Goal: Task Accomplishment & Management: Manage account settings

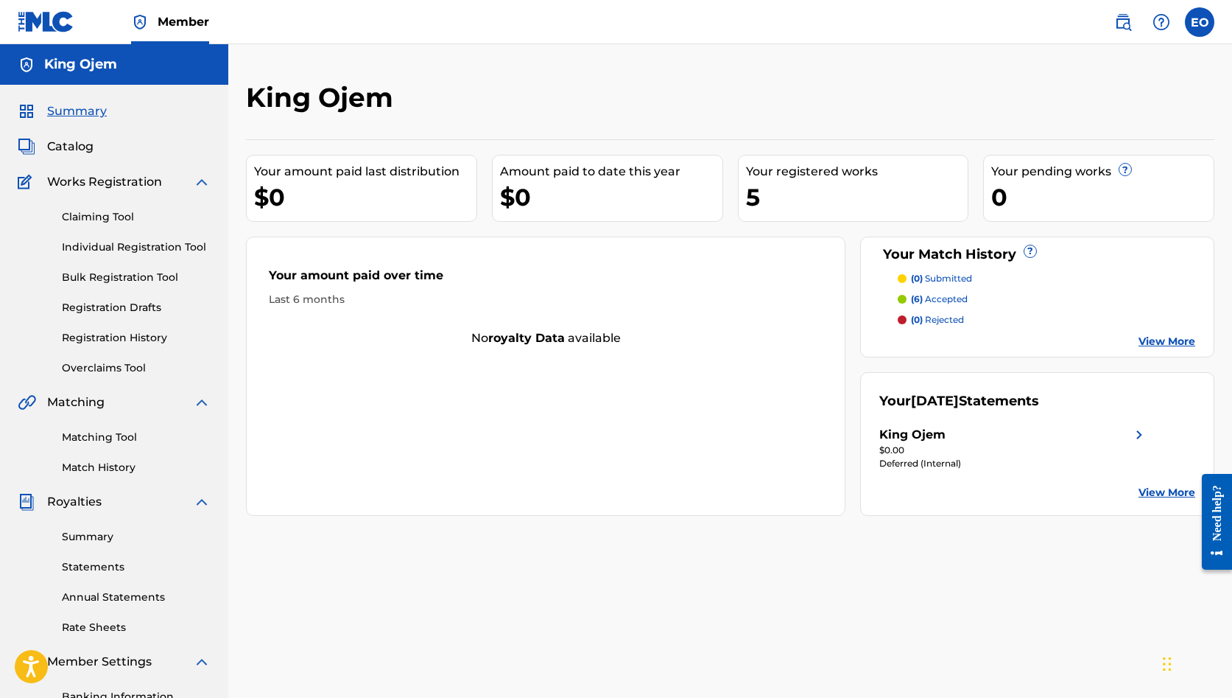
click at [73, 142] on span "Catalog" at bounding box center [70, 147] width 46 height 18
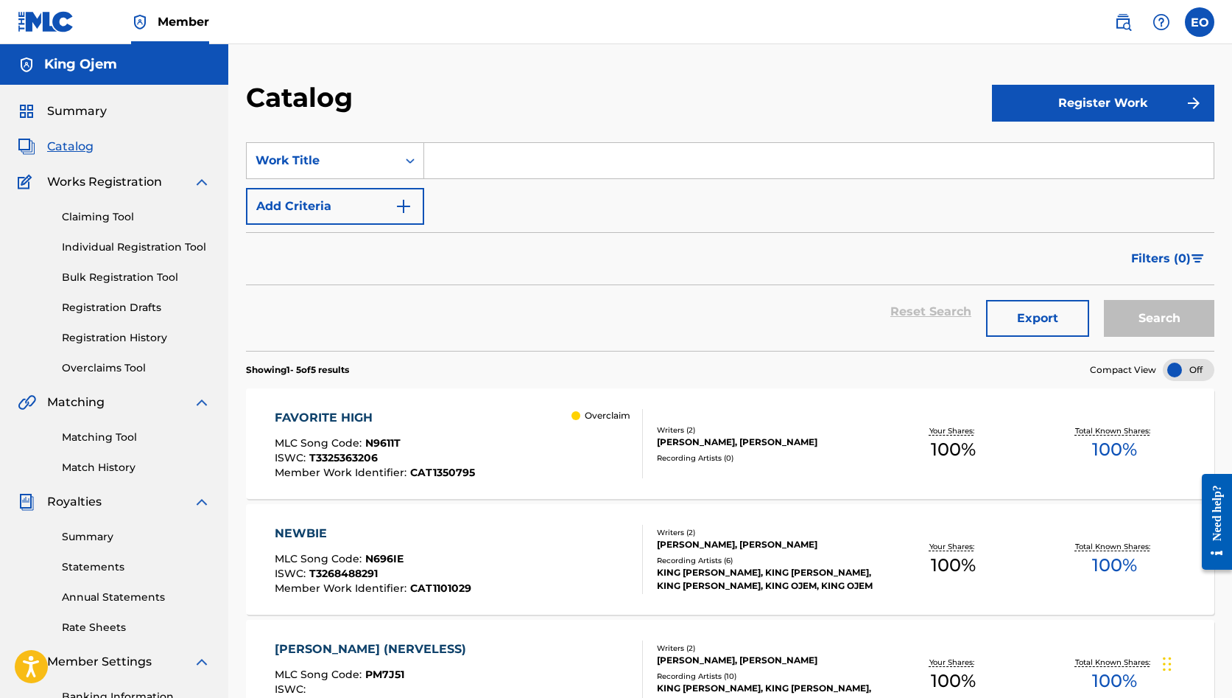
click at [577, 415] on div at bounding box center [576, 415] width 9 height 9
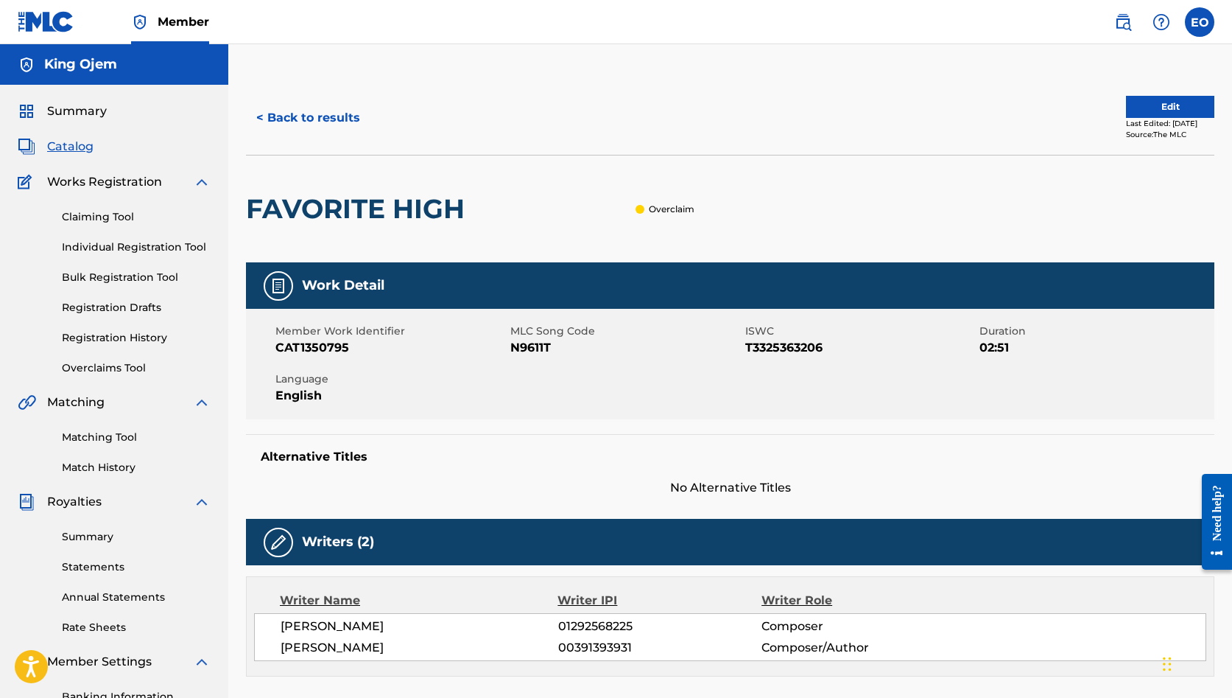
click at [1168, 105] on button "Edit" at bounding box center [1170, 107] width 88 height 22
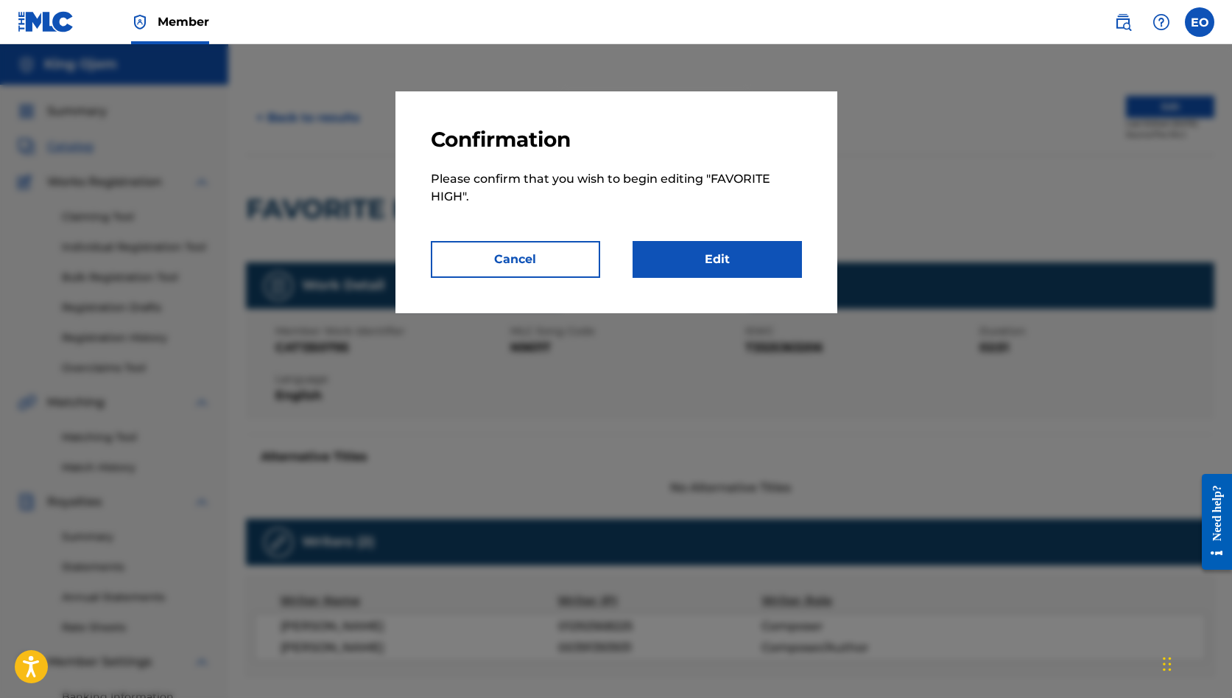
click at [740, 253] on link "Edit" at bounding box center [717, 259] width 169 height 37
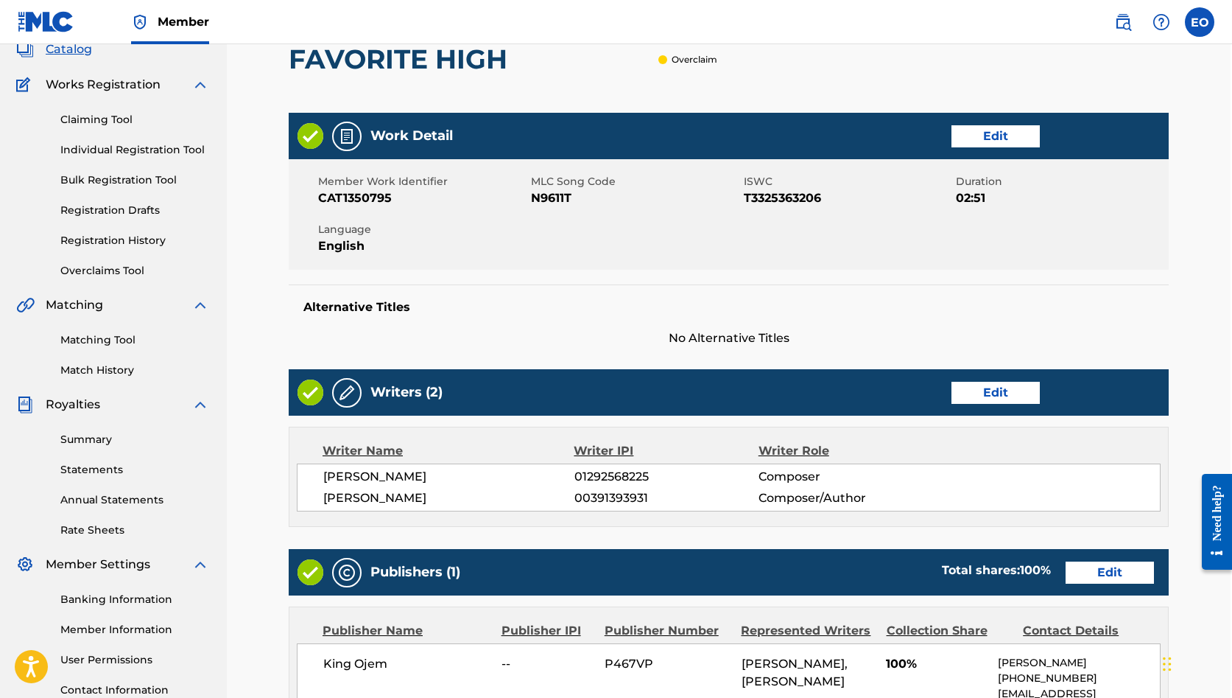
scroll to position [105, 1]
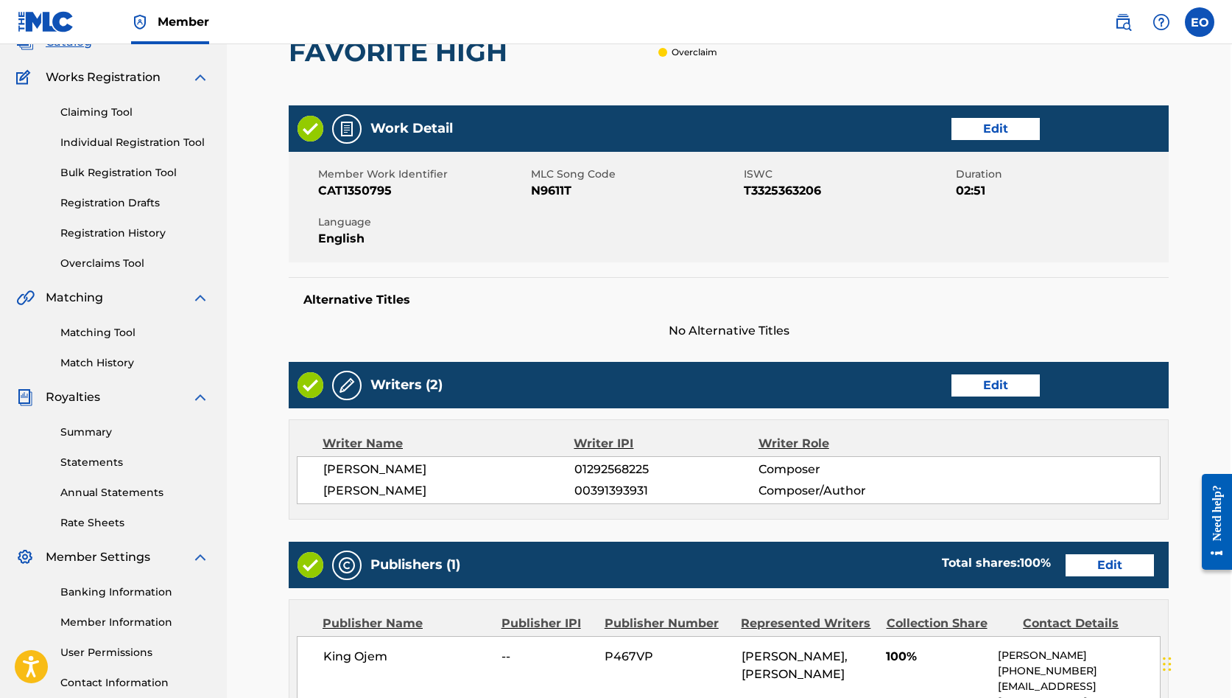
click at [983, 380] on link "Edit" at bounding box center [996, 385] width 88 height 22
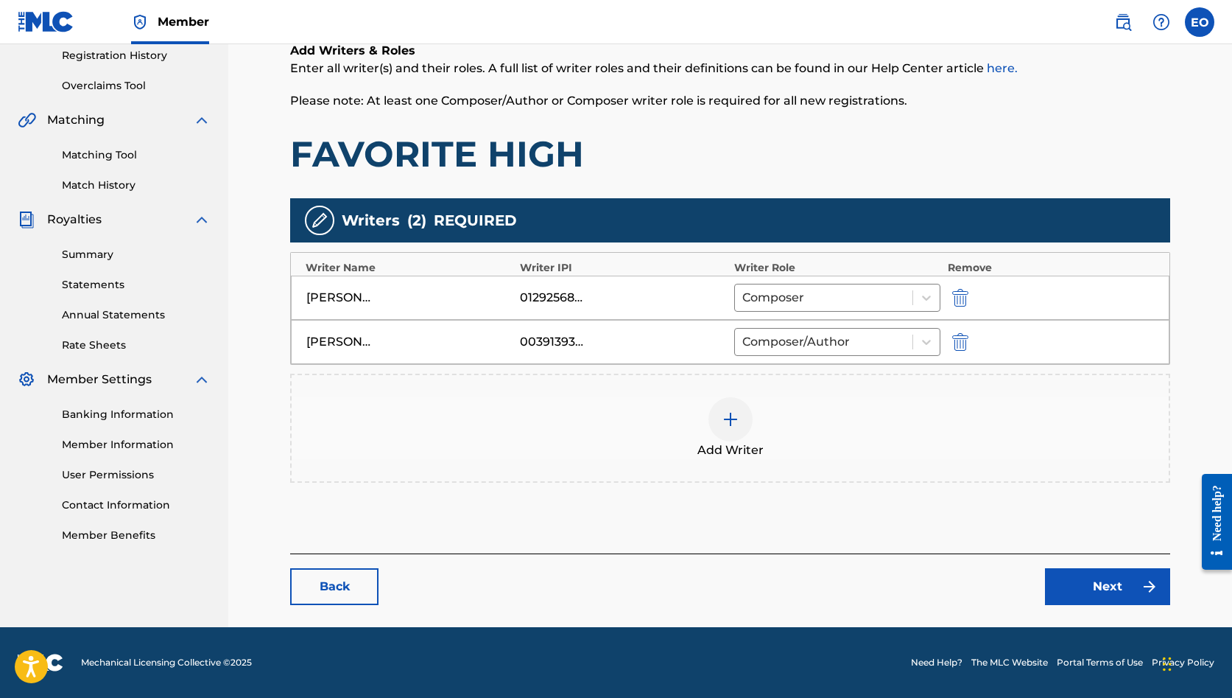
scroll to position [282, 0]
click at [362, 580] on link "Back" at bounding box center [334, 586] width 88 height 37
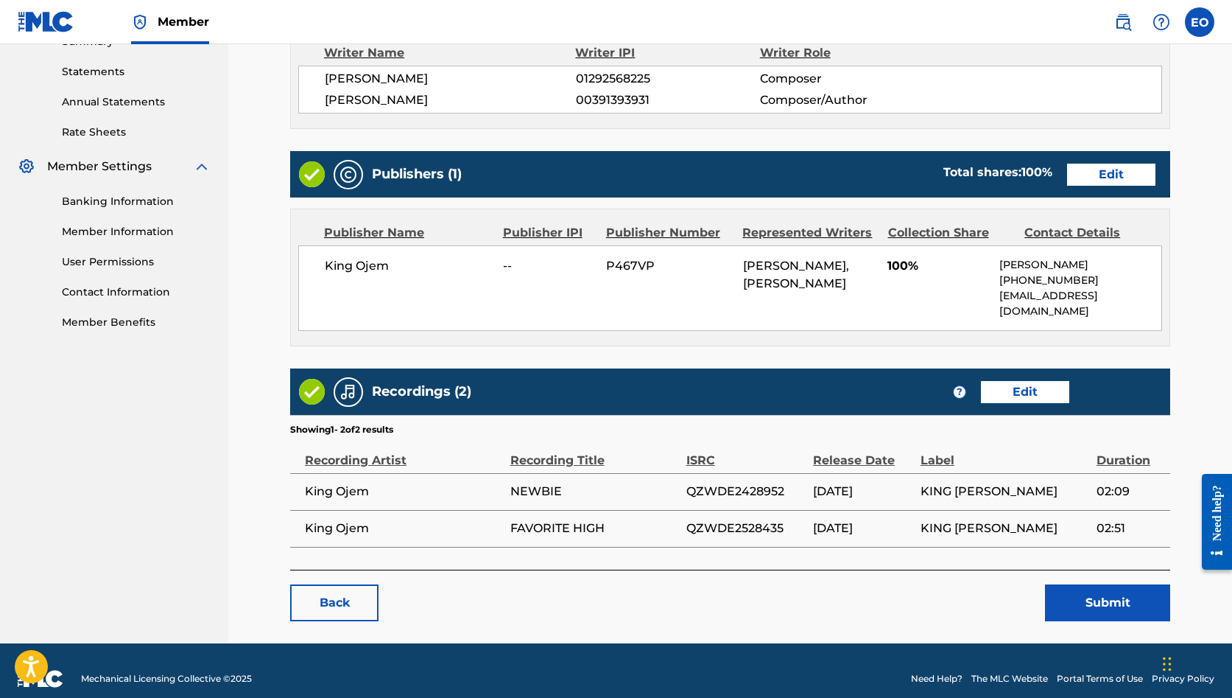
scroll to position [494, 0]
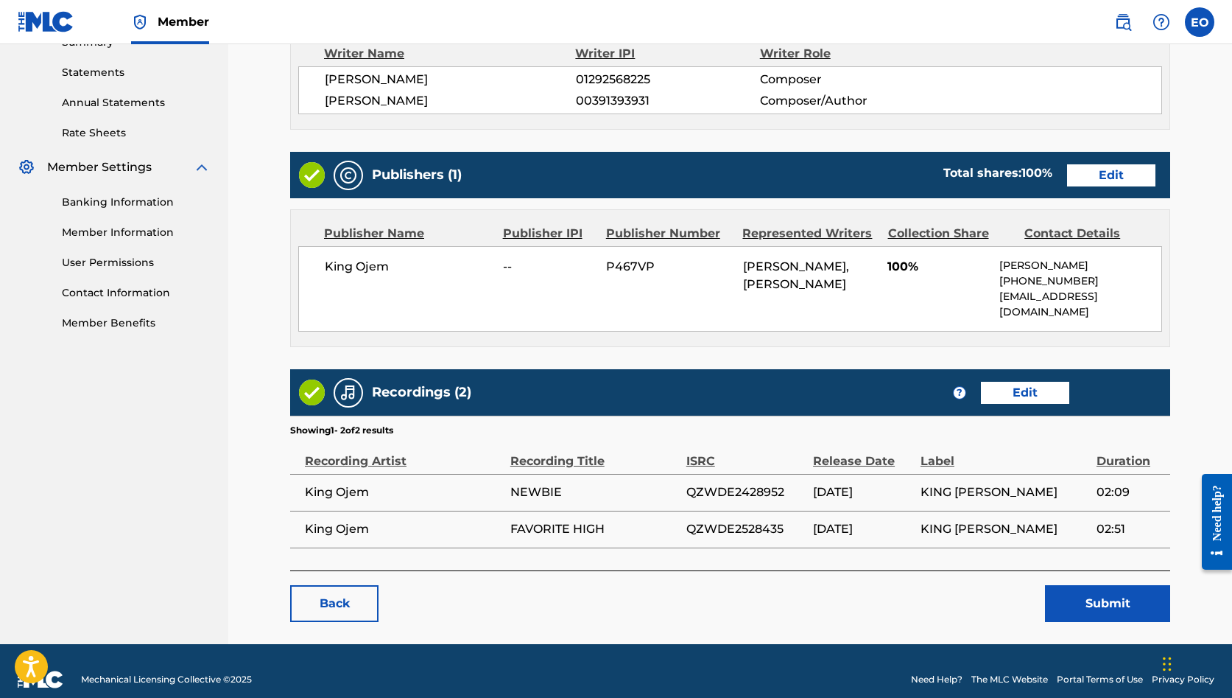
click at [1085, 176] on link "Edit" at bounding box center [1111, 175] width 88 height 22
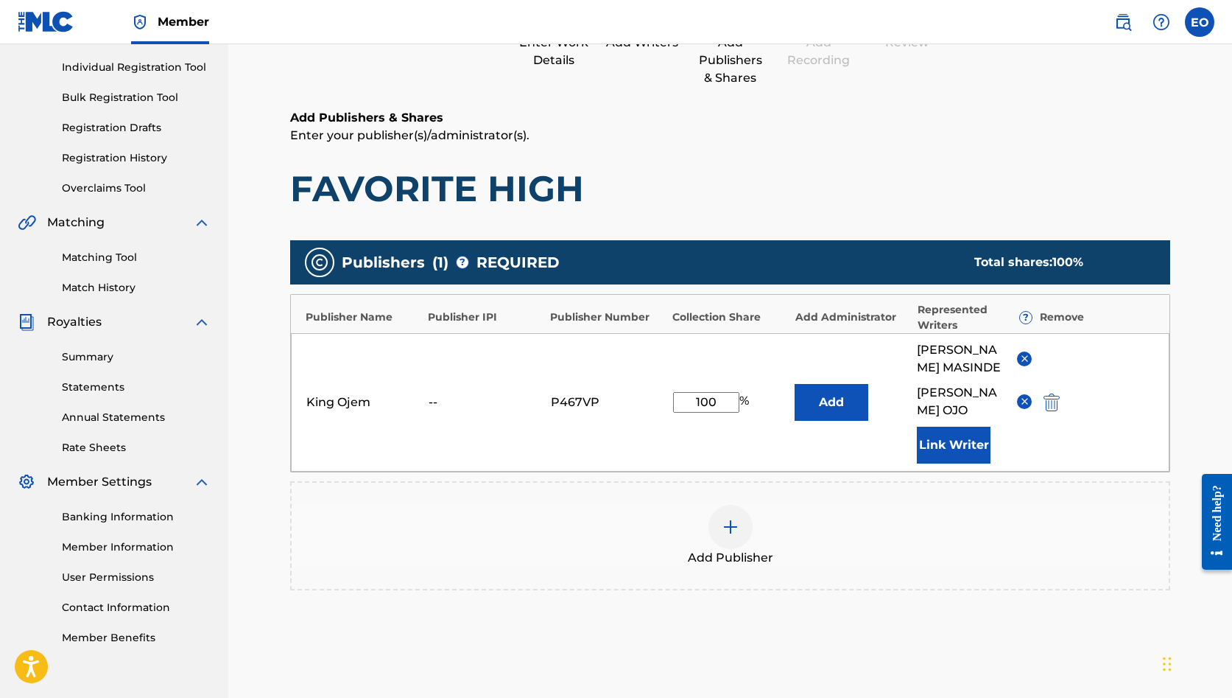
scroll to position [184, 0]
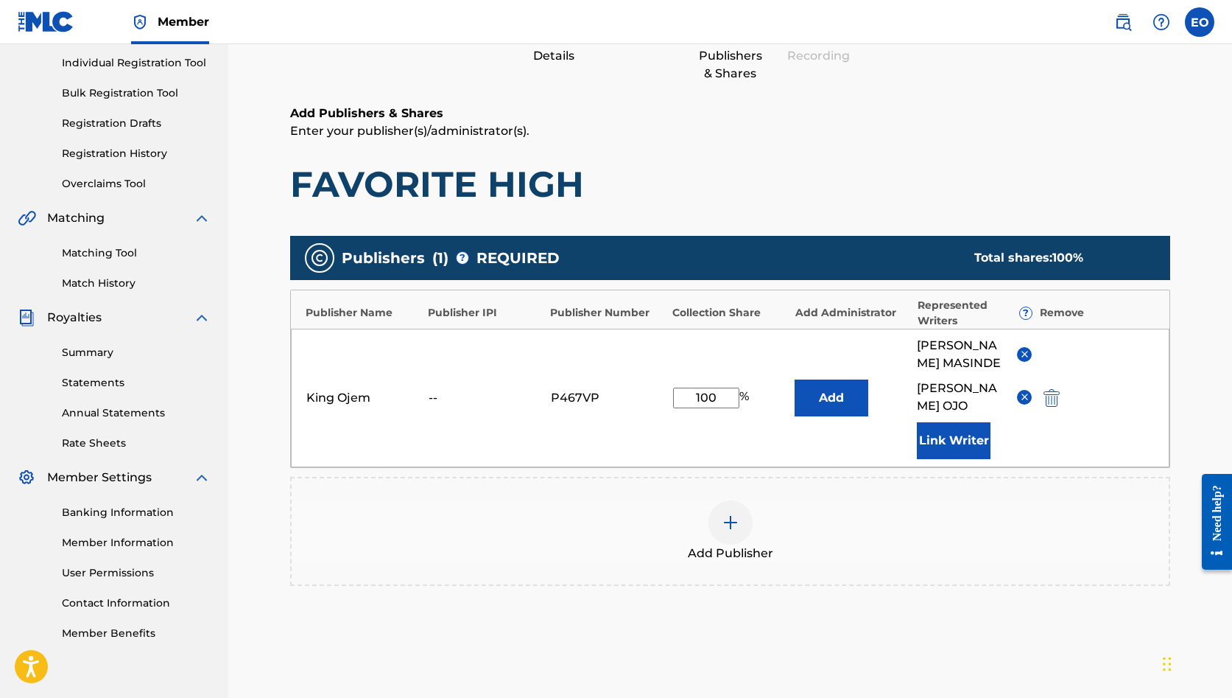
click at [808, 413] on button "Add" at bounding box center [832, 397] width 74 height 37
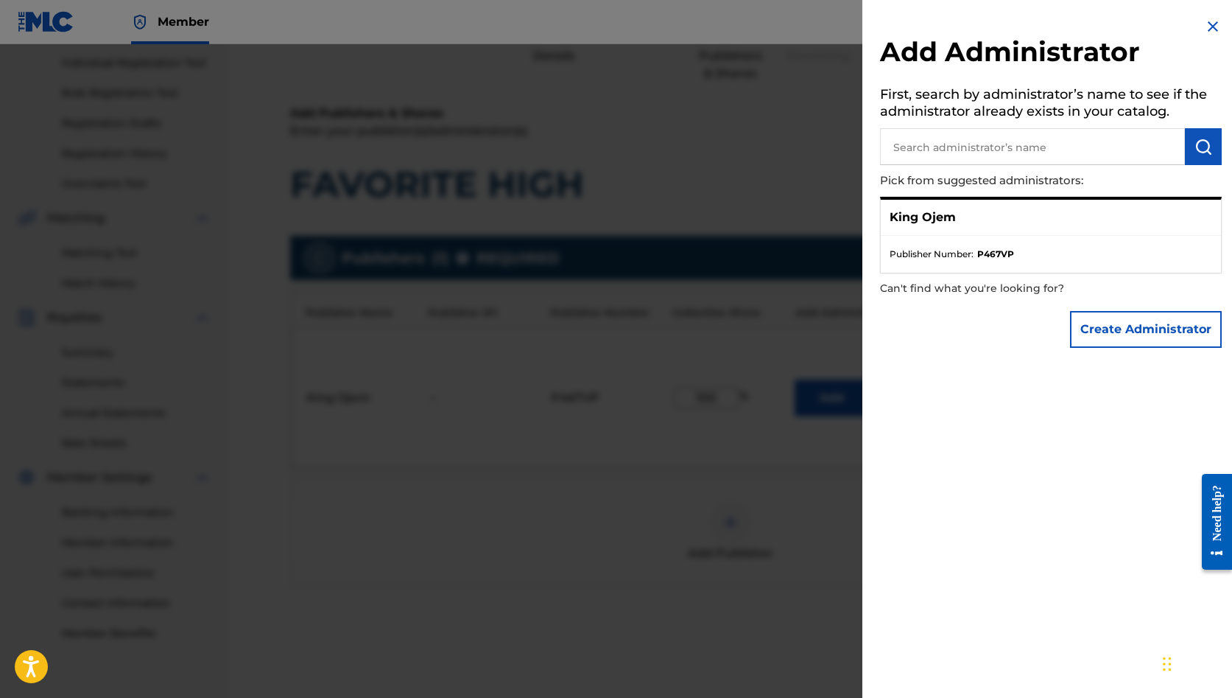
click at [1206, 24] on img at bounding box center [1213, 27] width 18 height 18
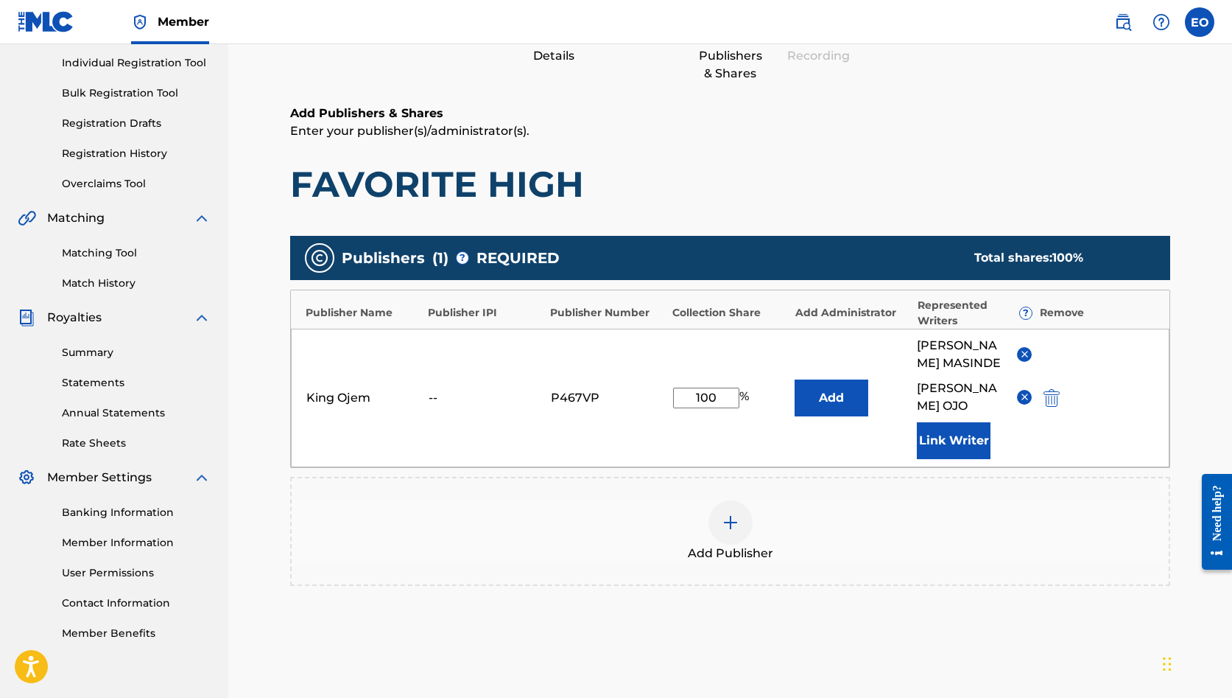
click at [718, 400] on input "100" at bounding box center [706, 397] width 66 height 21
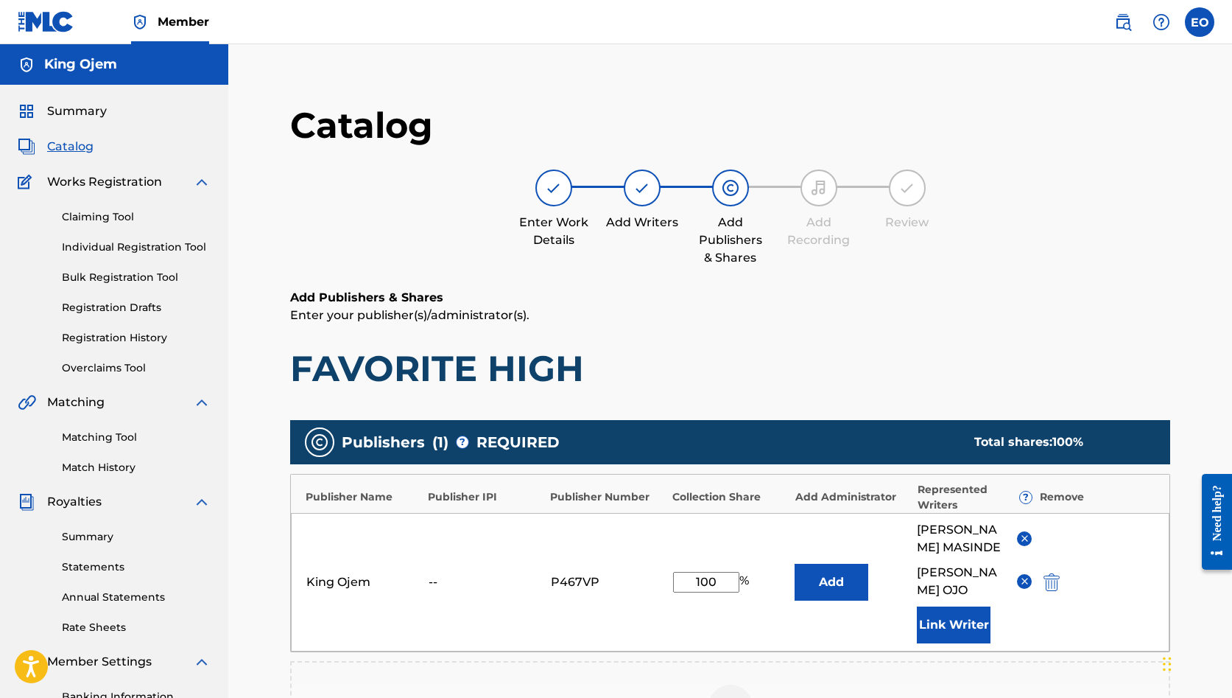
scroll to position [0, 0]
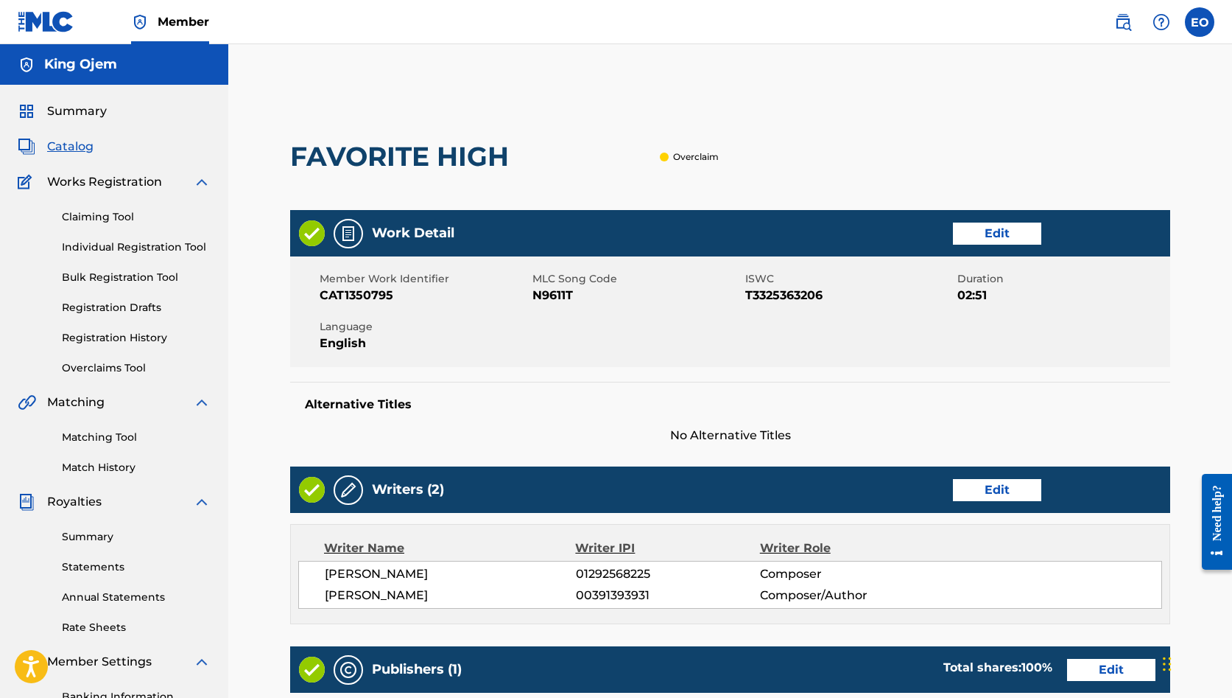
click at [965, 234] on link "Edit" at bounding box center [997, 233] width 88 height 22
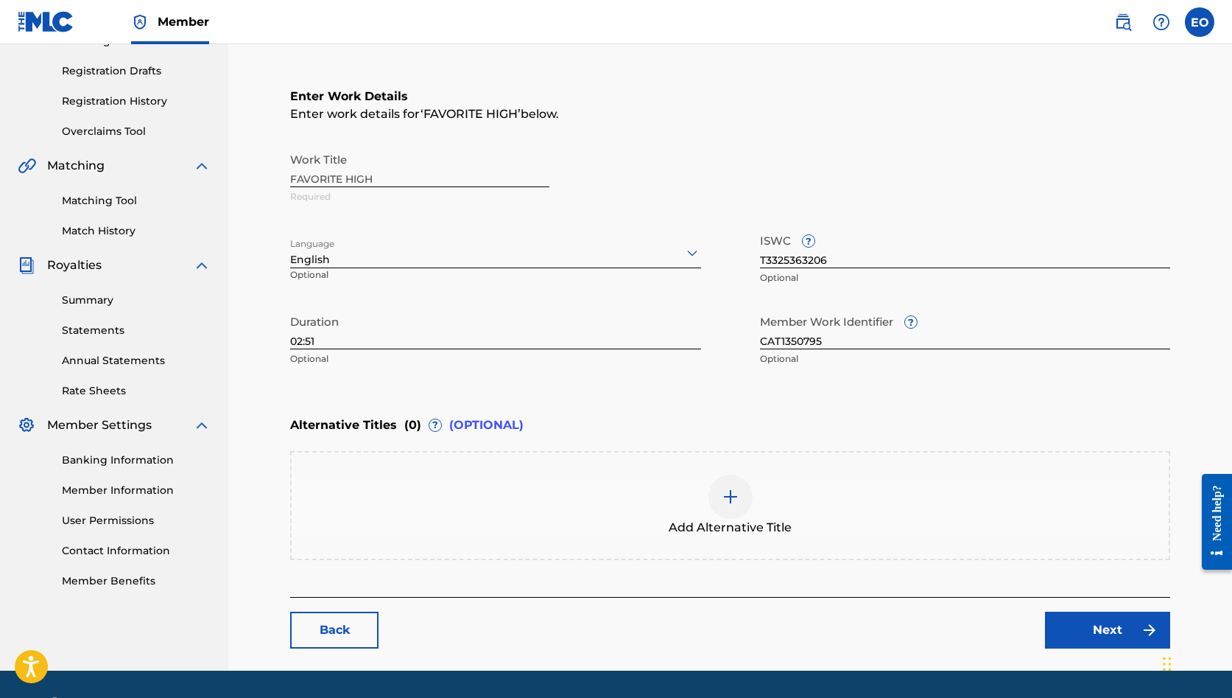
scroll to position [240, 0]
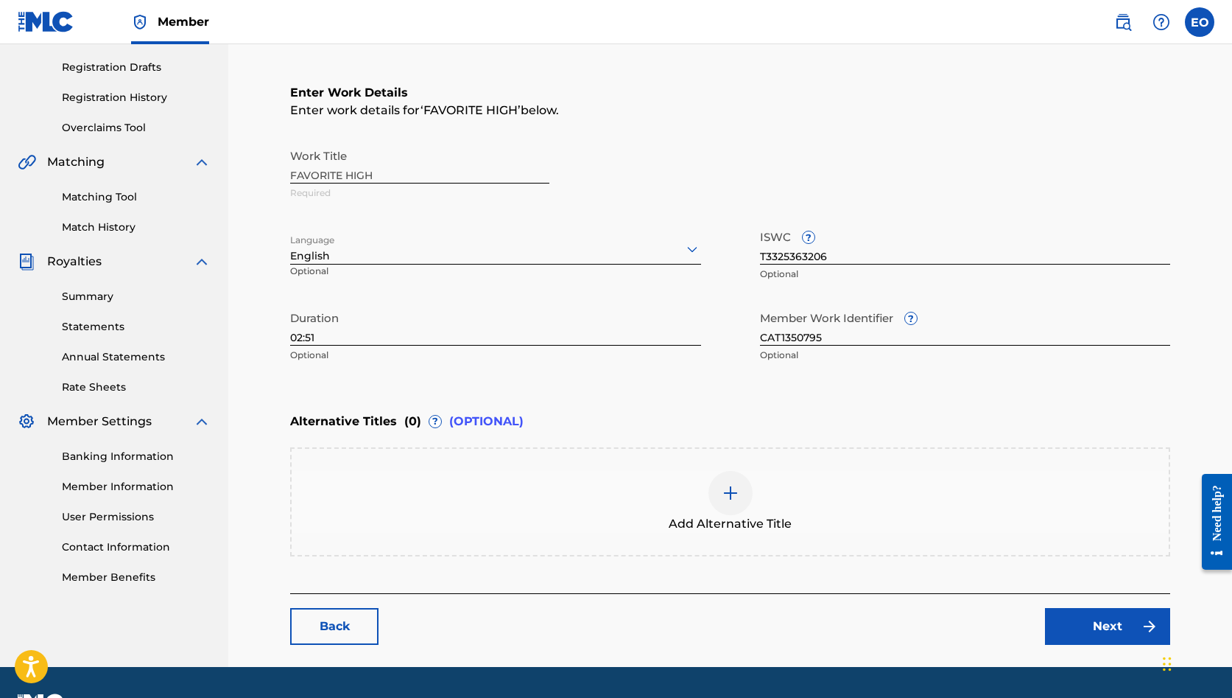
click at [726, 503] on div at bounding box center [731, 493] width 44 height 44
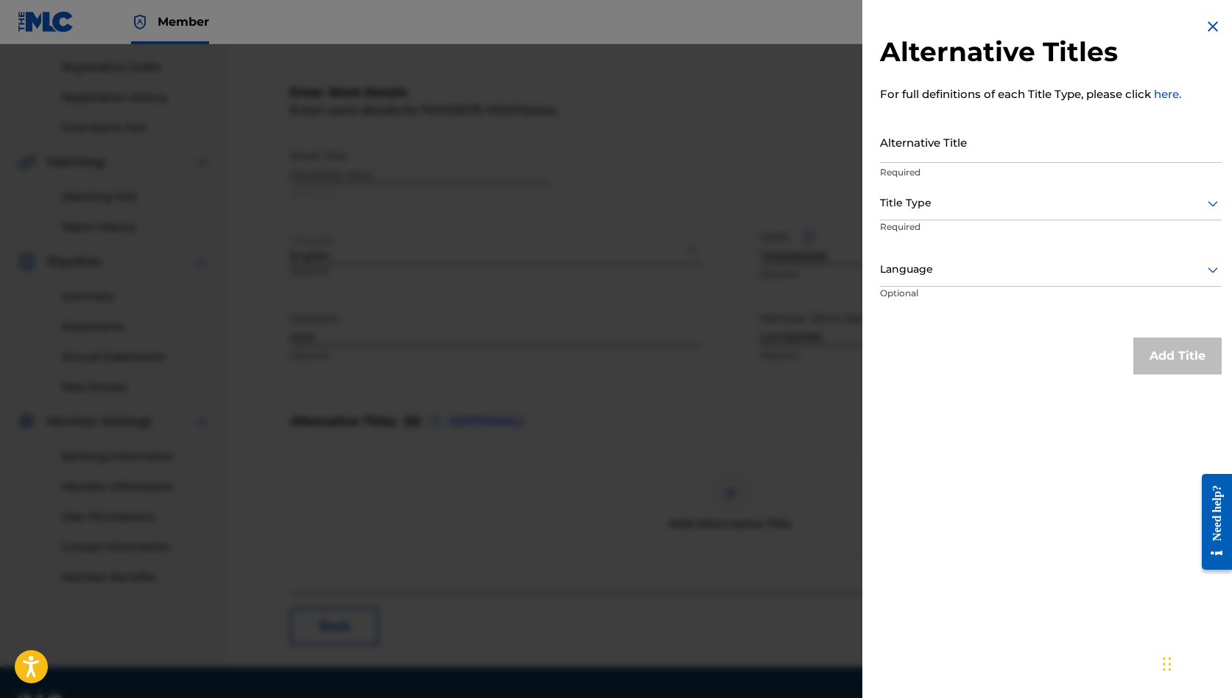
click at [924, 214] on div "Title Type" at bounding box center [1051, 203] width 342 height 33
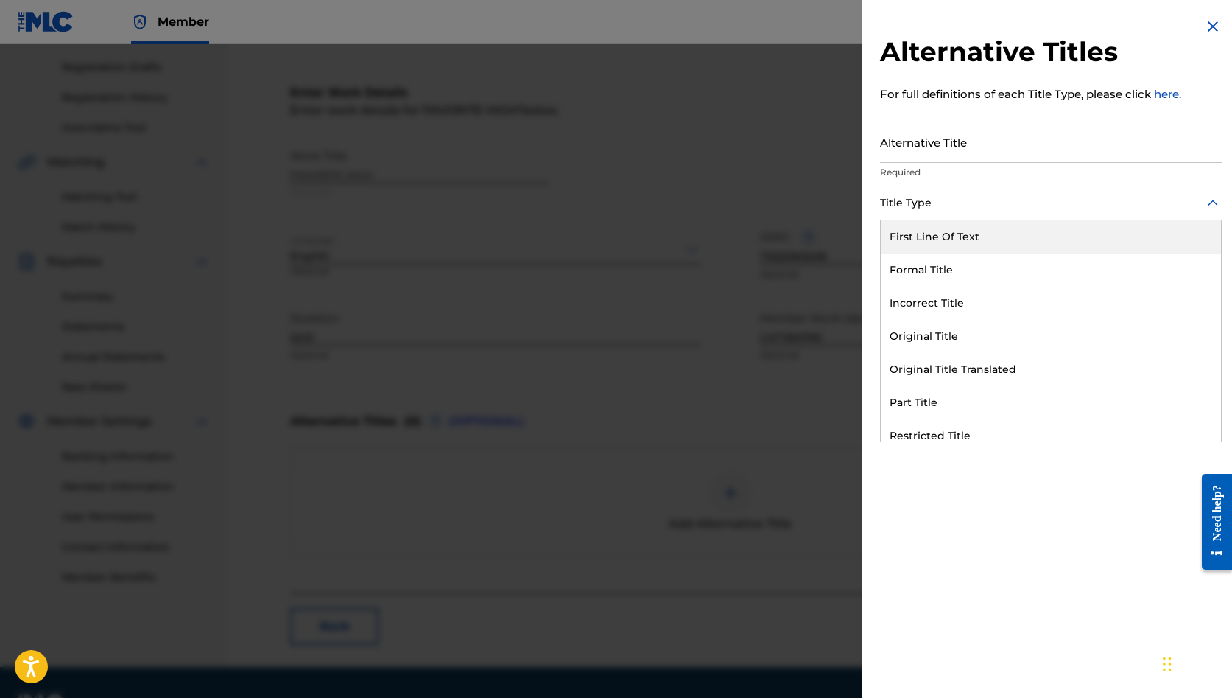
click at [921, 150] on input "Alternative Title" at bounding box center [1051, 142] width 342 height 42
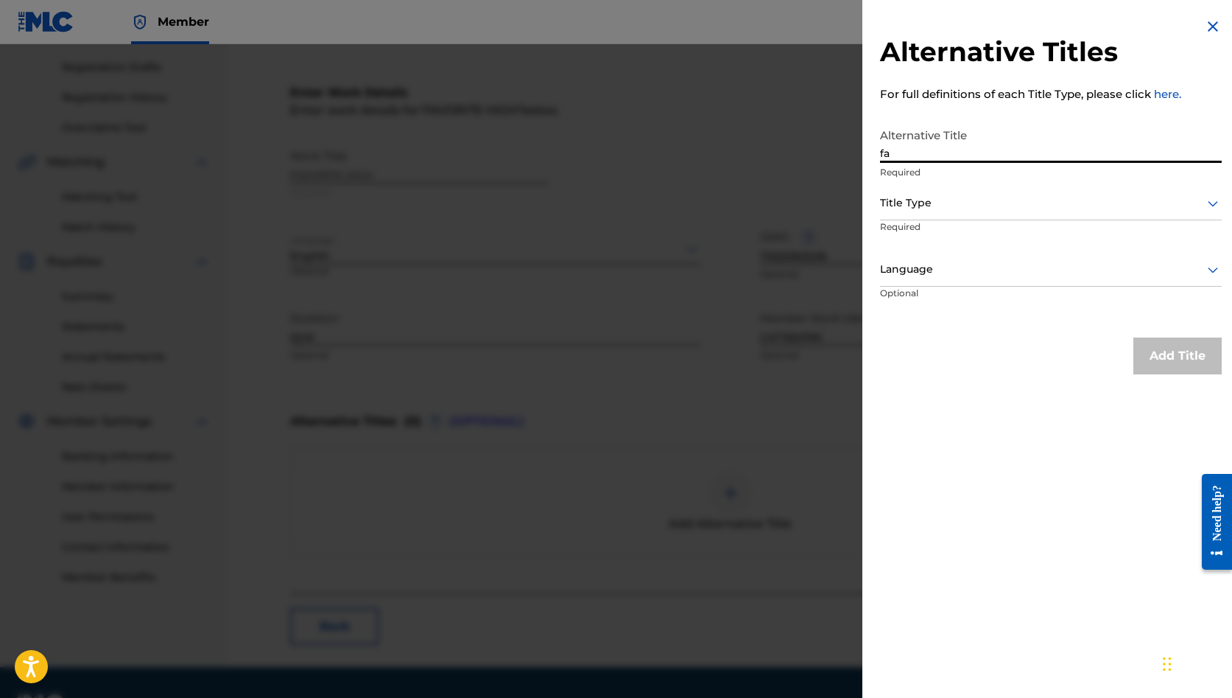
type input "f"
type input "Favourite High"
click at [939, 199] on div at bounding box center [1051, 203] width 342 height 18
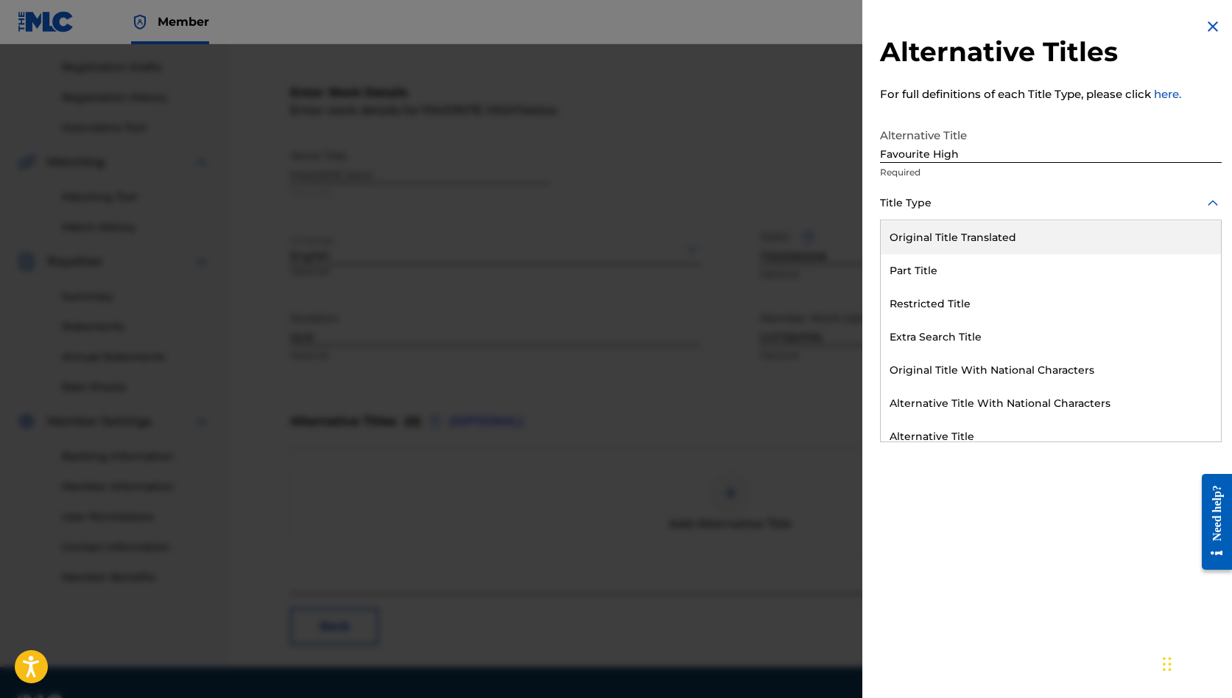
scroll to position [144, 0]
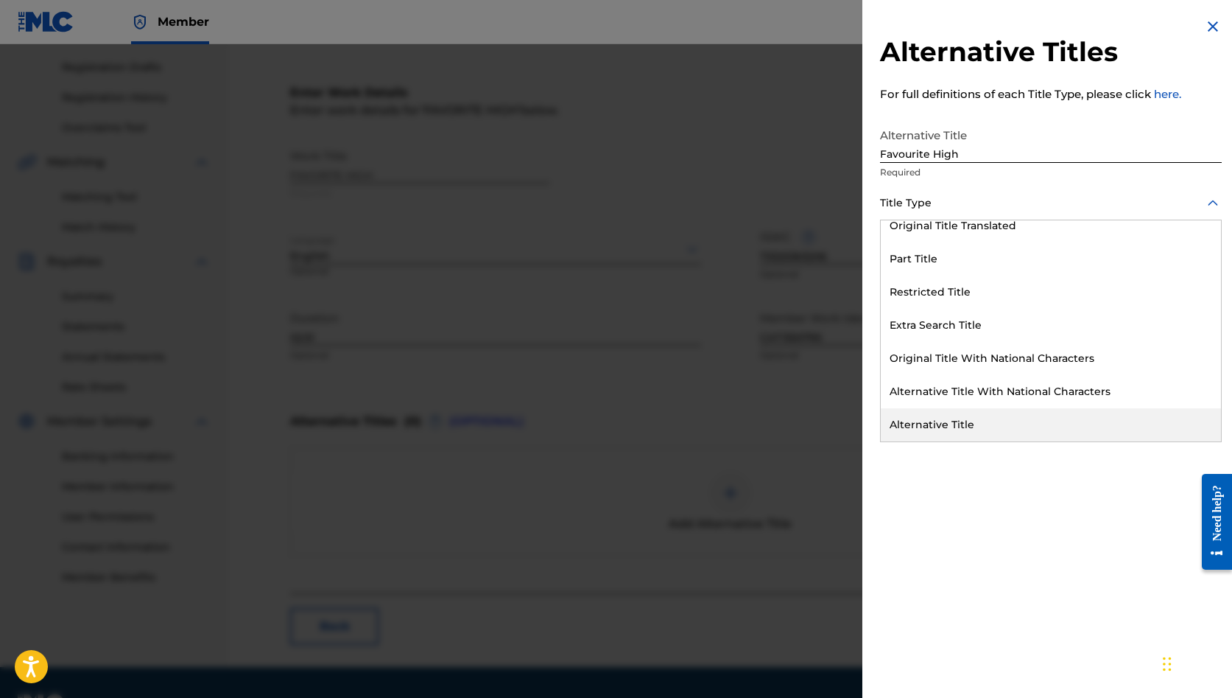
click at [935, 415] on div "Alternative Title" at bounding box center [1051, 424] width 340 height 33
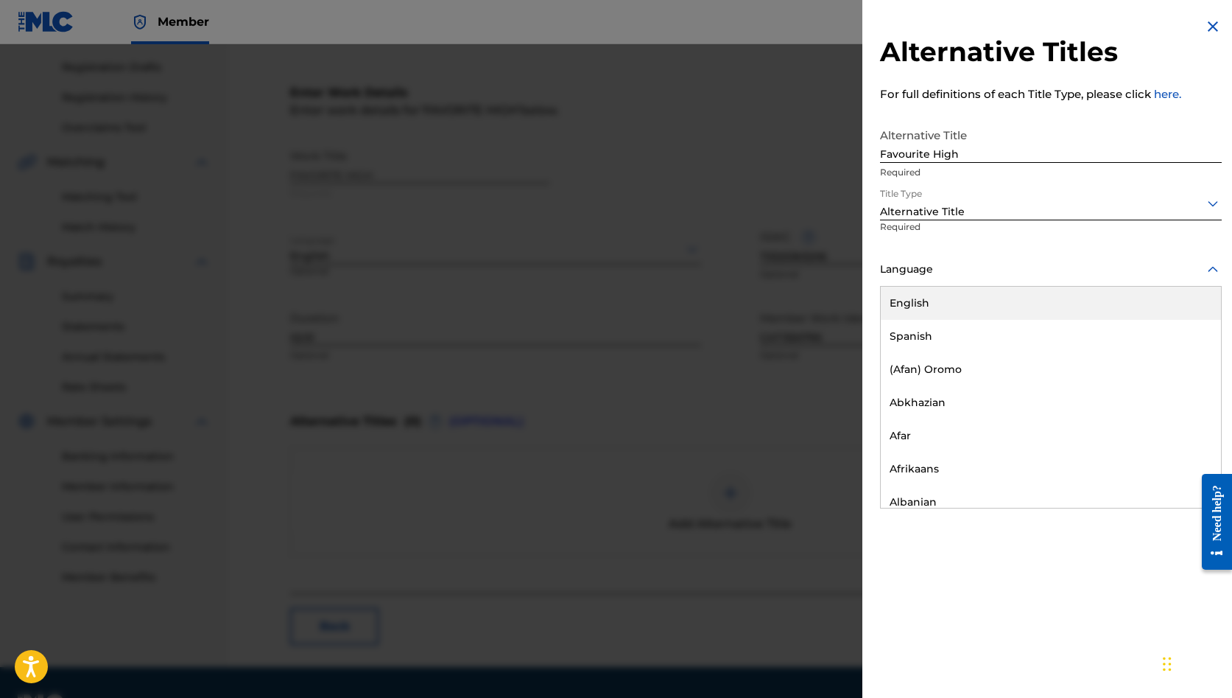
click at [913, 281] on div "Language" at bounding box center [1051, 269] width 342 height 33
click at [918, 302] on div "English" at bounding box center [1051, 303] width 340 height 33
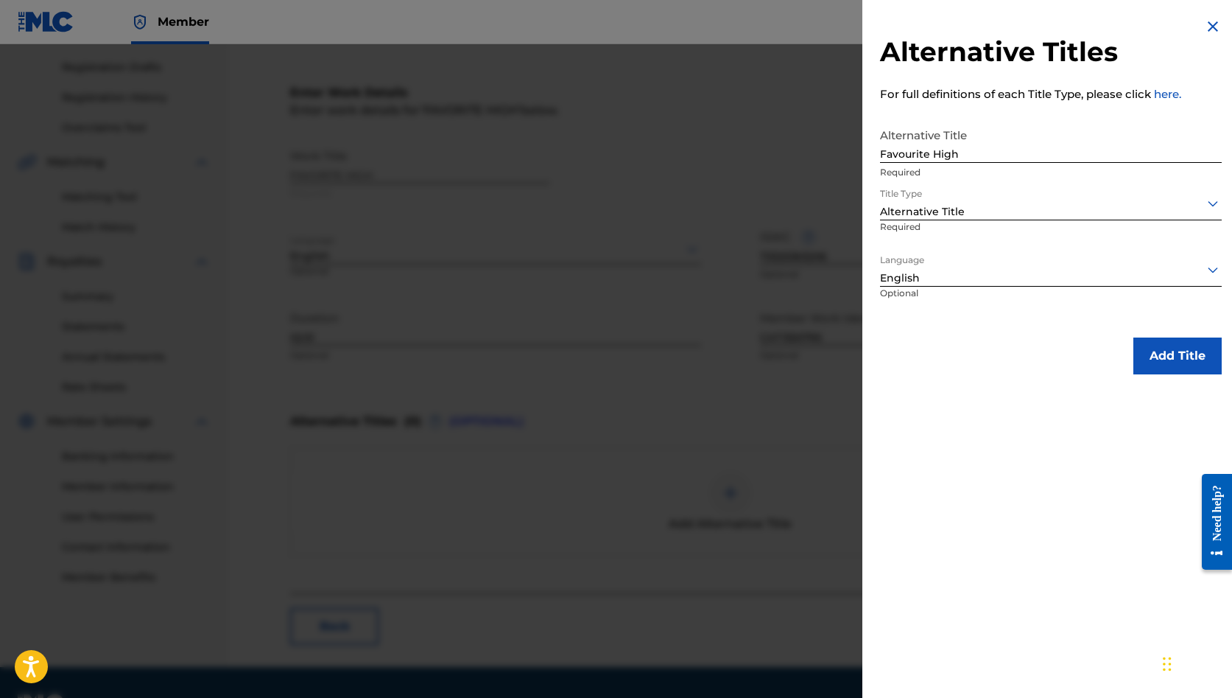
click at [1151, 349] on button "Add Title" at bounding box center [1178, 355] width 88 height 37
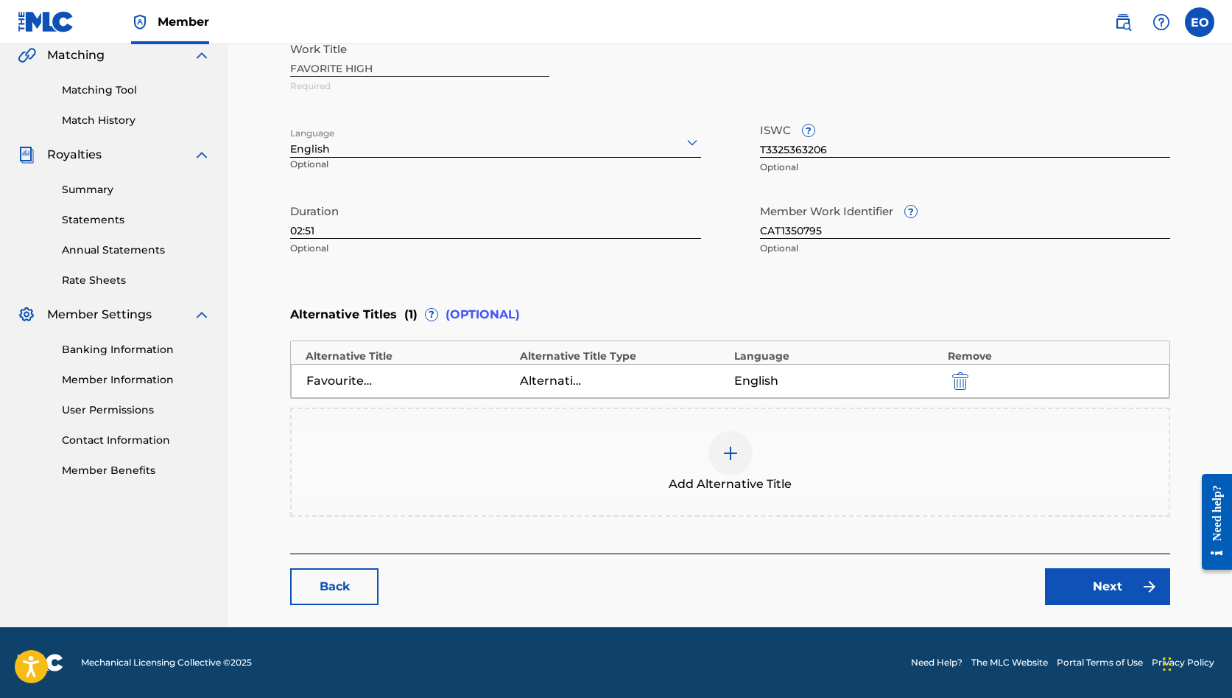
scroll to position [346, 0]
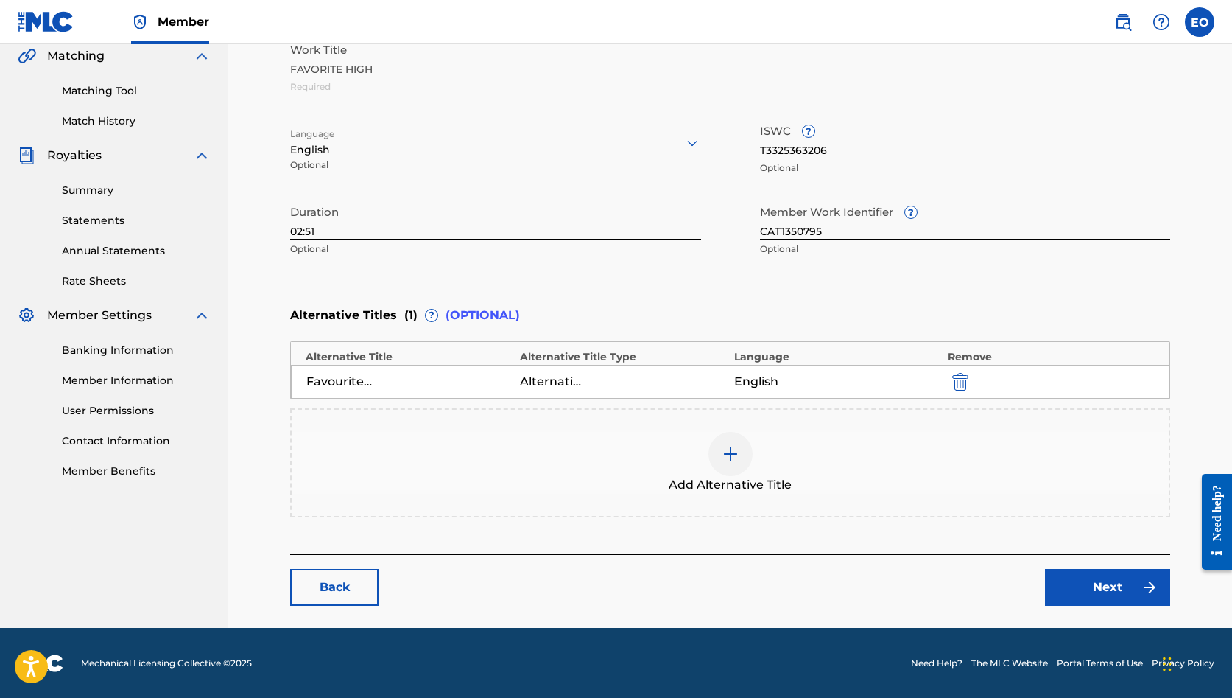
click at [1102, 591] on link "Next" at bounding box center [1107, 587] width 125 height 37
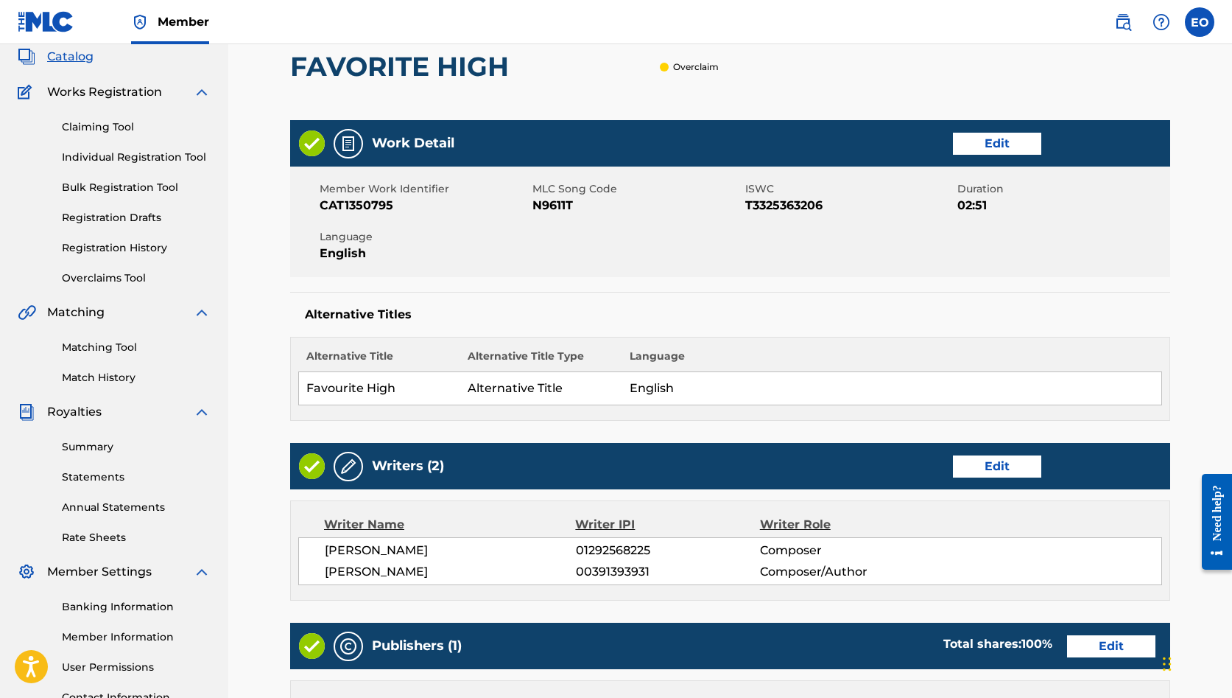
scroll to position [95, 0]
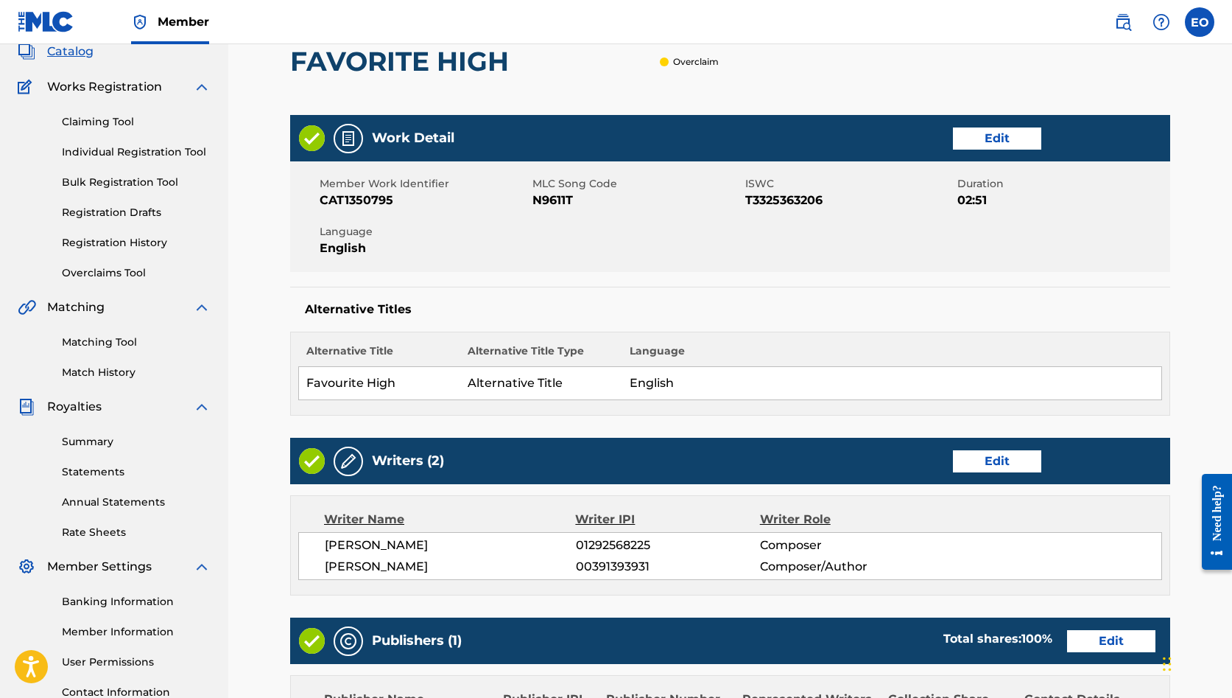
click at [976, 463] on link "Edit" at bounding box center [997, 461] width 88 height 22
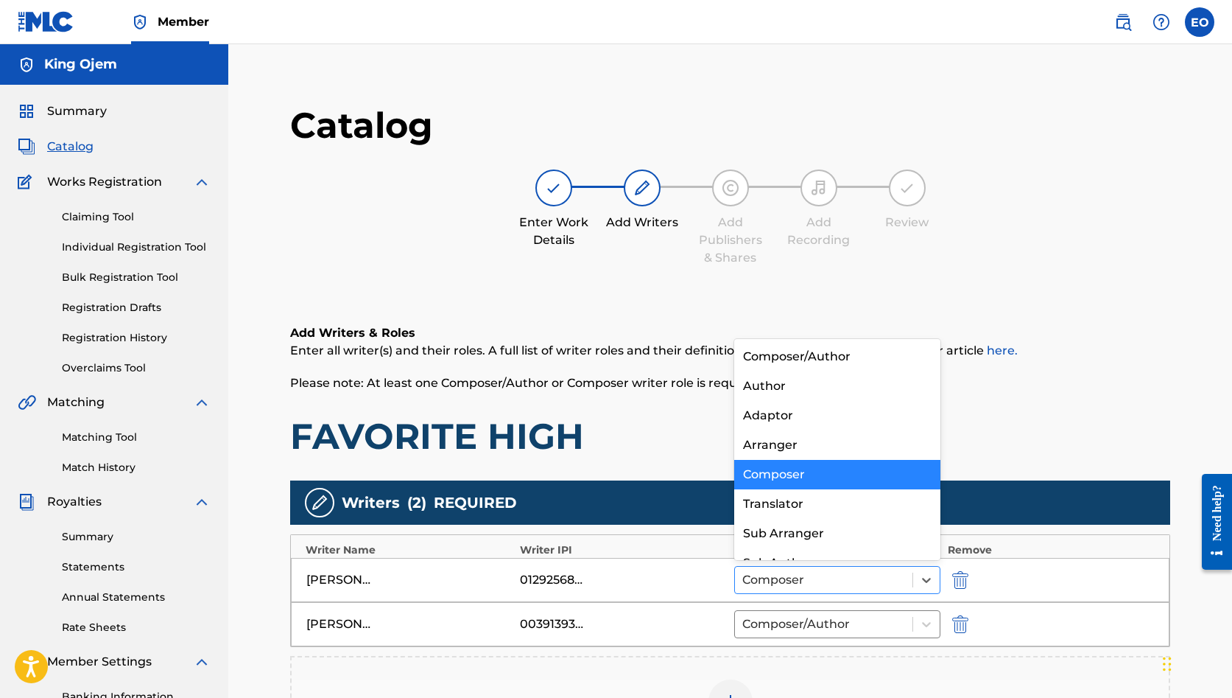
click at [828, 571] on div at bounding box center [823, 579] width 163 height 21
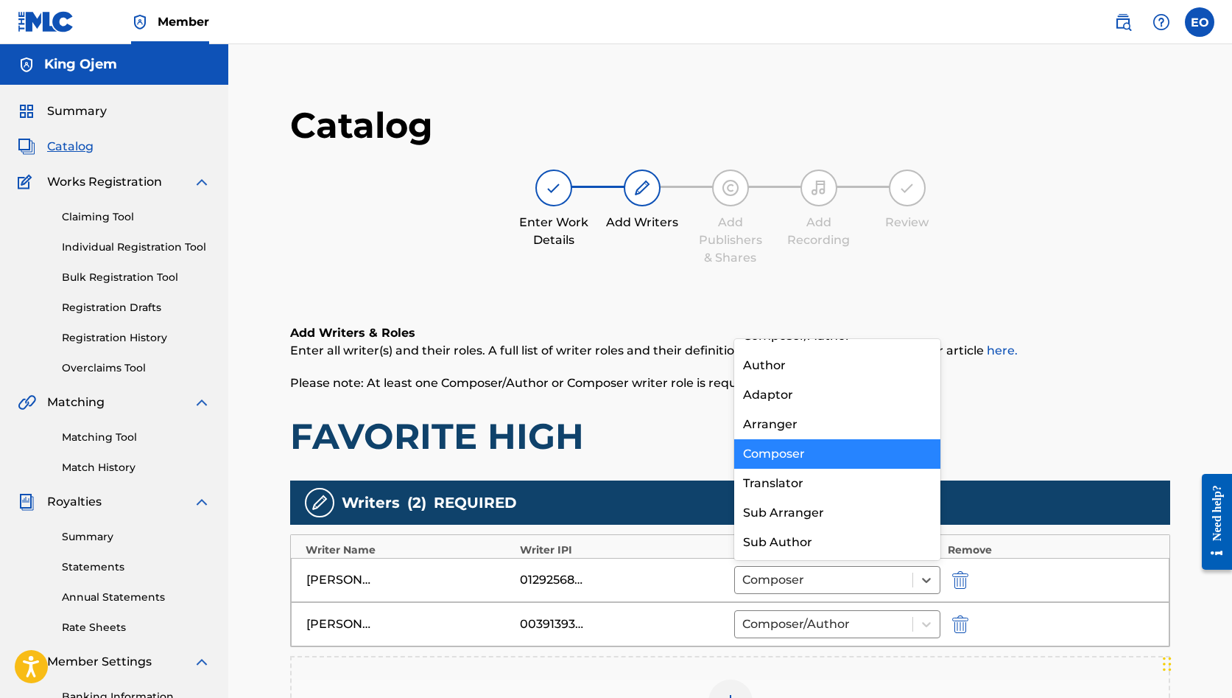
click at [792, 451] on div "Composer" at bounding box center [837, 453] width 206 height 29
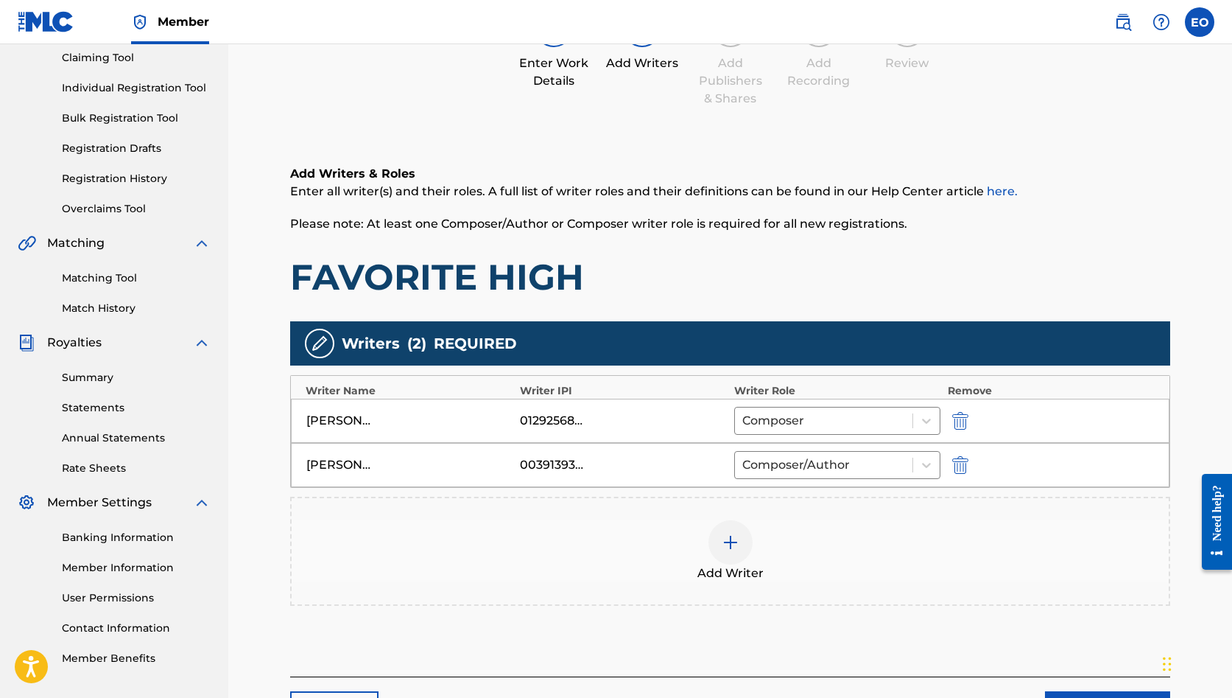
scroll to position [168, 0]
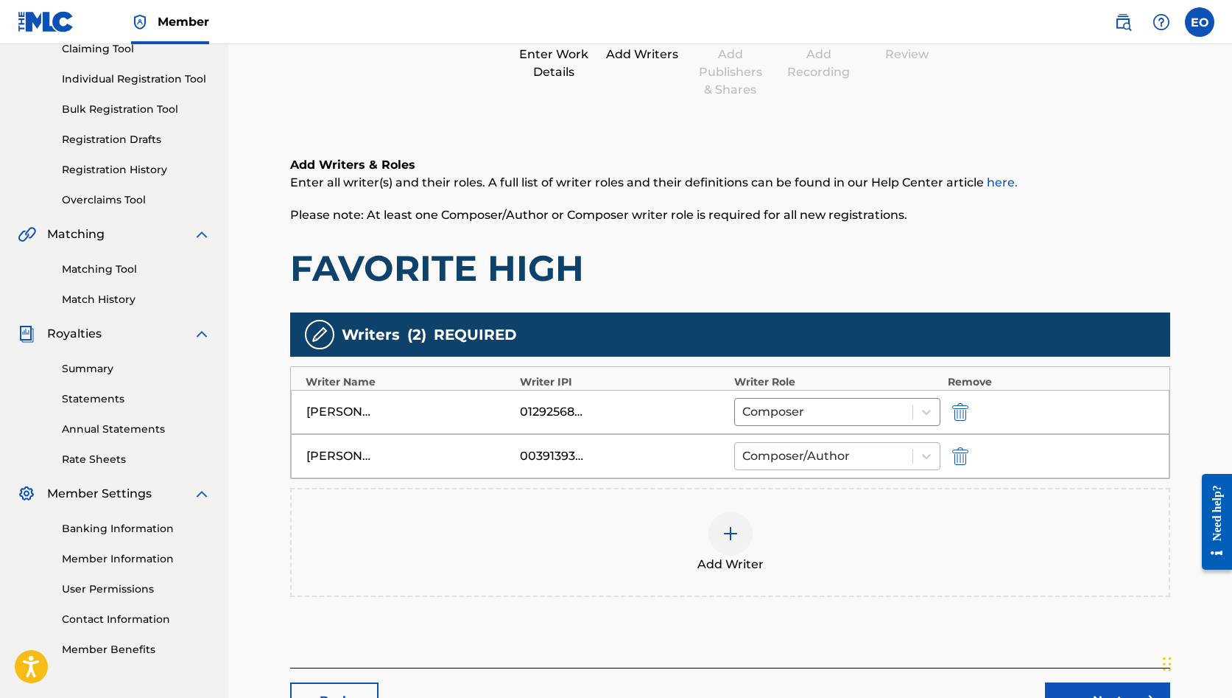
click at [802, 456] on div at bounding box center [823, 456] width 163 height 21
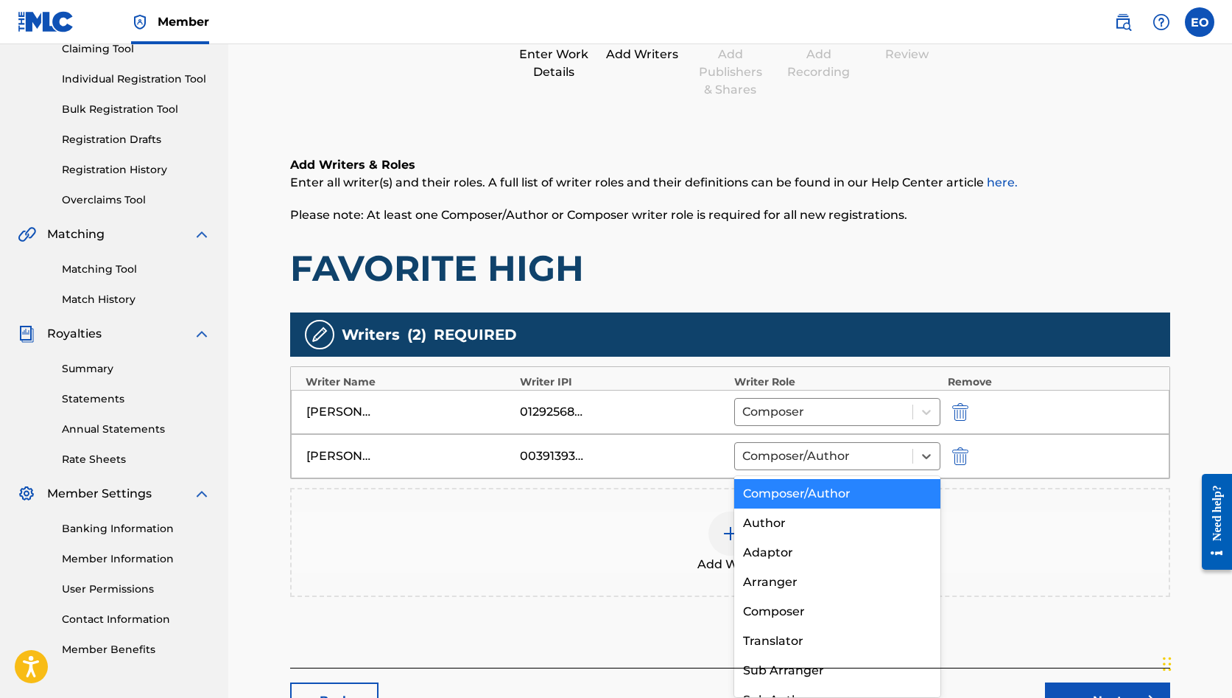
click at [790, 493] on div "Composer/Author" at bounding box center [837, 493] width 206 height 29
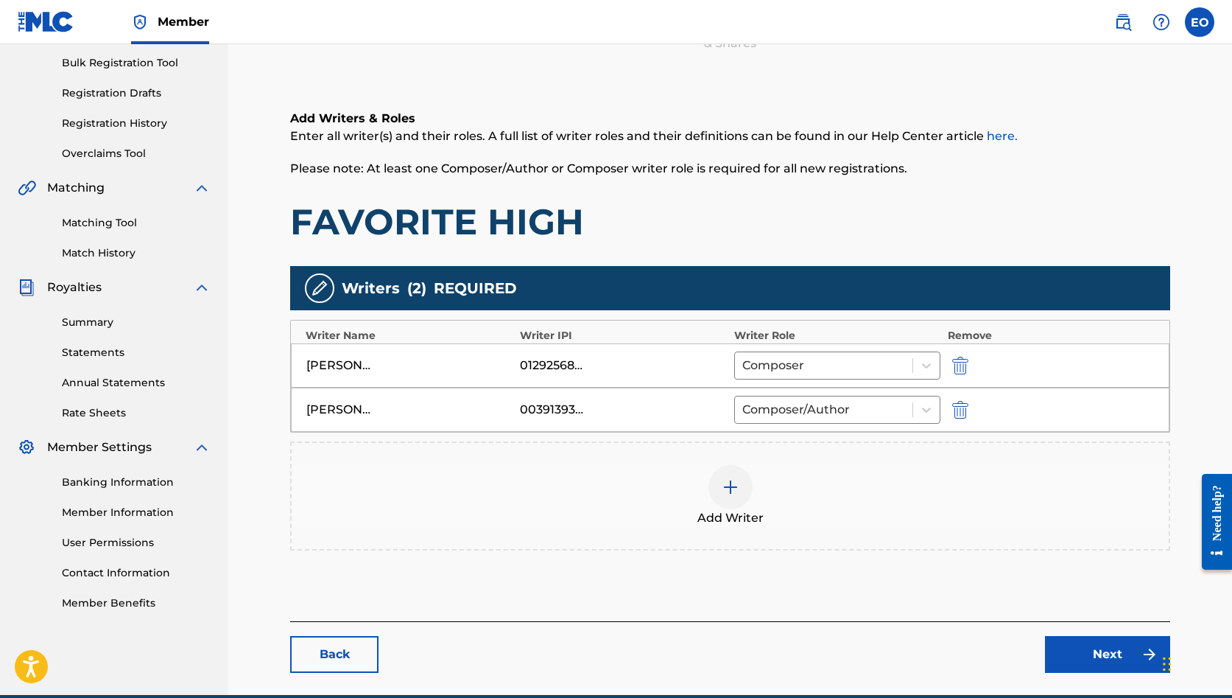
scroll to position [222, 0]
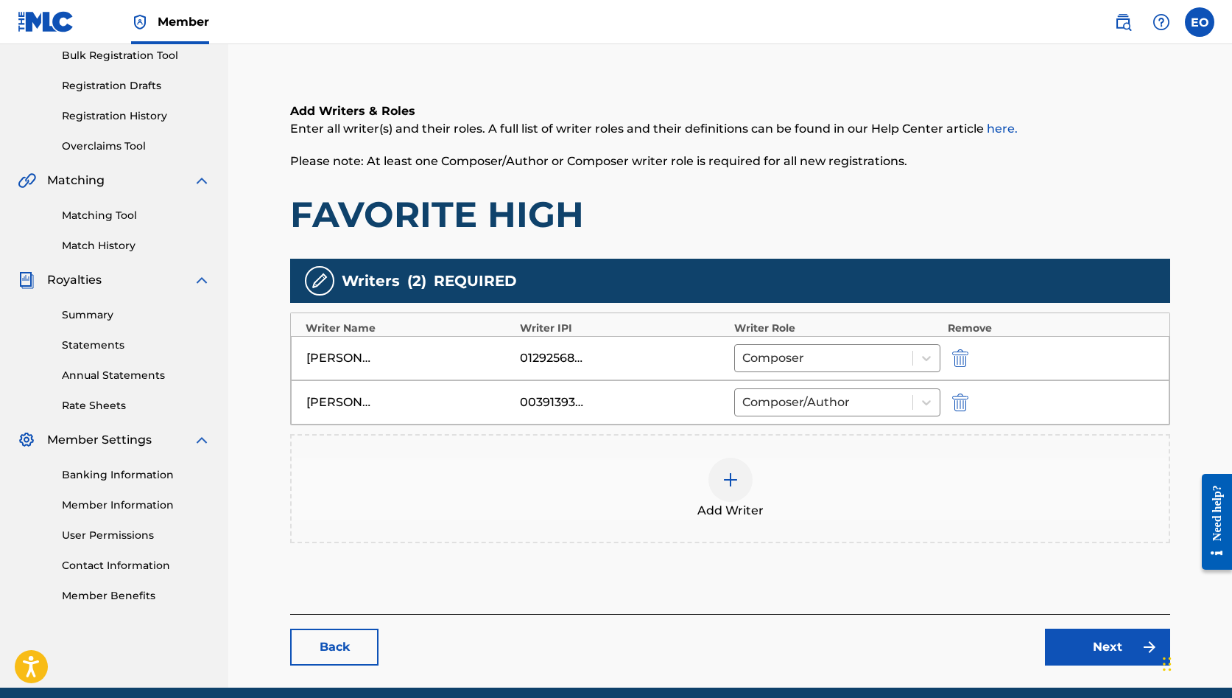
click at [733, 482] on img at bounding box center [731, 480] width 18 height 18
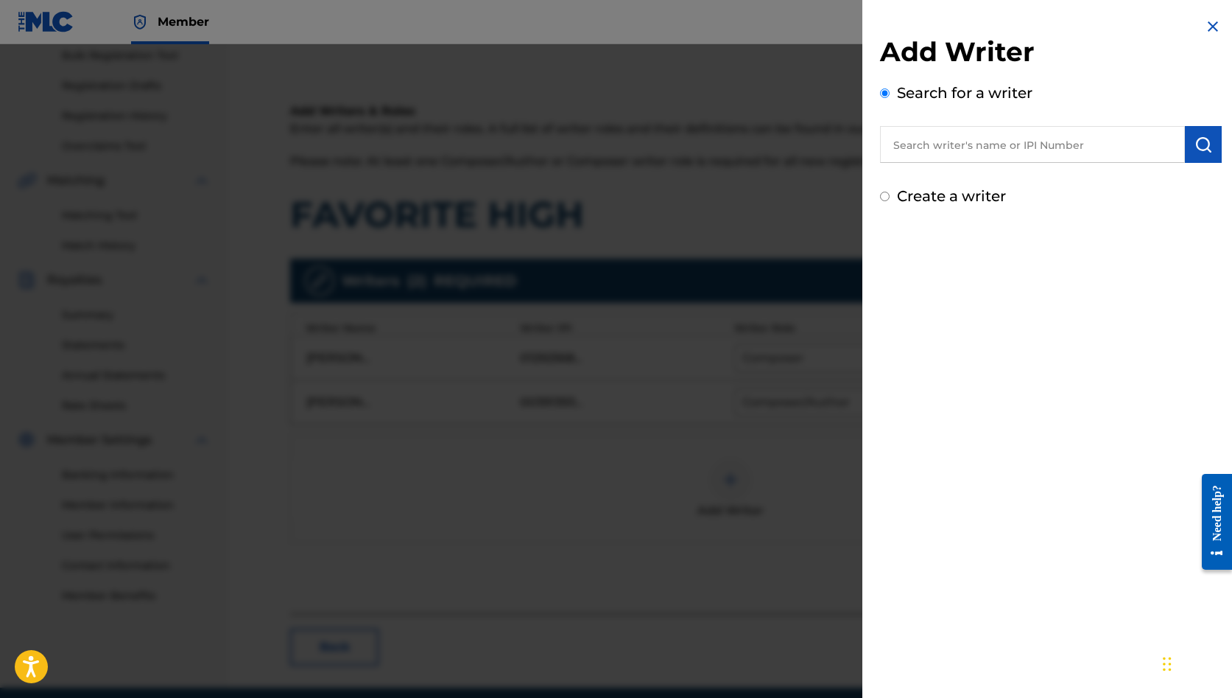
click at [929, 148] on input "text" at bounding box center [1032, 144] width 305 height 37
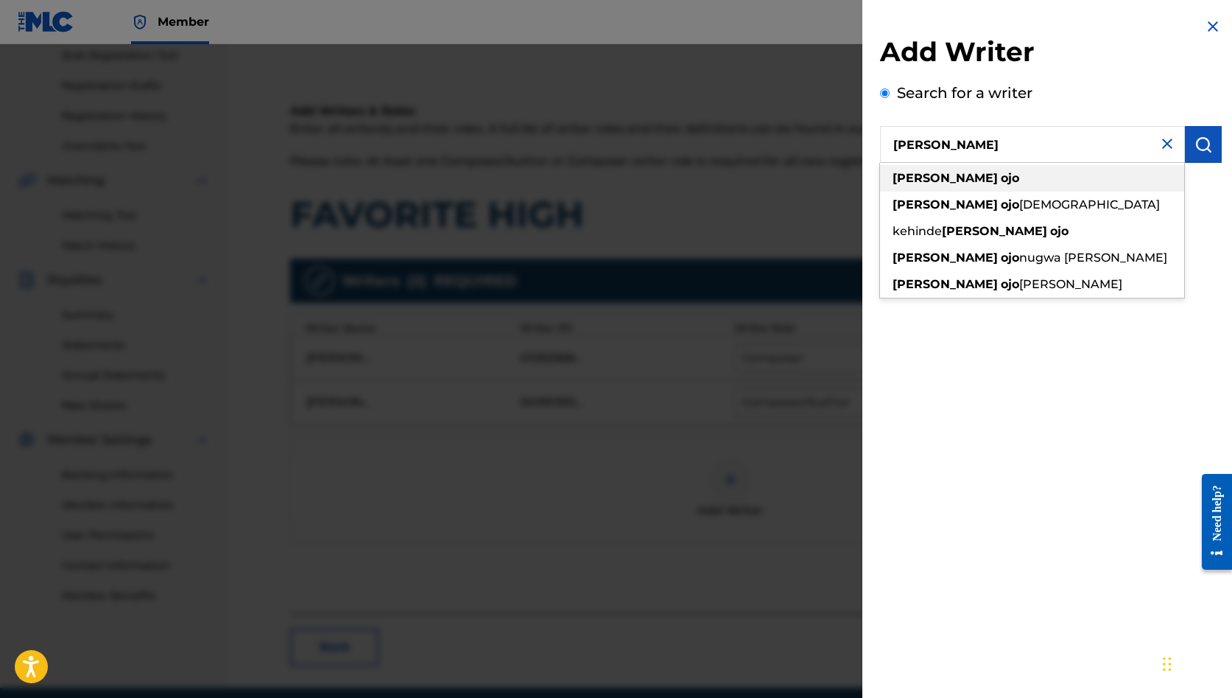
click at [928, 180] on strong "[PERSON_NAME]" at bounding box center [945, 178] width 105 height 14
type input "[PERSON_NAME]"
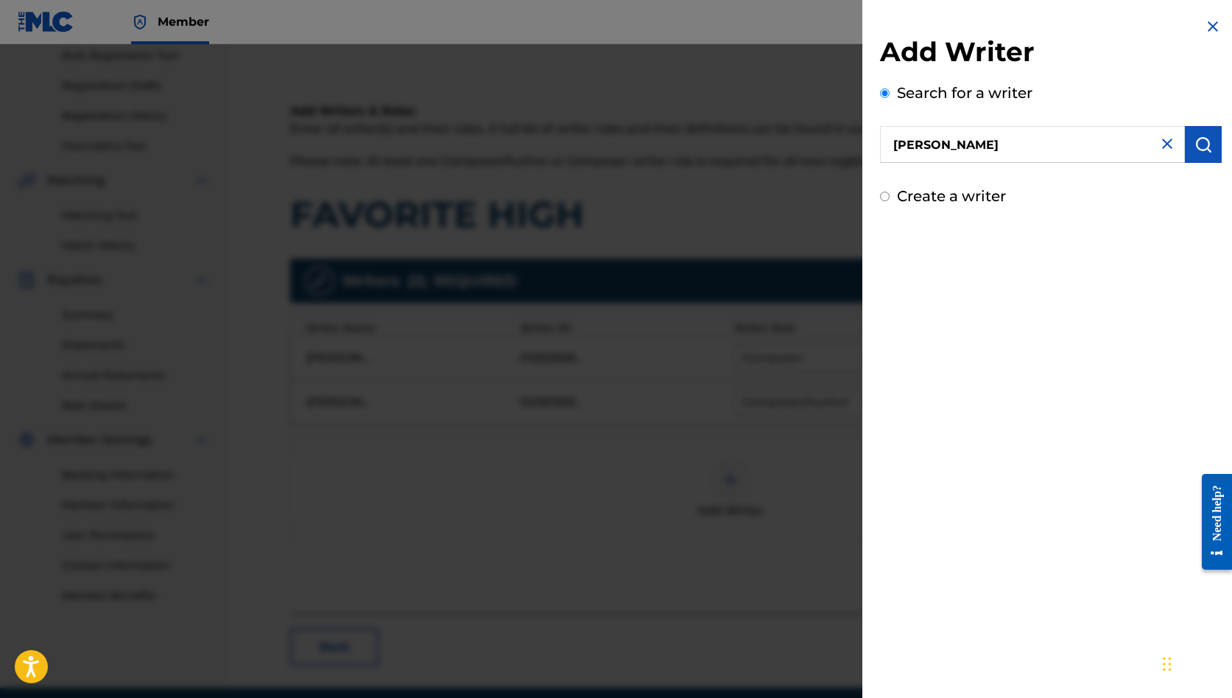
click at [1167, 144] on img at bounding box center [1168, 144] width 18 height 18
click at [883, 201] on input "Create a writer" at bounding box center [885, 197] width 10 height 10
radio input "false"
radio input "true"
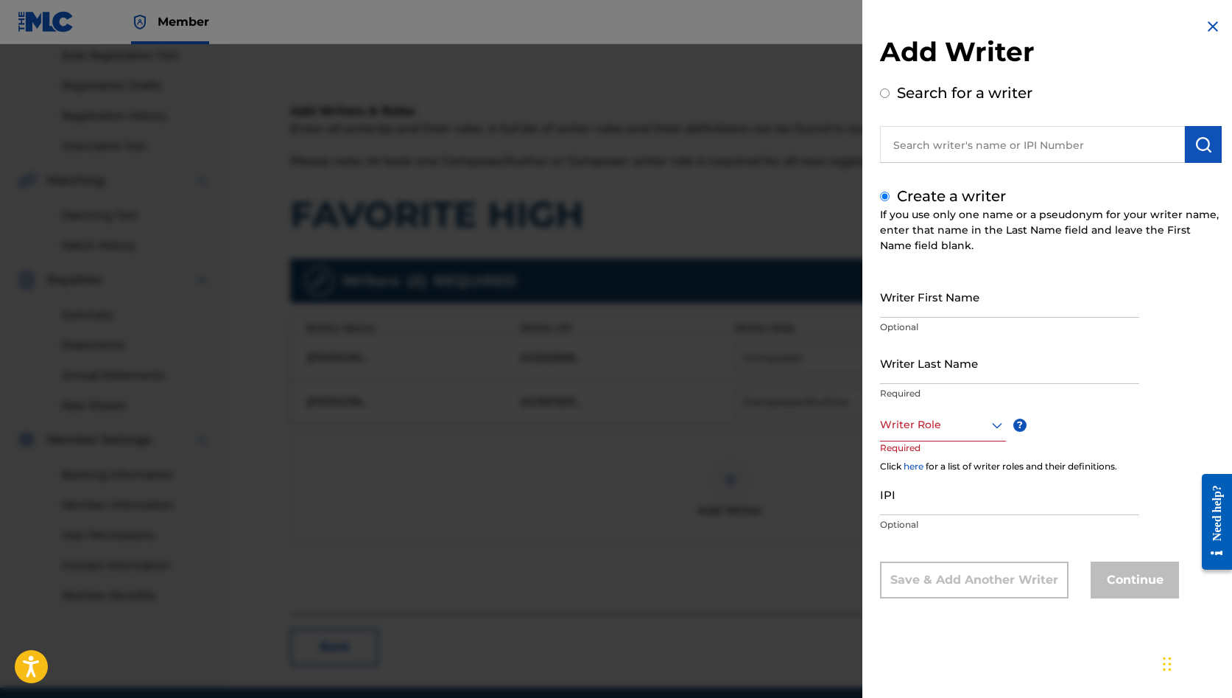
click at [930, 502] on input "IPI" at bounding box center [1009, 494] width 259 height 42
click at [1207, 29] on img at bounding box center [1213, 27] width 18 height 18
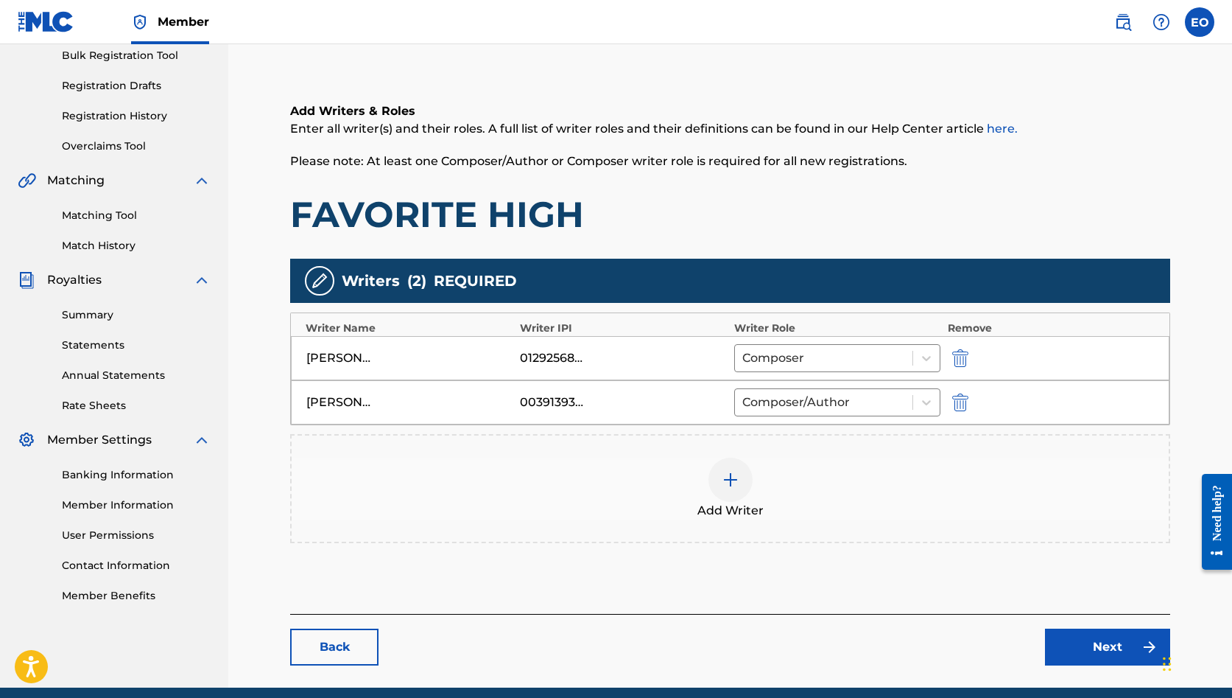
click at [563, 401] on div "00391393931" at bounding box center [553, 402] width 66 height 18
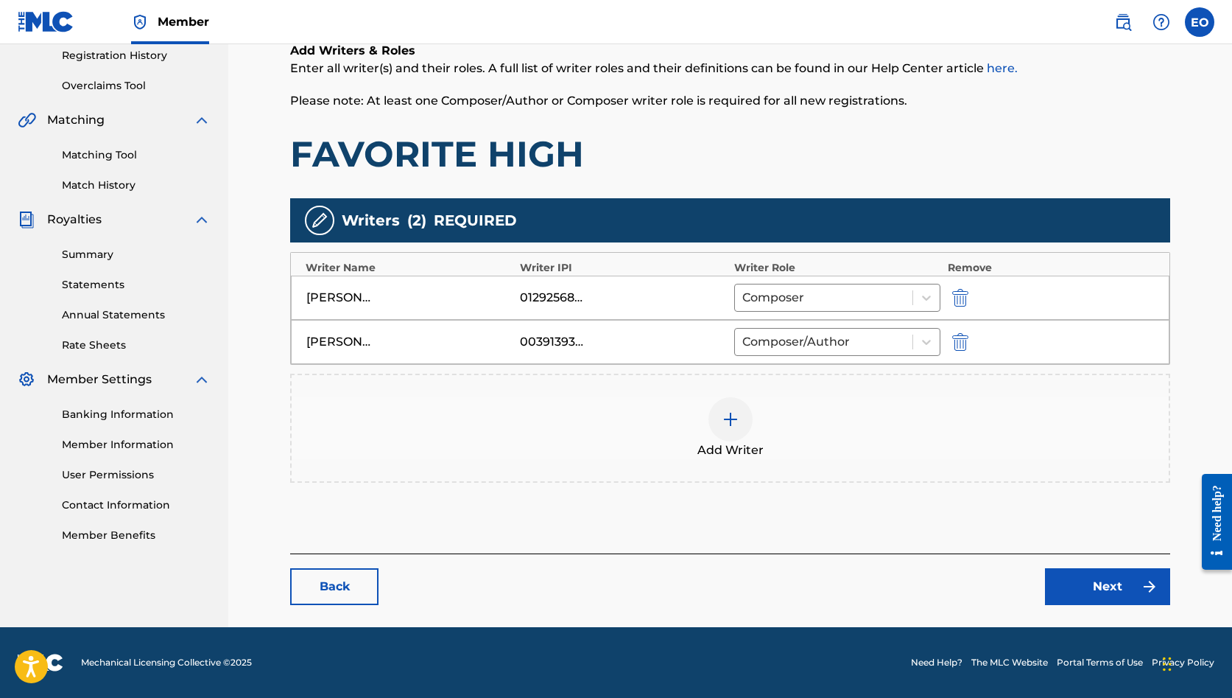
scroll to position [282, 0]
click at [1097, 593] on link "Next" at bounding box center [1107, 586] width 125 height 37
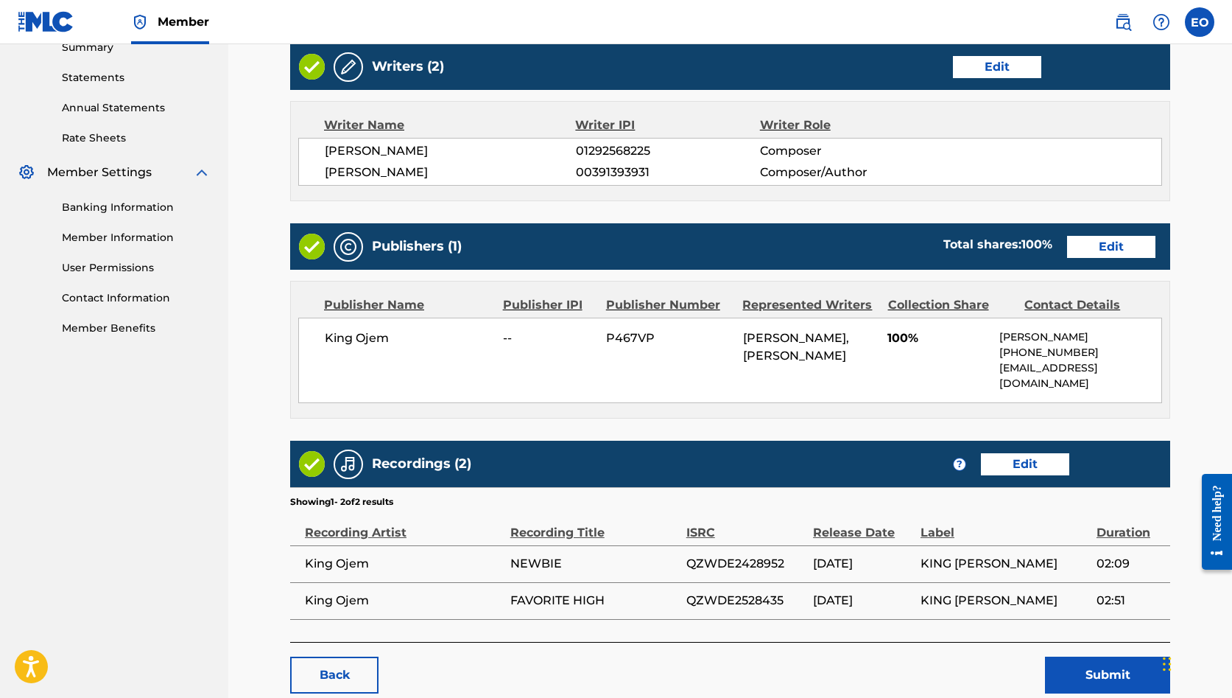
scroll to position [516, 0]
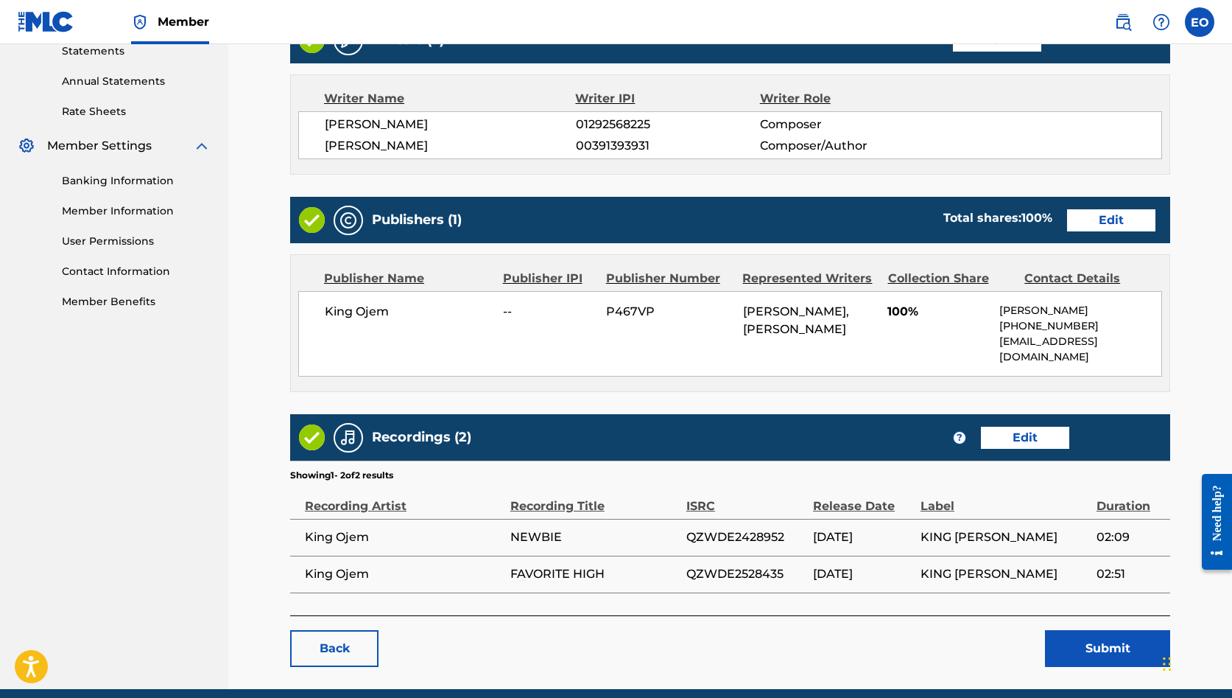
click at [1013, 426] on link "Edit" at bounding box center [1025, 437] width 88 height 22
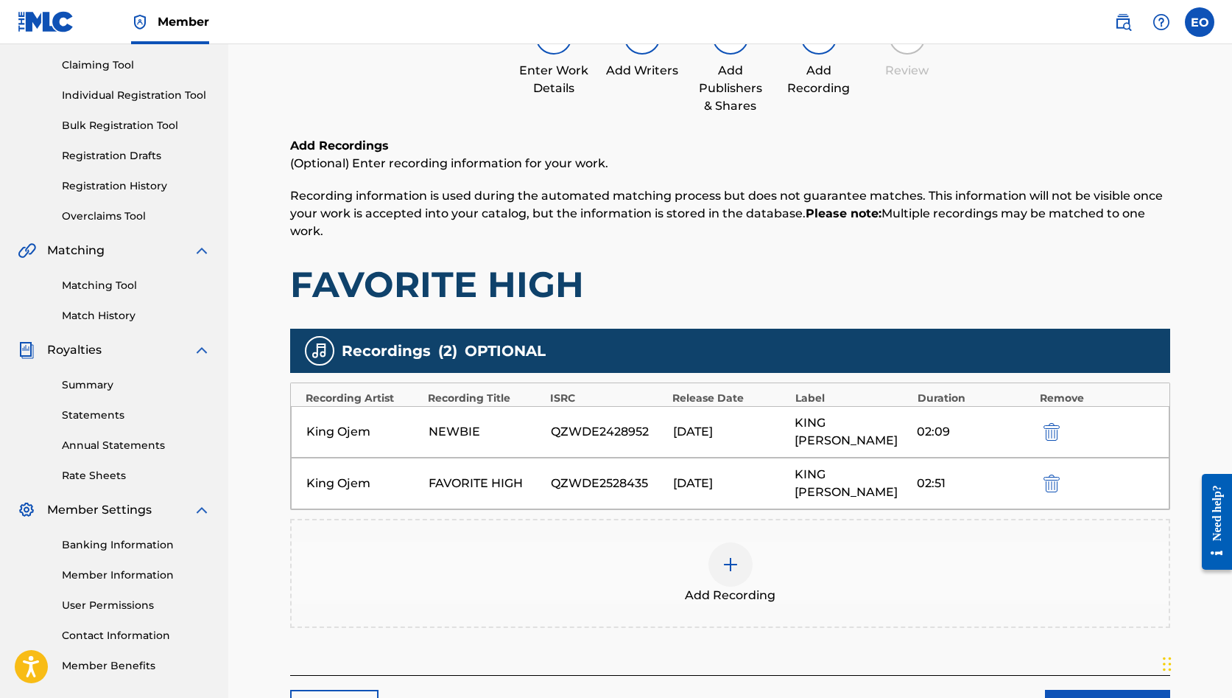
scroll to position [157, 0]
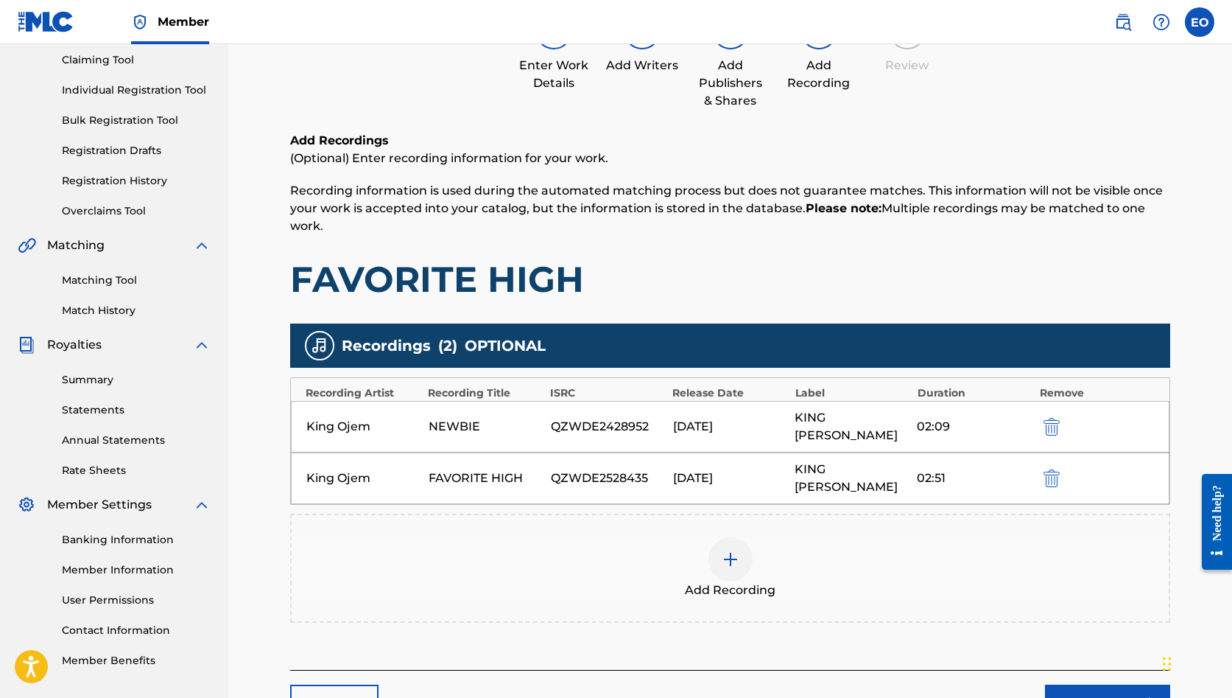
click at [350, 684] on link "Back" at bounding box center [334, 702] width 88 height 37
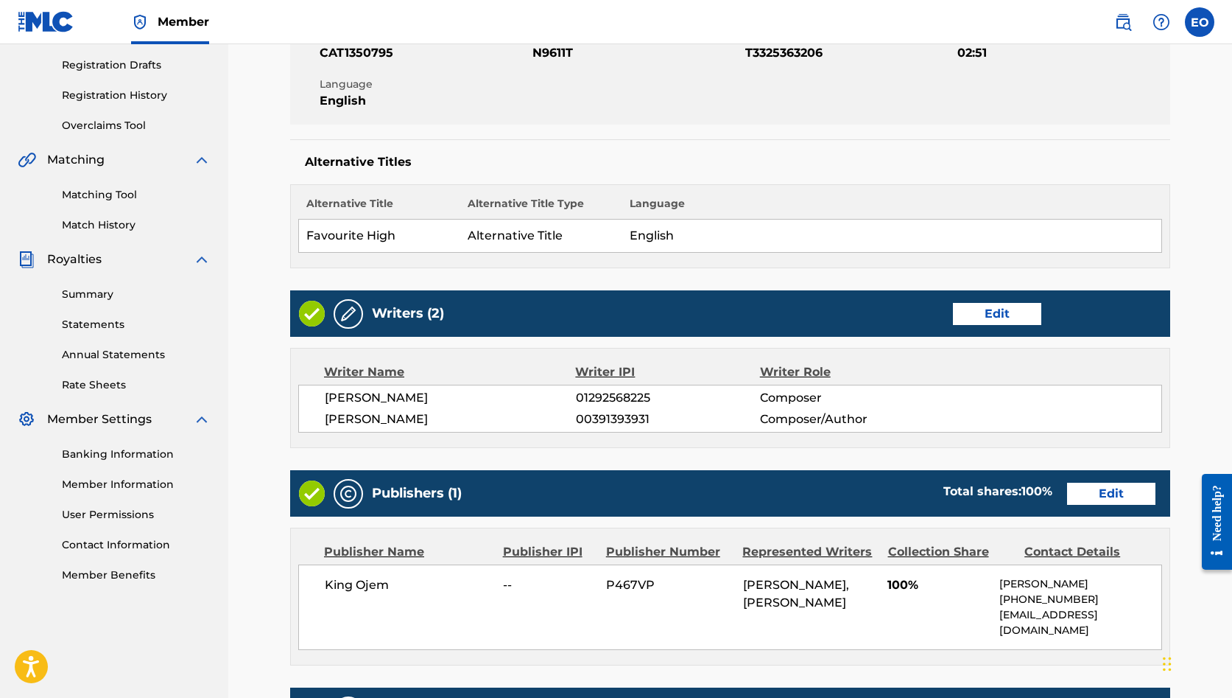
scroll to position [245, 0]
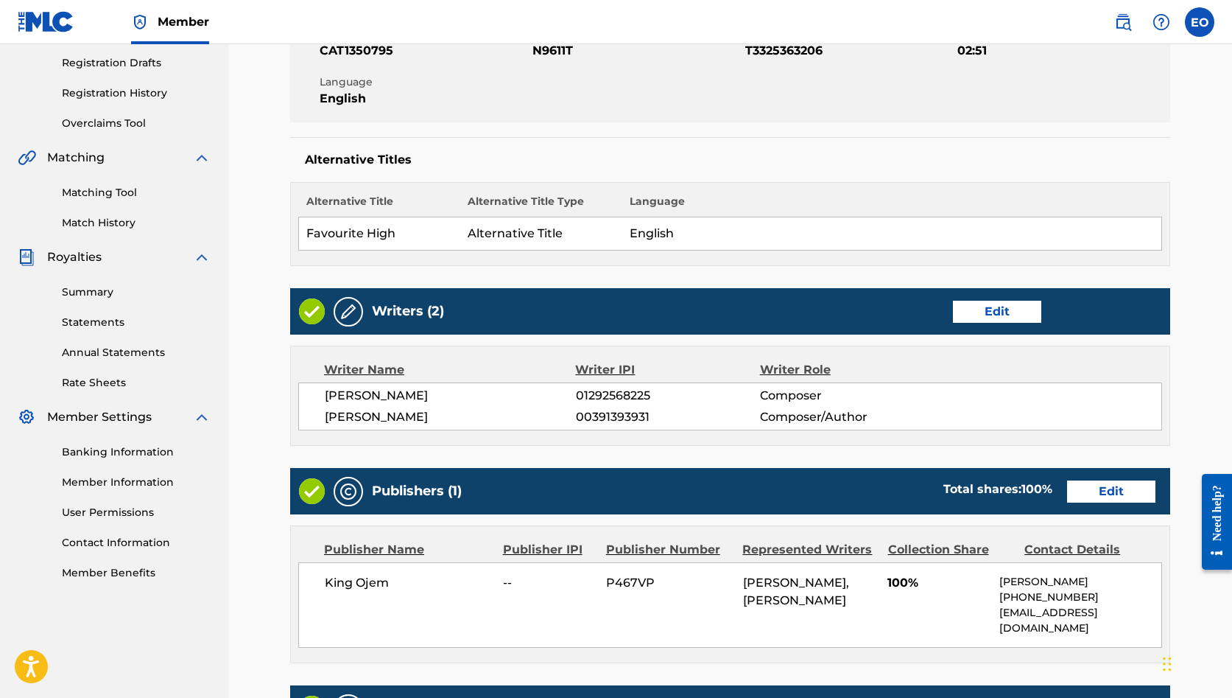
click at [1085, 486] on link "Edit" at bounding box center [1111, 491] width 88 height 22
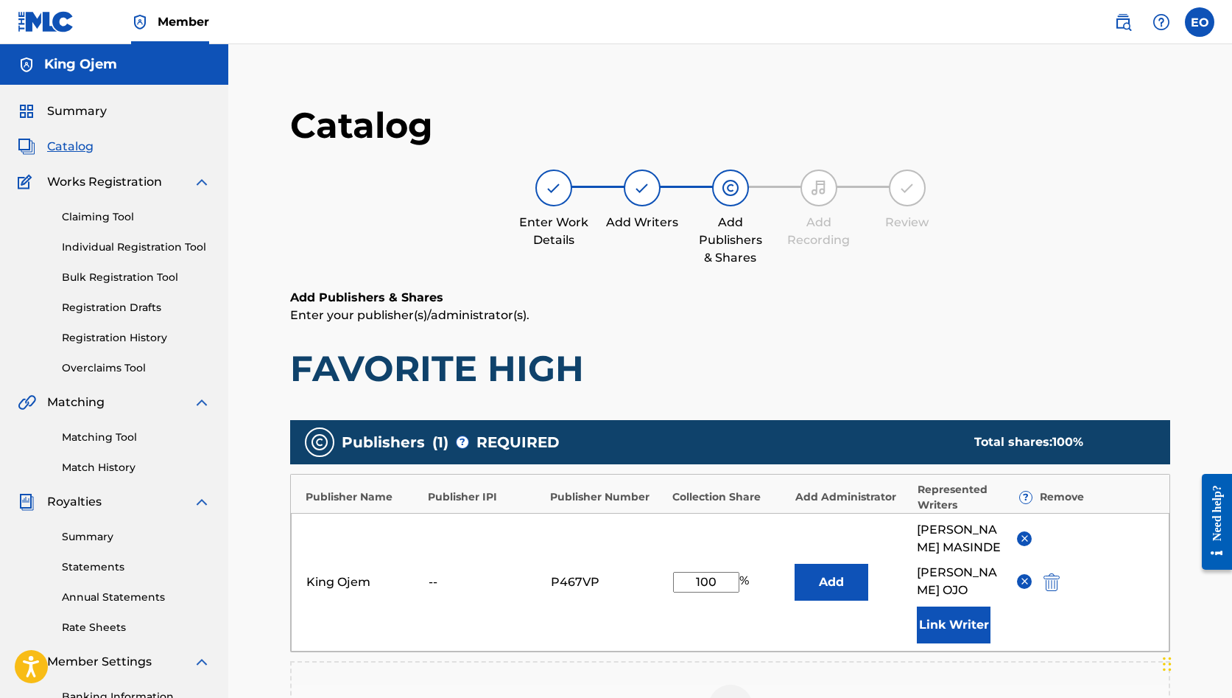
click at [1027, 537] on img at bounding box center [1024, 538] width 11 height 11
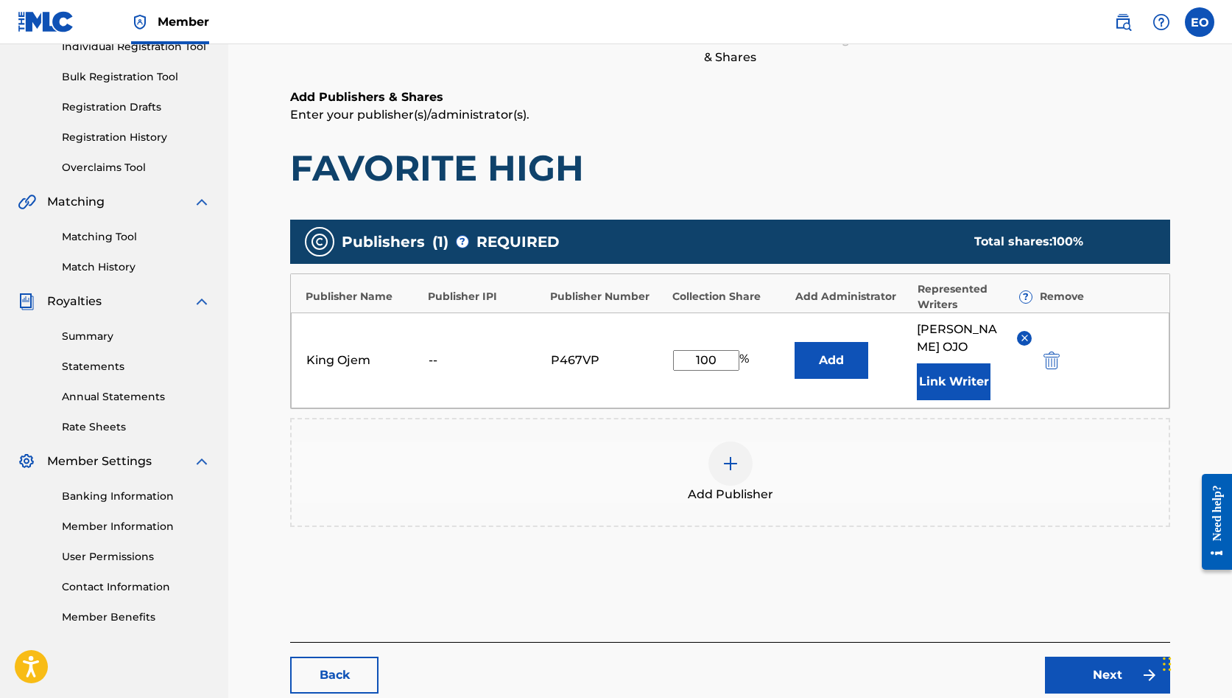
scroll to position [202, 0]
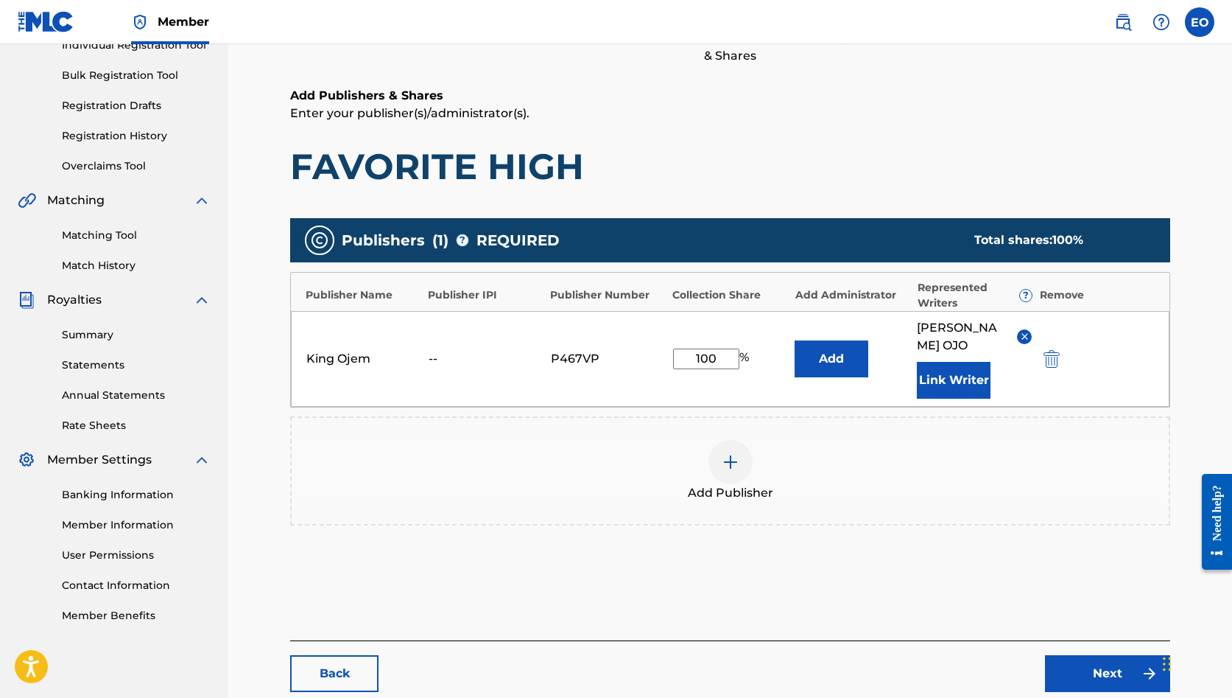
click at [1080, 674] on link "Next" at bounding box center [1107, 673] width 125 height 37
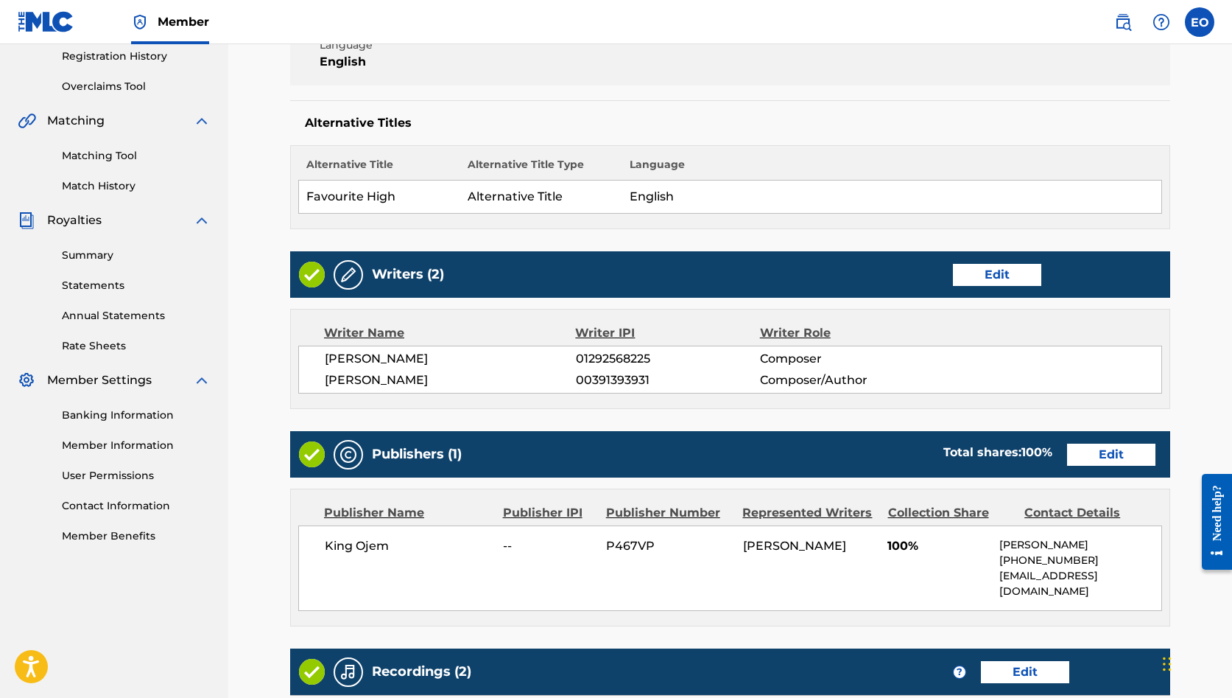
scroll to position [291, 0]
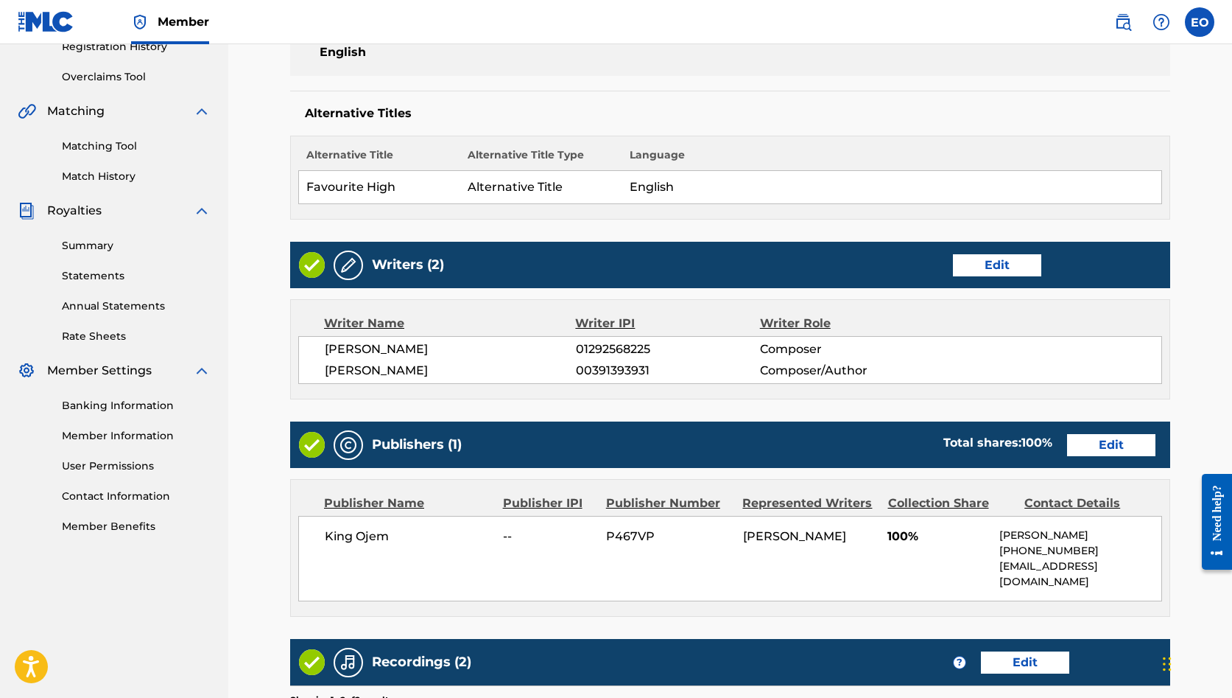
click at [1093, 443] on link "Edit" at bounding box center [1111, 445] width 88 height 22
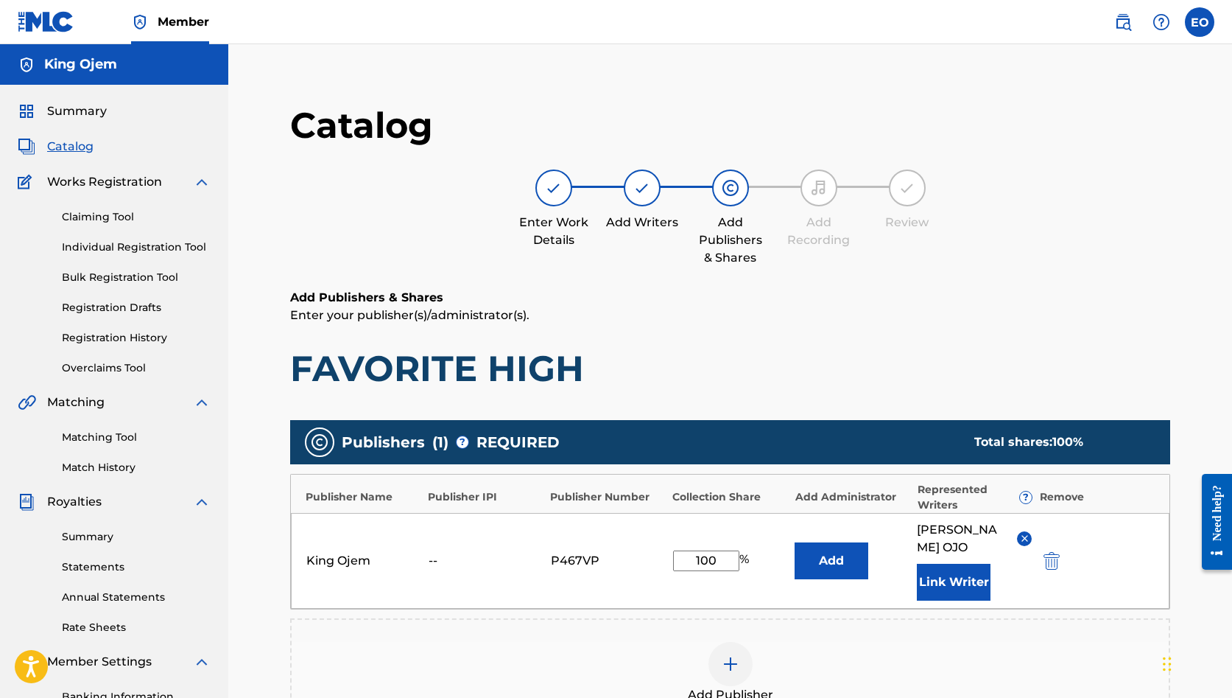
click at [1024, 534] on img at bounding box center [1024, 538] width 11 height 11
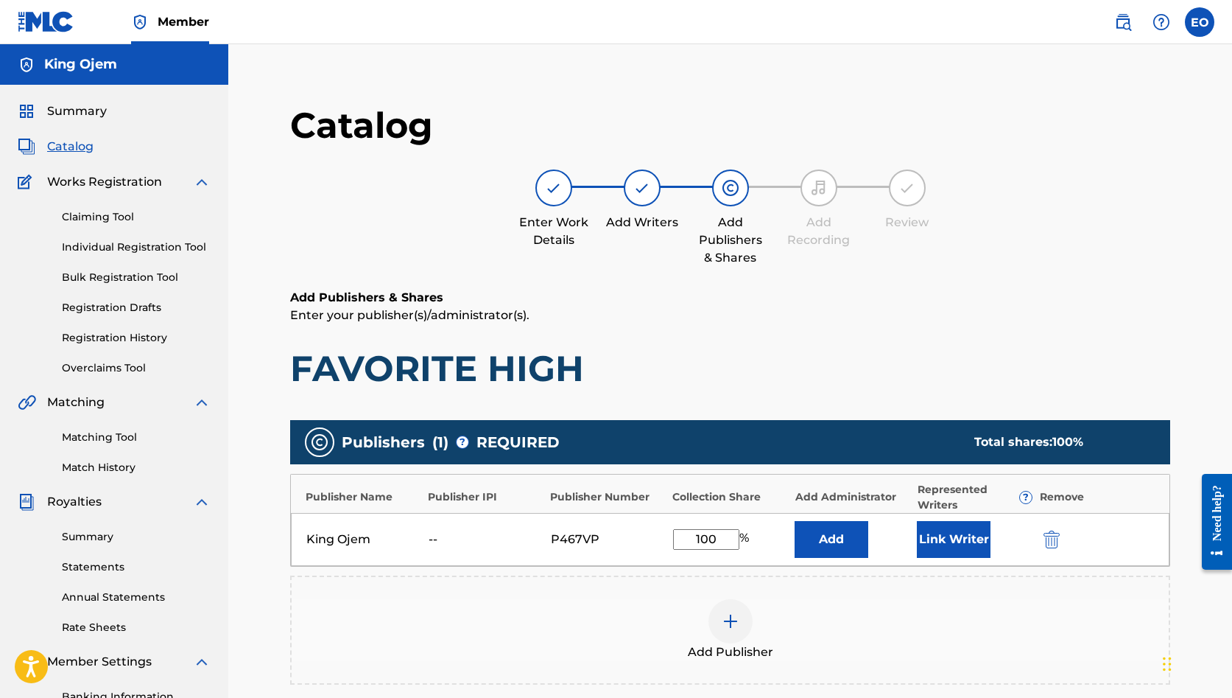
click at [719, 539] on input "100" at bounding box center [706, 539] width 66 height 21
click at [1053, 540] on img "submit" at bounding box center [1052, 539] width 16 height 18
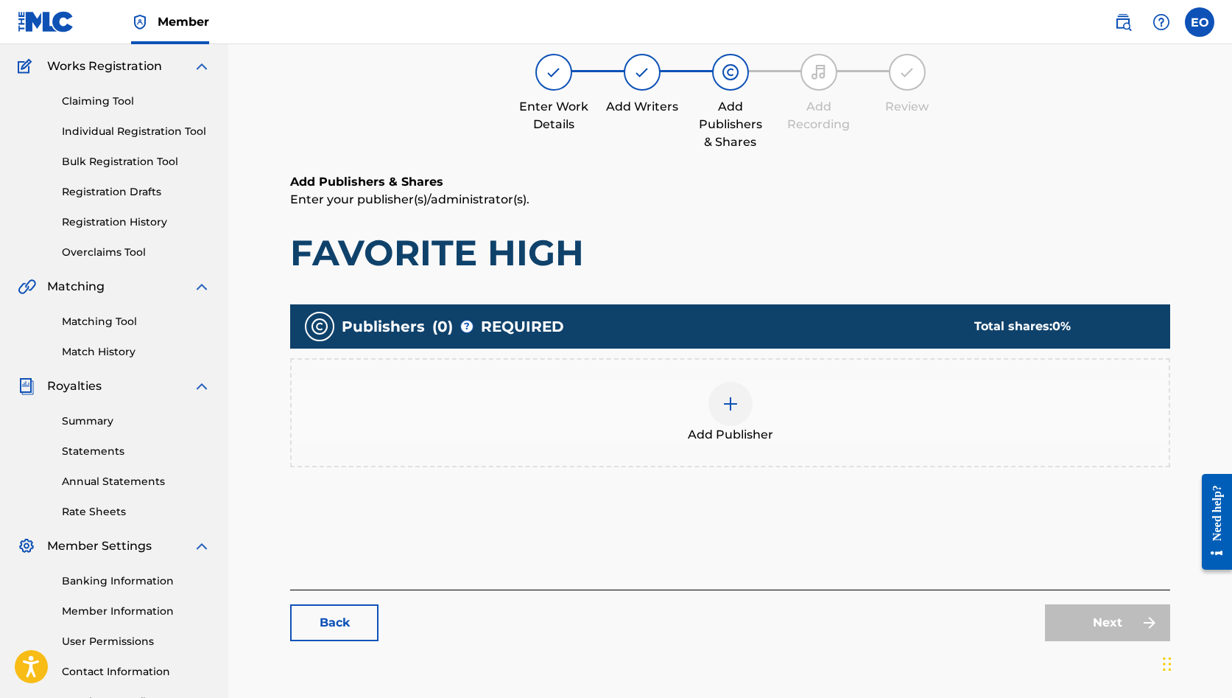
scroll to position [119, 0]
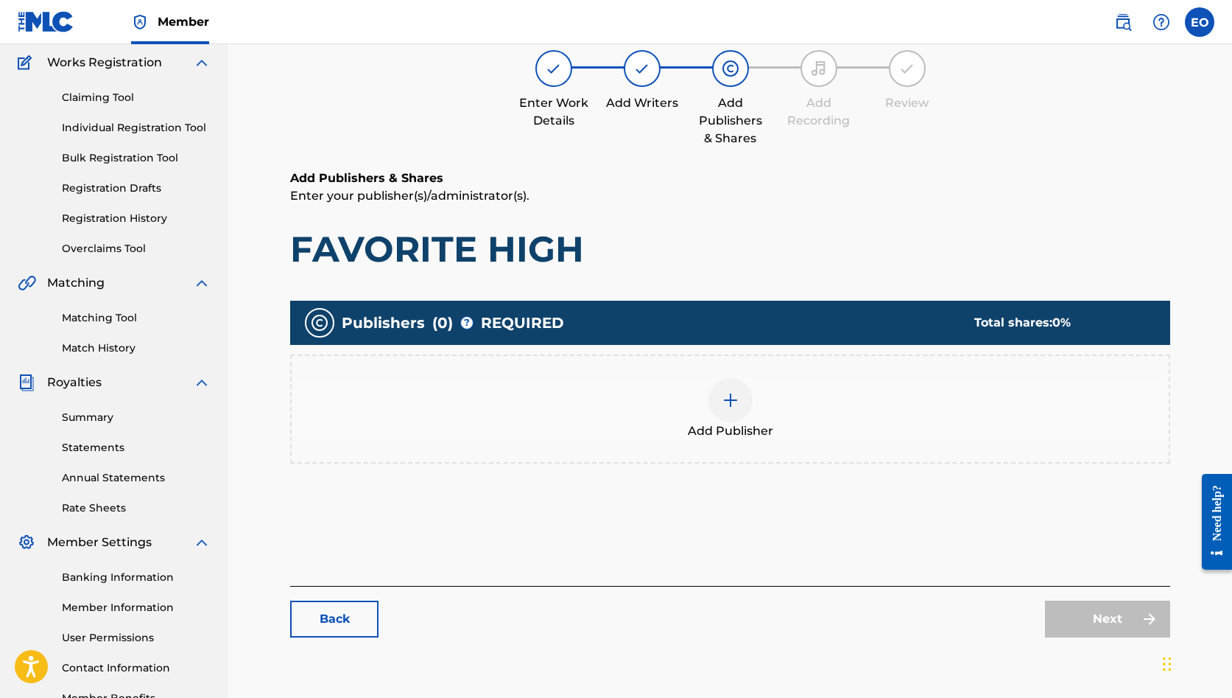
click at [732, 411] on div at bounding box center [731, 400] width 44 height 44
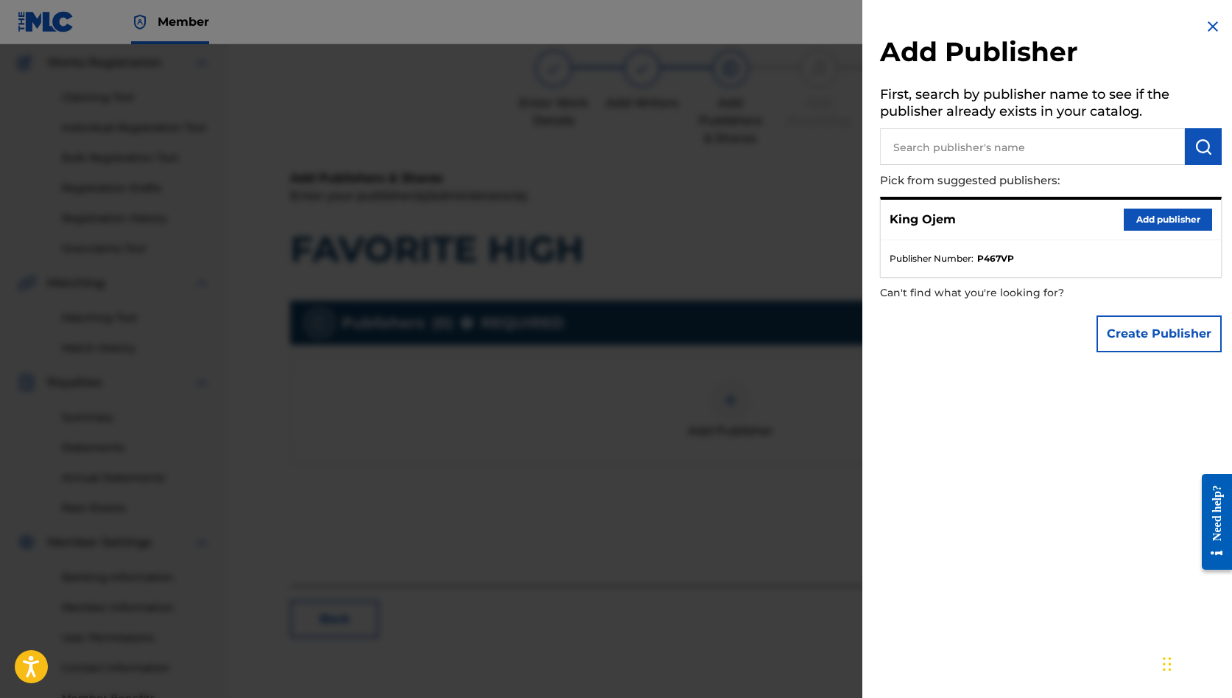
click at [974, 153] on input "text" at bounding box center [1032, 146] width 305 height 37
type input "Sentr"
click at [960, 218] on div "King Ojem Add publisher" at bounding box center [1051, 220] width 340 height 41
click at [1118, 328] on button "Create Publisher" at bounding box center [1159, 333] width 125 height 37
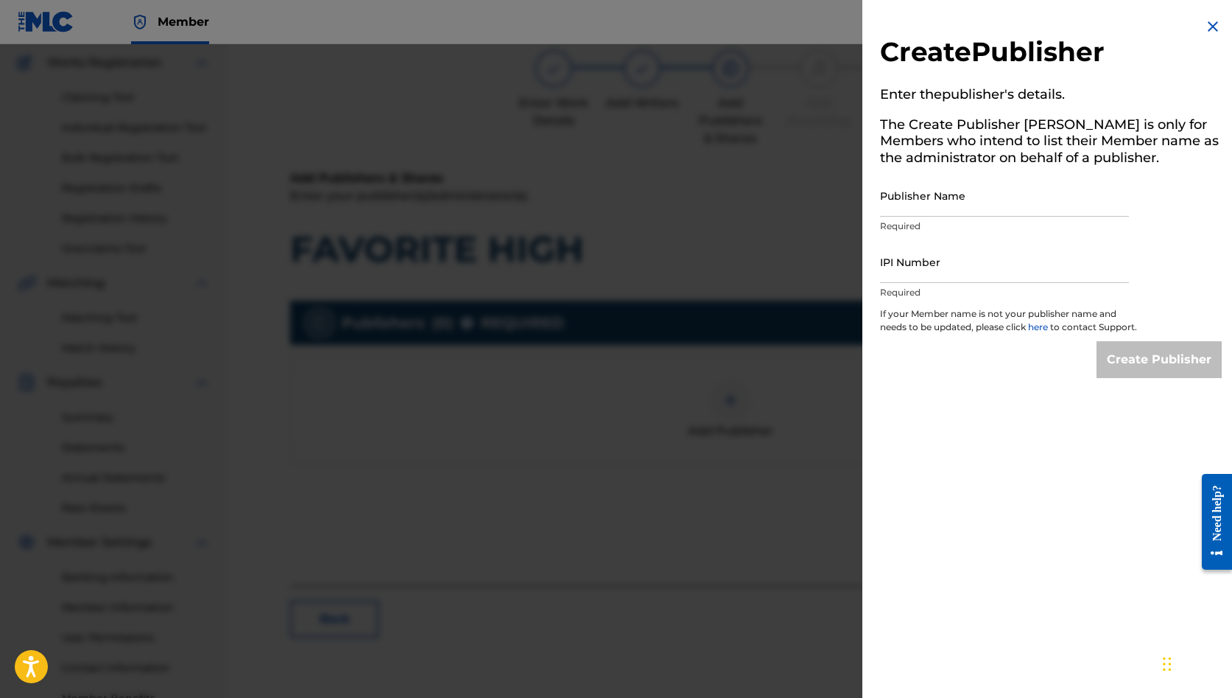
click at [1207, 33] on img at bounding box center [1213, 27] width 18 height 18
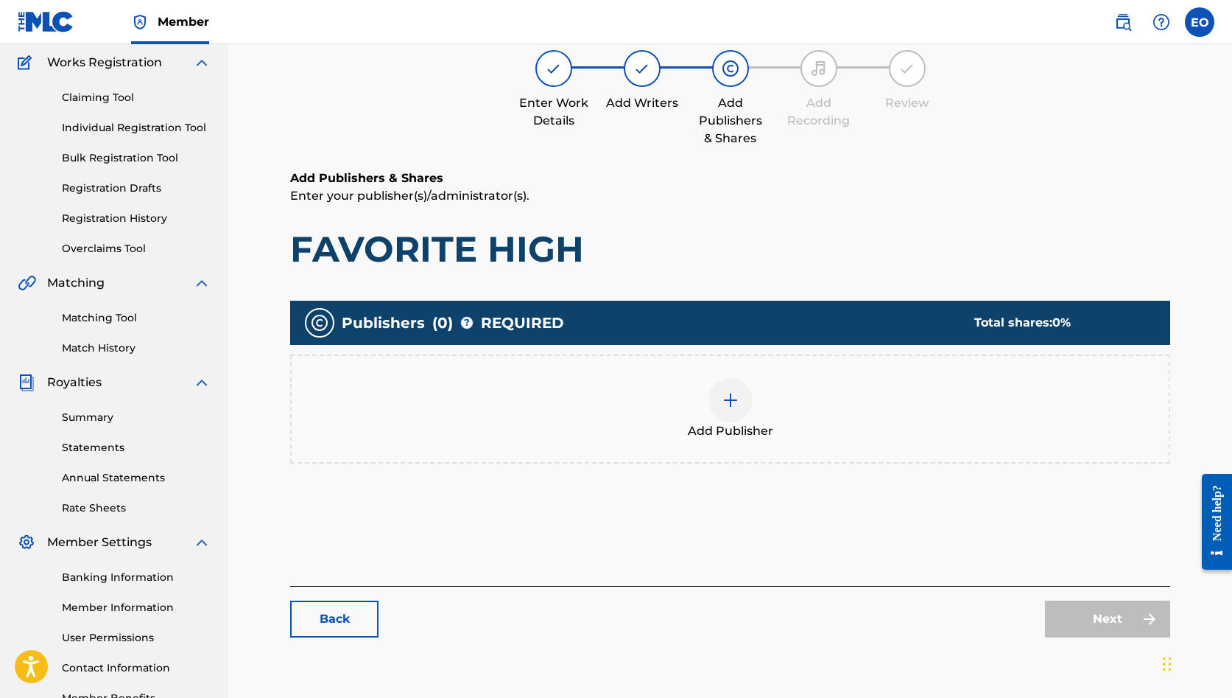
click at [733, 402] on img at bounding box center [731, 400] width 18 height 18
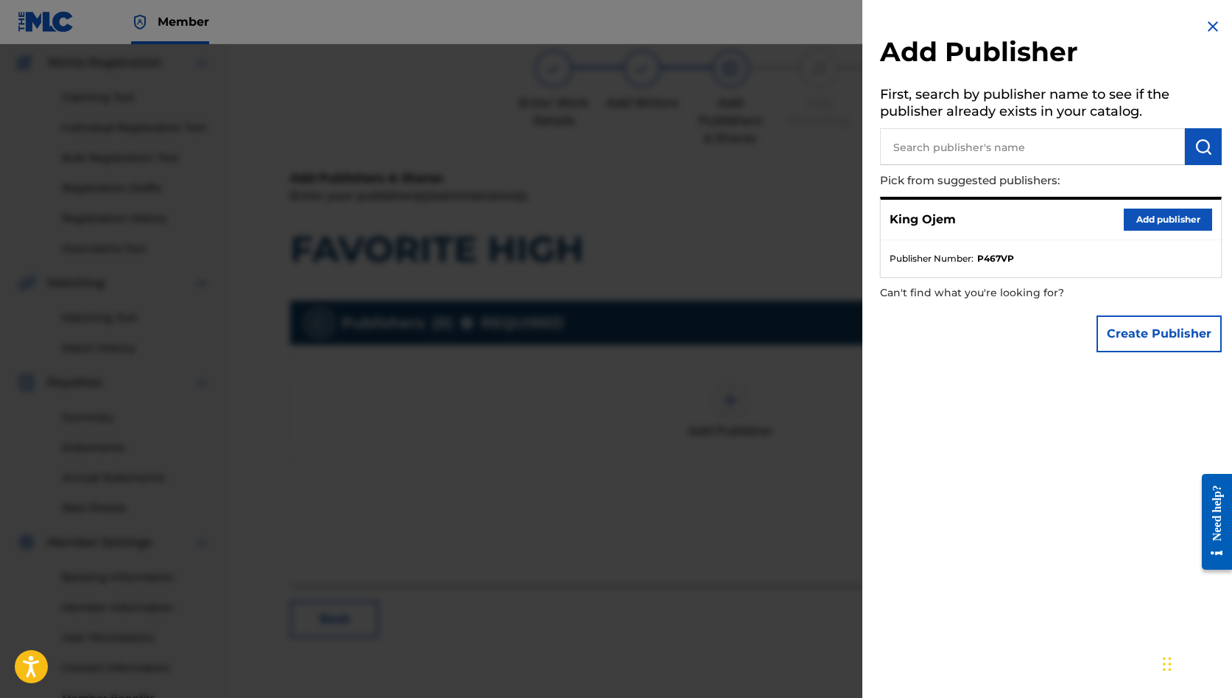
click at [1159, 222] on button "Add publisher" at bounding box center [1168, 219] width 88 height 22
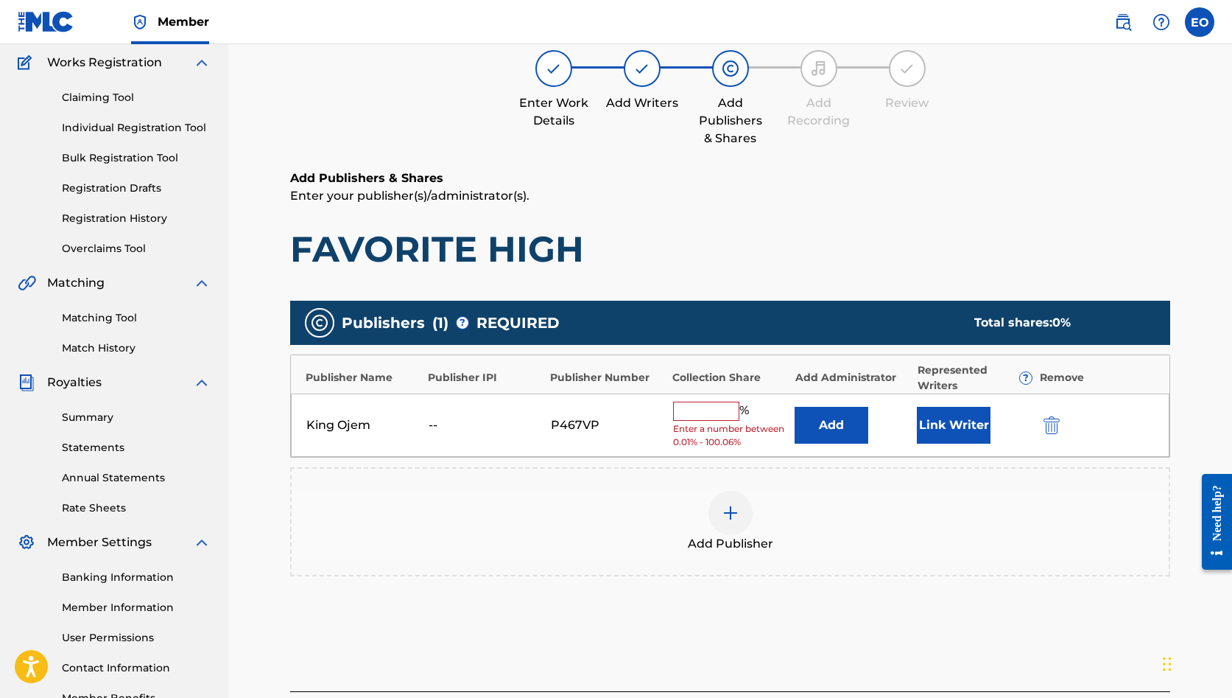
click at [935, 426] on button "Link Writer" at bounding box center [954, 425] width 74 height 37
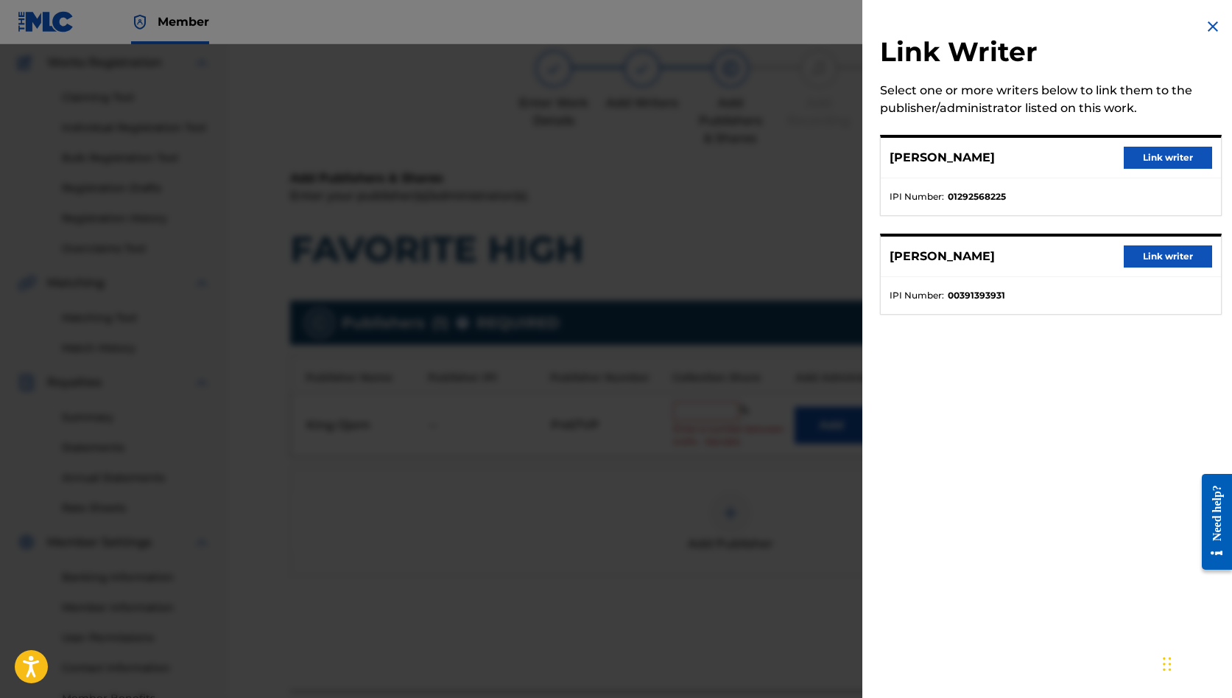
click at [1181, 255] on button "Link writer" at bounding box center [1168, 256] width 88 height 22
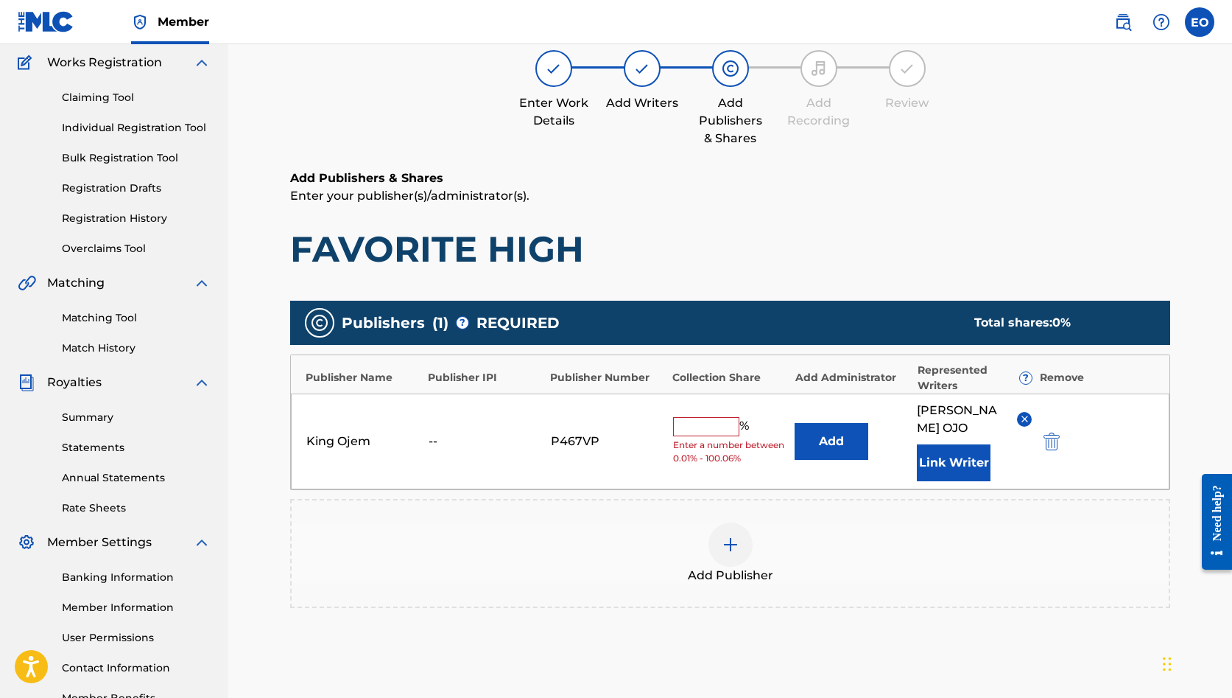
click at [1021, 418] on img at bounding box center [1024, 418] width 11 height 11
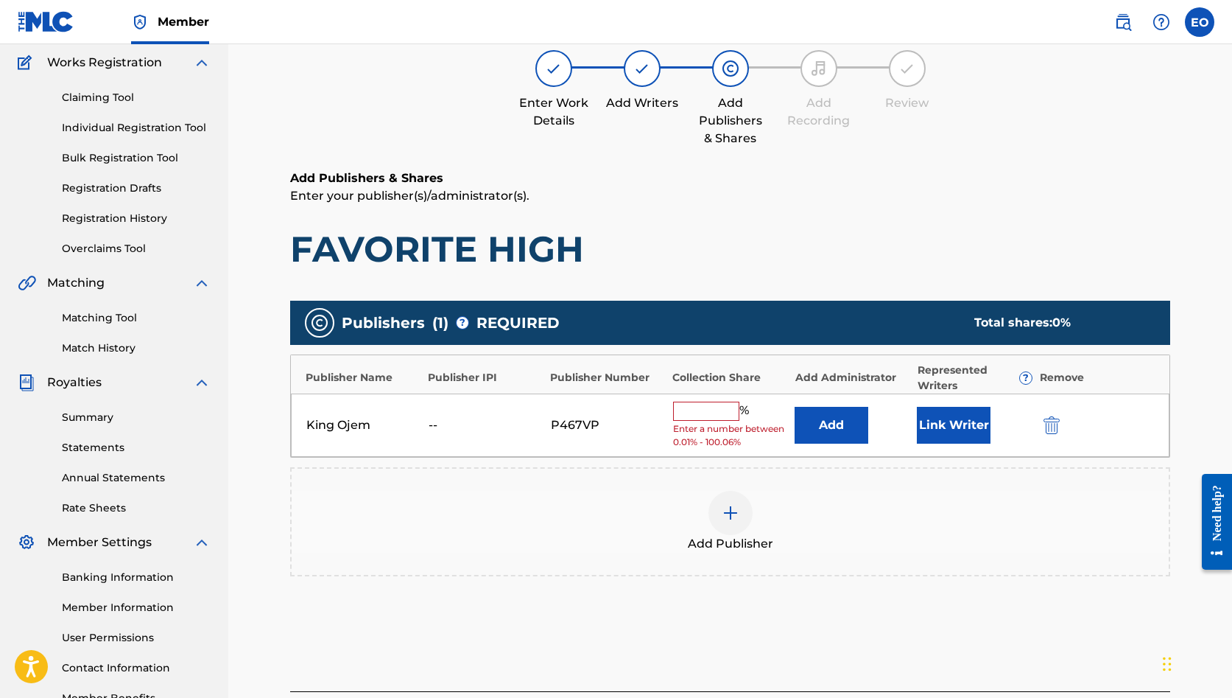
click at [971, 425] on button "Link Writer" at bounding box center [954, 425] width 74 height 37
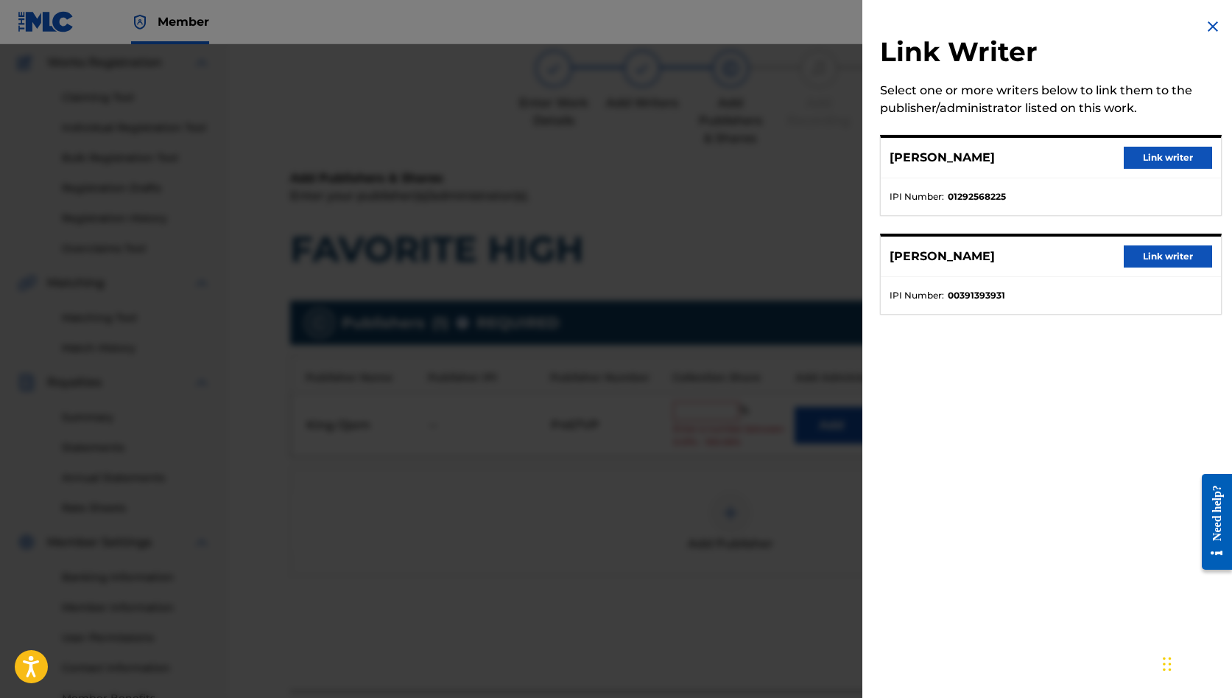
click at [1164, 259] on button "Link writer" at bounding box center [1168, 256] width 88 height 22
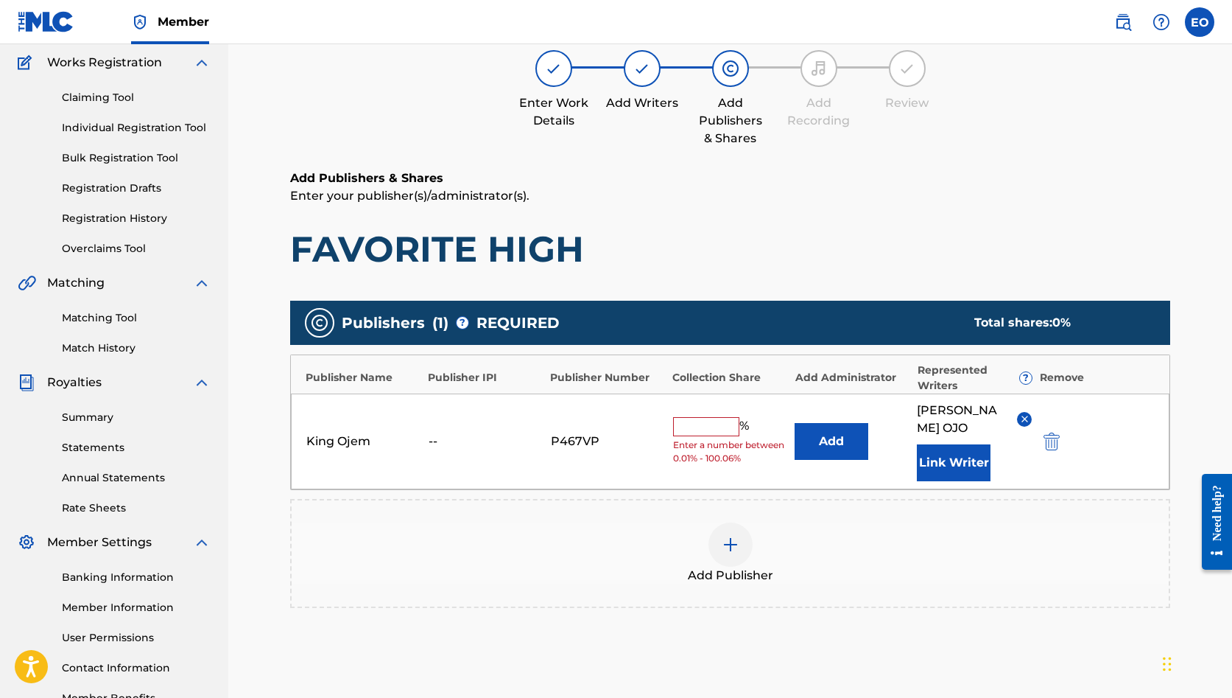
click at [690, 432] on input "text" at bounding box center [706, 426] width 66 height 19
type input "99.99"
click at [906, 536] on div "Add Publisher" at bounding box center [730, 553] width 877 height 62
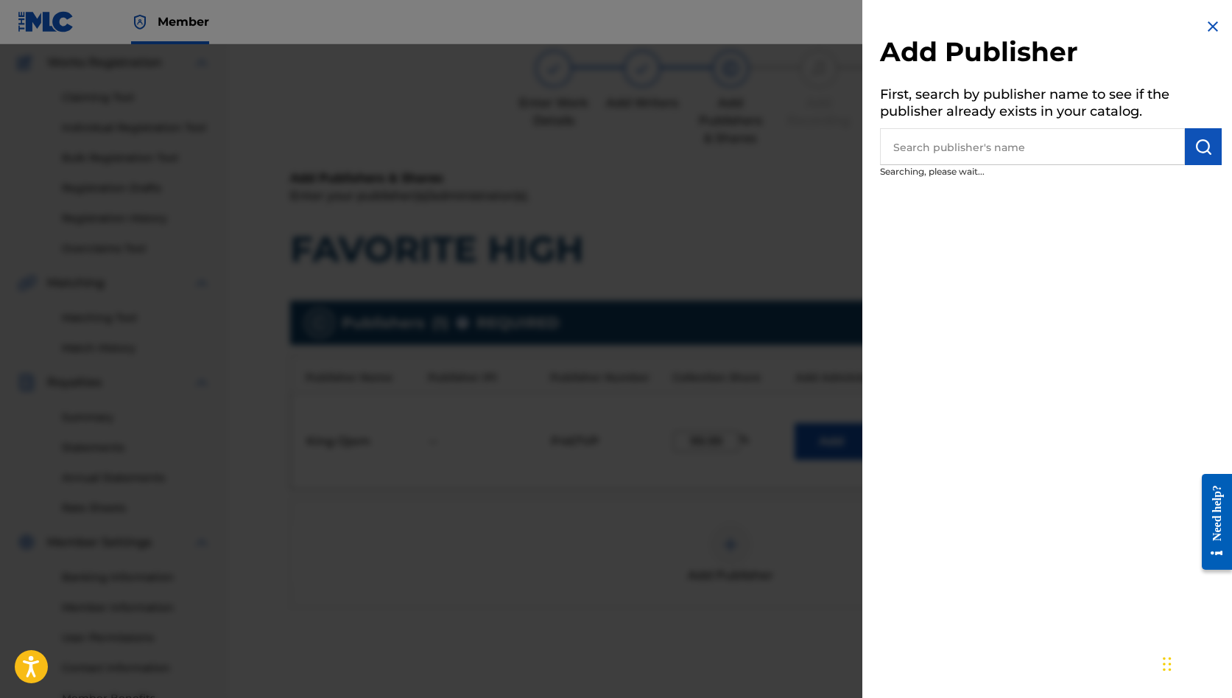
scroll to position [139, 0]
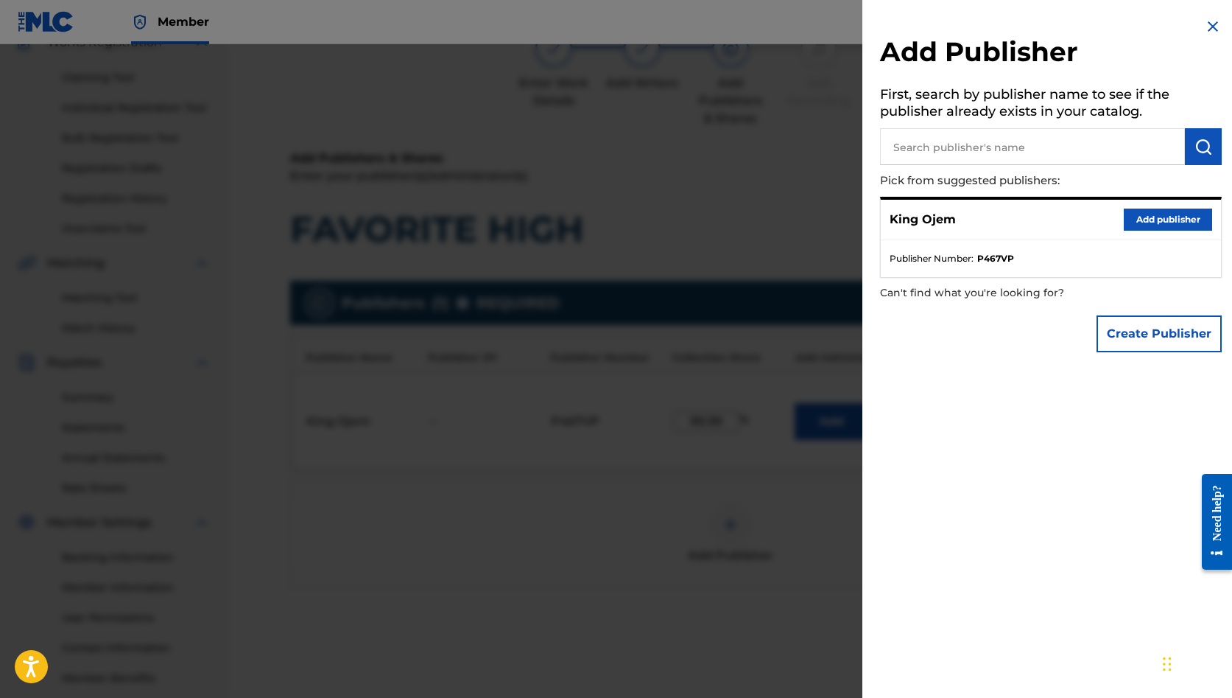
click at [1212, 24] on img at bounding box center [1213, 27] width 18 height 18
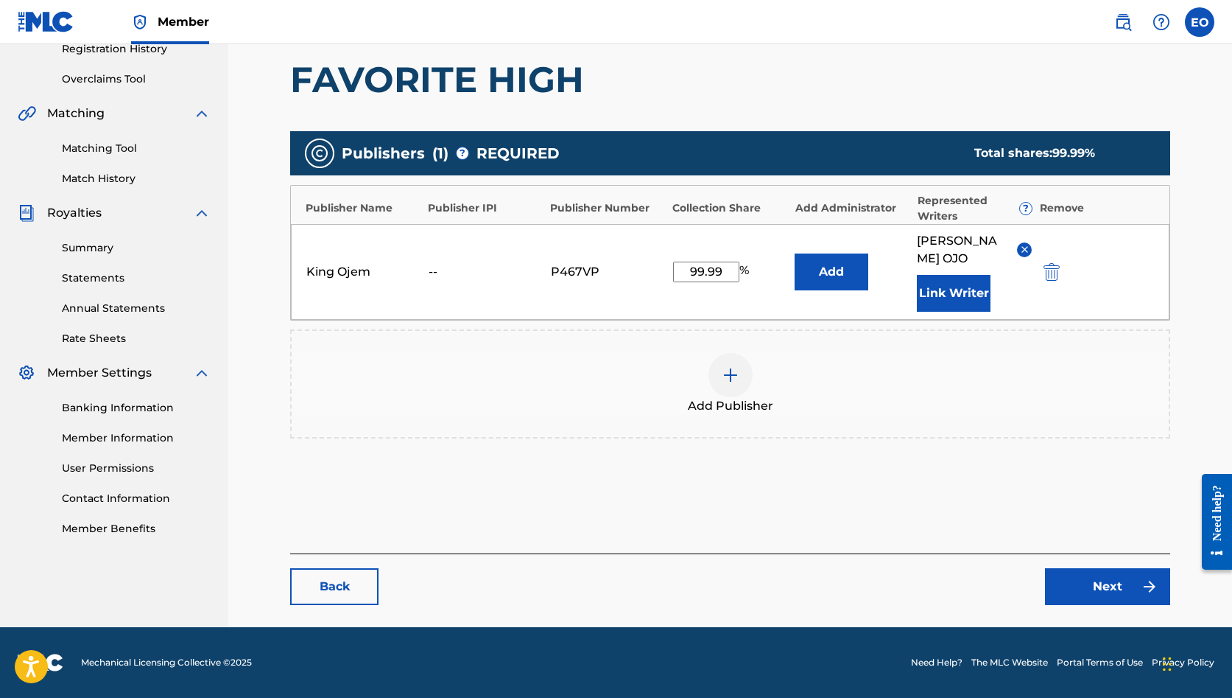
scroll to position [289, 0]
click at [1106, 586] on link "Next" at bounding box center [1107, 586] width 125 height 37
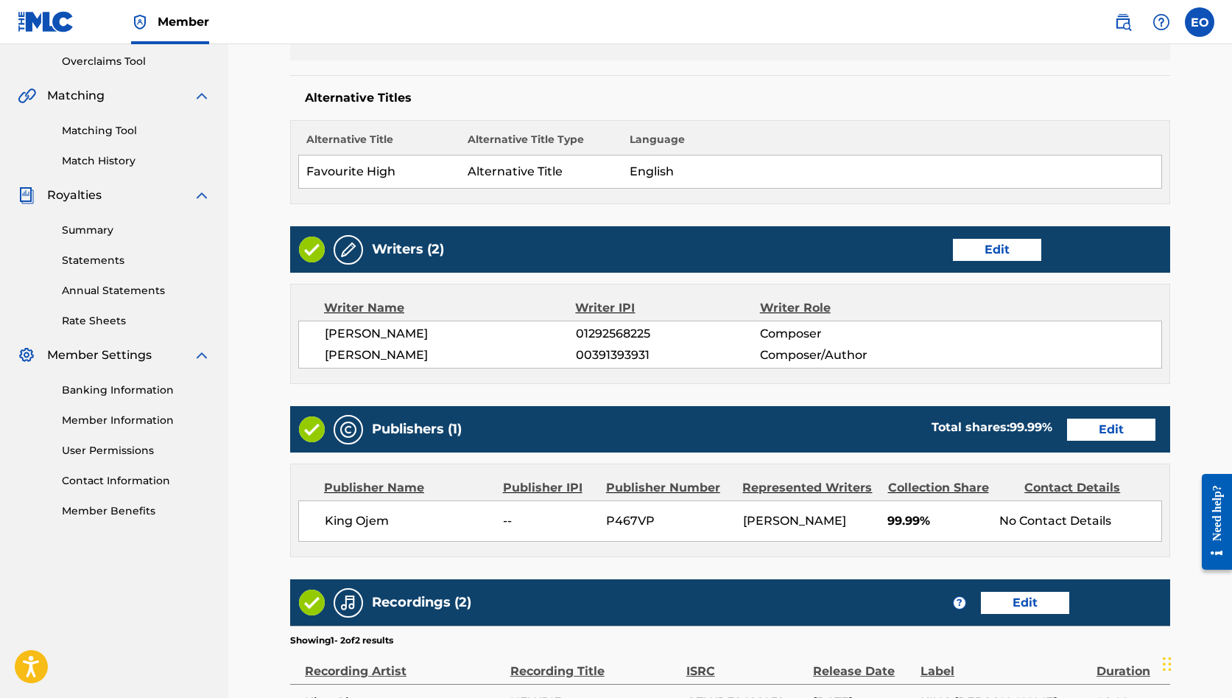
scroll to position [320, 0]
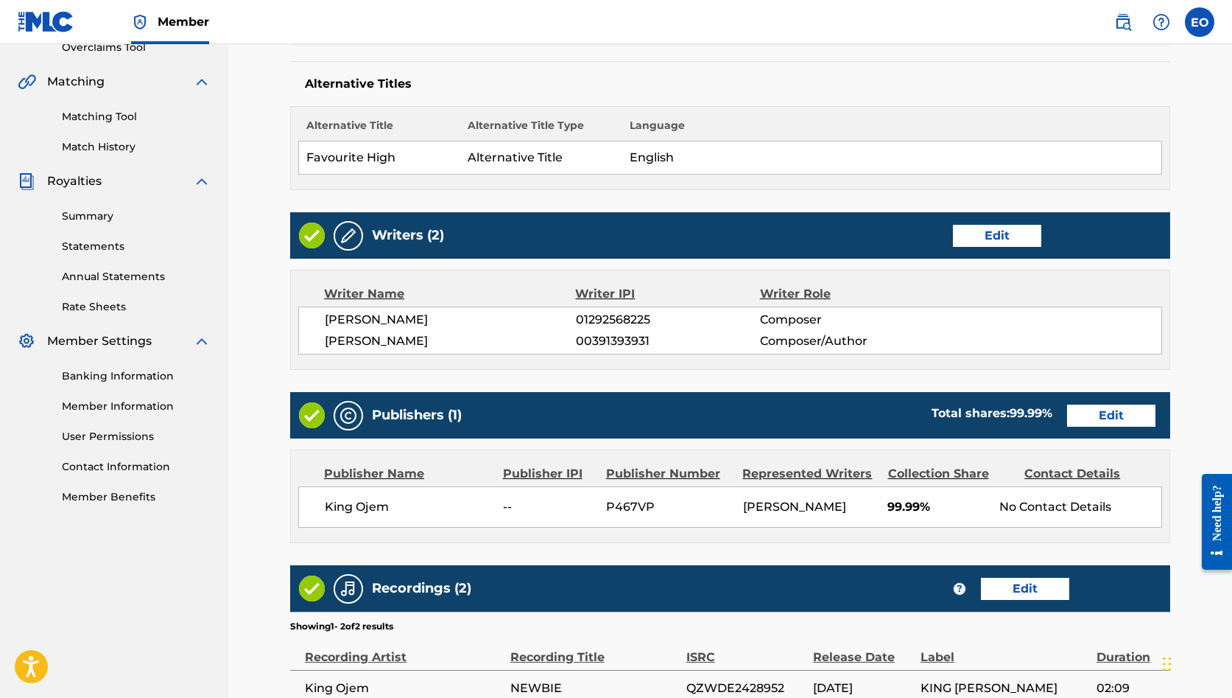
click at [1089, 418] on link "Edit" at bounding box center [1111, 415] width 88 height 22
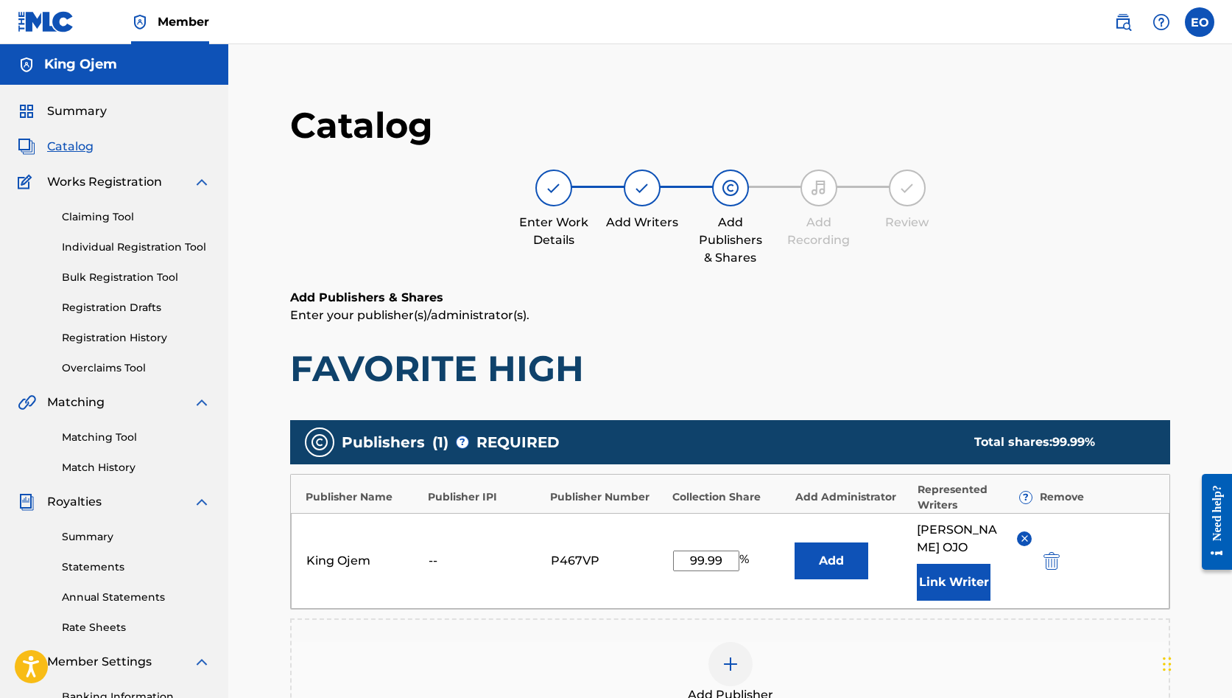
click at [723, 561] on input "99.99" at bounding box center [706, 560] width 66 height 21
type input "9"
type input "0"
click at [947, 632] on div "Add Publisher" at bounding box center [730, 672] width 880 height 109
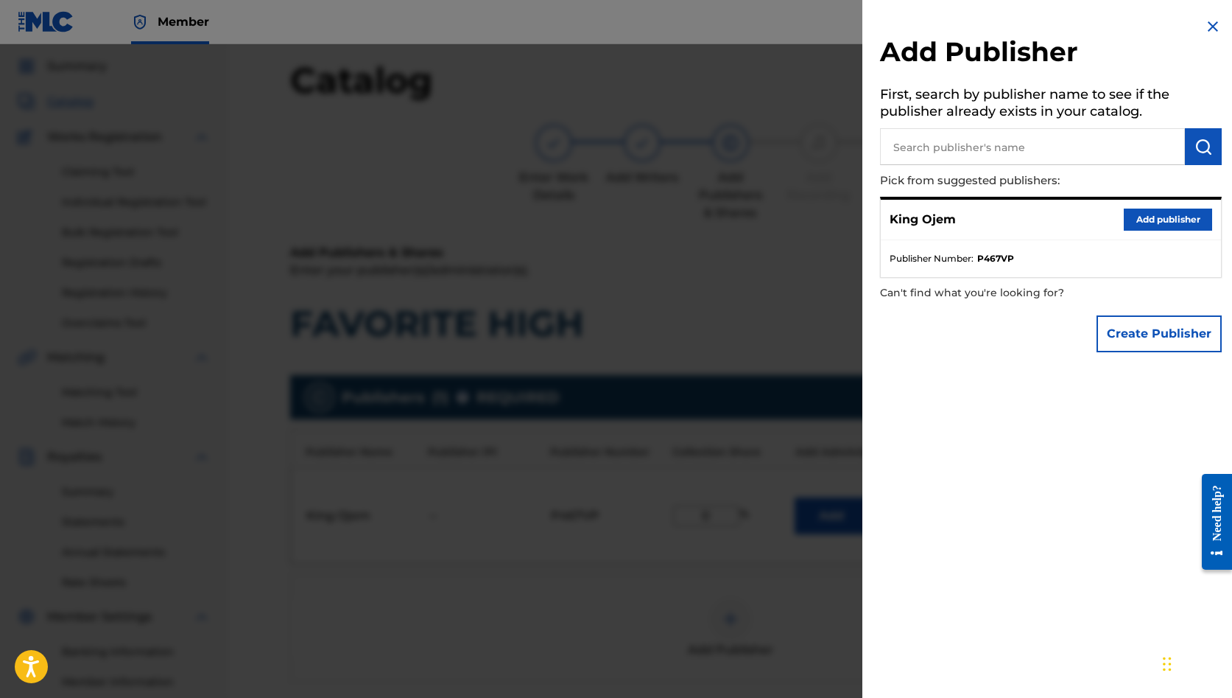
scroll to position [49, 0]
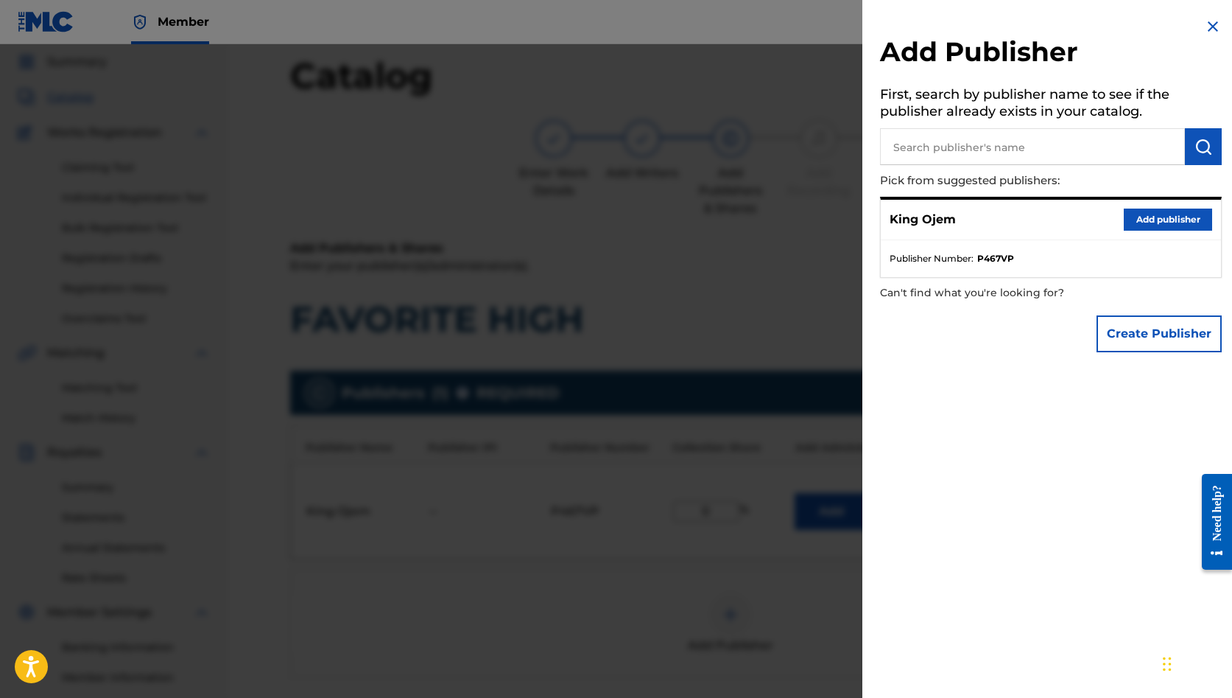
click at [1208, 27] on img at bounding box center [1213, 27] width 18 height 18
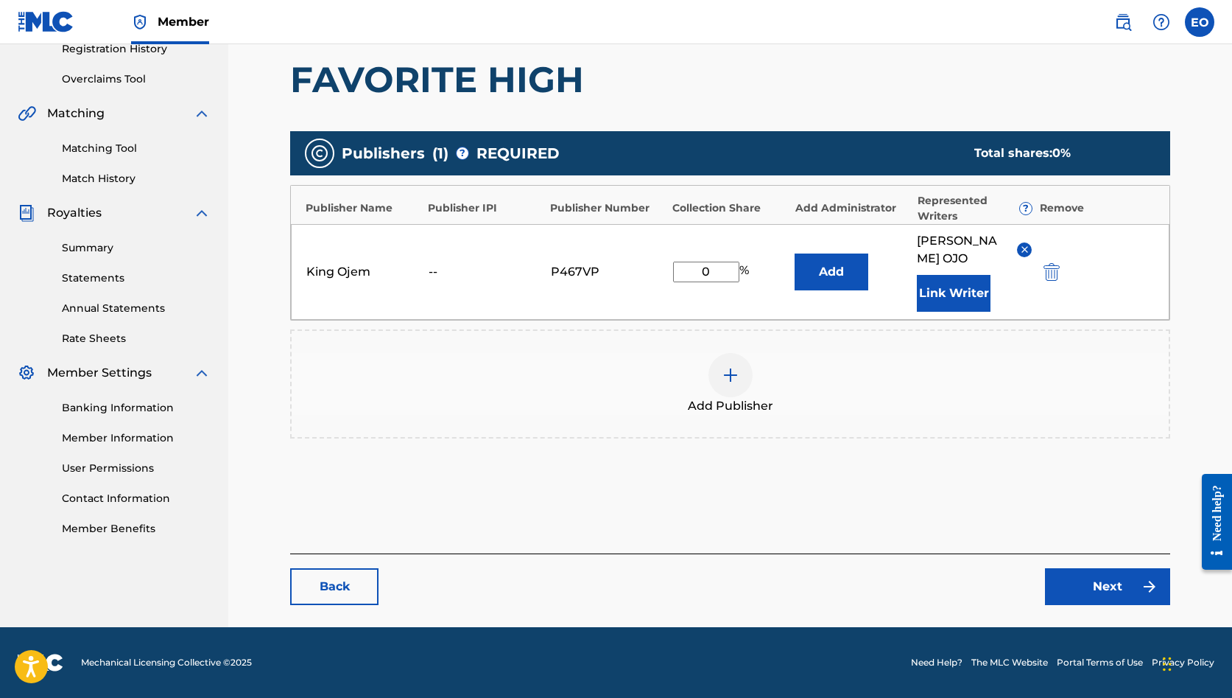
scroll to position [289, 0]
click at [1075, 579] on link "Next" at bounding box center [1107, 586] width 125 height 37
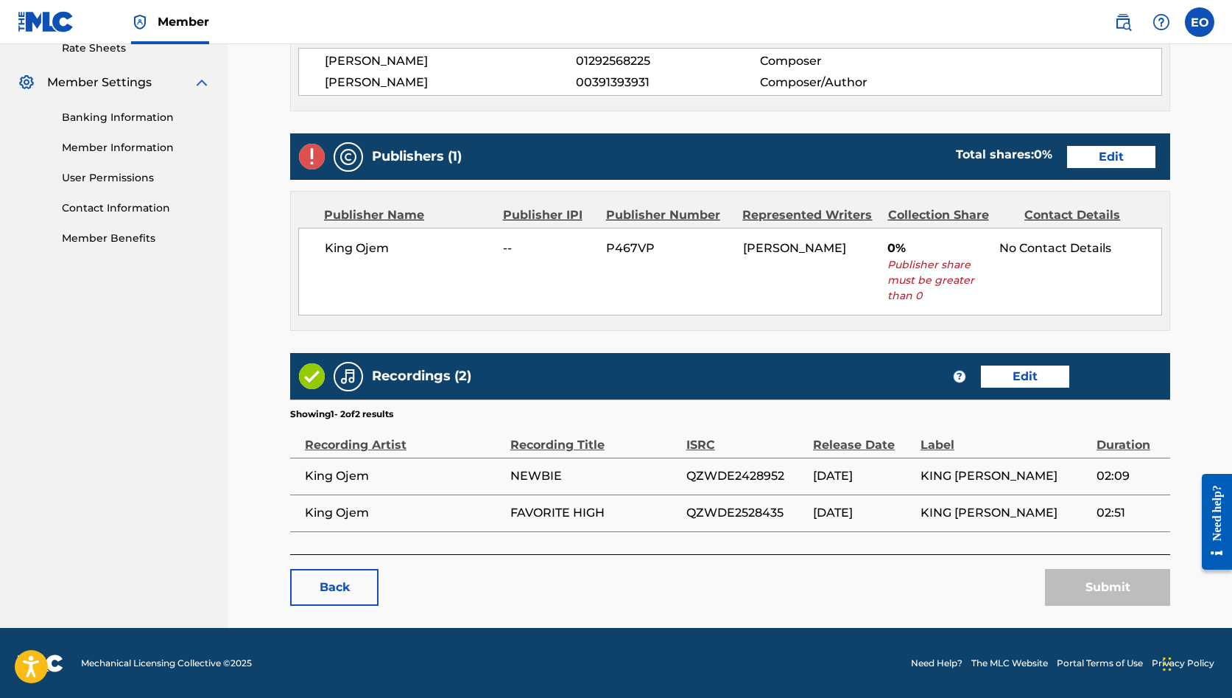
scroll to position [578, 0]
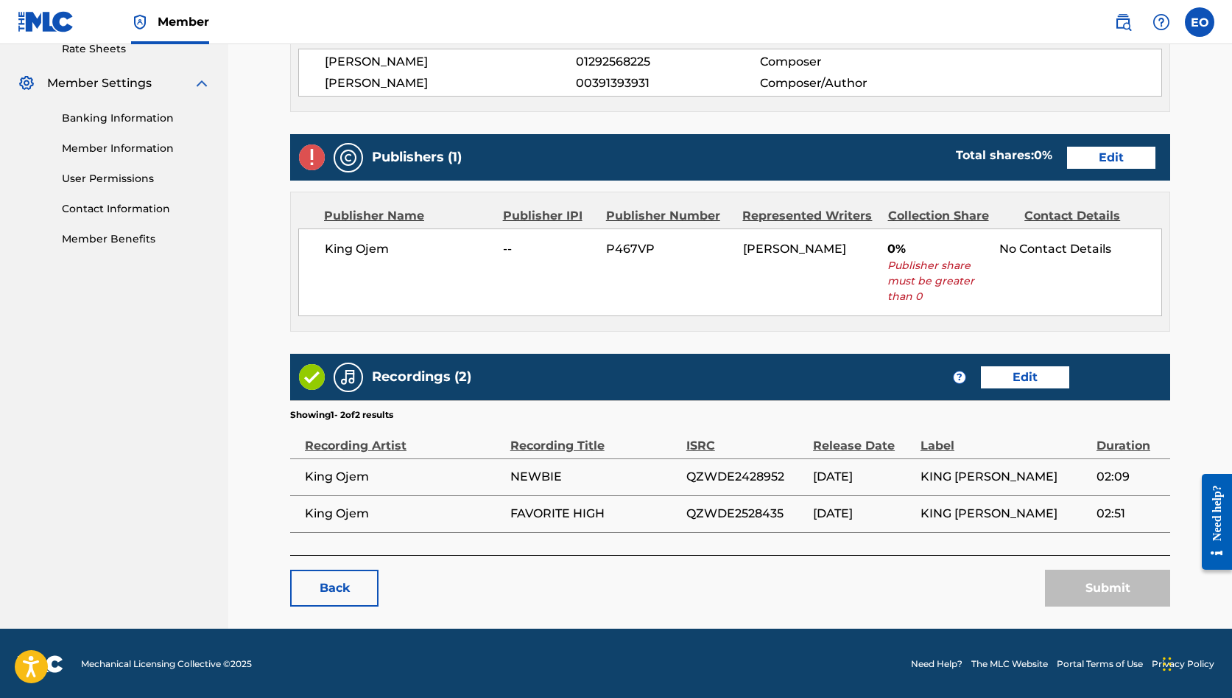
click at [1109, 156] on link "Edit" at bounding box center [1111, 158] width 88 height 22
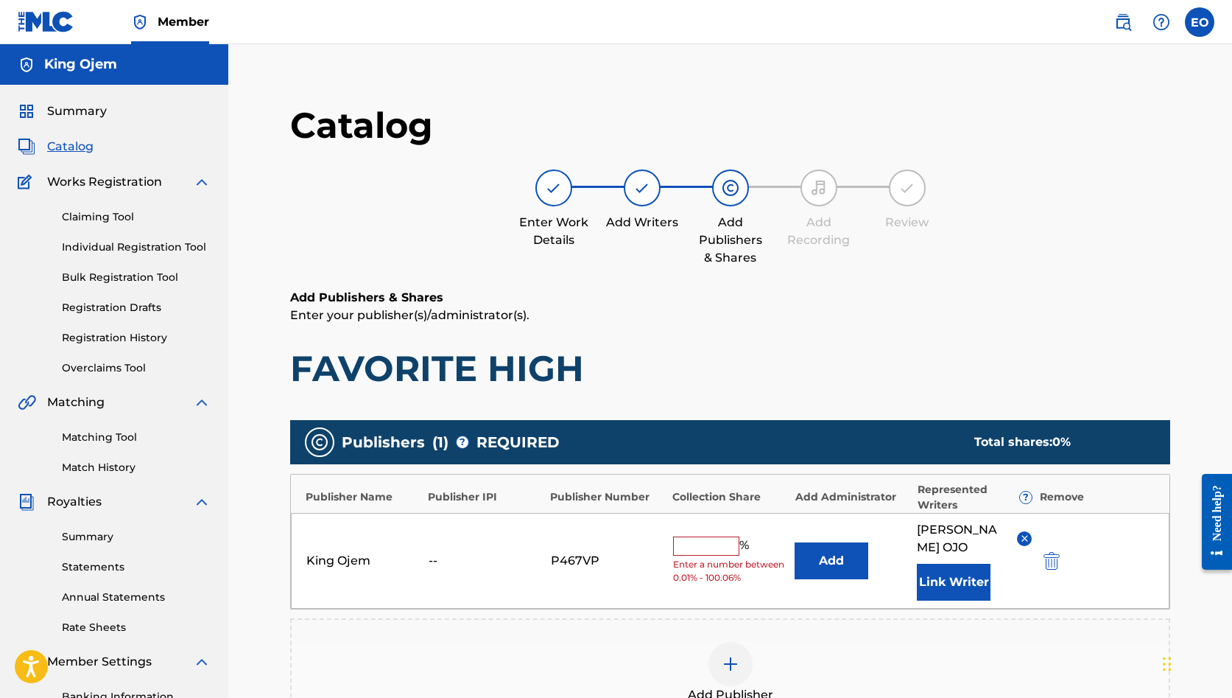
click at [702, 550] on input "text" at bounding box center [706, 545] width 66 height 19
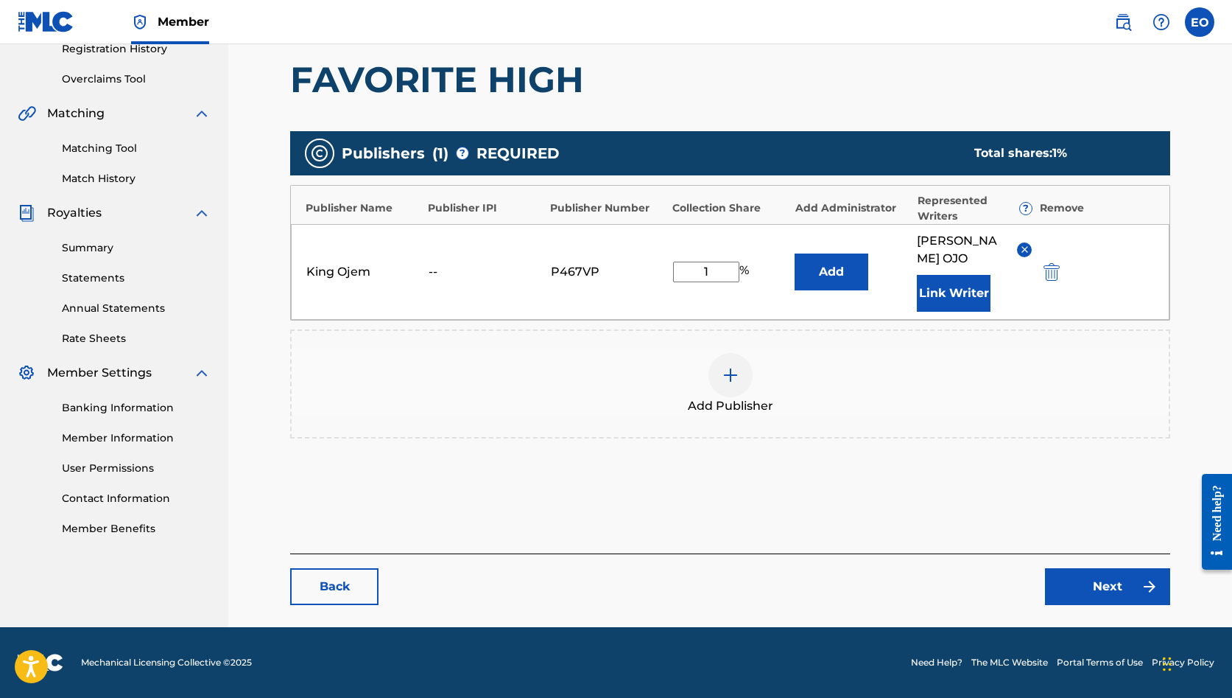
scroll to position [289, 0]
type input "1"
click at [1072, 594] on link "Next" at bounding box center [1107, 586] width 125 height 37
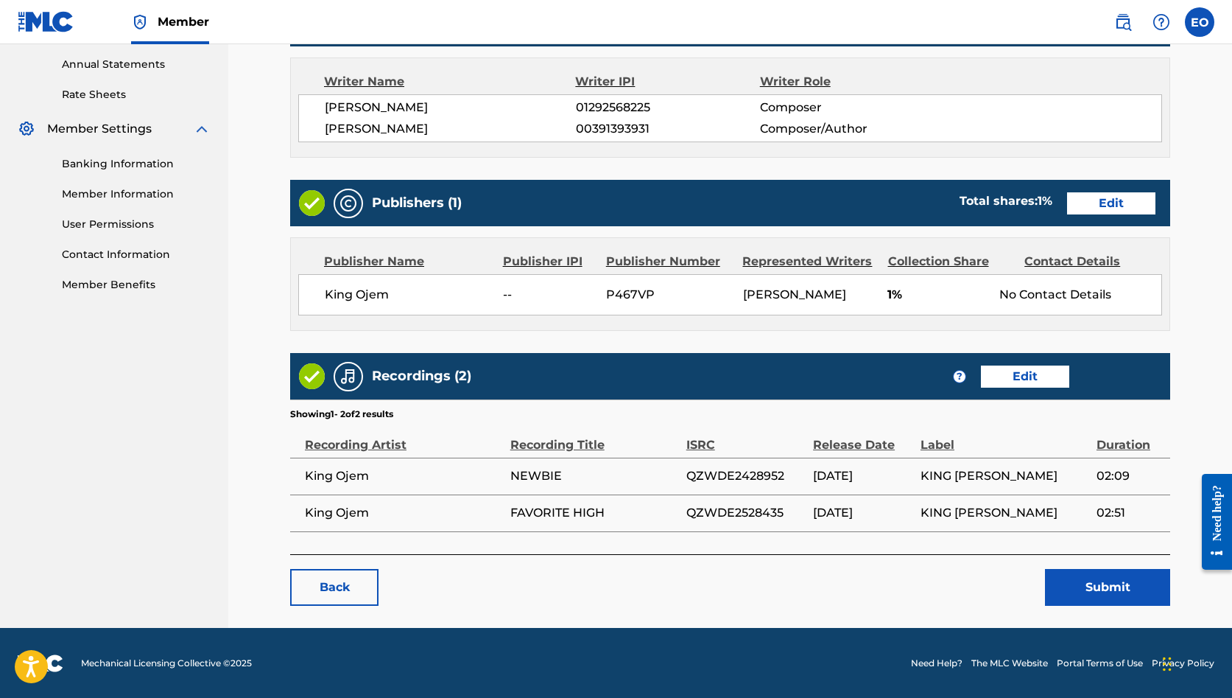
scroll to position [532, 0]
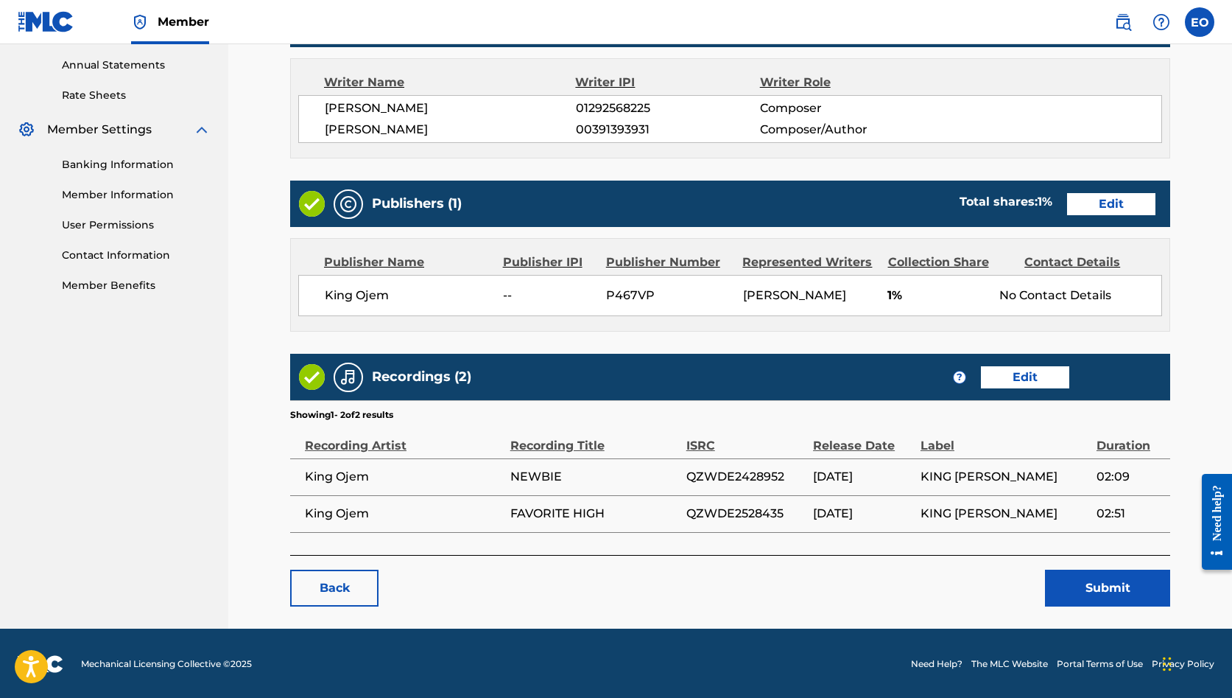
click at [1079, 203] on link "Edit" at bounding box center [1111, 204] width 88 height 22
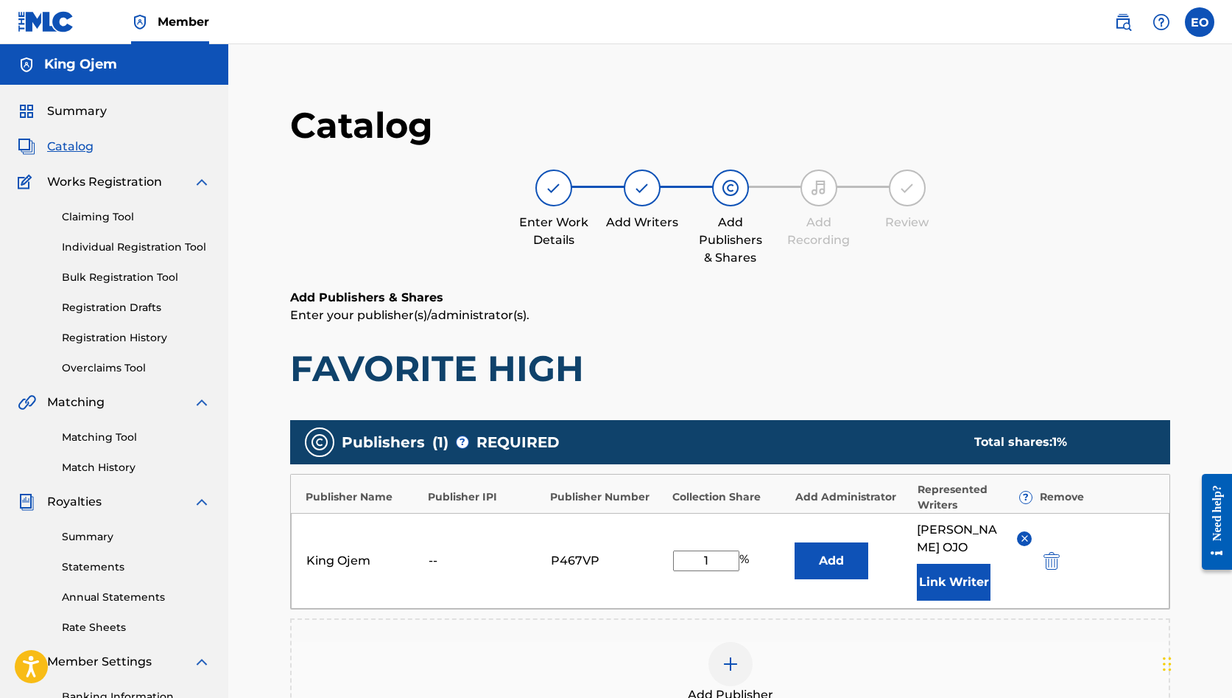
click at [714, 558] on input "1" at bounding box center [706, 560] width 66 height 21
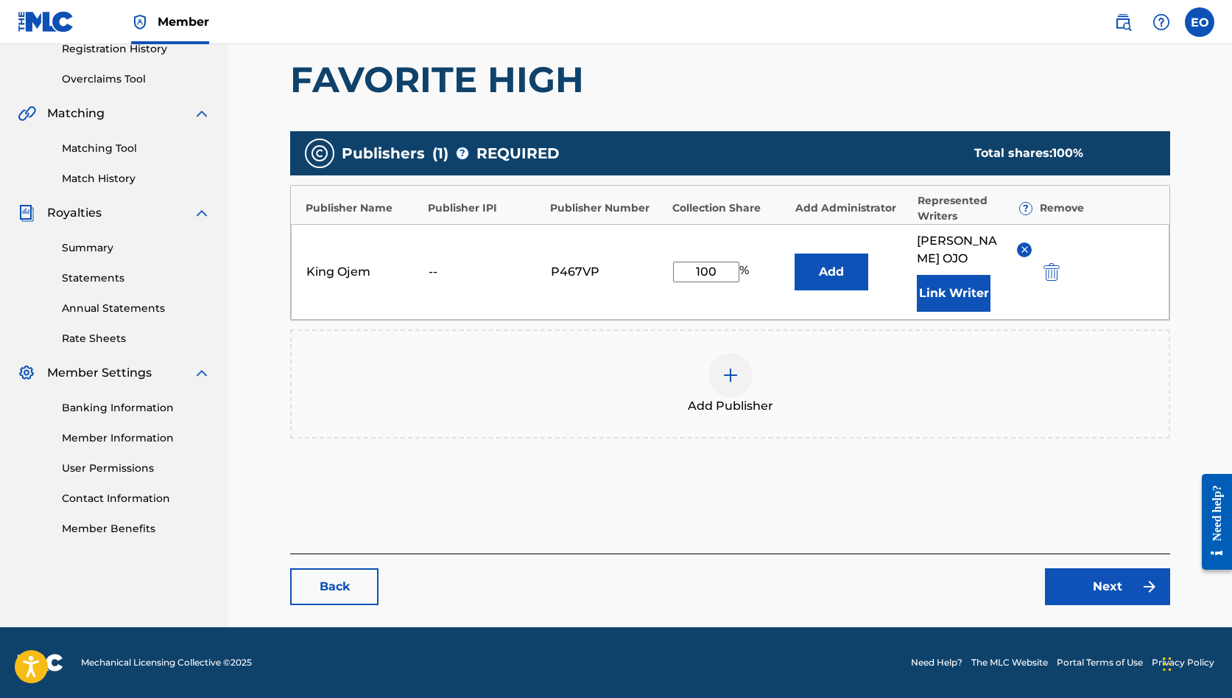
scroll to position [289, 0]
type input "100"
click at [1079, 575] on link "Next" at bounding box center [1107, 586] width 125 height 37
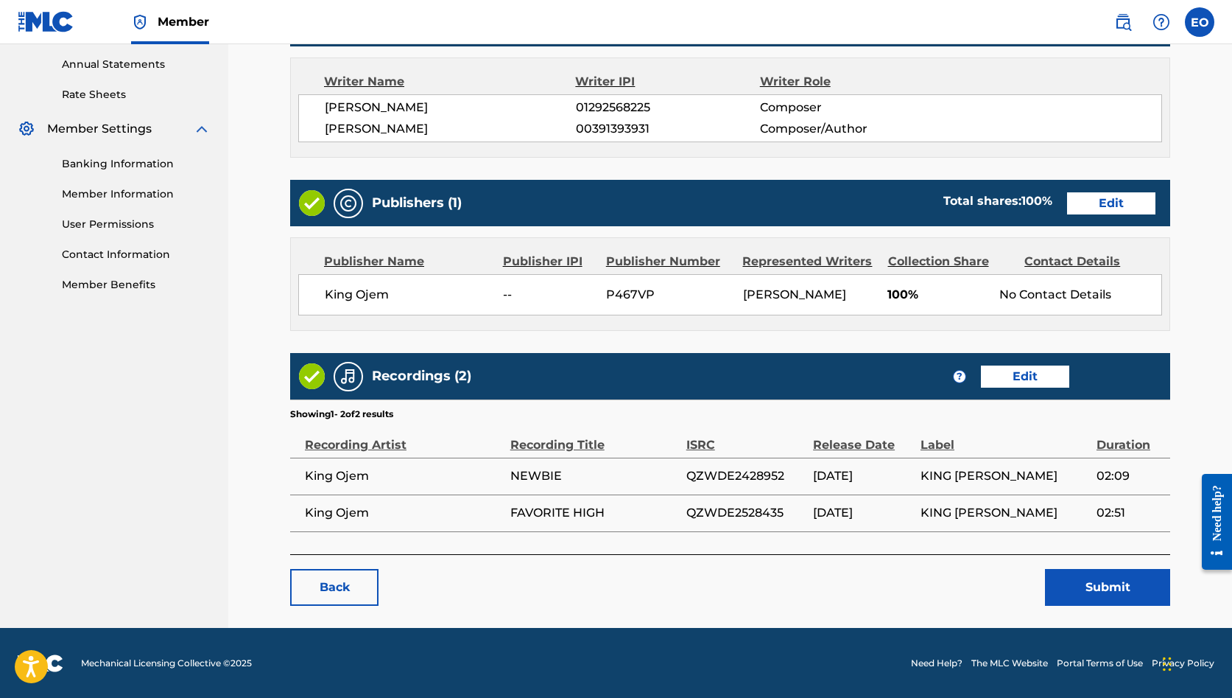
scroll to position [532, 0]
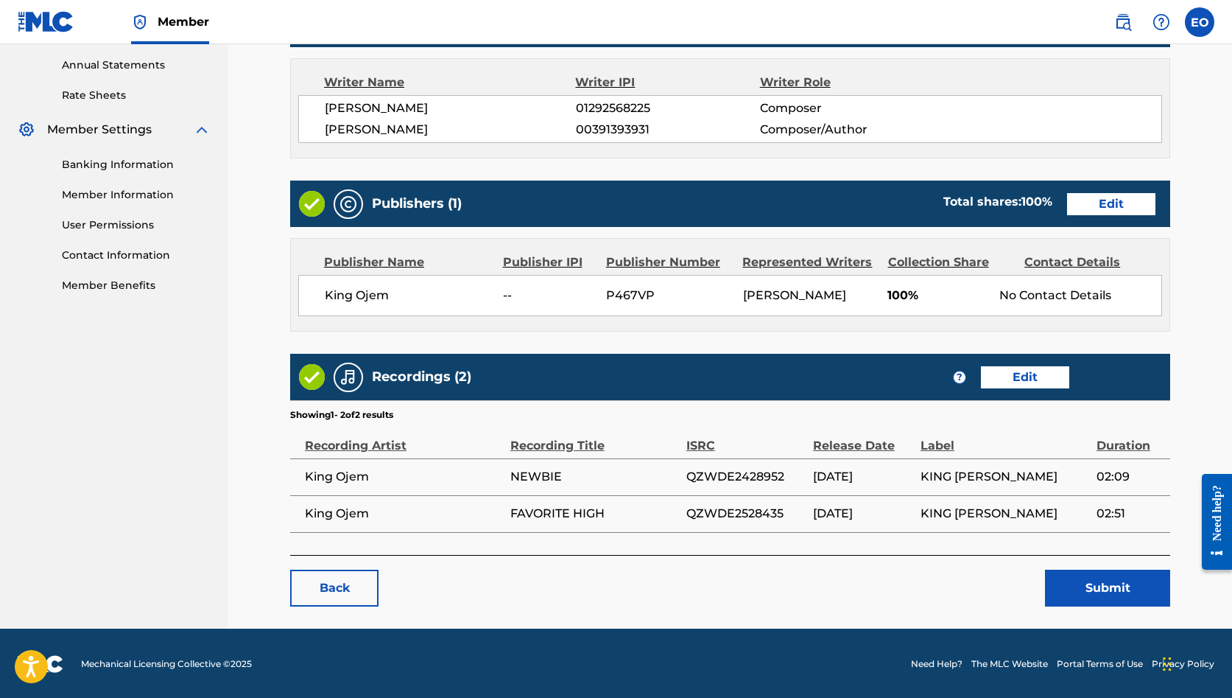
click at [1088, 594] on button "Submit" at bounding box center [1107, 587] width 125 height 37
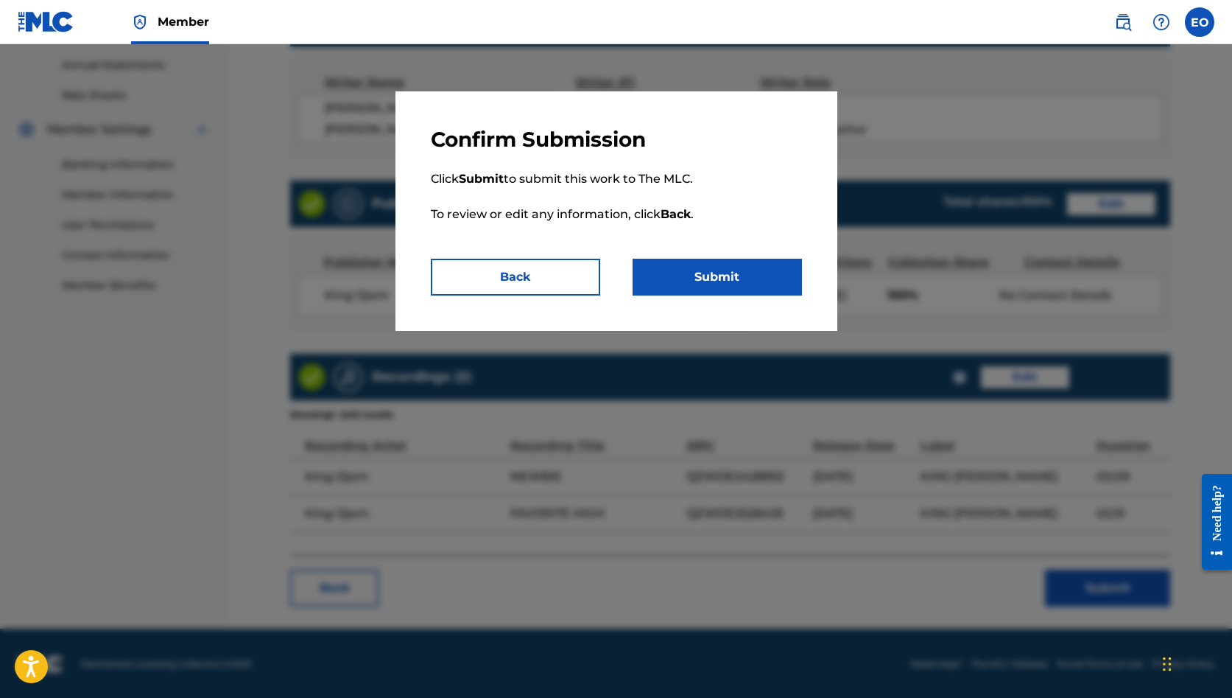
click at [681, 285] on button "Submit" at bounding box center [717, 277] width 169 height 37
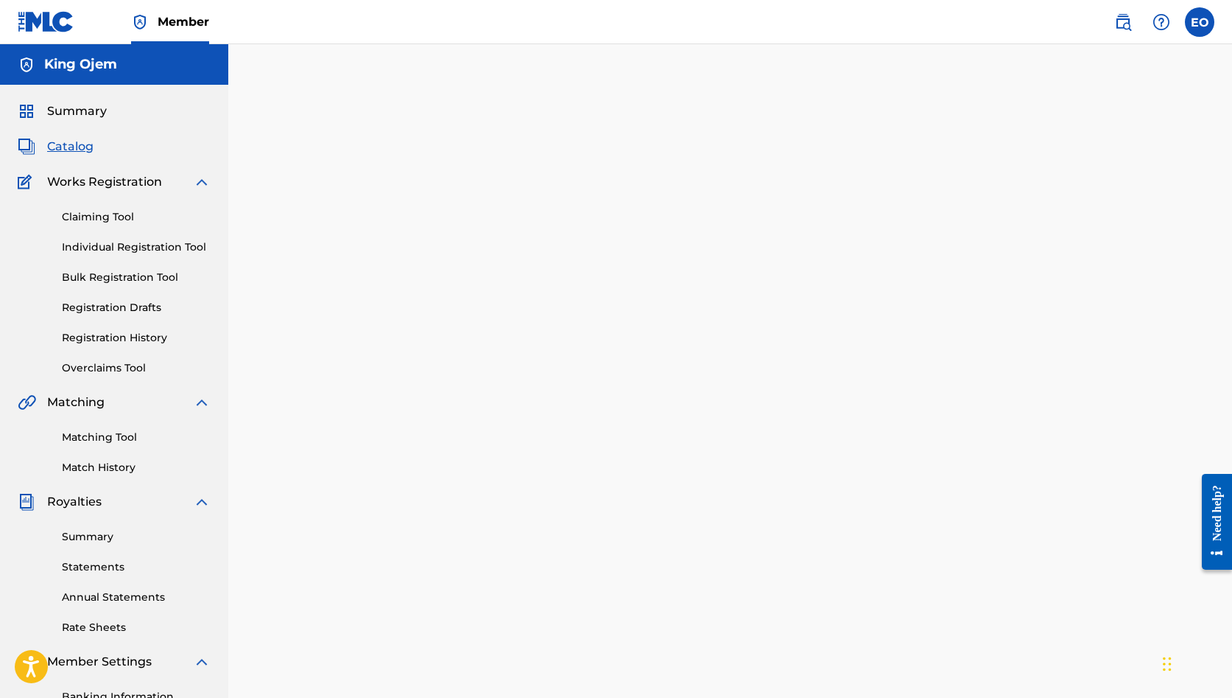
click at [68, 146] on span "Catalog" at bounding box center [70, 147] width 46 height 18
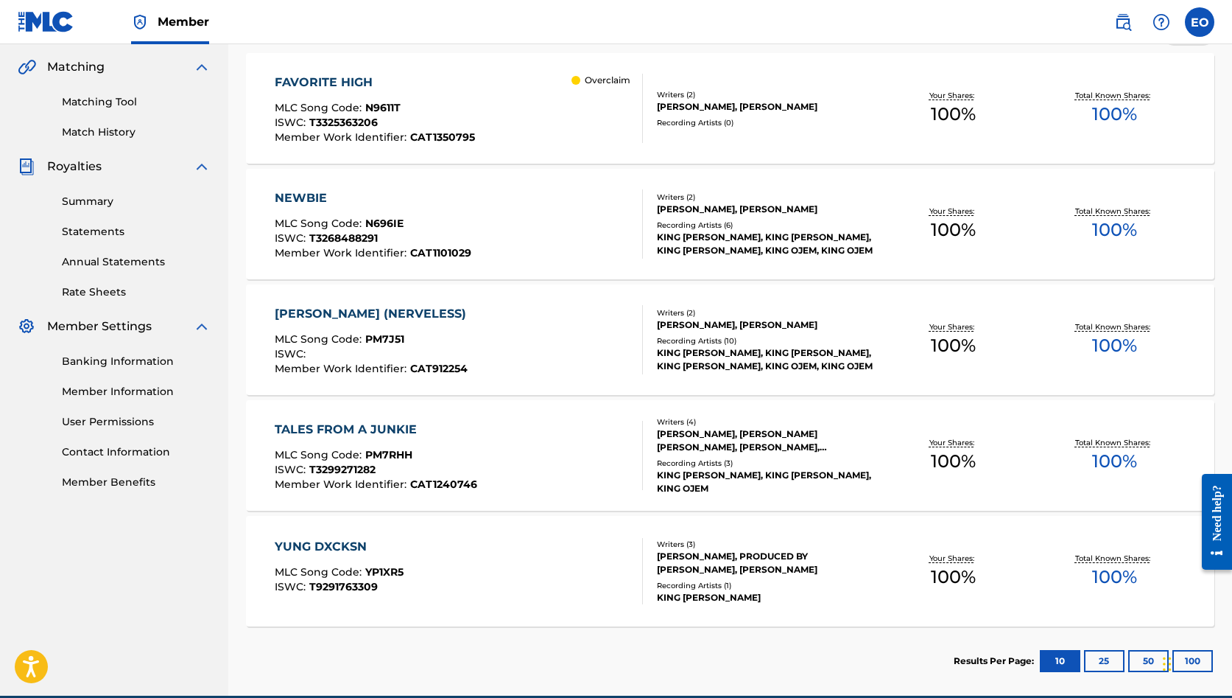
scroll to position [328, 0]
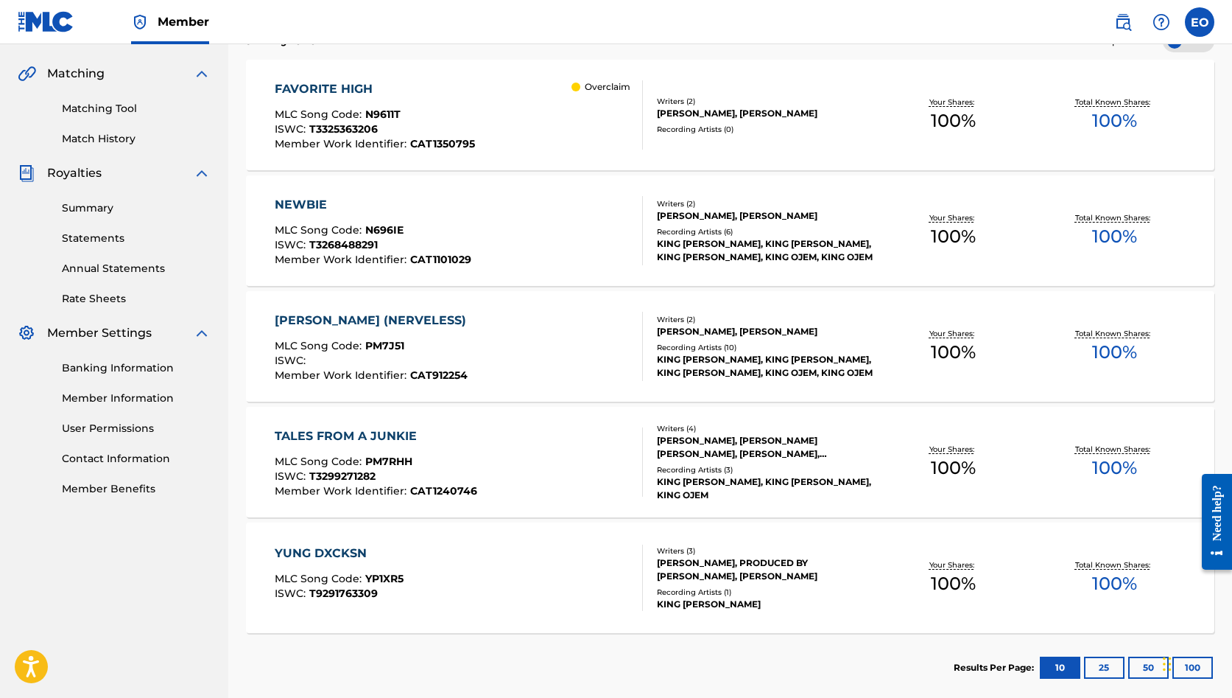
click at [391, 320] on div "[PERSON_NAME] (NERVELESS)" at bounding box center [374, 321] width 199 height 18
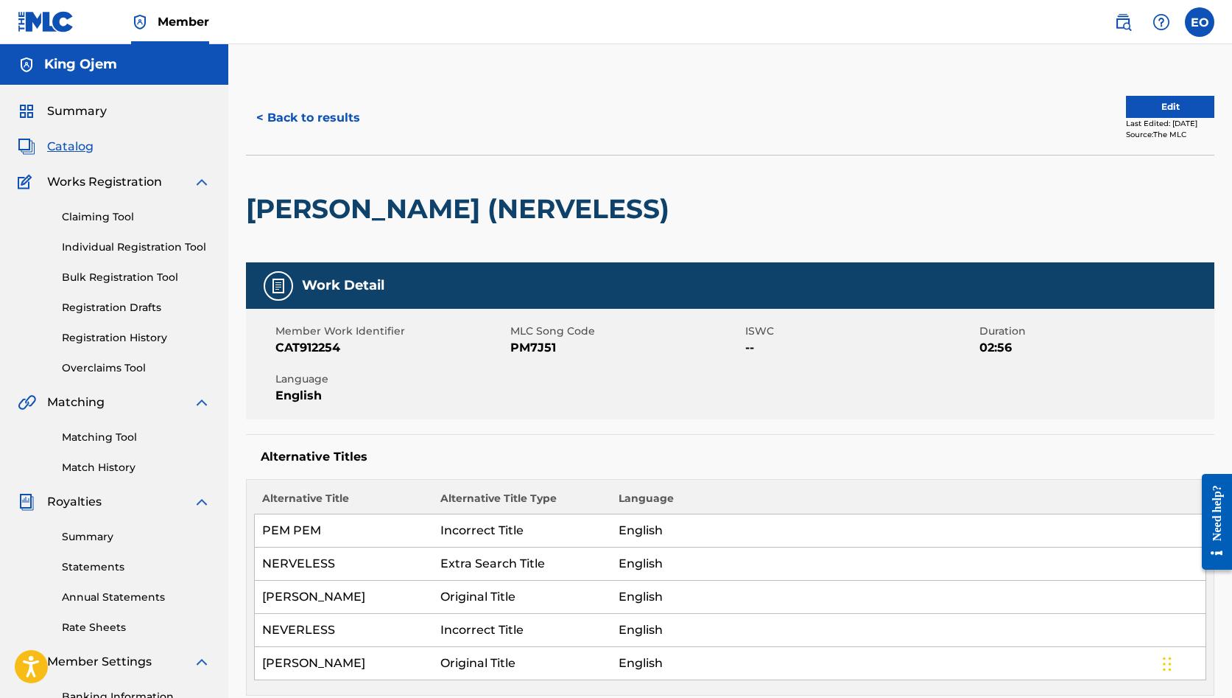
click at [1129, 102] on button "Edit" at bounding box center [1170, 107] width 88 height 22
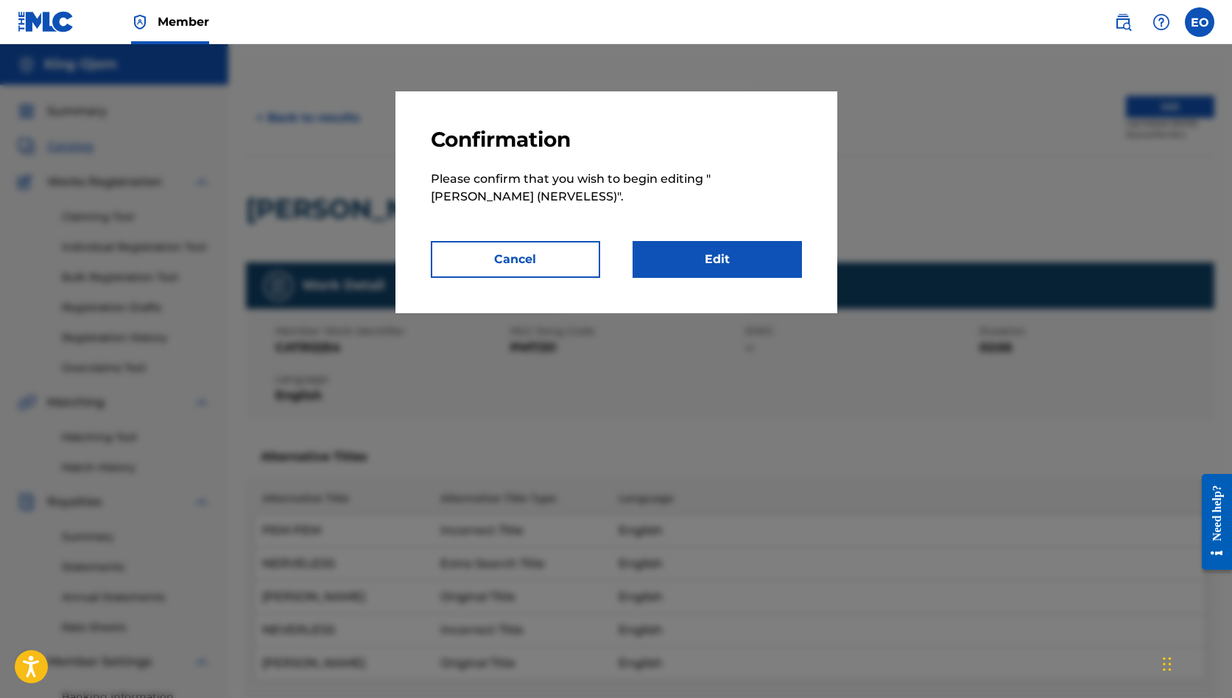
click at [703, 255] on link "Edit" at bounding box center [717, 259] width 169 height 37
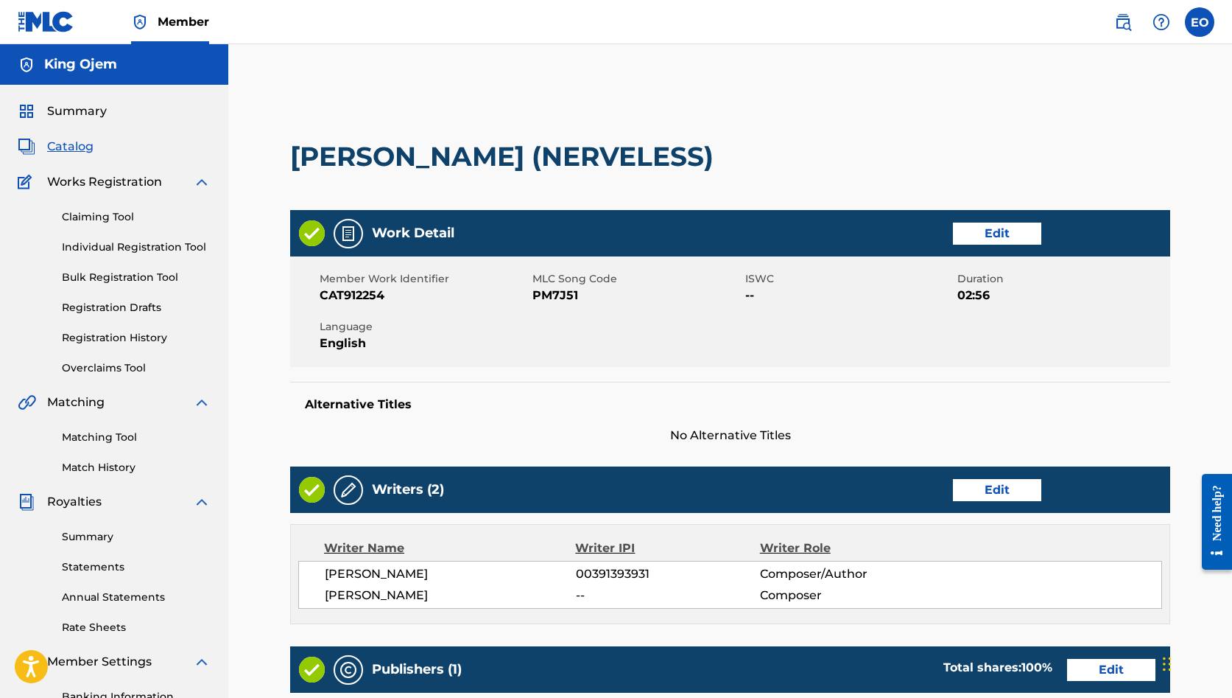
click at [979, 236] on link "Edit" at bounding box center [997, 233] width 88 height 22
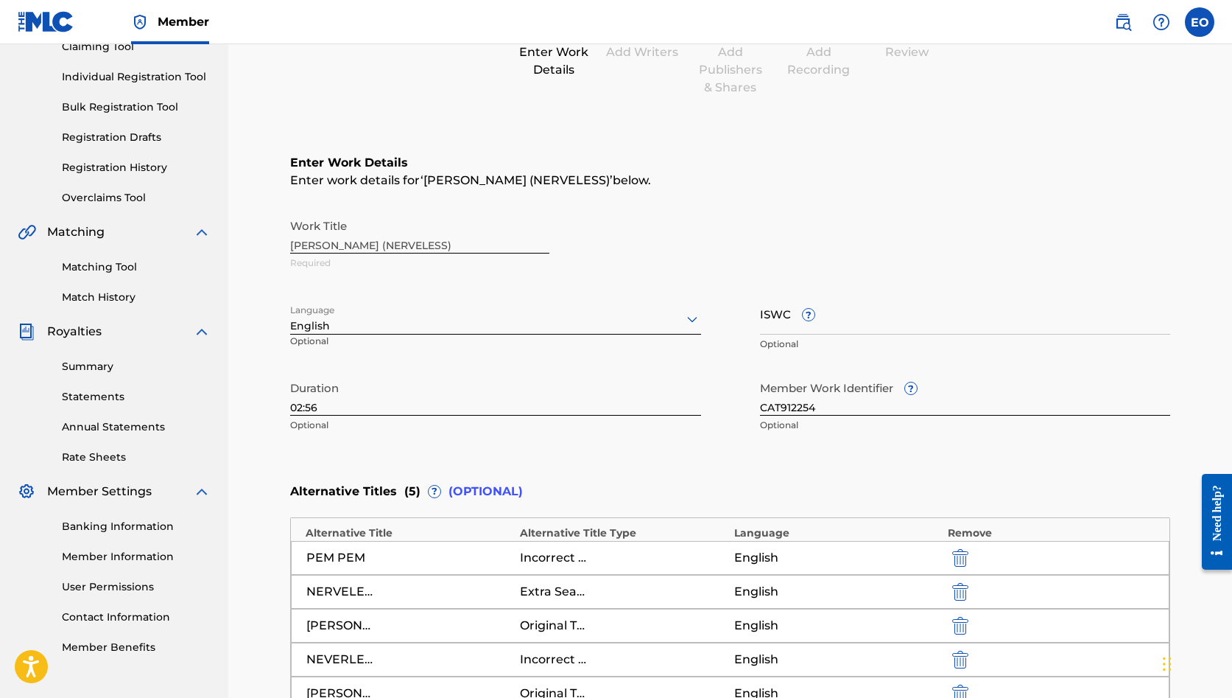
scroll to position [172, 0]
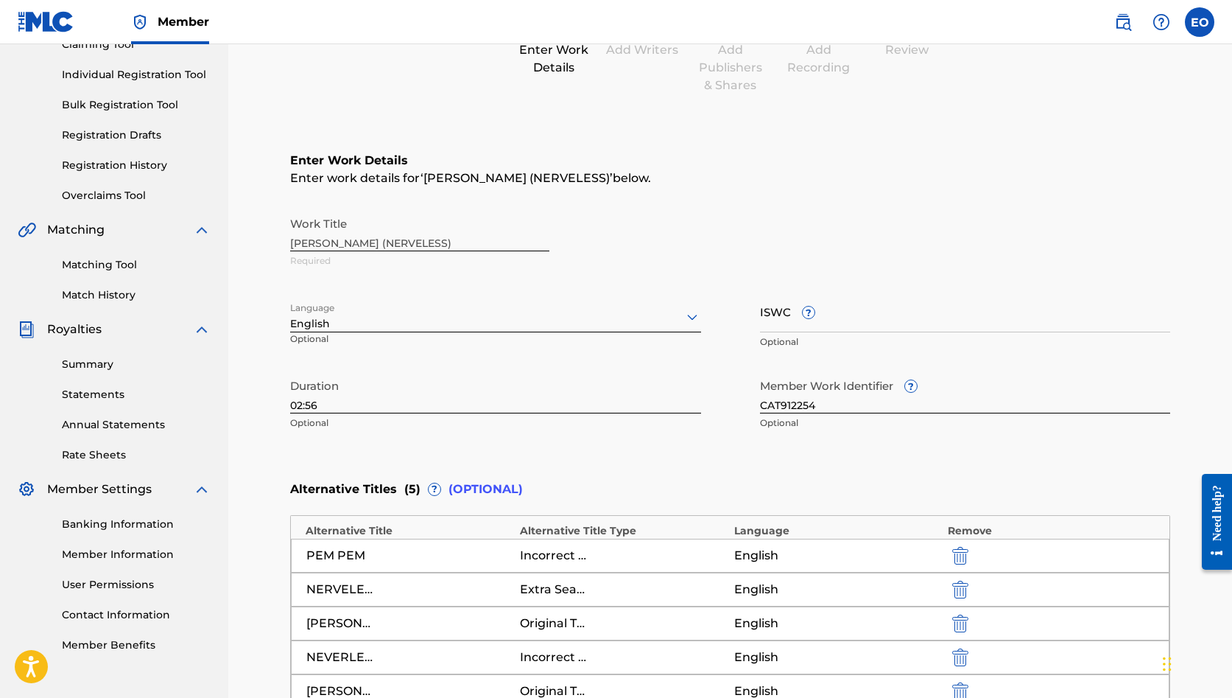
click at [876, 318] on input "ISWC ?" at bounding box center [965, 311] width 411 height 42
paste input "T3336452912"
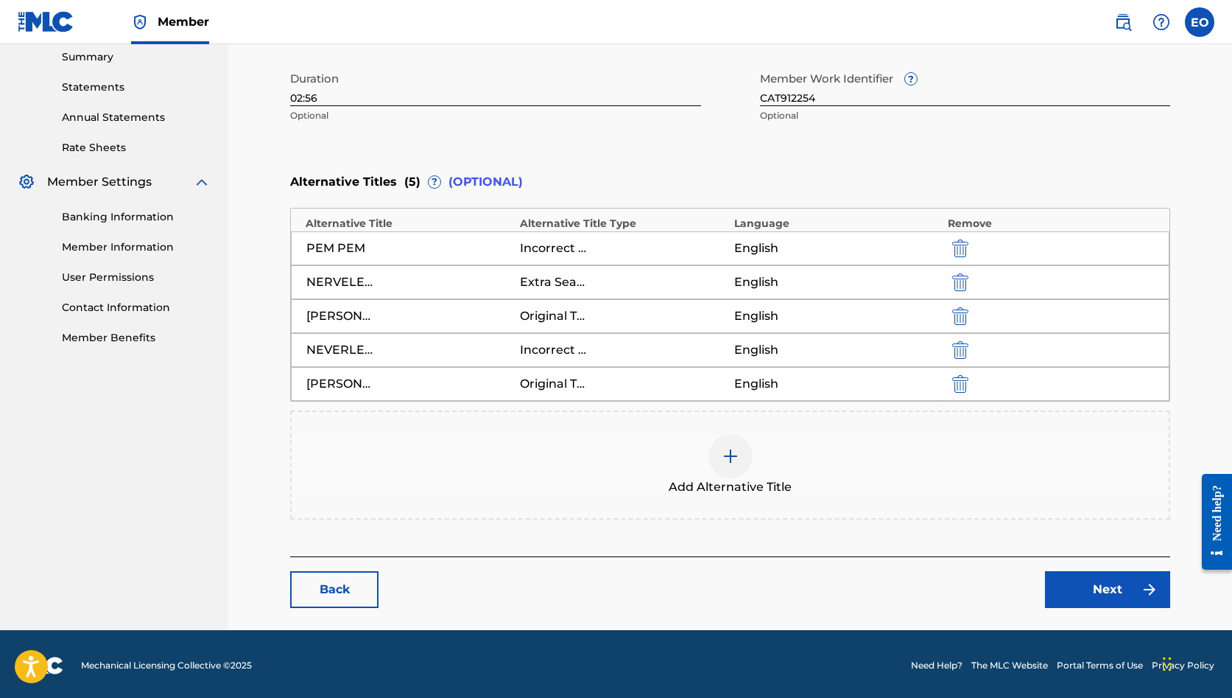
scroll to position [479, 0]
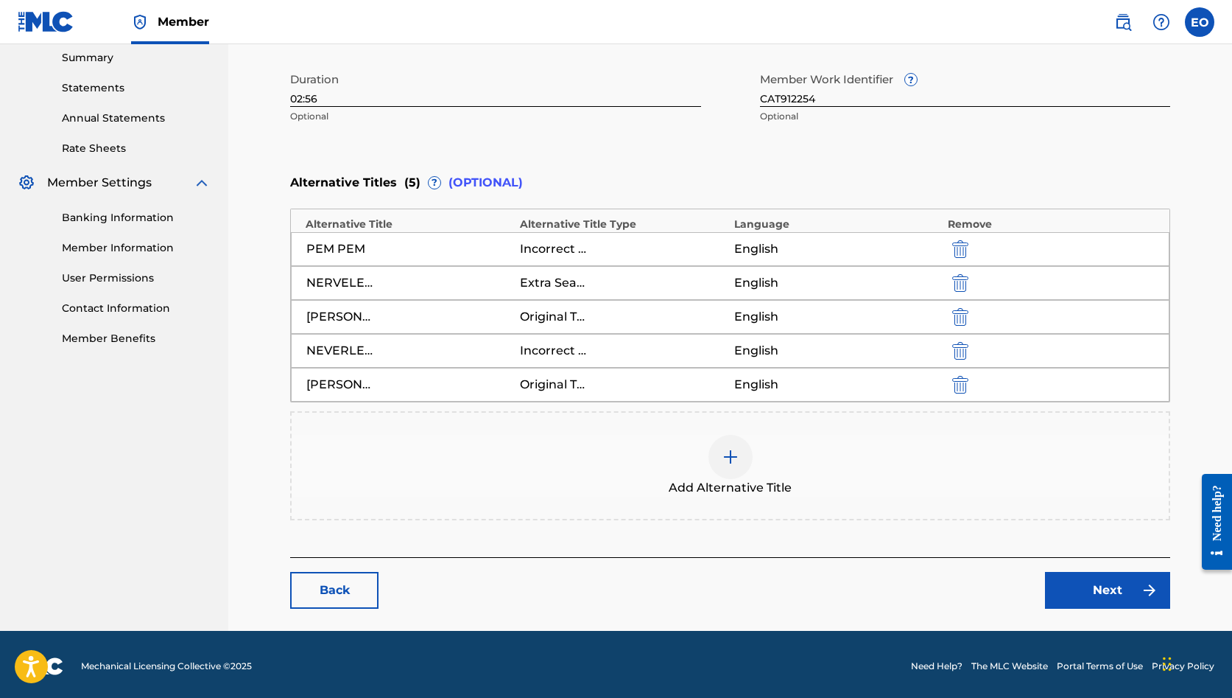
type input "T3336452912"
click at [1064, 592] on link "Next" at bounding box center [1107, 590] width 125 height 37
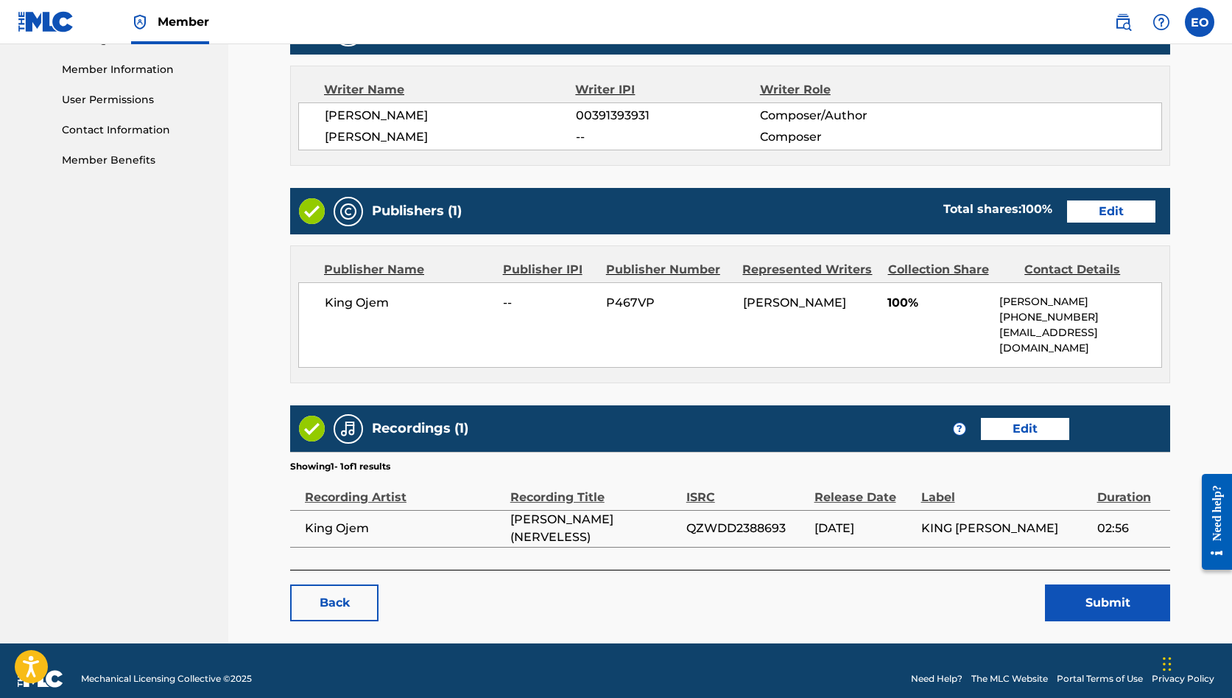
scroll to position [656, 0]
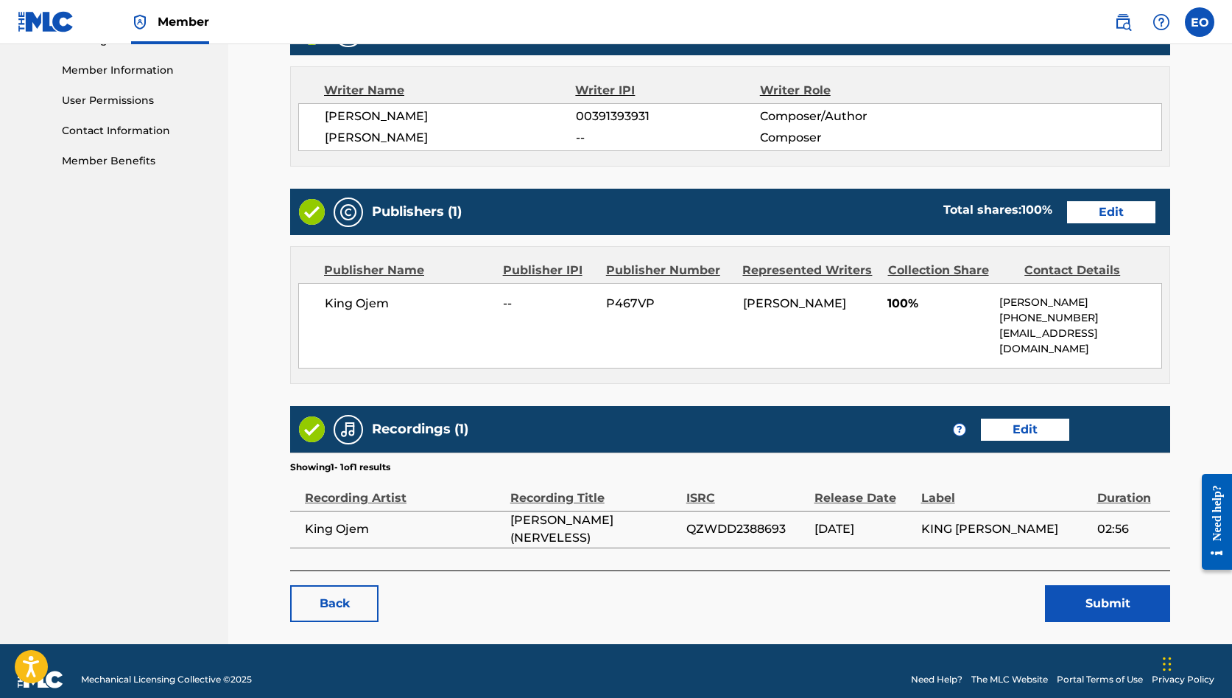
click at [1075, 586] on button "Submit" at bounding box center [1107, 603] width 125 height 37
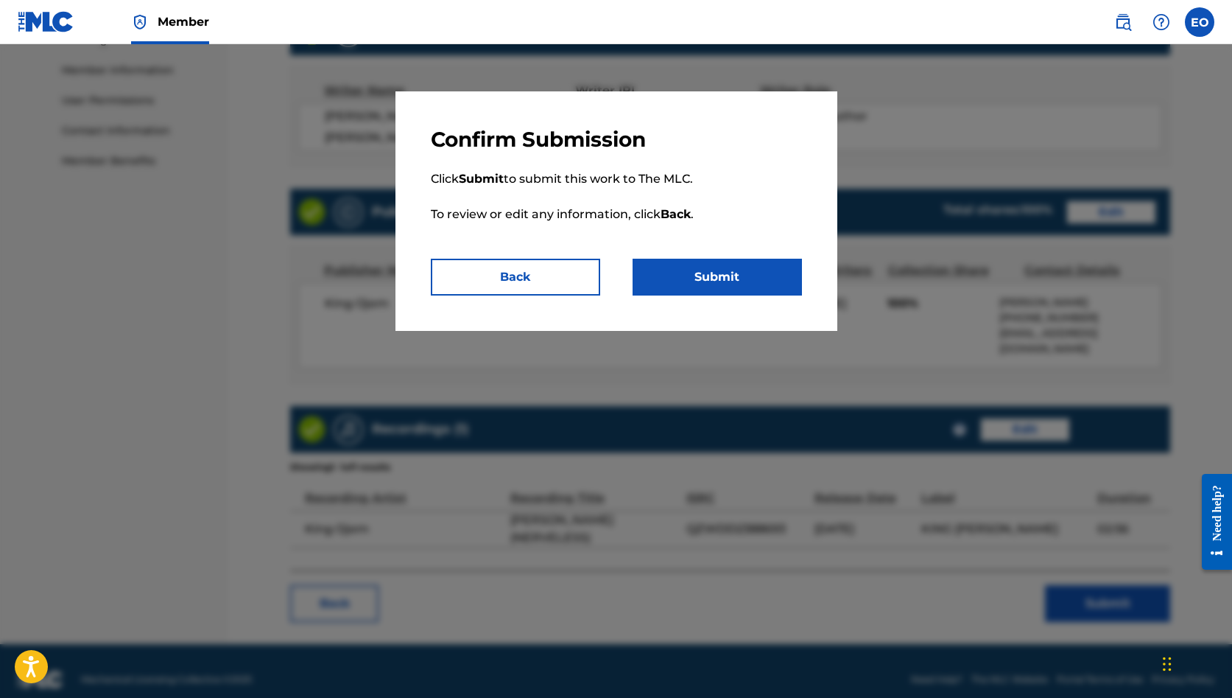
click at [718, 273] on button "Submit" at bounding box center [717, 277] width 169 height 37
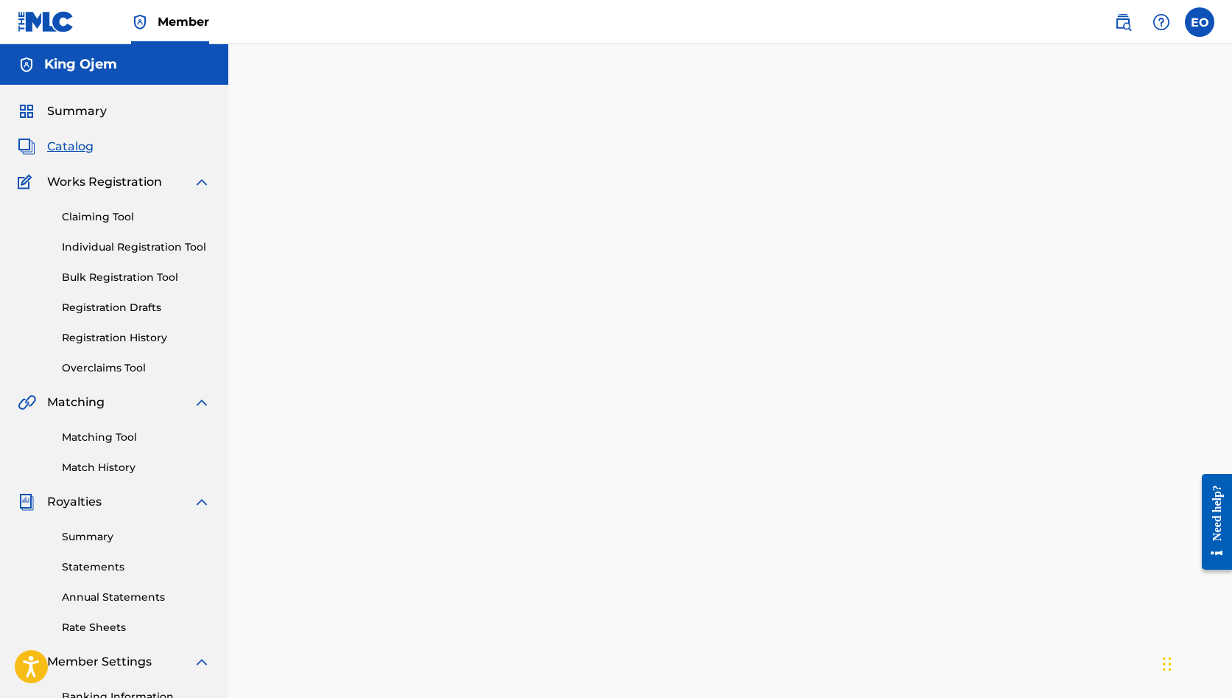
click at [62, 150] on span "Catalog" at bounding box center [70, 147] width 46 height 18
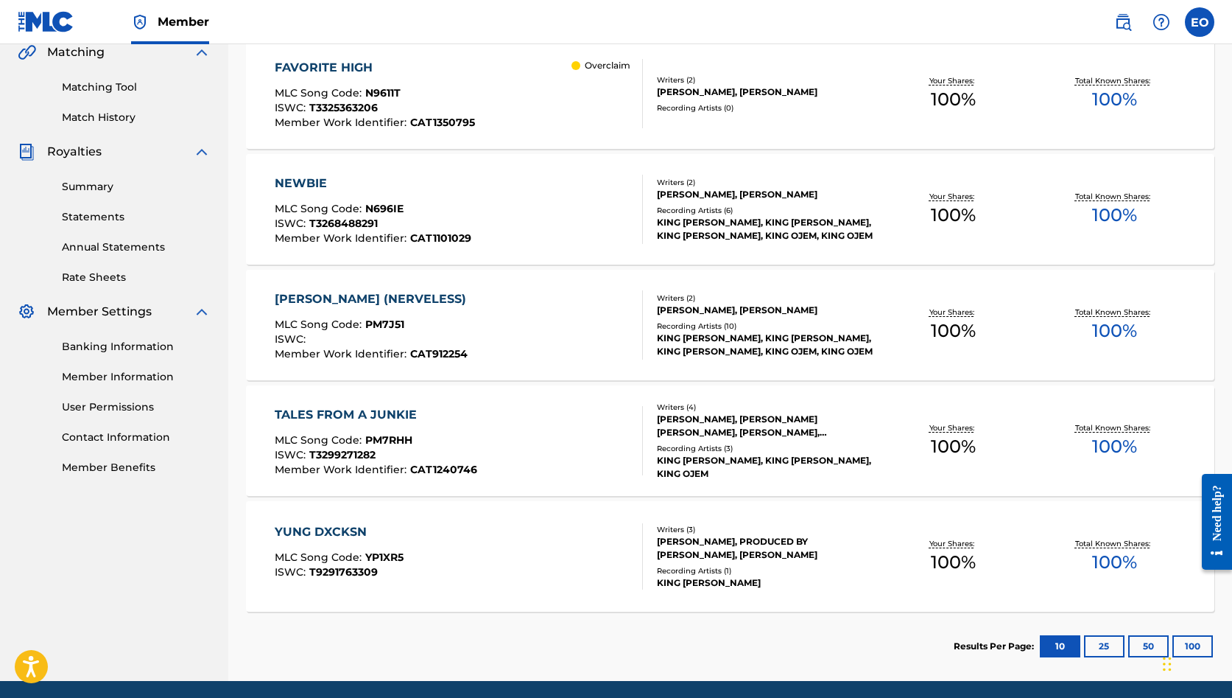
scroll to position [352, 0]
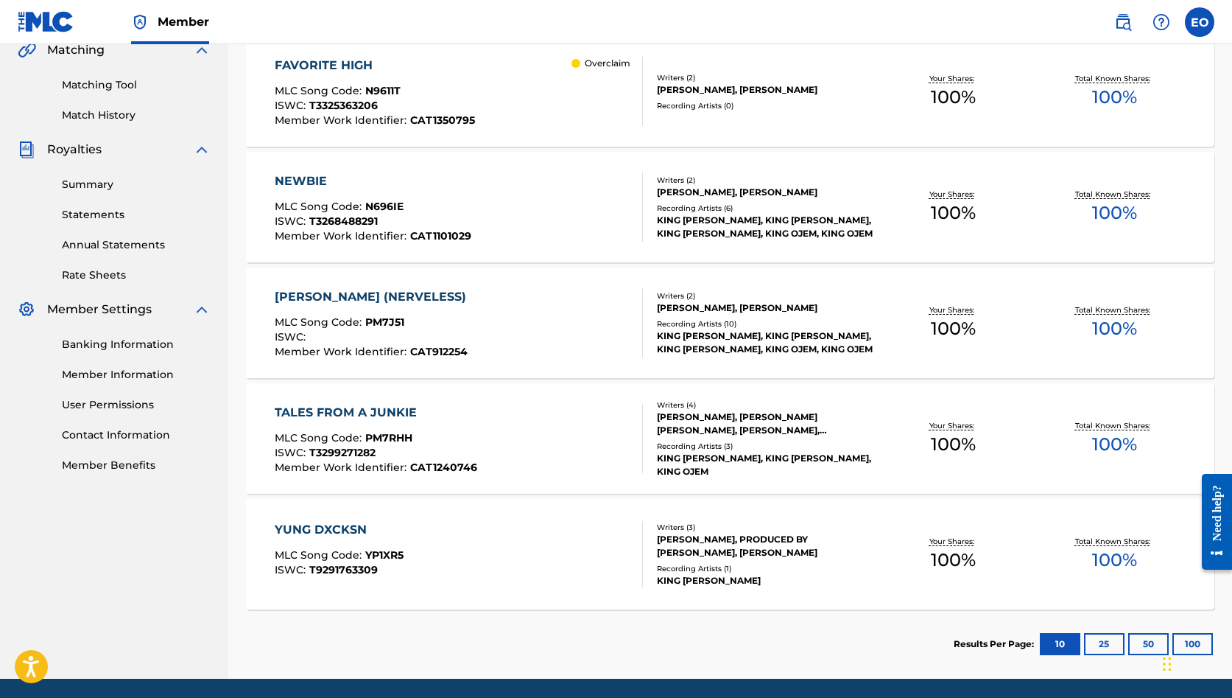
click at [398, 409] on div "TALES FROM A JUNKIE" at bounding box center [376, 413] width 203 height 18
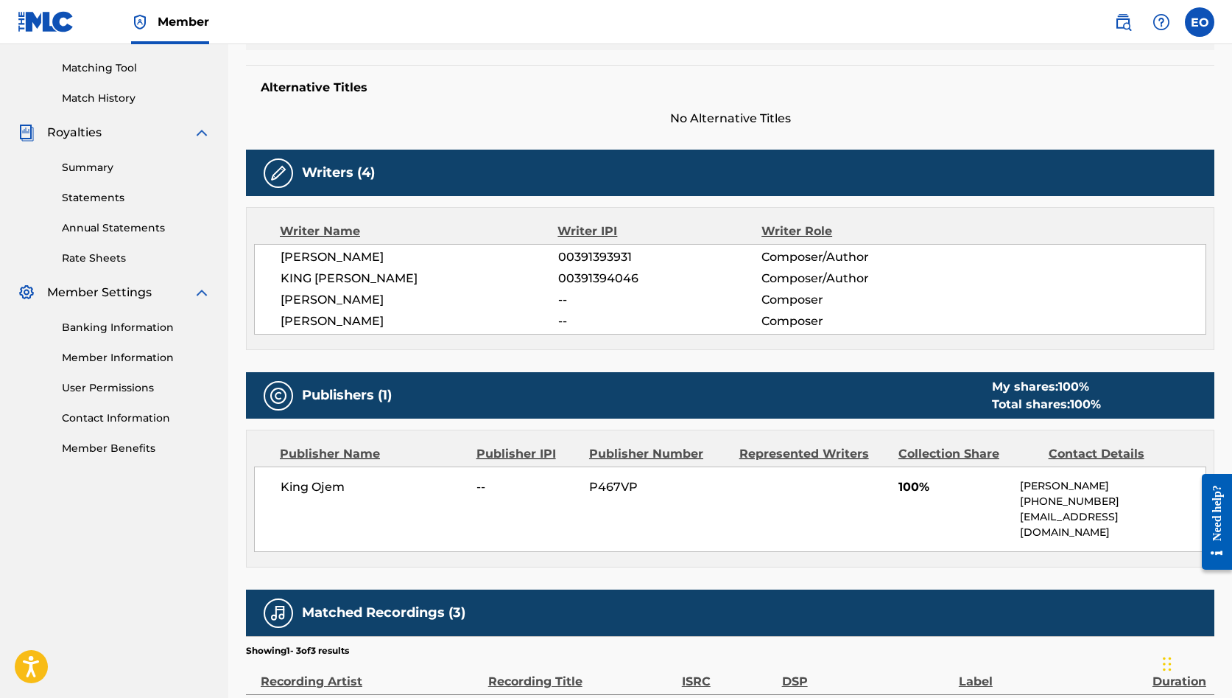
scroll to position [348, 0]
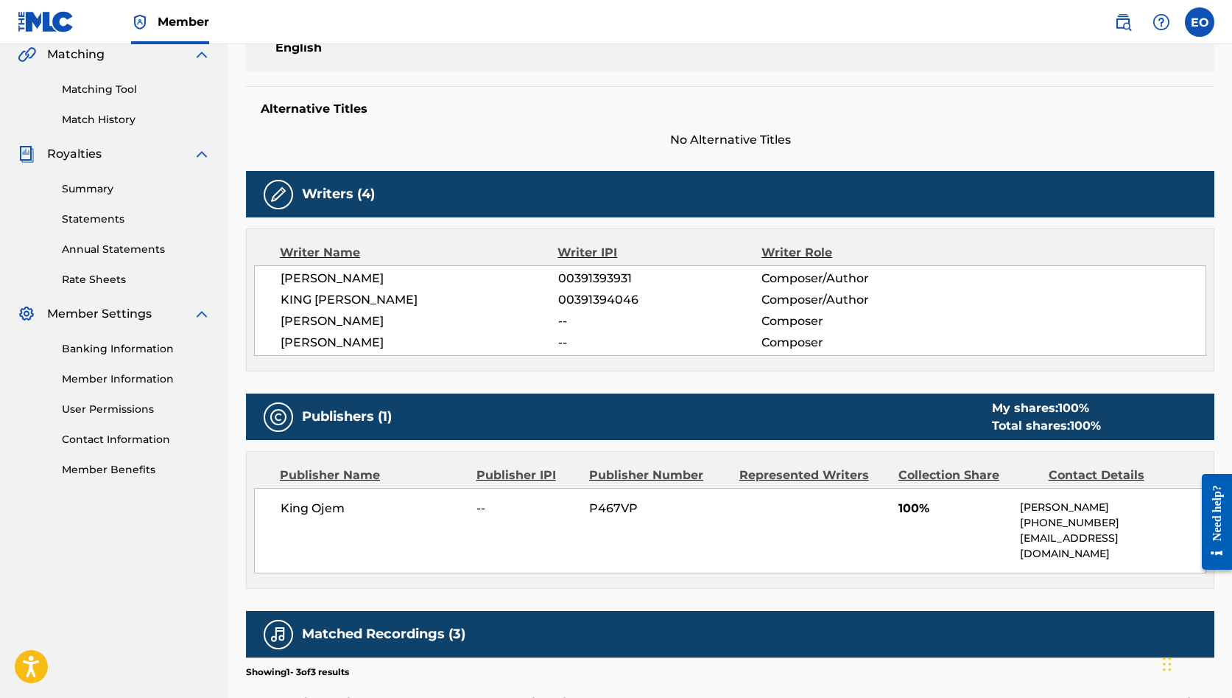
click at [278, 190] on img at bounding box center [279, 195] width 18 height 18
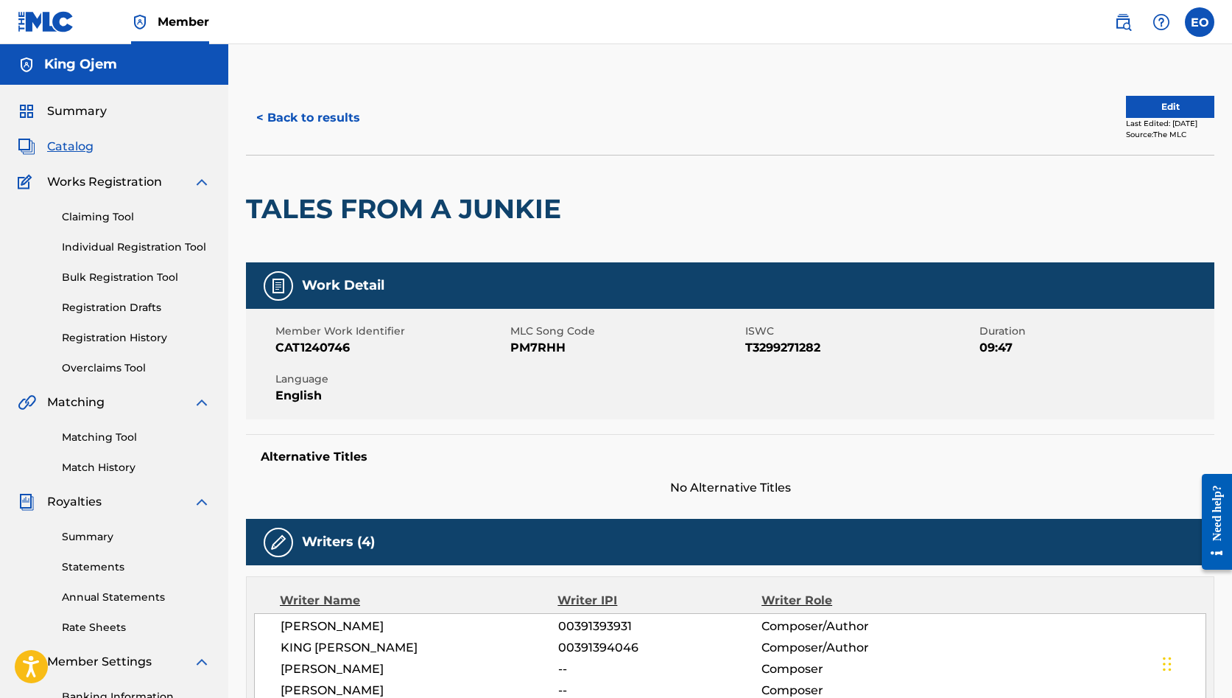
scroll to position [0, 0]
click at [1149, 110] on button "Edit" at bounding box center [1170, 107] width 88 height 22
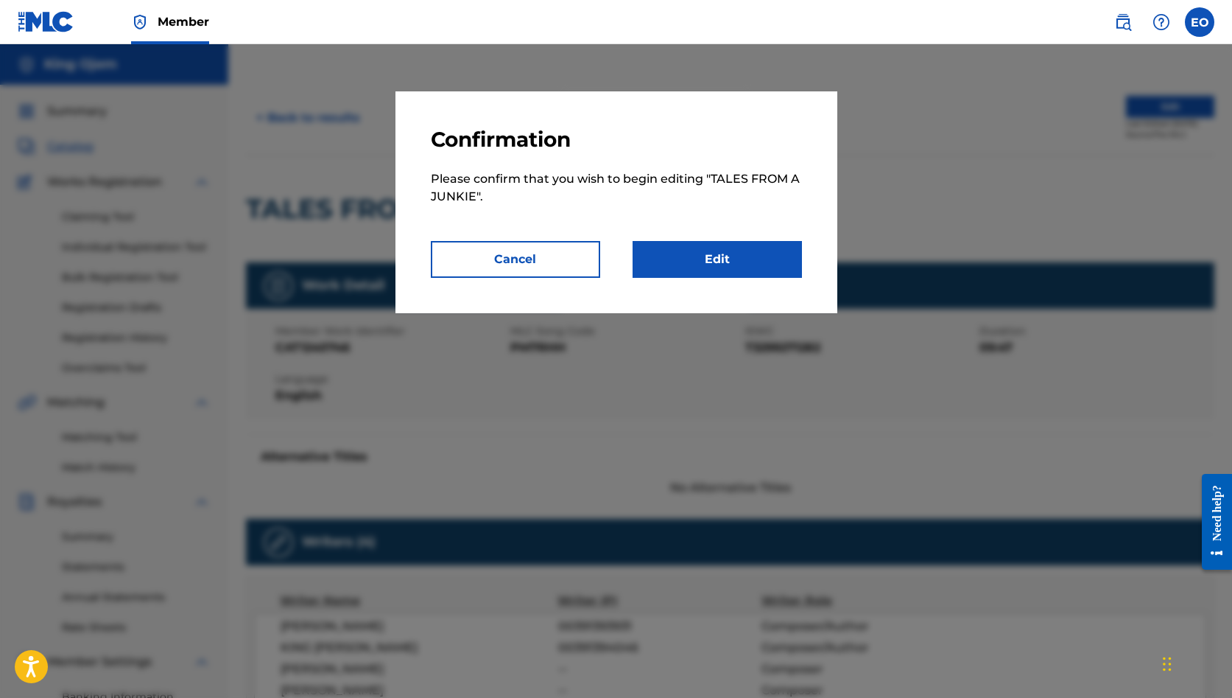
click at [682, 271] on link "Edit" at bounding box center [717, 259] width 169 height 37
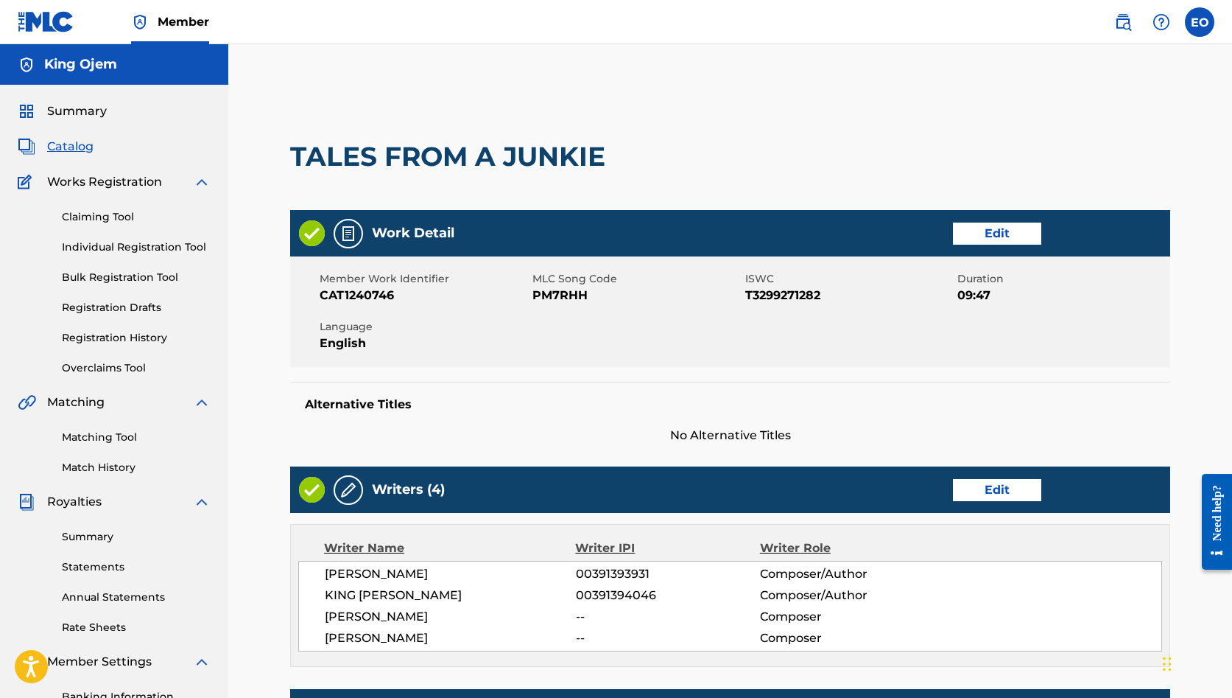
click at [969, 238] on link "Edit" at bounding box center [997, 233] width 88 height 22
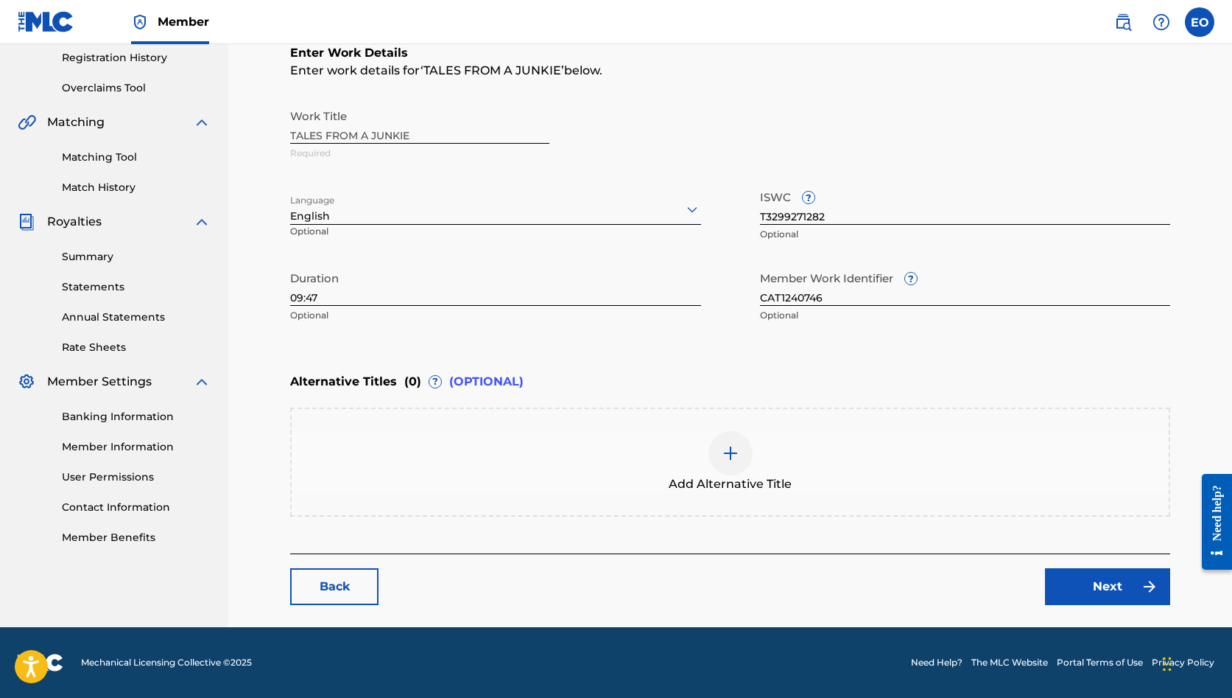
scroll to position [280, 0]
click at [1089, 582] on link "Next" at bounding box center [1107, 586] width 125 height 37
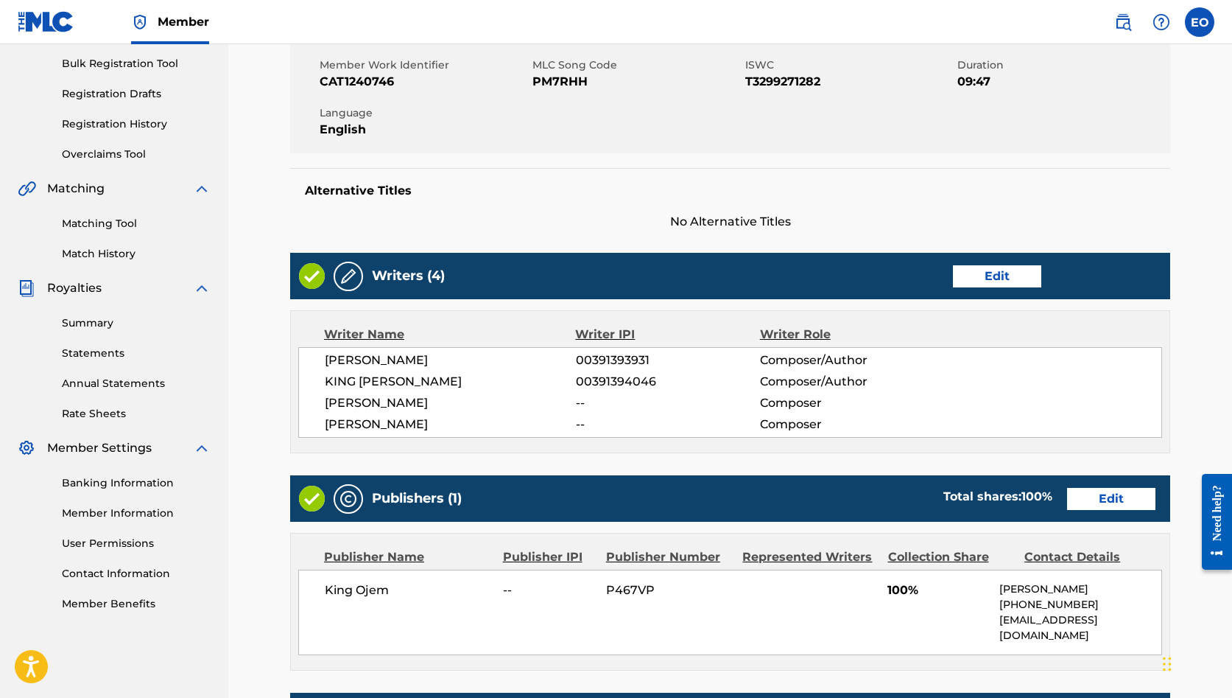
scroll to position [215, 0]
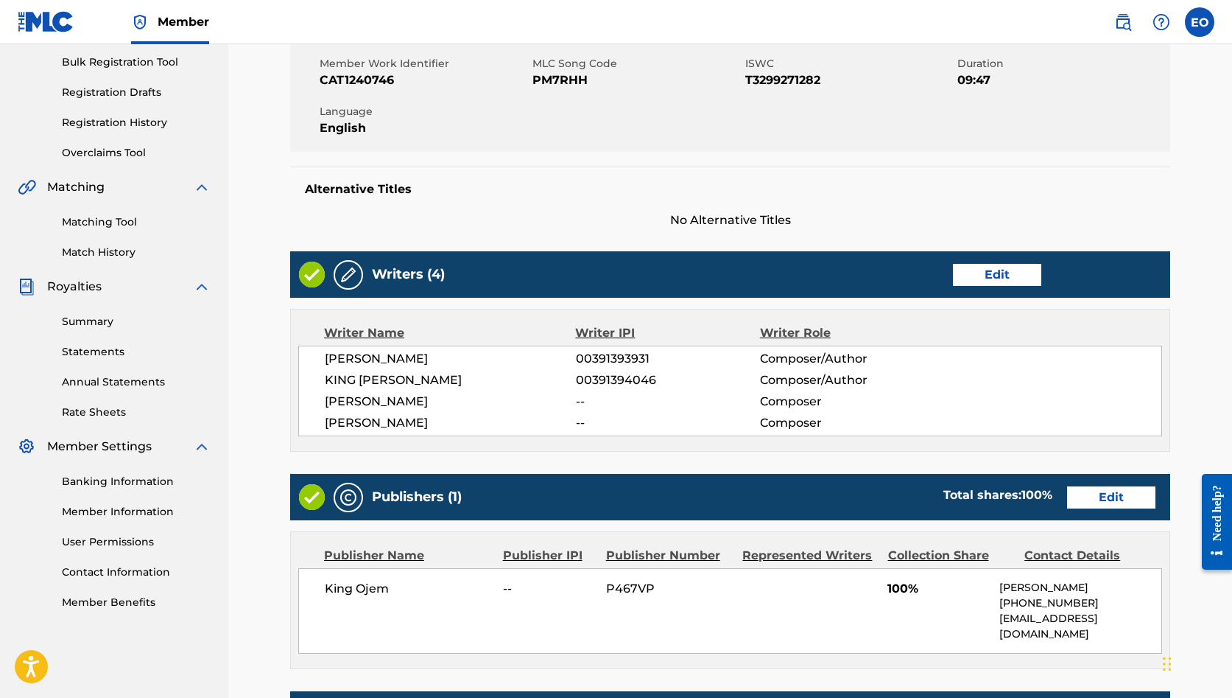
click at [986, 280] on link "Edit" at bounding box center [997, 275] width 88 height 22
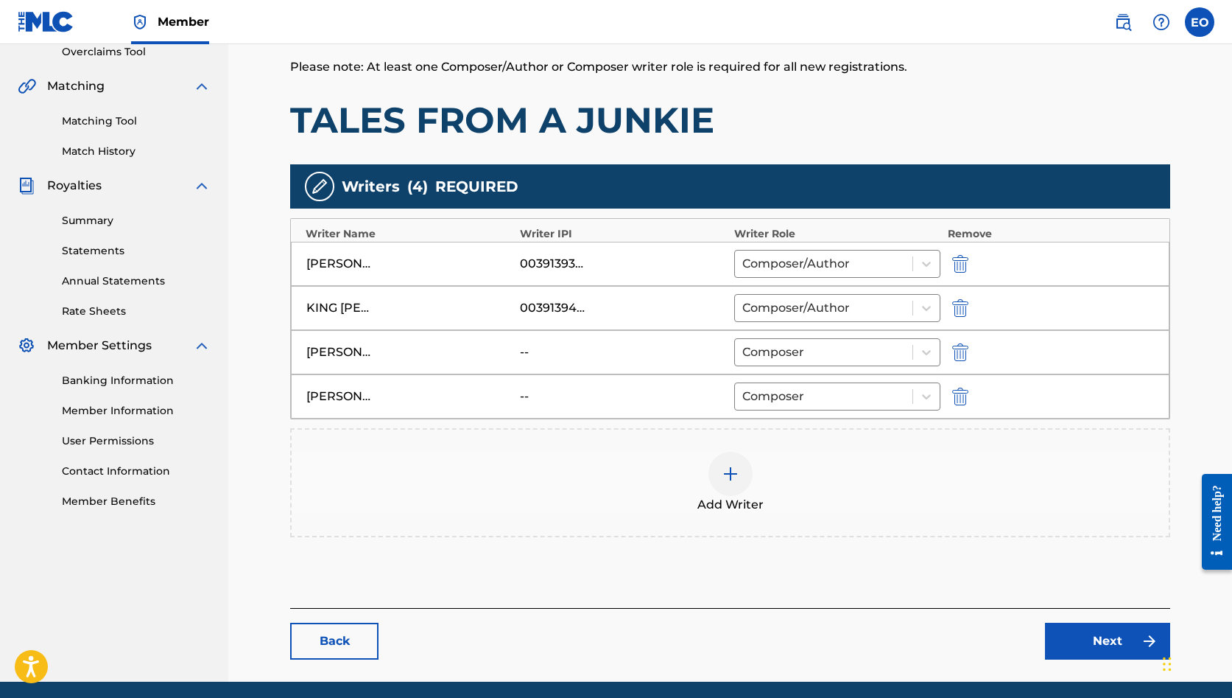
scroll to position [351, 0]
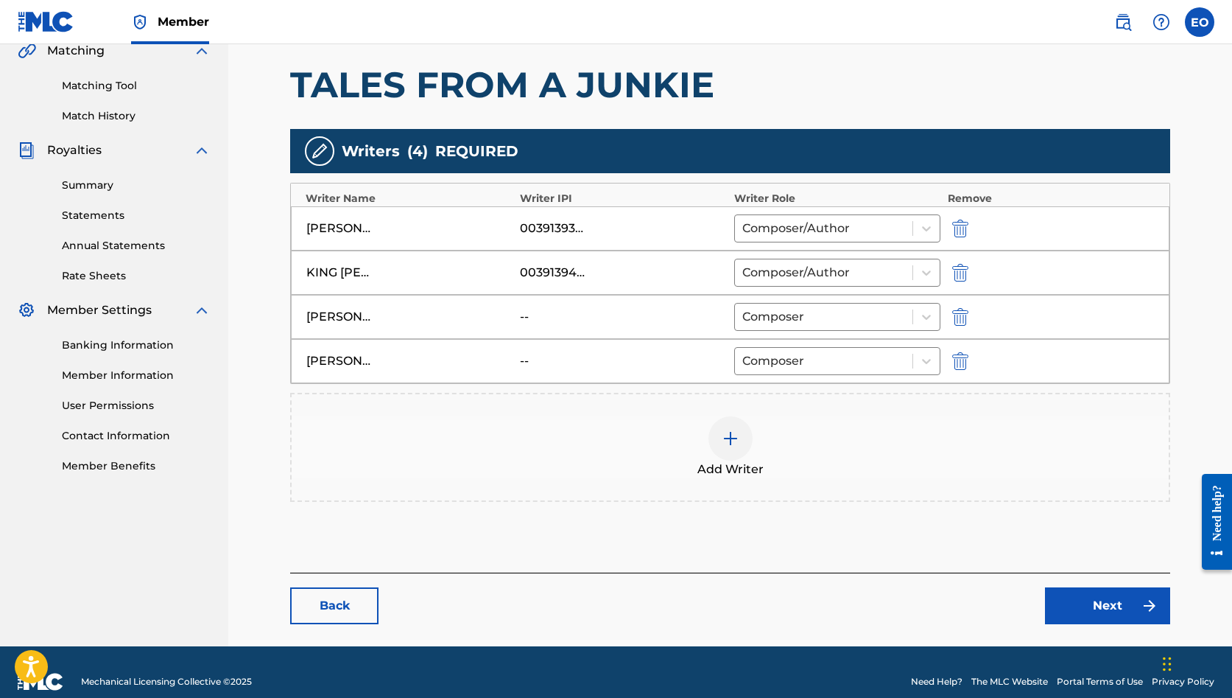
click at [958, 317] on img "submit" at bounding box center [960, 317] width 16 height 18
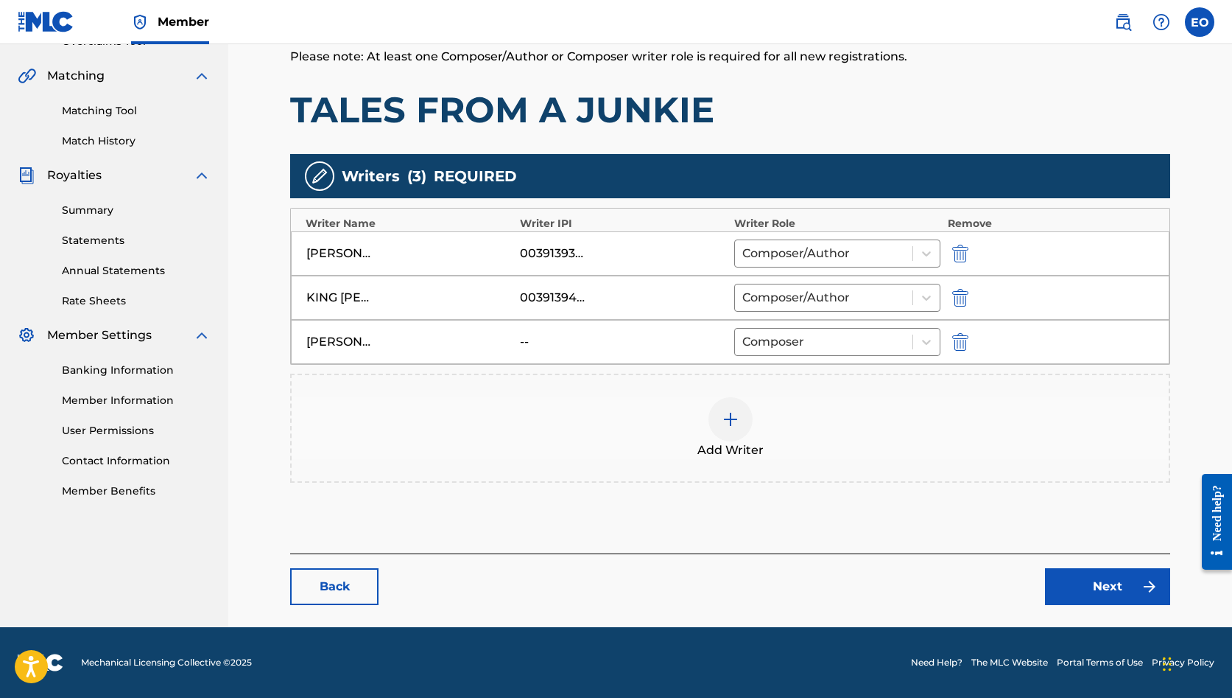
click at [966, 344] on img "submit" at bounding box center [960, 342] width 16 height 18
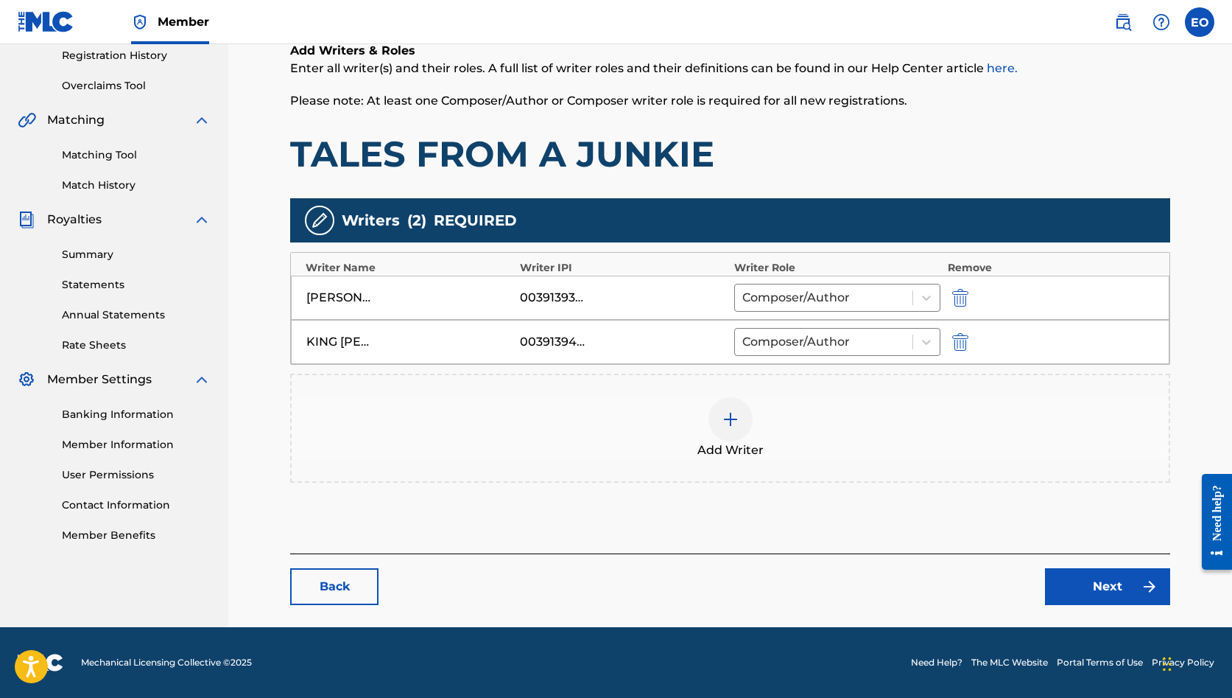
click at [732, 432] on div at bounding box center [731, 419] width 44 height 44
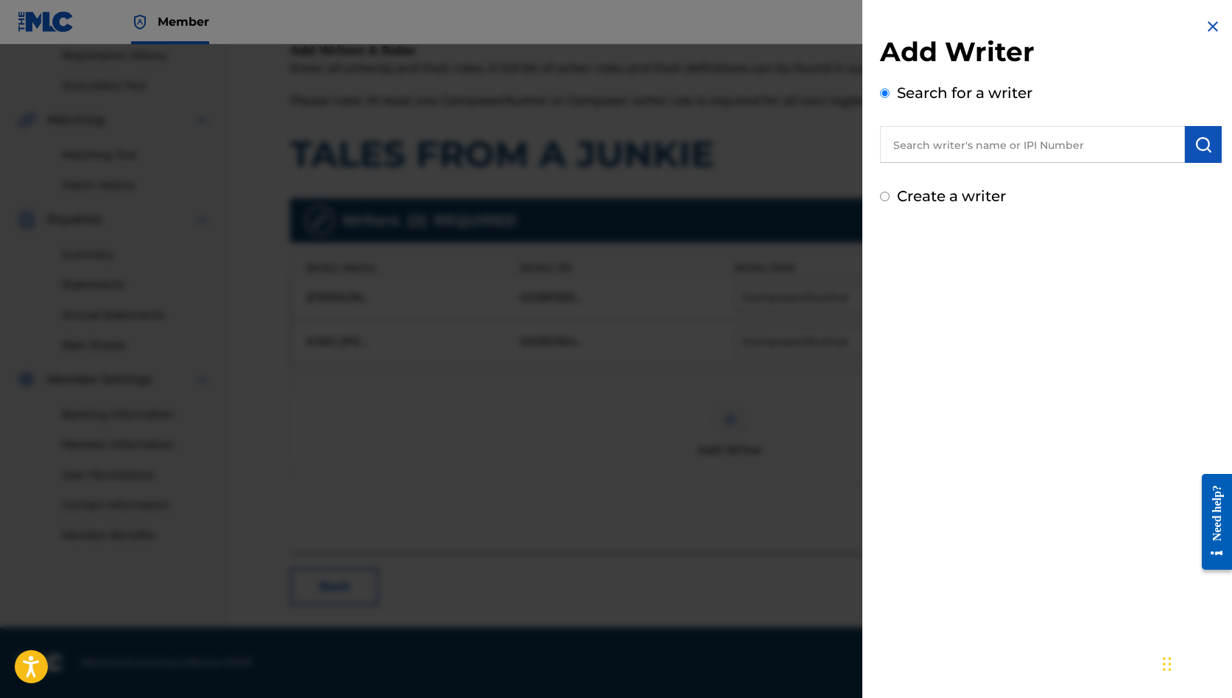
click at [929, 154] on input "text" at bounding box center [1032, 144] width 305 height 37
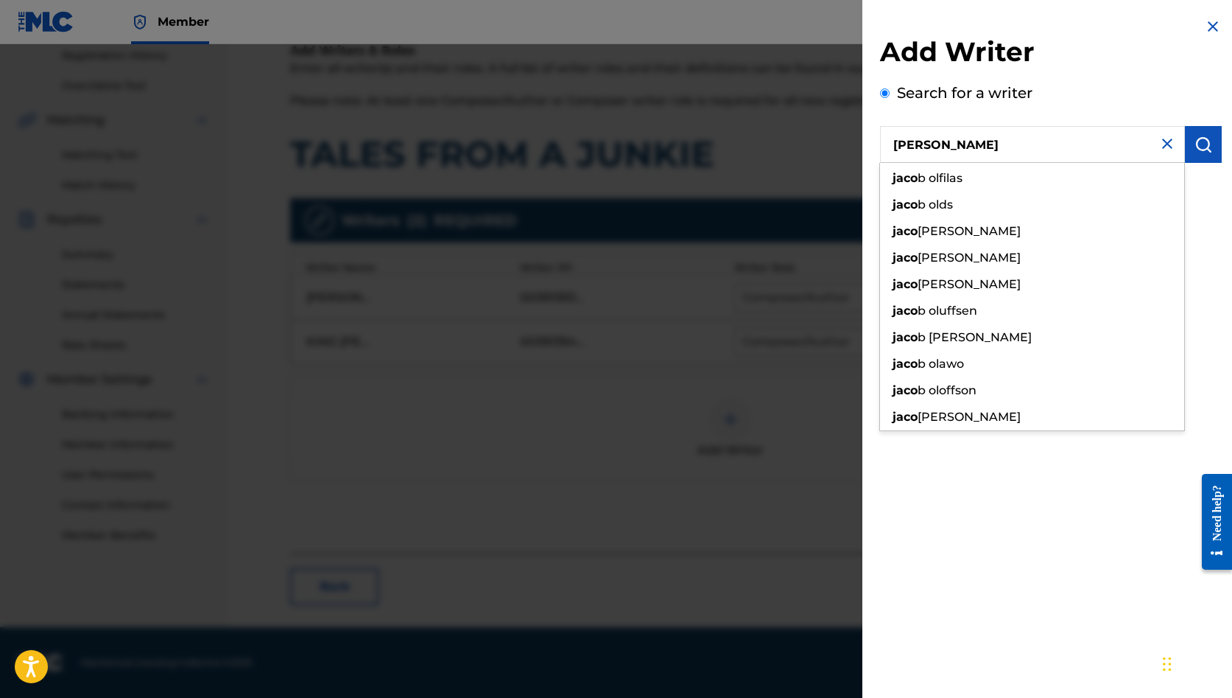
type input "J"
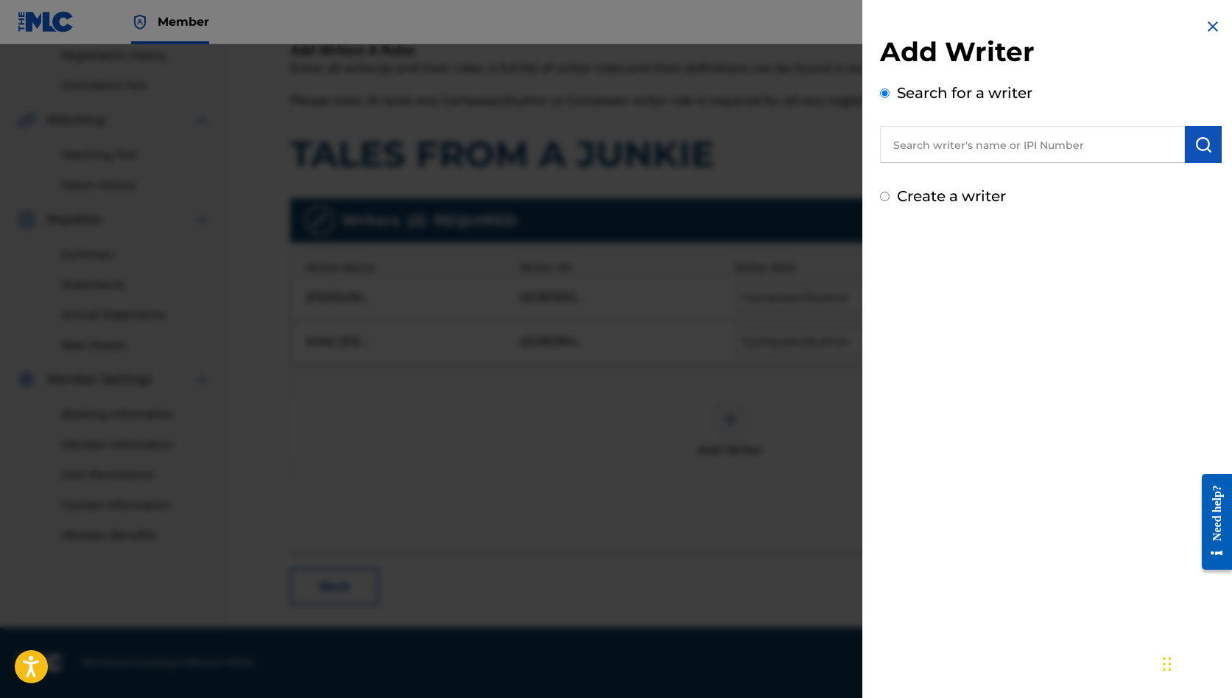
click at [882, 203] on div "Create a writer" at bounding box center [1051, 196] width 342 height 22
click at [882, 200] on input "Create a writer" at bounding box center [885, 197] width 10 height 10
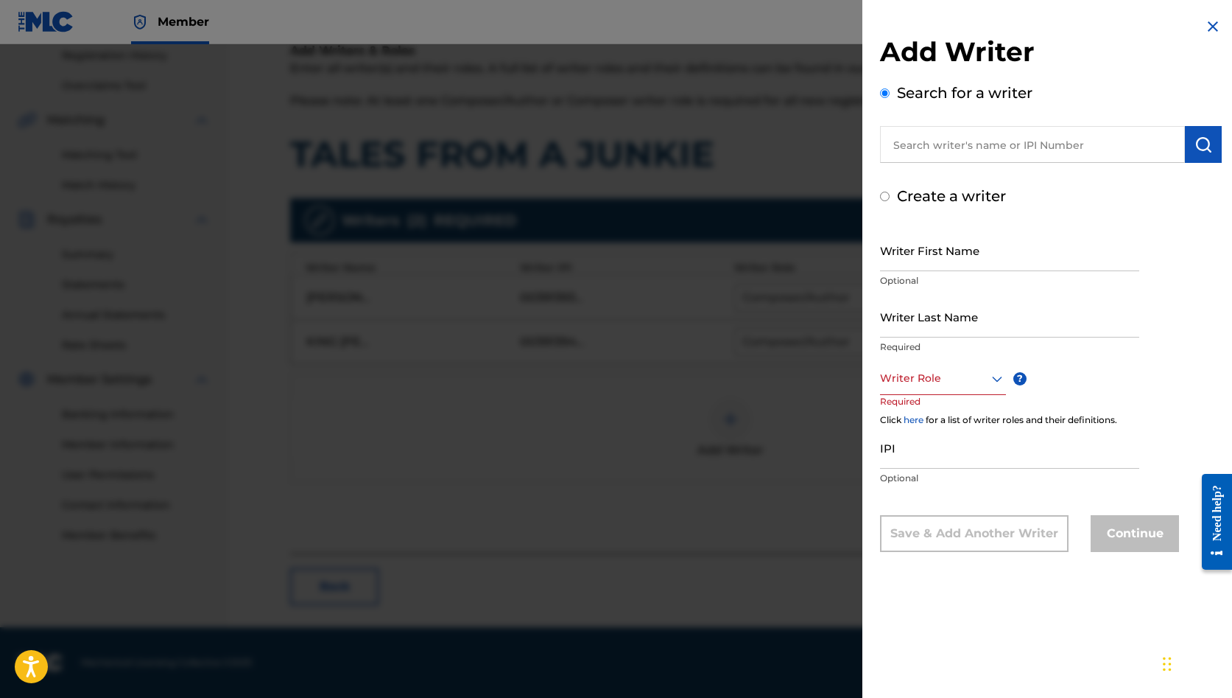
radio input "false"
radio input "true"
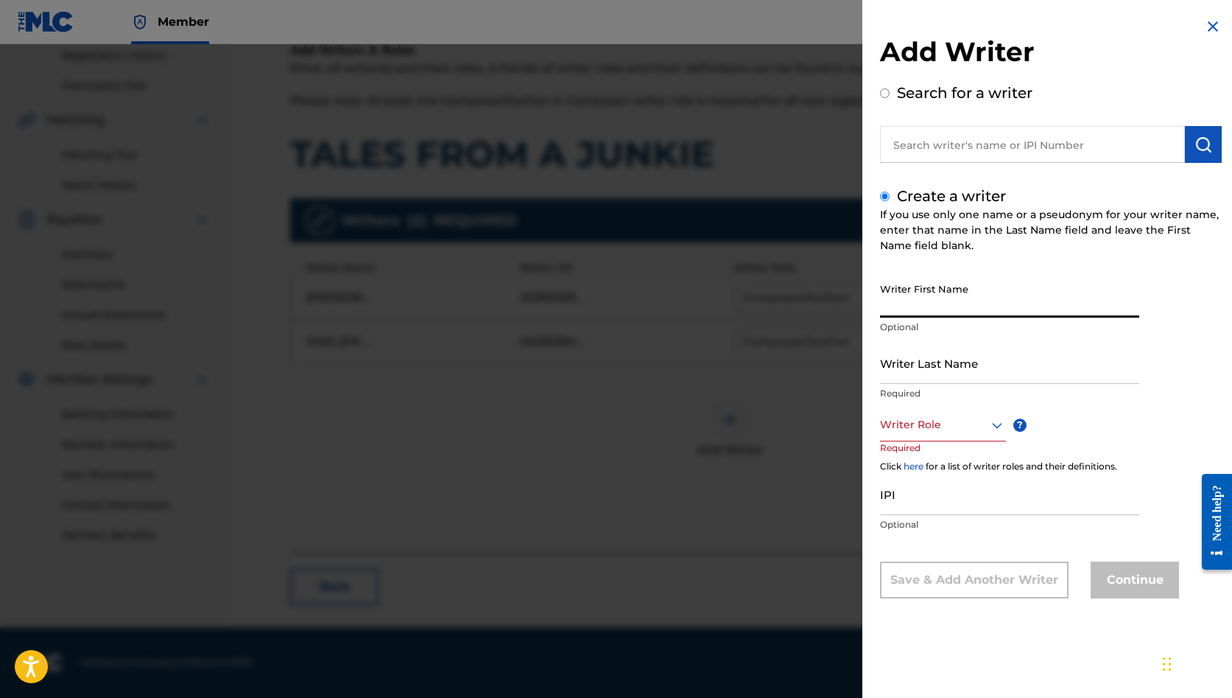
click at [923, 299] on input "Writer First Name" at bounding box center [1009, 296] width 259 height 42
click at [921, 306] on input "[PERSON_NAME] [PERSON_NAME]" at bounding box center [1009, 296] width 259 height 42
click at [930, 309] on input "[PERSON_NAME]" at bounding box center [1009, 296] width 259 height 42
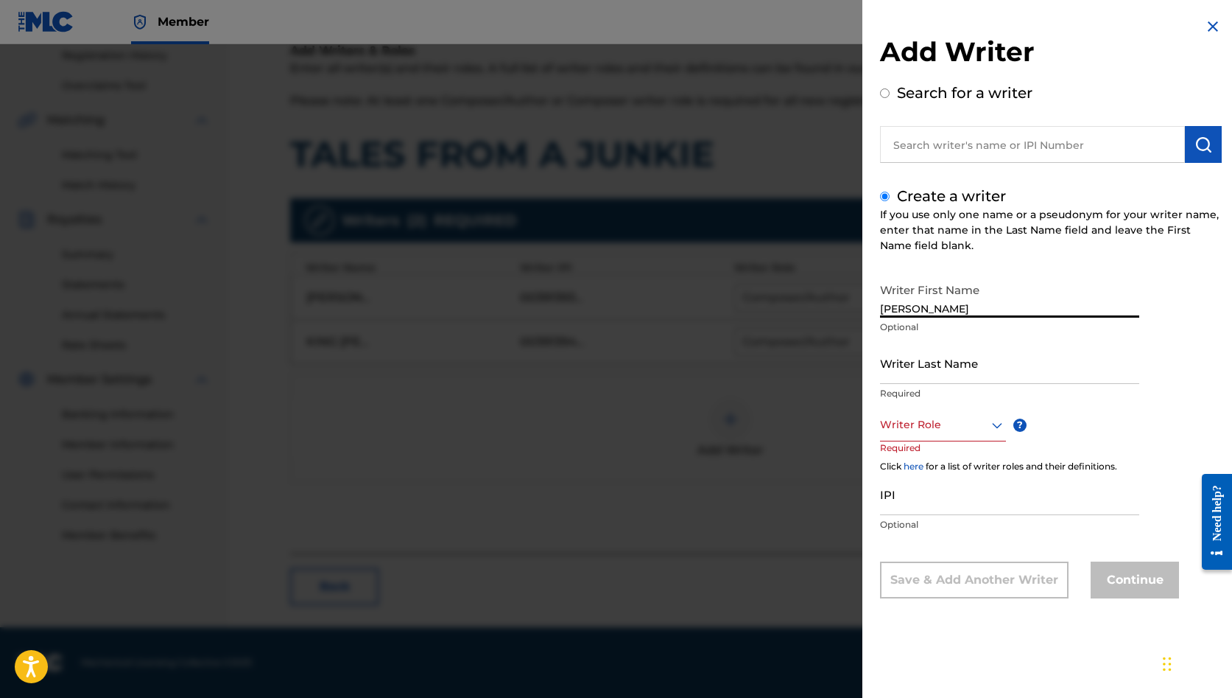
type input "[PERSON_NAME]"
click at [922, 428] on div at bounding box center [943, 424] width 126 height 18
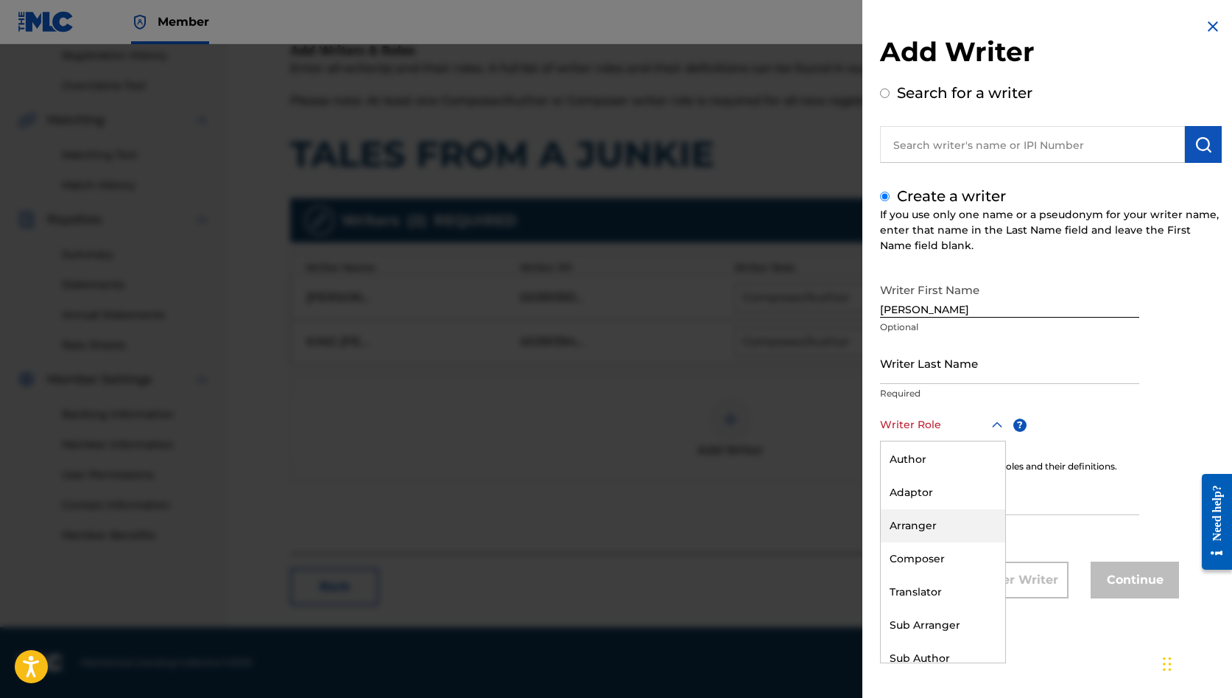
scroll to position [42, 0]
click at [918, 551] on div "Composer" at bounding box center [943, 548] width 124 height 33
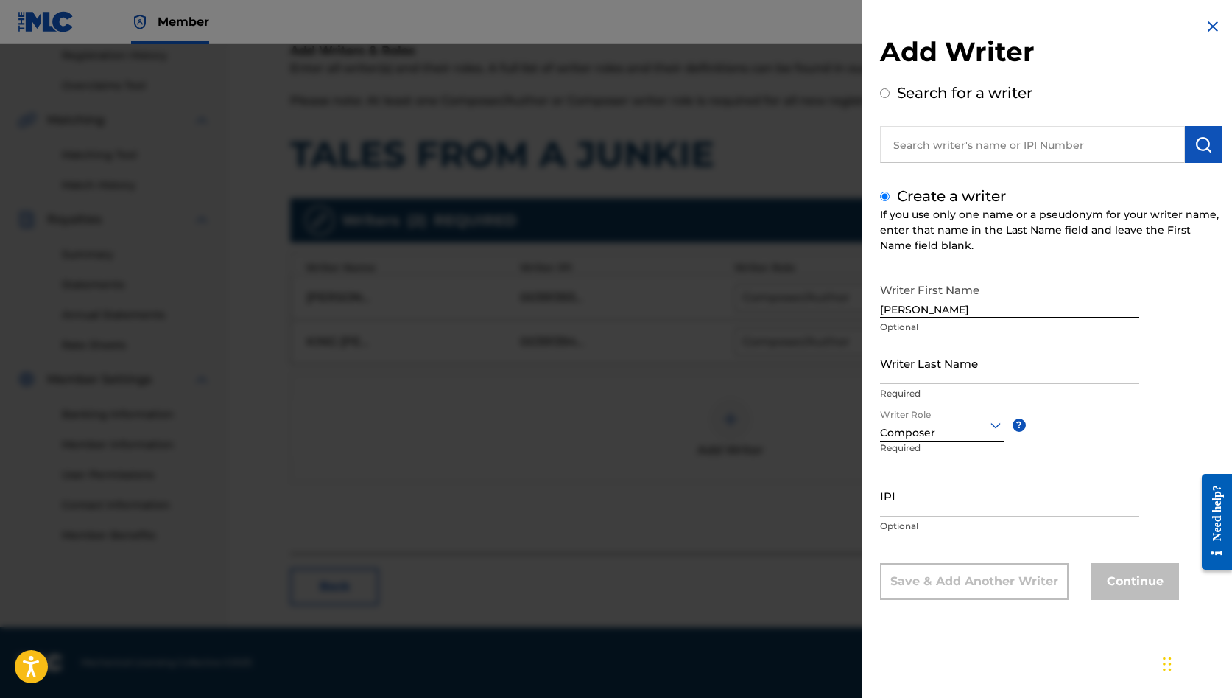
click at [922, 510] on input "IPI" at bounding box center [1009, 495] width 259 height 42
paste input "1128052097"
type input "1128052097"
click at [917, 378] on input "Writer Last Name" at bounding box center [1009, 363] width 259 height 42
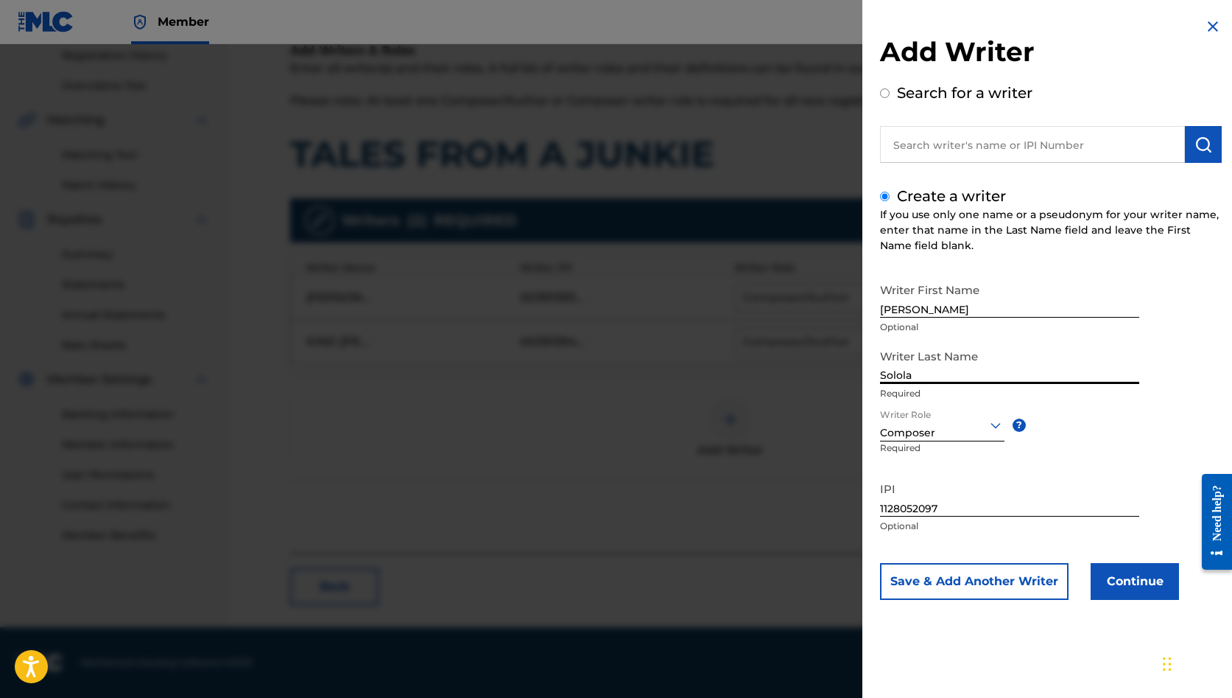
type input "Solola"
click at [1136, 594] on button "Continue" at bounding box center [1135, 581] width 88 height 37
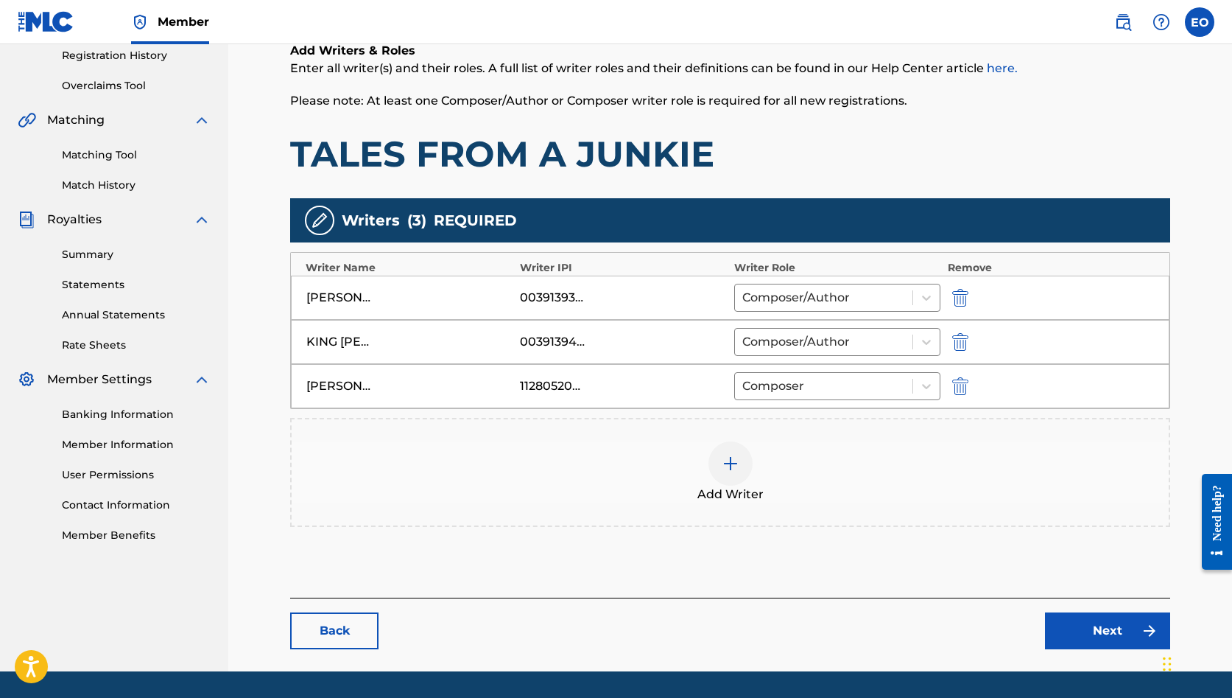
click at [1089, 641] on link "Next" at bounding box center [1107, 630] width 125 height 37
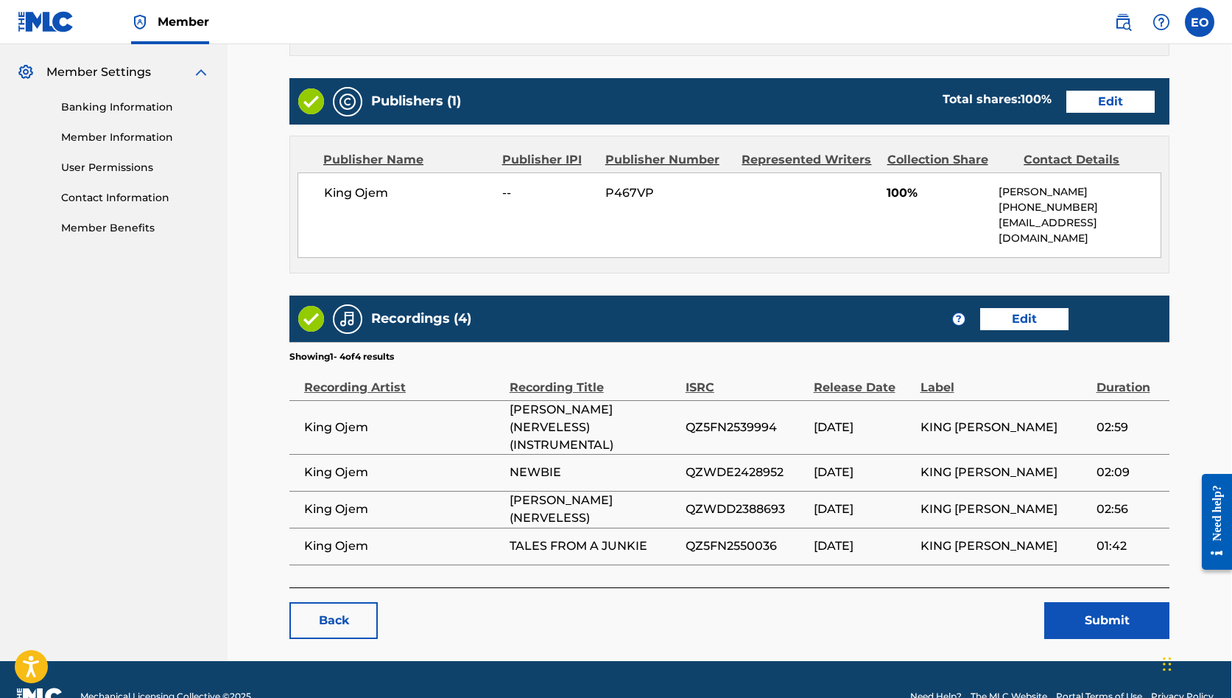
scroll to position [573, 1]
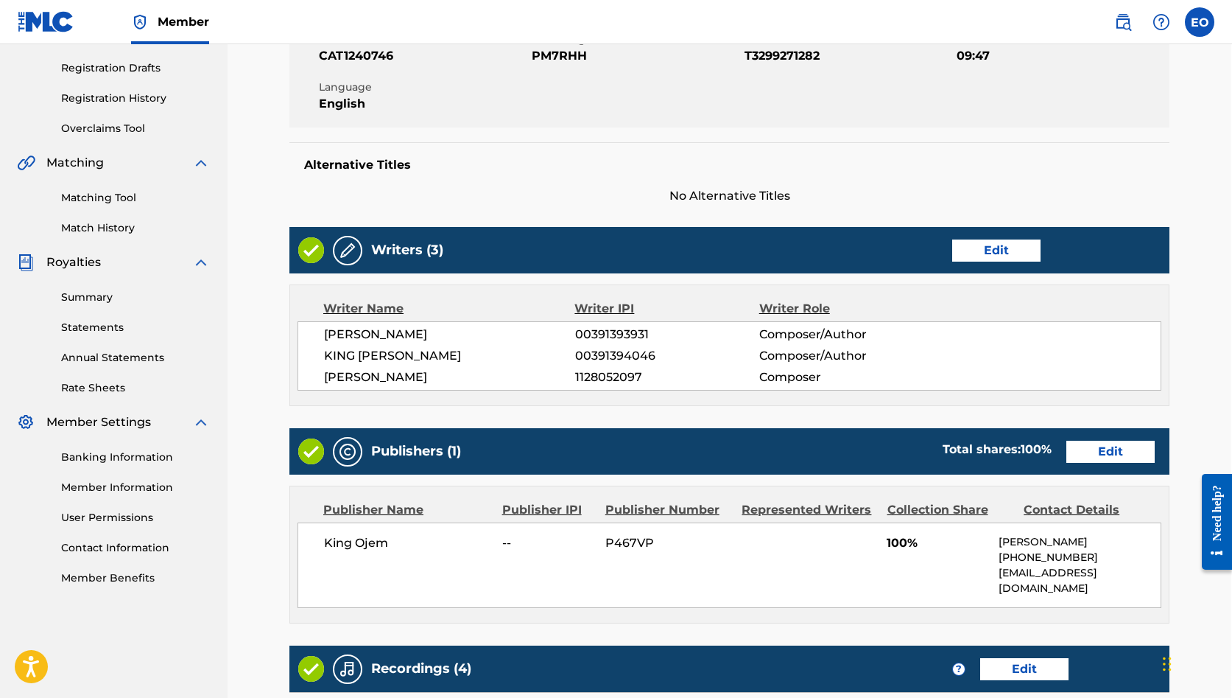
click at [964, 250] on link "Edit" at bounding box center [996, 250] width 88 height 22
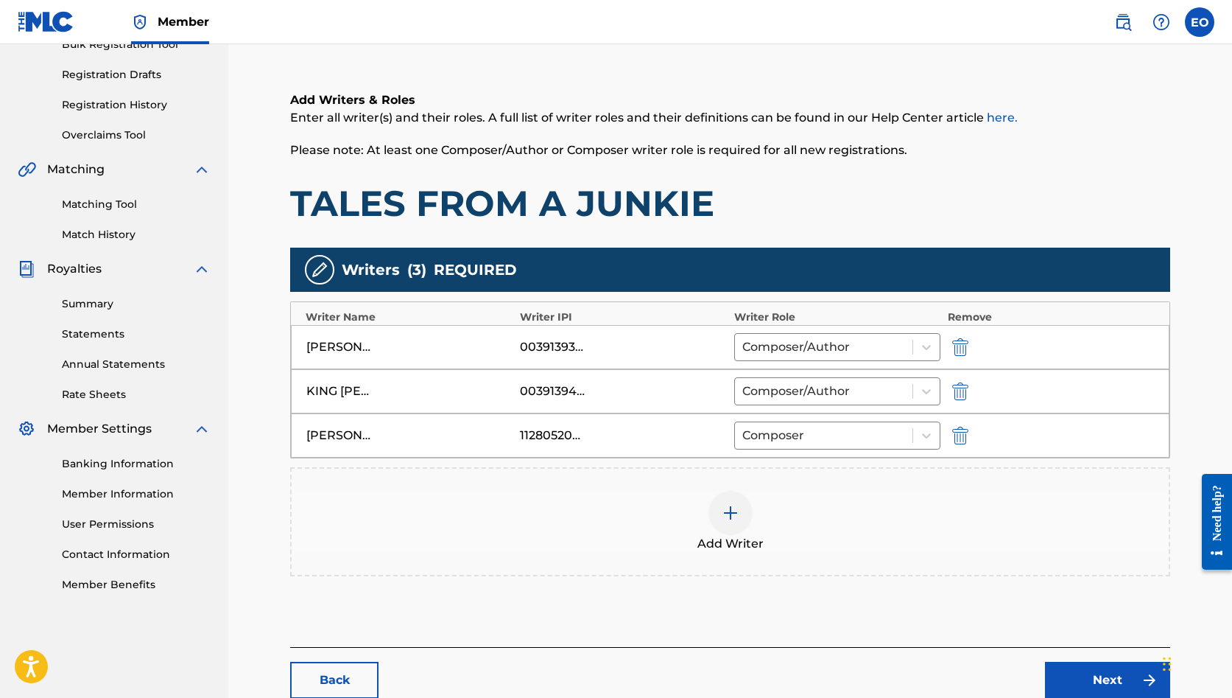
scroll to position [234, 0]
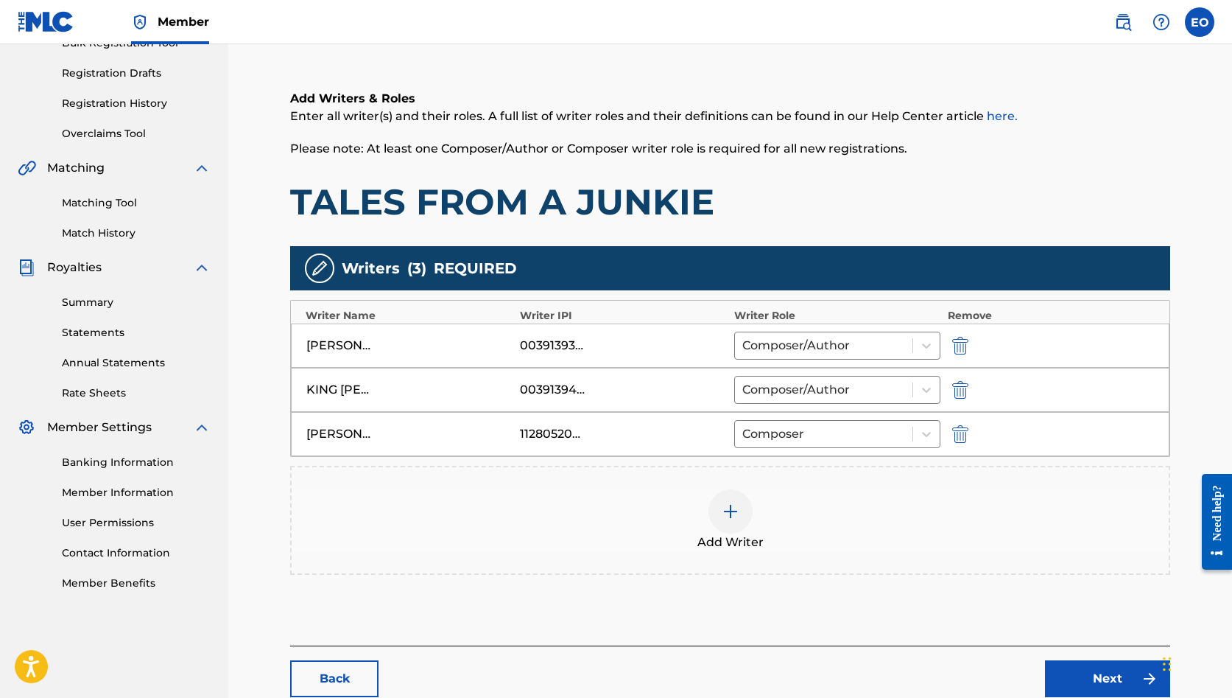
click at [734, 517] on img at bounding box center [731, 511] width 18 height 18
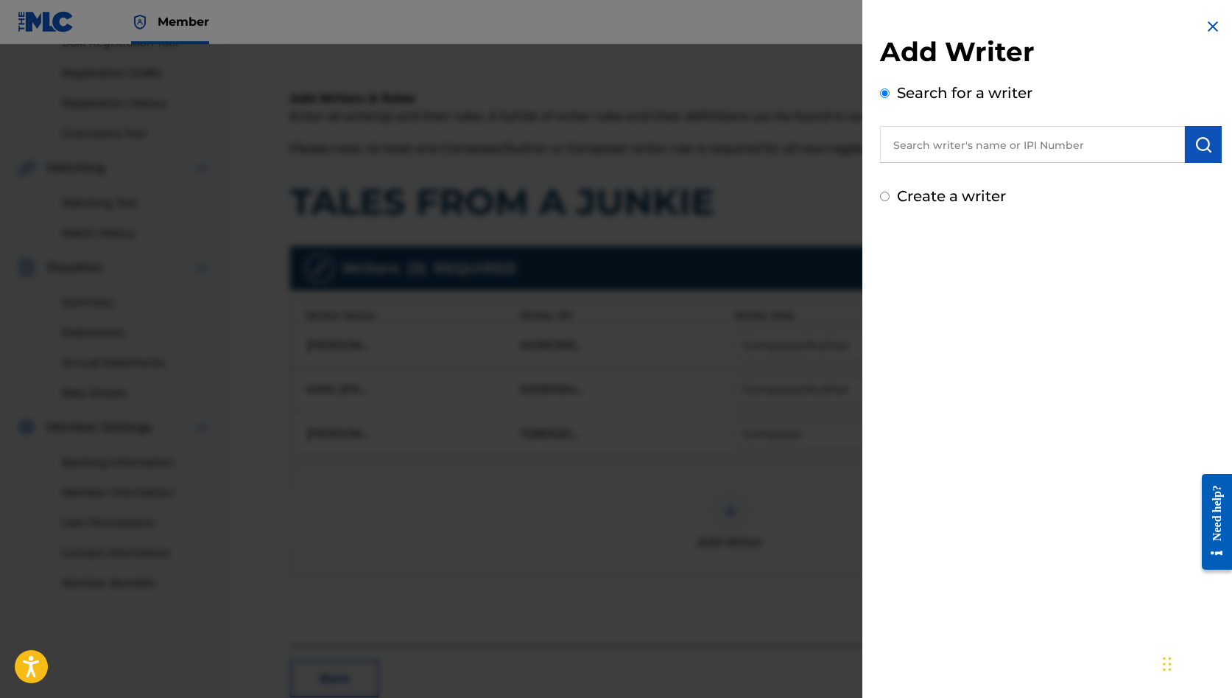
click at [966, 141] on input "text" at bounding box center [1032, 144] width 305 height 37
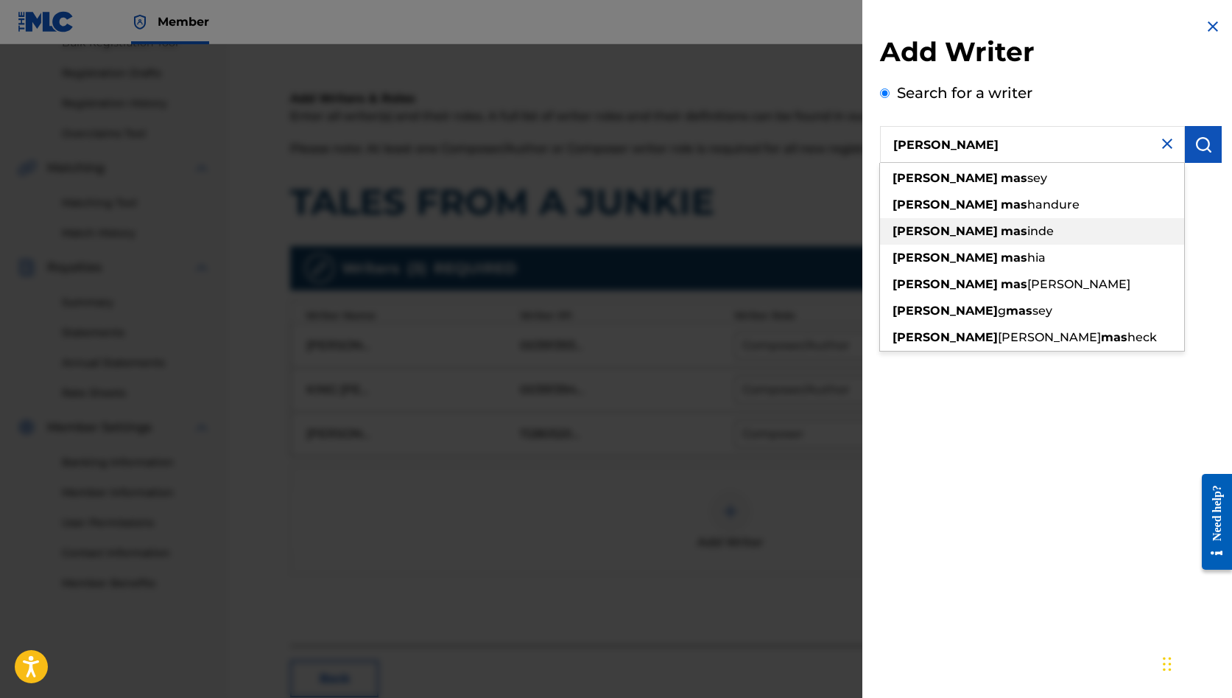
click at [1001, 233] on strong "mas" at bounding box center [1014, 231] width 27 height 14
type input "[PERSON_NAME]"
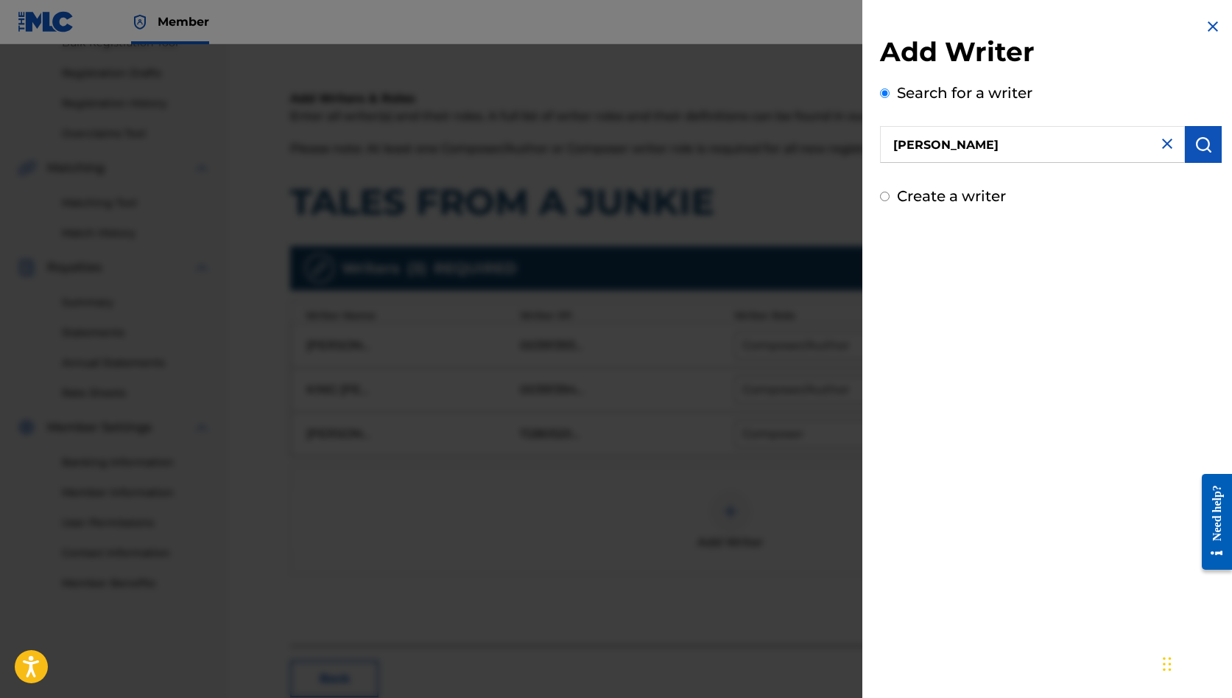
click at [1195, 140] on img "submit" at bounding box center [1204, 145] width 18 height 18
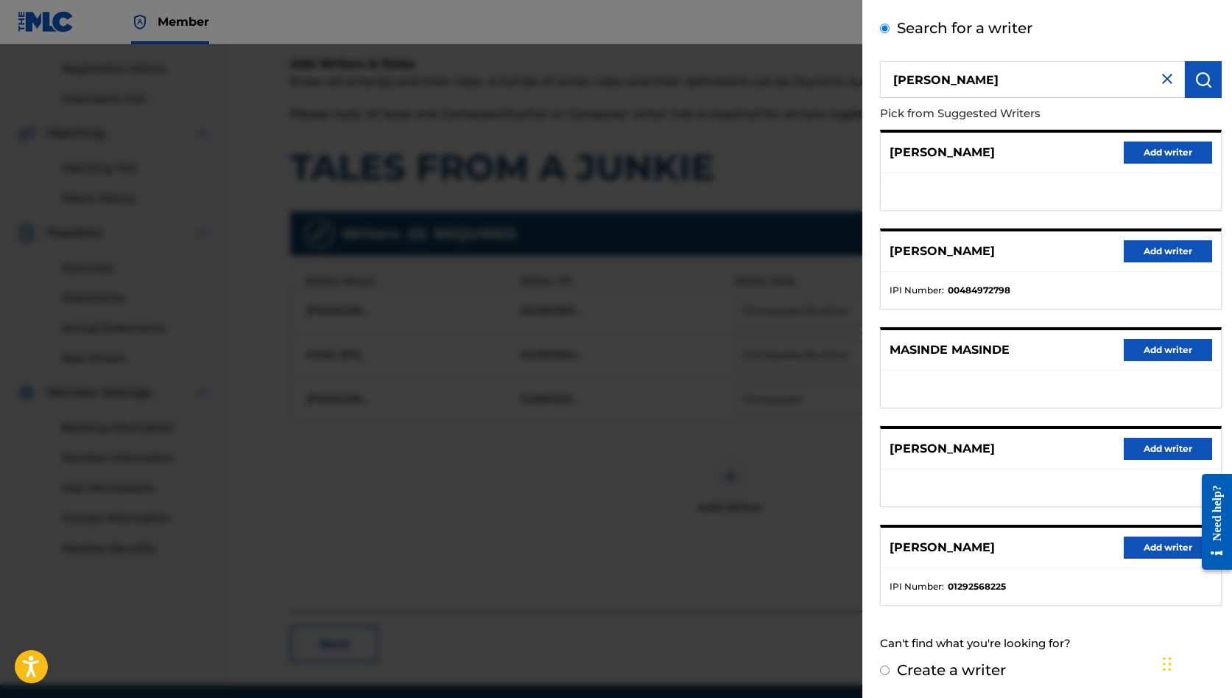
scroll to position [272, 0]
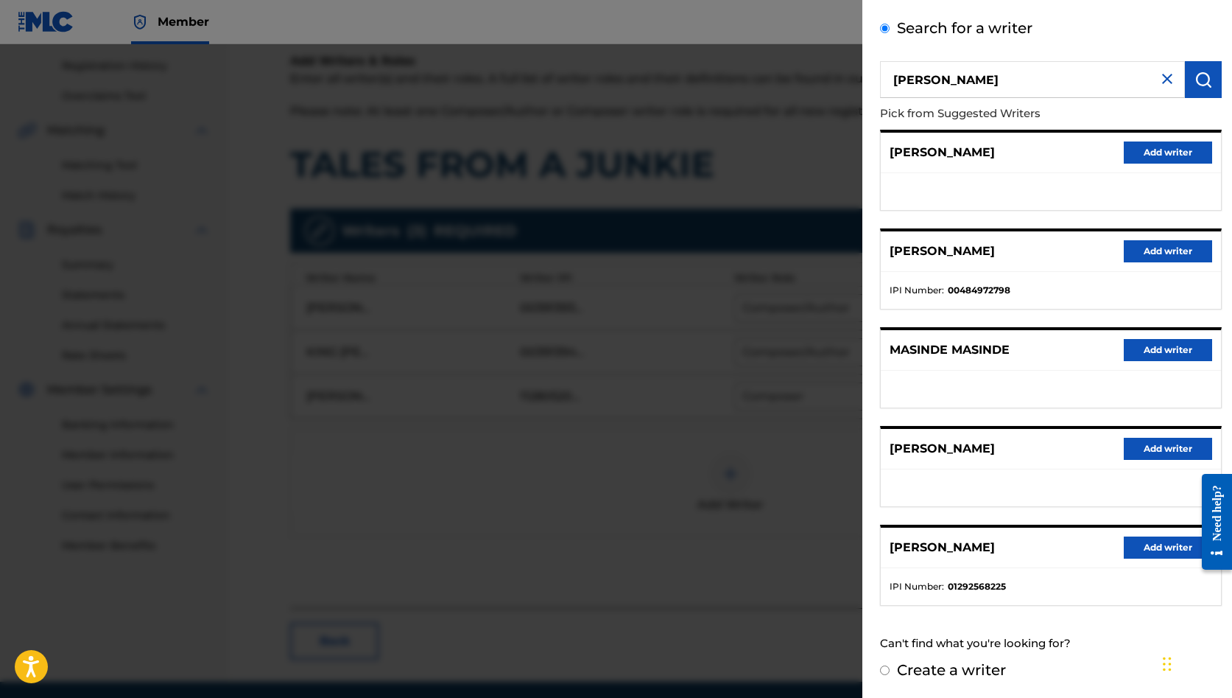
click at [1148, 546] on button "Add writer" at bounding box center [1168, 547] width 88 height 22
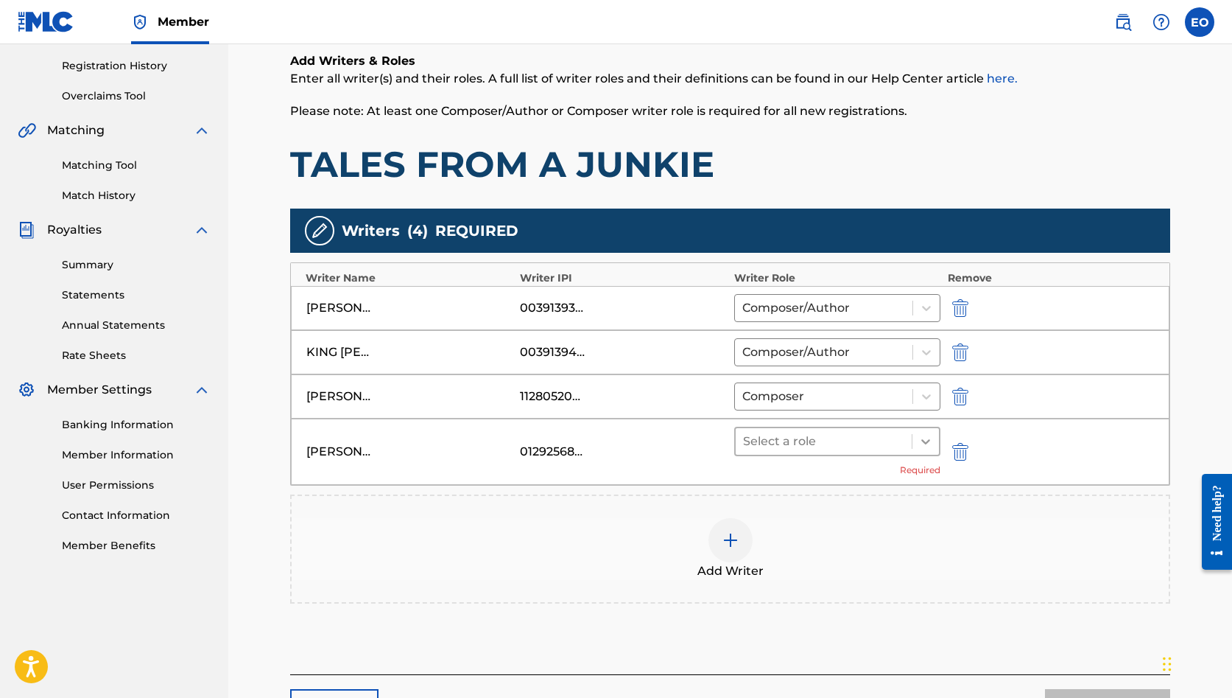
click at [927, 446] on icon at bounding box center [925, 441] width 15 height 15
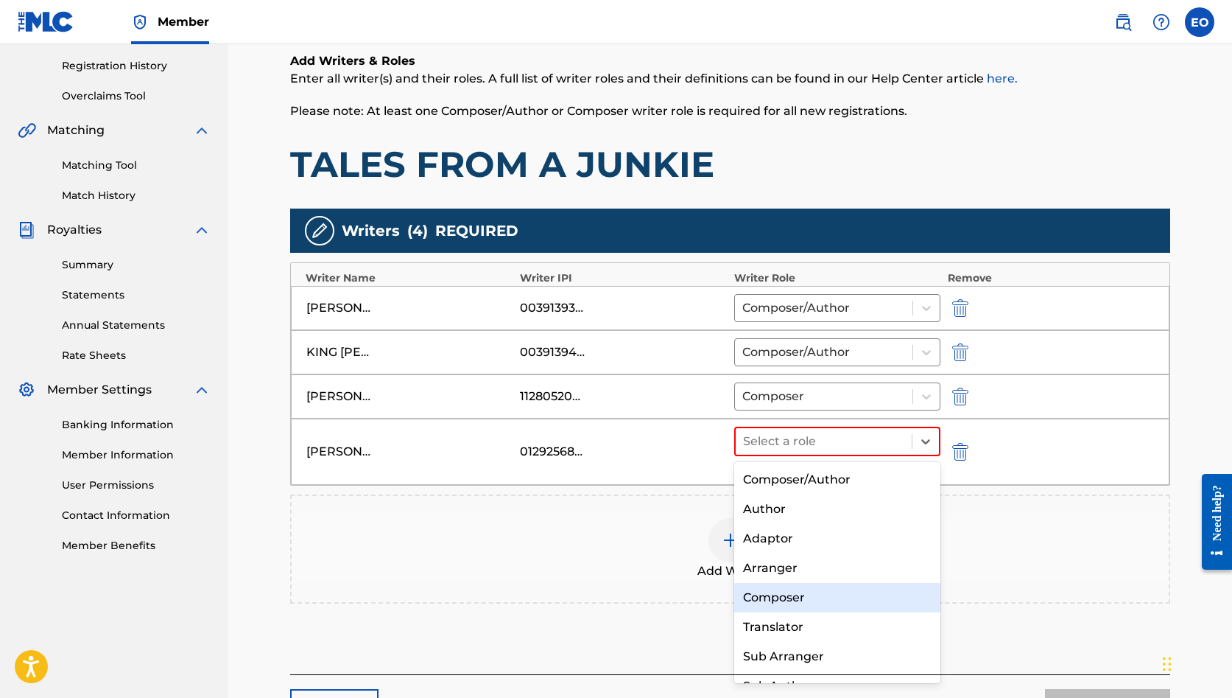
click at [795, 596] on div "Composer" at bounding box center [837, 597] width 206 height 29
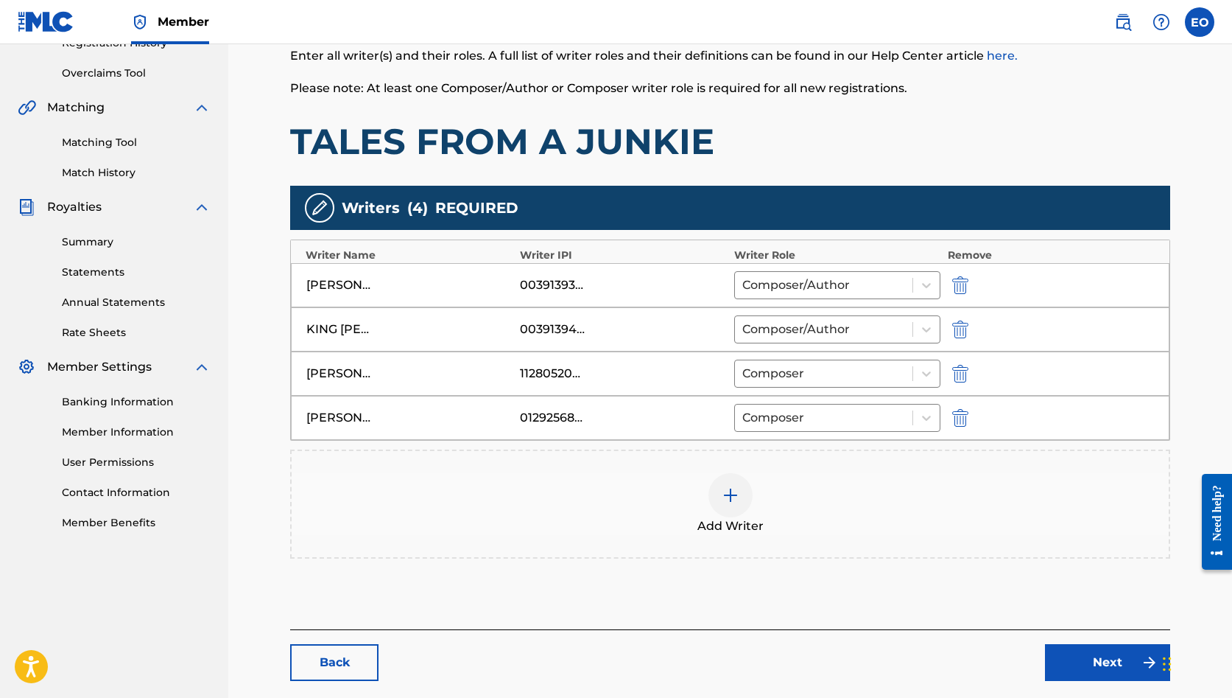
scroll to position [295, 0]
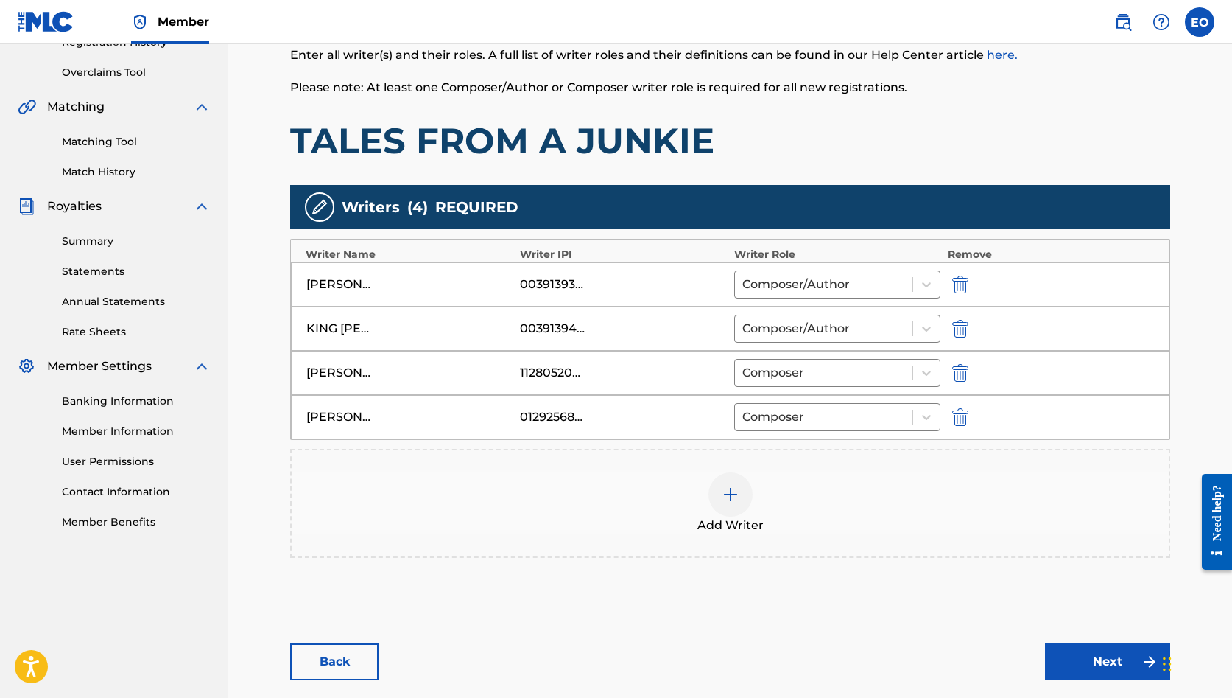
click at [1064, 664] on link "Next" at bounding box center [1107, 661] width 125 height 37
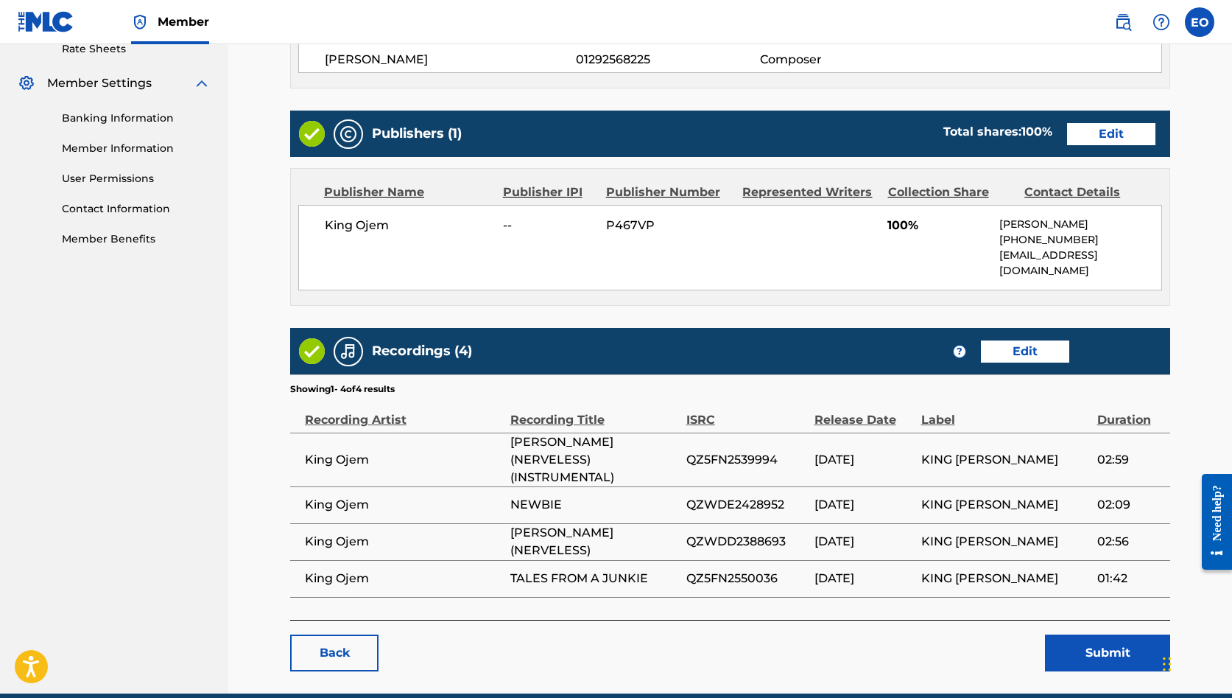
scroll to position [580, 0]
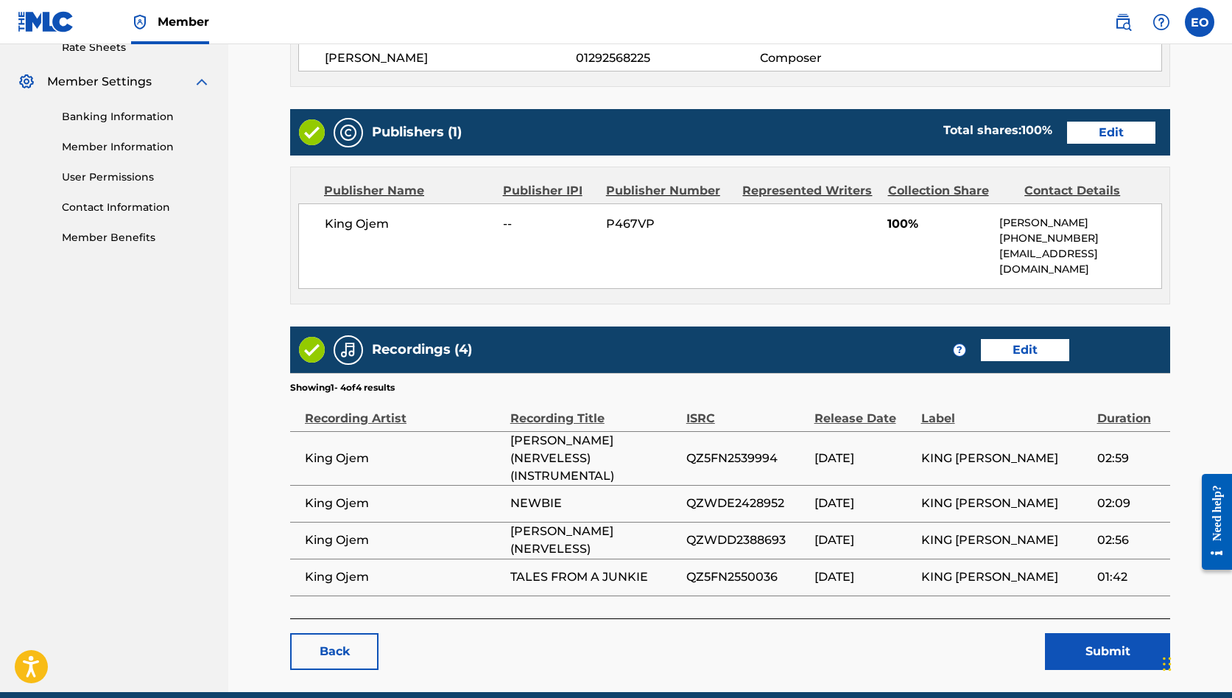
click at [1060, 633] on button "Submit" at bounding box center [1107, 651] width 125 height 37
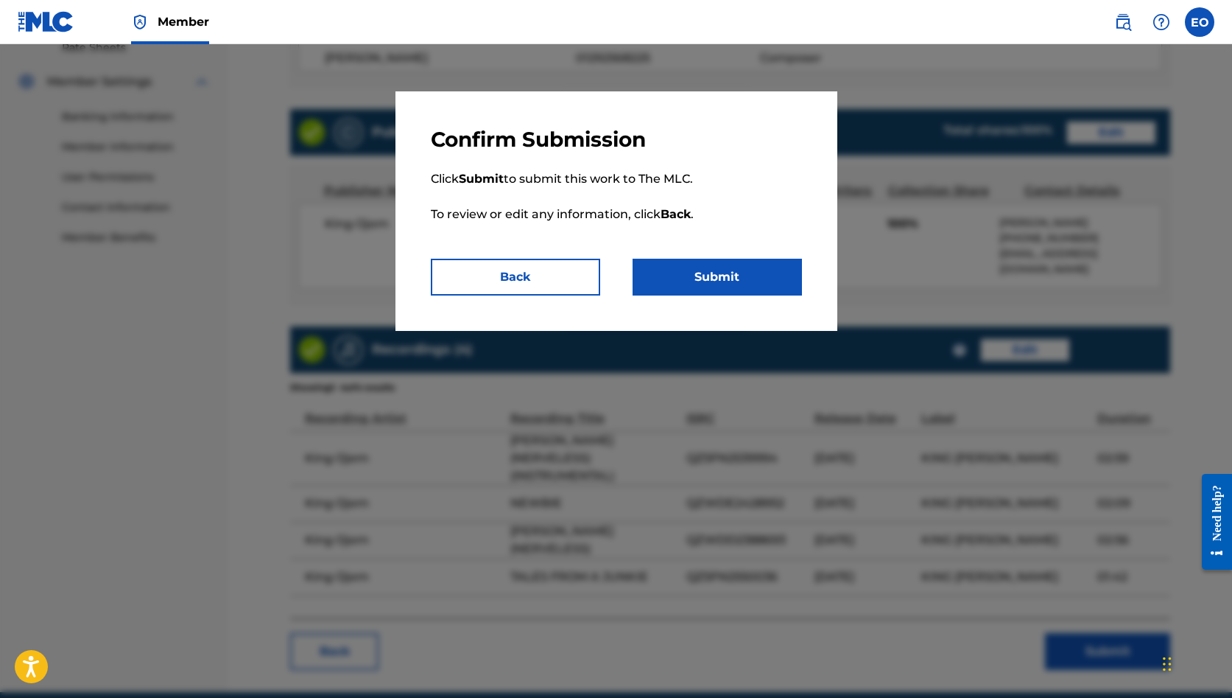
click at [704, 281] on button "Submit" at bounding box center [717, 277] width 169 height 37
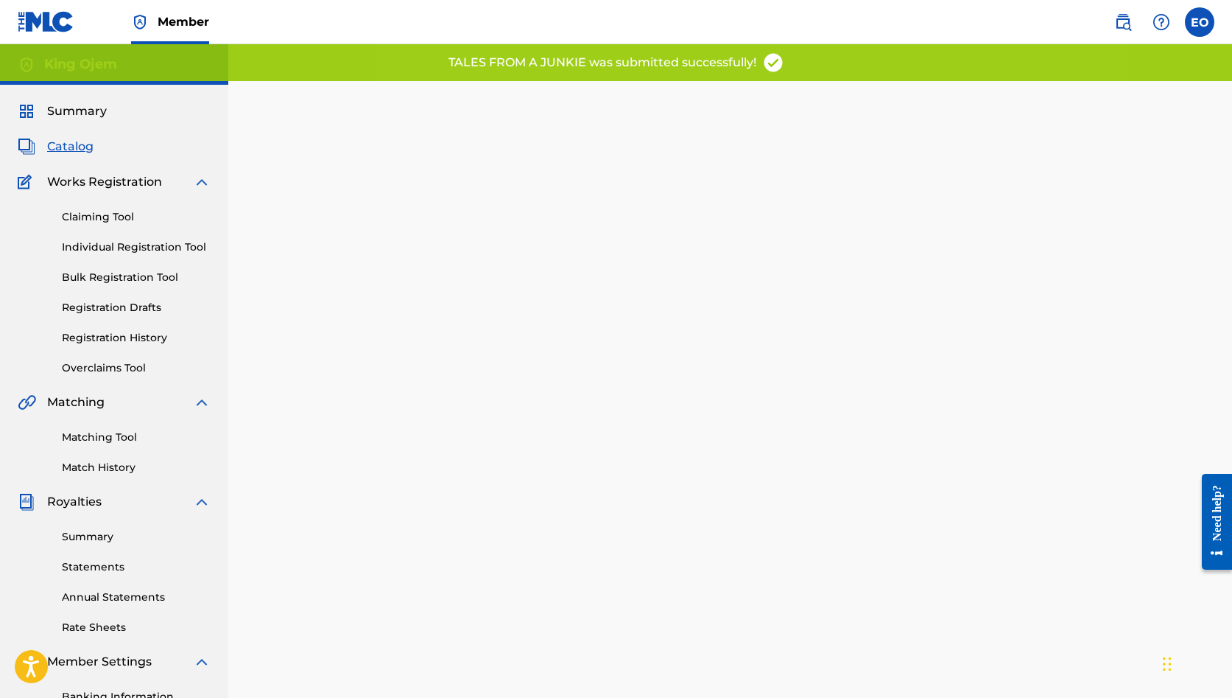
click at [52, 149] on span "Catalog" at bounding box center [70, 147] width 46 height 18
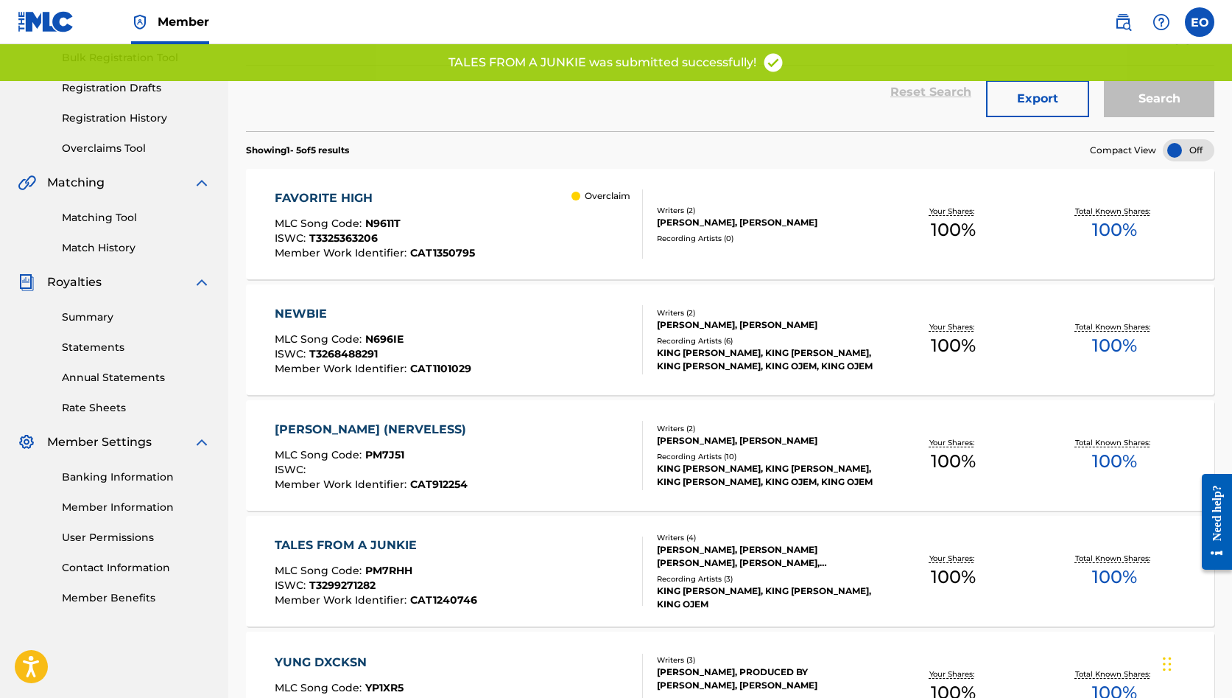
scroll to position [228, 0]
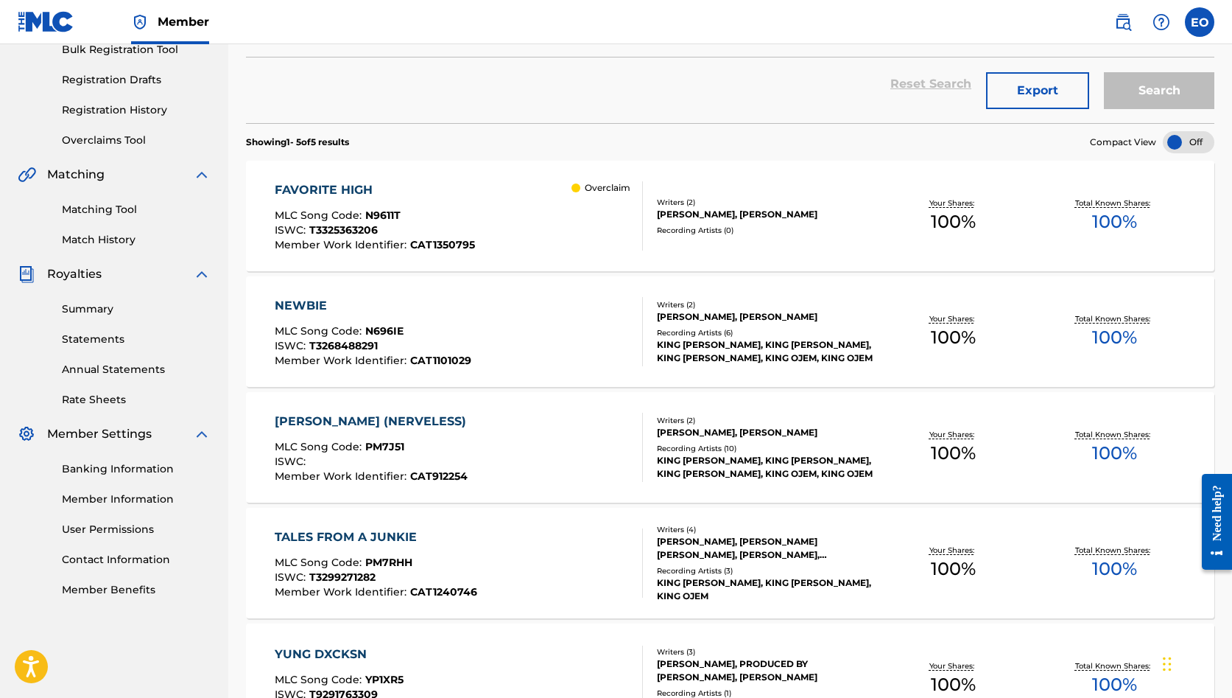
click at [360, 415] on div "[PERSON_NAME] (NERVELESS)" at bounding box center [374, 421] width 199 height 18
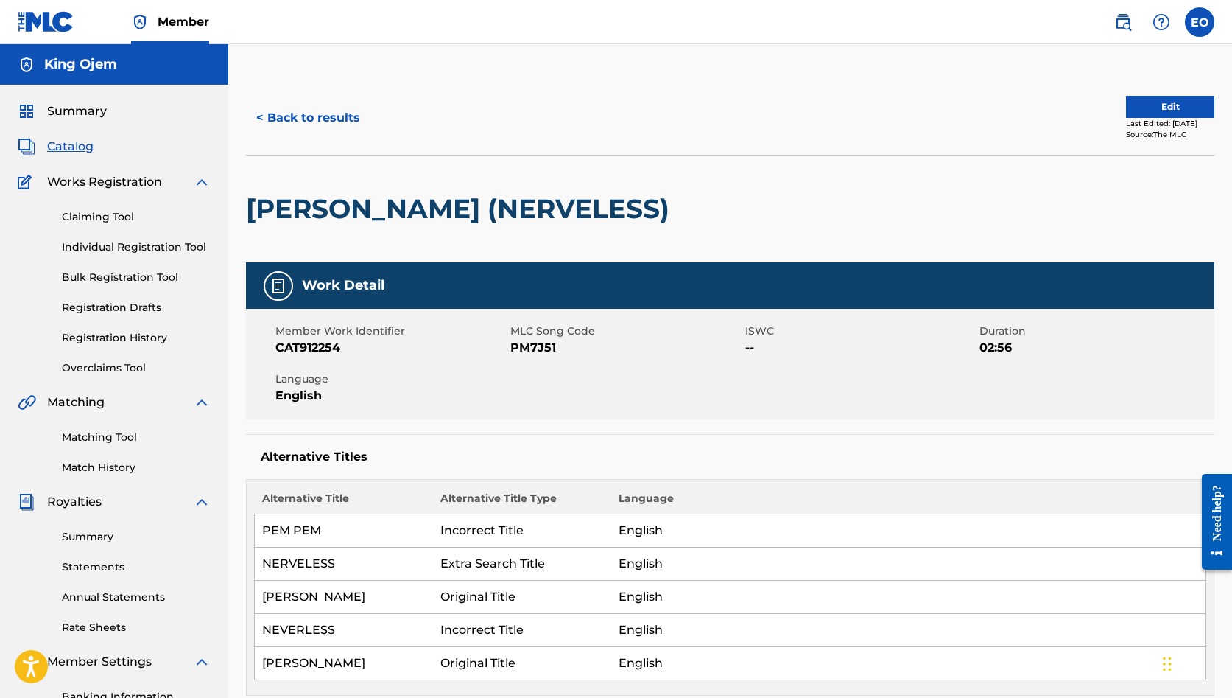
click at [309, 124] on button "< Back to results" at bounding box center [308, 117] width 124 height 37
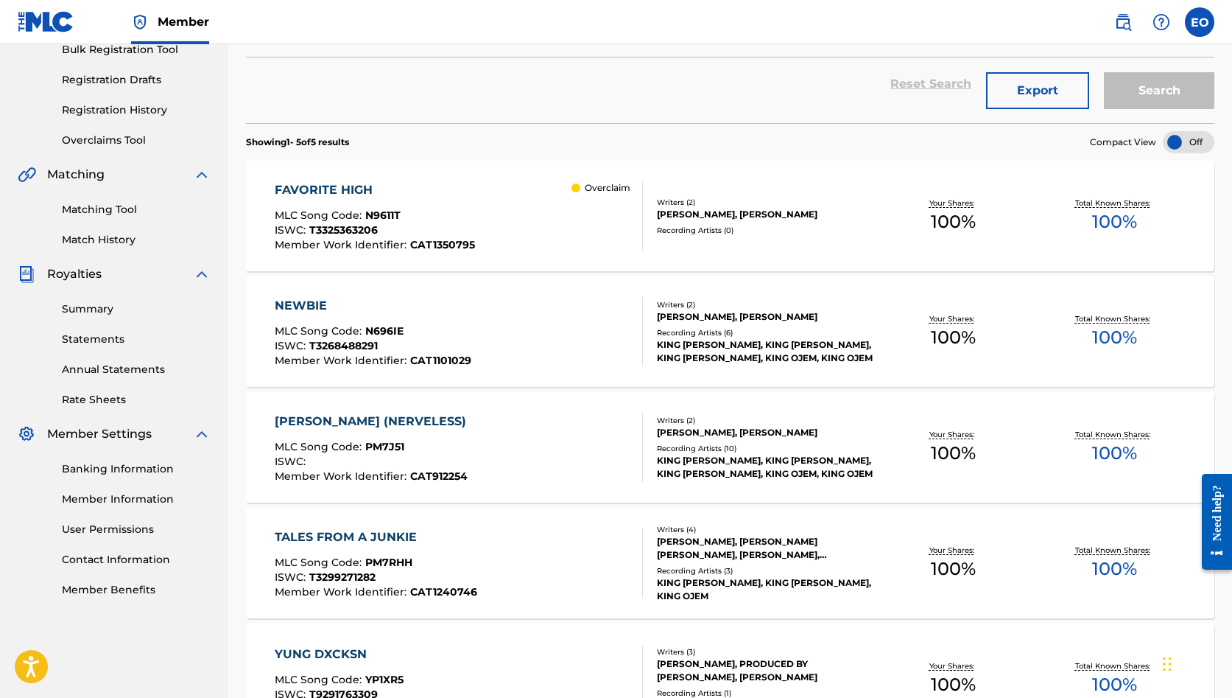
scroll to position [231, 0]
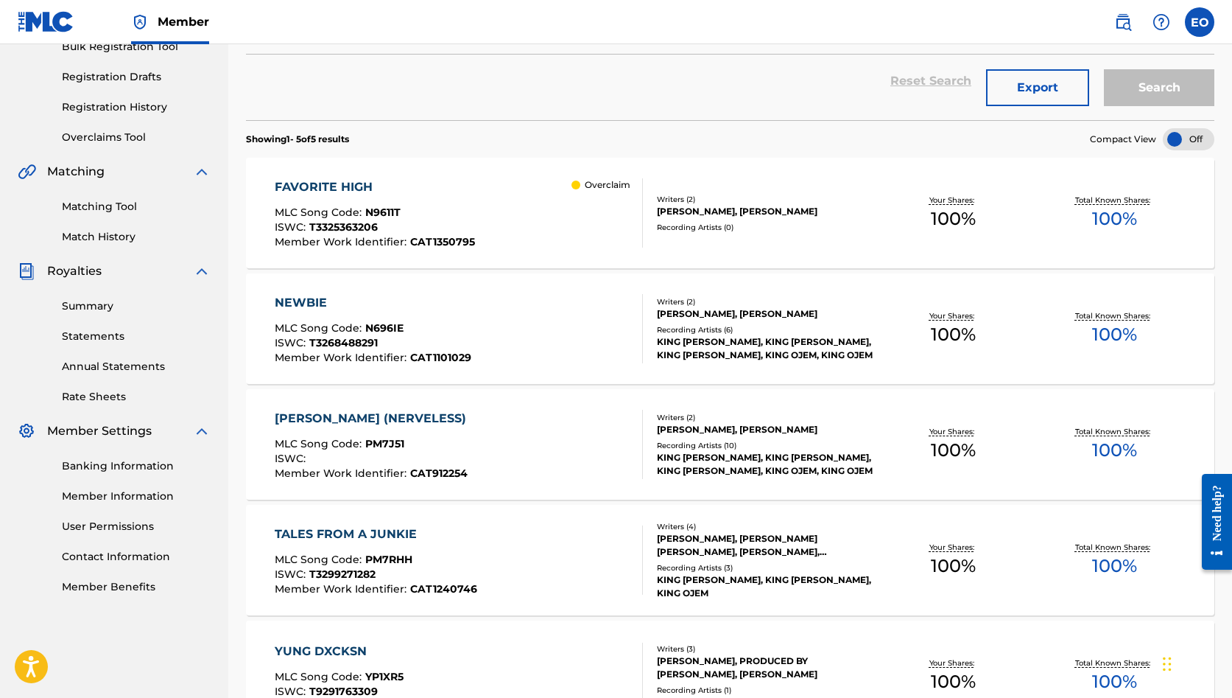
click at [362, 186] on div "FAVORITE HIGH" at bounding box center [375, 187] width 200 height 18
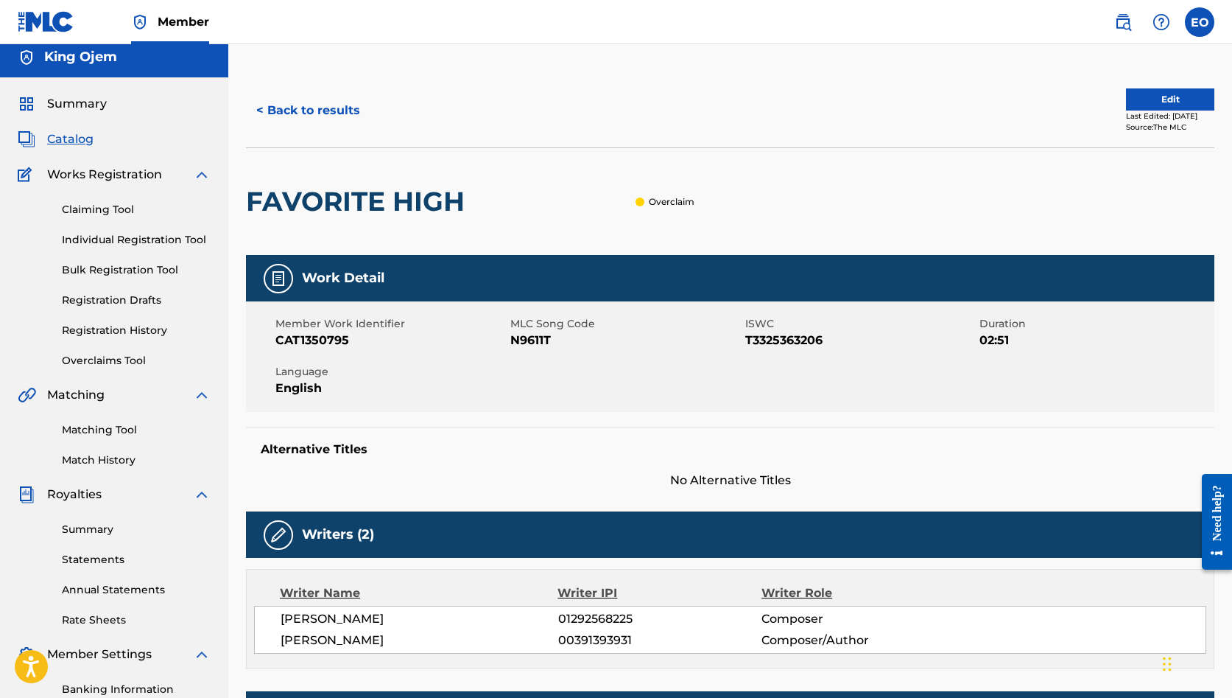
scroll to position [10, 0]
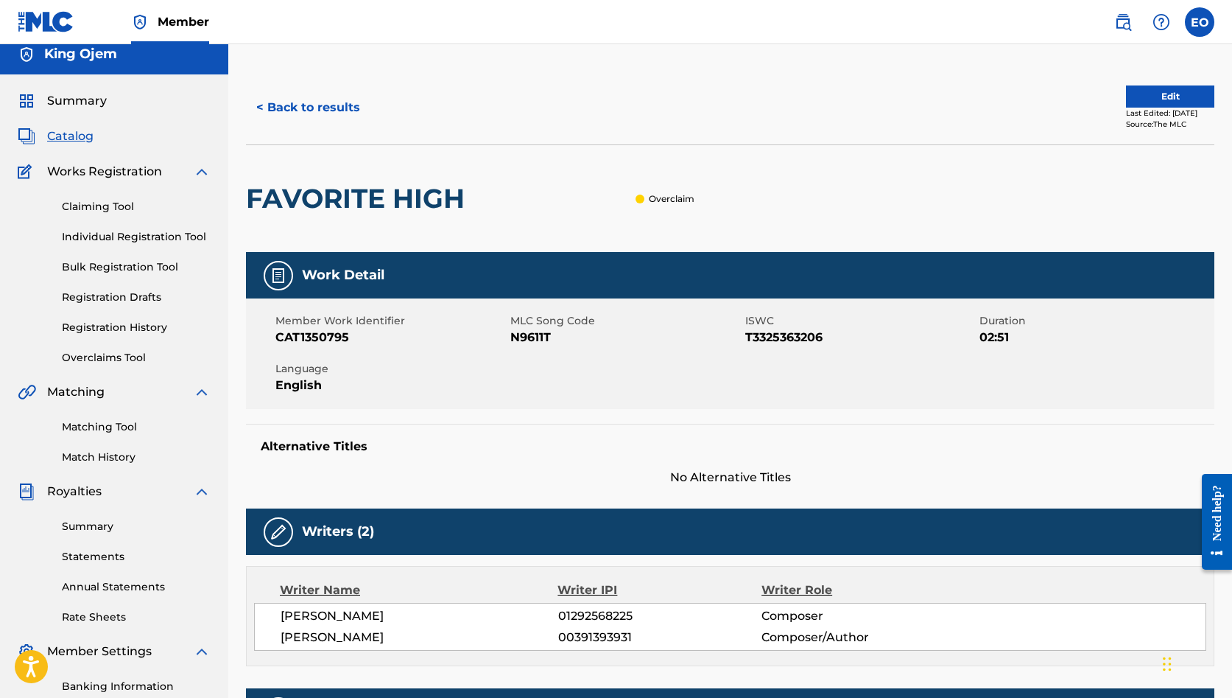
click at [589, 608] on span "01292568225" at bounding box center [659, 616] width 203 height 18
copy span "01292568225"
click at [300, 113] on button "< Back to results" at bounding box center [308, 107] width 124 height 37
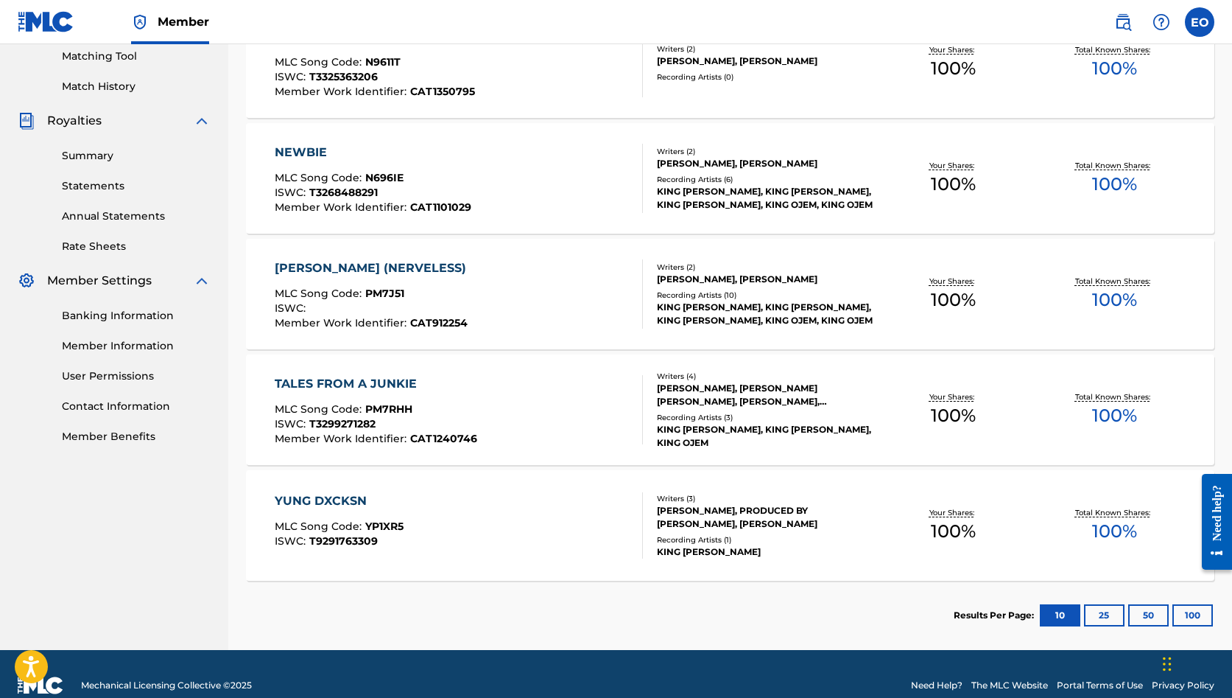
scroll to position [382, 0]
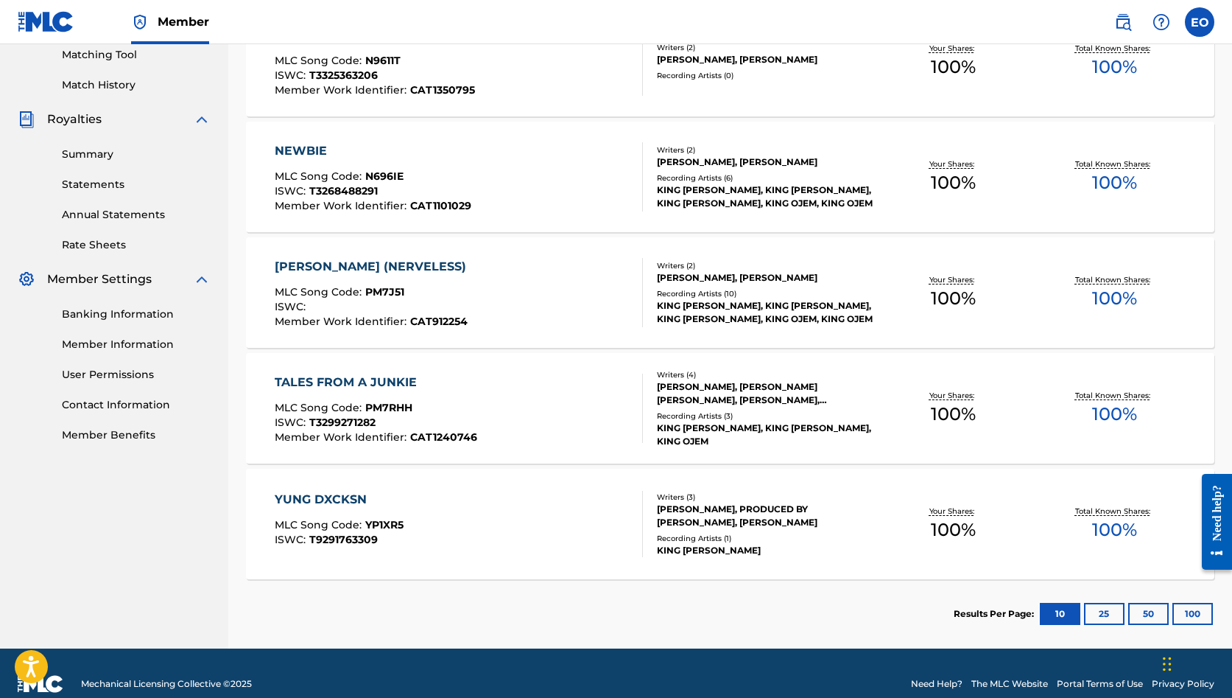
click at [373, 261] on div "[PERSON_NAME] (NERVELESS)" at bounding box center [374, 267] width 199 height 18
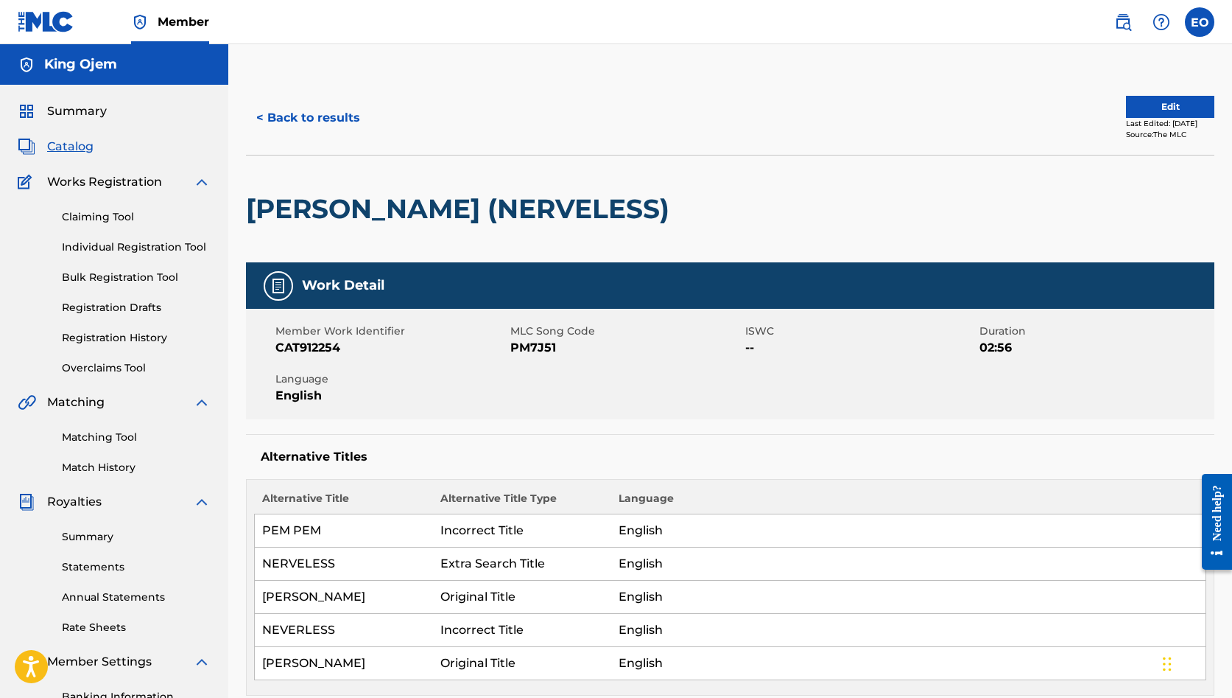
click at [1175, 101] on button "Edit" at bounding box center [1170, 107] width 88 height 22
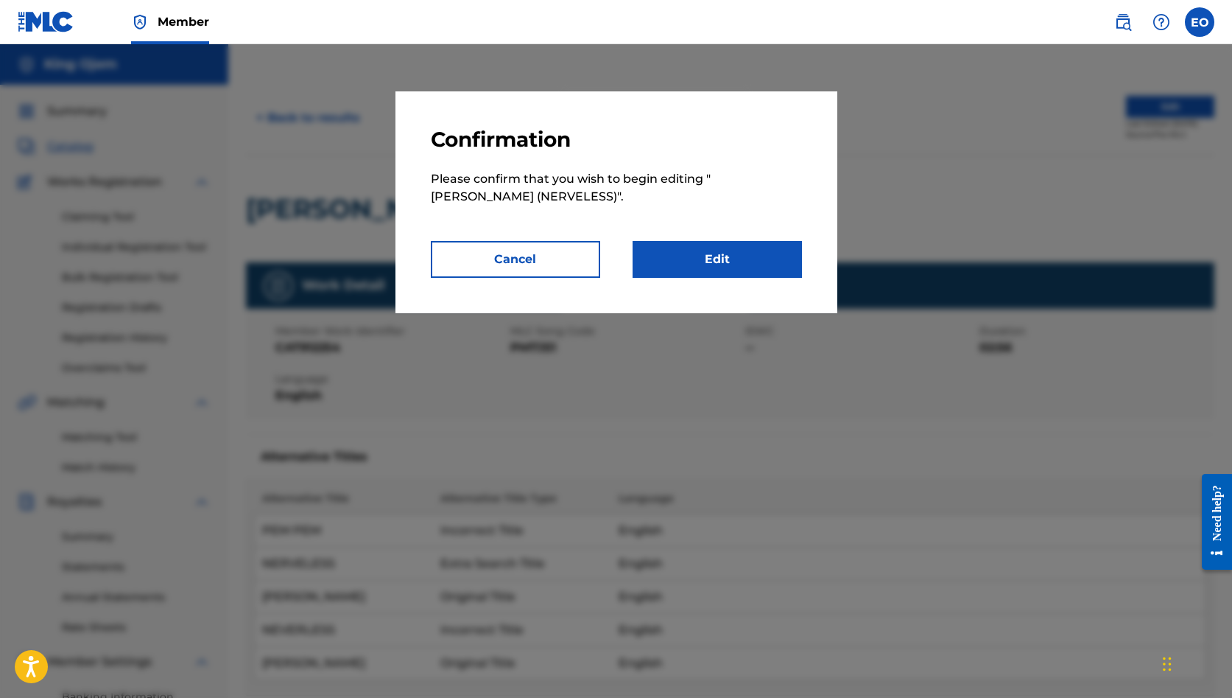
click at [732, 257] on link "Edit" at bounding box center [717, 259] width 169 height 37
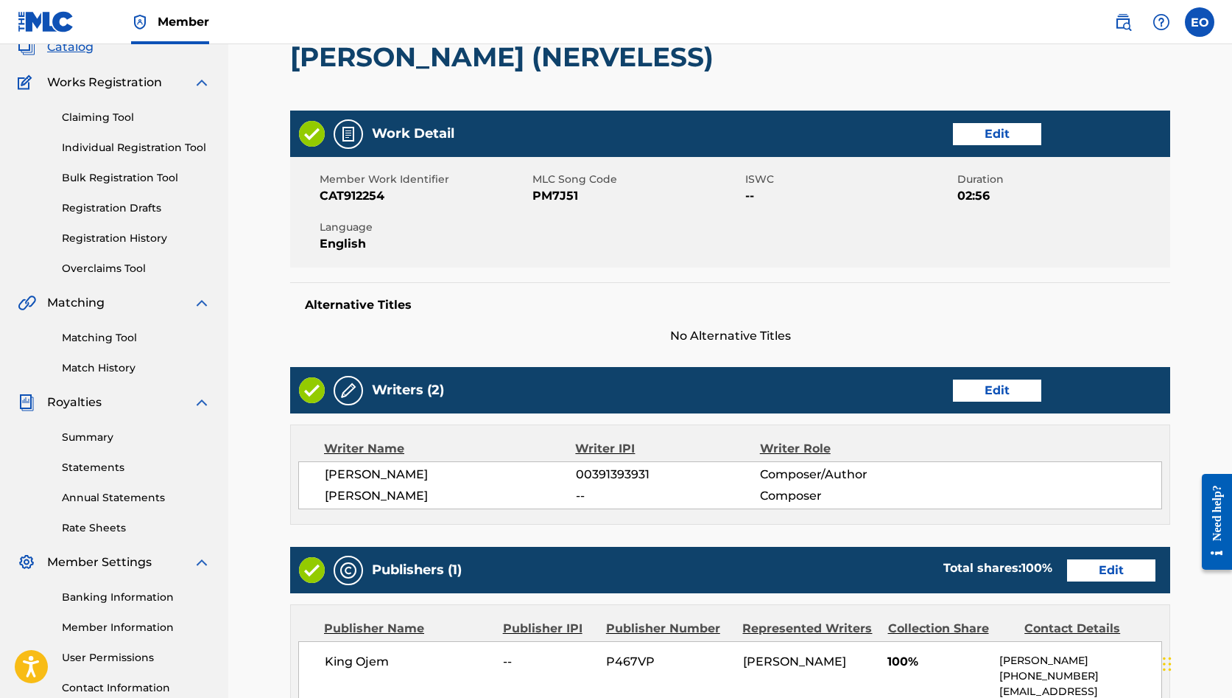
scroll to position [160, 0]
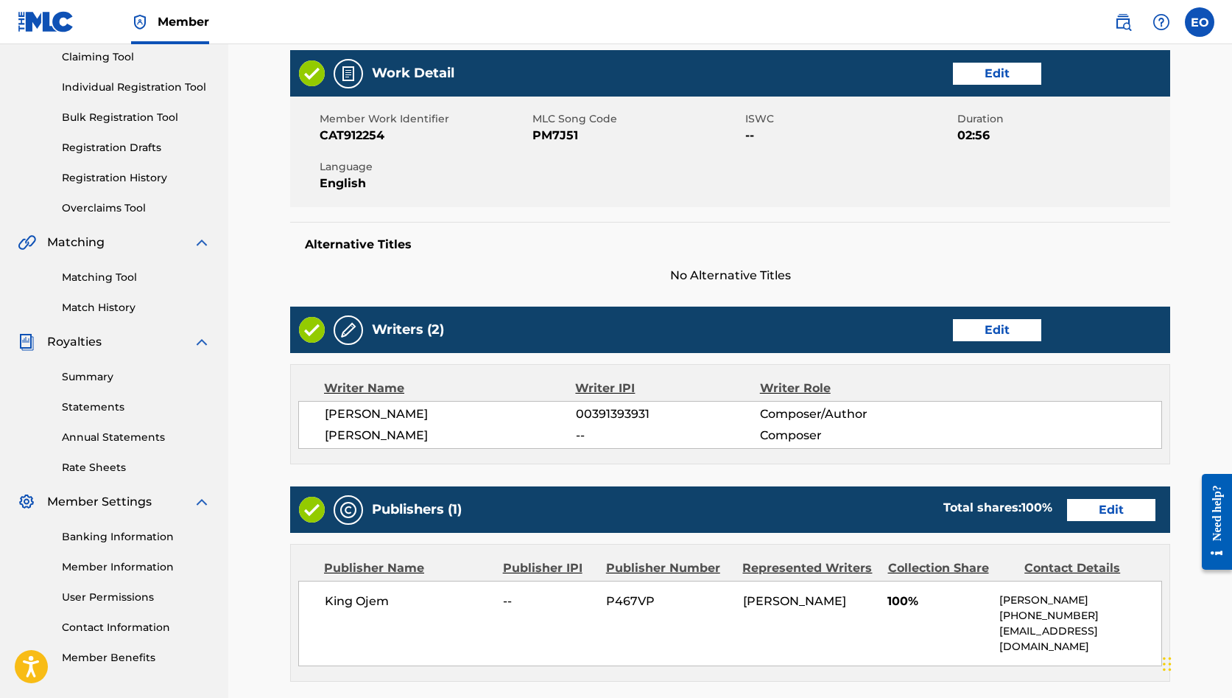
click at [1002, 325] on link "Edit" at bounding box center [997, 330] width 88 height 22
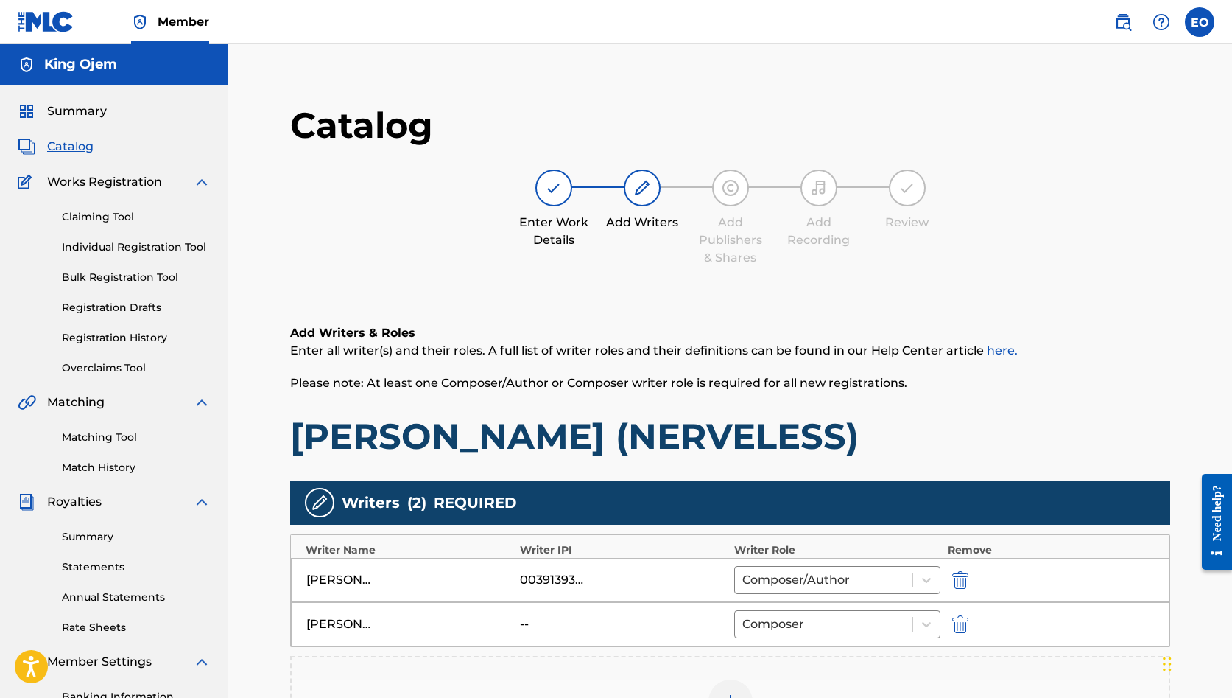
click at [529, 623] on div "--" at bounding box center [553, 624] width 66 height 18
click at [961, 627] on img "submit" at bounding box center [960, 624] width 16 height 18
click at [736, 659] on img at bounding box center [731, 657] width 18 height 18
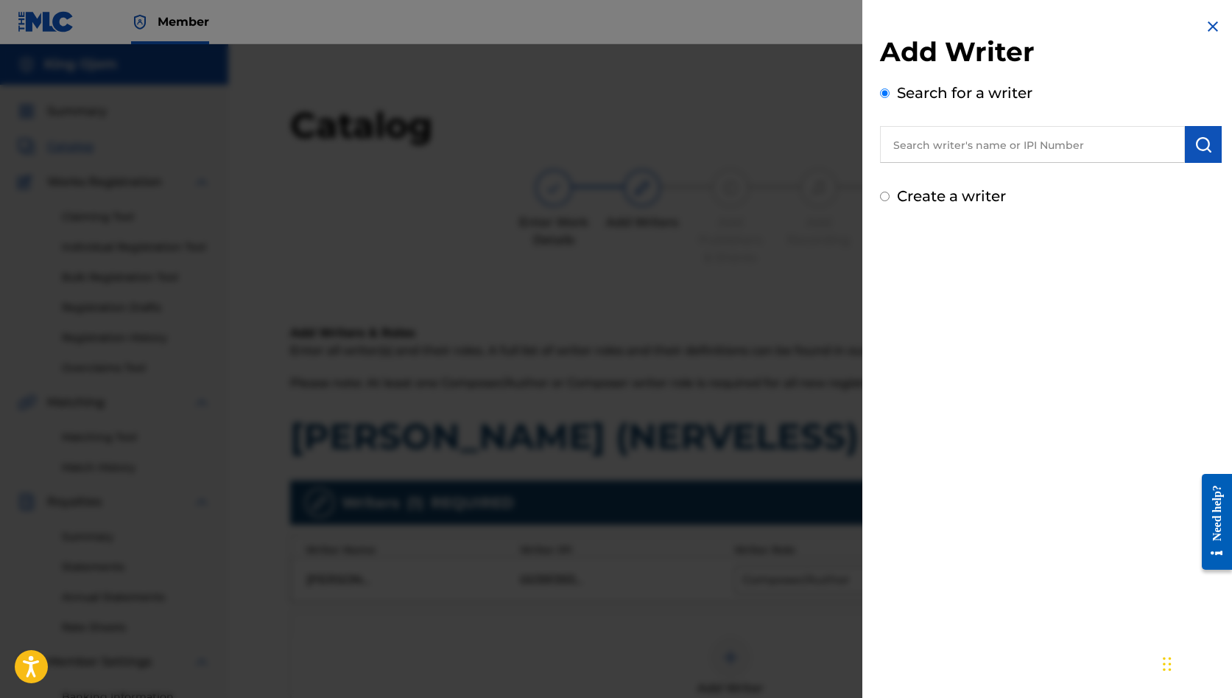
click at [992, 153] on input "text" at bounding box center [1032, 144] width 305 height 37
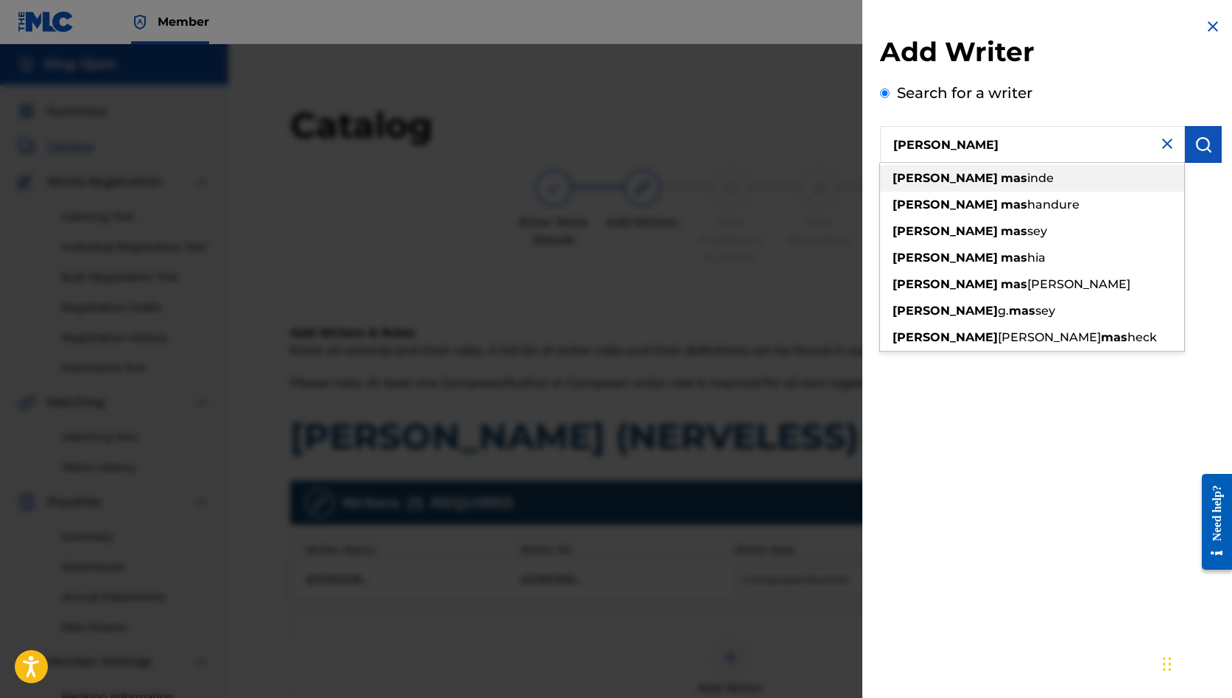
click at [1001, 183] on strong "mas" at bounding box center [1014, 178] width 27 height 14
type input "[PERSON_NAME]"
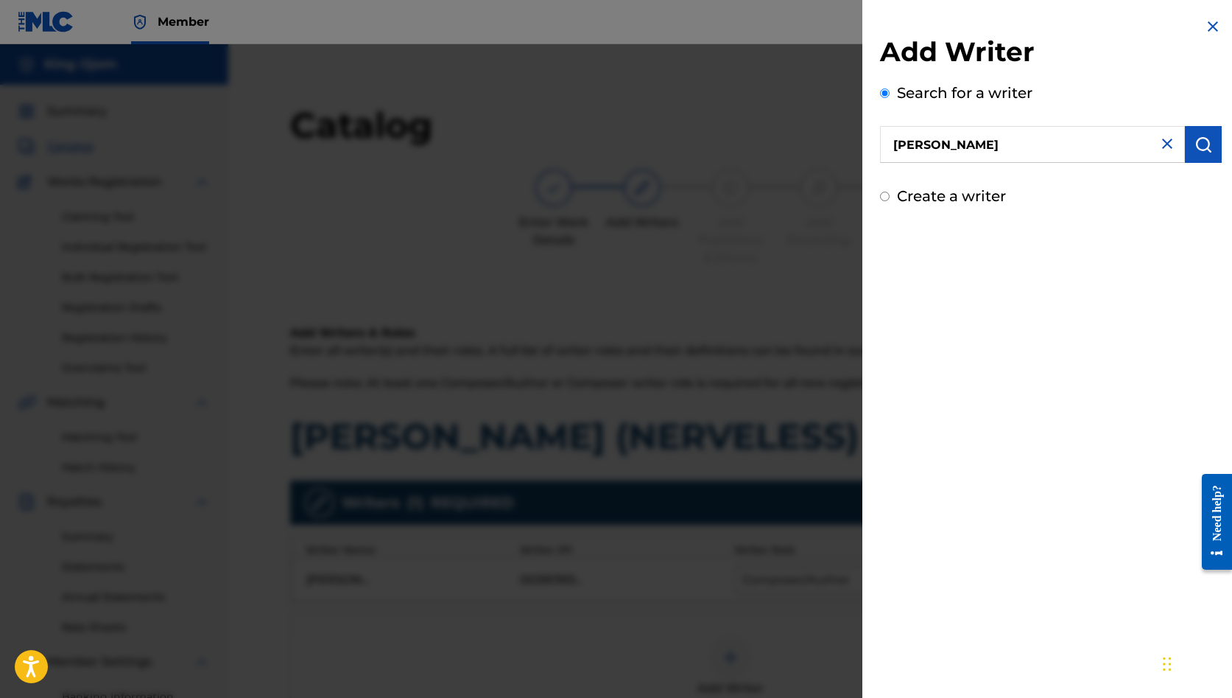
click at [1201, 138] on img "submit" at bounding box center [1204, 145] width 18 height 18
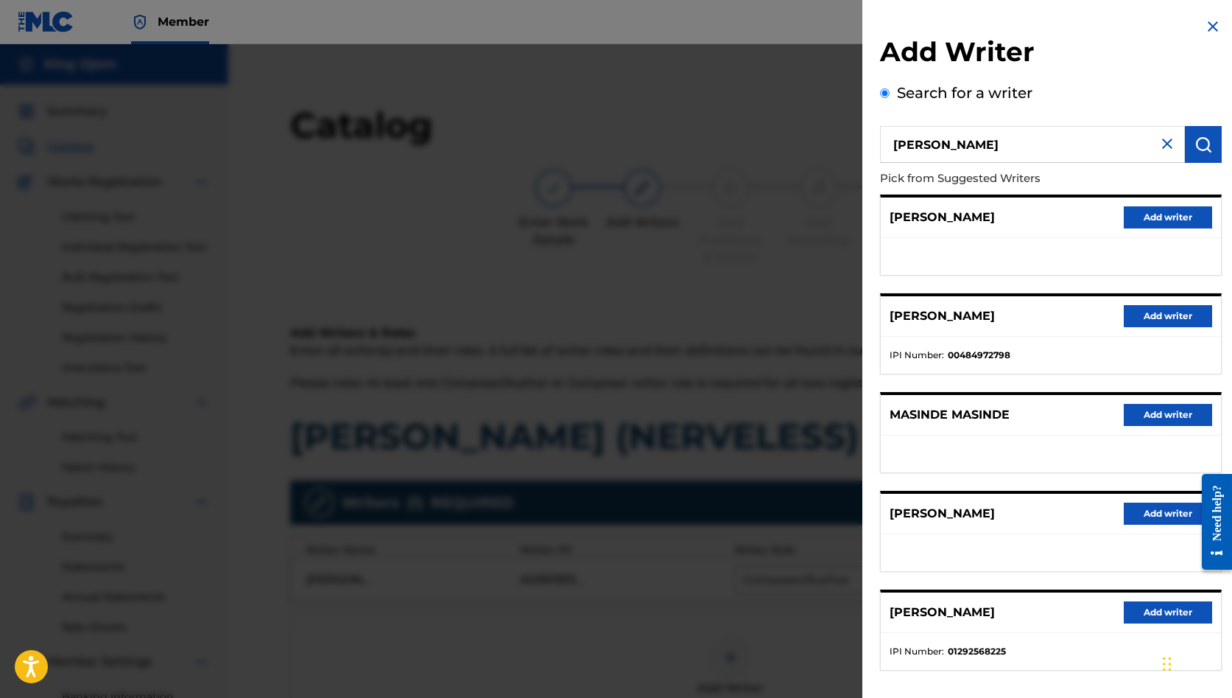
click at [1144, 610] on button "Add writer" at bounding box center [1168, 612] width 88 height 22
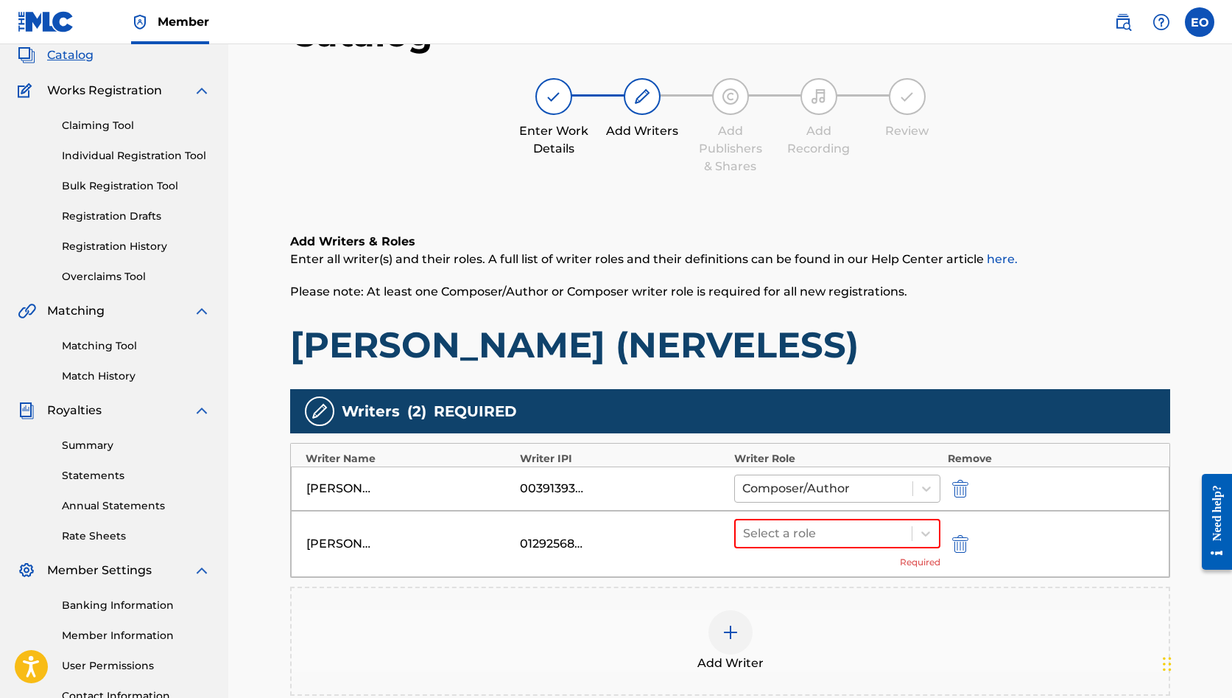
scroll to position [99, 0]
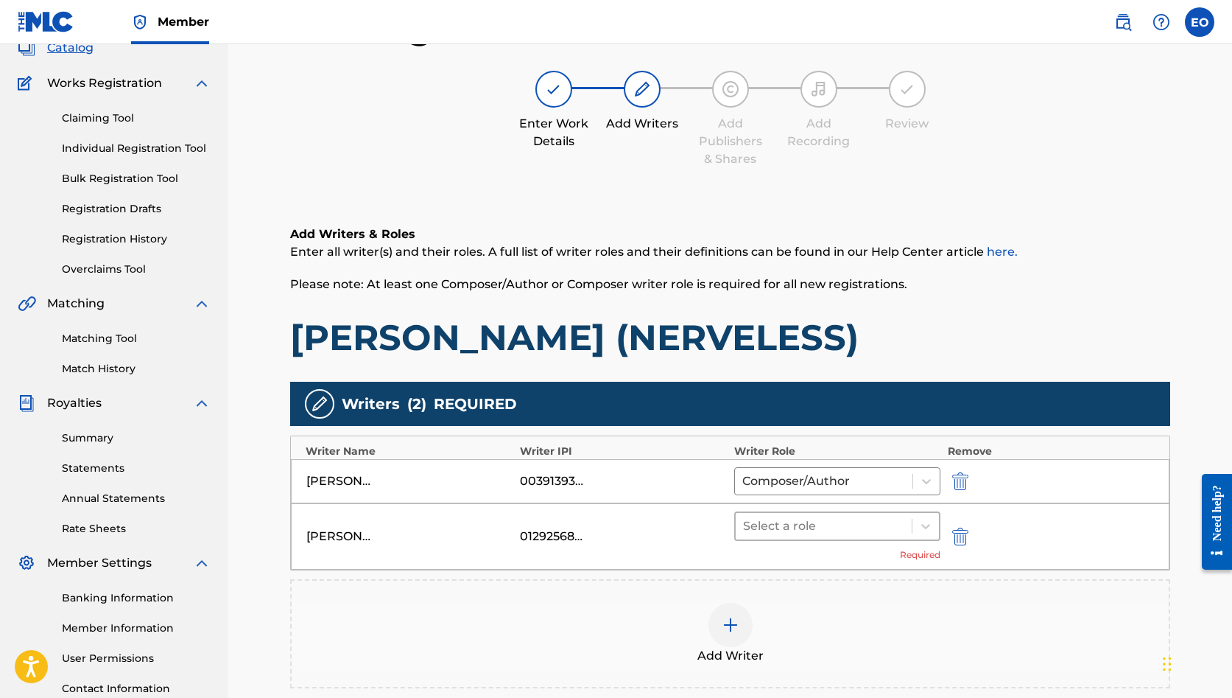
click at [812, 521] on div at bounding box center [823, 526] width 161 height 21
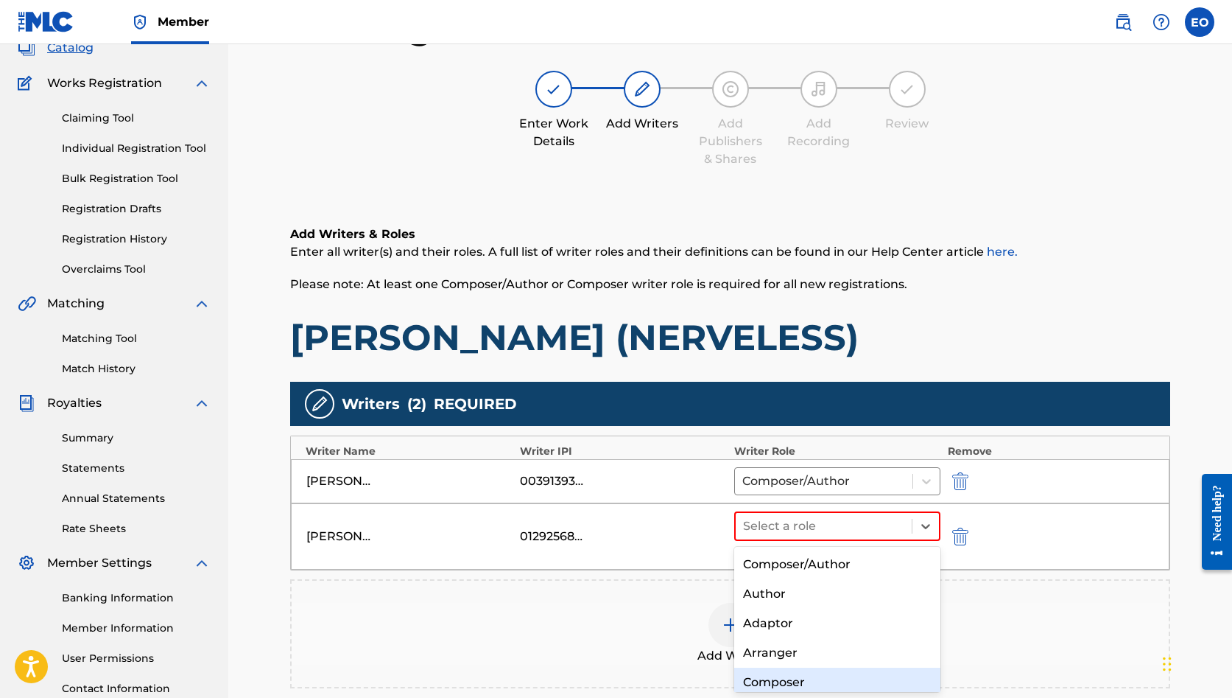
click at [790, 678] on div "Composer" at bounding box center [837, 681] width 206 height 29
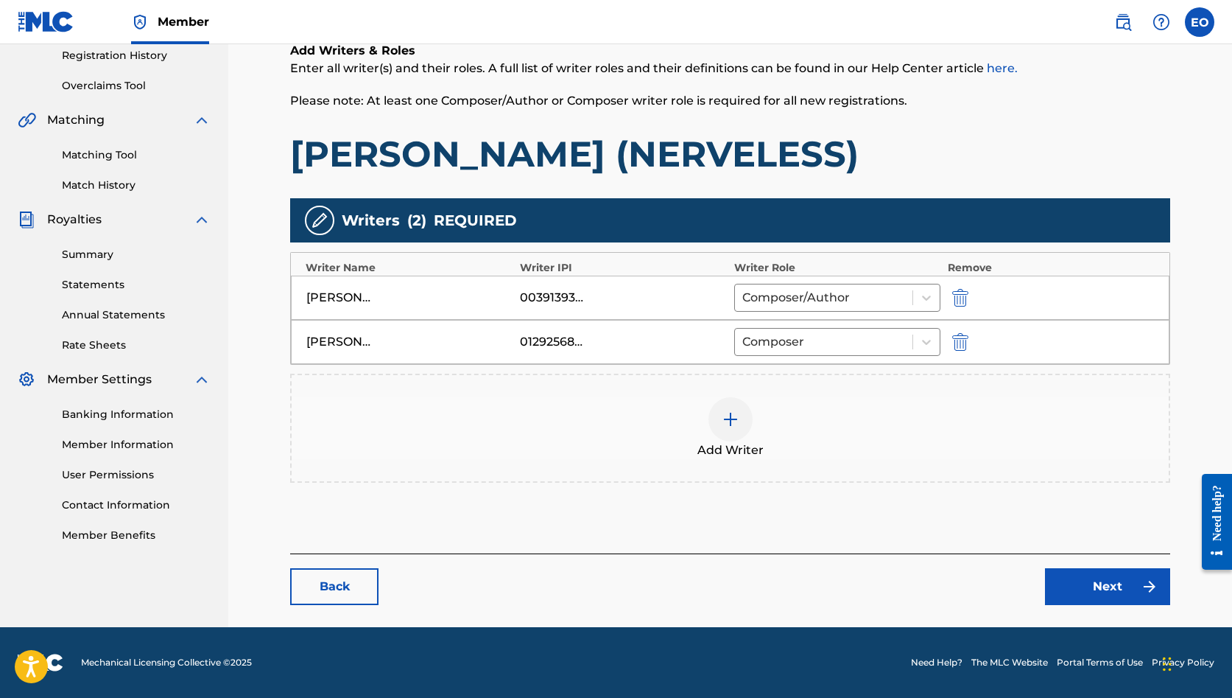
scroll to position [282, 0]
click at [1060, 592] on link "Next" at bounding box center [1107, 586] width 125 height 37
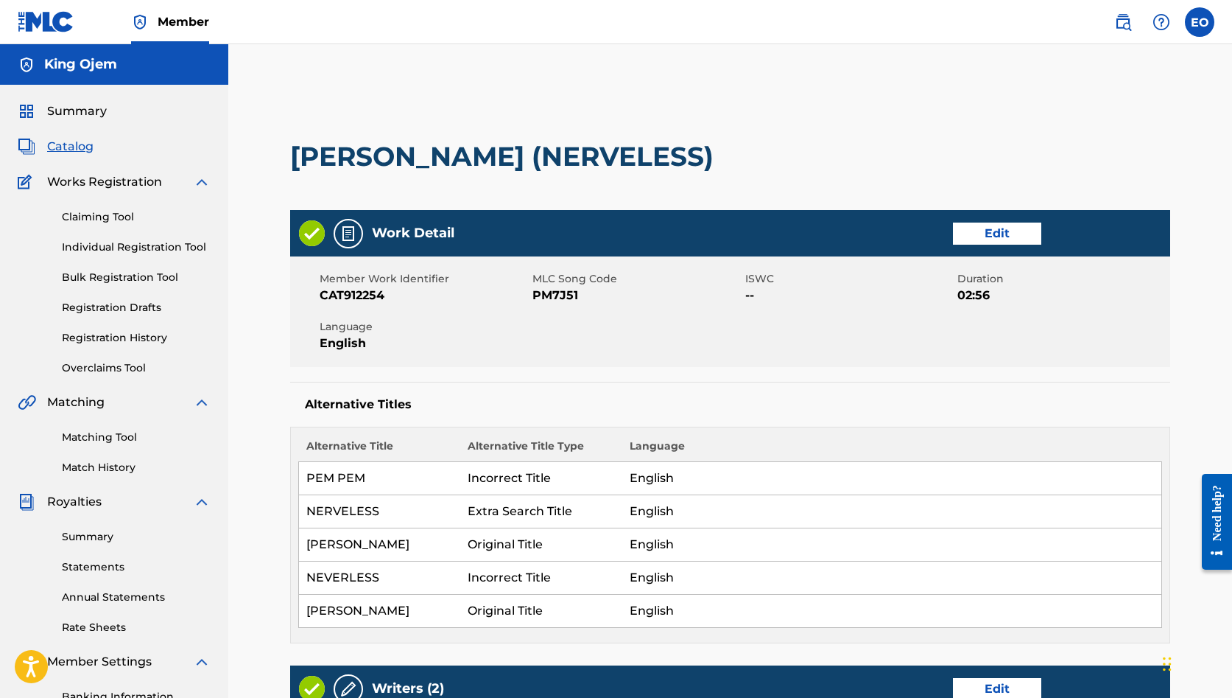
click at [989, 229] on link "Edit" at bounding box center [997, 233] width 88 height 22
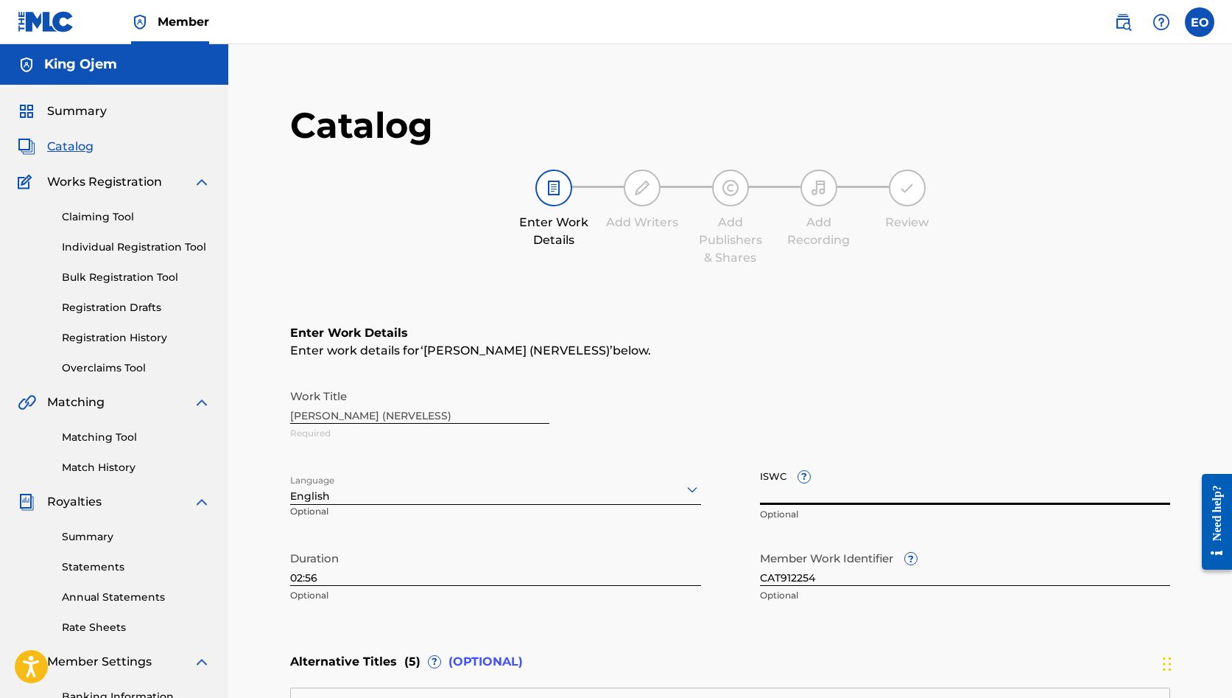
click at [864, 499] on input "ISWC ?" at bounding box center [965, 484] width 411 height 42
paste input "T3336452912"
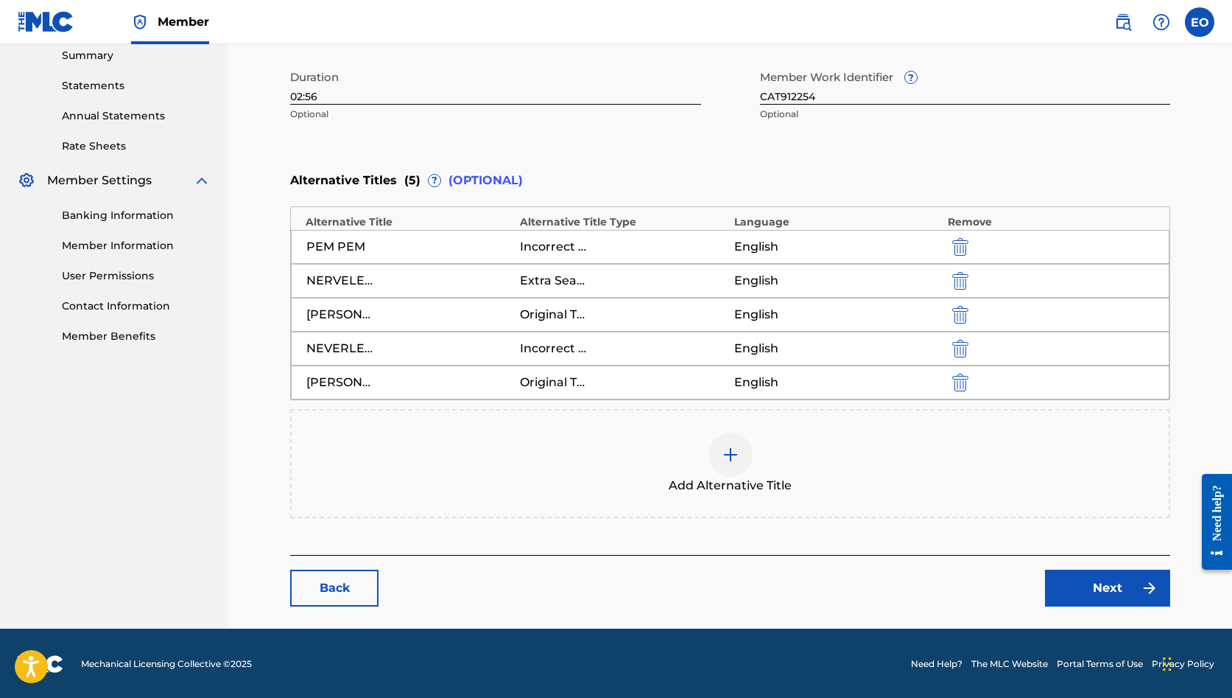
scroll to position [479, 0]
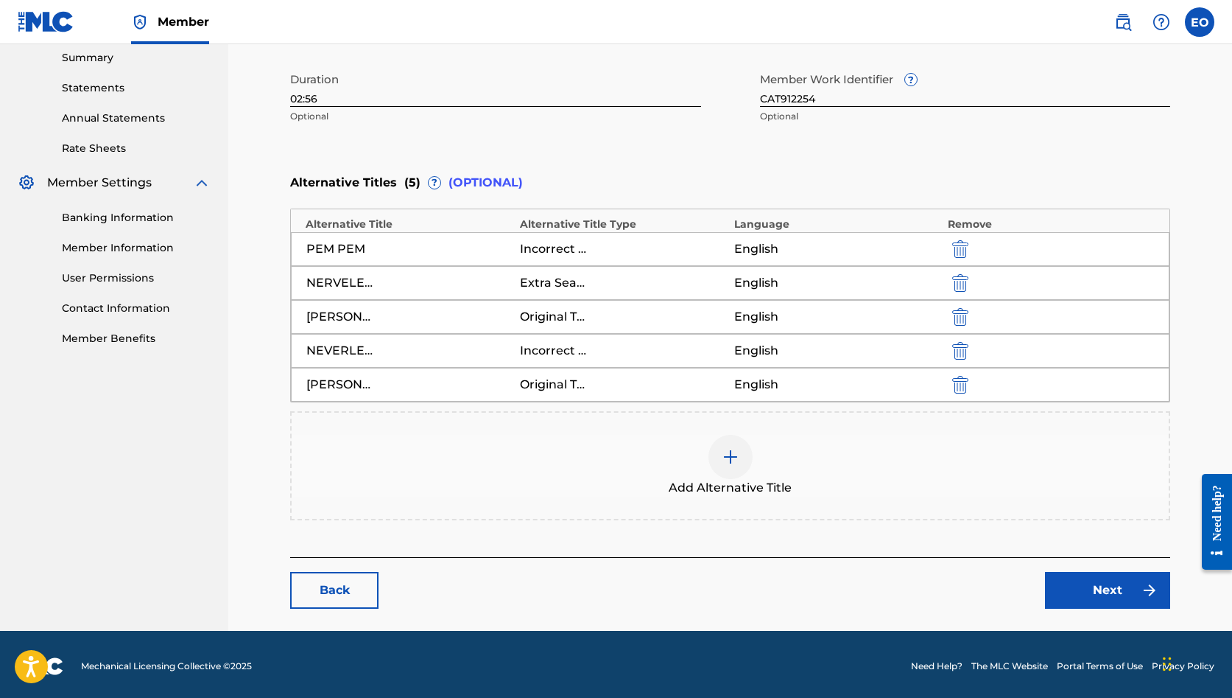
type input "T3336452912"
click at [1063, 580] on link "Next" at bounding box center [1107, 590] width 125 height 37
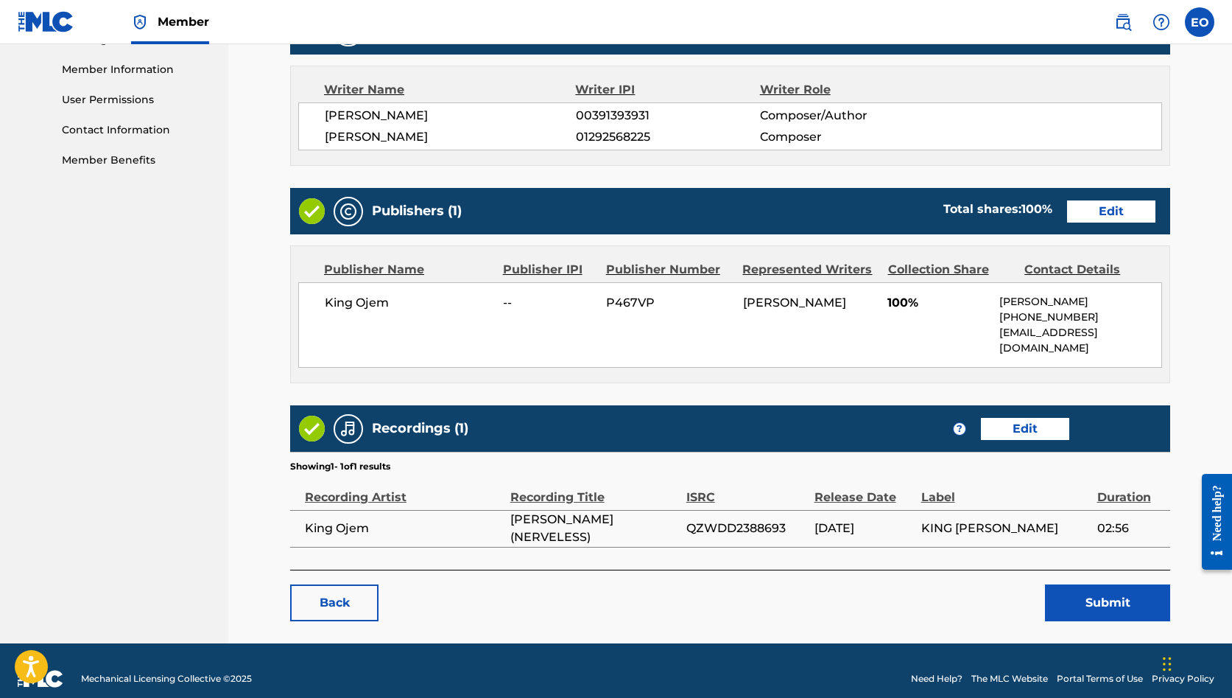
scroll to position [656, 0]
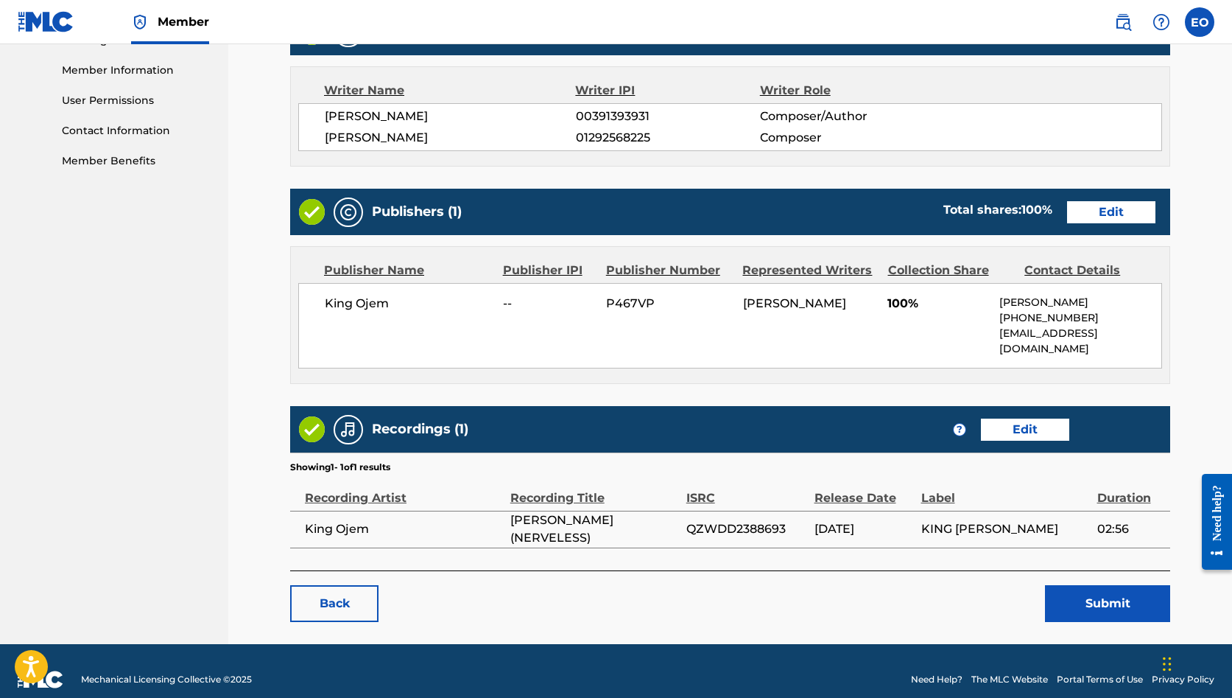
click at [1082, 586] on button "Submit" at bounding box center [1107, 603] width 125 height 37
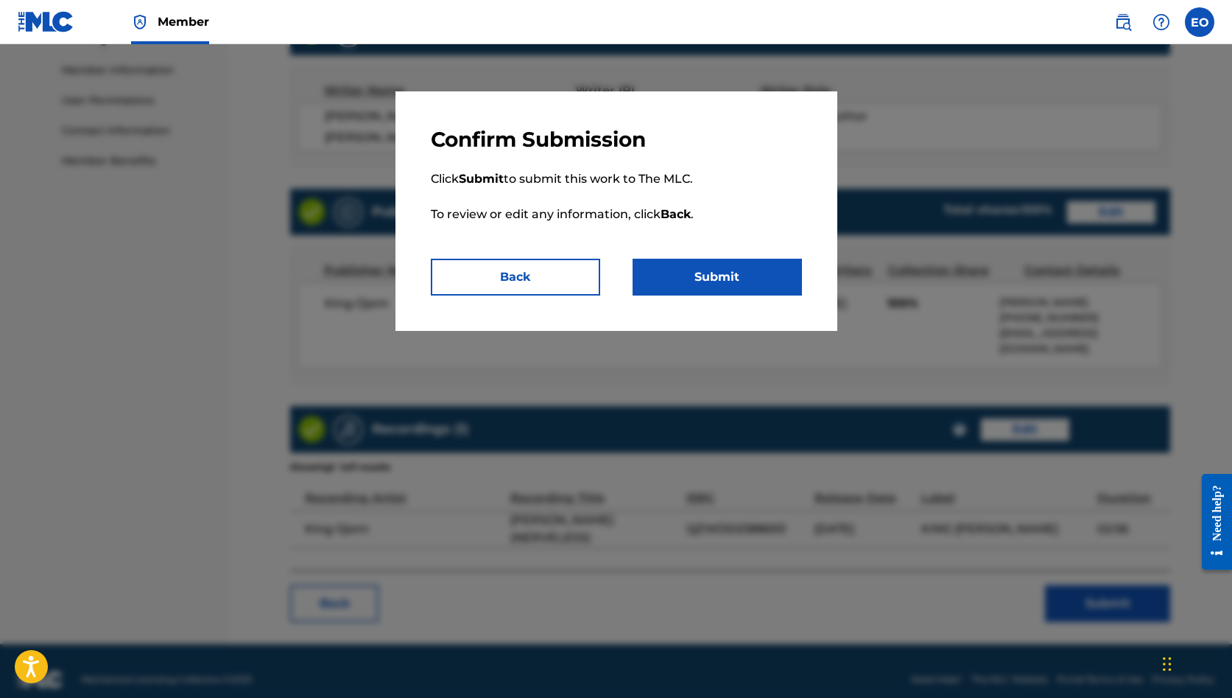
click at [724, 276] on button "Submit" at bounding box center [717, 277] width 169 height 37
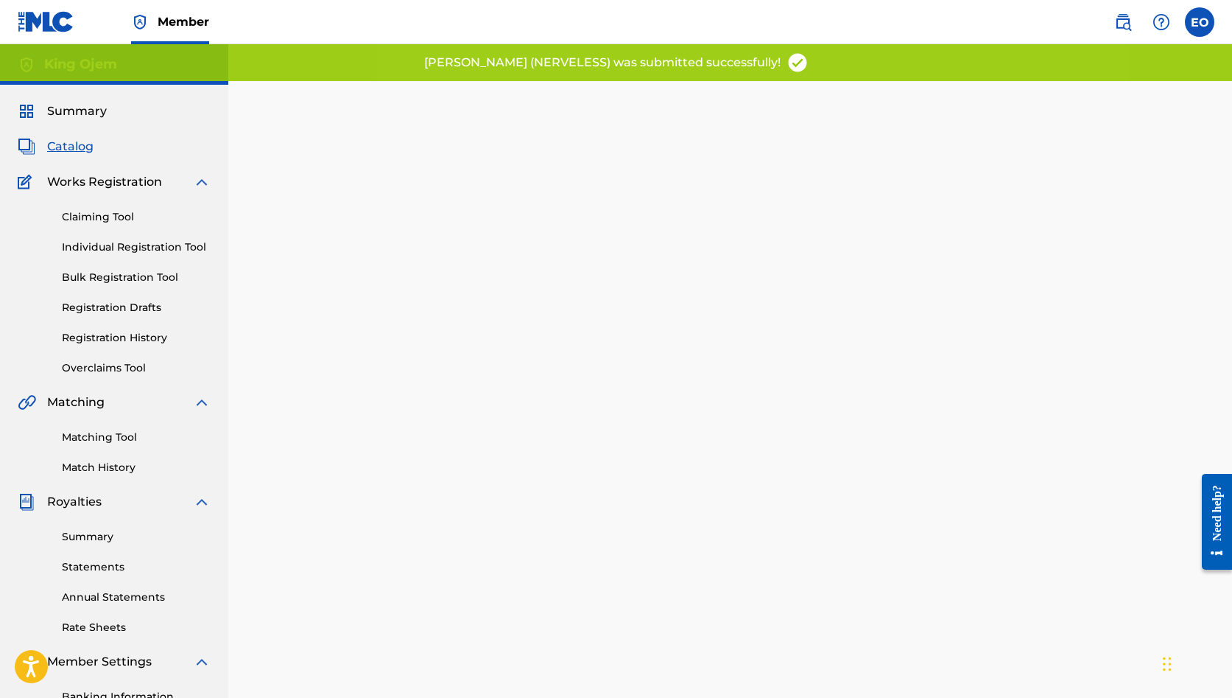
click at [63, 141] on span "Catalog" at bounding box center [70, 147] width 46 height 18
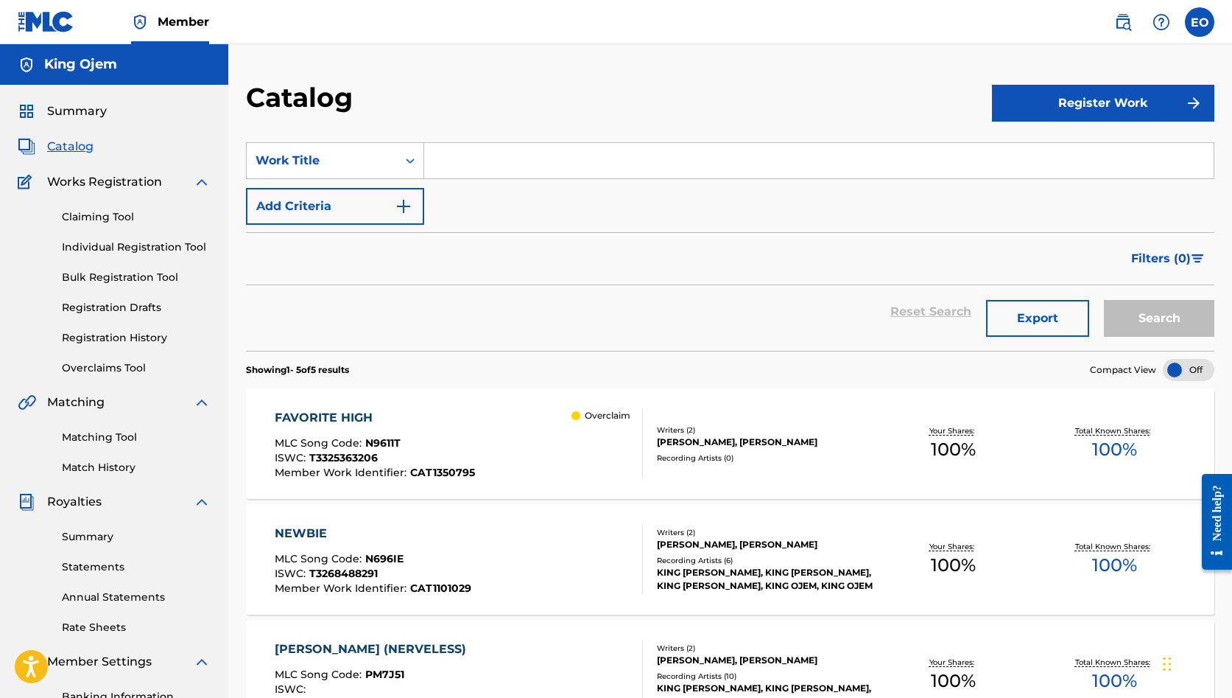
click at [418, 233] on div "Filters ( 0 )" at bounding box center [730, 258] width 969 height 53
click at [99, 441] on link "Matching Tool" at bounding box center [136, 436] width 149 height 15
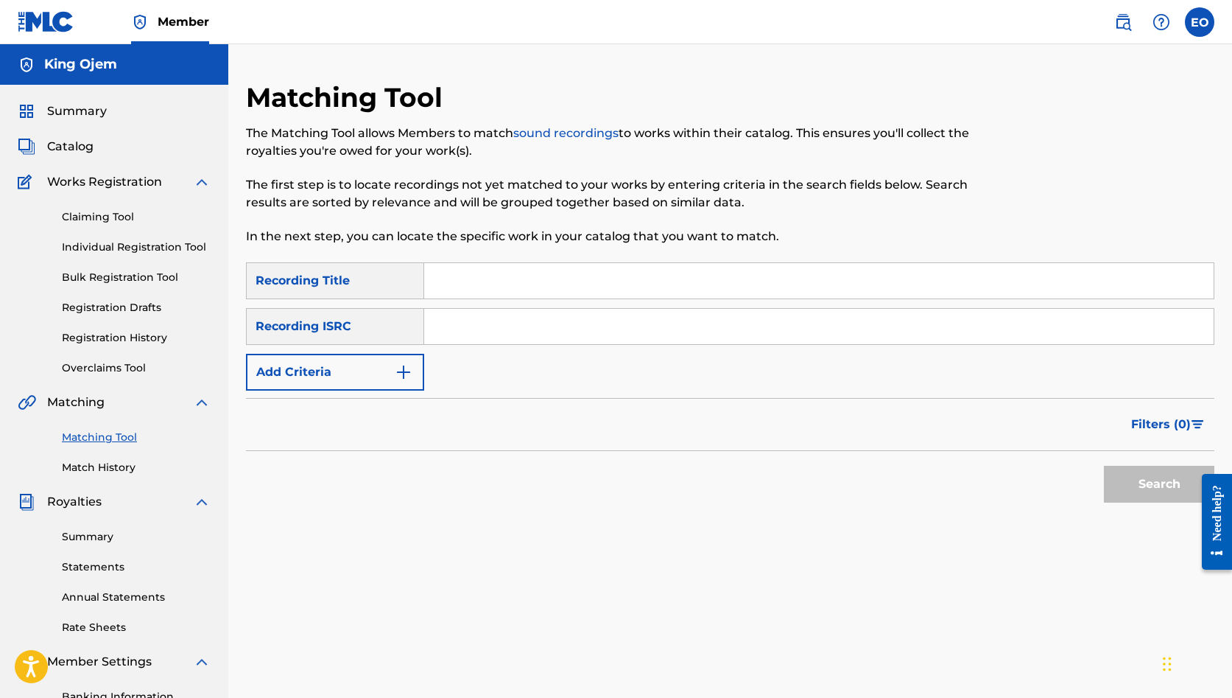
click at [454, 281] on input "Search Form" at bounding box center [819, 280] width 790 height 35
type input "favorite high"
click at [1107, 481] on button "Search" at bounding box center [1159, 483] width 110 height 37
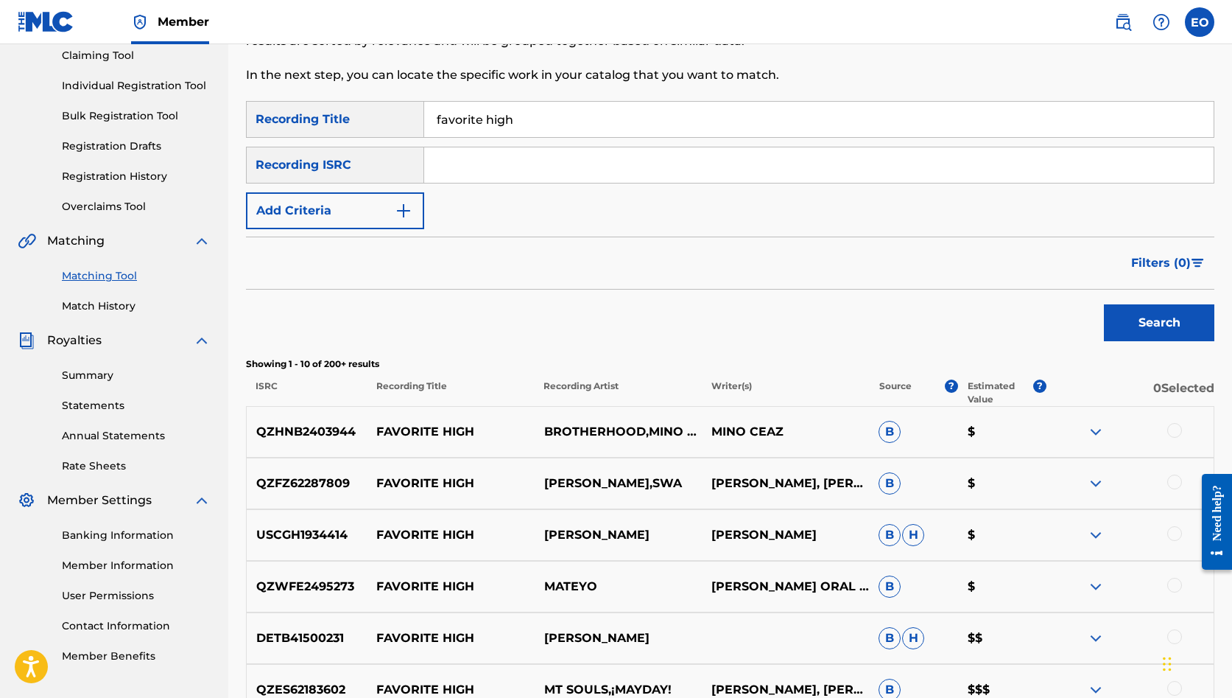
scroll to position [69, 0]
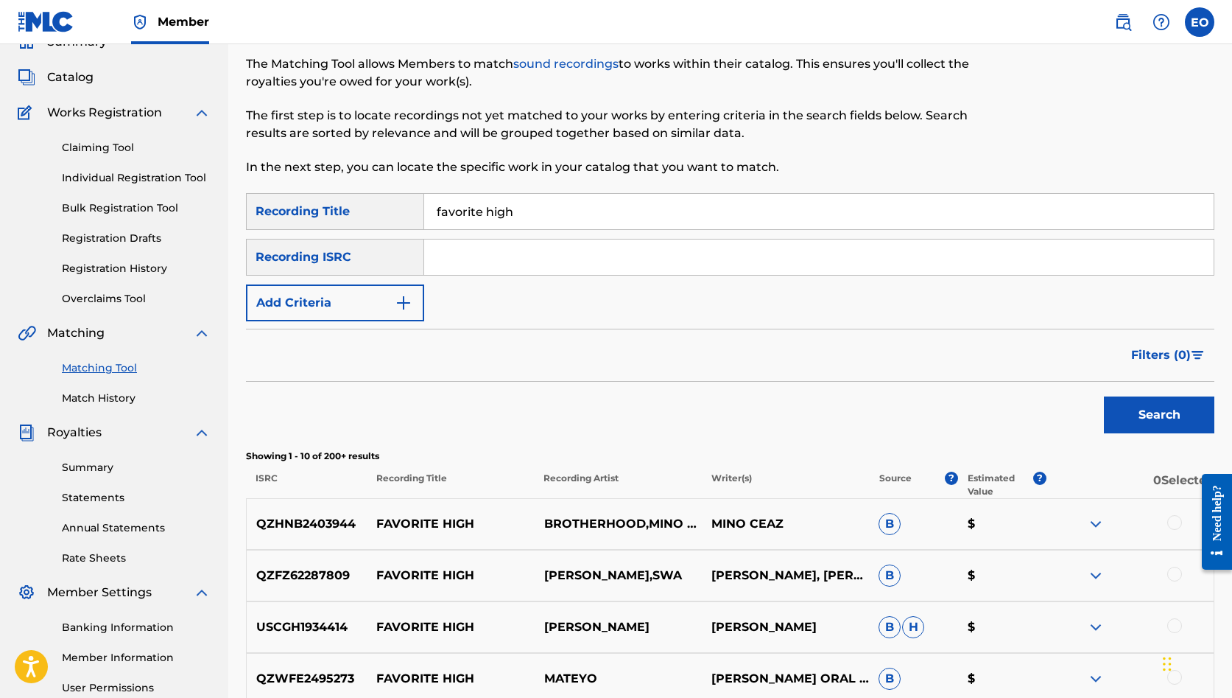
click at [482, 253] on input "Search Form" at bounding box center [819, 256] width 790 height 35
paste input "QZWDE2528435"
type input "QZWDE2528435"
click at [1133, 429] on button "Search" at bounding box center [1159, 414] width 110 height 37
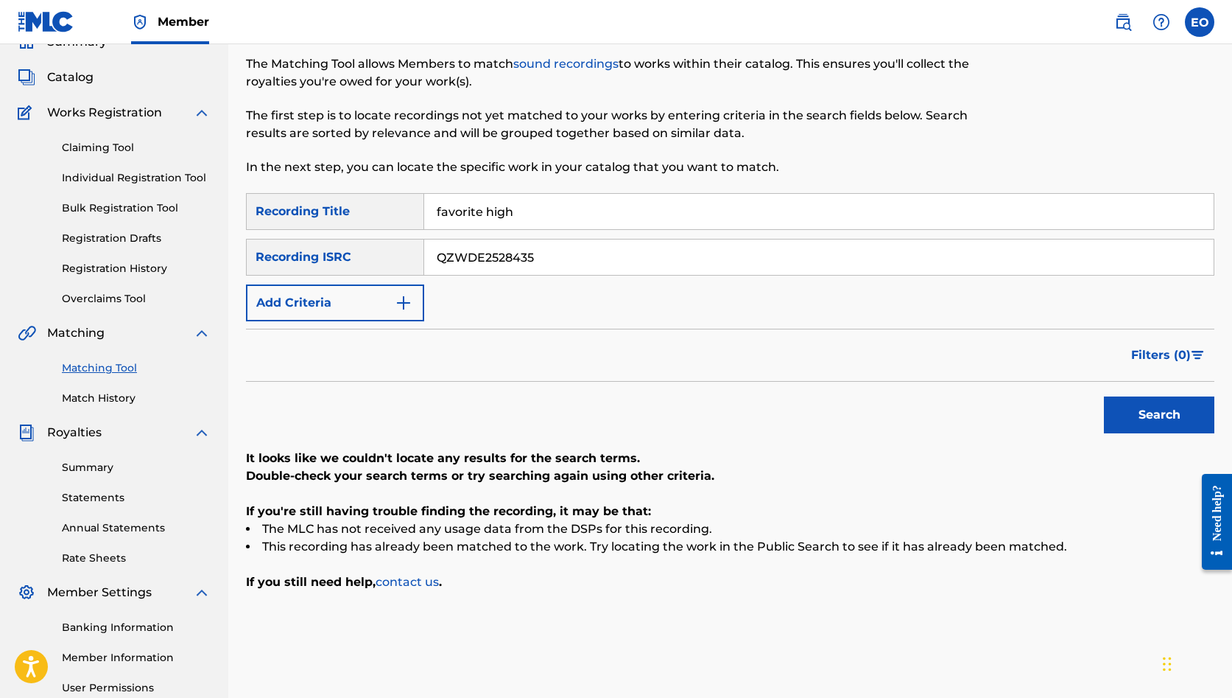
click at [421, 580] on link "contact us" at bounding box center [407, 582] width 63 height 14
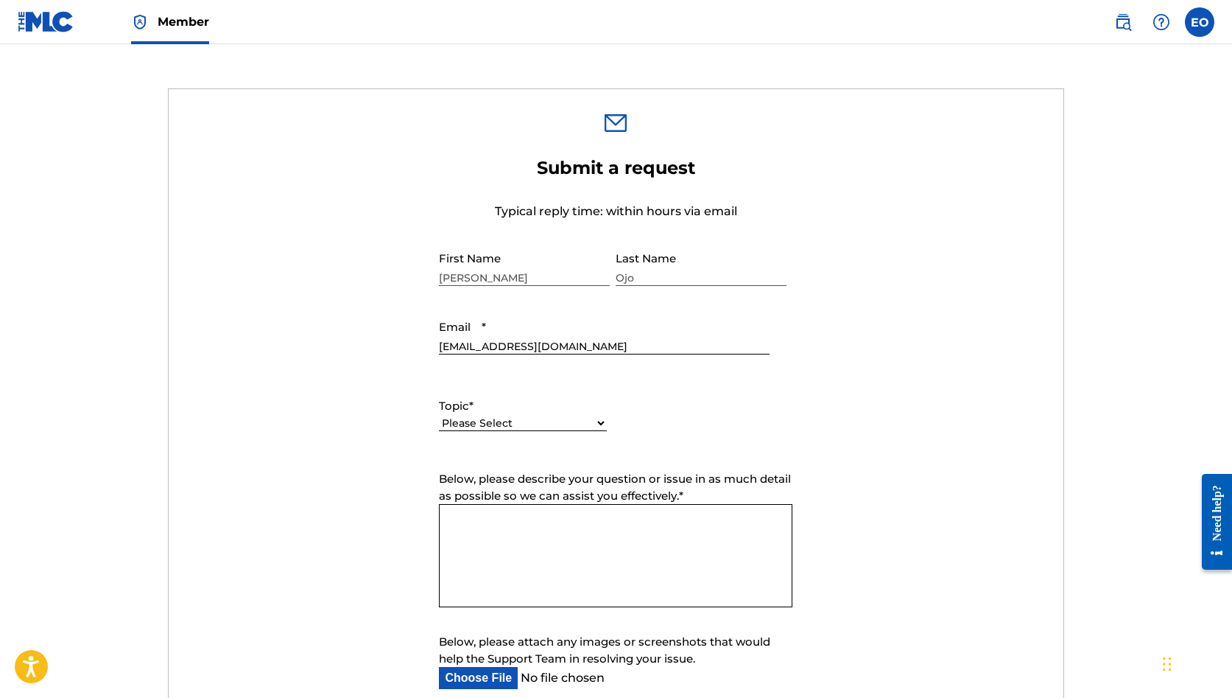
scroll to position [452, 0]
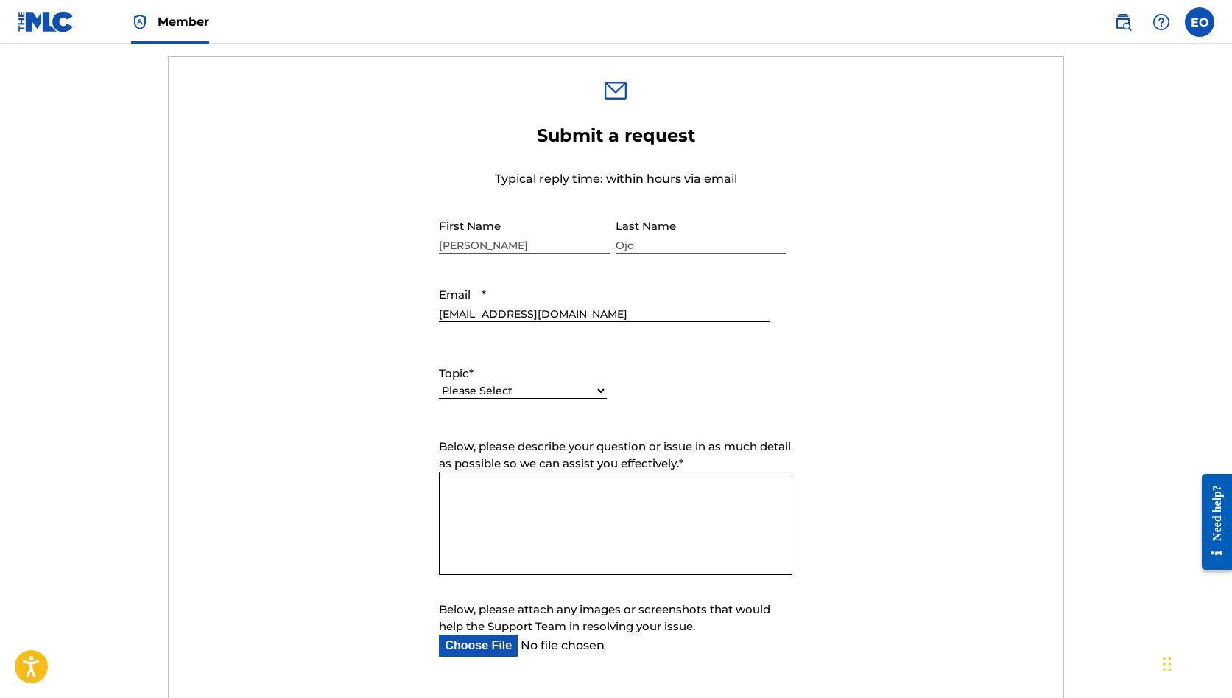
select select "I need help with managing my catalog"
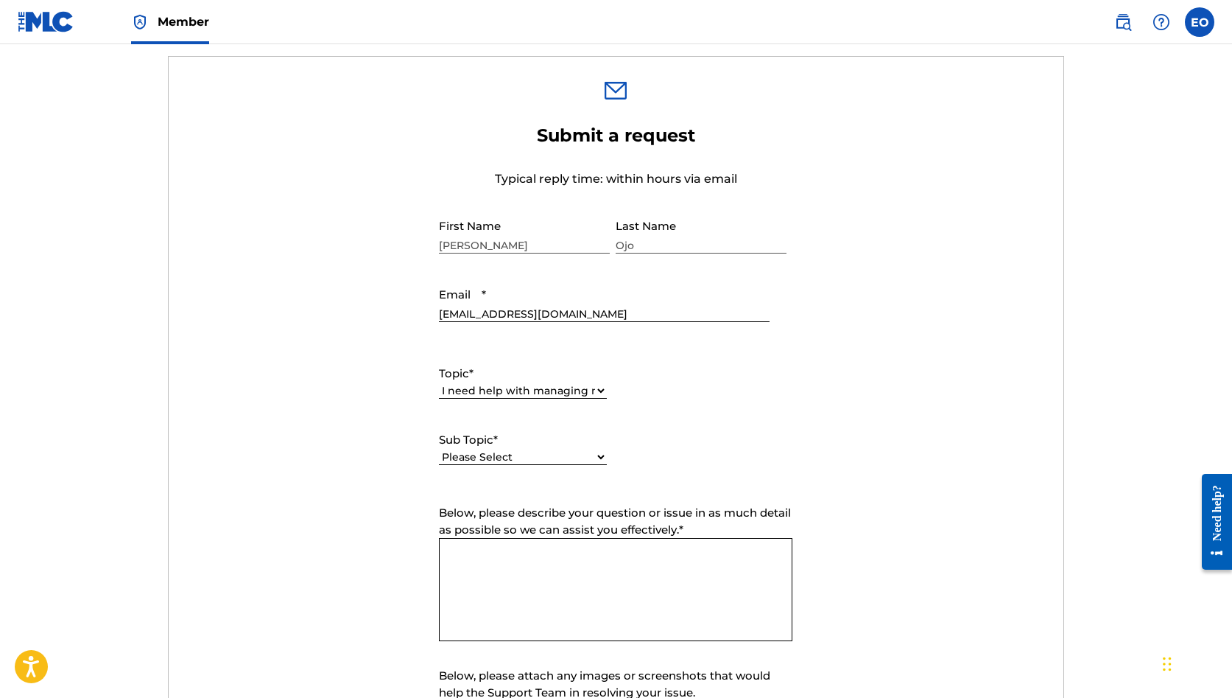
select select "I need help with the Matching Tool"
click at [501, 564] on textarea "Below, please describe your question or issue in as much detail as possible so …" at bounding box center [616, 589] width 354 height 103
paste textarea "28400023639"
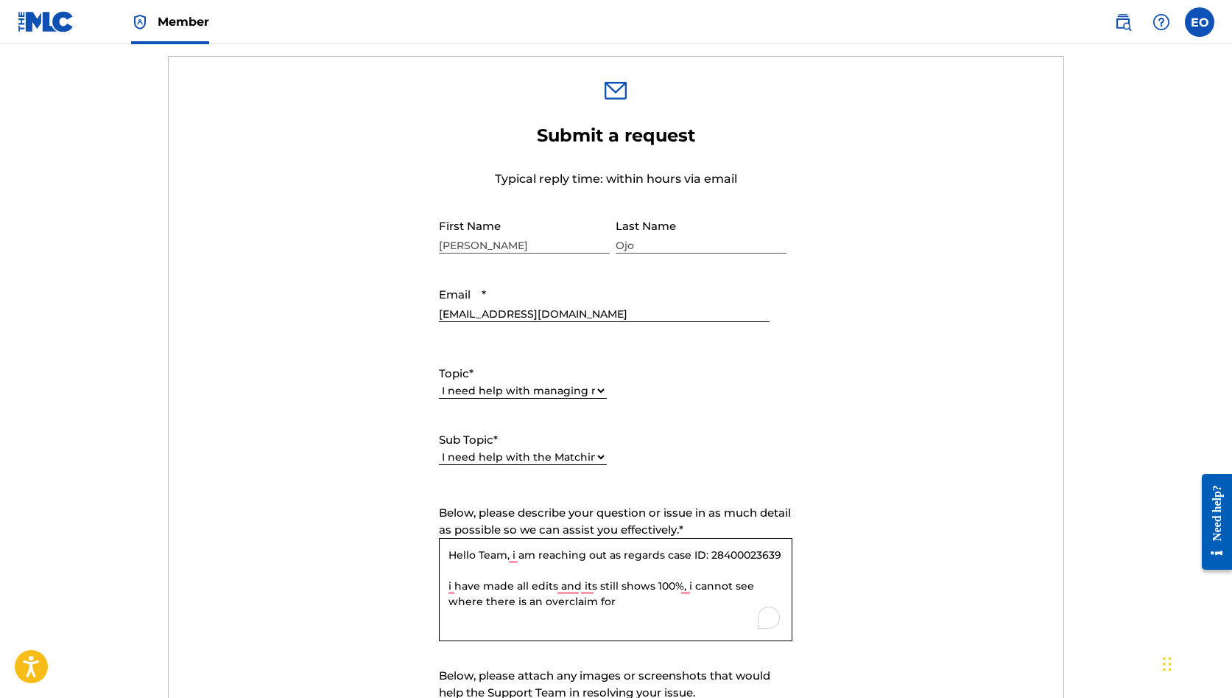
paste textarea "MLC Song Code N9611T (FAVORITE HIGH)"
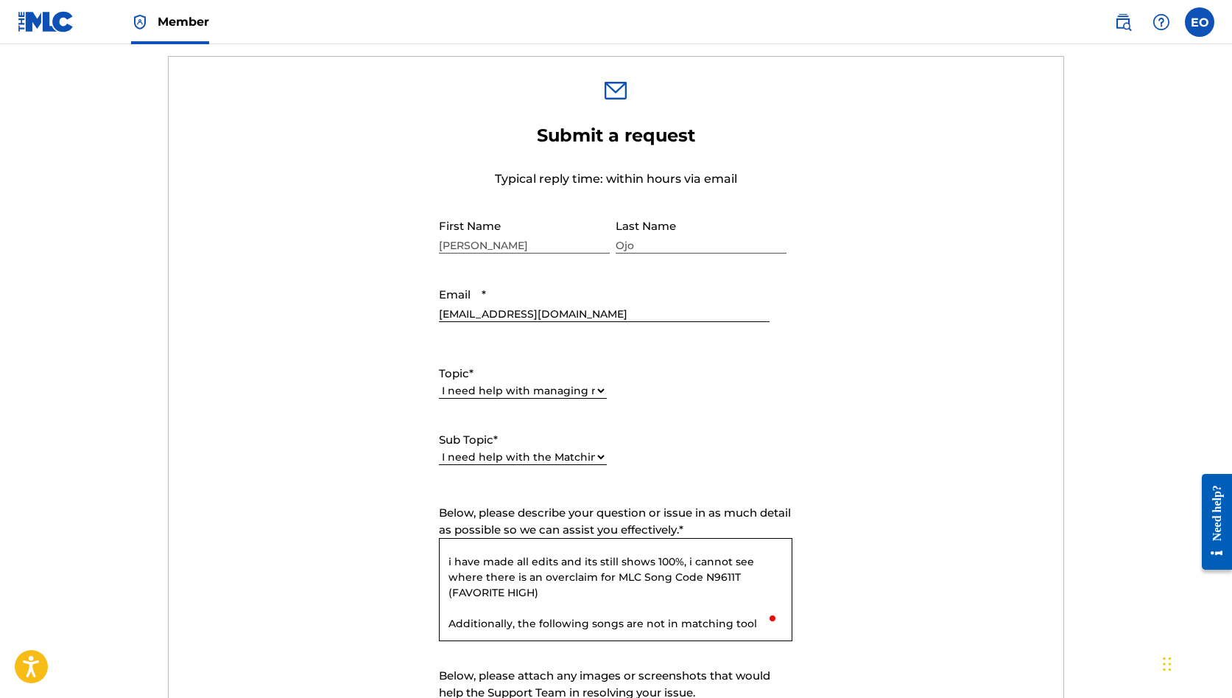
scroll to position [45, 0]
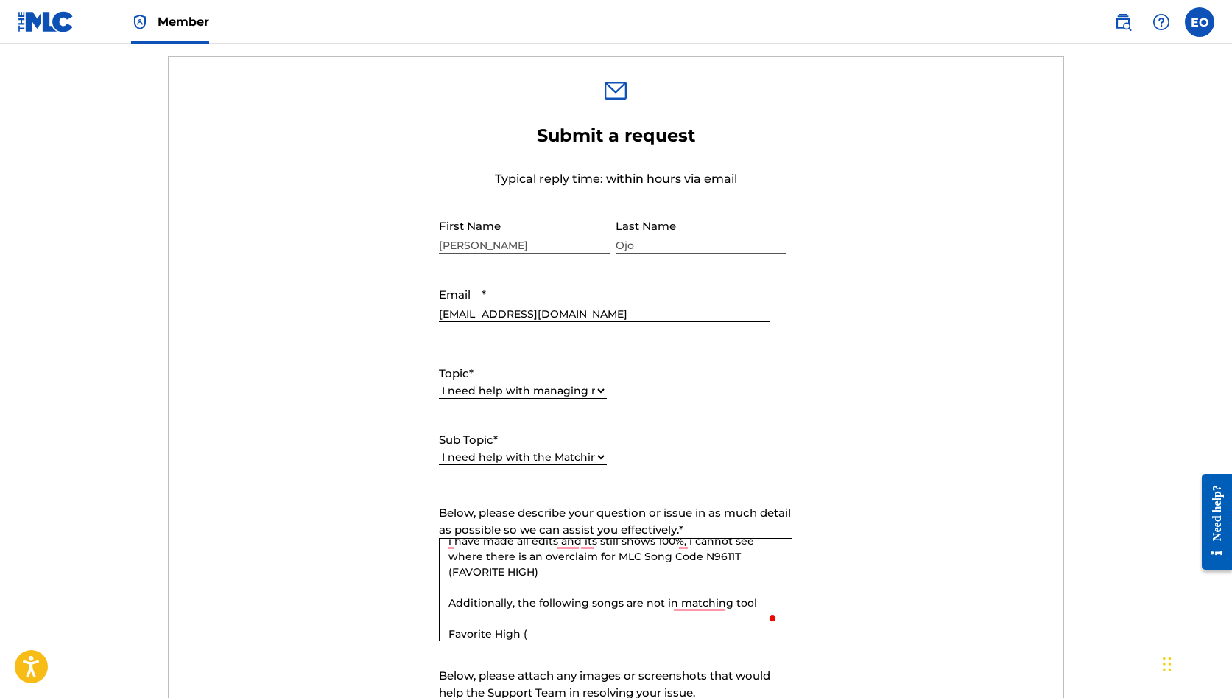
paste textarea "QZWDE2528435"
click at [626, 625] on textarea "Hello Team, i am reaching out as regards case ID: 28400023639 i have made all e…" at bounding box center [616, 589] width 354 height 103
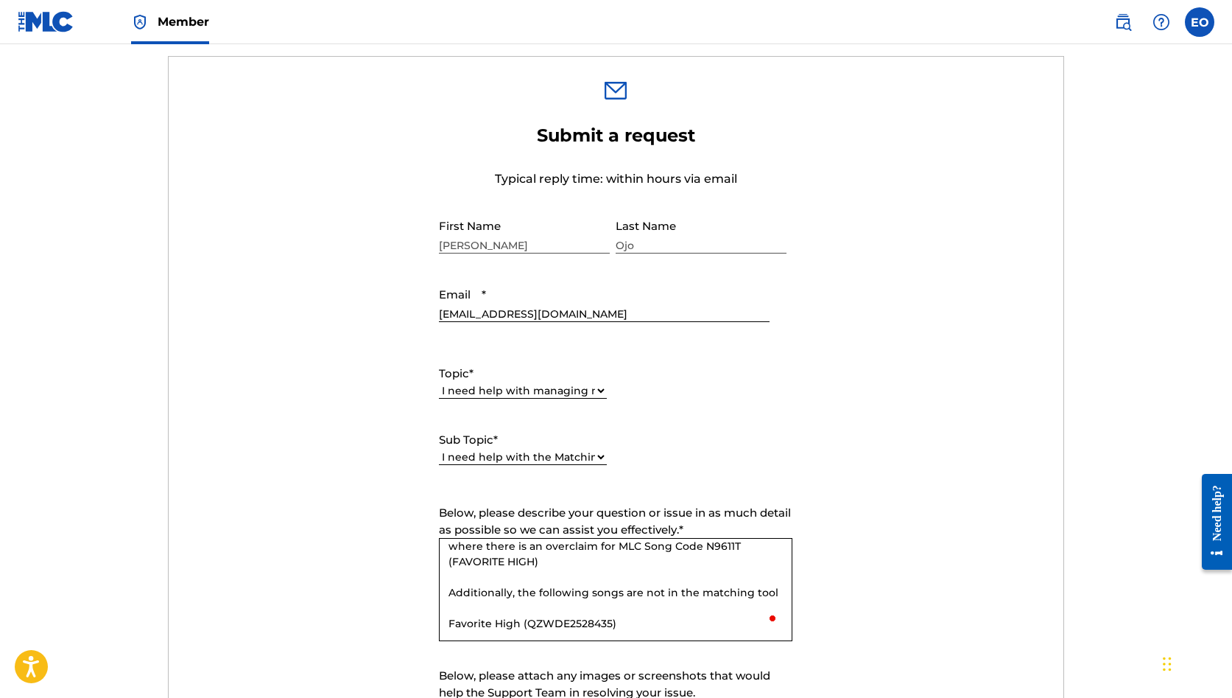
scroll to position [76, 0]
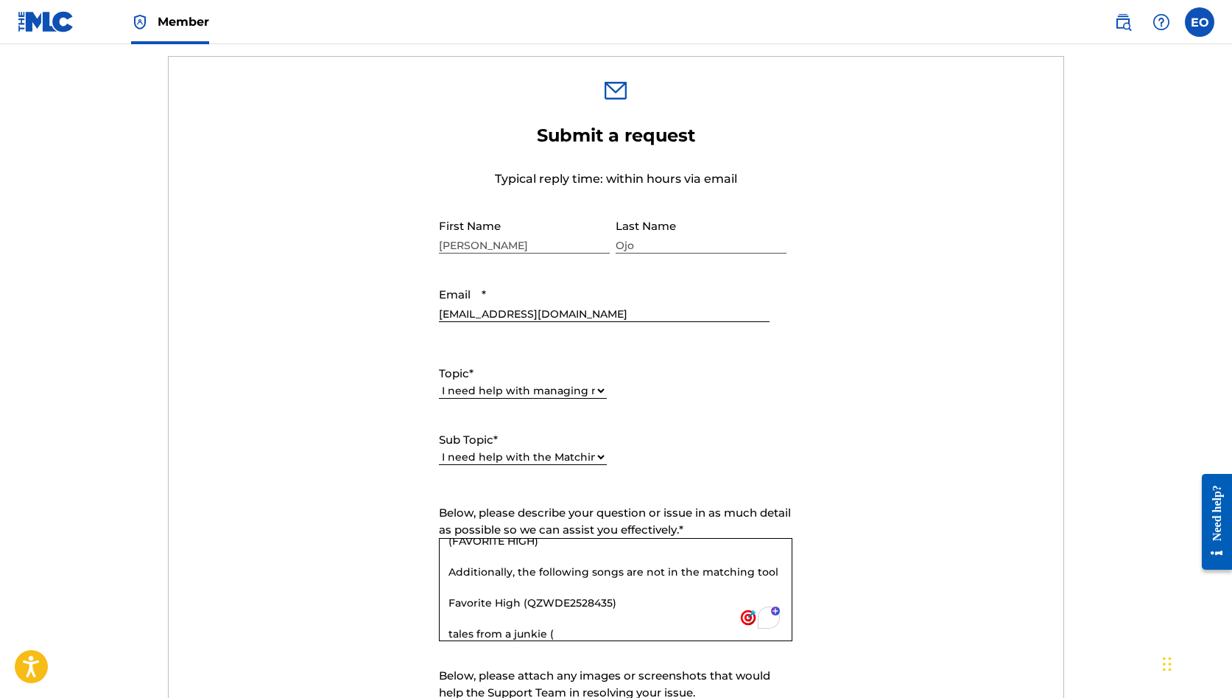
paste textarea "QZ5FN2550036"
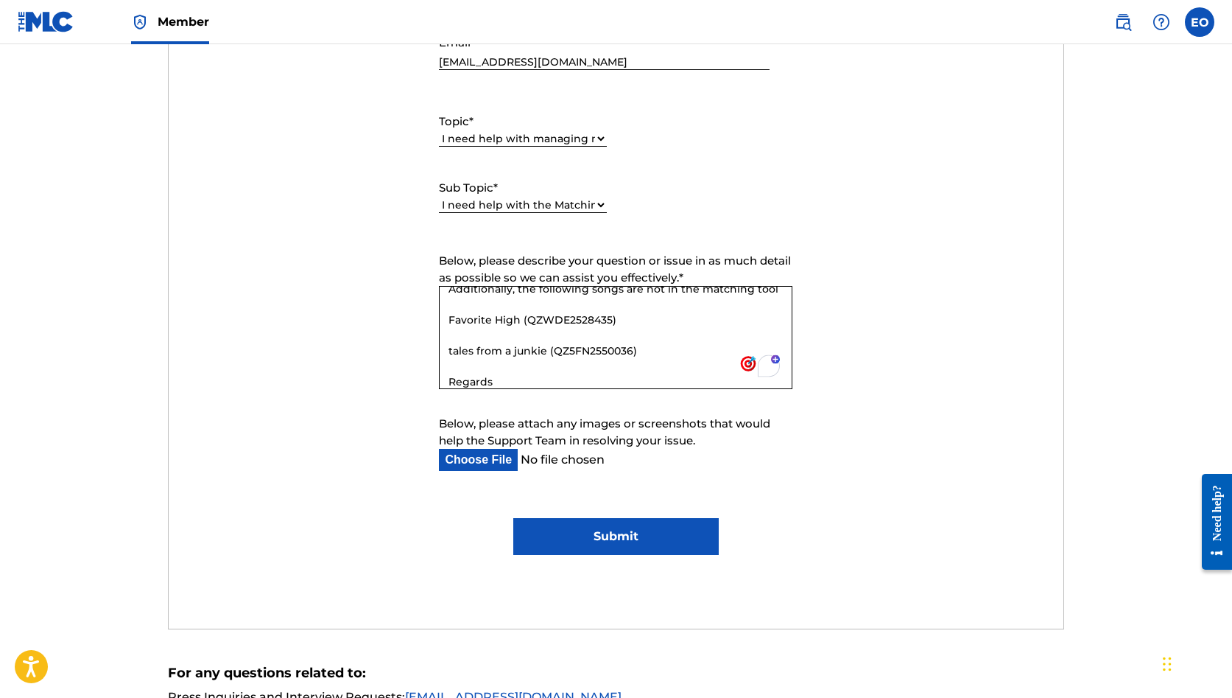
scroll to position [843, 0]
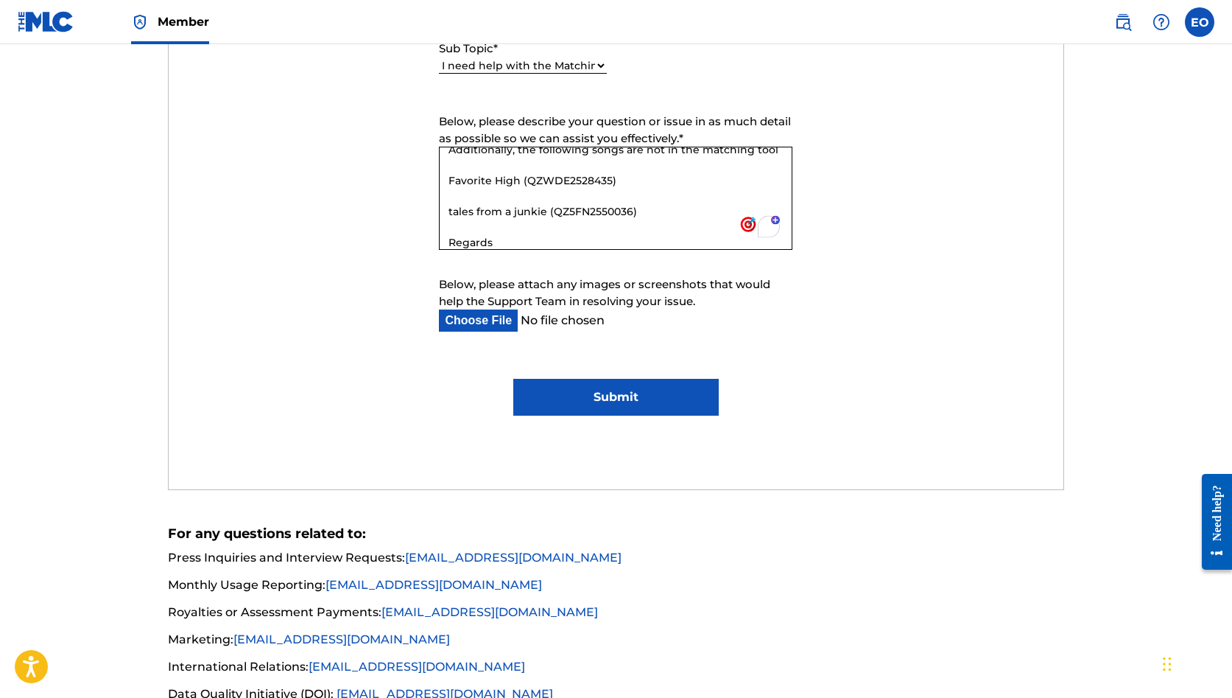
type textarea "Hello Team, i am reaching out as regards case ID: 28400023639 i have made all e…"
click at [573, 395] on input "Submit" at bounding box center [615, 397] width 205 height 37
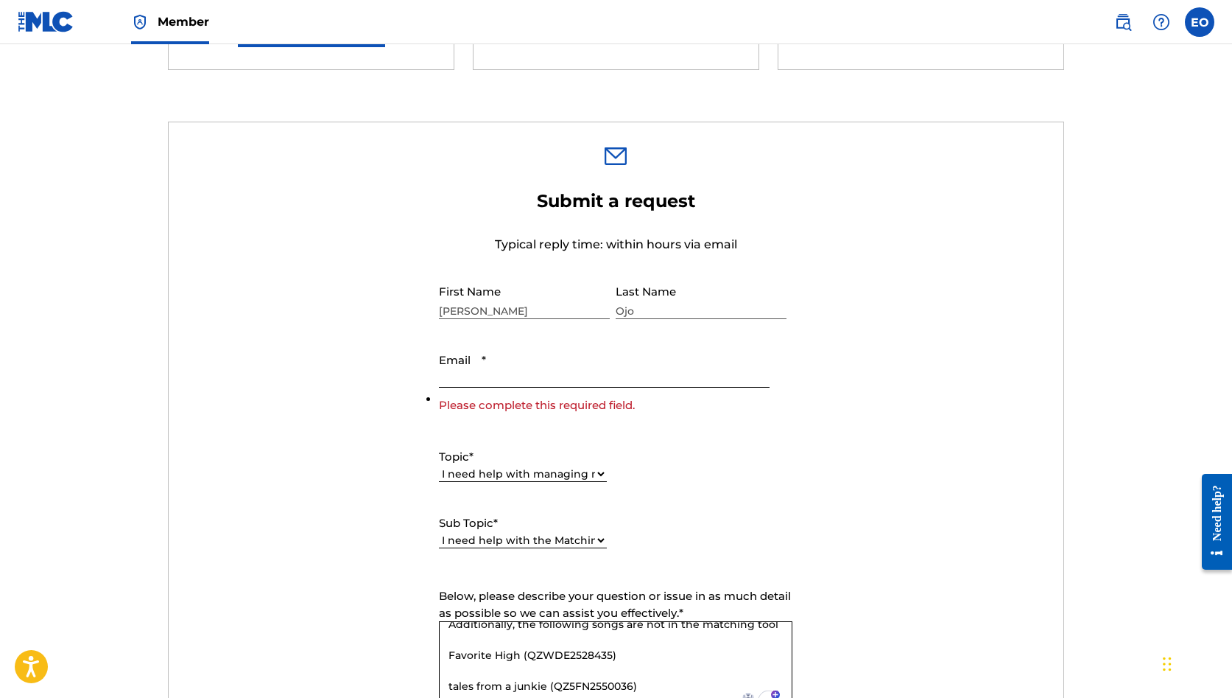
scroll to position [381, 0]
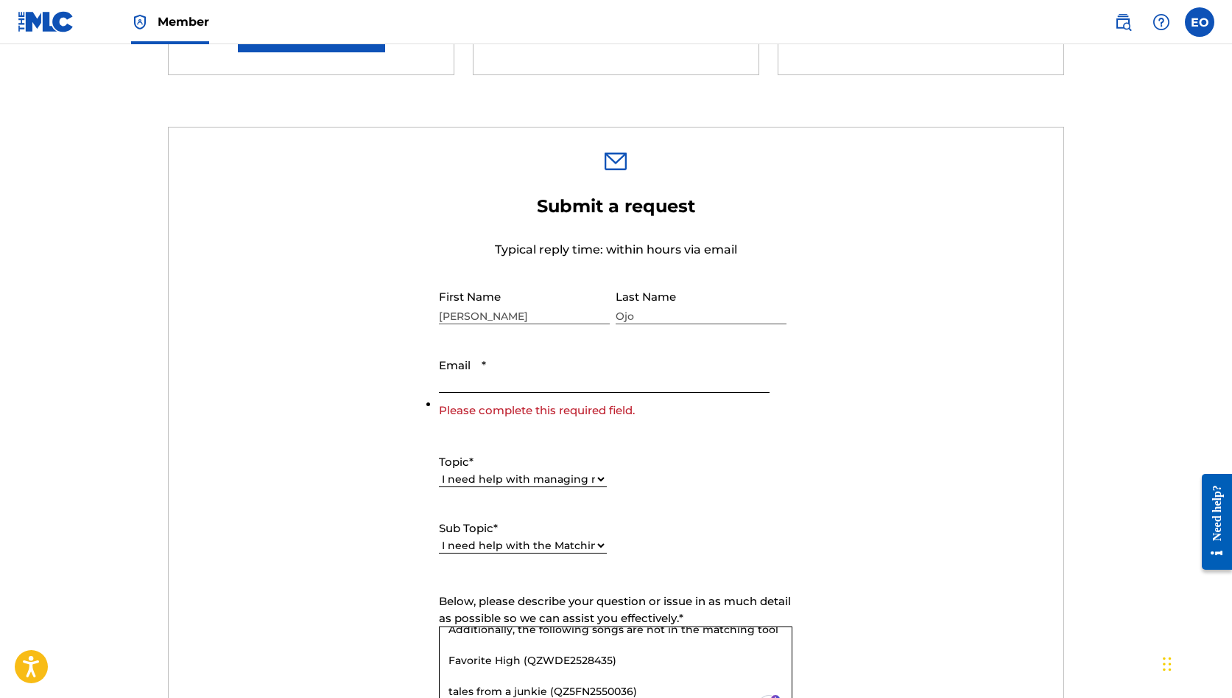
click at [518, 370] on input "Email *" at bounding box center [604, 372] width 330 height 42
type input "[EMAIL_ADDRESS][DOMAIN_NAME]"
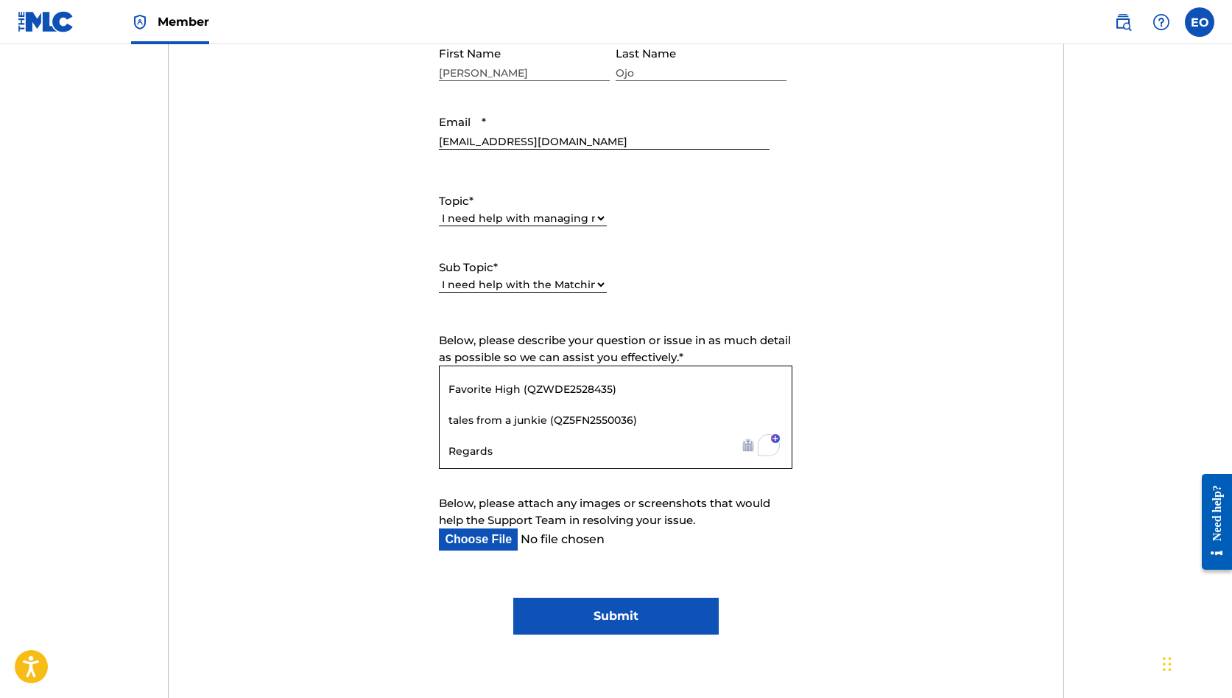
scroll to position [117, 0]
click at [564, 615] on input "Submit" at bounding box center [615, 615] width 205 height 37
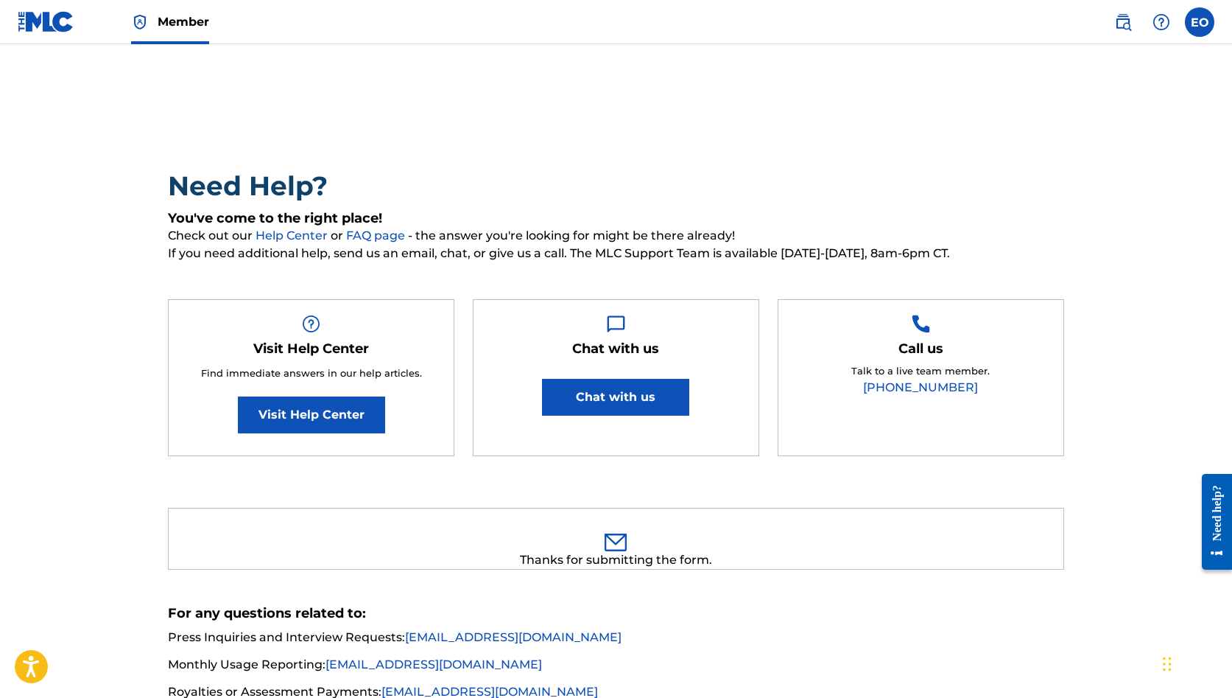
scroll to position [0, 0]
click at [1204, 35] on label at bounding box center [1199, 21] width 29 height 29
click at [1200, 22] on input "EO [PERSON_NAME] [EMAIL_ADDRESS][DOMAIN_NAME] Notification Preferences Profile …" at bounding box center [1200, 22] width 0 height 0
click at [1119, 23] on img at bounding box center [1123, 22] width 18 height 18
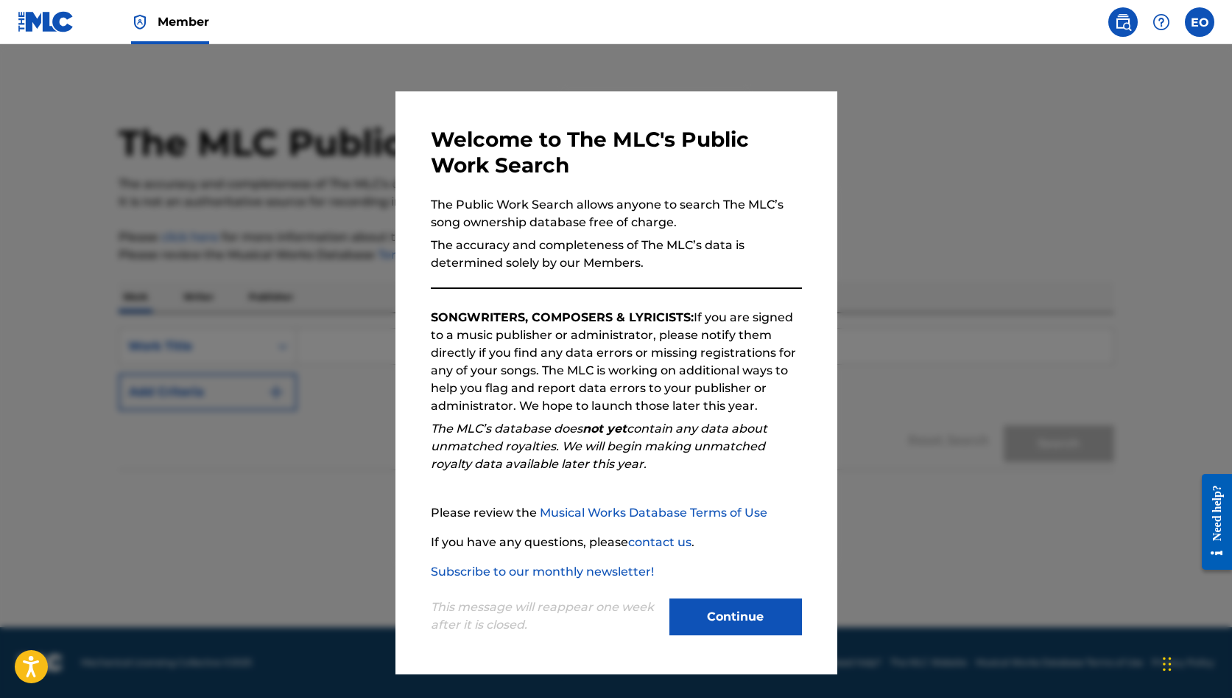
click at [561, 278] on div "Welcome to The MLC's Public Work Search The Public Work Search allows anyone to…" at bounding box center [616, 383] width 371 height 512
click at [727, 606] on button "Continue" at bounding box center [736, 616] width 133 height 37
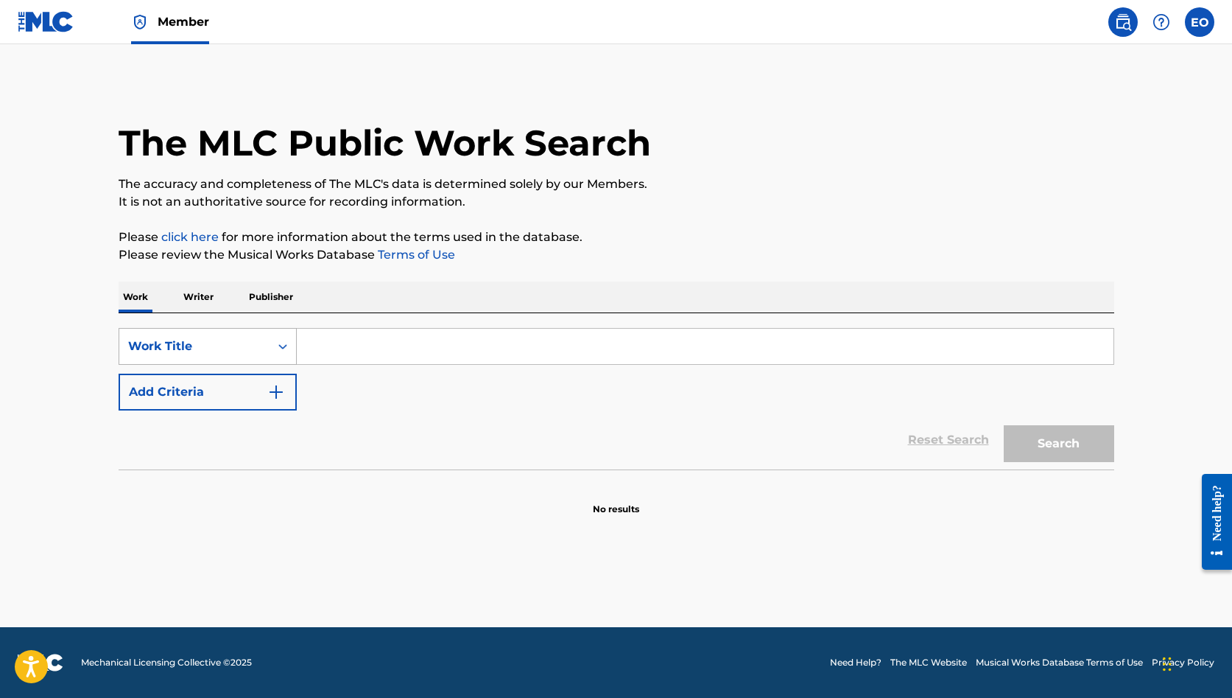
click at [234, 351] on div "Work Title" at bounding box center [194, 346] width 133 height 18
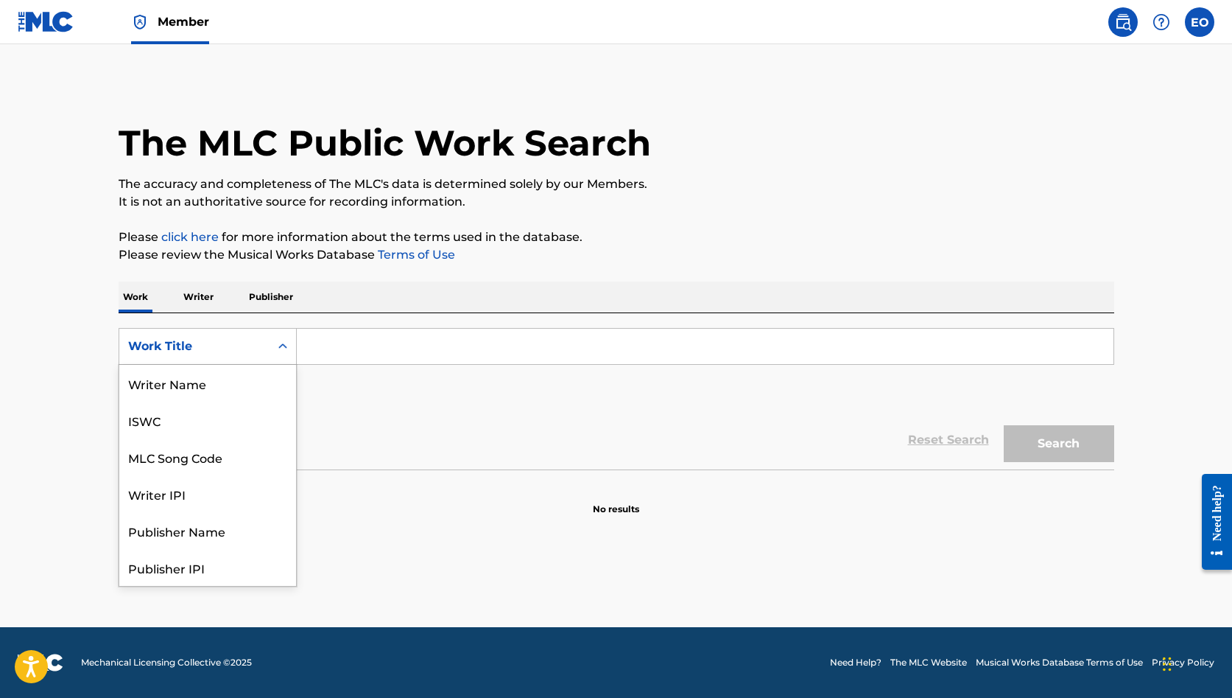
scroll to position [74, 0]
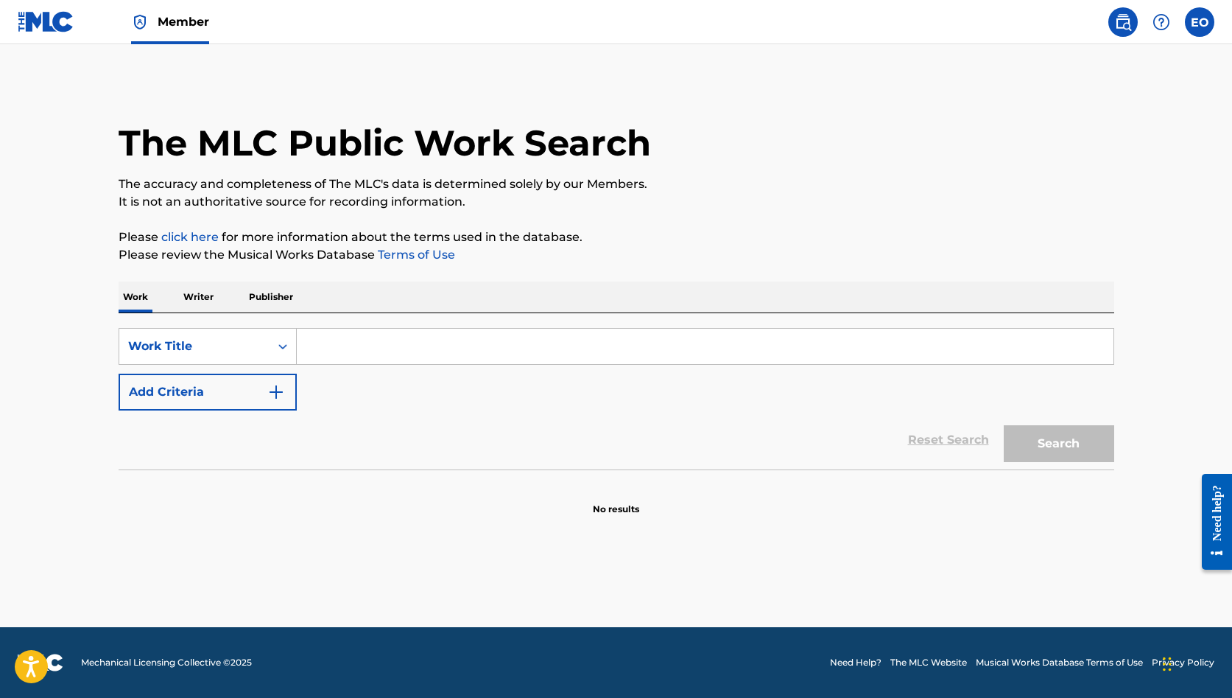
click at [201, 298] on p "Writer" at bounding box center [198, 296] width 39 height 31
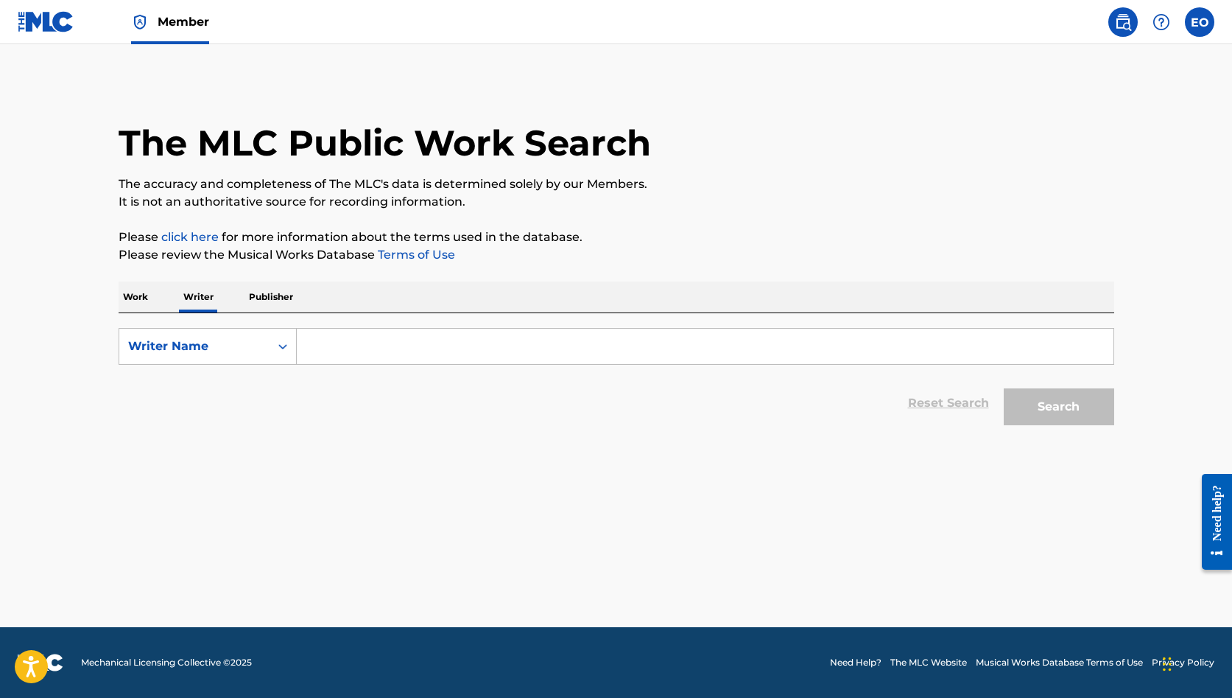
click at [382, 351] on input "Search Form" at bounding box center [705, 345] width 817 height 35
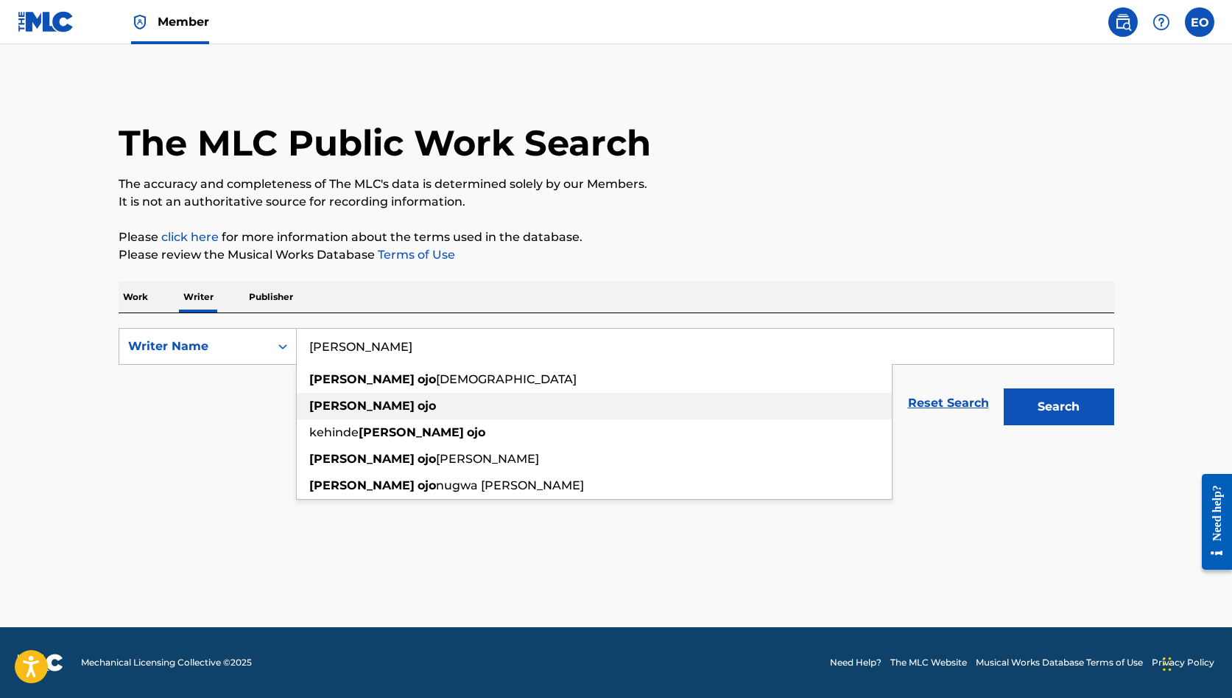
type input "[PERSON_NAME]"
click at [415, 409] on span "Search Form" at bounding box center [416, 405] width 3 height 14
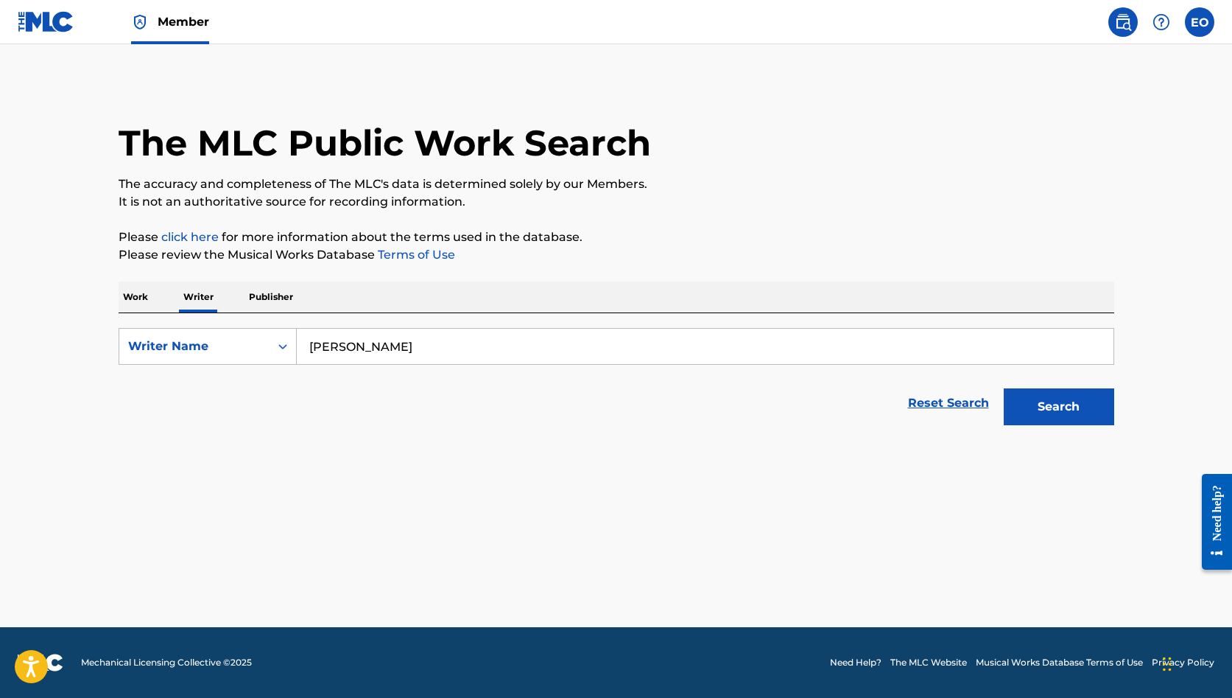
click at [1017, 409] on button "Search" at bounding box center [1059, 406] width 110 height 37
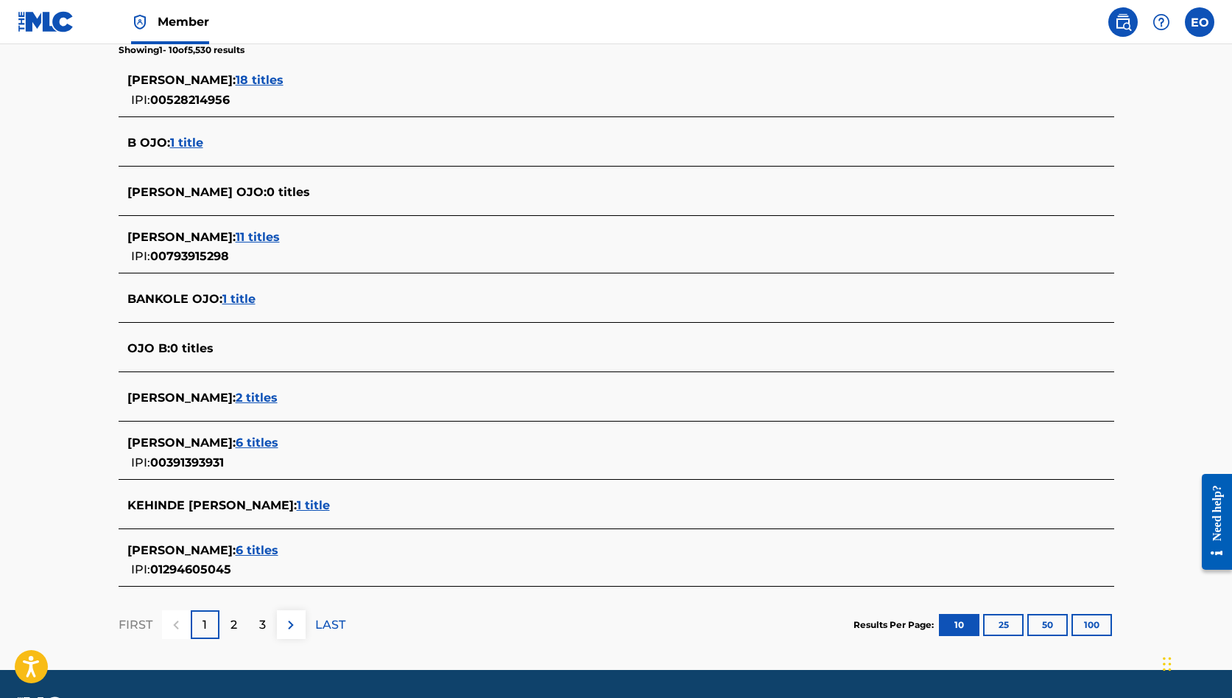
scroll to position [398, 0]
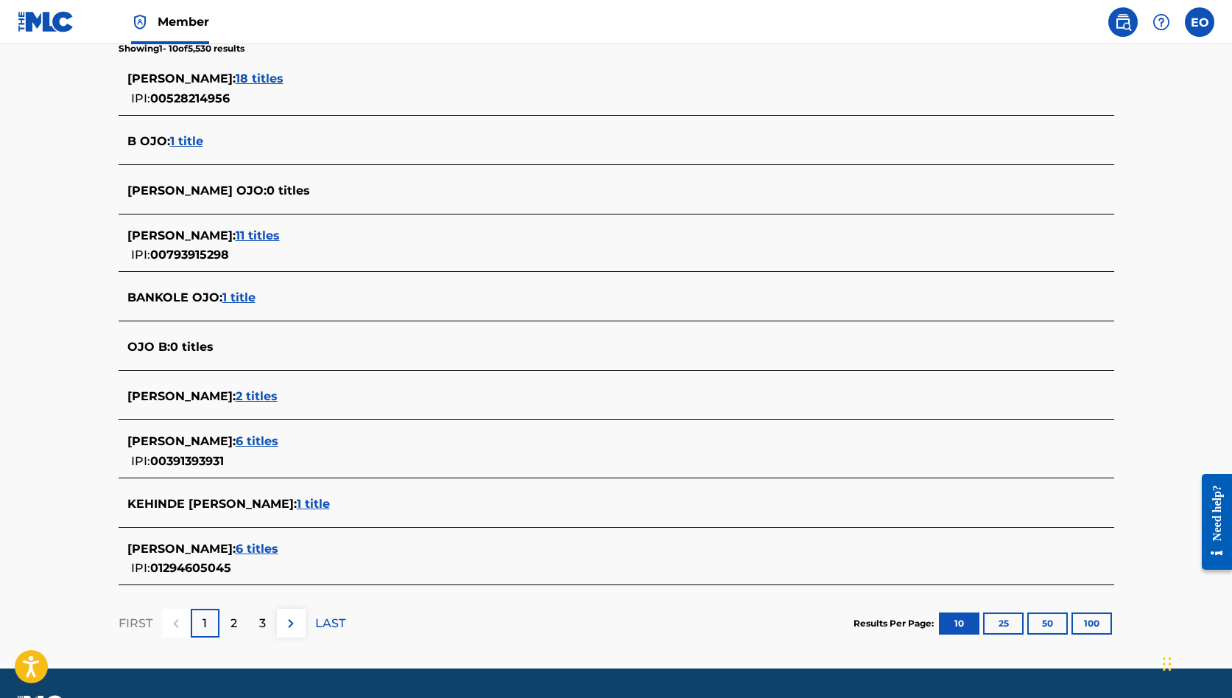
click at [263, 398] on span "2 titles" at bounding box center [257, 396] width 42 height 14
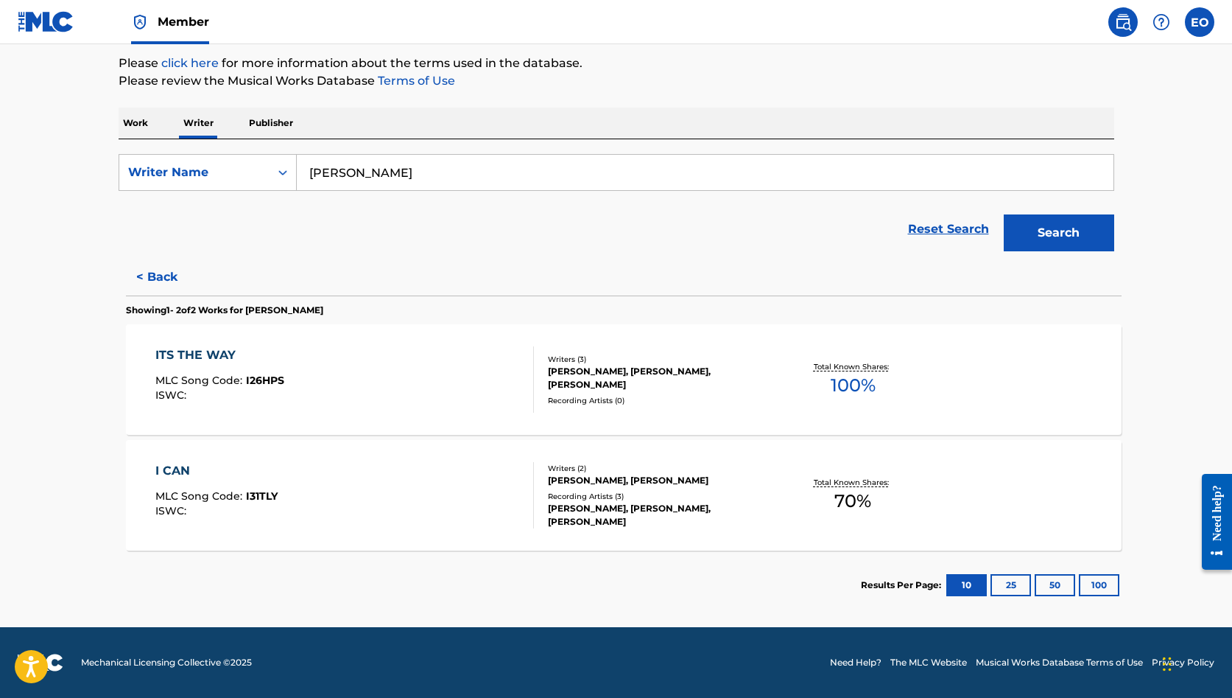
scroll to position [174, 0]
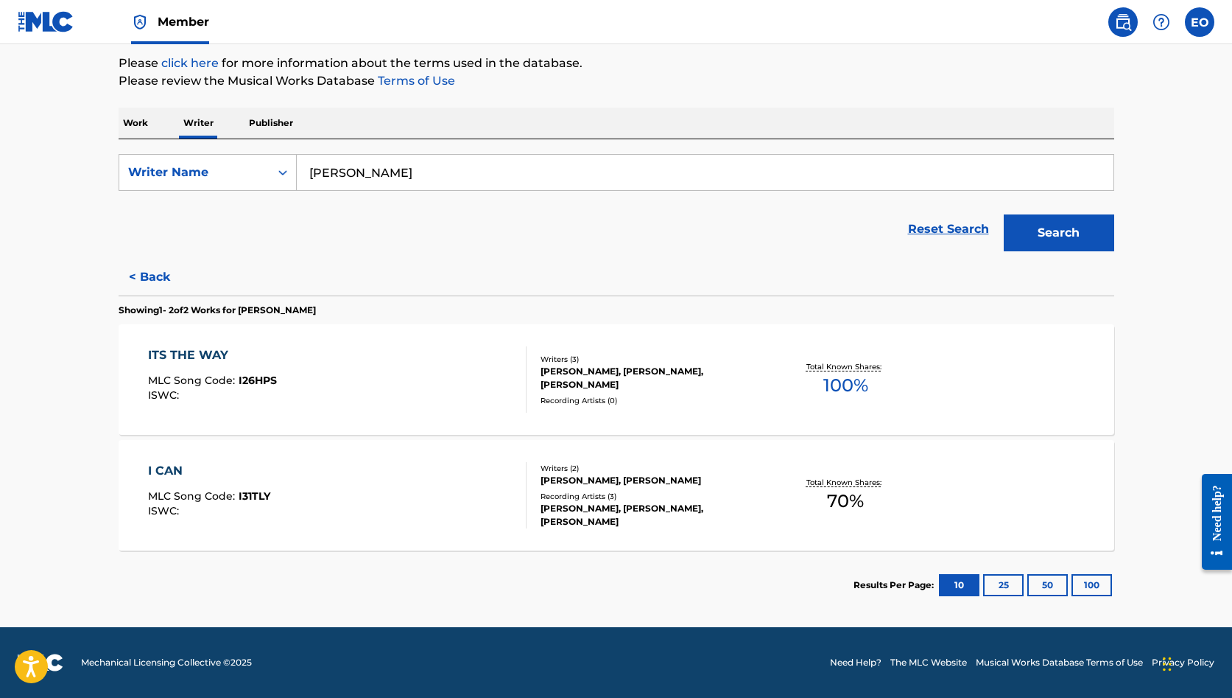
click at [158, 281] on button "< Back" at bounding box center [163, 277] width 88 height 37
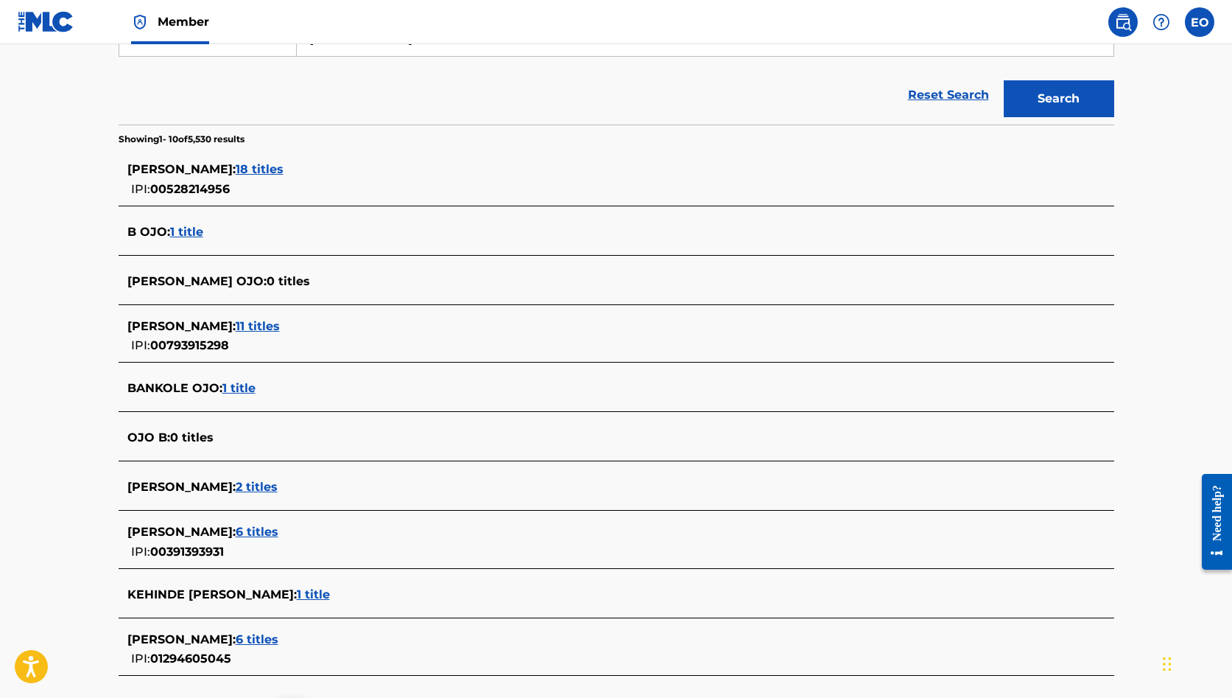
scroll to position [312, 0]
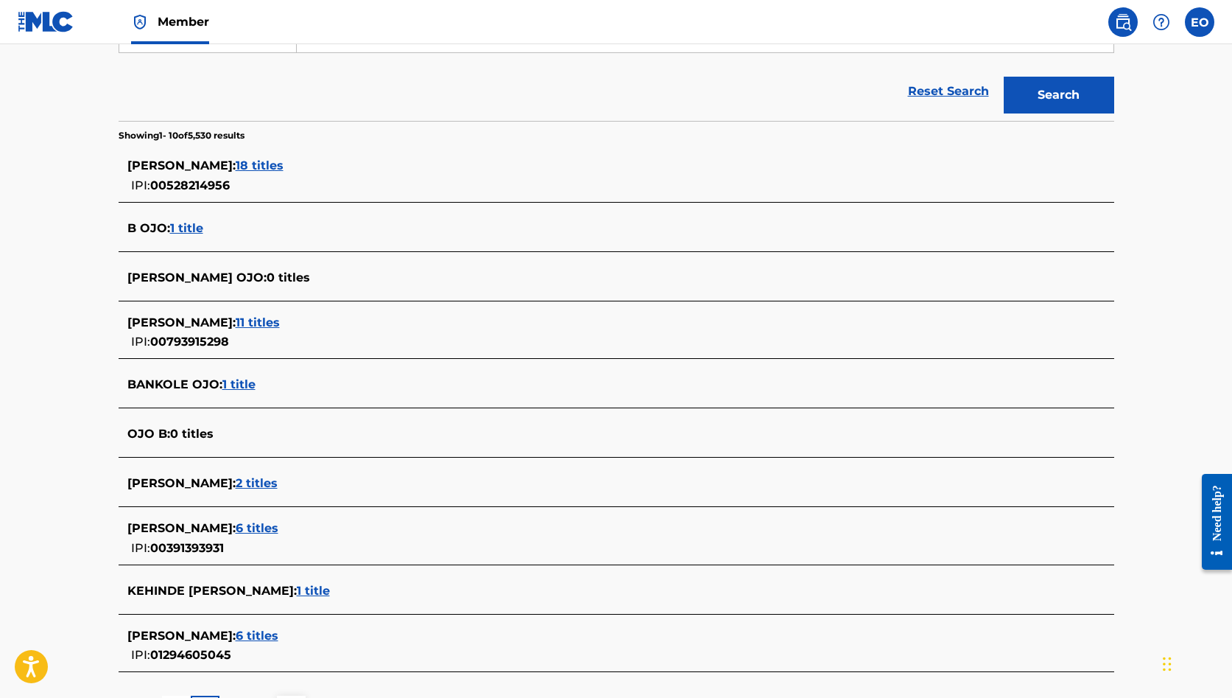
click at [250, 525] on span "6 titles" at bounding box center [257, 528] width 43 height 14
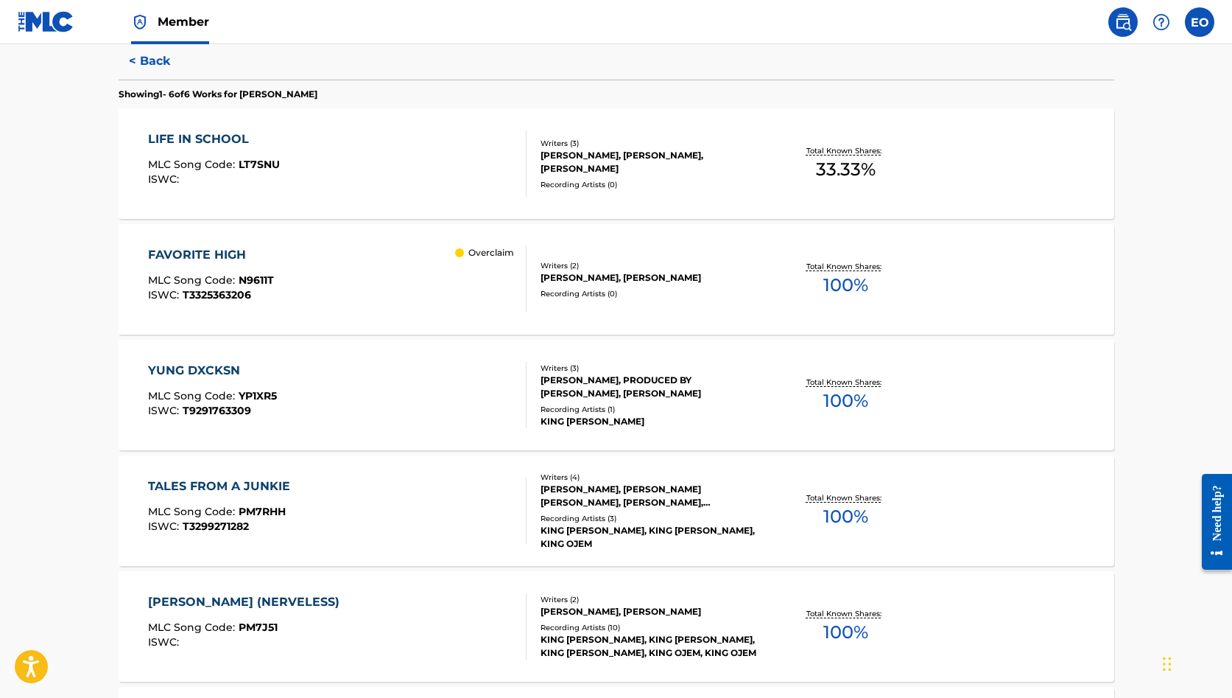
scroll to position [395, 0]
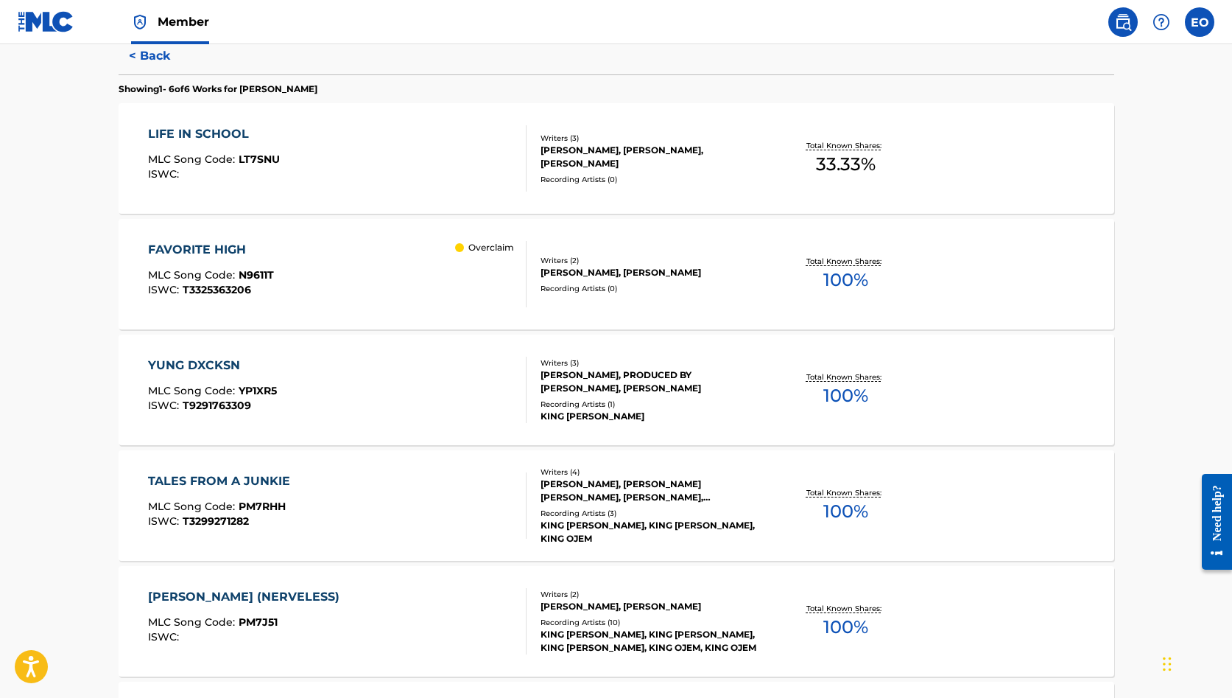
click at [214, 128] on div "LIFE IN SCHOOL" at bounding box center [214, 134] width 132 height 18
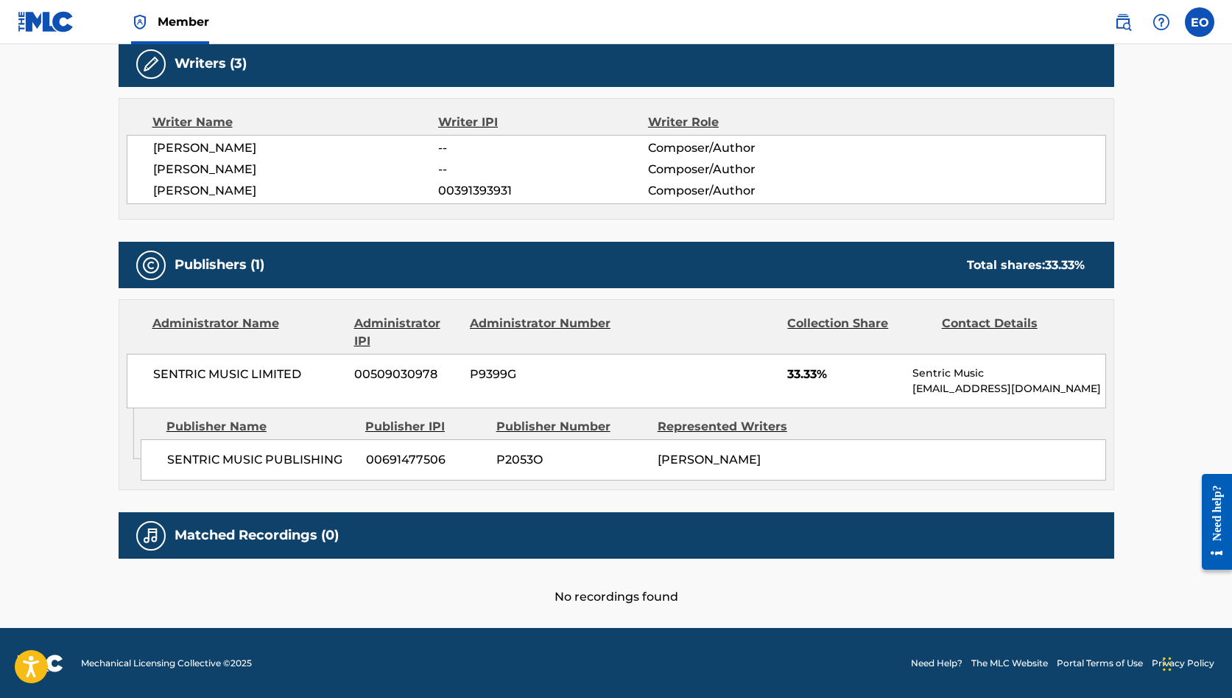
scroll to position [477, 0]
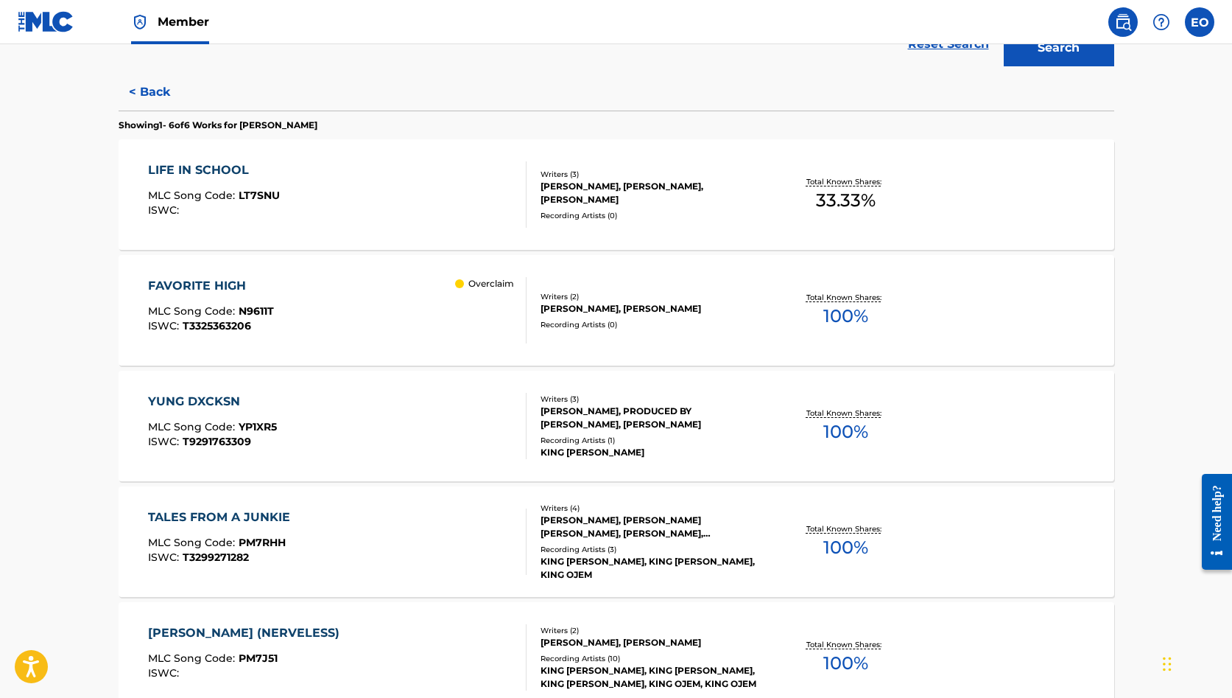
scroll to position [375, 0]
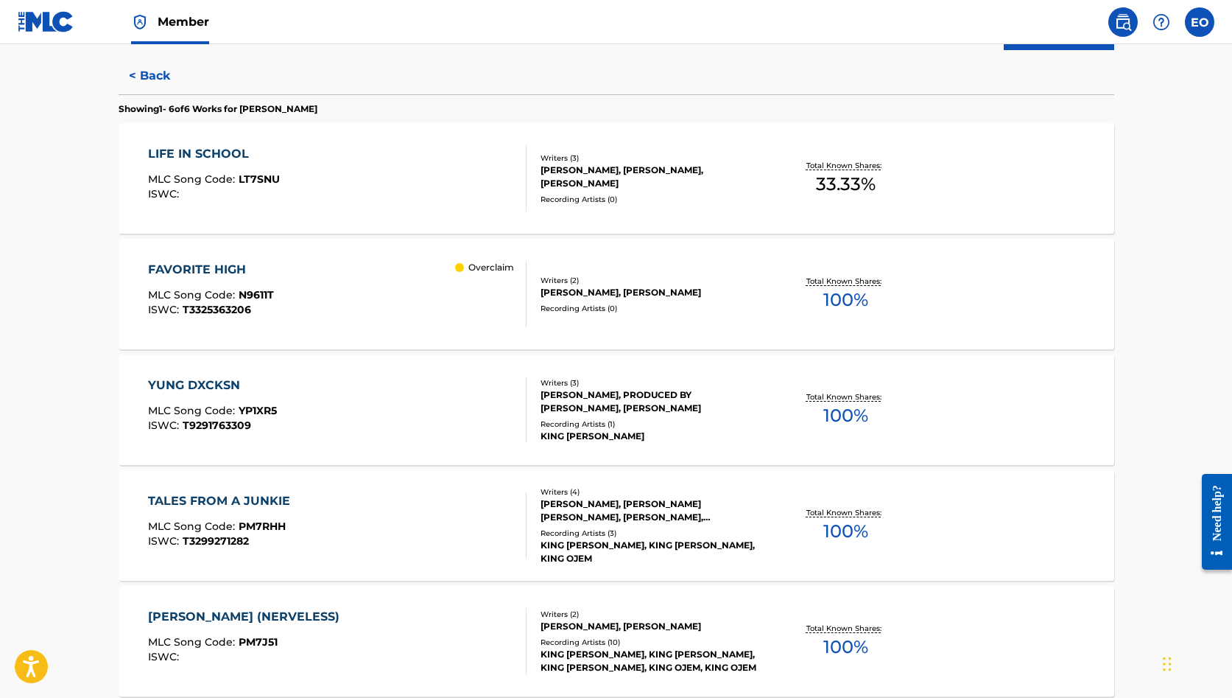
click at [228, 382] on div "YUNG DXCKSN" at bounding box center [212, 385] width 129 height 18
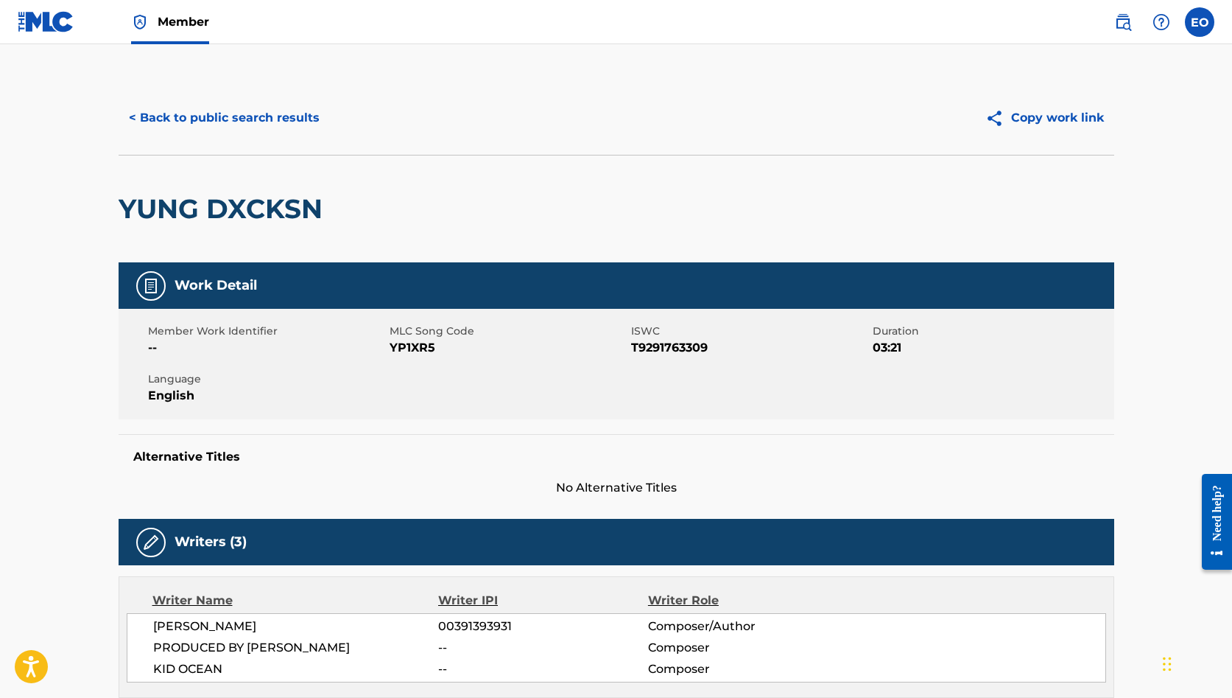
click at [173, 113] on button "< Back to public search results" at bounding box center [224, 117] width 211 height 37
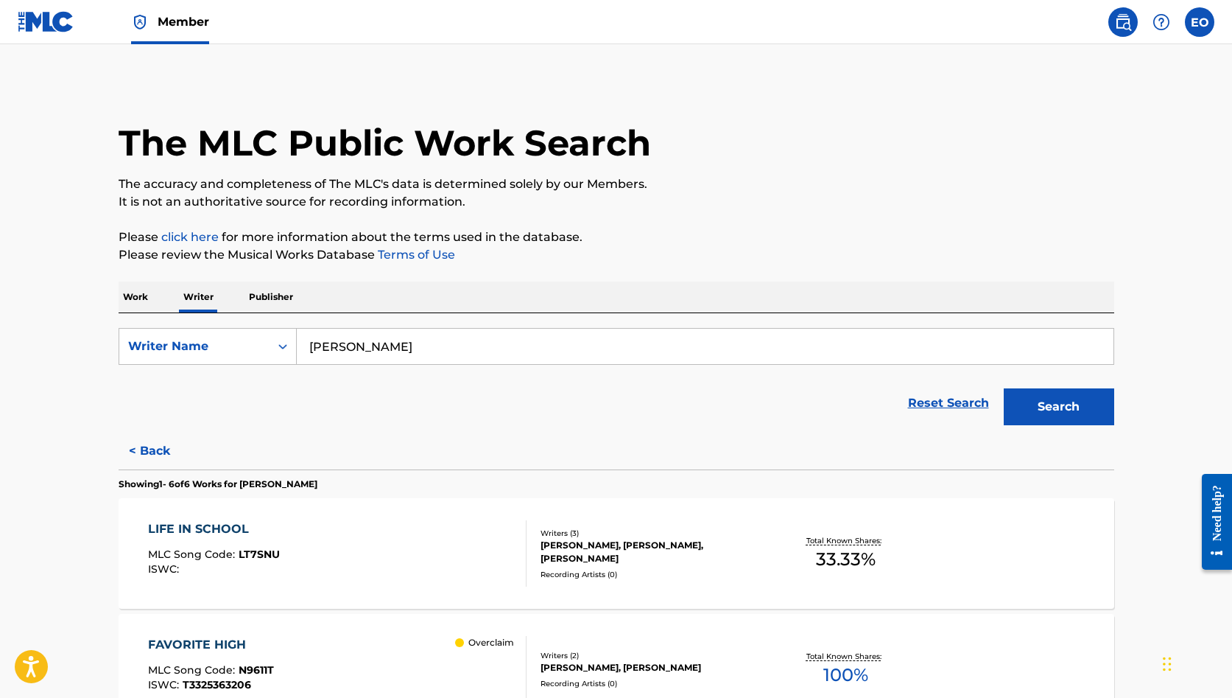
click at [51, 27] on img at bounding box center [46, 21] width 57 height 21
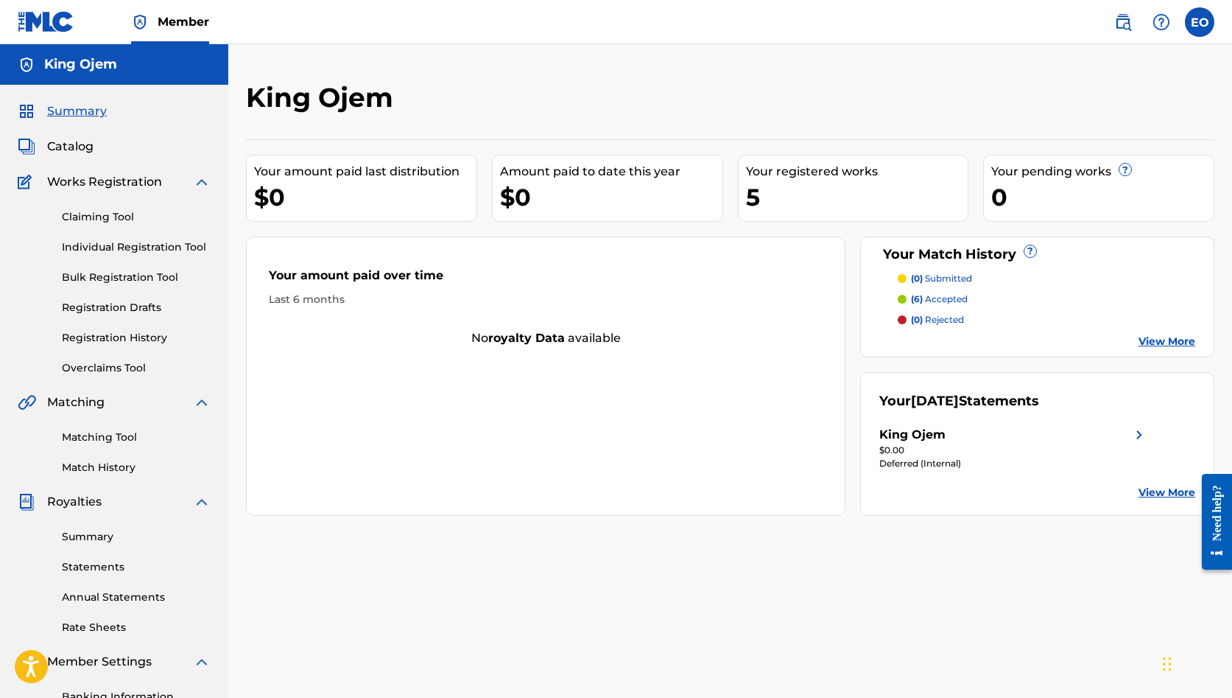
click at [72, 143] on span "Catalog" at bounding box center [70, 147] width 46 height 18
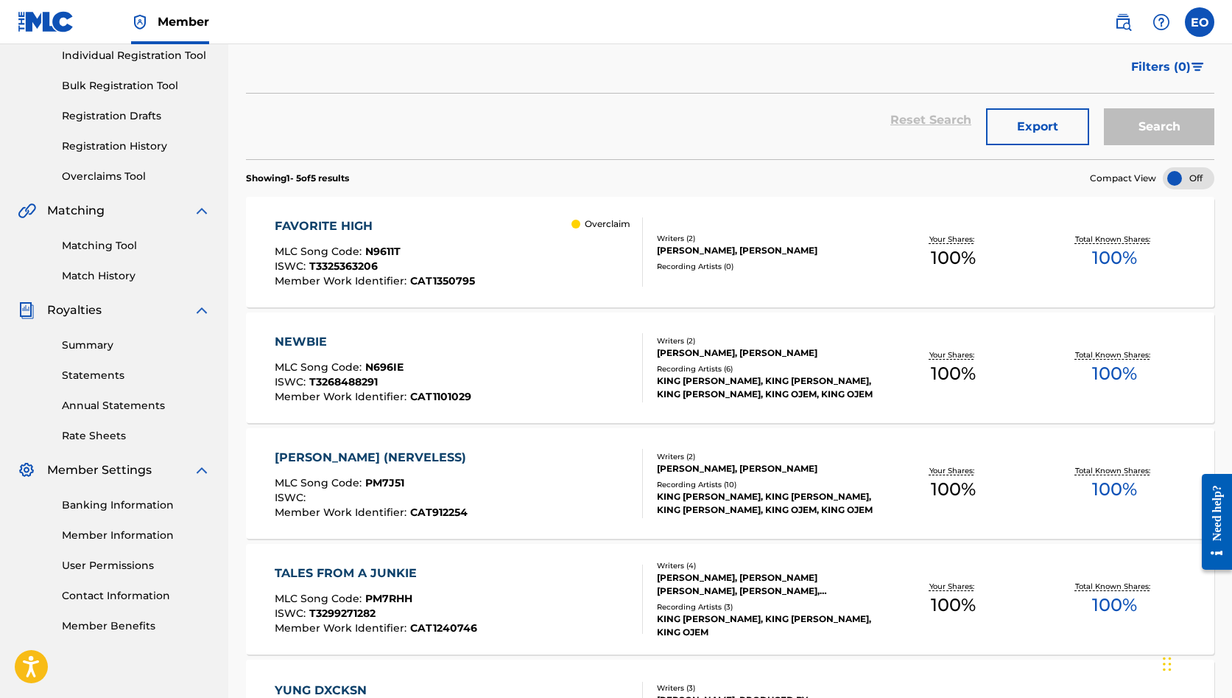
scroll to position [195, 0]
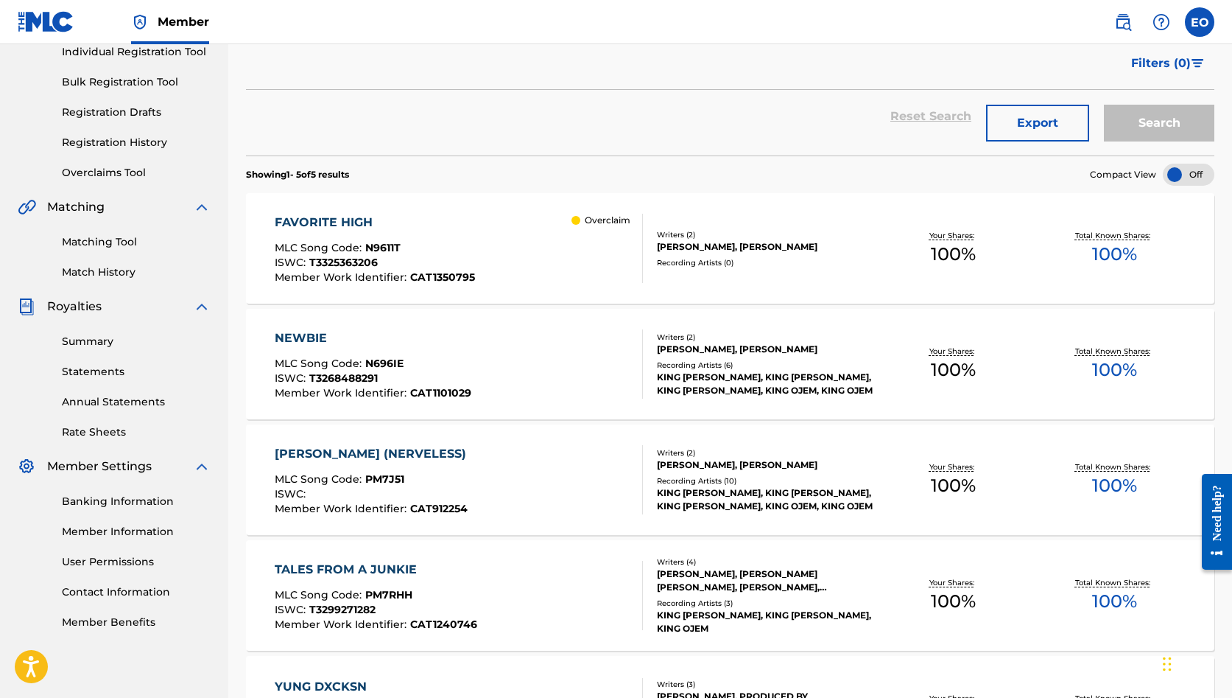
click at [332, 220] on div "FAVORITE HIGH" at bounding box center [375, 223] width 200 height 18
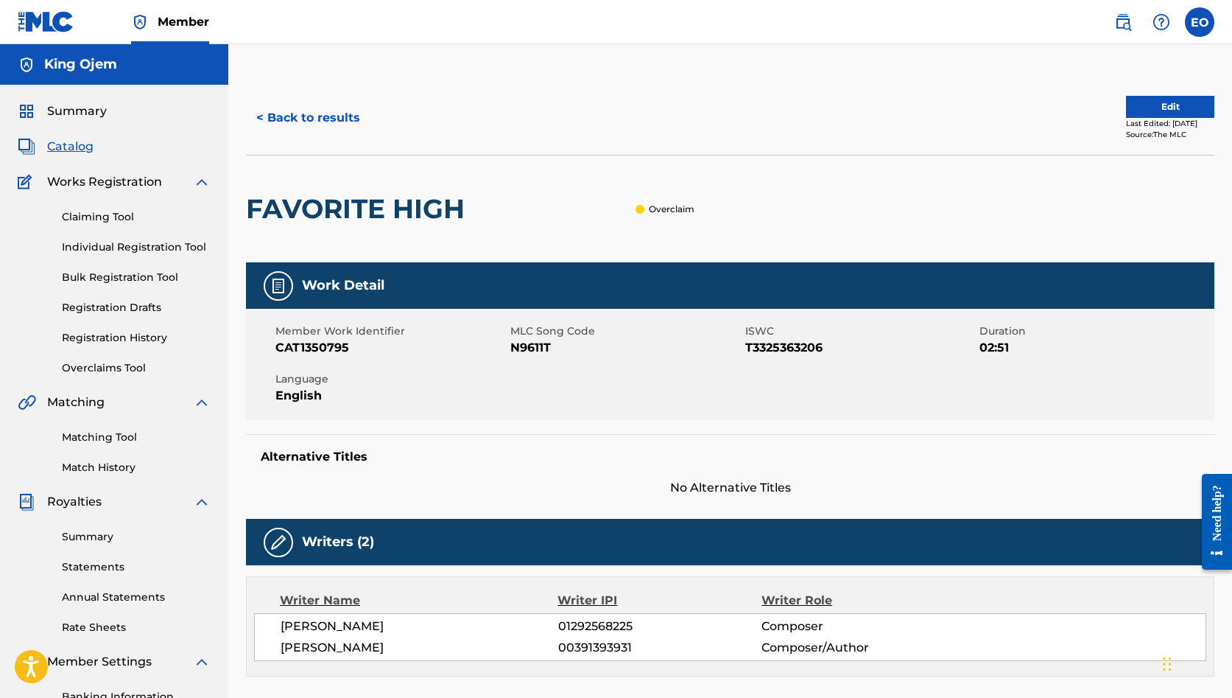
click at [1128, 105] on button "Edit" at bounding box center [1170, 107] width 88 height 22
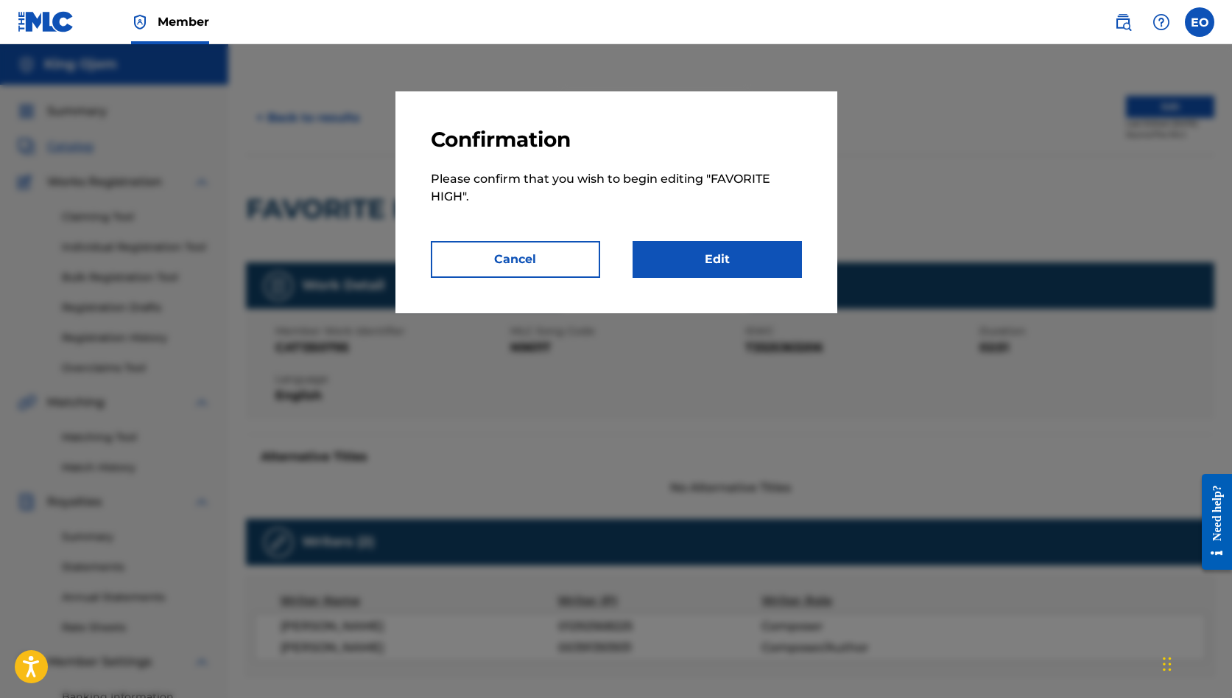
click at [676, 268] on link "Edit" at bounding box center [717, 259] width 169 height 37
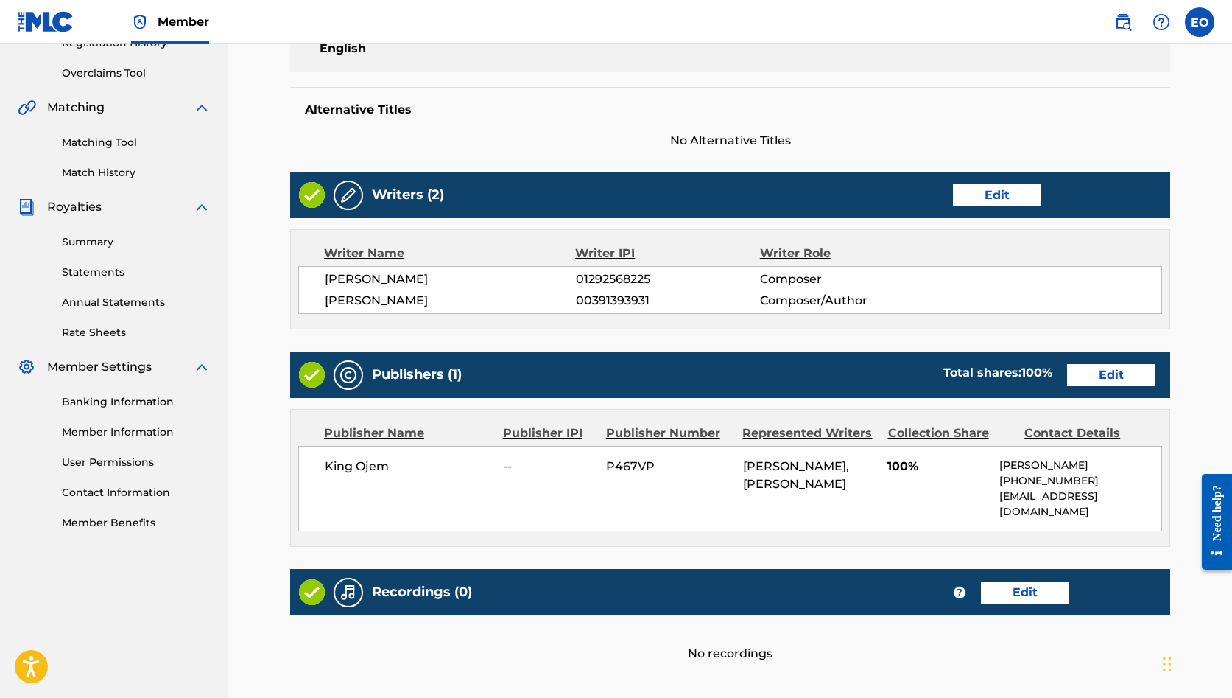
scroll to position [310, 0]
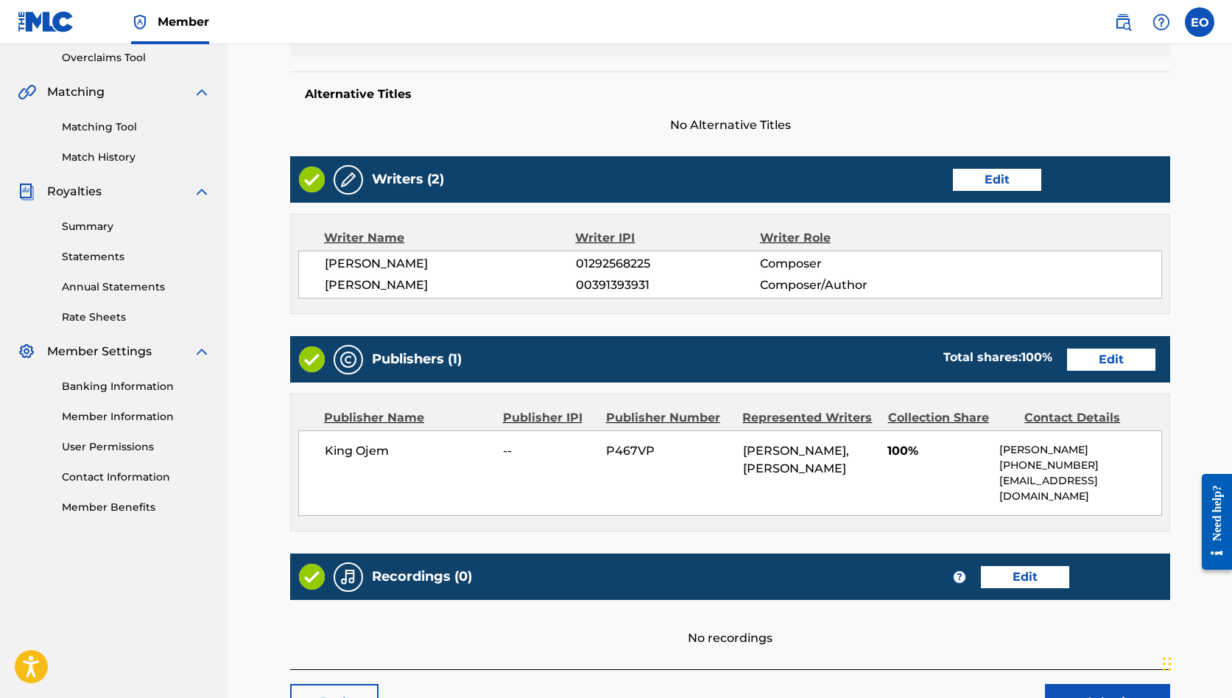
click at [1093, 359] on link "Edit" at bounding box center [1111, 359] width 88 height 22
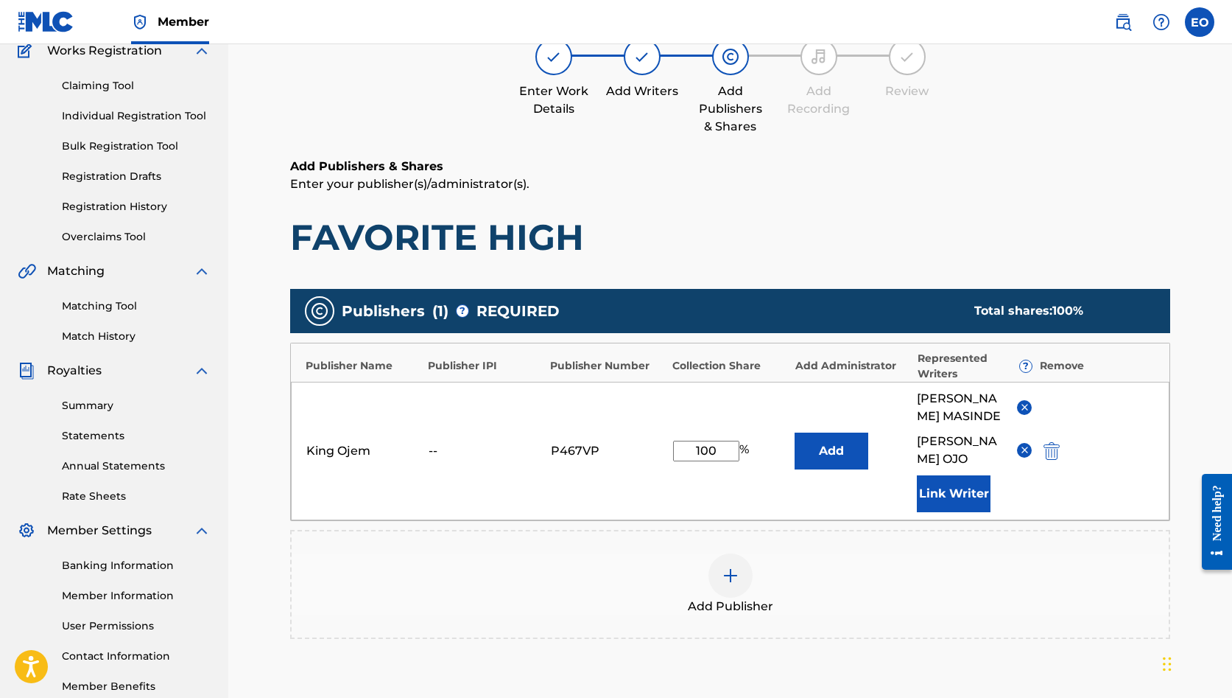
scroll to position [133, 0]
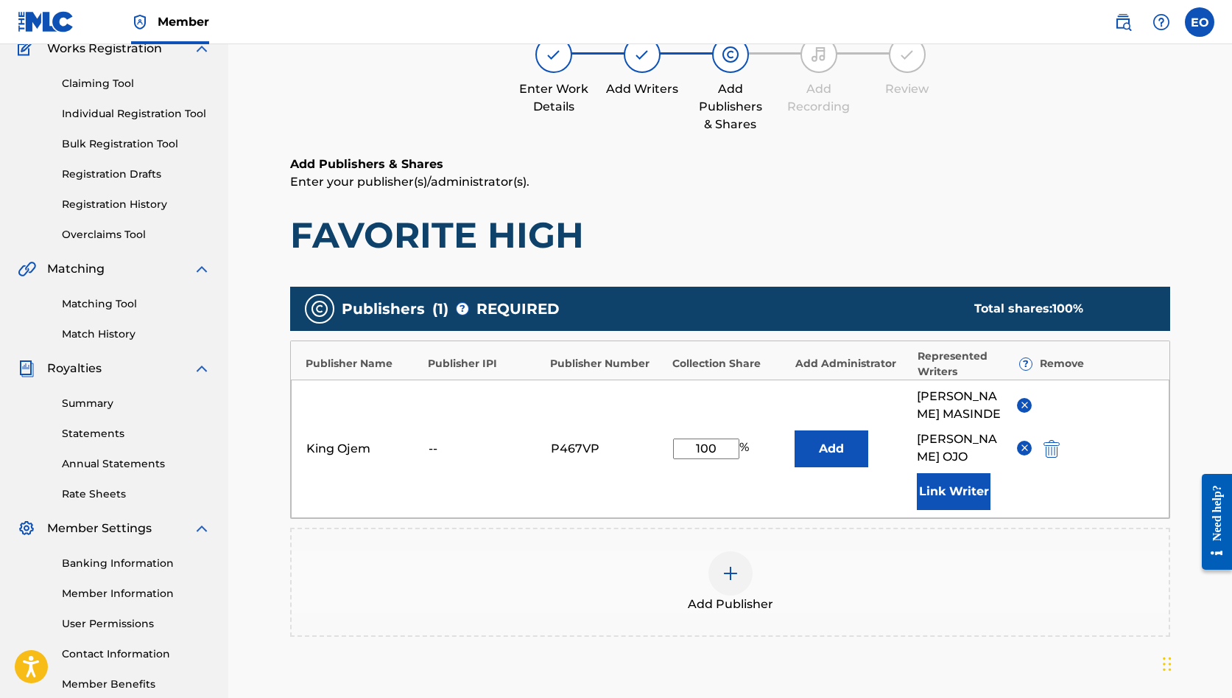
click at [841, 441] on button "Add" at bounding box center [832, 448] width 74 height 37
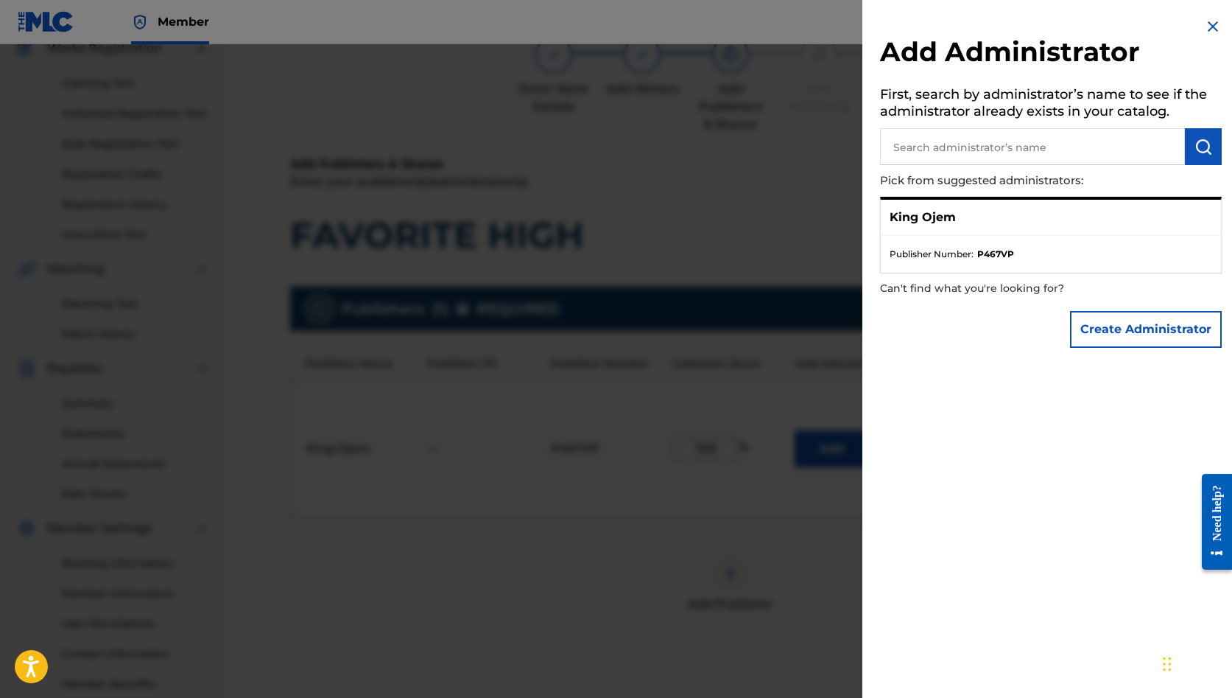
click at [938, 152] on input "text" at bounding box center [1032, 146] width 305 height 37
type input "sentric"
click at [1196, 144] on img "submit" at bounding box center [1204, 147] width 18 height 18
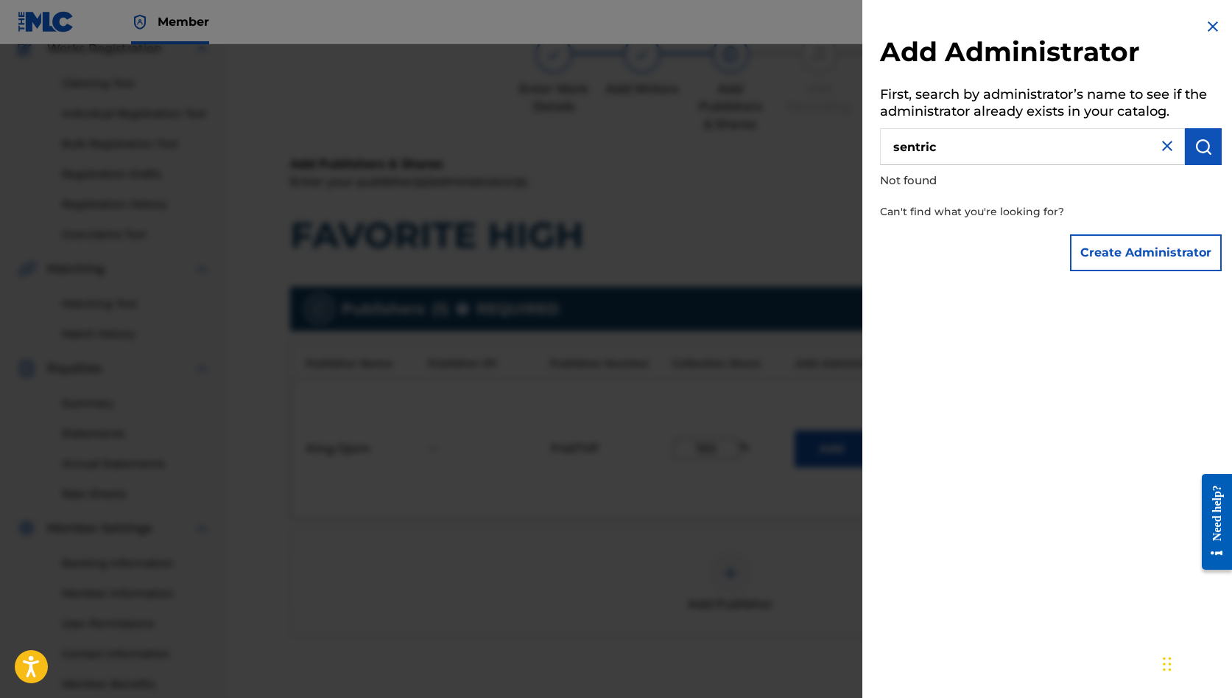
click at [1204, 31] on img at bounding box center [1213, 27] width 18 height 18
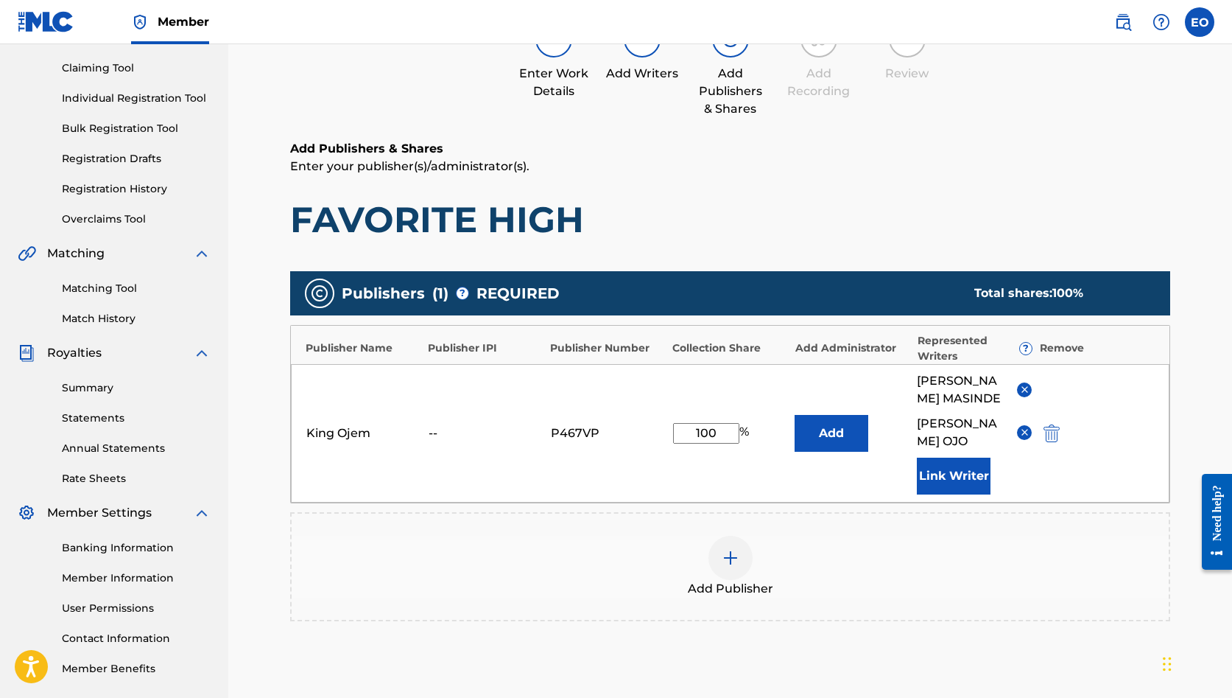
scroll to position [155, 0]
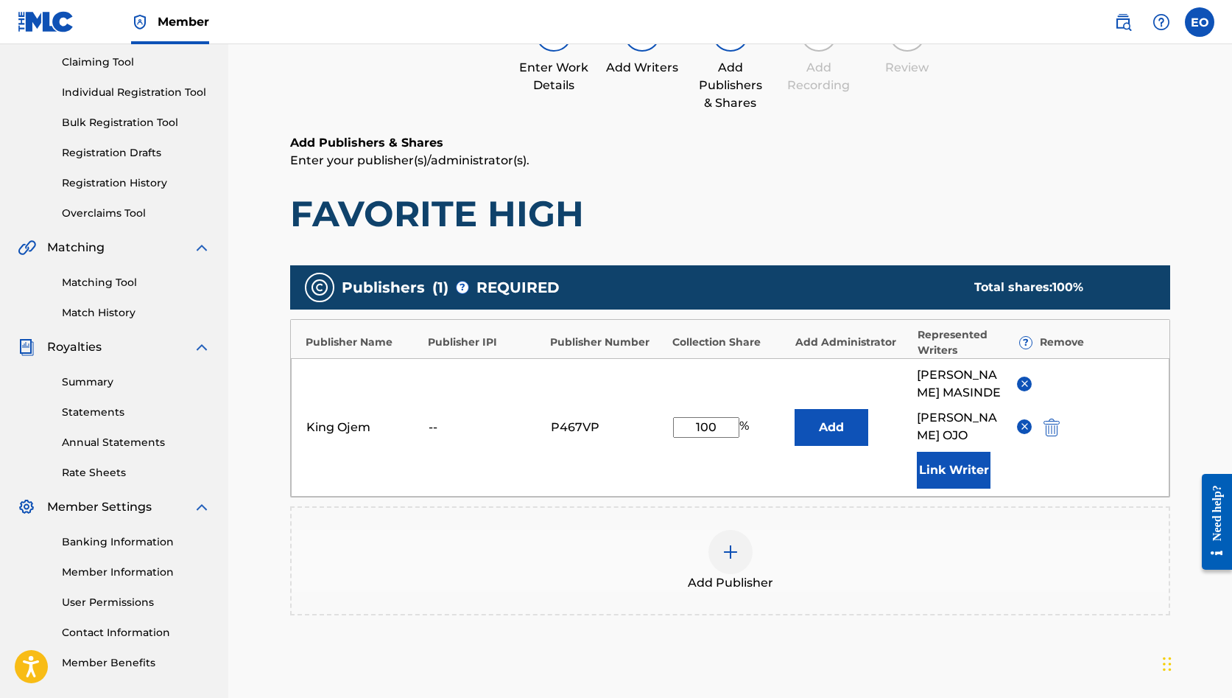
click at [1024, 384] on img at bounding box center [1024, 383] width 11 height 11
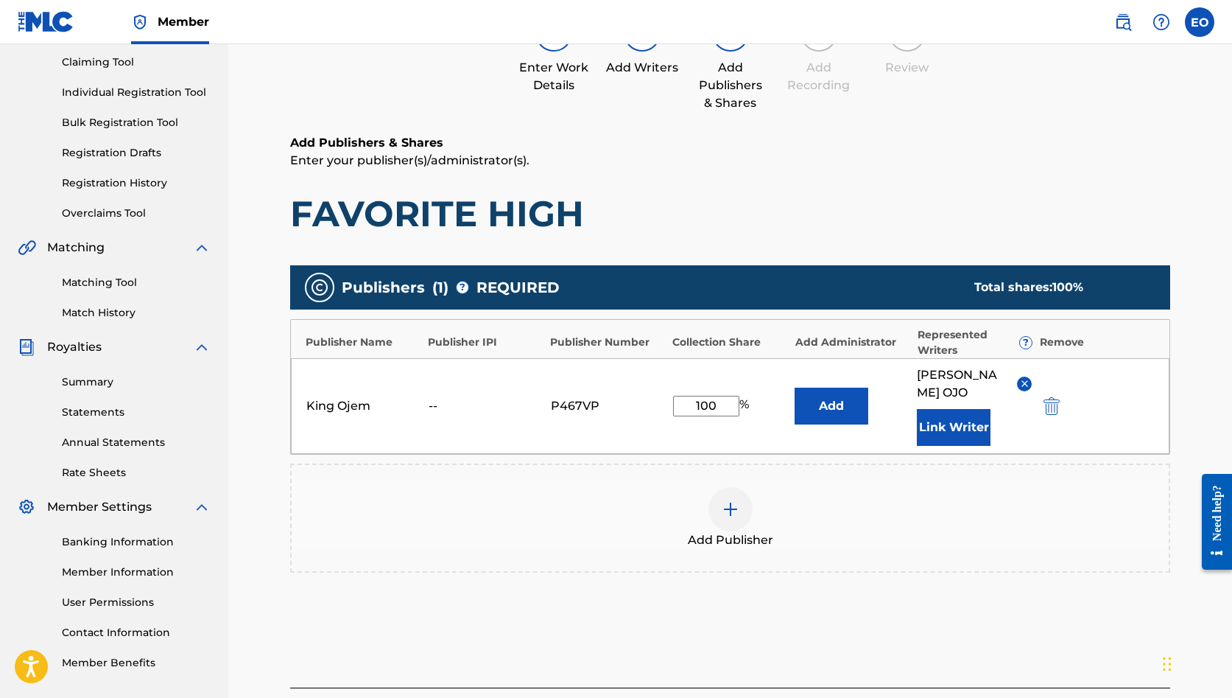
click at [849, 393] on button "Add" at bounding box center [832, 405] width 74 height 37
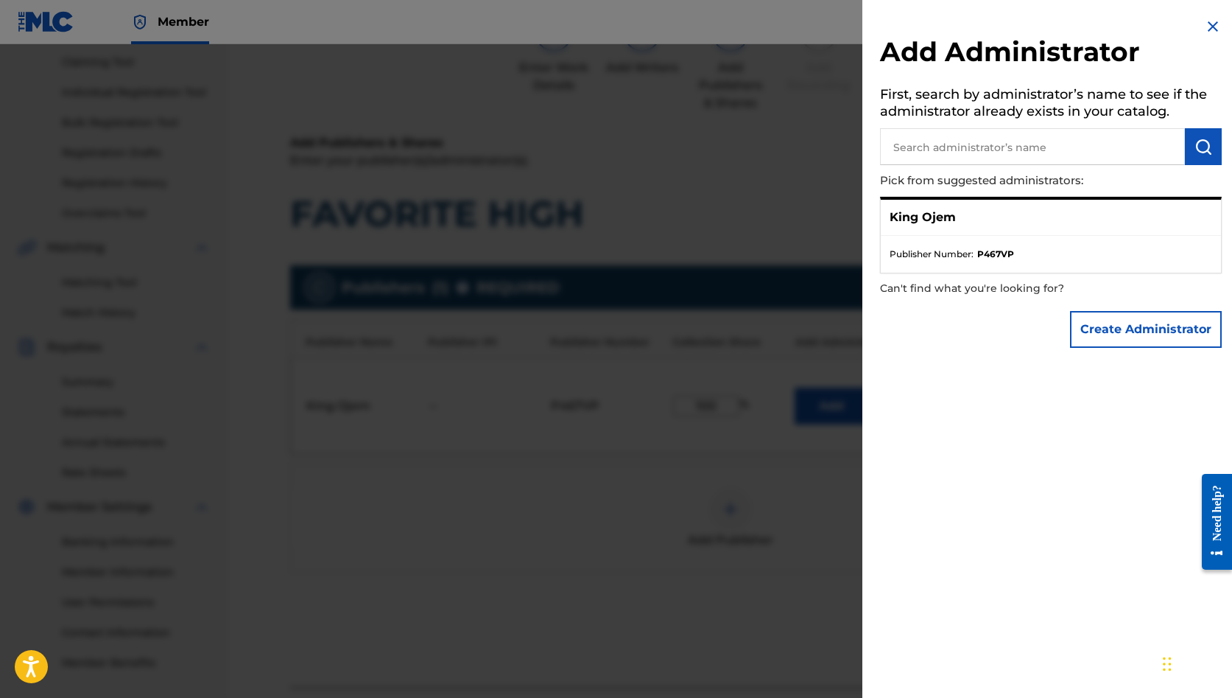
click at [1148, 341] on button "Create Administrator" at bounding box center [1146, 329] width 152 height 37
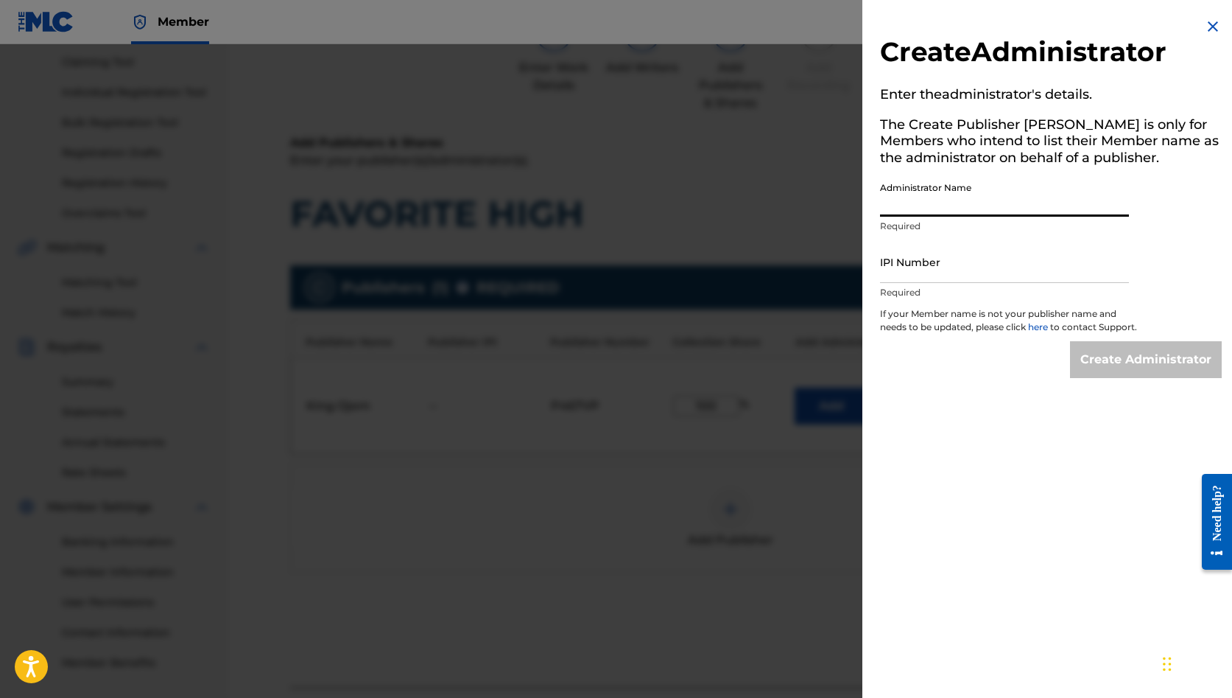
click at [929, 195] on input "Administrator Name" at bounding box center [1004, 196] width 249 height 42
paste input "SENTRIC MUSIC LIMITED"
type input "SENTRIC MUSIC LIMITED"
click at [999, 267] on input "IPI Number" at bounding box center [1004, 262] width 249 height 42
paste input "00509030978"
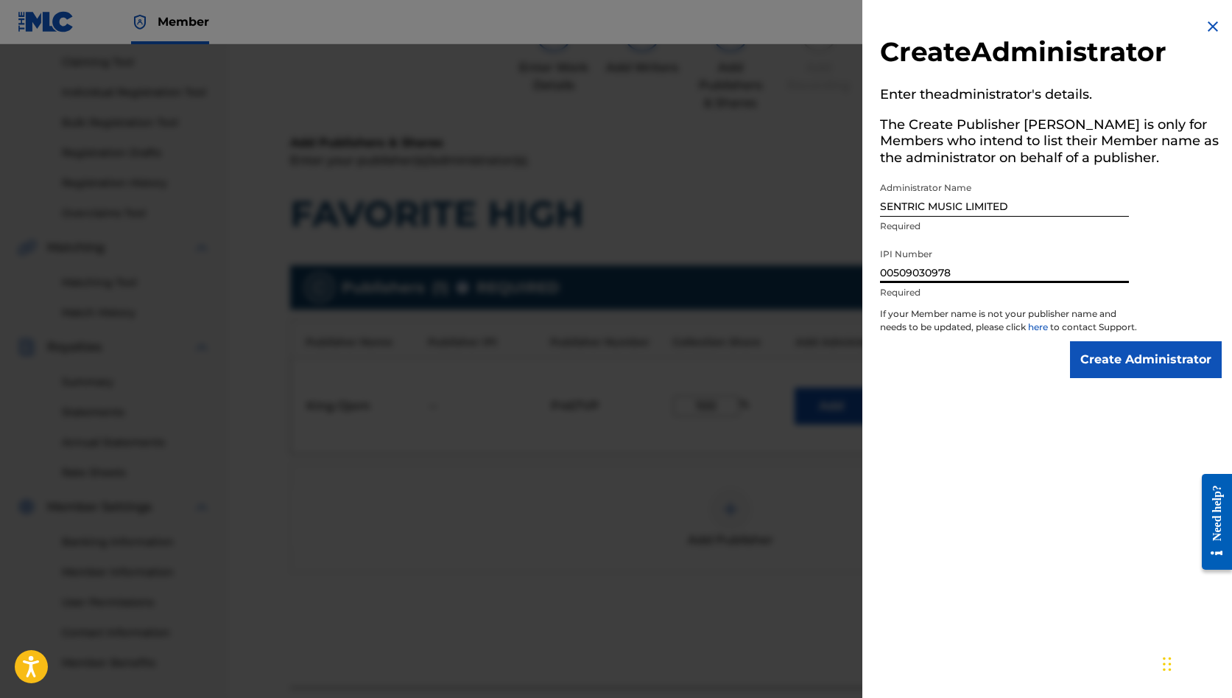
type input "00509030978"
click at [1150, 378] on input "Create Administrator" at bounding box center [1146, 359] width 152 height 37
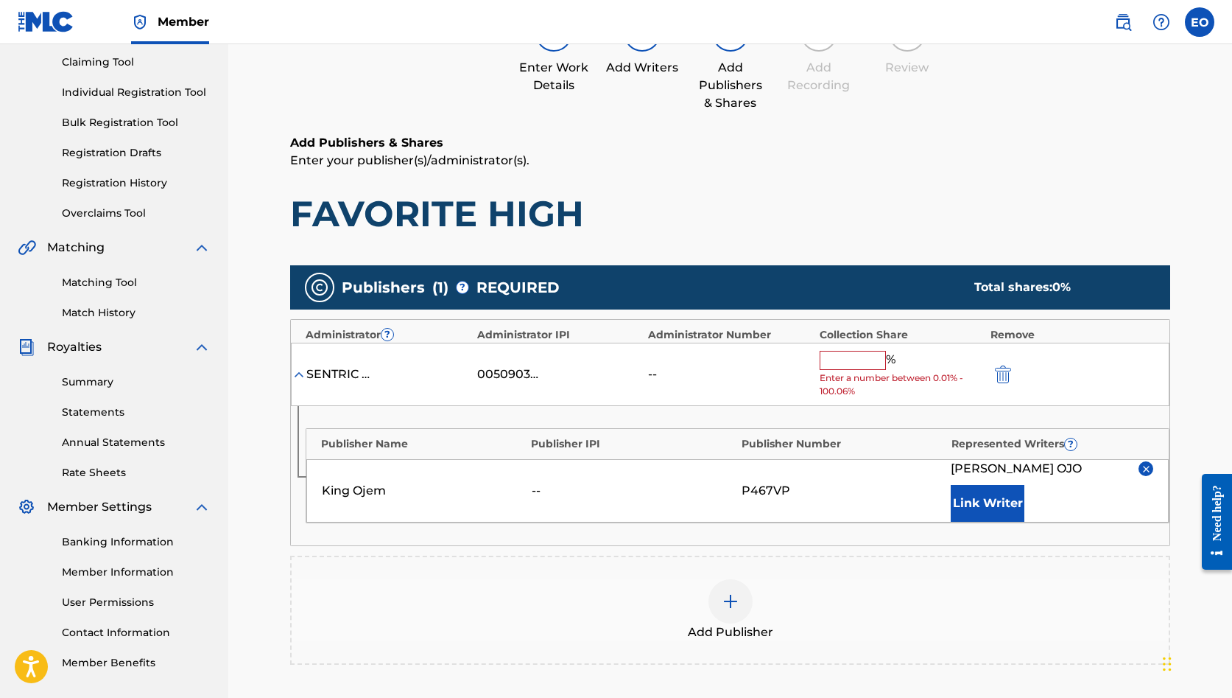
click at [1147, 464] on img at bounding box center [1146, 468] width 11 height 11
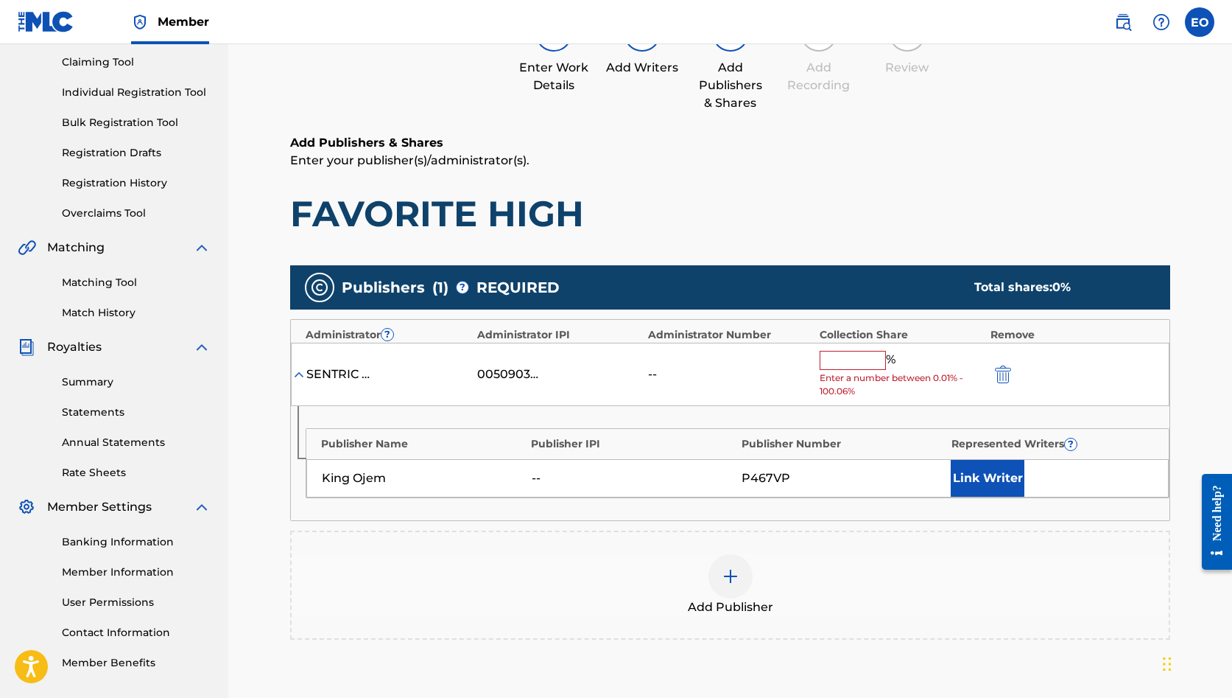
click at [375, 477] on div "King Ojem" at bounding box center [423, 478] width 203 height 18
click at [836, 357] on input "text" at bounding box center [853, 360] width 66 height 19
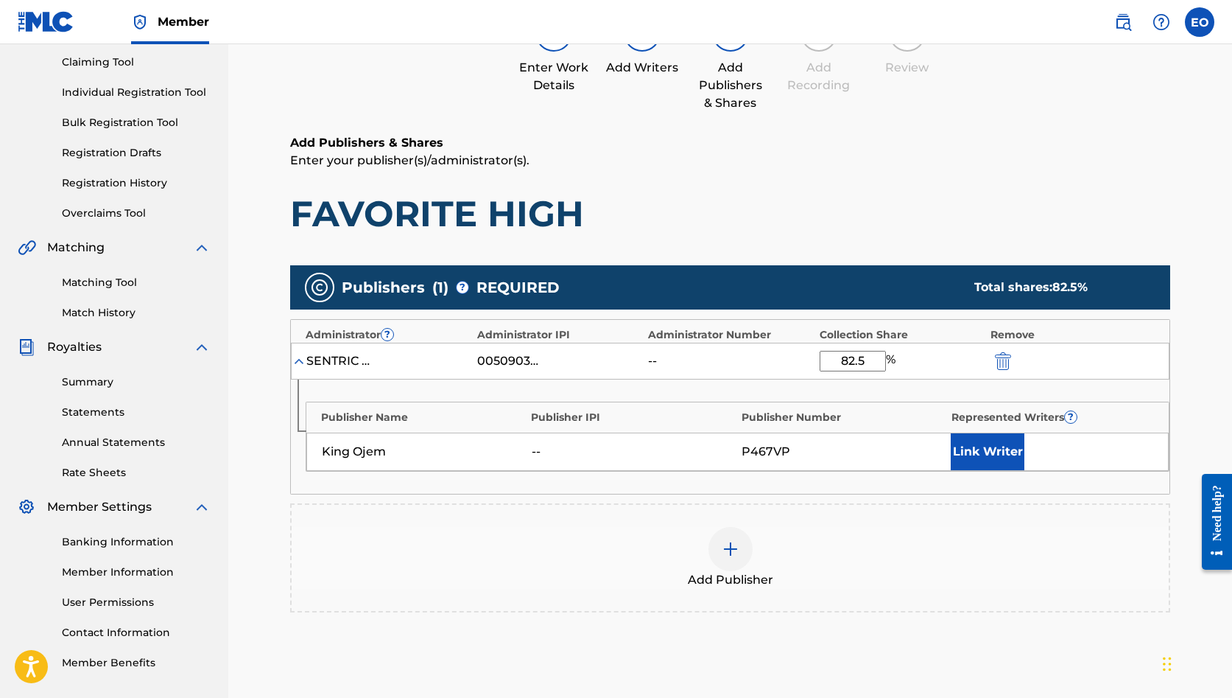
type input "82.5"
click at [982, 437] on button "Link Writer" at bounding box center [988, 451] width 74 height 37
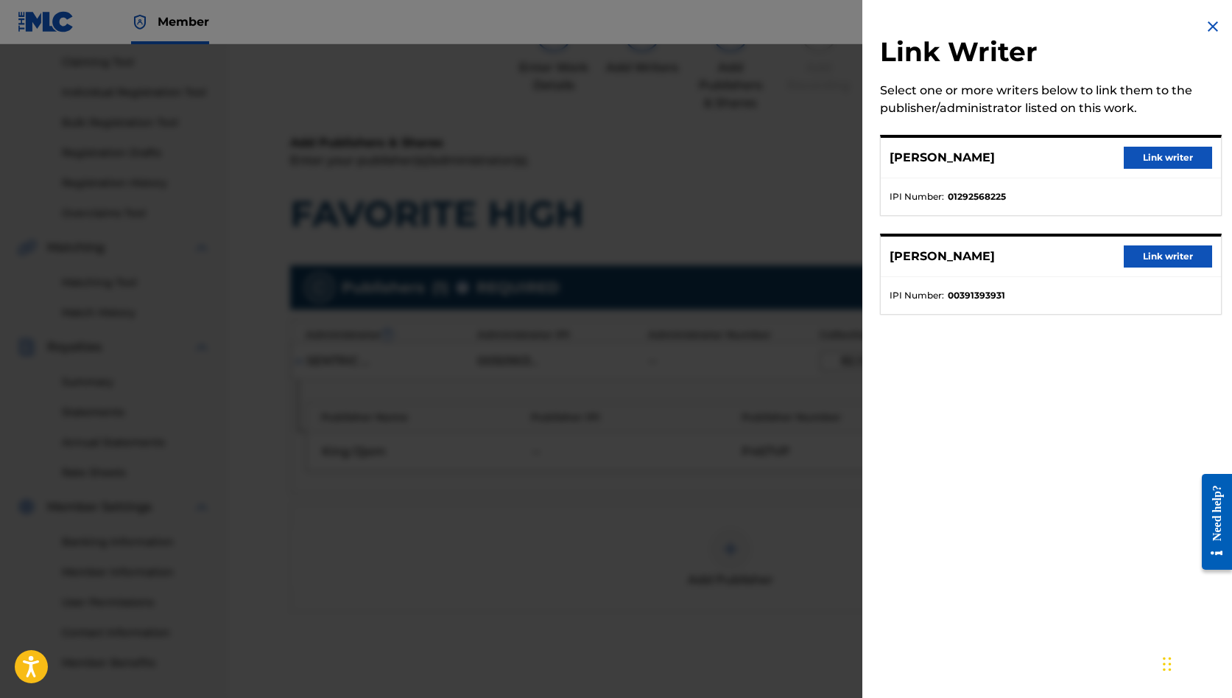
click at [1149, 259] on button "Link writer" at bounding box center [1168, 256] width 88 height 22
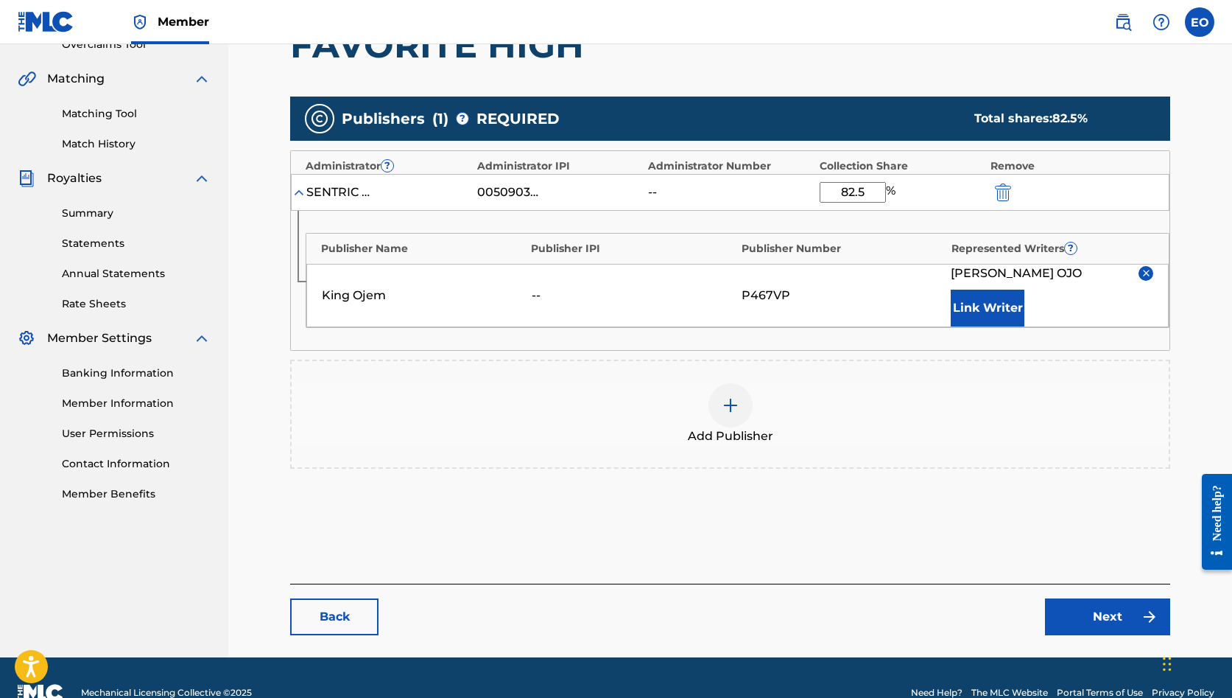
scroll to position [329, 0]
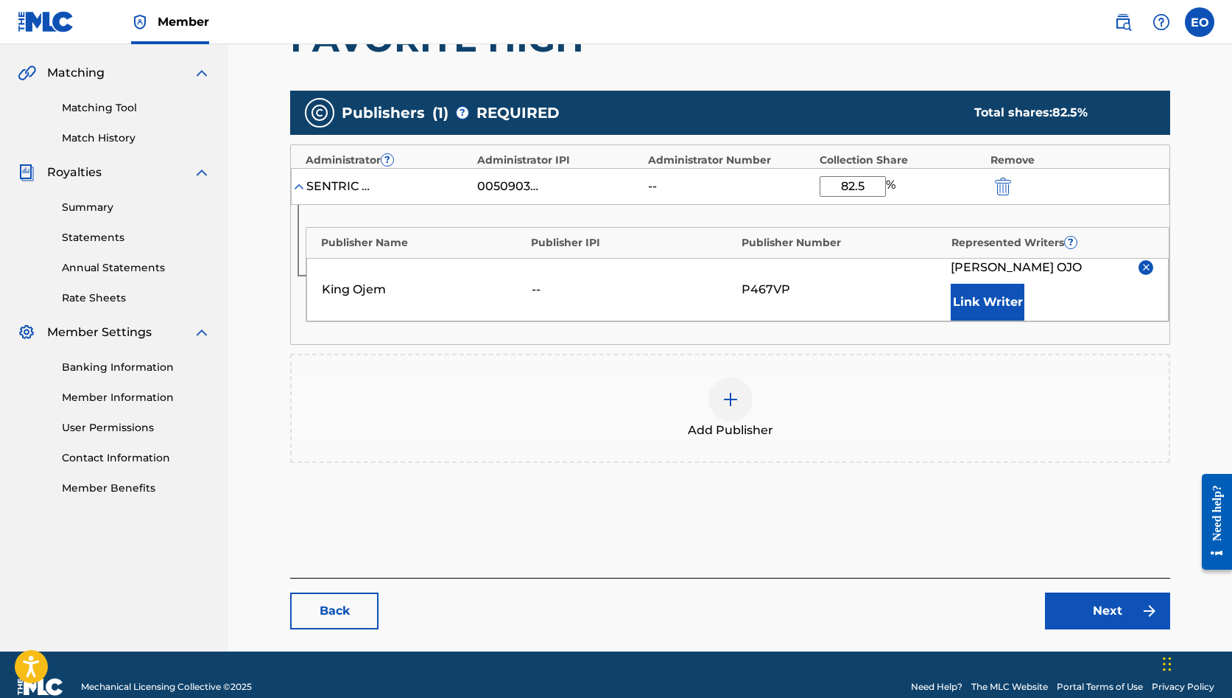
click at [1068, 594] on link "Next" at bounding box center [1107, 610] width 125 height 37
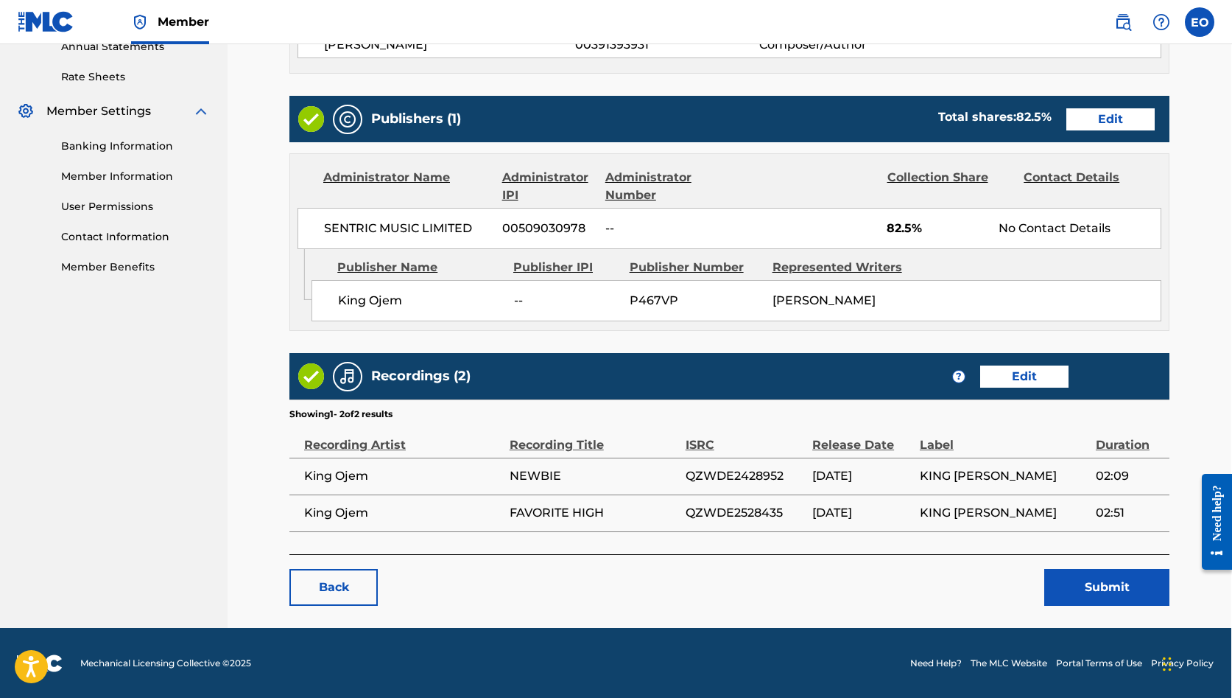
scroll to position [549, 1]
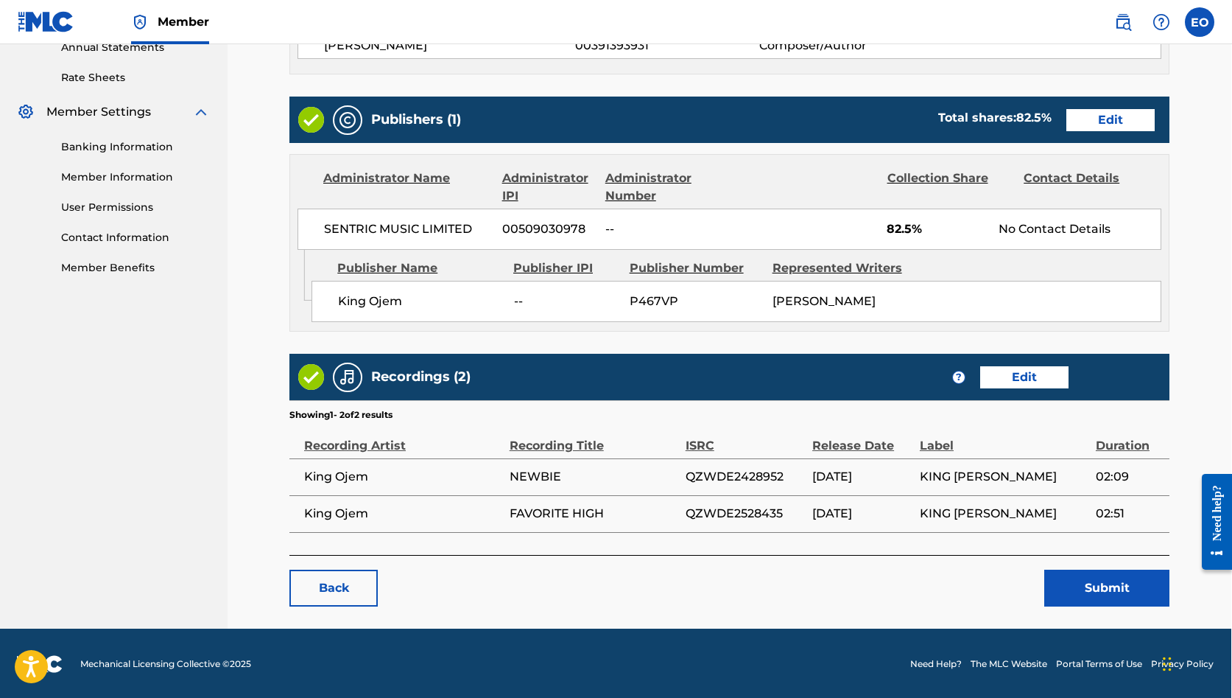
click at [1000, 368] on link "Edit" at bounding box center [1024, 377] width 88 height 22
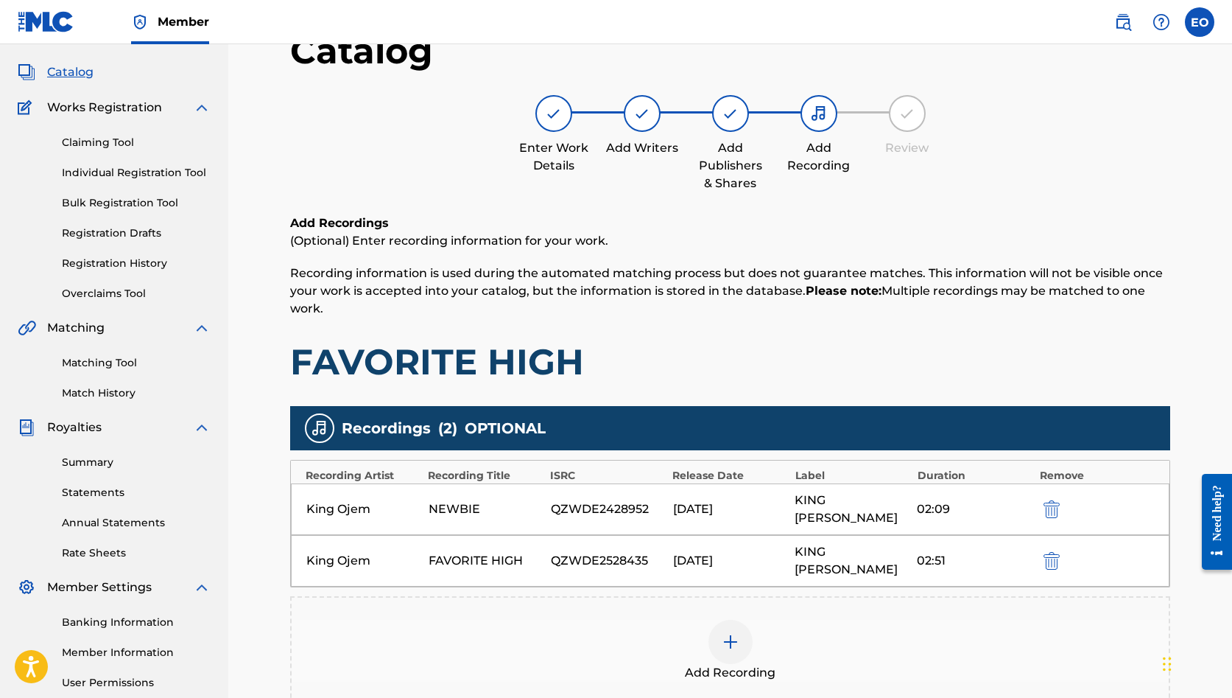
scroll to position [90, 0]
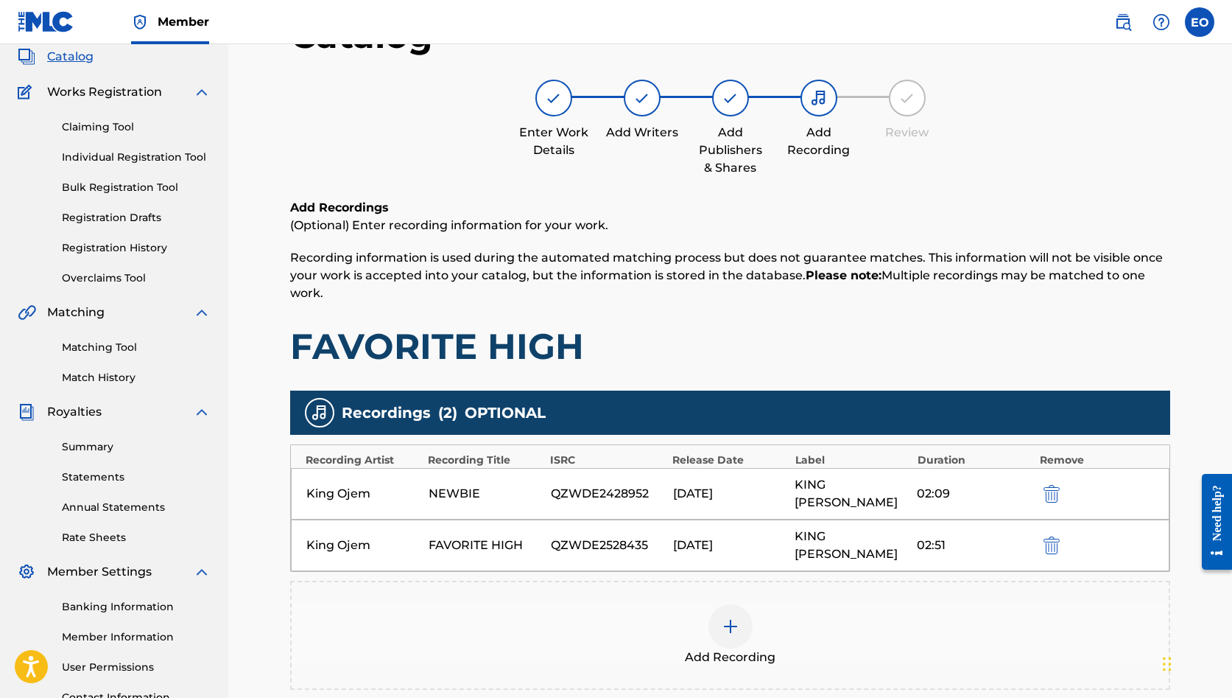
click at [1049, 485] on img "submit" at bounding box center [1052, 494] width 16 height 18
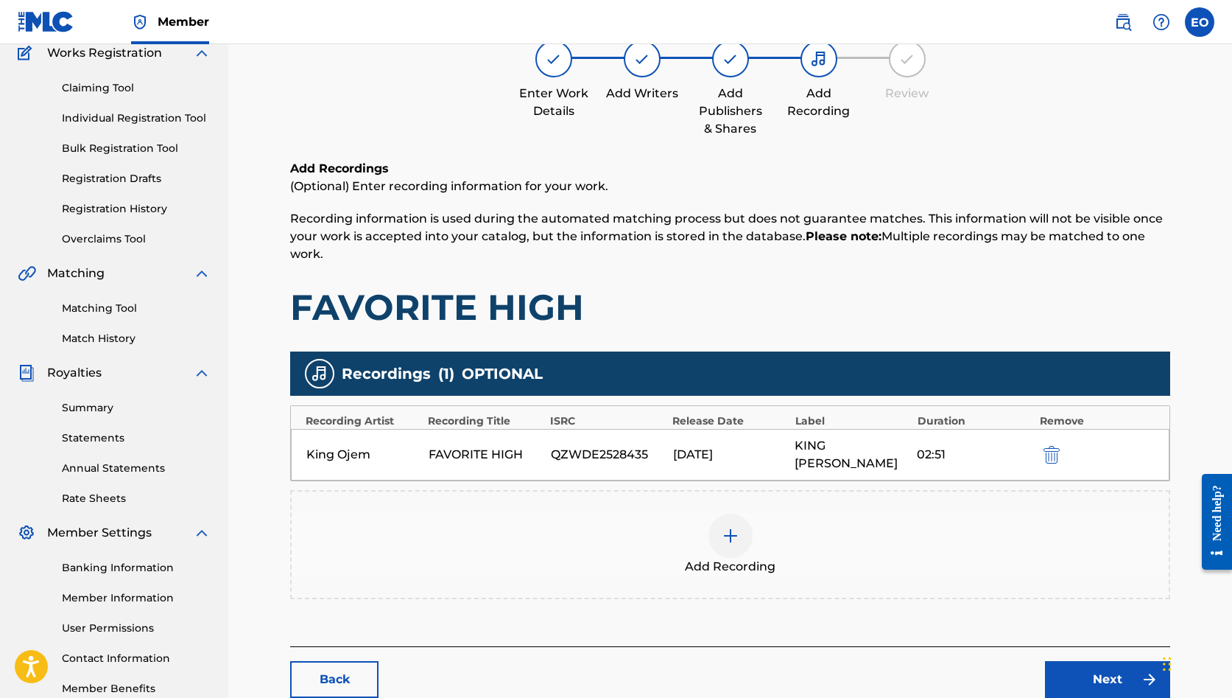
scroll to position [138, 0]
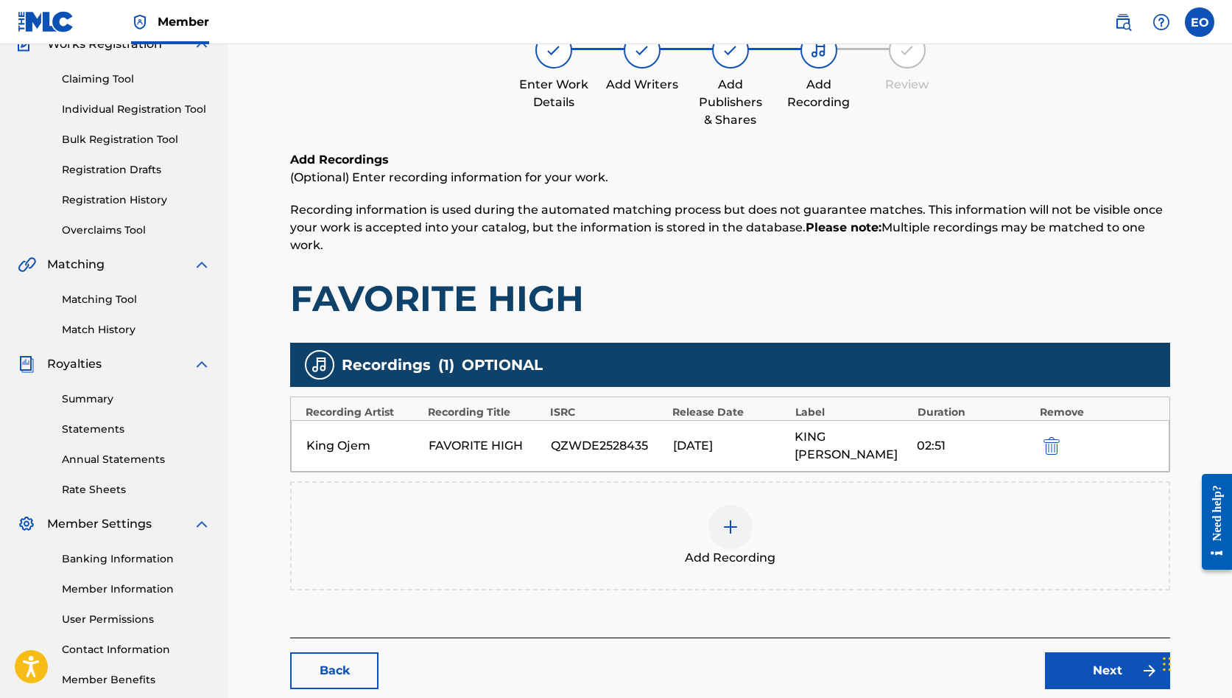
click at [1098, 656] on link "Next" at bounding box center [1107, 670] width 125 height 37
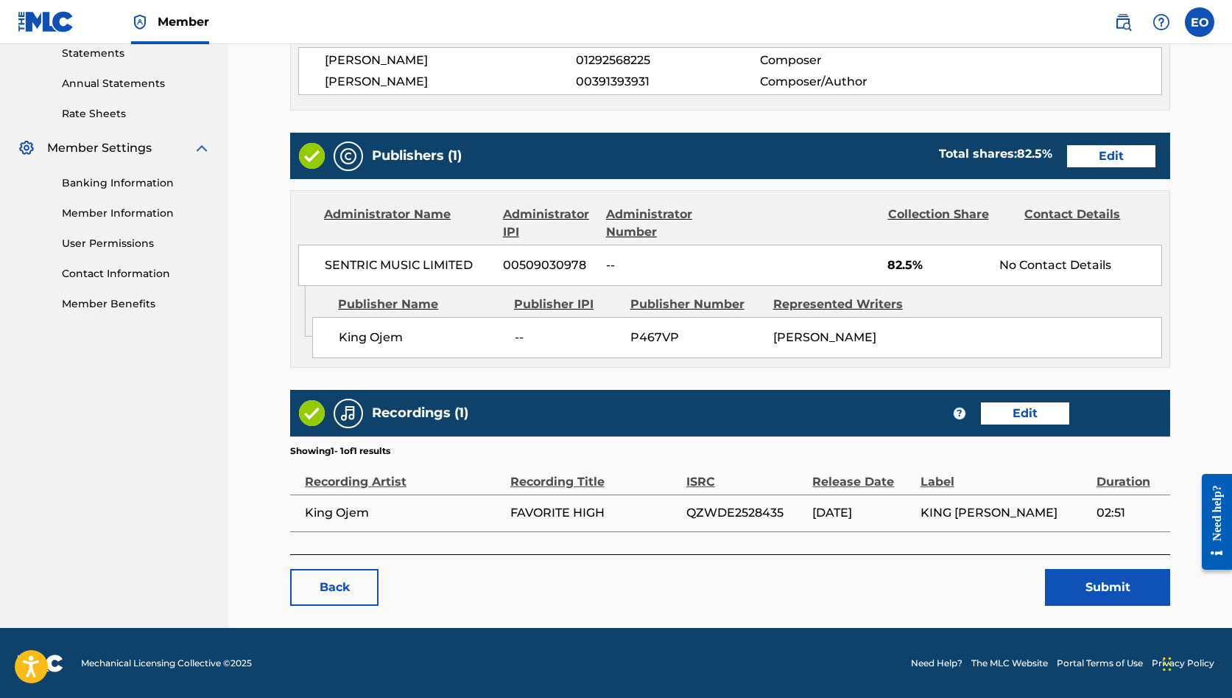
scroll to position [513, 0]
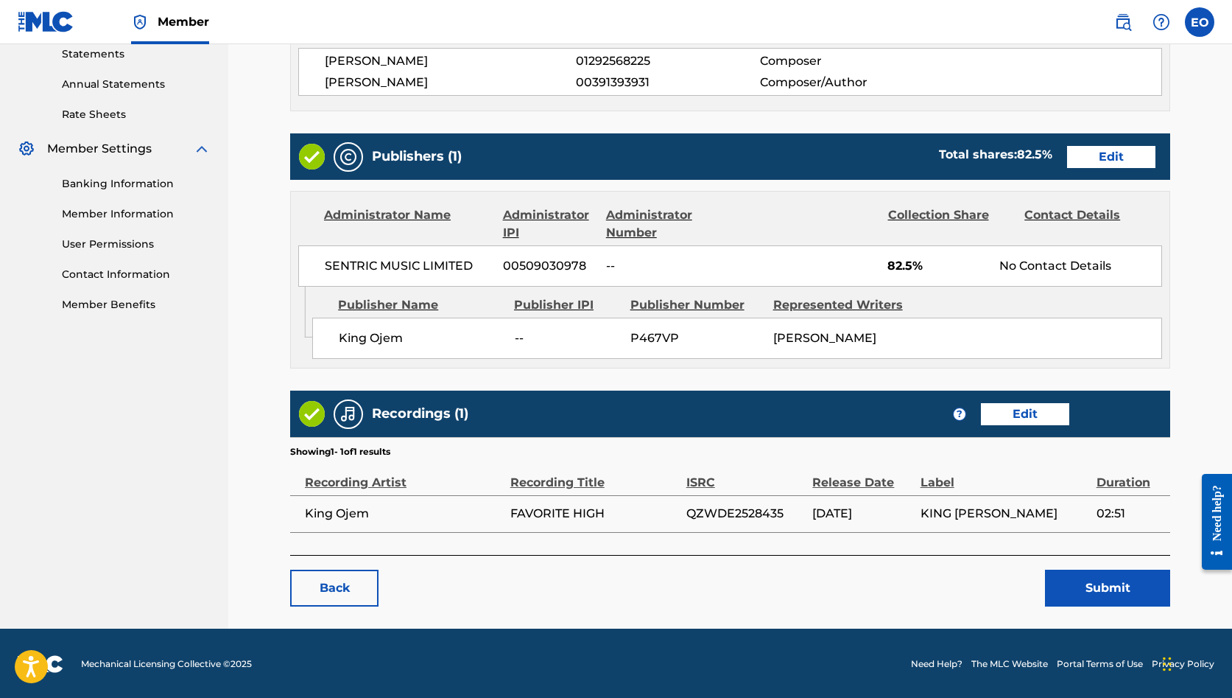
click at [1077, 592] on button "Submit" at bounding box center [1107, 587] width 125 height 37
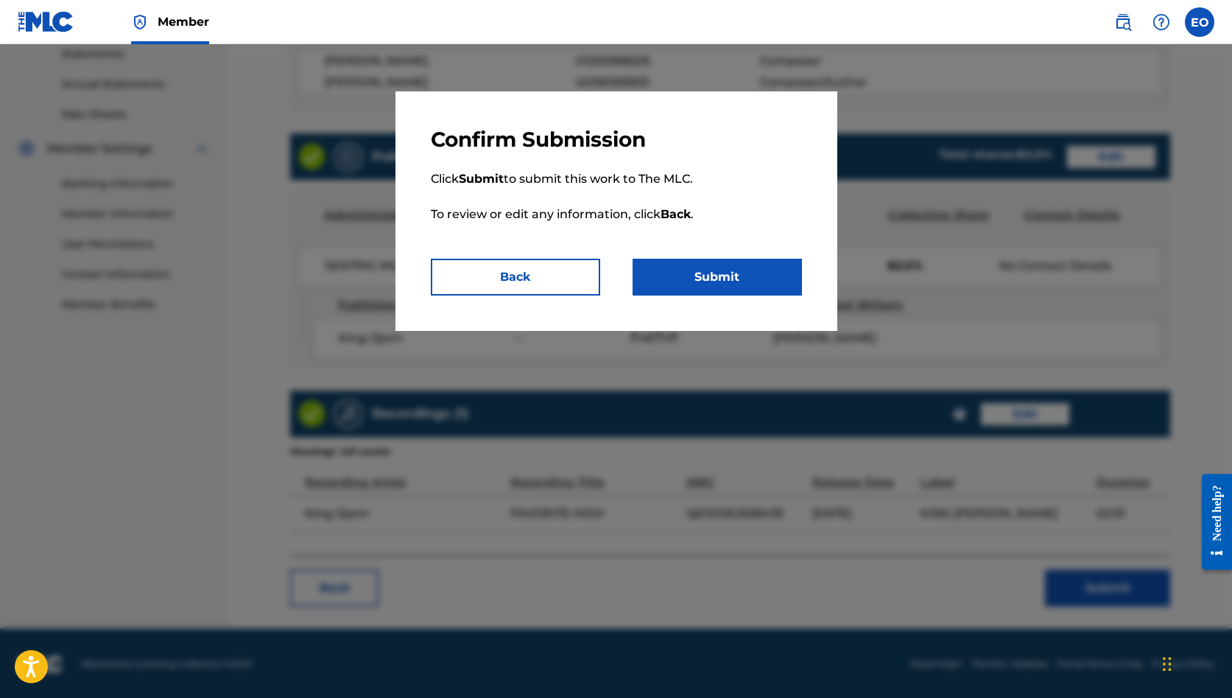
click at [744, 270] on button "Submit" at bounding box center [717, 277] width 169 height 37
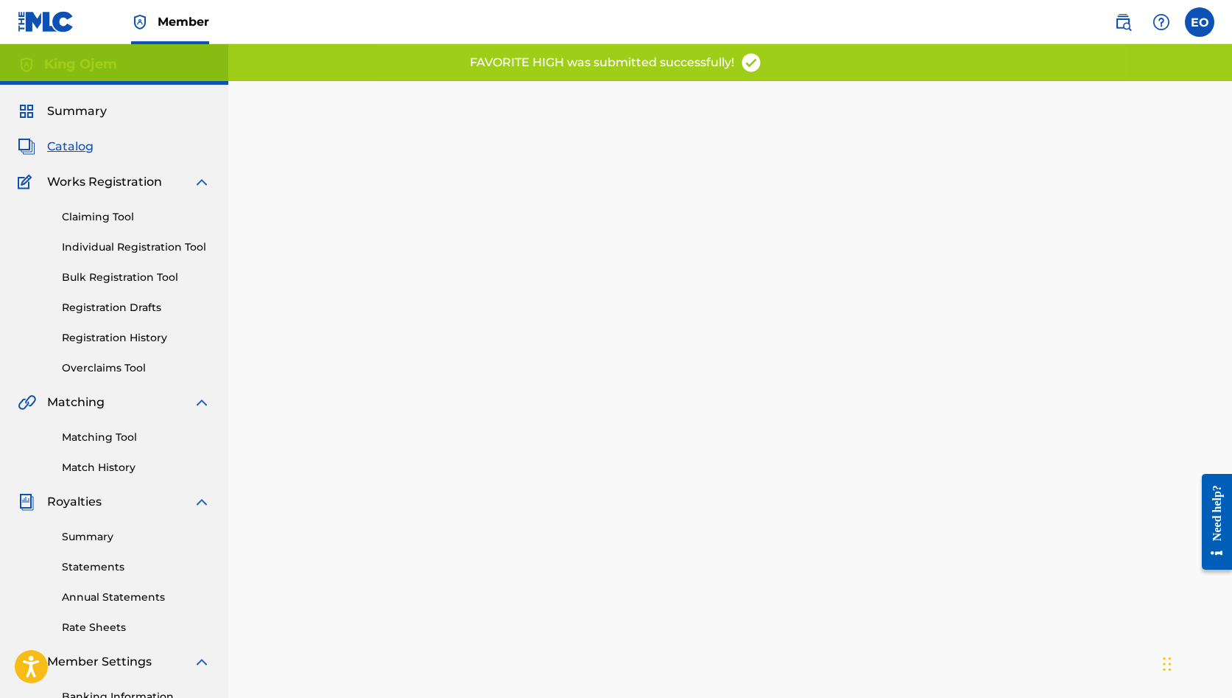
click at [76, 146] on span "Catalog" at bounding box center [70, 147] width 46 height 18
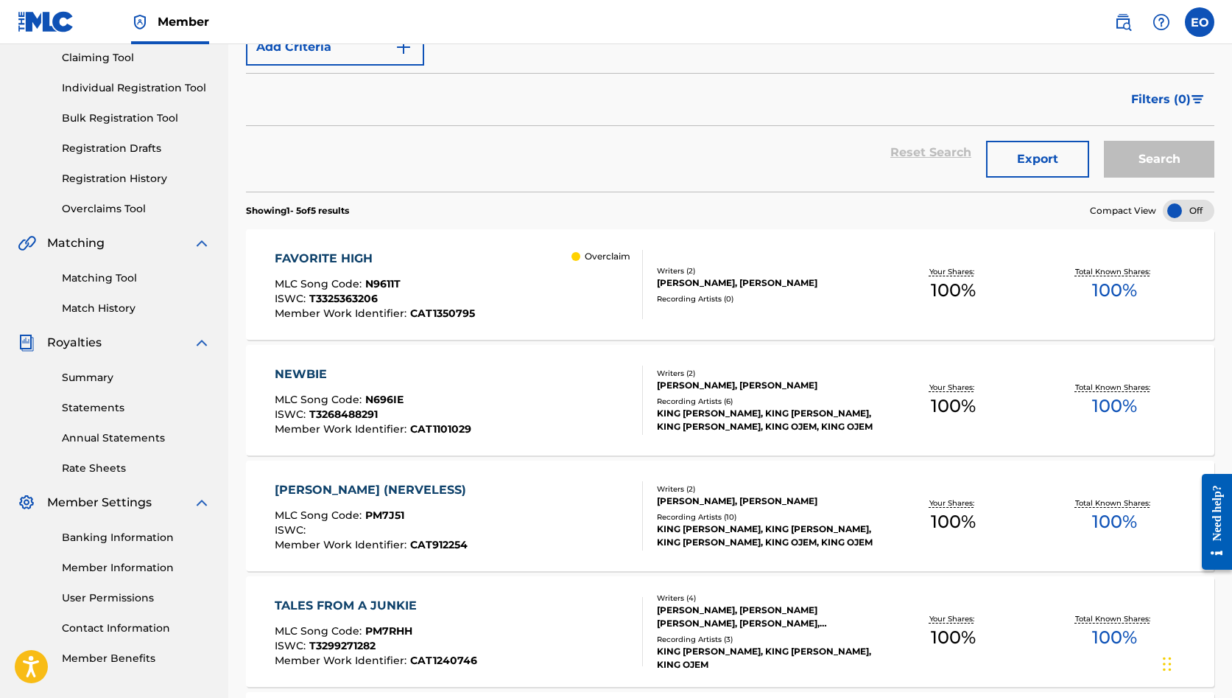
scroll to position [160, 0]
click at [299, 372] on div "NEWBIE" at bounding box center [373, 374] width 197 height 18
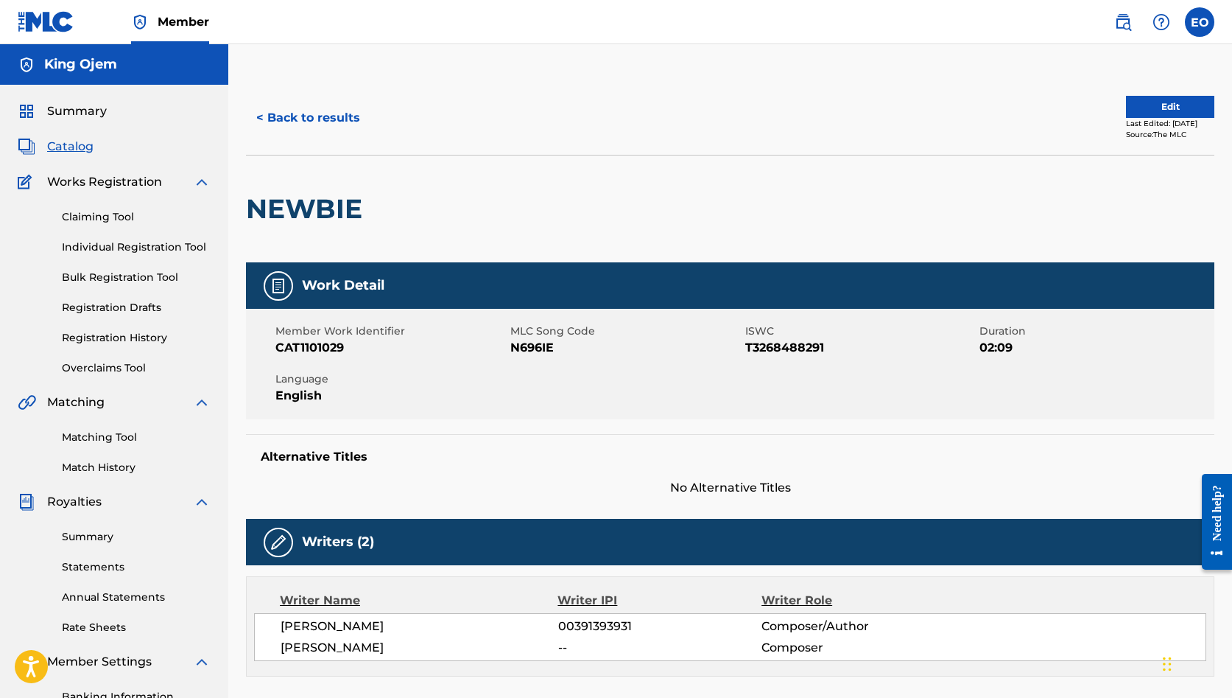
click at [1158, 98] on button "Edit" at bounding box center [1170, 107] width 88 height 22
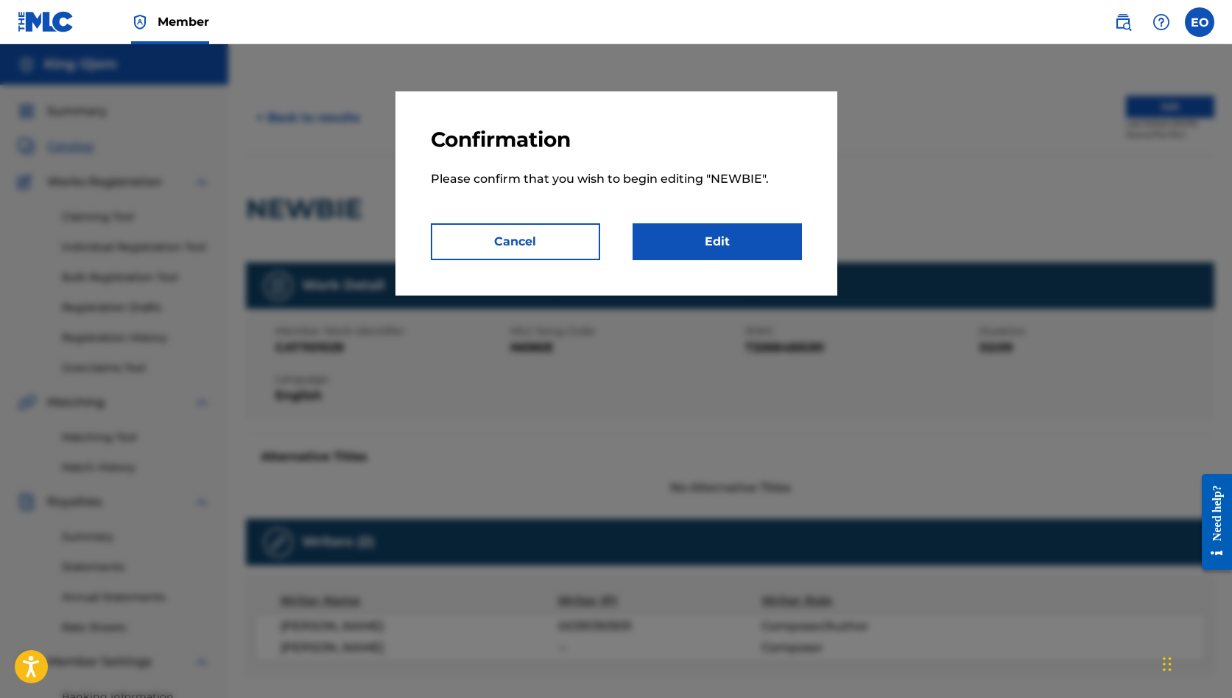
click at [681, 246] on link "Edit" at bounding box center [717, 241] width 169 height 37
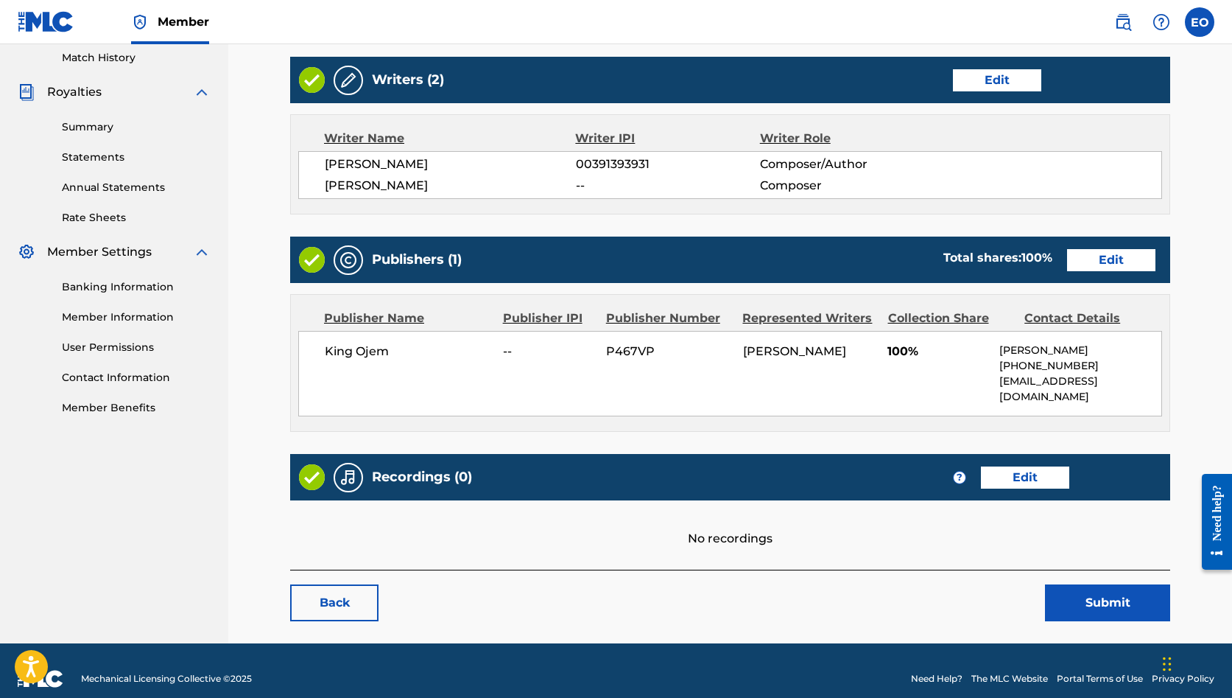
scroll to position [409, 0]
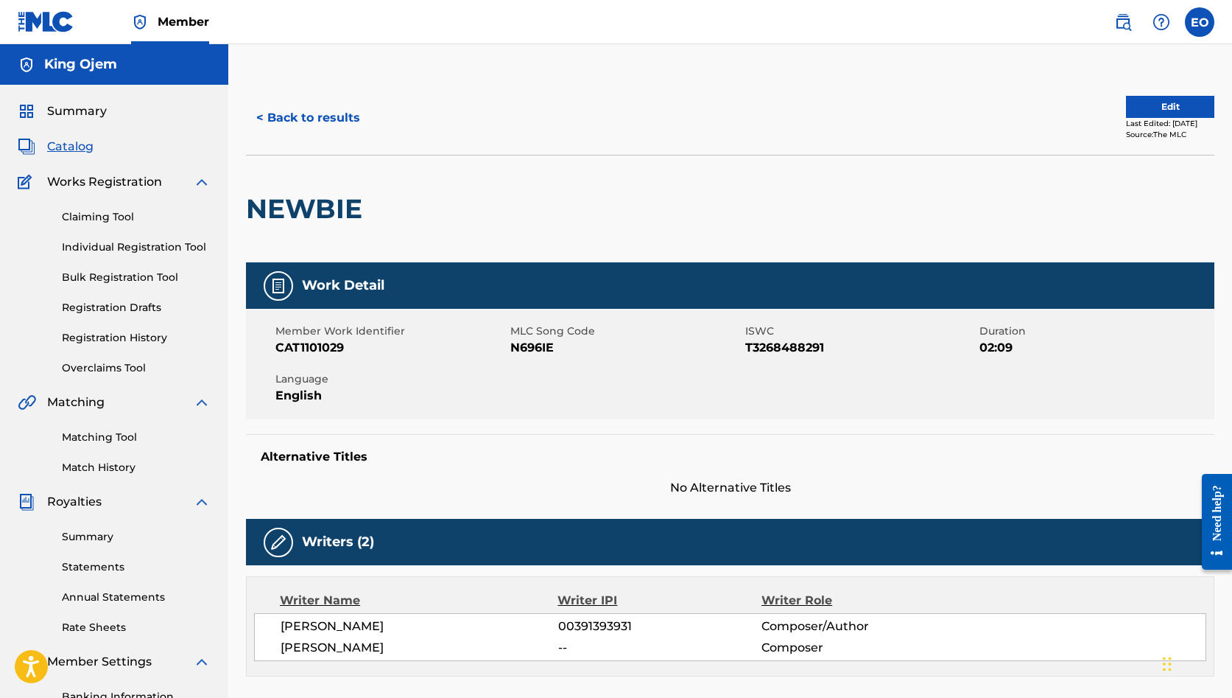
click at [1126, 104] on button "Edit" at bounding box center [1170, 107] width 88 height 22
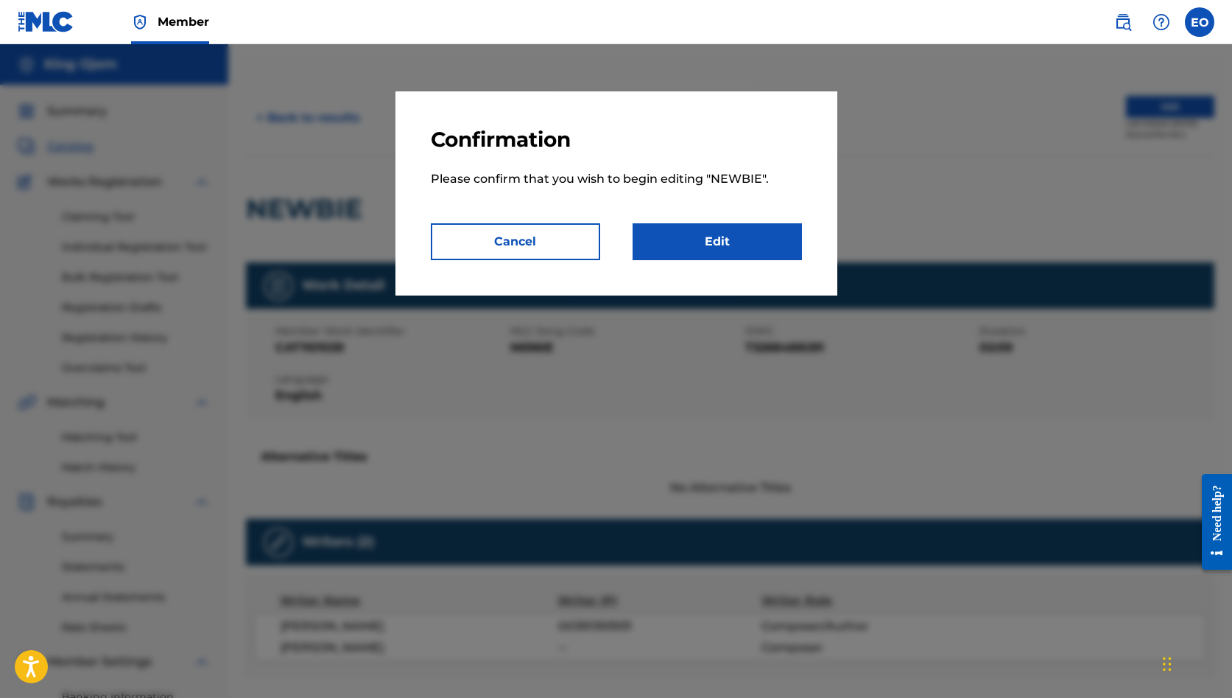
click at [795, 240] on link "Edit" at bounding box center [717, 241] width 169 height 37
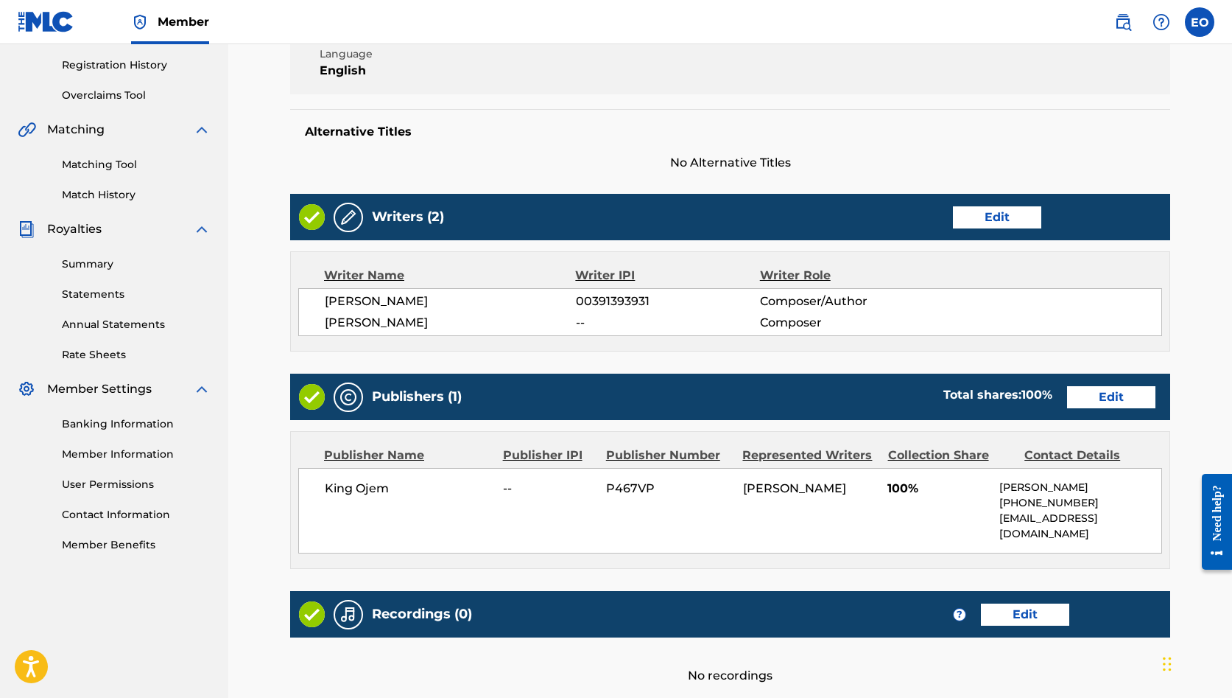
scroll to position [275, 0]
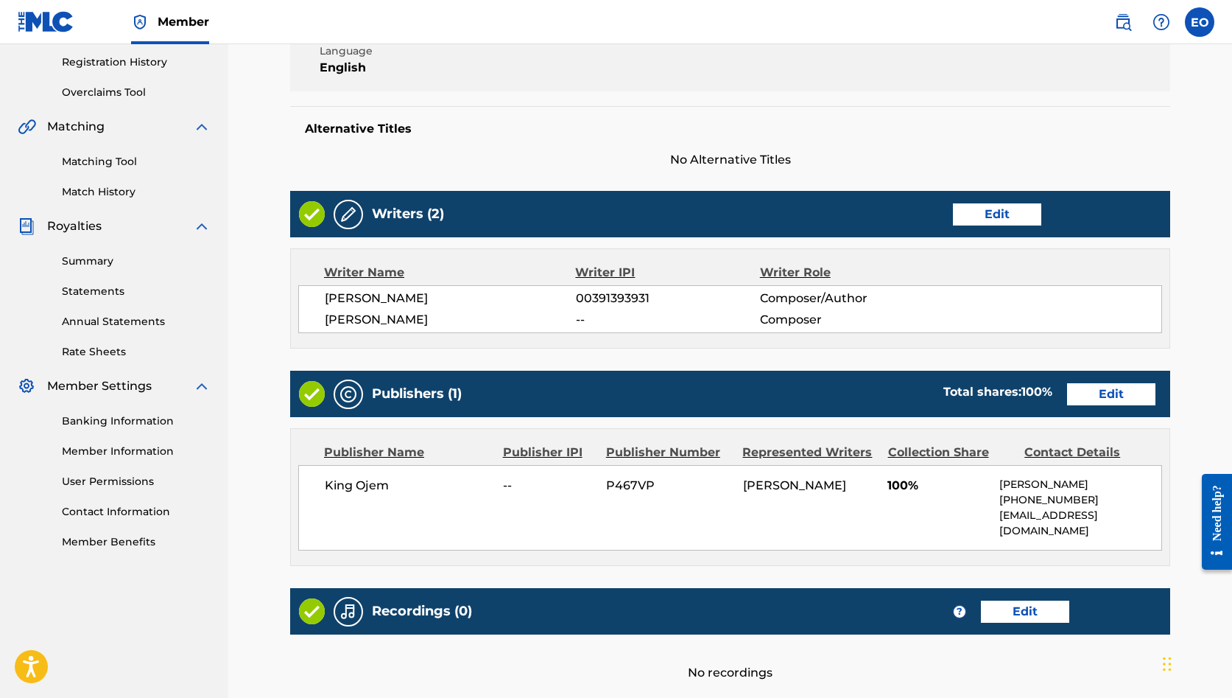
click at [1080, 393] on link "Edit" at bounding box center [1111, 394] width 88 height 22
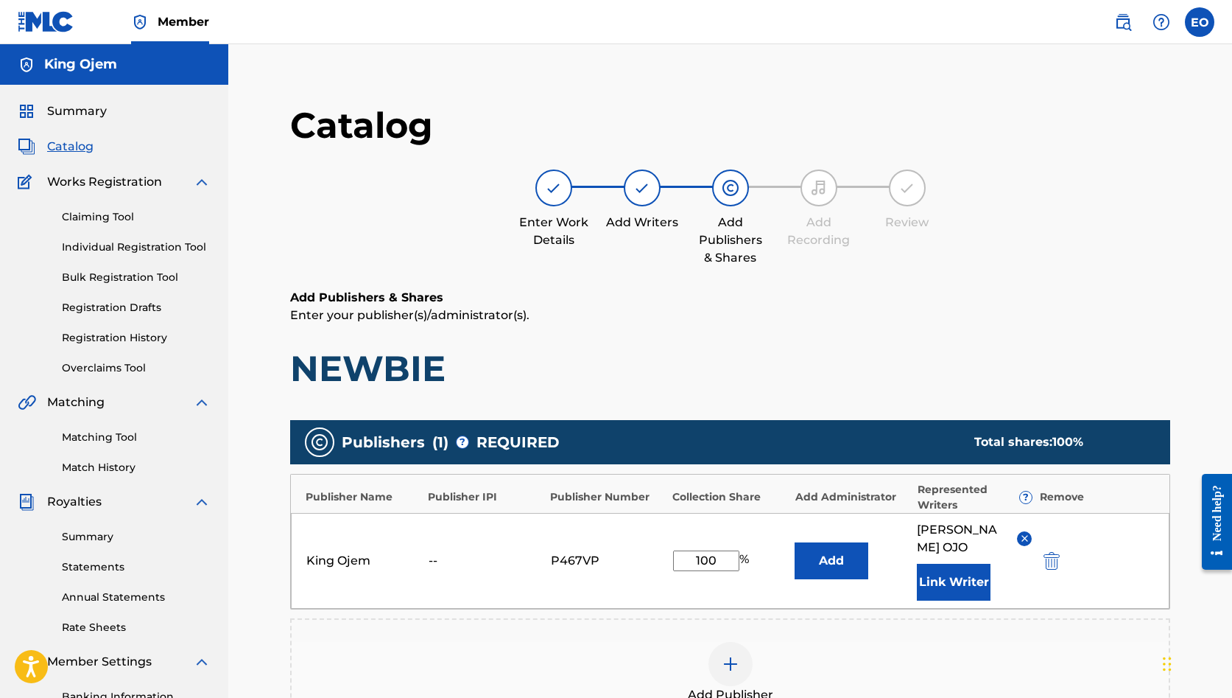
click at [819, 547] on button "Add" at bounding box center [832, 560] width 74 height 37
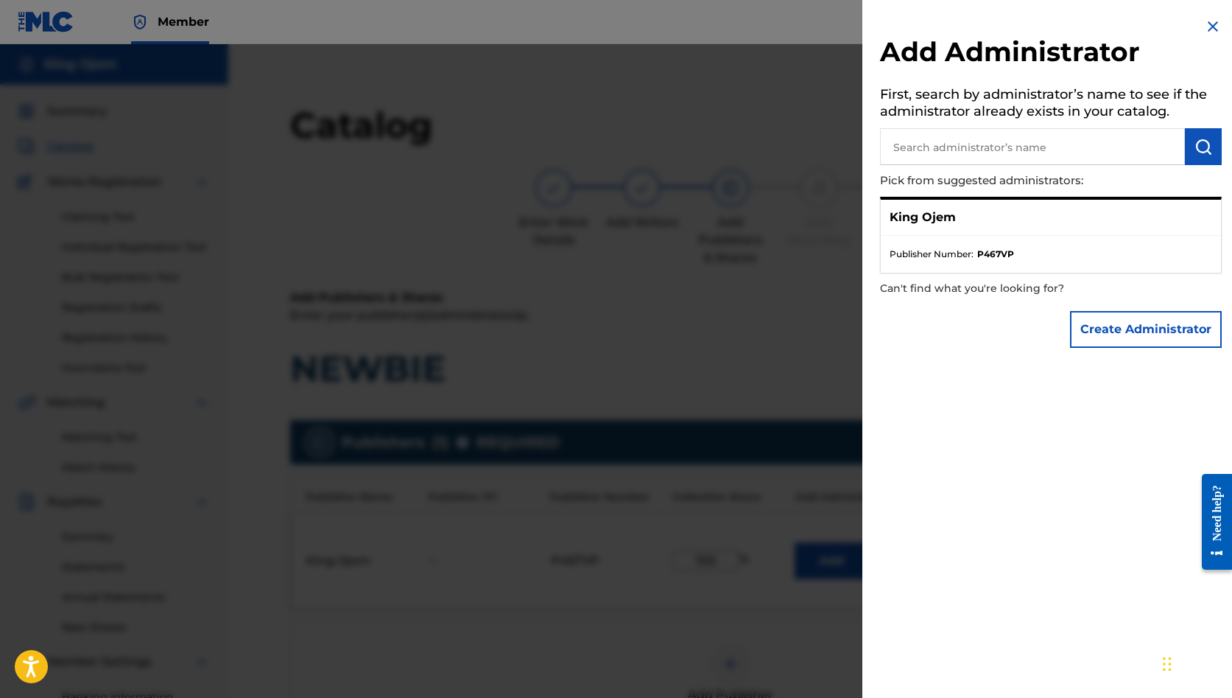
click at [914, 145] on input "text" at bounding box center [1032, 146] width 305 height 37
type input "sentric"
click at [1208, 147] on button "submit" at bounding box center [1203, 146] width 37 height 37
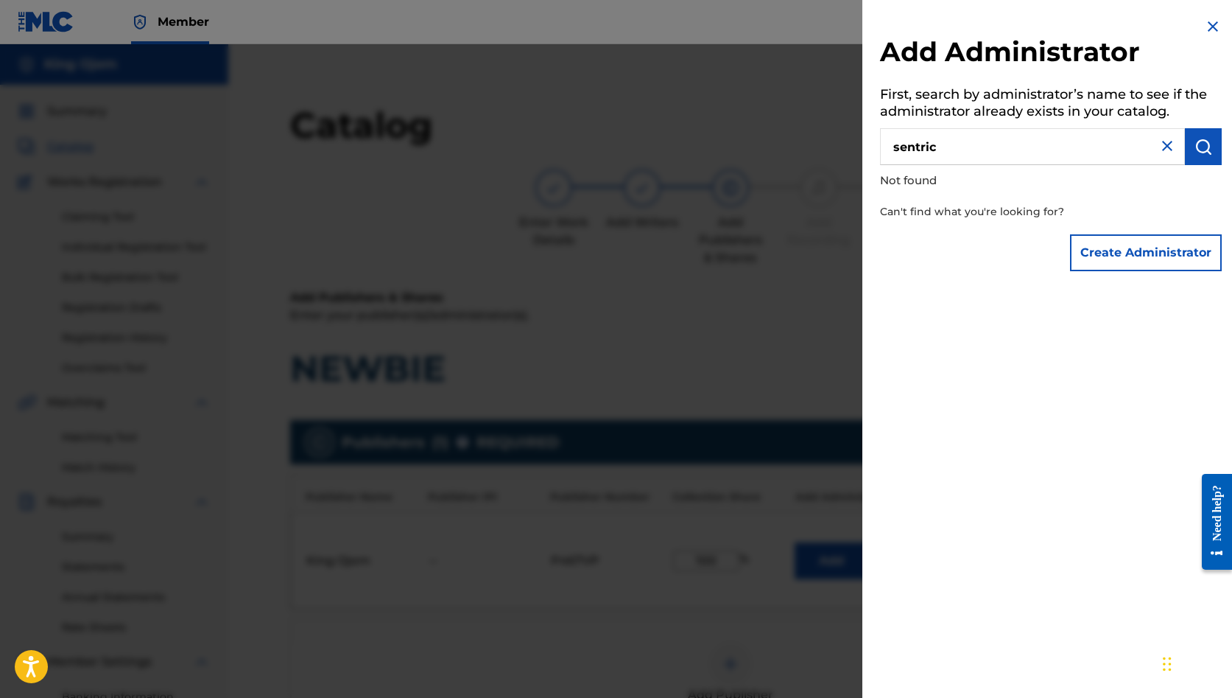
click at [1106, 241] on button "Create Administrator" at bounding box center [1146, 252] width 152 height 37
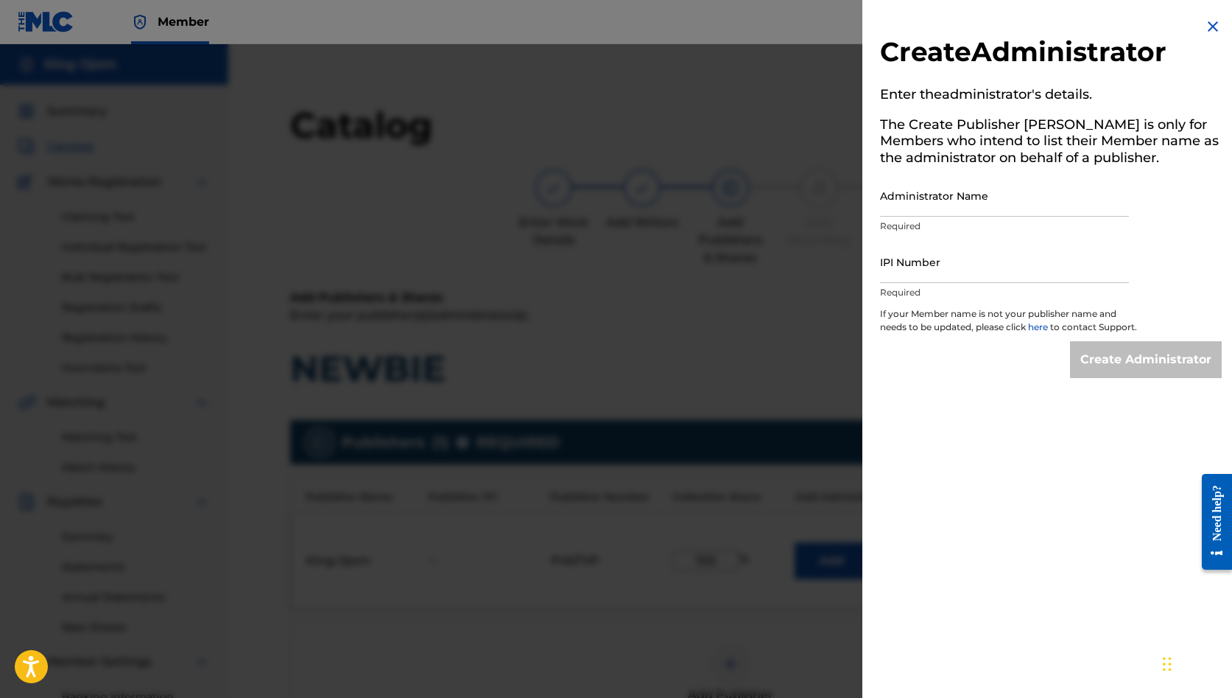
click at [944, 200] on input "Administrator Name" at bounding box center [1004, 196] width 249 height 42
paste input "SENTRIC MUSIC LIMITED"
type input "SENTRIC MUSIC LIMITED"
click at [958, 267] on input "IPI Number" at bounding box center [1004, 262] width 249 height 42
paste input "00509030978"
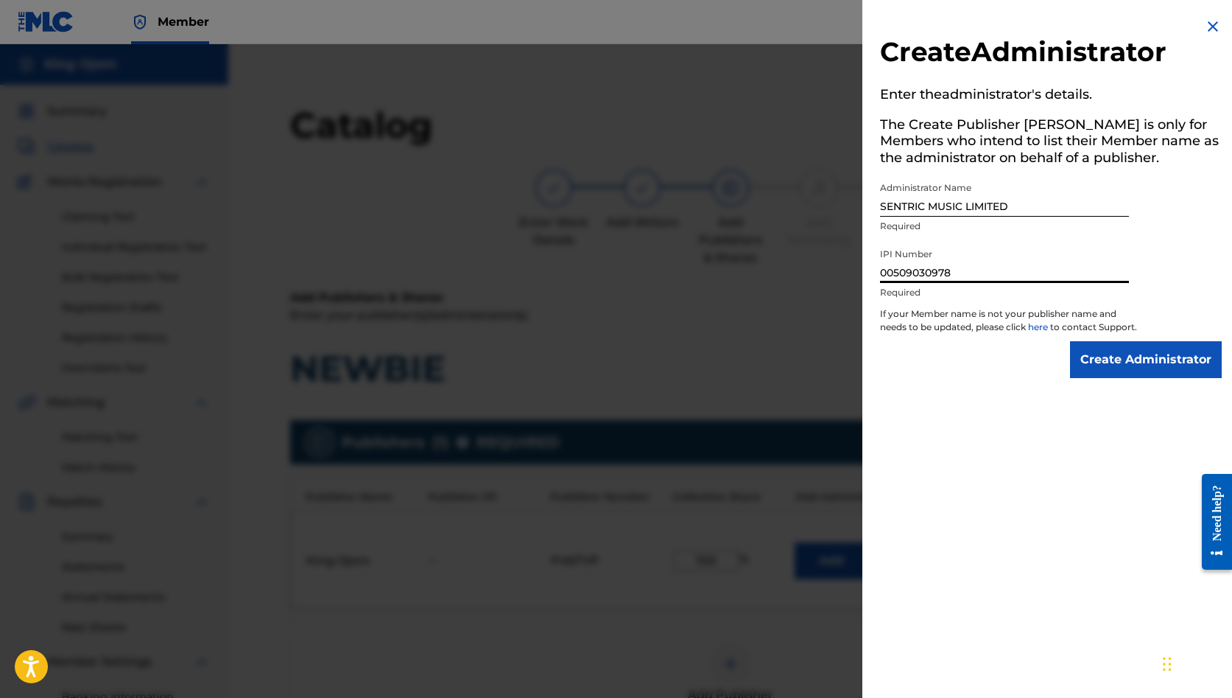
type input "00509030978"
click at [1137, 366] on input "Create Administrator" at bounding box center [1146, 359] width 152 height 37
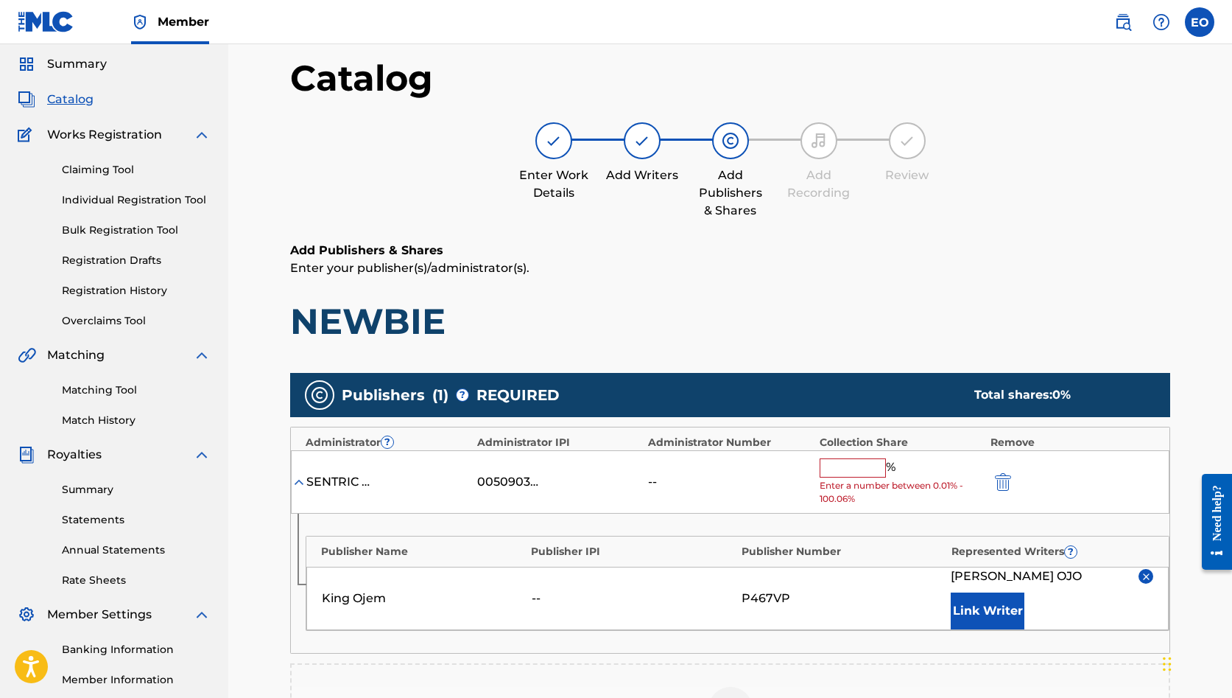
scroll to position [50, 0]
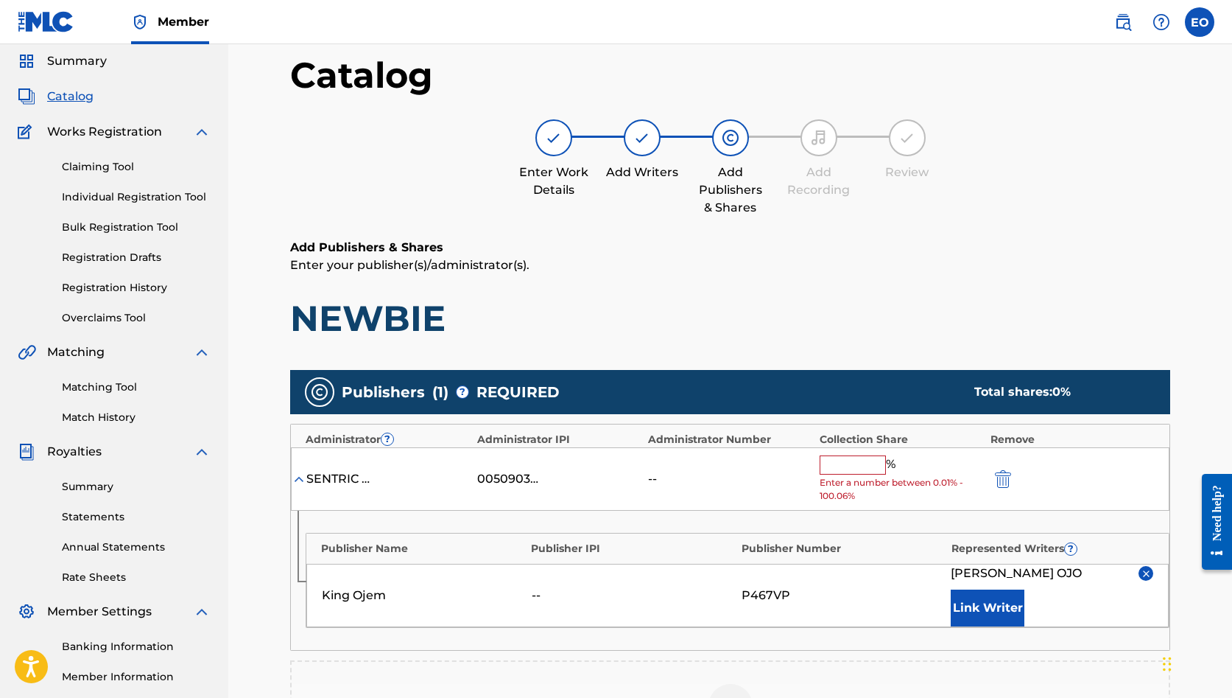
click at [835, 465] on input "text" at bounding box center [853, 464] width 66 height 19
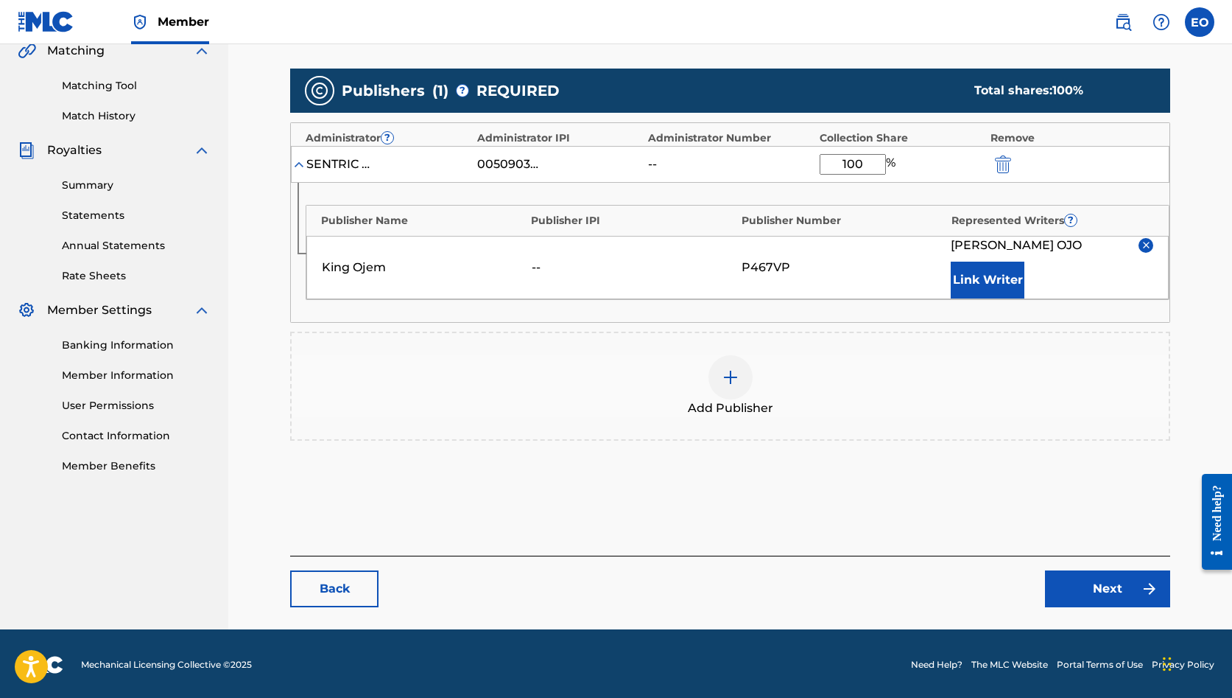
scroll to position [351, 0]
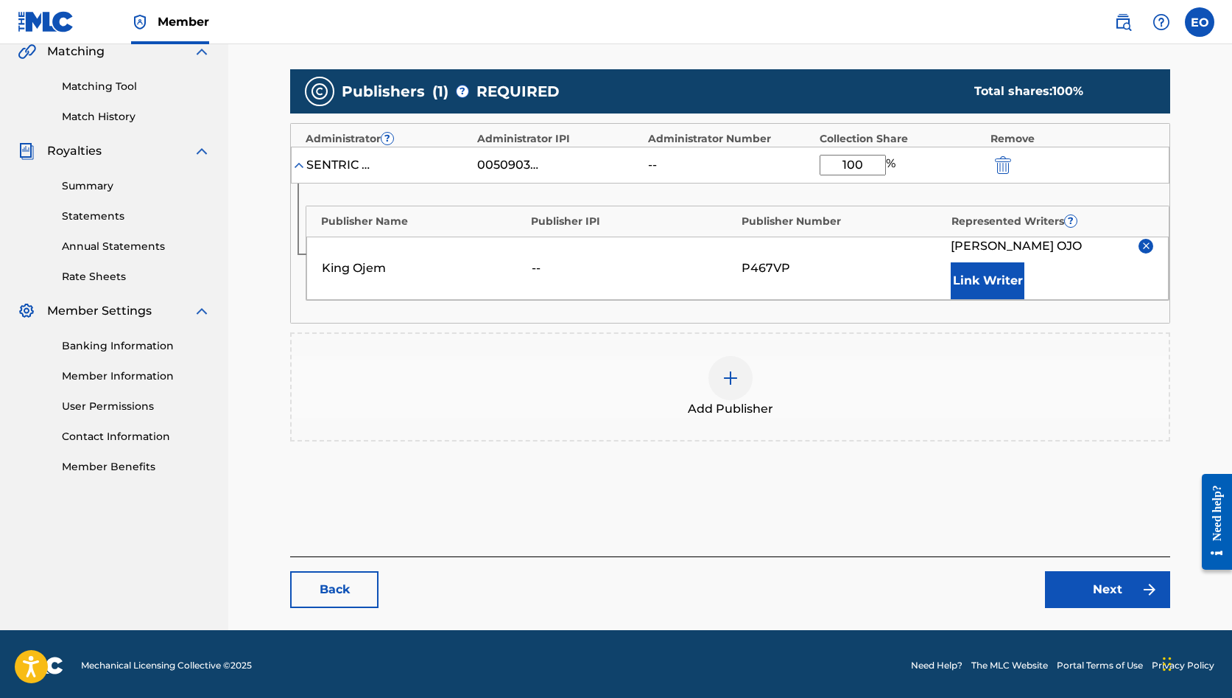
type input "100"
click at [1060, 589] on link "Next" at bounding box center [1107, 589] width 125 height 37
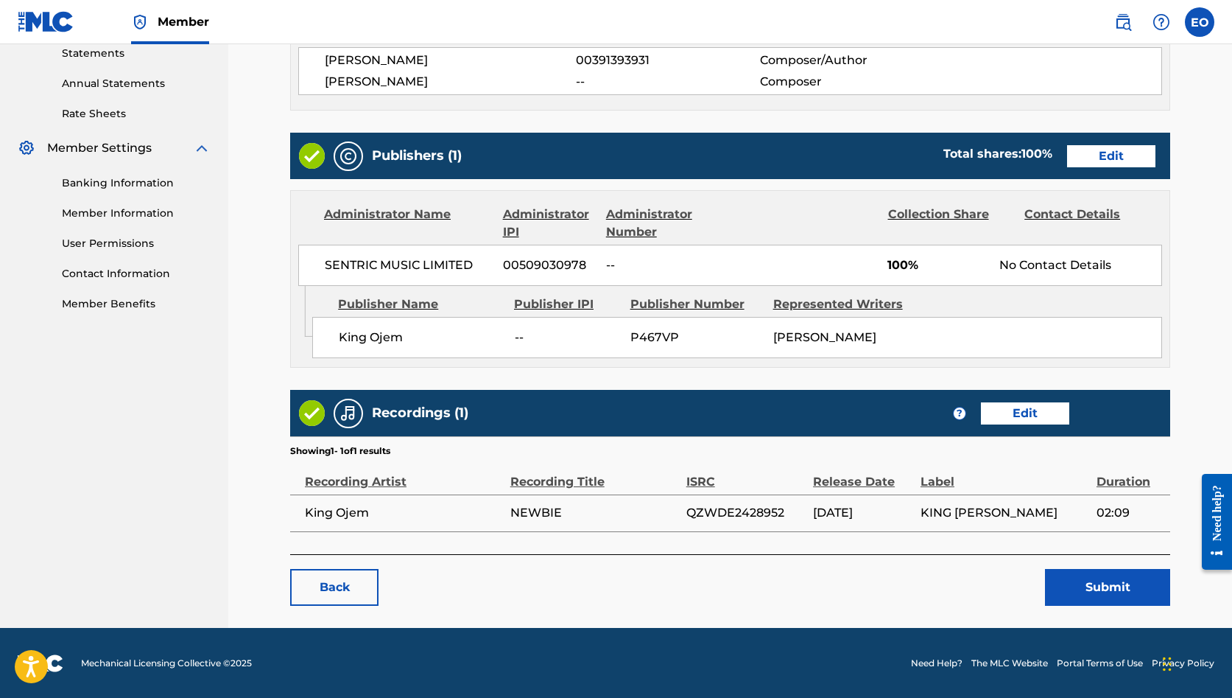
scroll to position [513, 0]
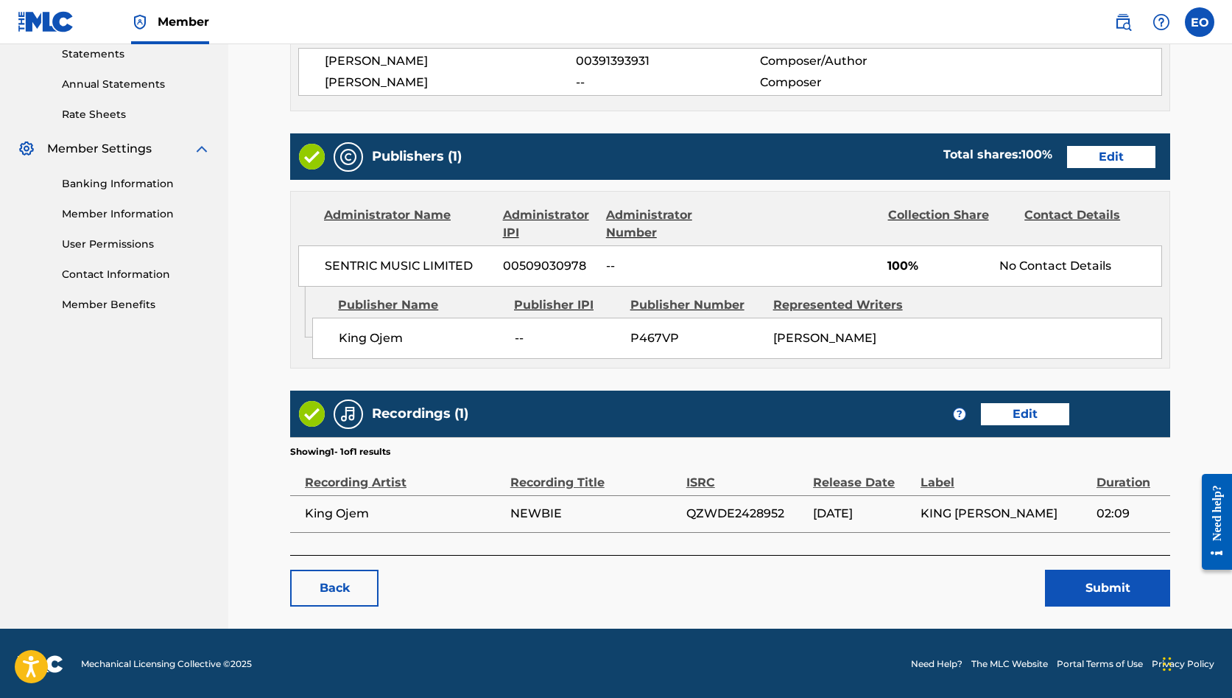
click at [1045, 585] on button "Submit" at bounding box center [1107, 587] width 125 height 37
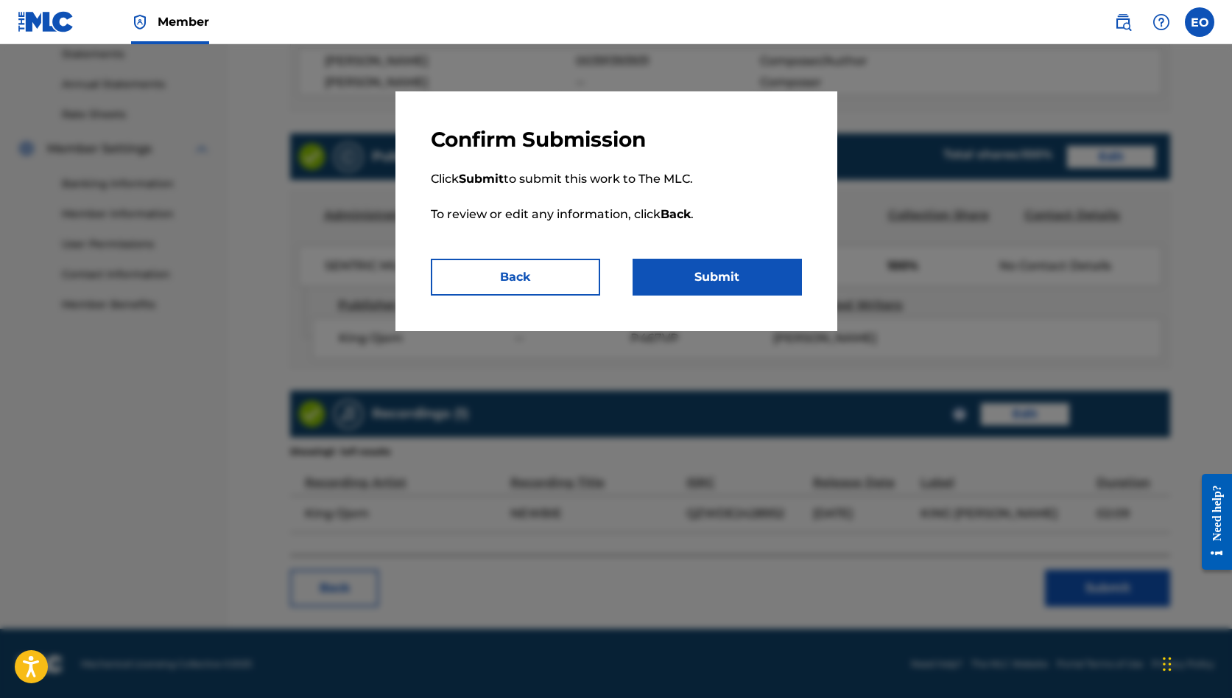
click at [695, 275] on button "Submit" at bounding box center [717, 277] width 169 height 37
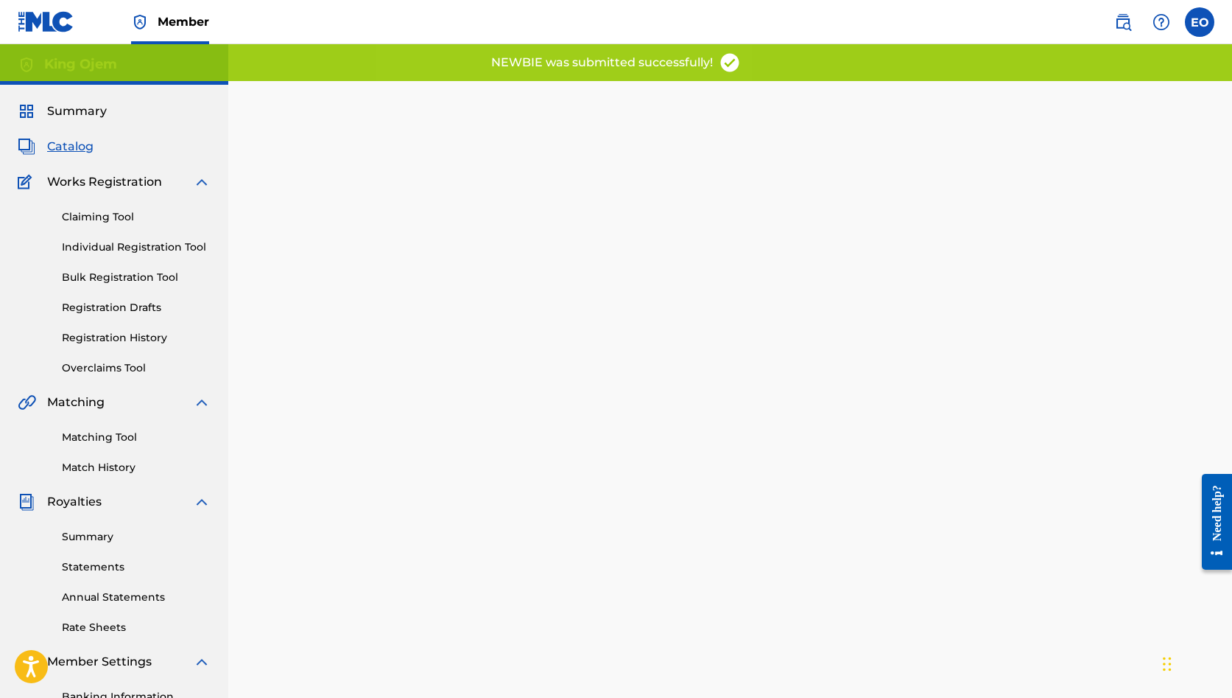
click at [79, 149] on span "Catalog" at bounding box center [70, 147] width 46 height 18
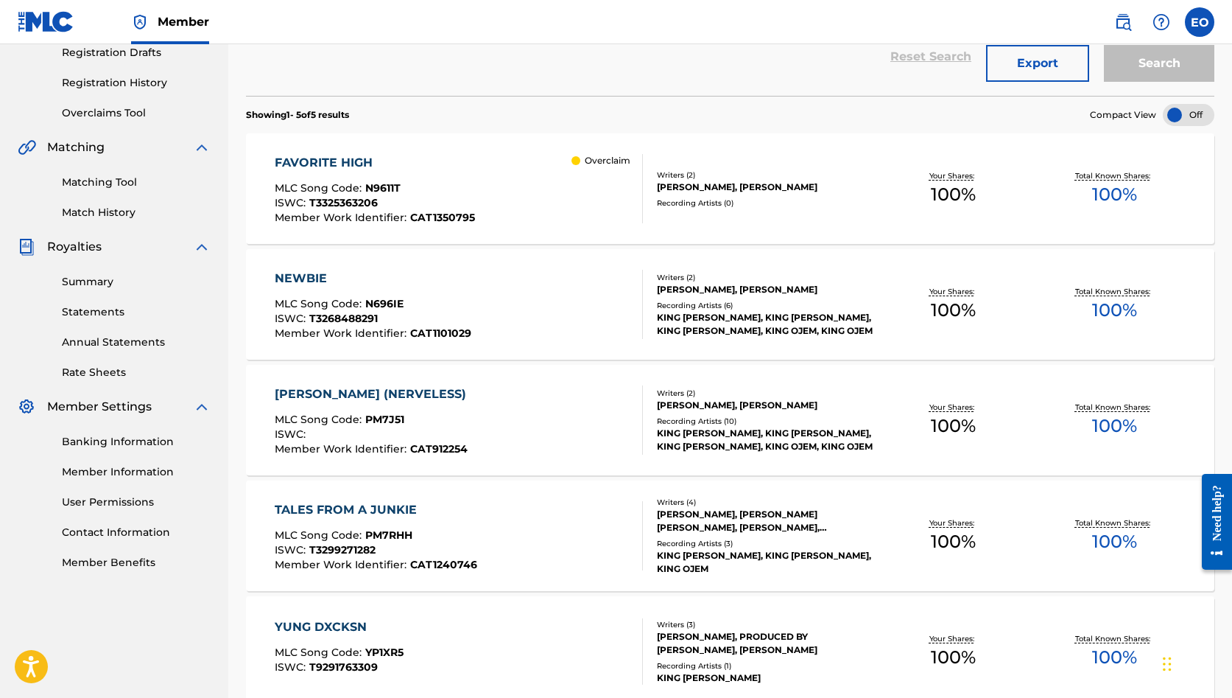
scroll to position [269, 0]
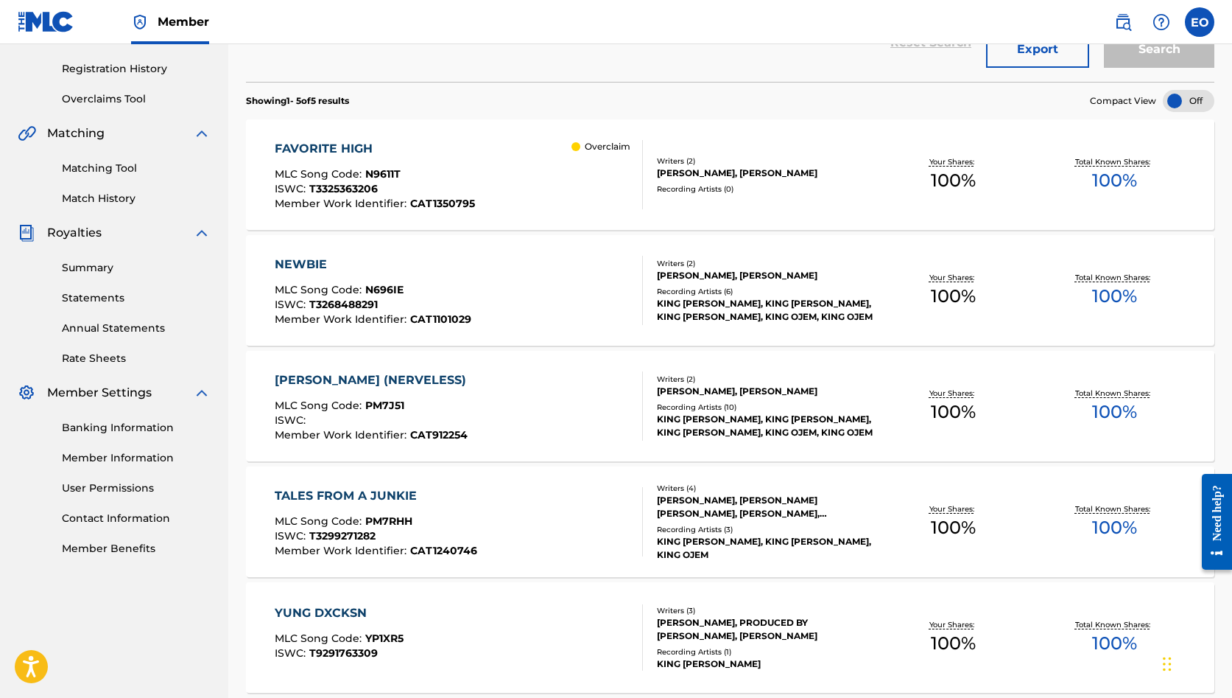
click at [380, 376] on div "[PERSON_NAME] (NERVELESS)" at bounding box center [374, 380] width 199 height 18
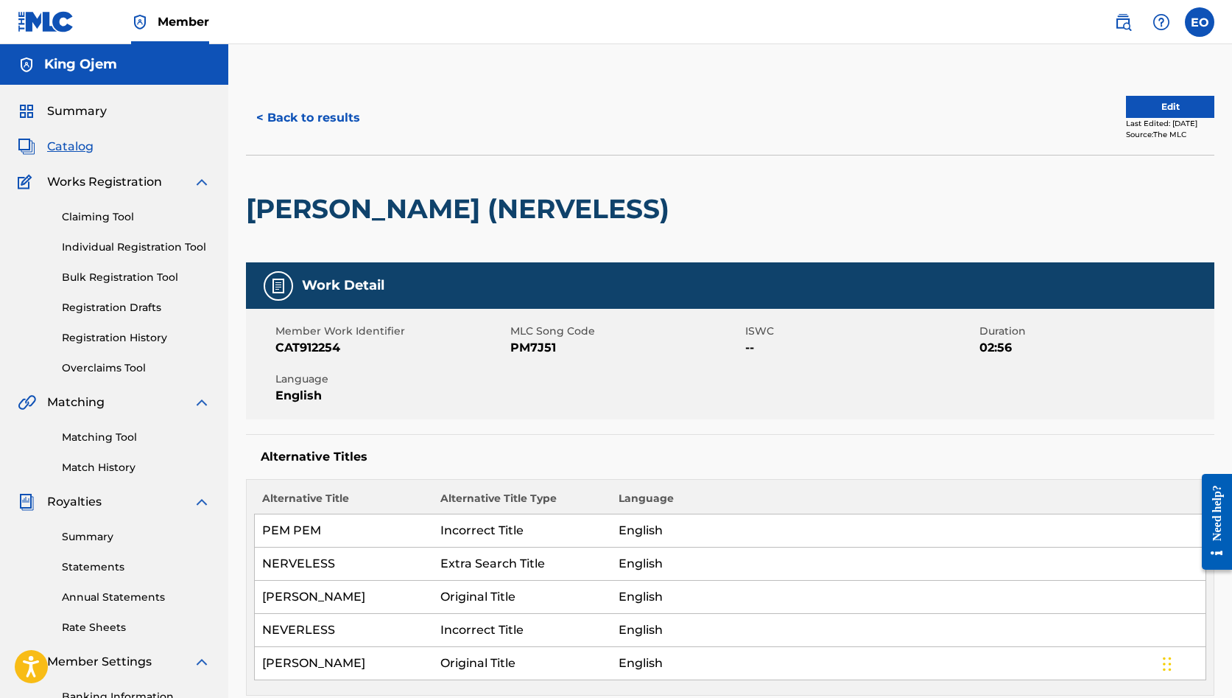
click at [1128, 114] on button "Edit" at bounding box center [1170, 107] width 88 height 22
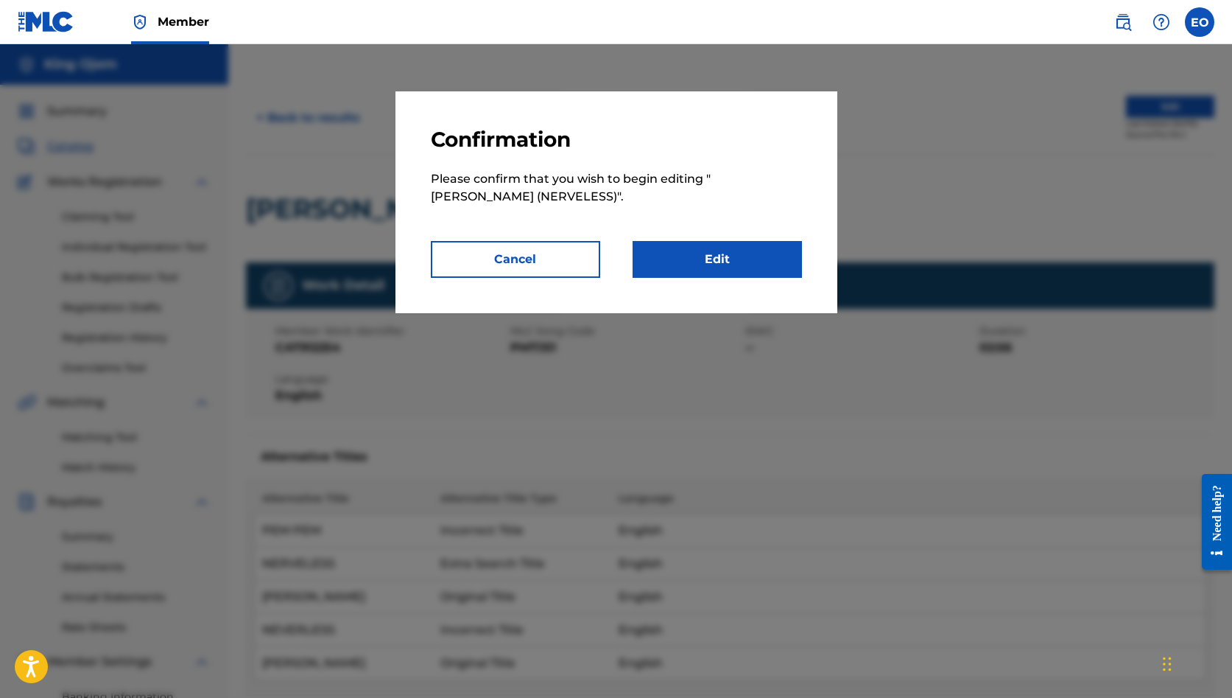
click at [733, 257] on link "Edit" at bounding box center [717, 259] width 169 height 37
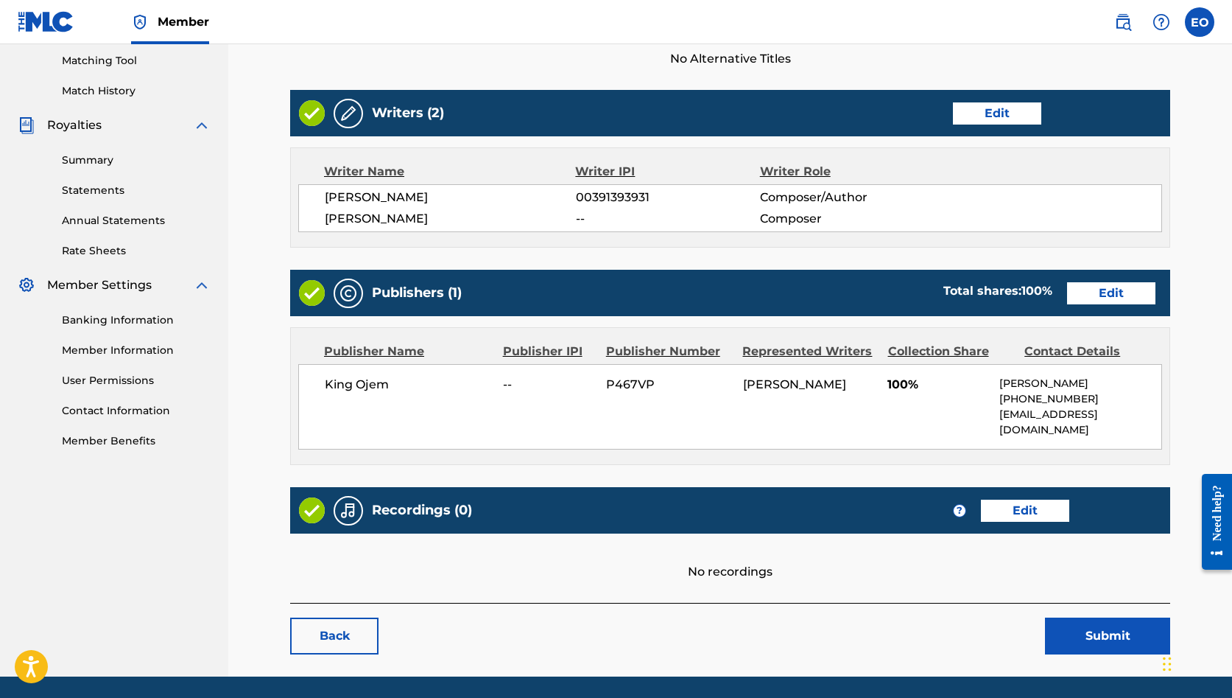
scroll to position [379, 0]
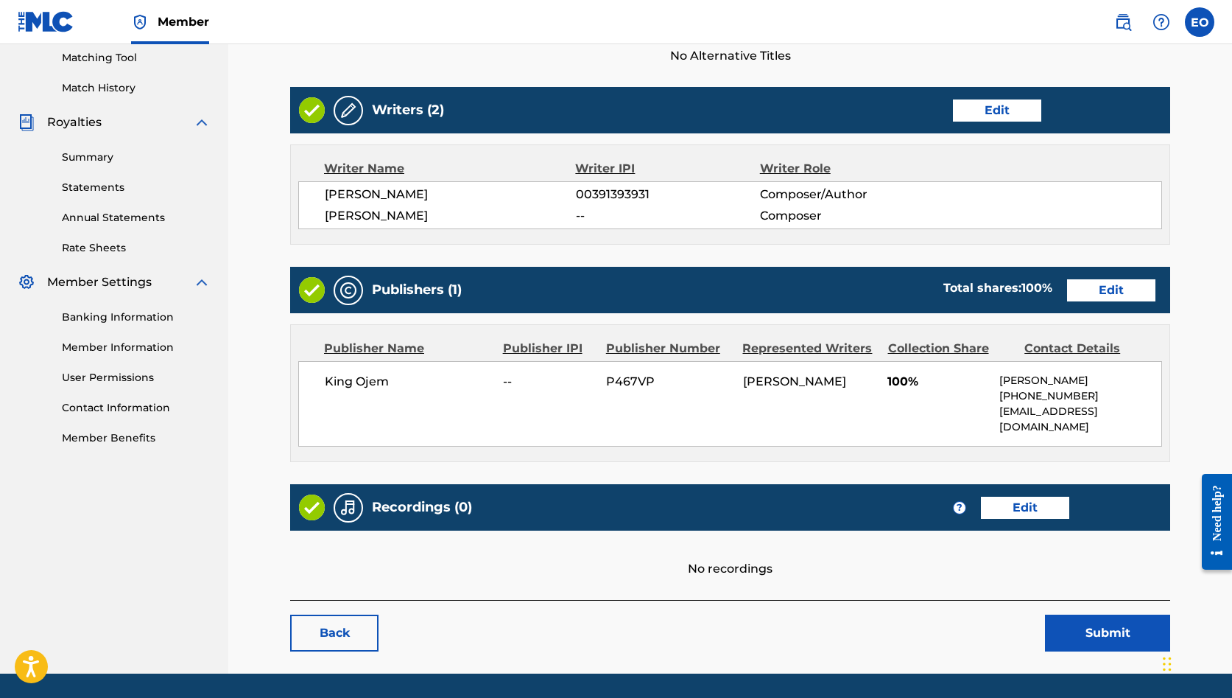
click at [1090, 286] on link "Edit" at bounding box center [1111, 290] width 88 height 22
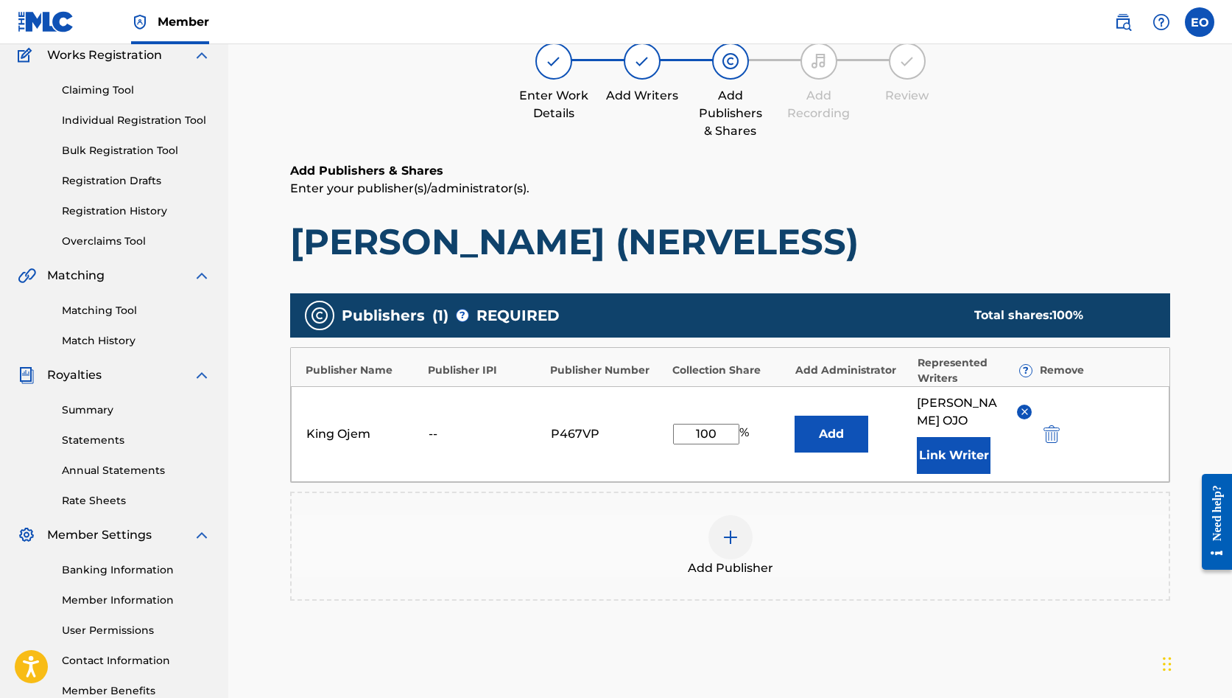
scroll to position [130, 0]
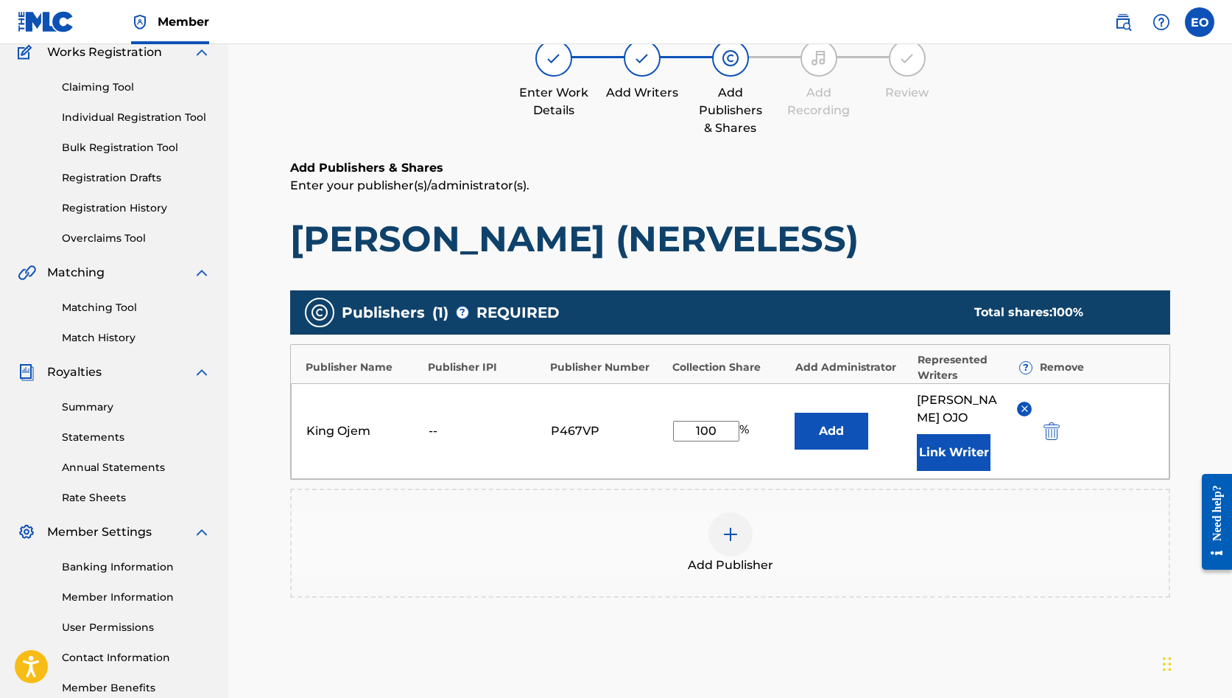
click at [837, 439] on button "Add" at bounding box center [832, 430] width 74 height 37
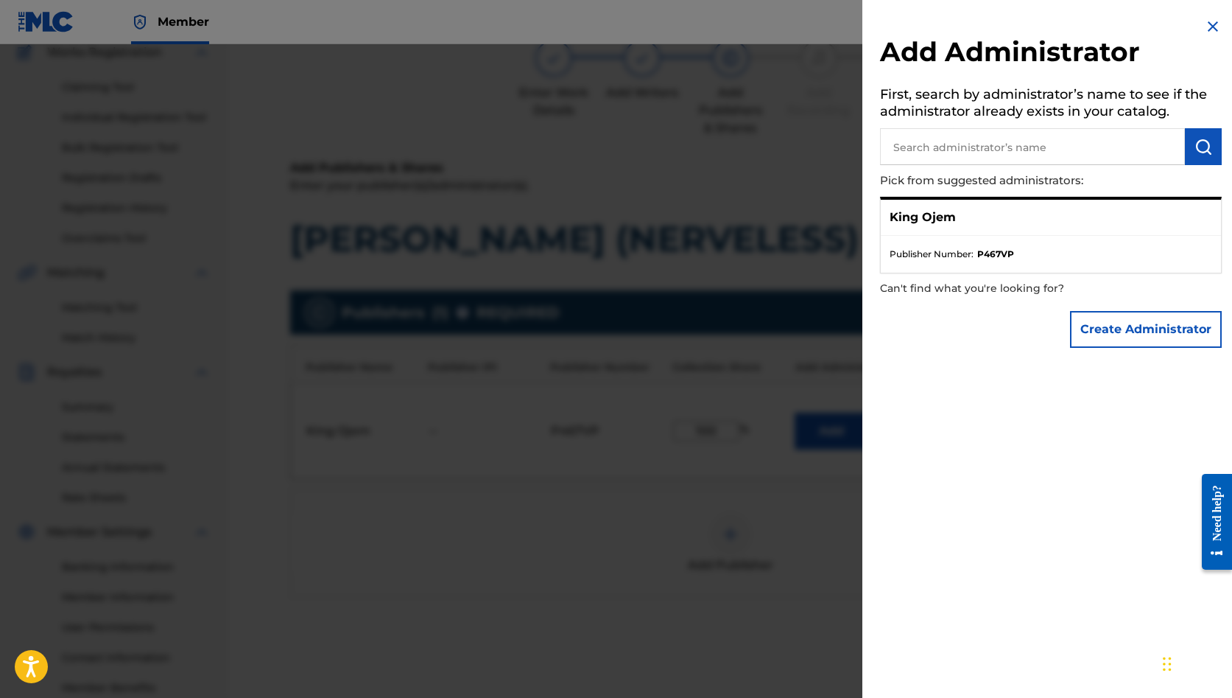
click at [1092, 317] on button "Create Administrator" at bounding box center [1146, 329] width 152 height 37
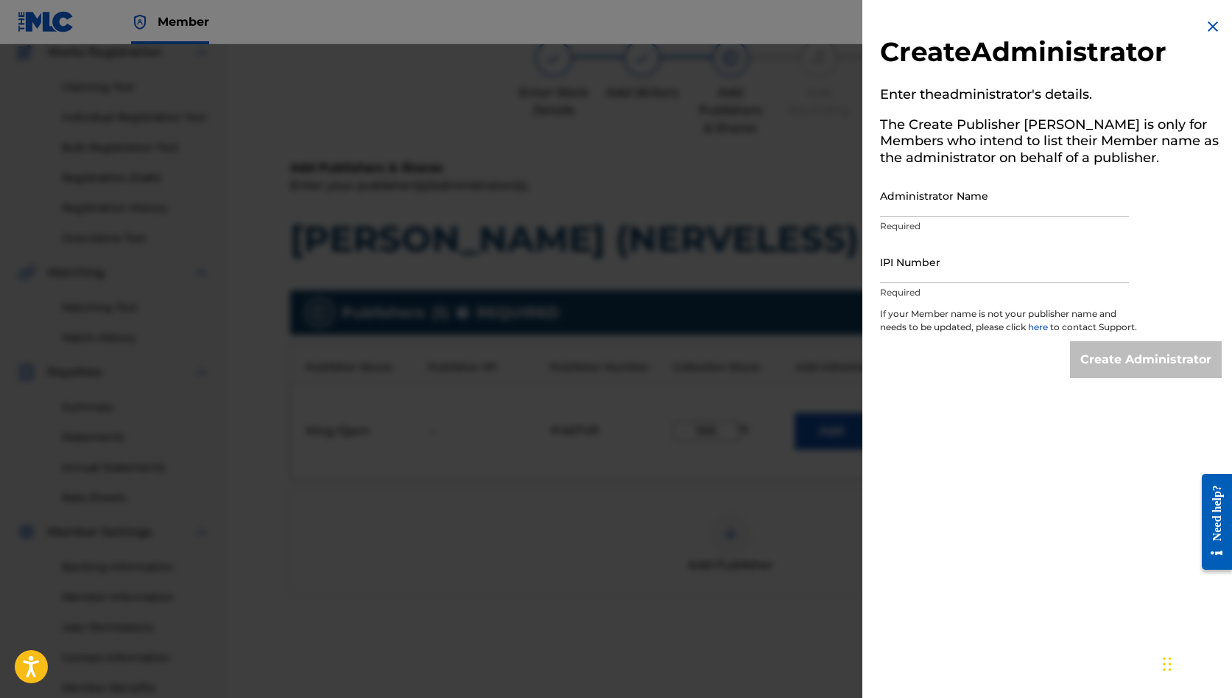
click at [950, 205] on input "Administrator Name" at bounding box center [1004, 196] width 249 height 42
click at [938, 268] on input "IPI Number" at bounding box center [1004, 262] width 249 height 42
paste input "00509030978"
type input "00509030978"
click at [932, 194] on input "Administrator Name" at bounding box center [1004, 196] width 249 height 42
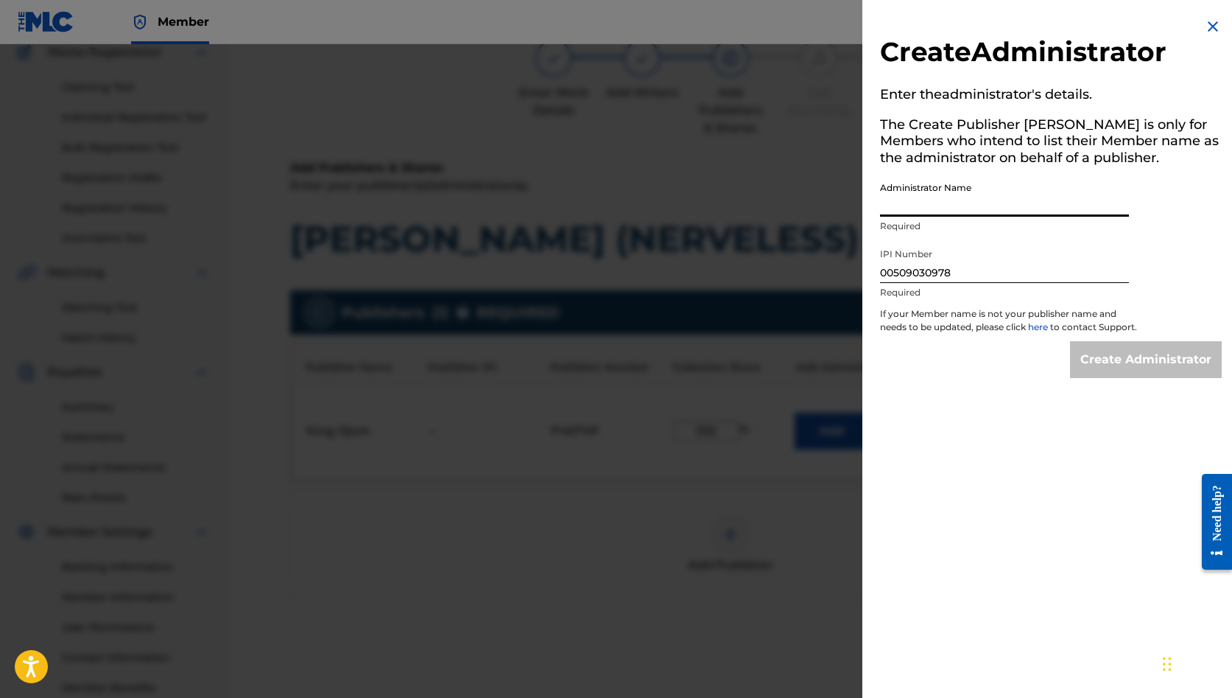
paste input "SENTRIC MUSIC LIMITED"
type input "SENTRIC MUSIC LIMITED"
click at [1123, 378] on input "Create Administrator" at bounding box center [1146, 359] width 152 height 37
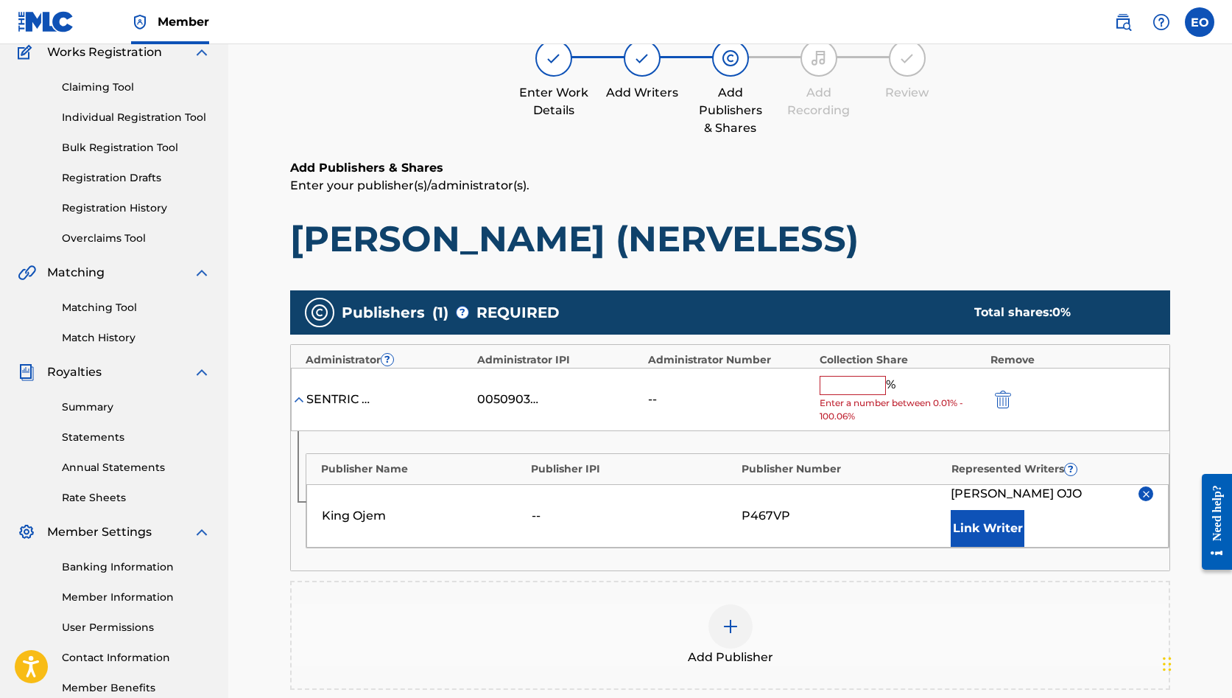
click at [836, 385] on input "text" at bounding box center [853, 385] width 66 height 19
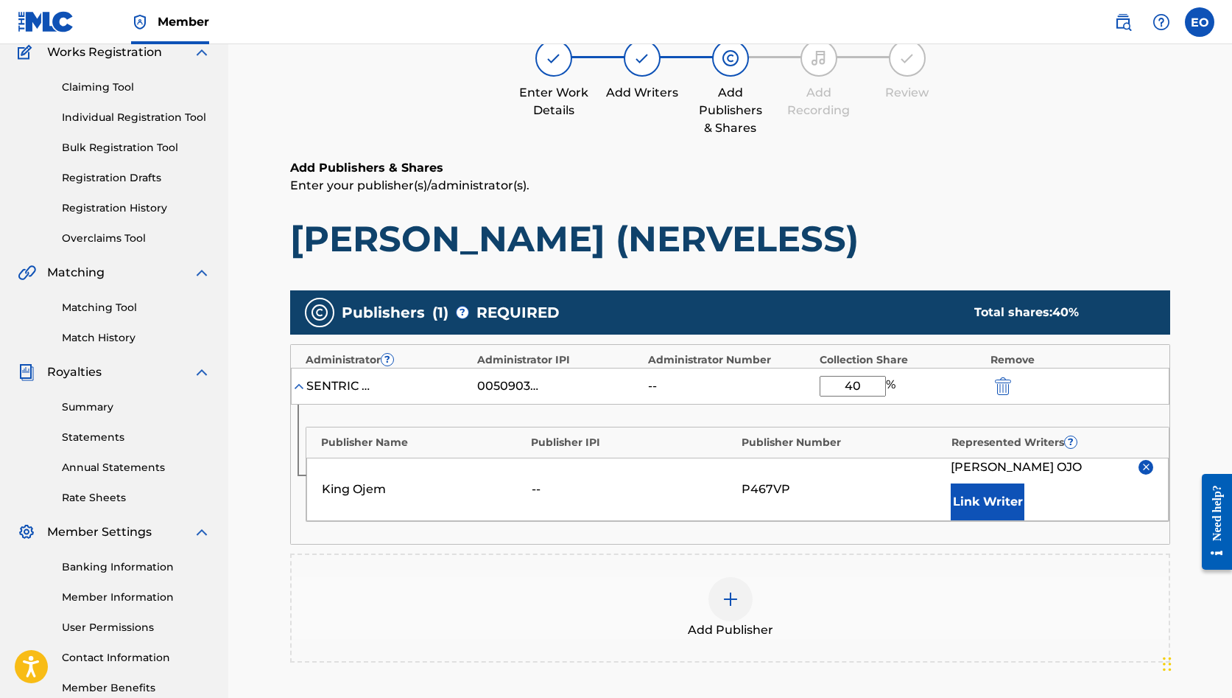
type input "4"
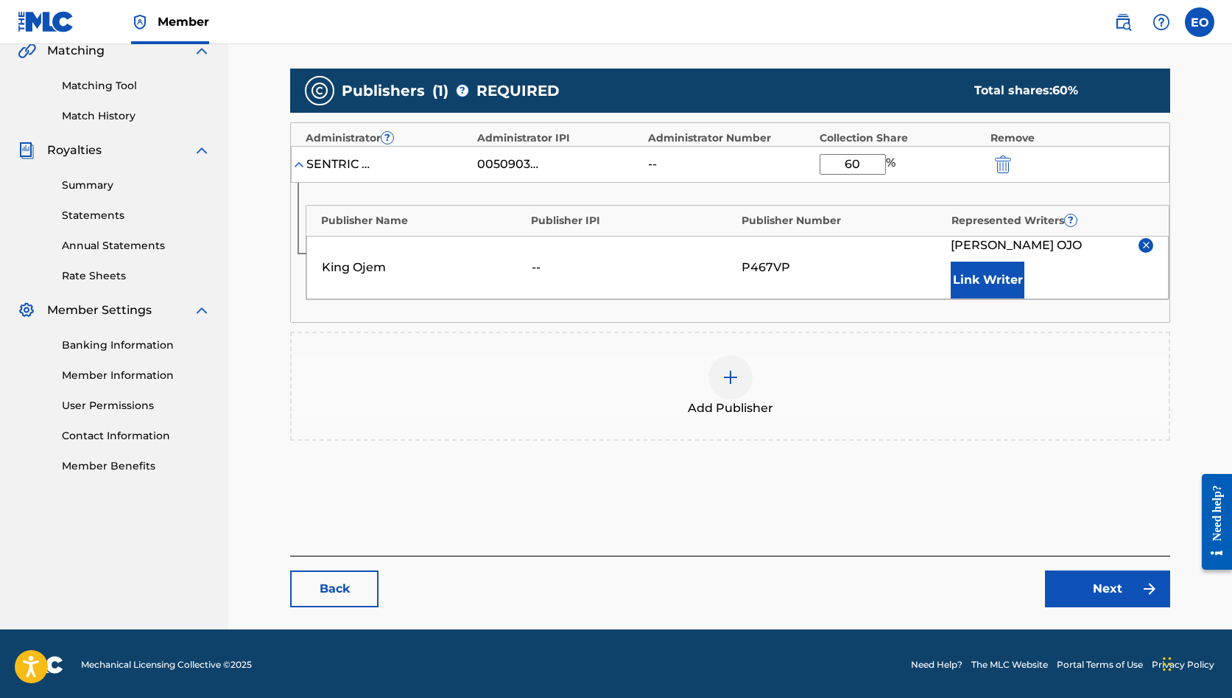
scroll to position [351, 0]
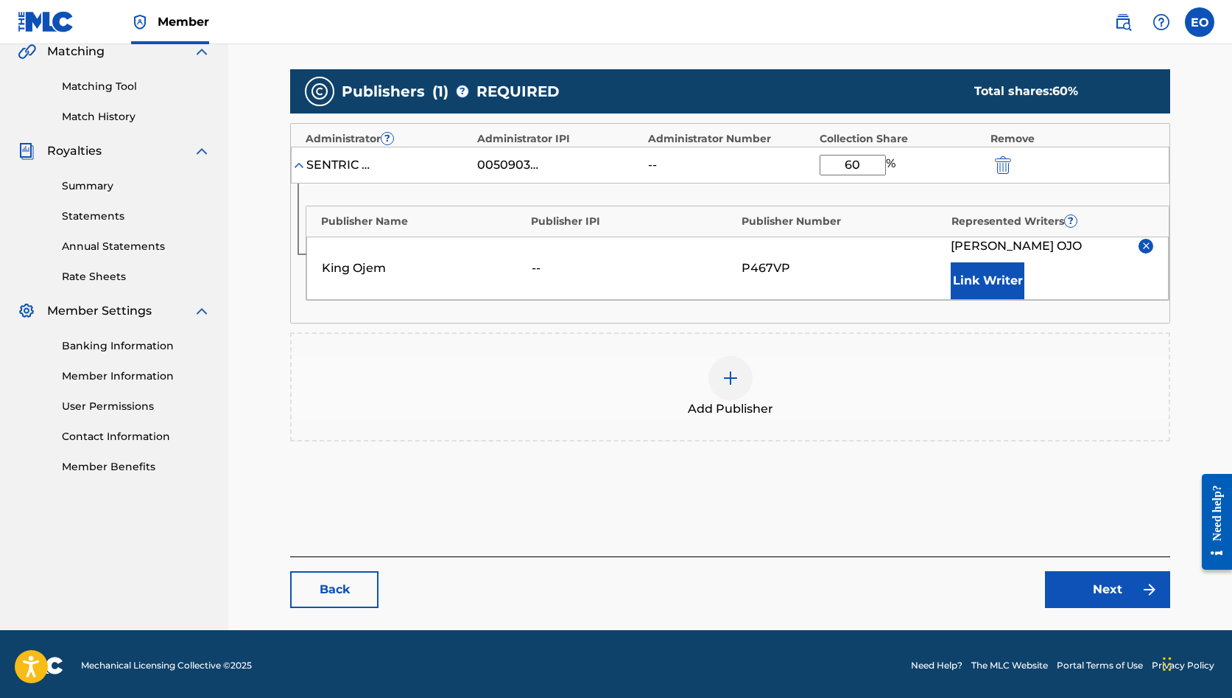
type input "60"
click at [722, 369] on img at bounding box center [731, 378] width 18 height 18
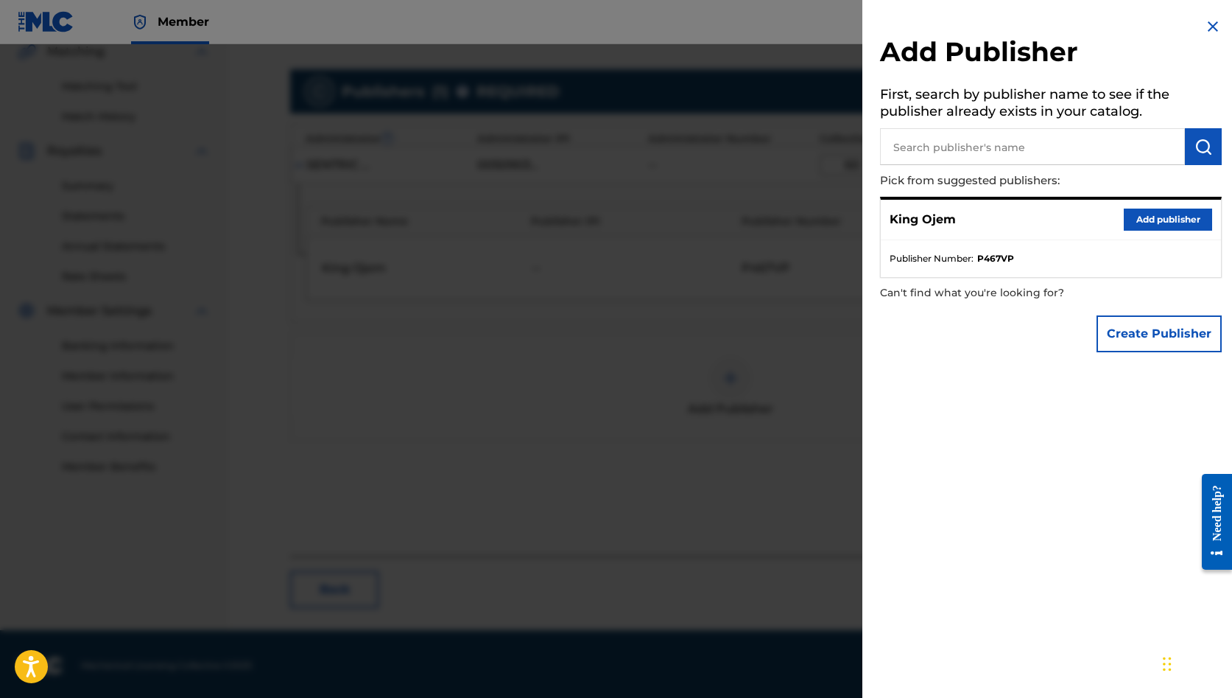
click at [1131, 331] on button "Create Publisher" at bounding box center [1159, 333] width 125 height 37
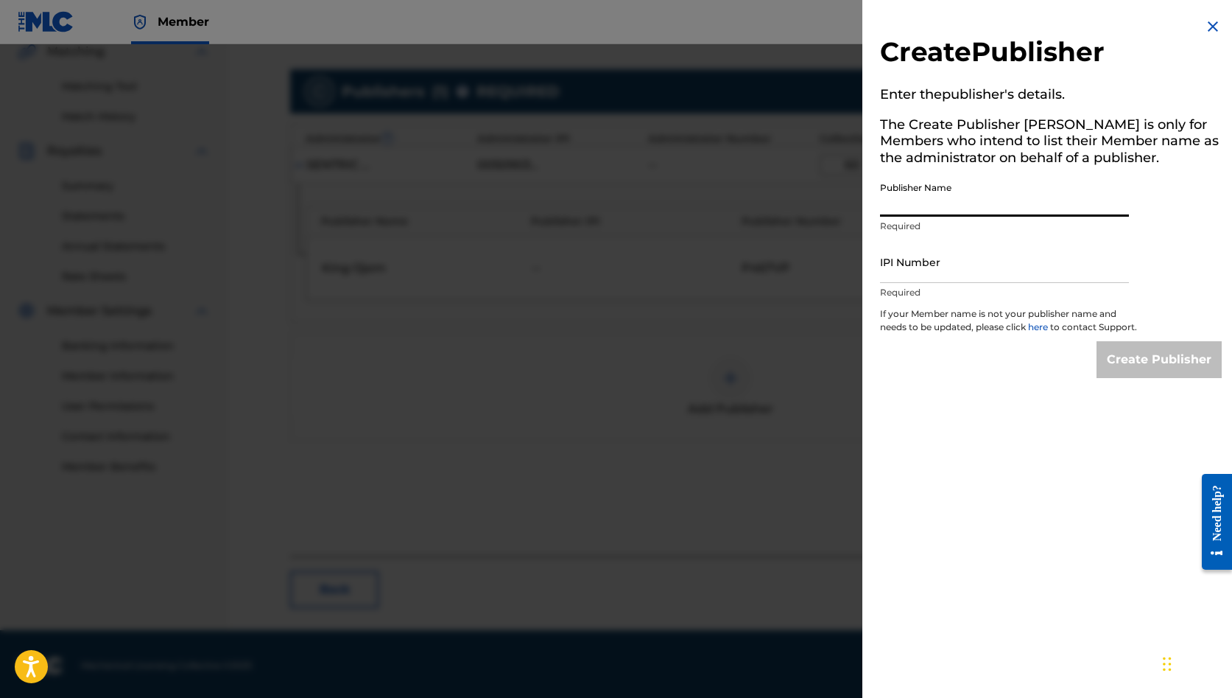
click at [931, 198] on input "Publisher Name" at bounding box center [1004, 196] width 249 height 42
paste input "SENTRIC MUSIC PUBLISHING"
type input "SENTRIC MUSIC PUBLISHING"
click at [916, 272] on input "IPI Number" at bounding box center [1004, 262] width 249 height 42
paste input "00691477506"
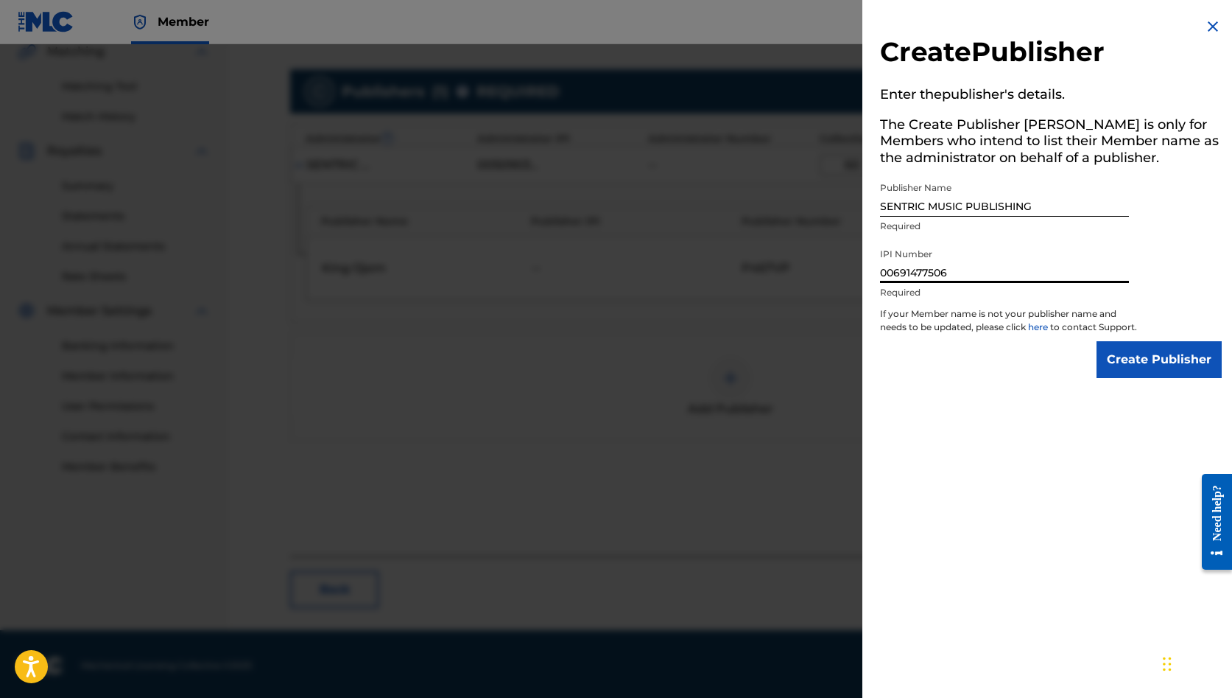
type input "00691477506"
click at [1153, 378] on input "Create Publisher" at bounding box center [1159, 359] width 125 height 37
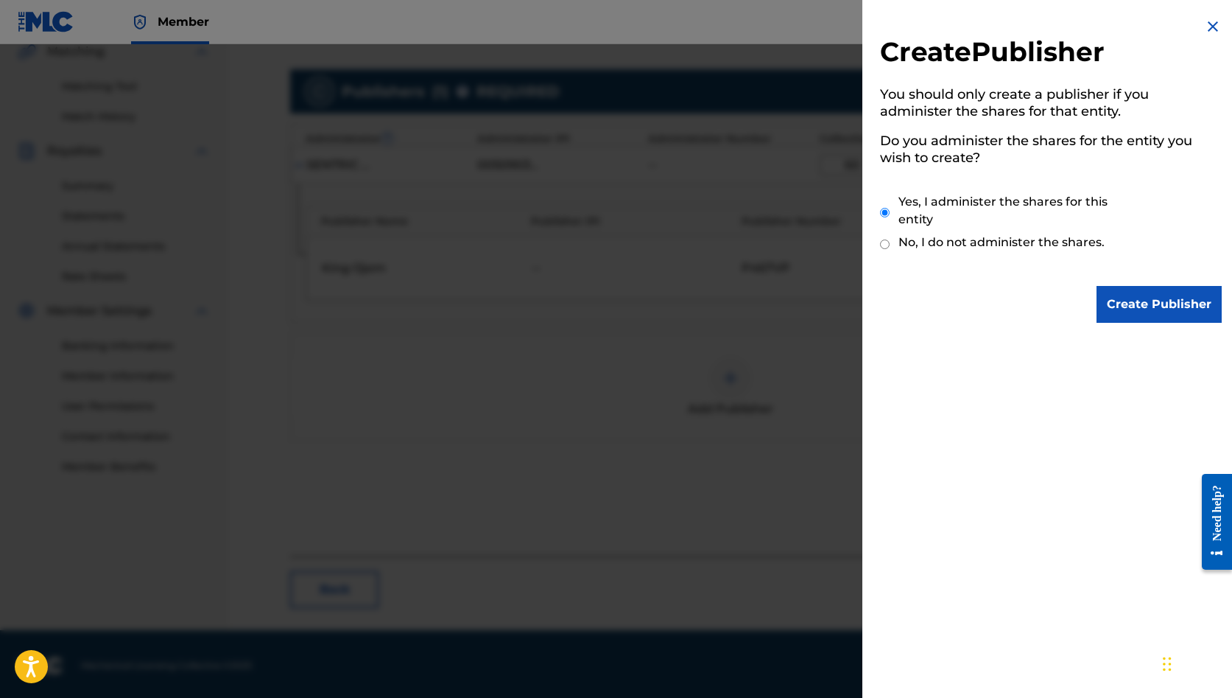
click at [882, 235] on div "Yes, I administer the shares for this entity No, I do not administer the shares." at bounding box center [1051, 225] width 342 height 100
click at [885, 240] on input "No, I do not administer the shares." at bounding box center [885, 244] width 10 height 14
radio input "true"
click at [1153, 315] on input "Create Publisher" at bounding box center [1159, 304] width 125 height 37
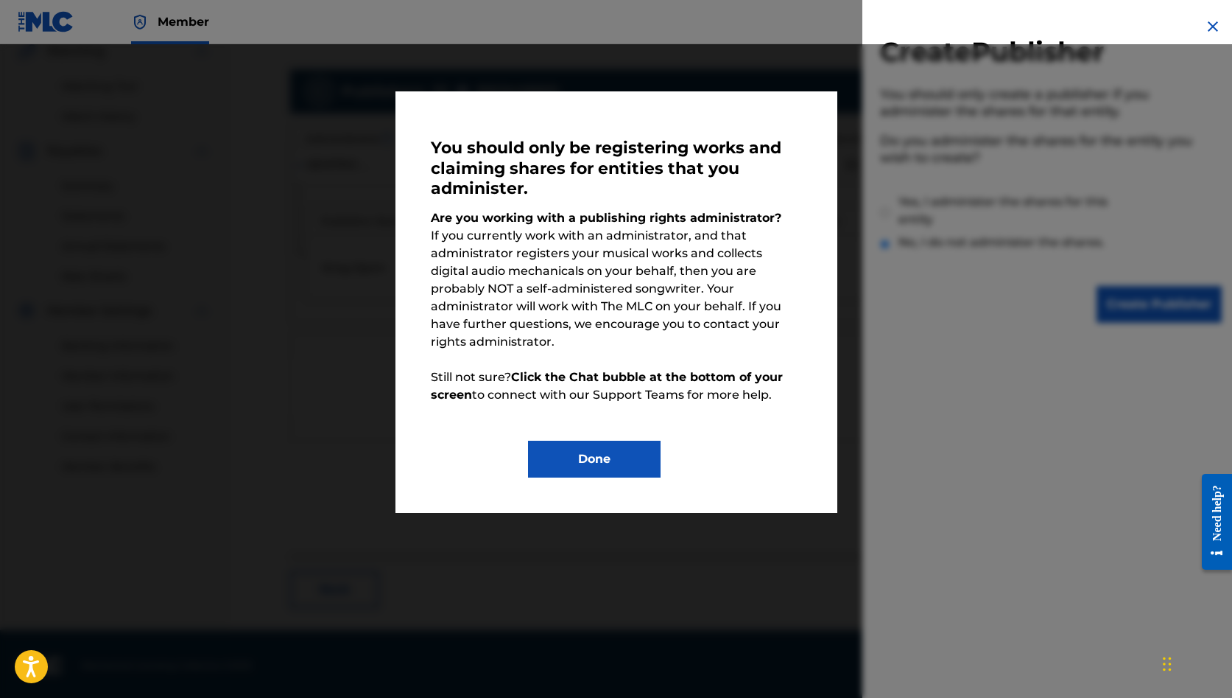
click at [594, 441] on button "Done" at bounding box center [594, 458] width 133 height 37
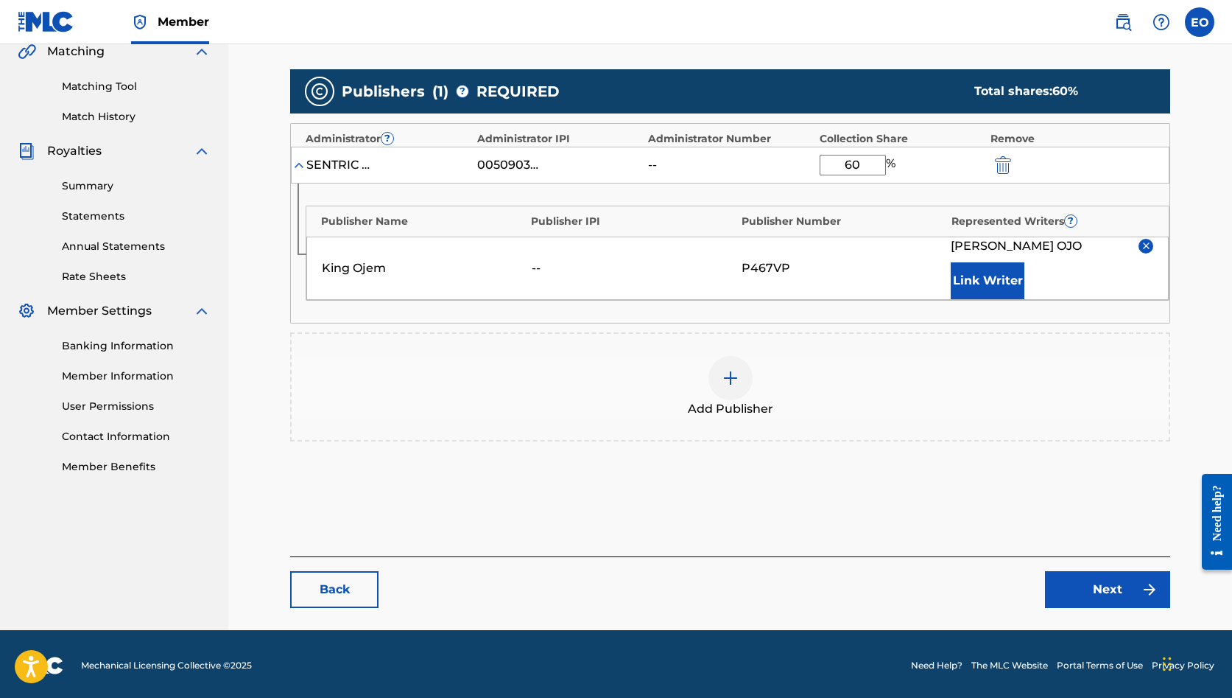
click at [1146, 244] on img at bounding box center [1146, 245] width 11 height 11
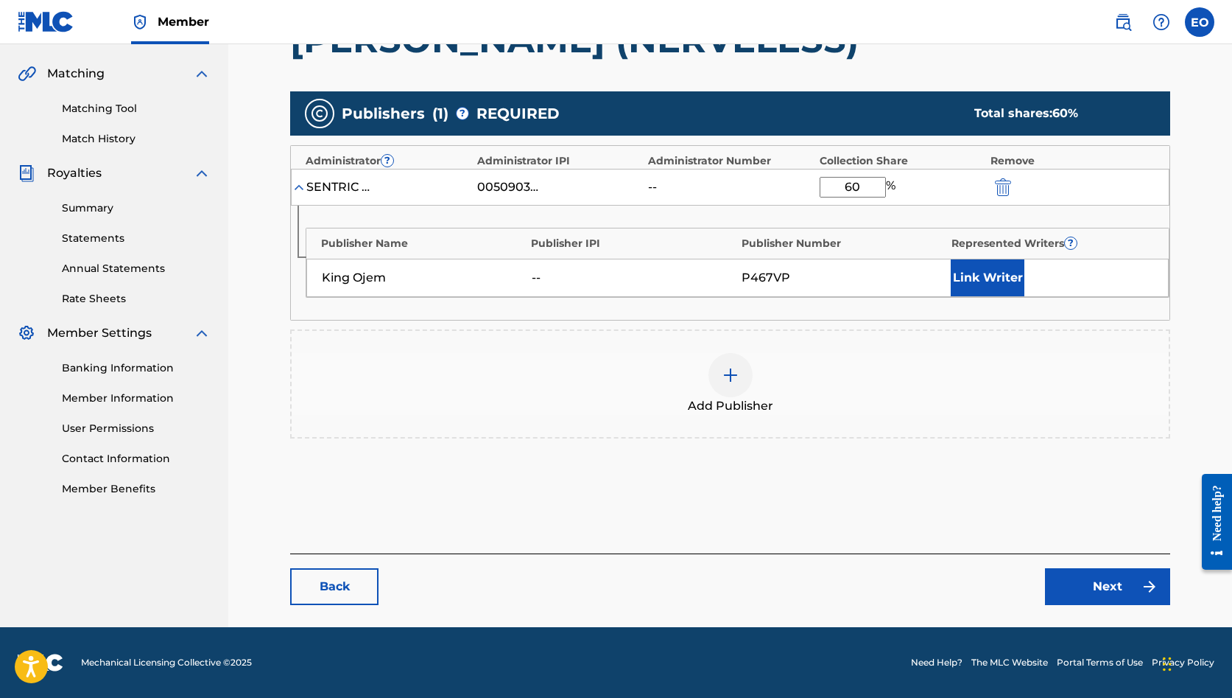
scroll to position [326, 0]
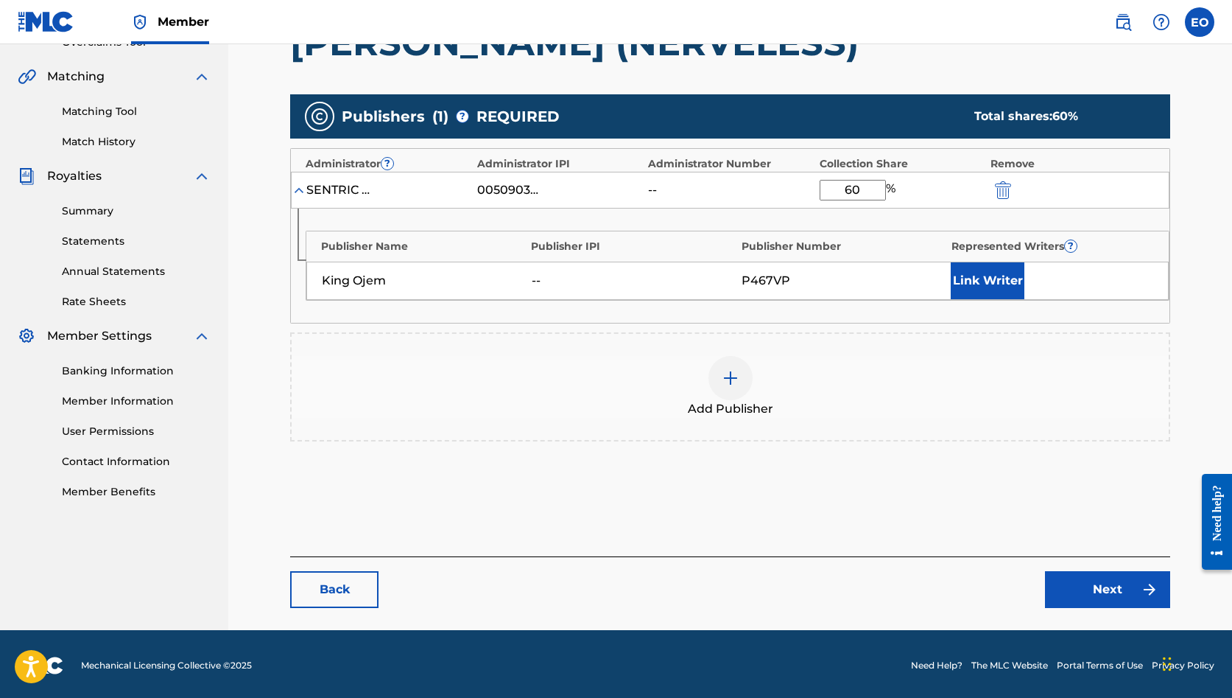
click at [1002, 187] on img "submit" at bounding box center [1003, 190] width 16 height 18
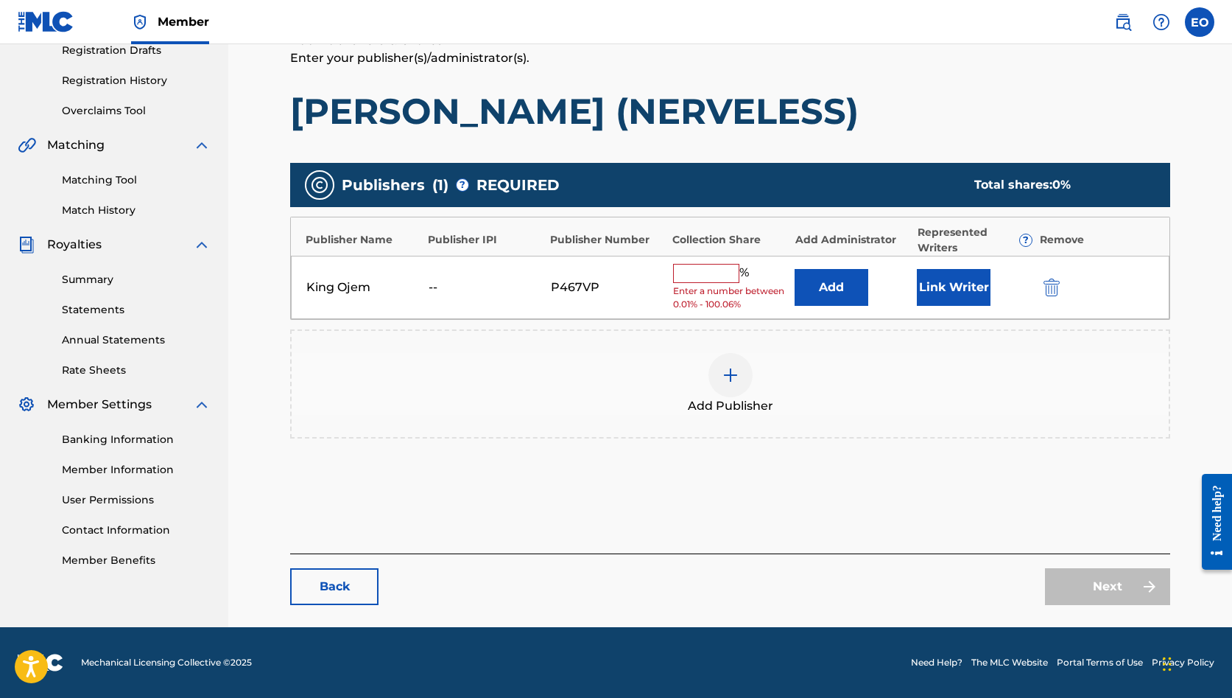
scroll to position [256, 0]
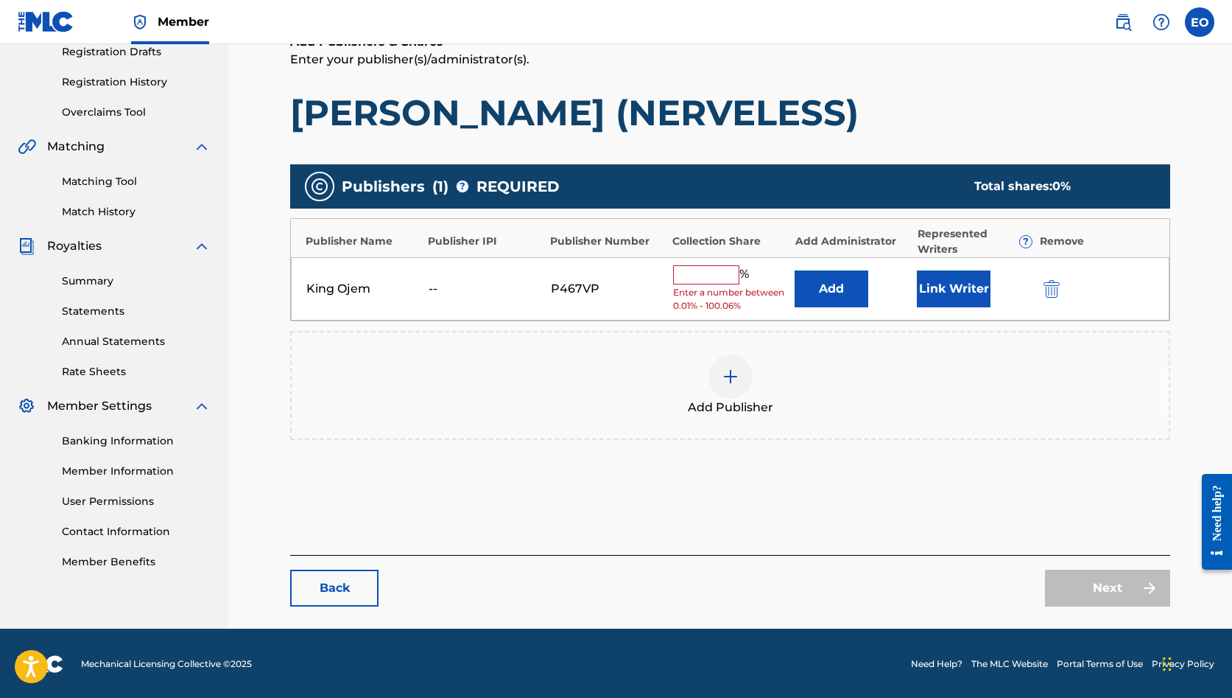
click at [1057, 292] on img "submit" at bounding box center [1052, 289] width 16 height 18
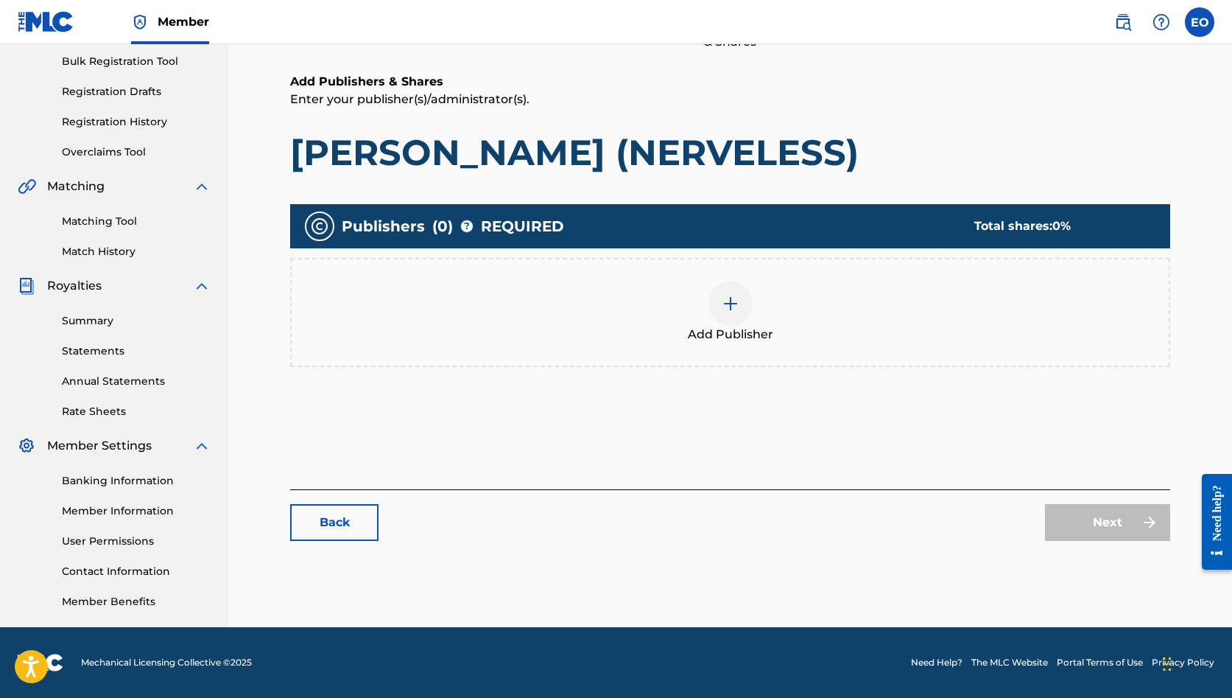
click at [742, 306] on div at bounding box center [731, 303] width 44 height 44
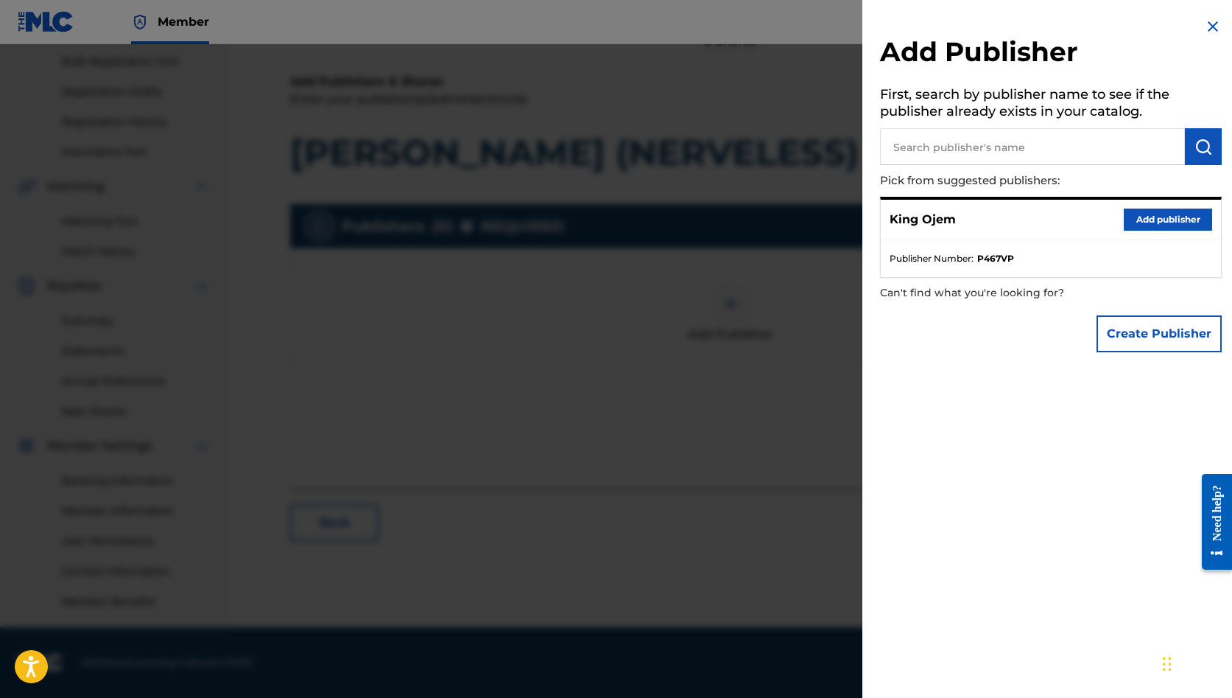
click at [960, 152] on input "text" at bounding box center [1032, 146] width 305 height 37
click at [1122, 328] on button "Create Publisher" at bounding box center [1159, 333] width 125 height 37
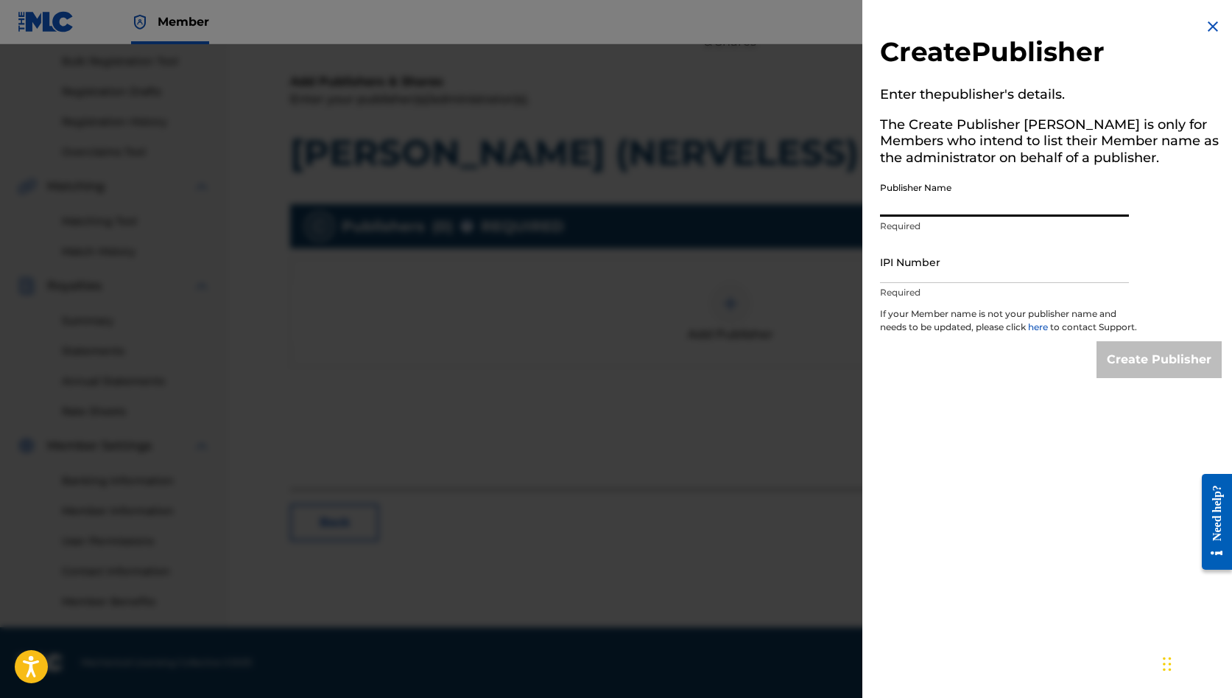
click at [918, 197] on input "Publisher Name" at bounding box center [1004, 196] width 249 height 42
paste input "SENTRIC MUSIC PUBLISHING"
type input "SENTRIC MUSIC PUBLISHING"
click at [1001, 267] on input "IPI Number" at bounding box center [1004, 262] width 249 height 42
paste input "00691477506"
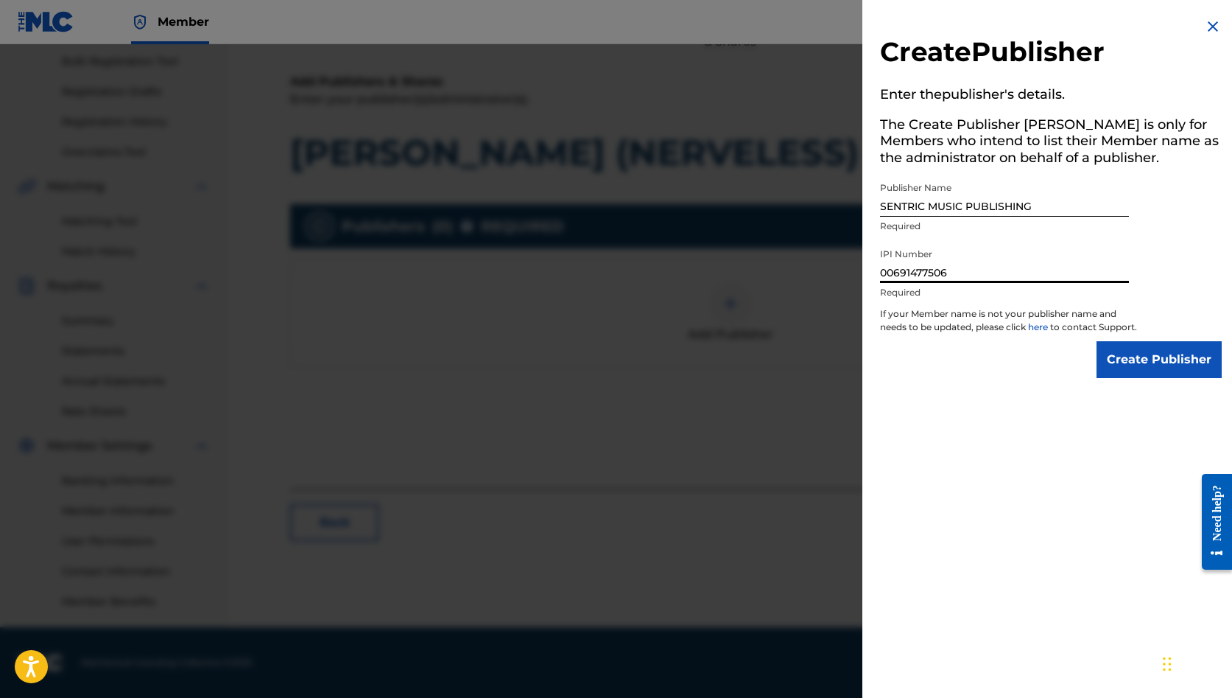
type input "00691477506"
click at [1153, 369] on input "Create Publisher" at bounding box center [1159, 359] width 125 height 37
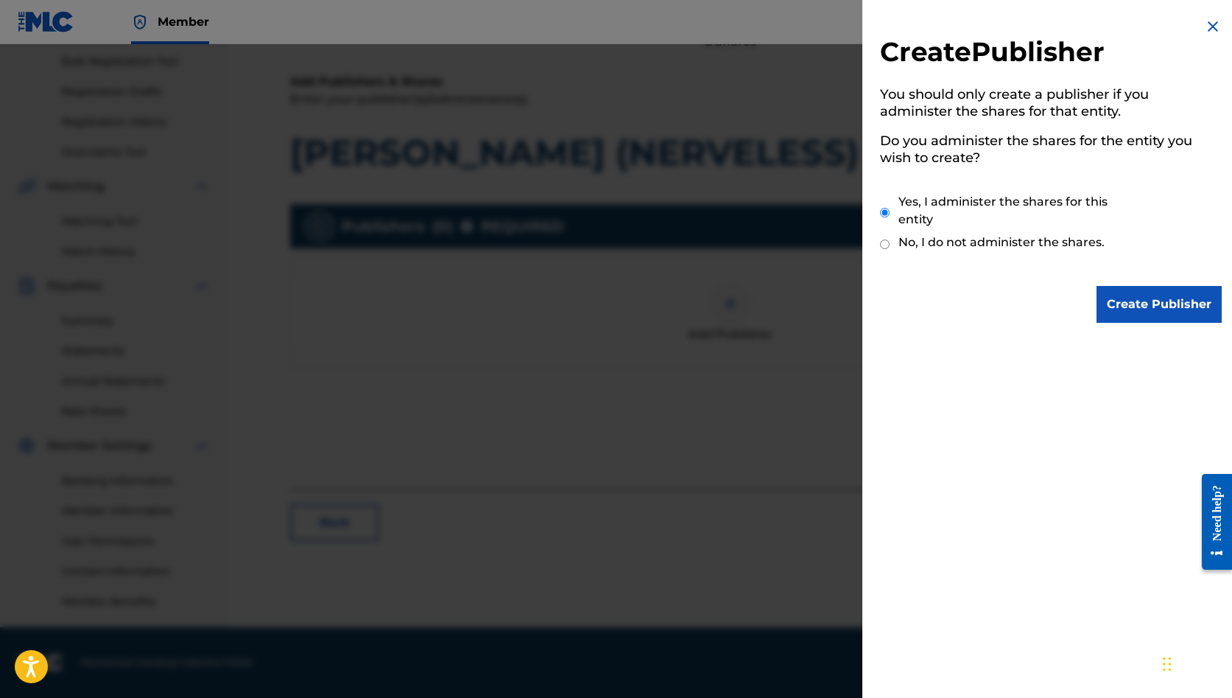
click at [1134, 309] on input "Create Publisher" at bounding box center [1159, 304] width 125 height 37
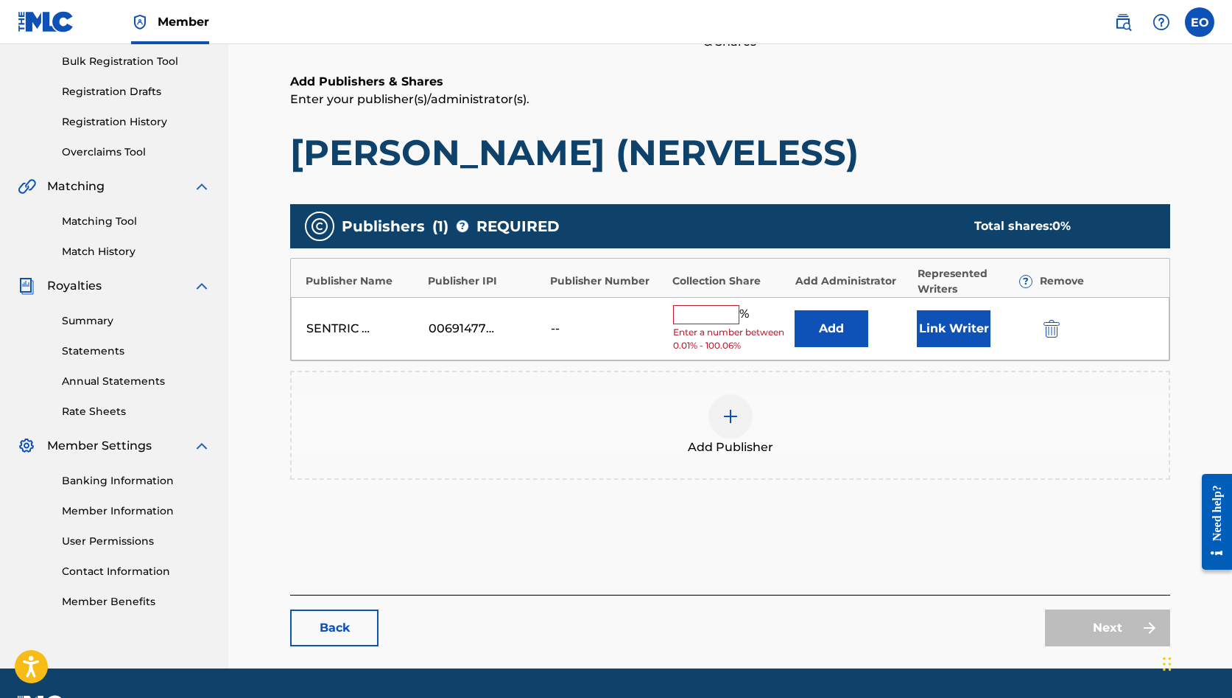
click at [717, 313] on input "text" at bounding box center [706, 314] width 66 height 19
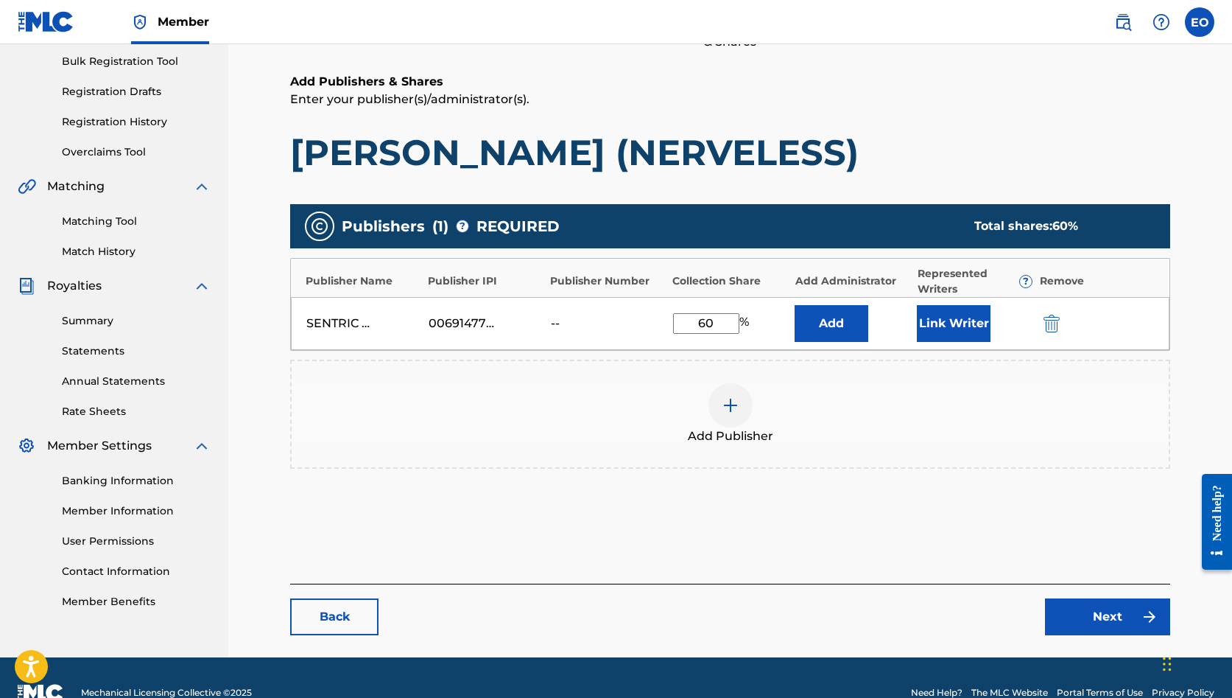
type input "60"
click at [825, 313] on button "Add" at bounding box center [832, 323] width 74 height 37
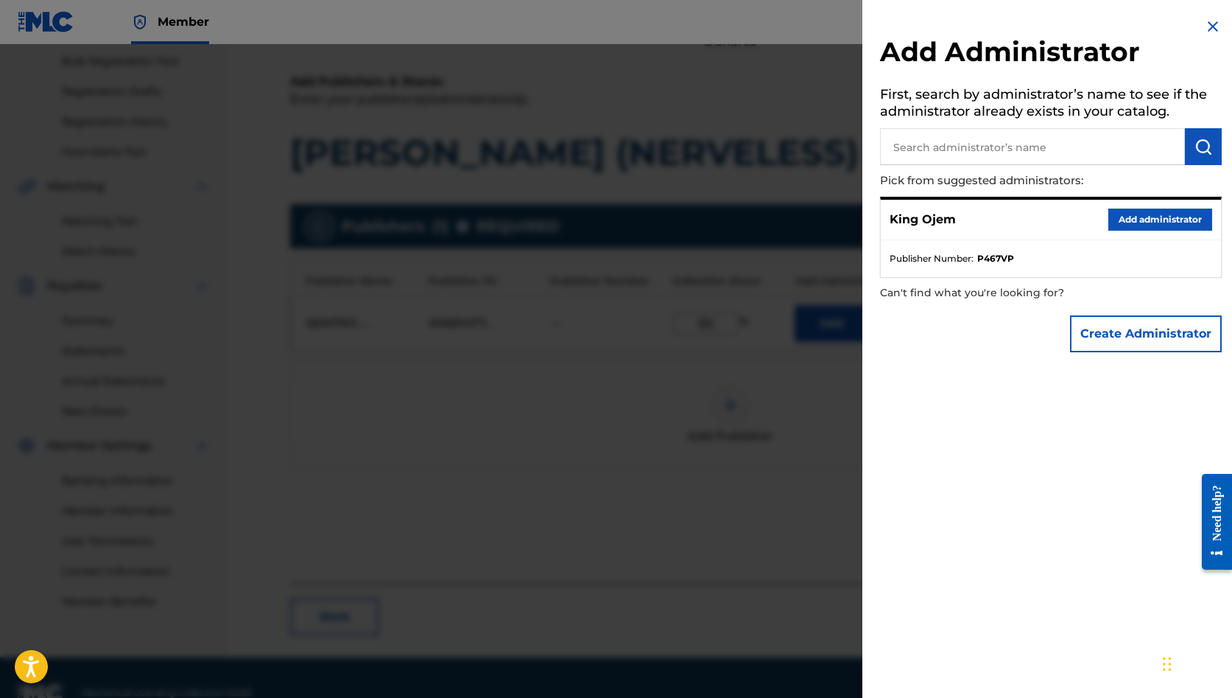
click at [934, 152] on input "text" at bounding box center [1032, 146] width 305 height 37
click at [1089, 340] on button "Create Administrator" at bounding box center [1146, 333] width 152 height 37
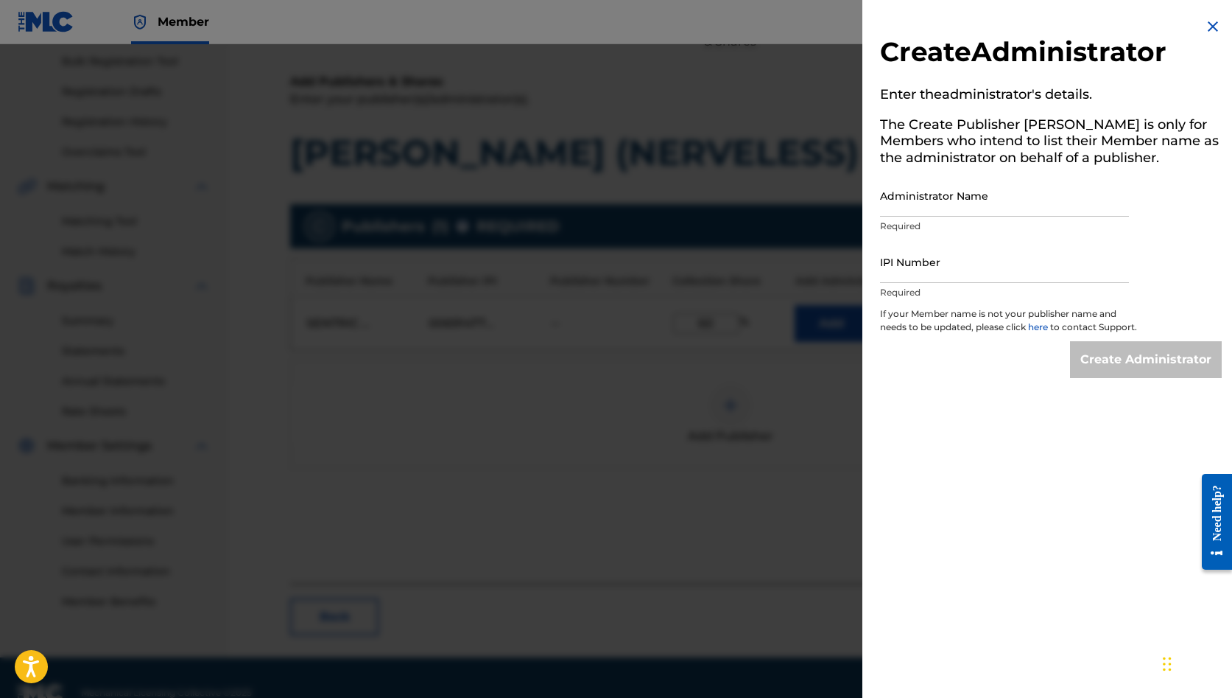
click at [930, 203] on input "Administrator Name" at bounding box center [1004, 196] width 249 height 42
paste input "SENTRIC MUSIC LIMITED"
type input "SENTRIC MUSIC LIMITED"
click at [985, 270] on input "IPI Number" at bounding box center [1004, 262] width 249 height 42
paste input "00509030978"
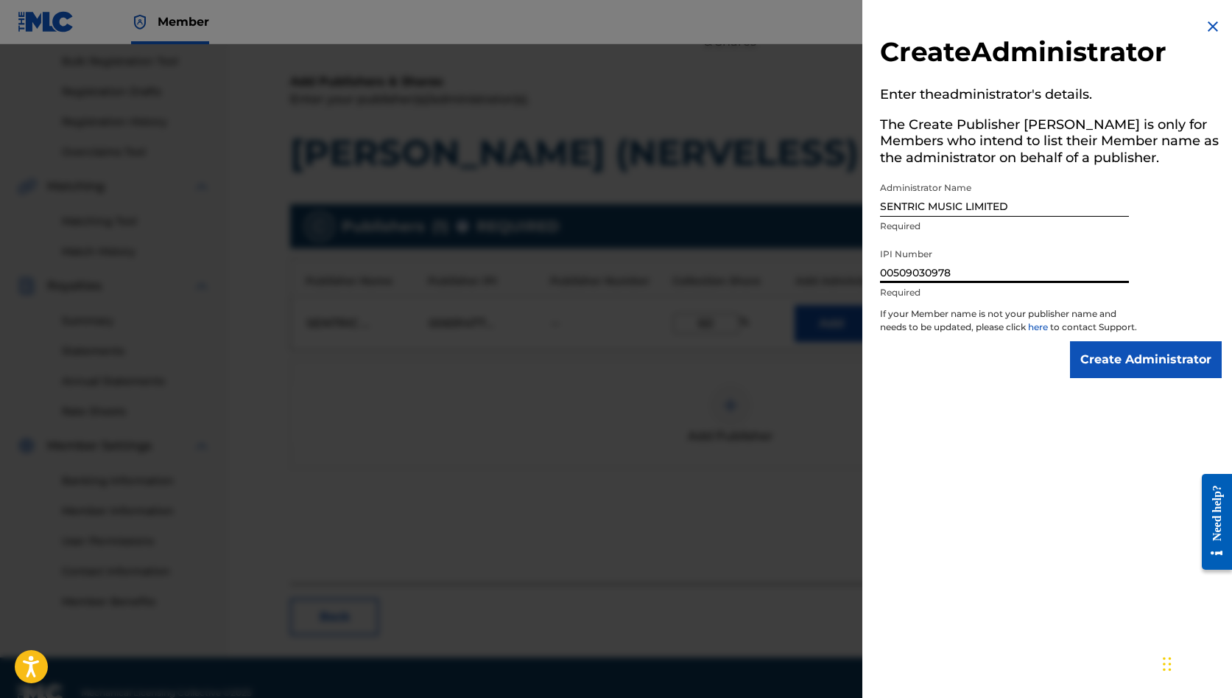
type input "00509030978"
click at [1100, 361] on input "Create Administrator" at bounding box center [1146, 359] width 152 height 37
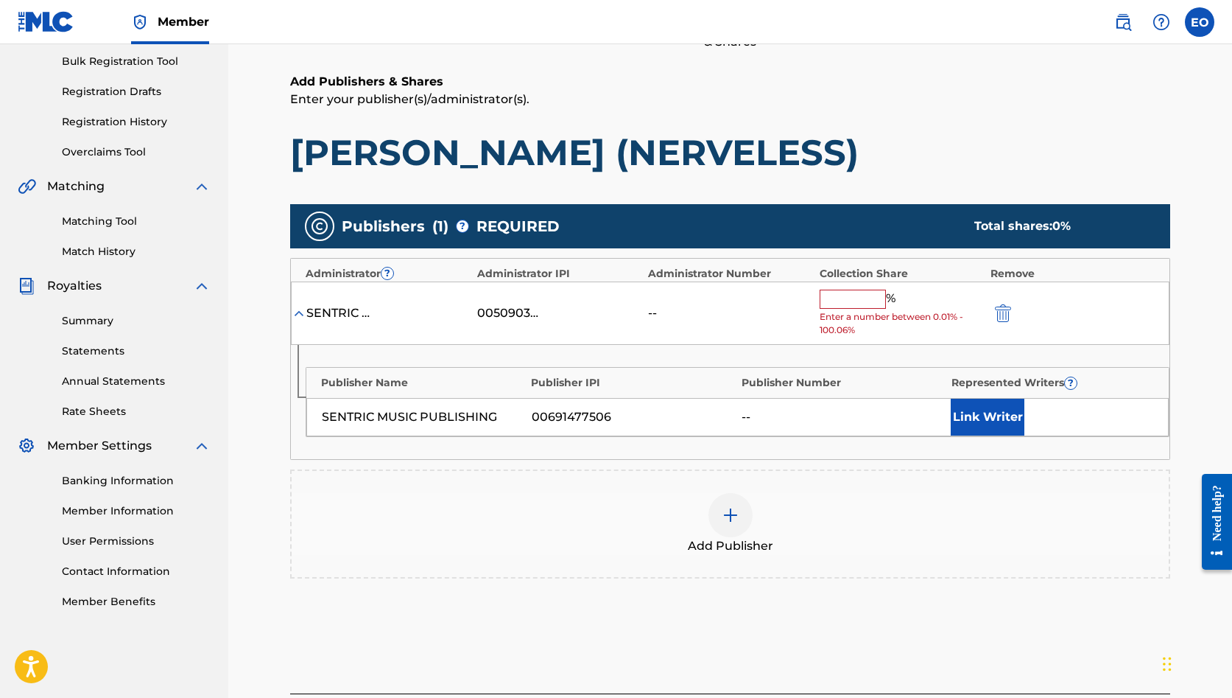
click at [849, 300] on input "text" at bounding box center [853, 298] width 66 height 19
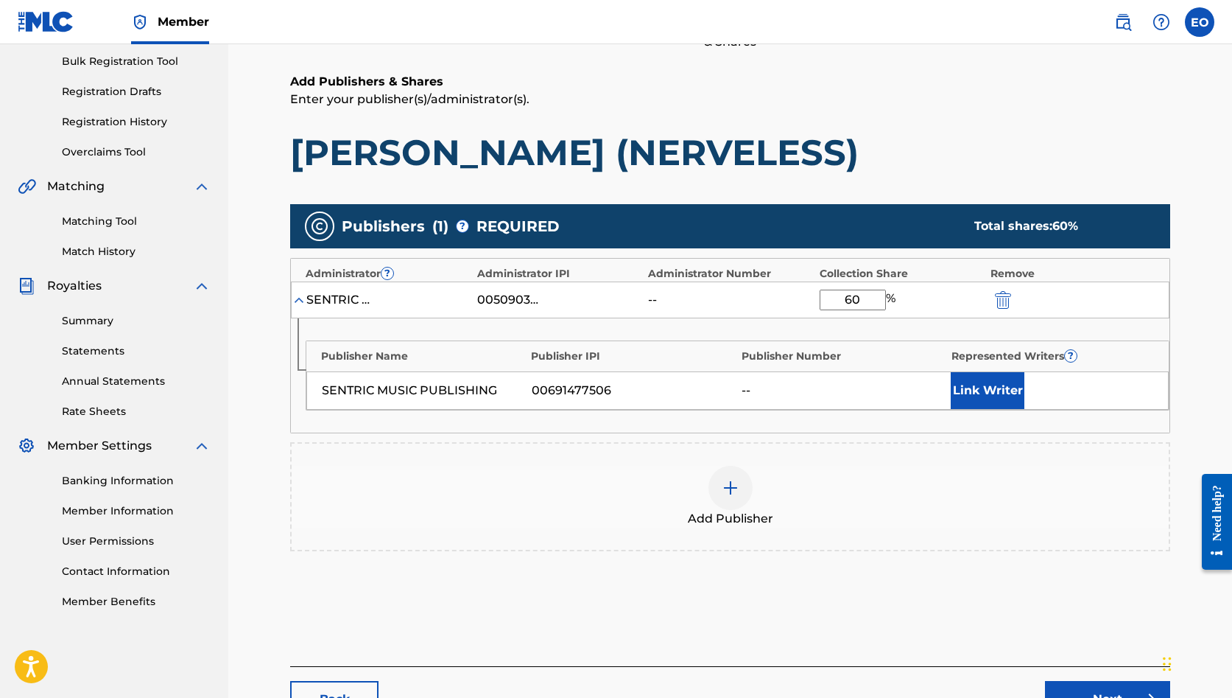
type input "60"
click at [986, 381] on button "Link Writer" at bounding box center [988, 390] width 74 height 37
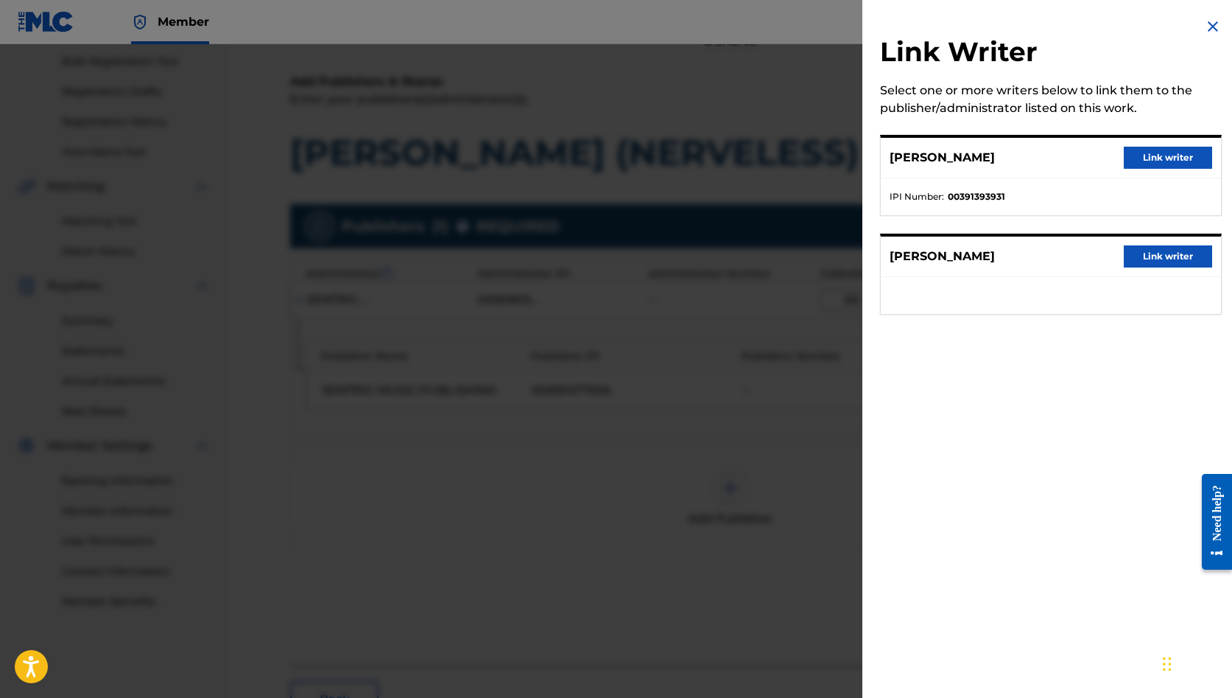
click at [1152, 153] on button "Link writer" at bounding box center [1168, 158] width 88 height 22
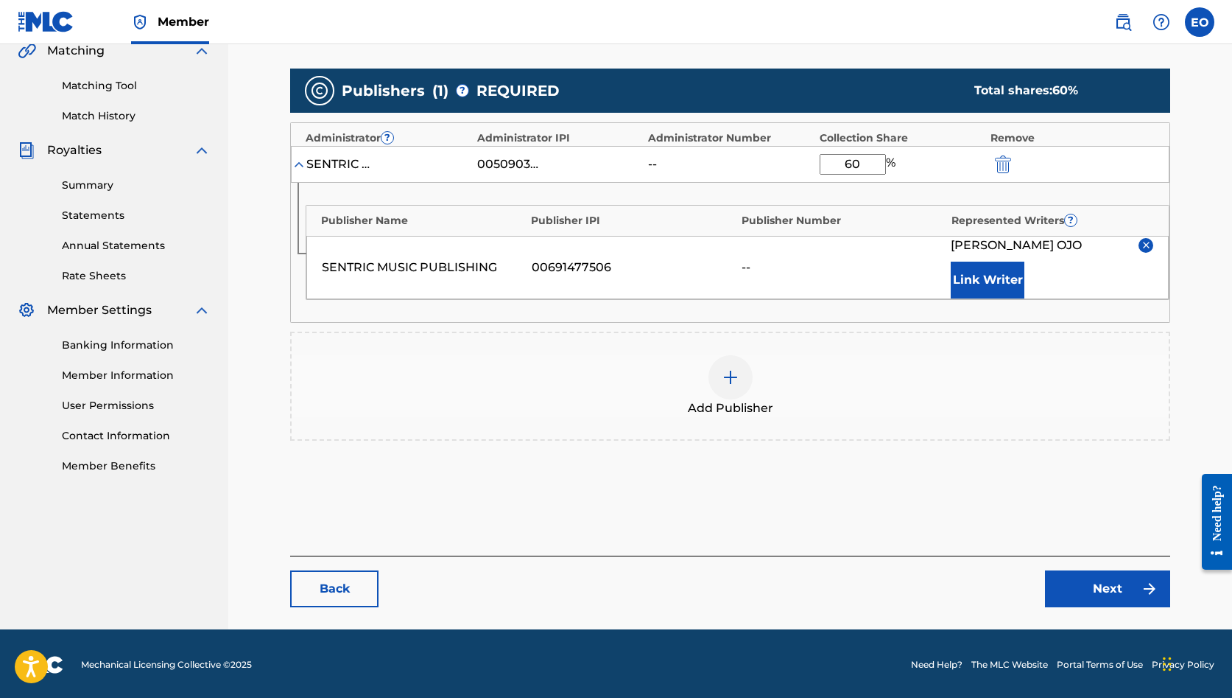
scroll to position [351, 0]
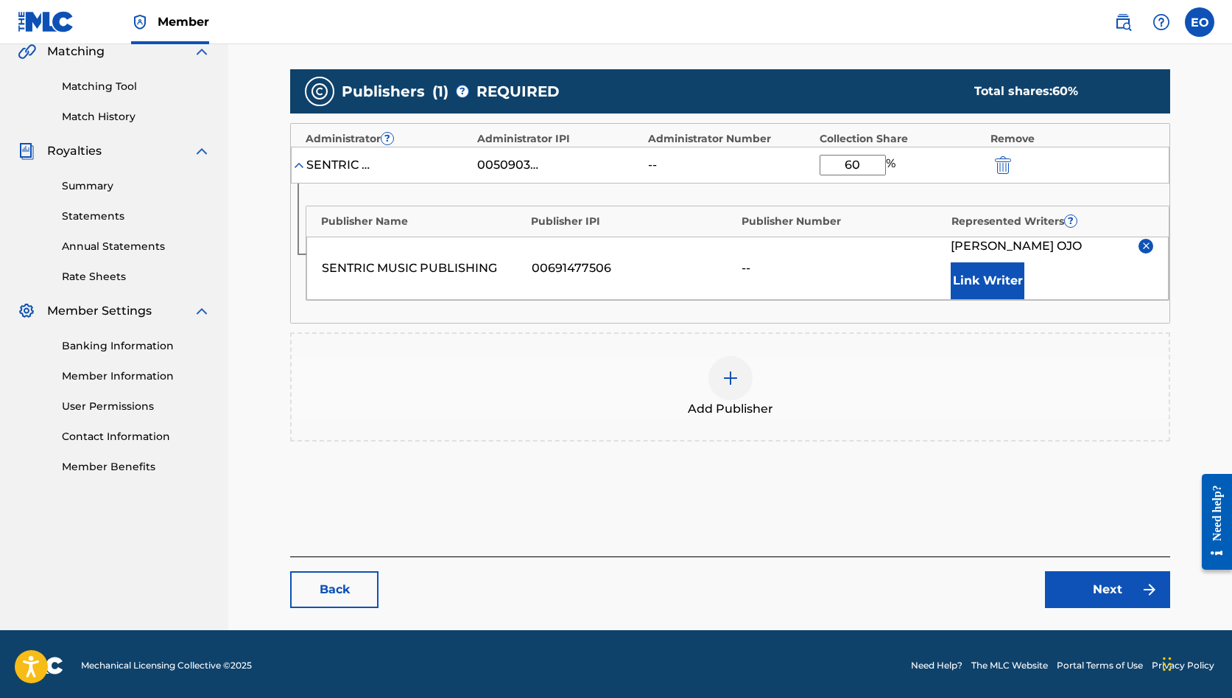
click at [1084, 598] on link "Next" at bounding box center [1107, 589] width 125 height 37
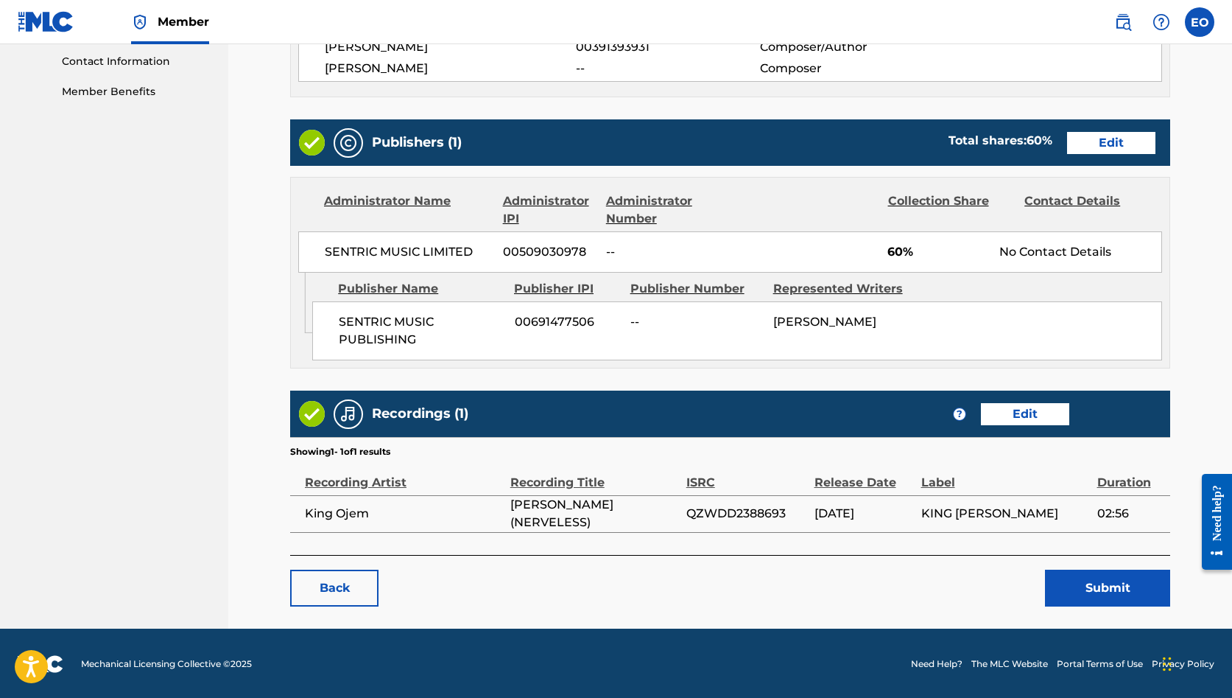
scroll to position [725, 0]
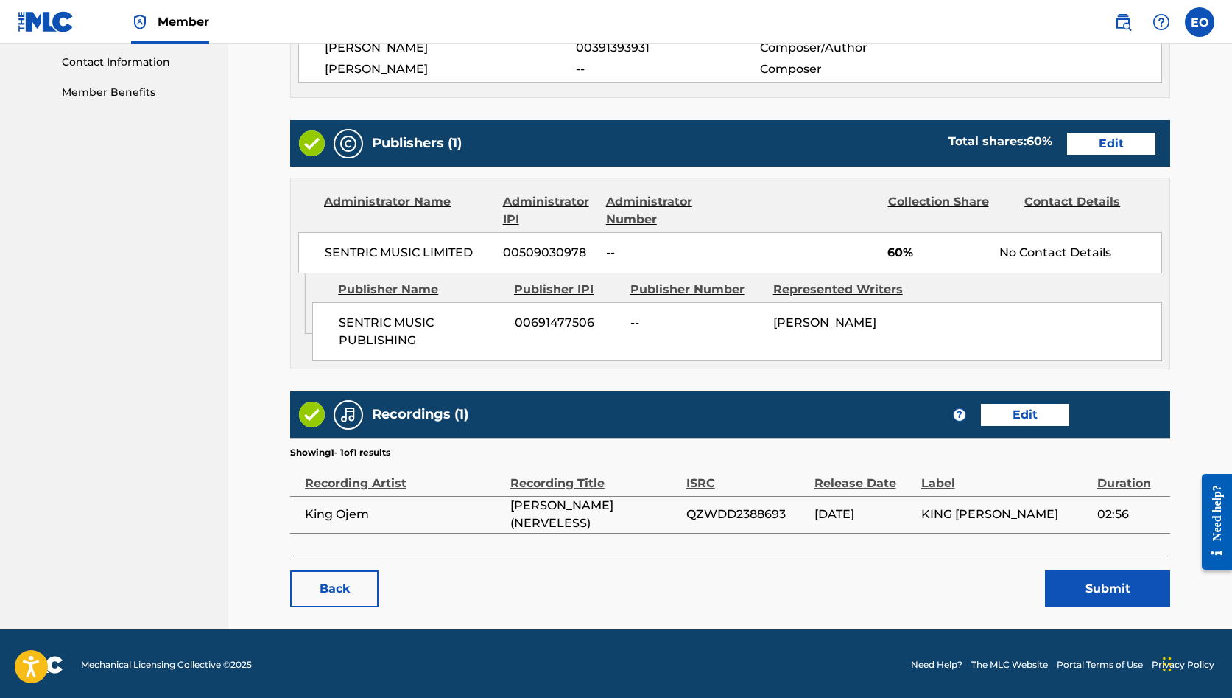
click at [1120, 580] on button "Submit" at bounding box center [1107, 588] width 125 height 37
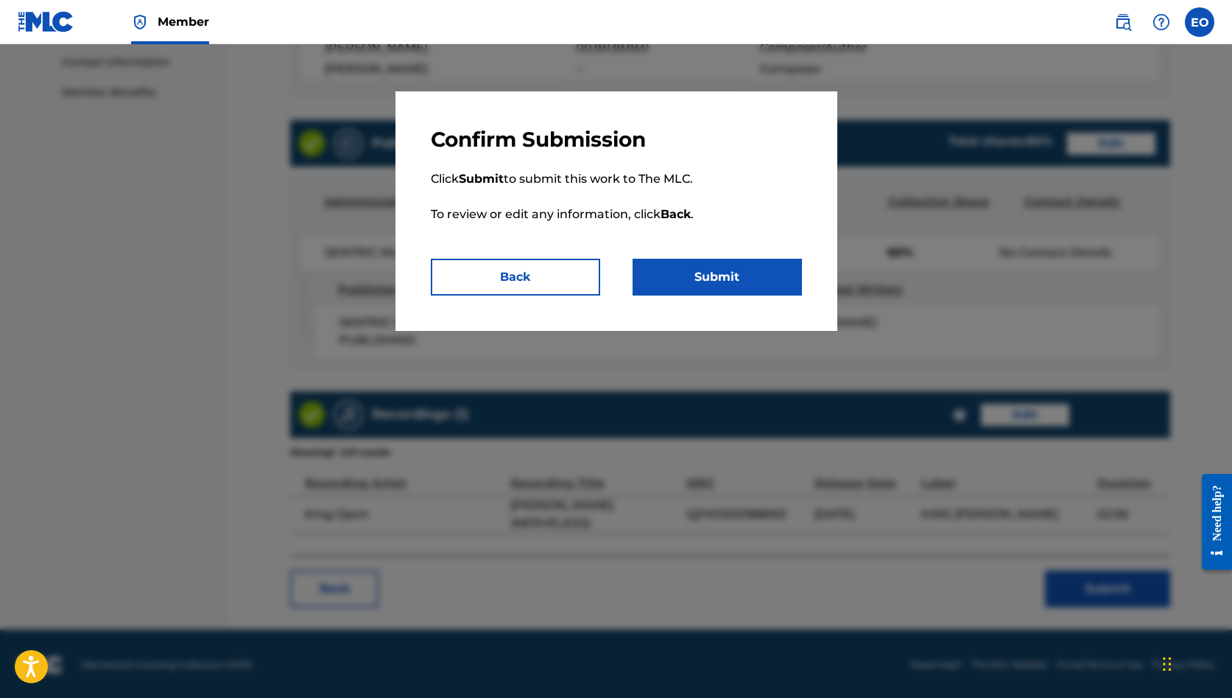
click at [751, 287] on button "Submit" at bounding box center [717, 277] width 169 height 37
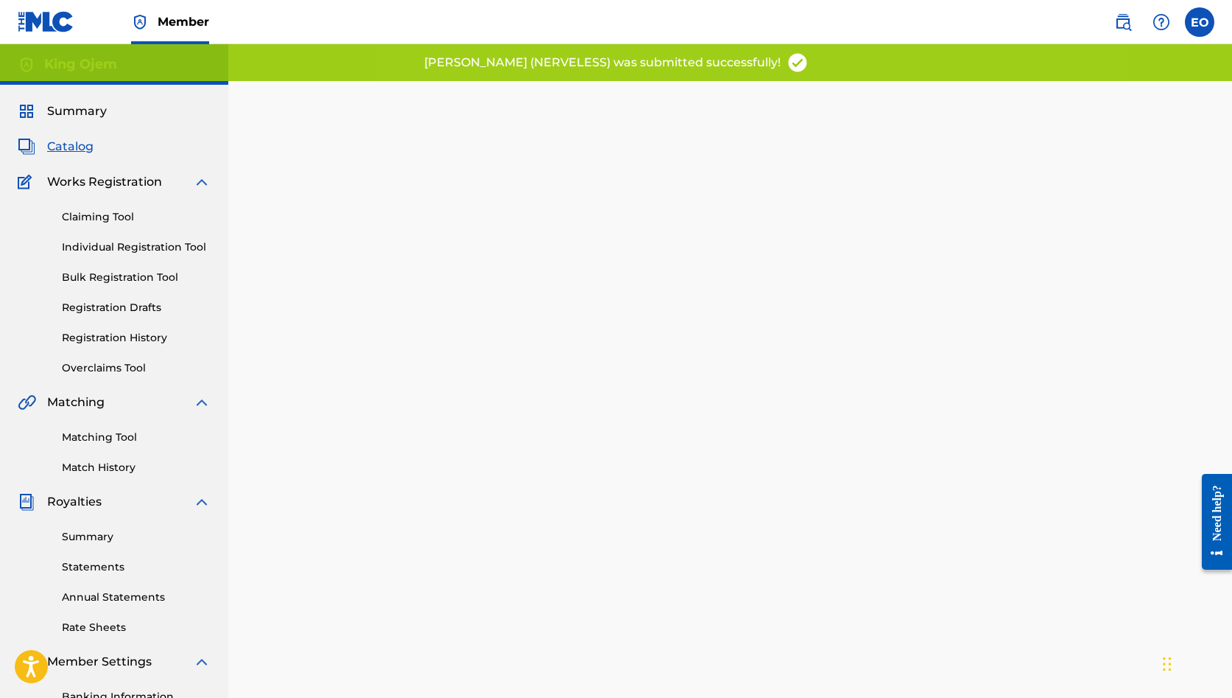
click at [65, 150] on span "Catalog" at bounding box center [70, 147] width 46 height 18
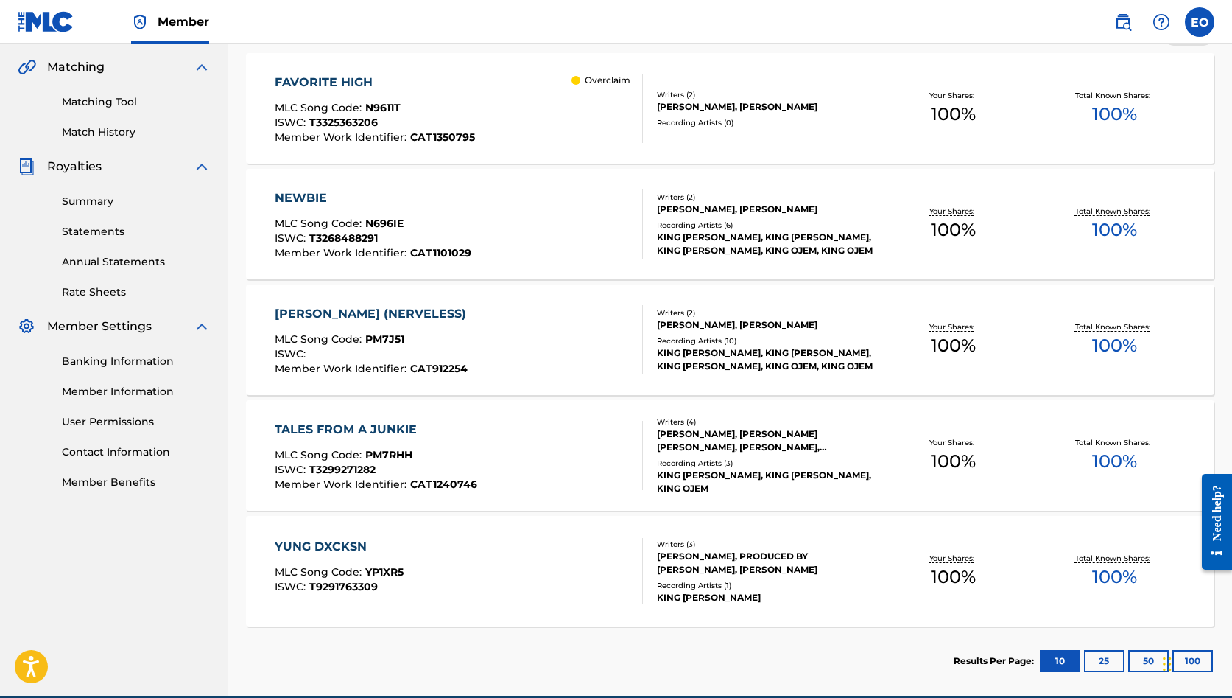
scroll to position [337, 0]
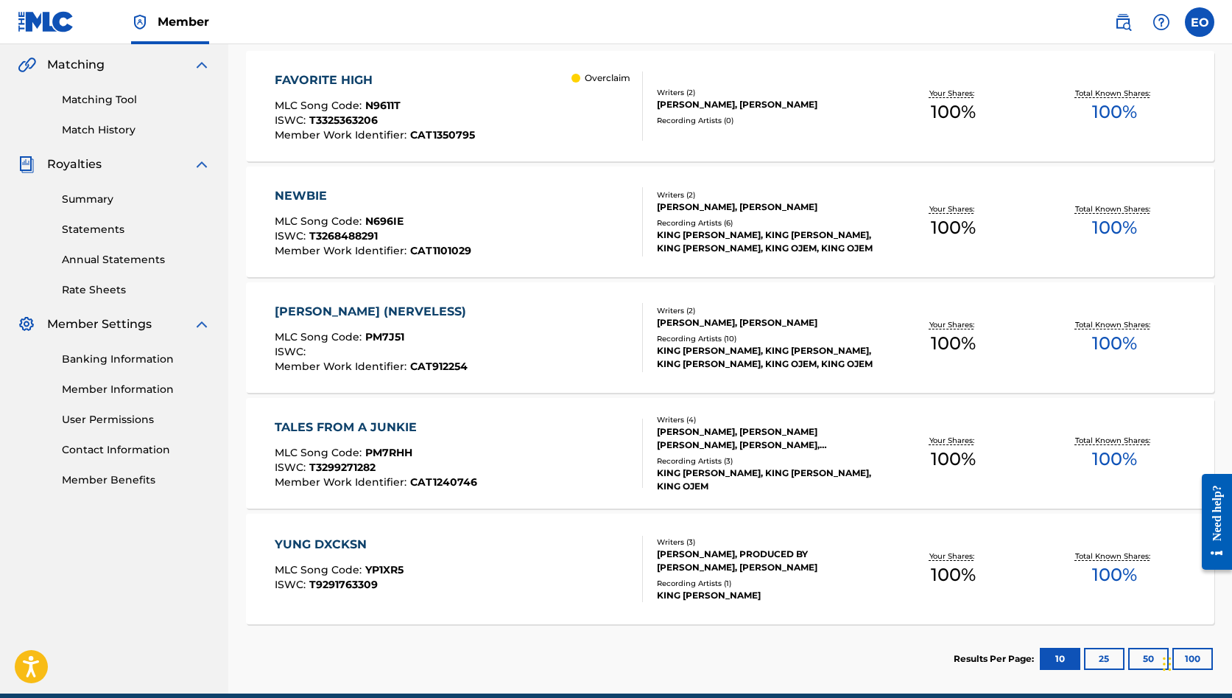
click at [362, 313] on div "[PERSON_NAME] (NERVELESS)" at bounding box center [374, 312] width 199 height 18
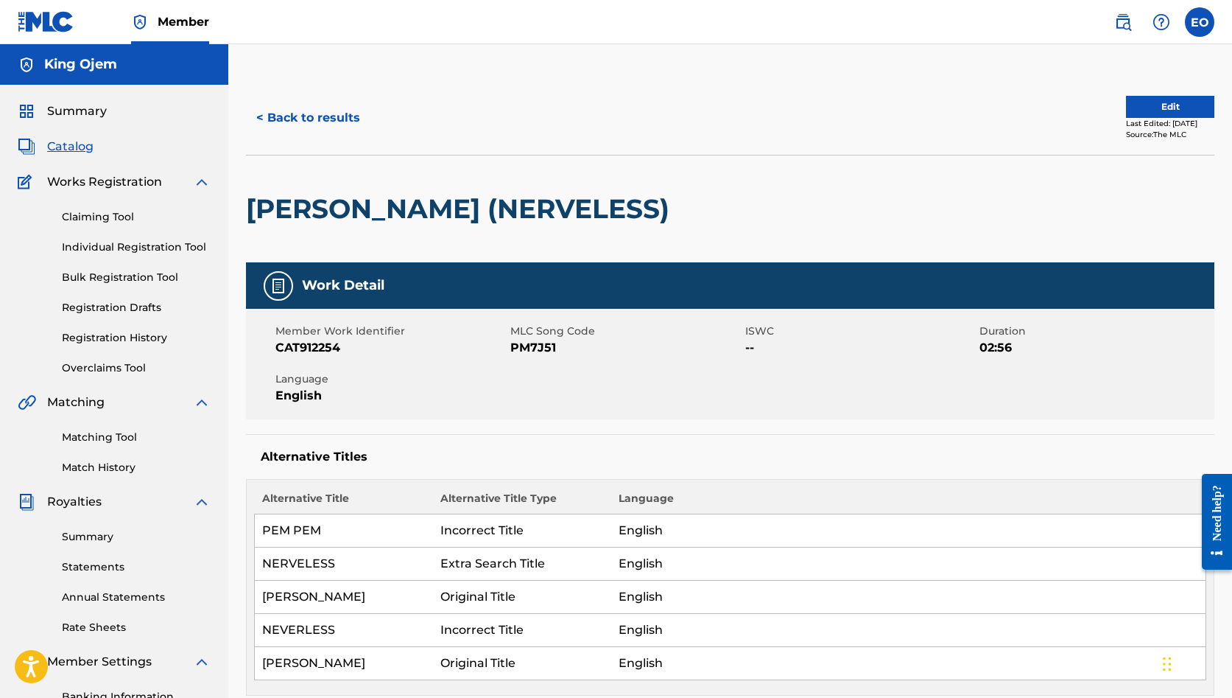
click at [309, 117] on button "< Back to results" at bounding box center [308, 117] width 124 height 37
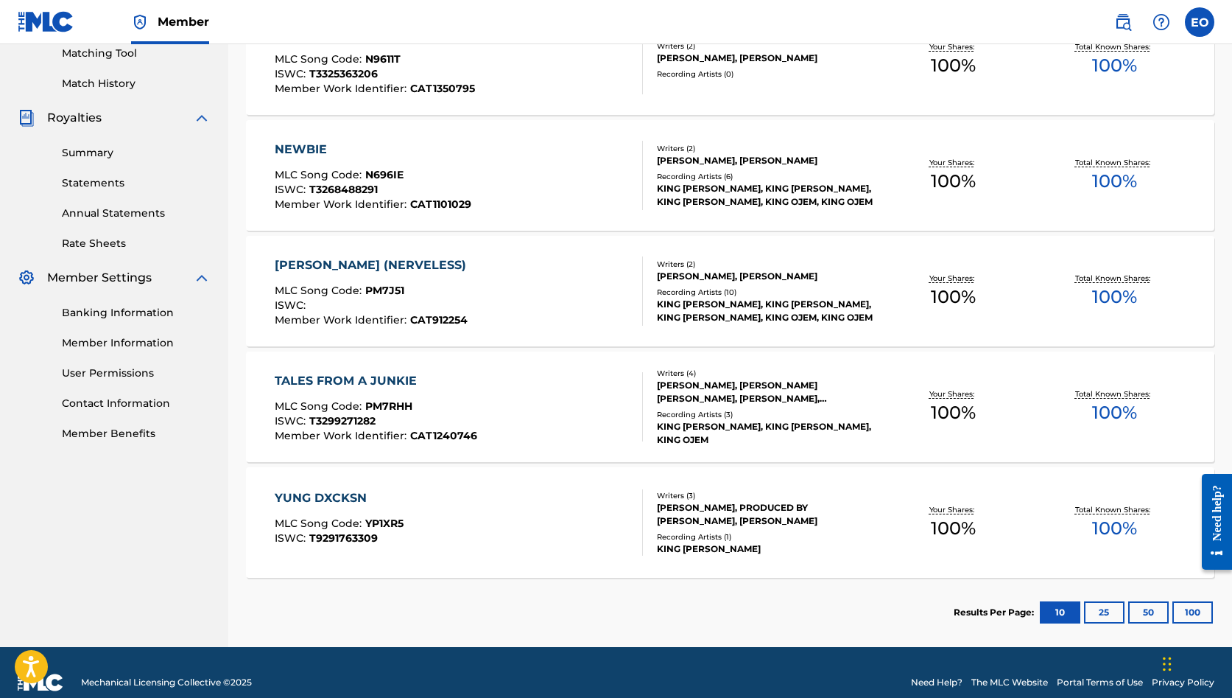
scroll to position [386, 0]
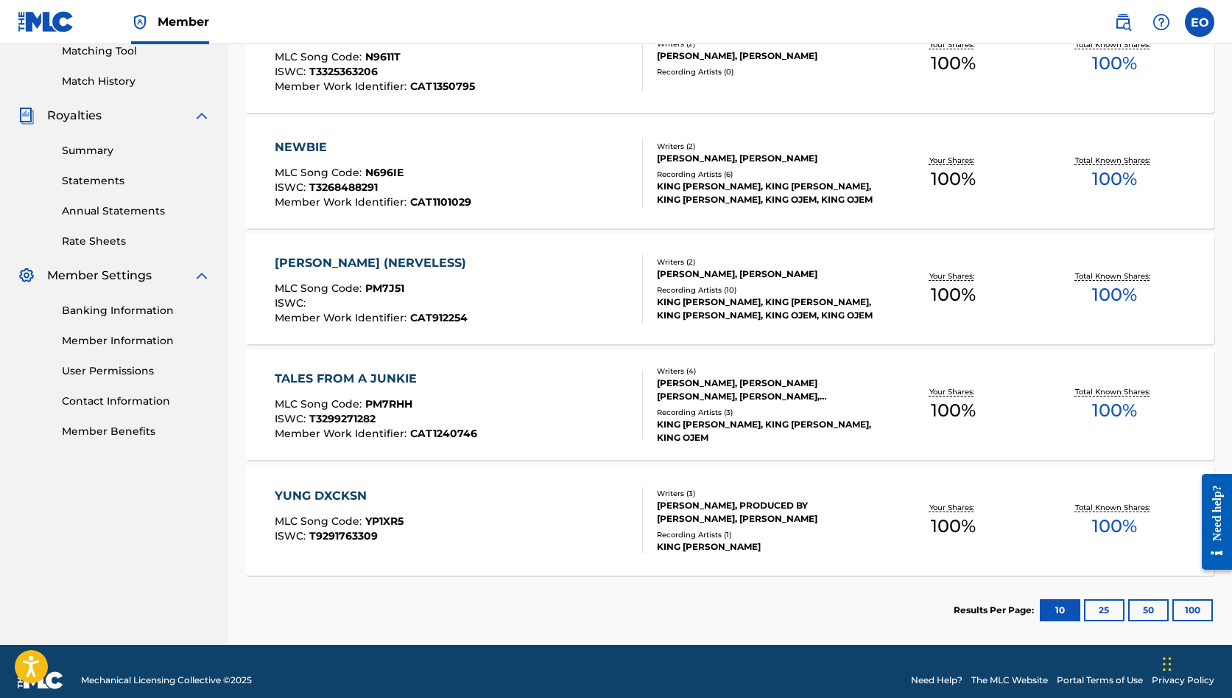
click at [1107, 614] on button "25" at bounding box center [1104, 610] width 41 height 22
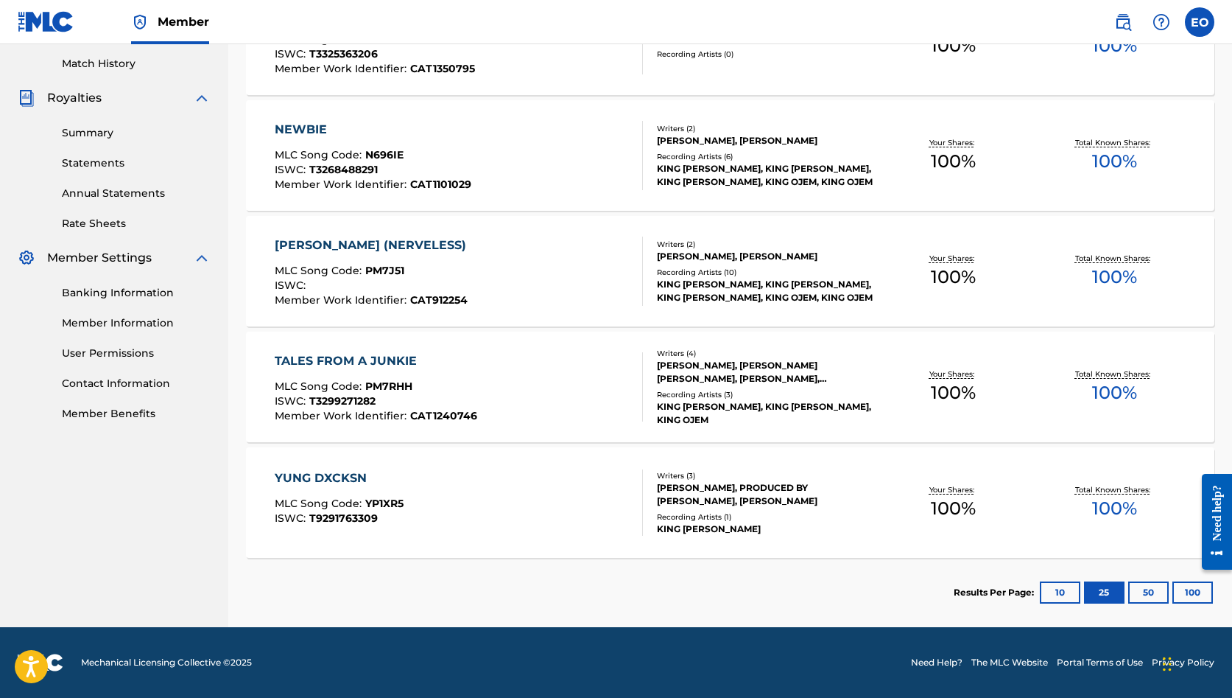
scroll to position [404, 0]
click at [1053, 589] on button "10" at bounding box center [1060, 592] width 41 height 22
click at [342, 477] on div "YUNG DXCKSN" at bounding box center [339, 478] width 129 height 18
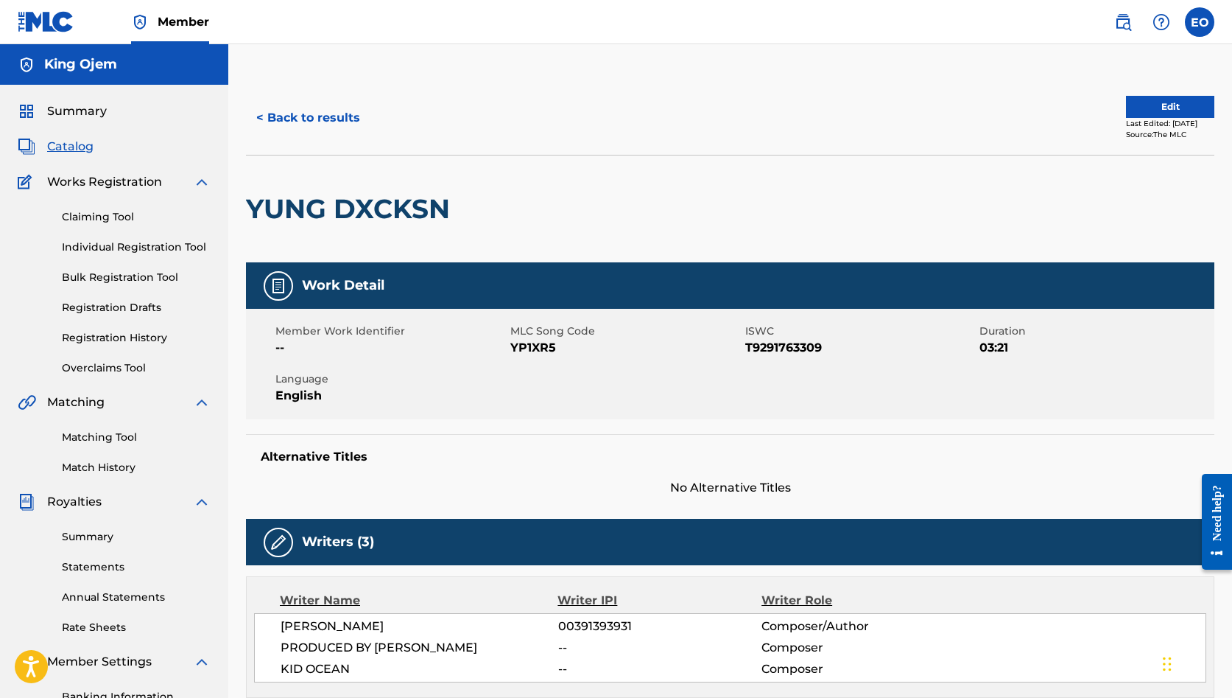
click at [1142, 116] on button "Edit" at bounding box center [1170, 107] width 88 height 22
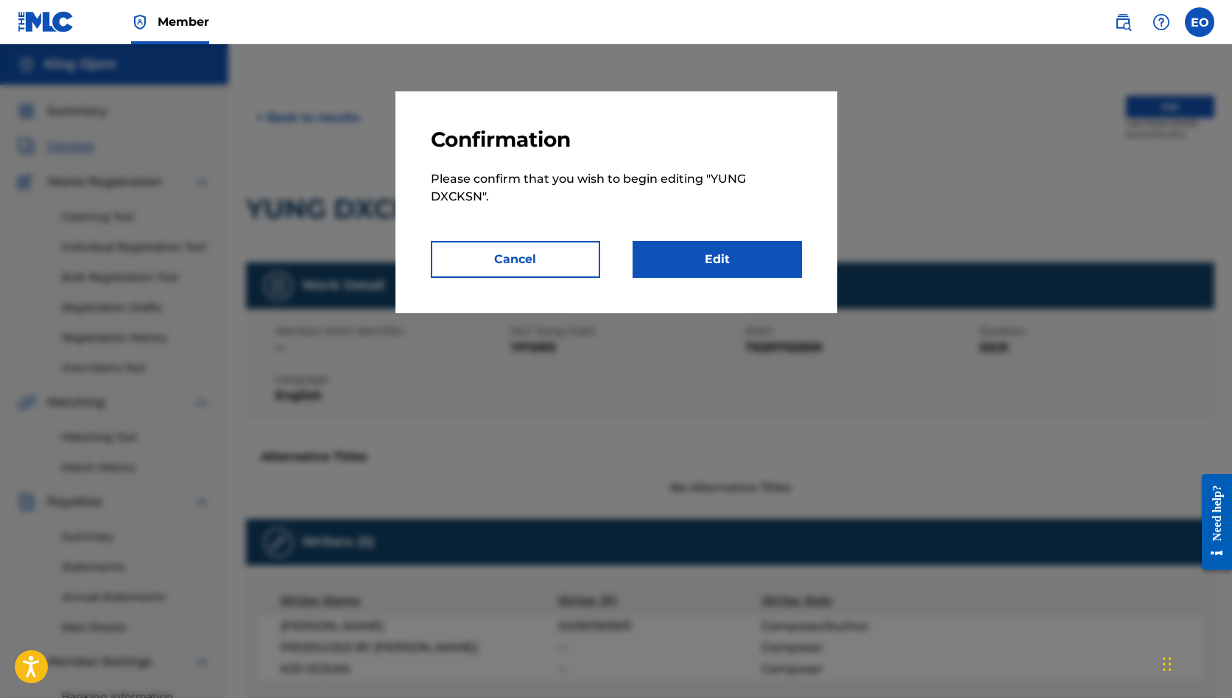
click at [734, 269] on link "Edit" at bounding box center [717, 259] width 169 height 37
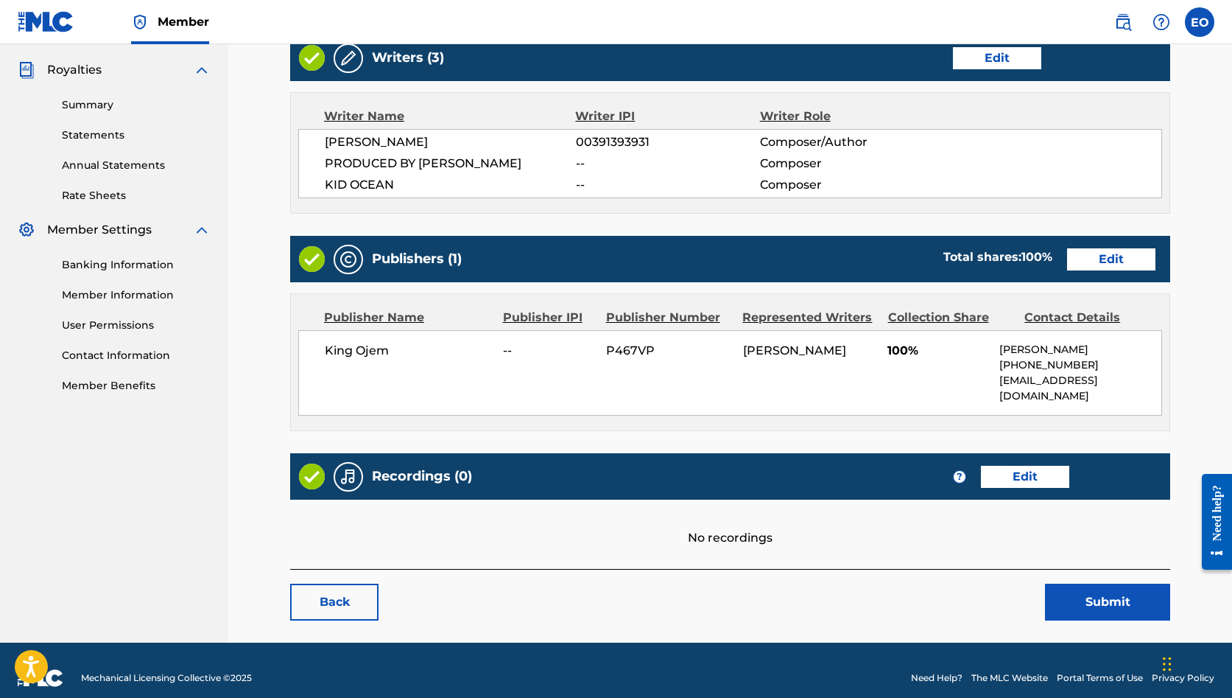
scroll to position [430, 0]
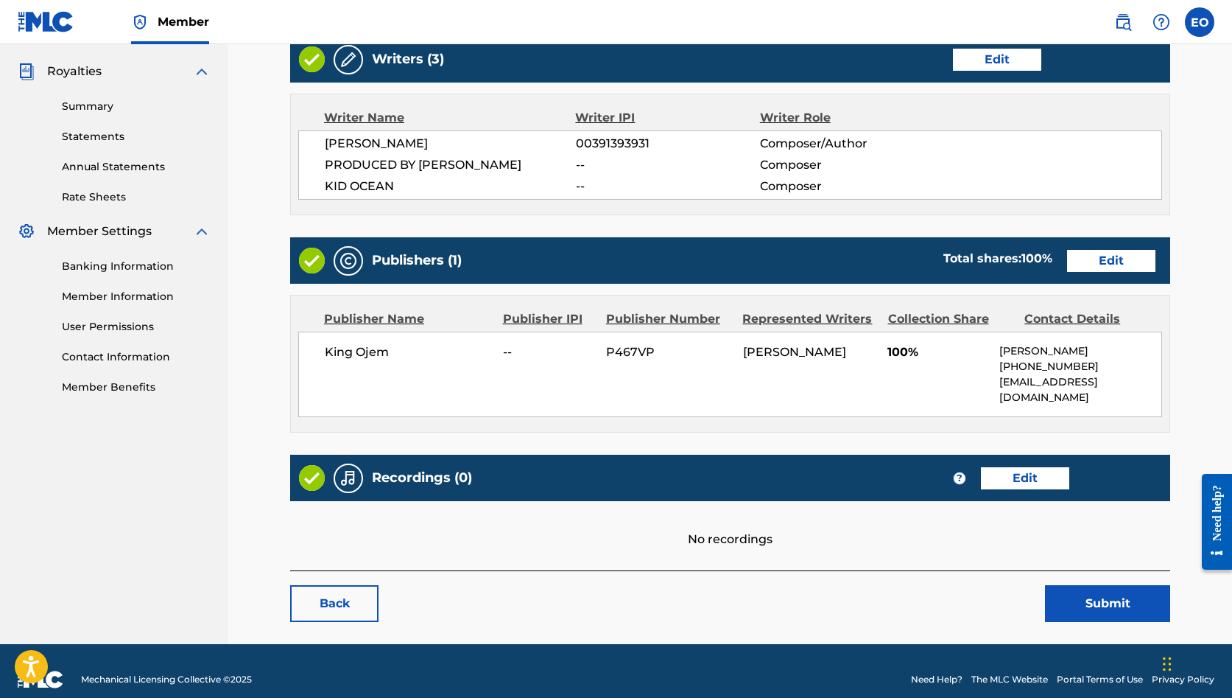
click at [1078, 256] on link "Edit" at bounding box center [1111, 261] width 88 height 22
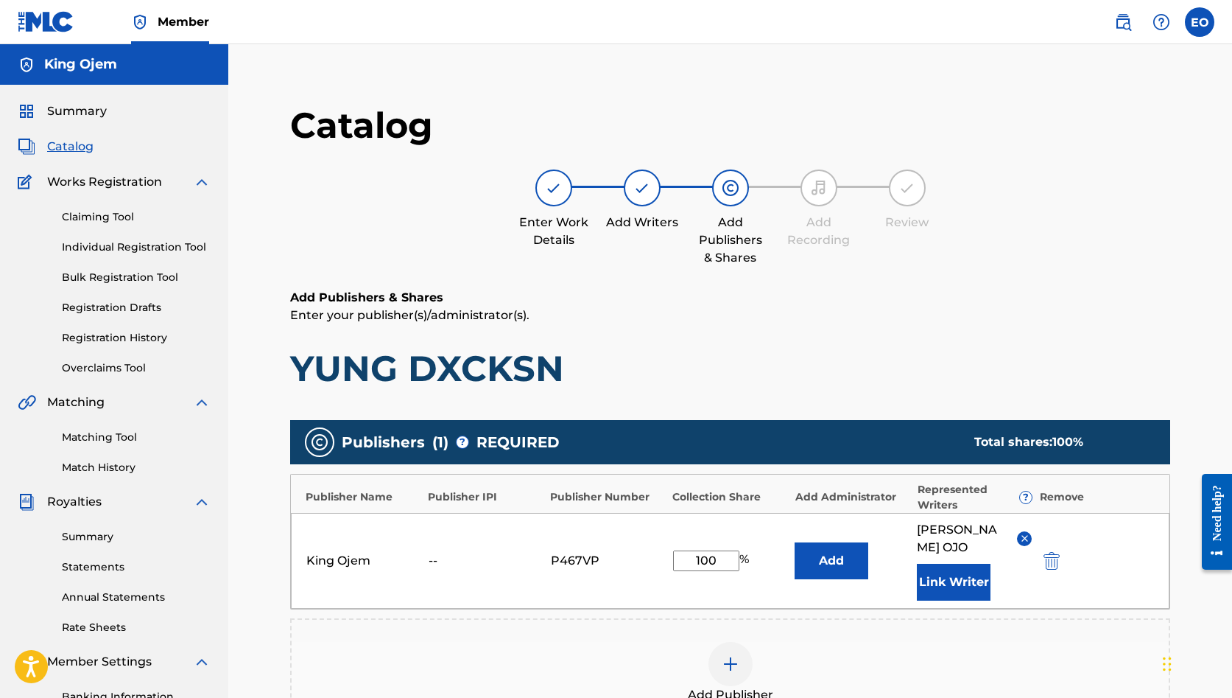
click at [1053, 552] on img "submit" at bounding box center [1052, 561] width 16 height 18
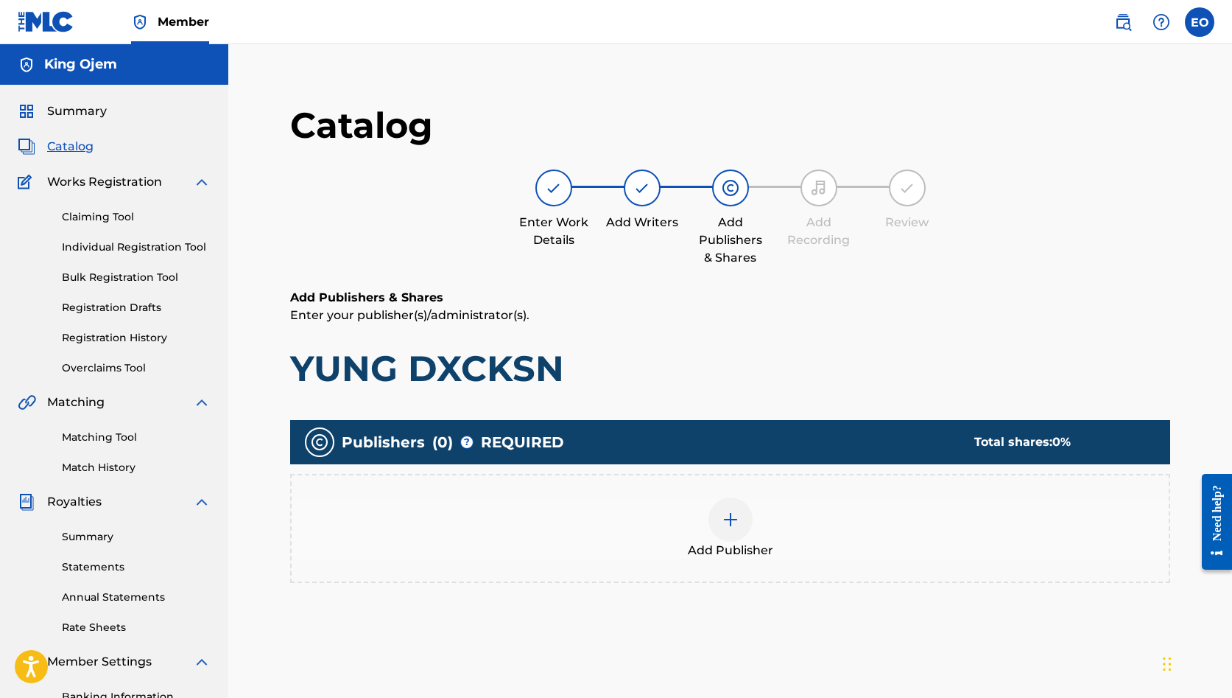
click at [748, 515] on div at bounding box center [731, 519] width 44 height 44
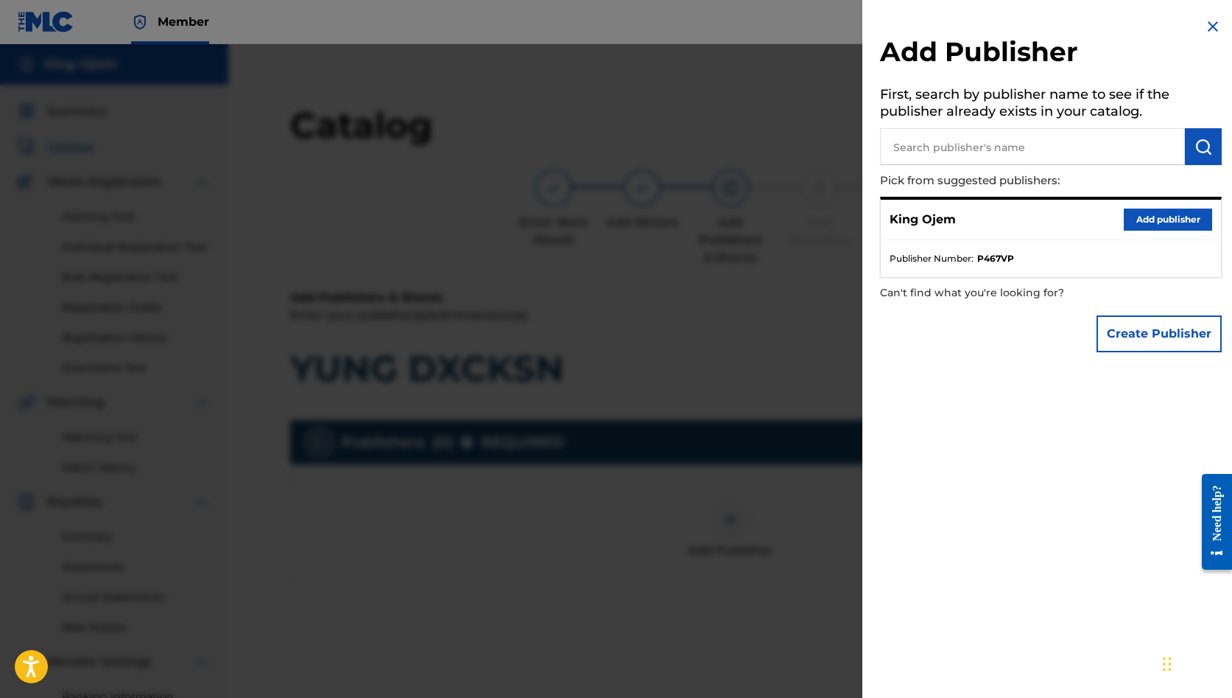
click at [957, 138] on input "text" at bounding box center [1032, 146] width 305 height 37
click at [1129, 321] on button "Create Publisher" at bounding box center [1159, 333] width 125 height 37
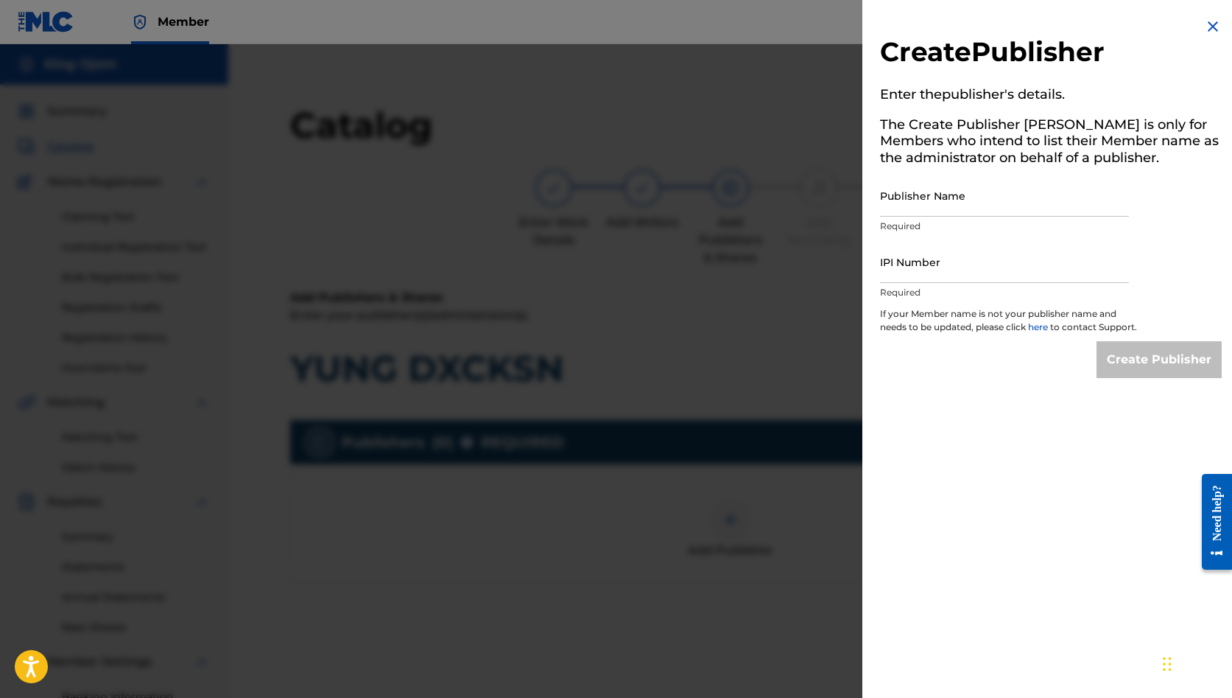
click at [904, 199] on input "Publisher Name" at bounding box center [1004, 196] width 249 height 42
paste input "SENTRIC MUSIC PUBLISHING"
type input "SENTRIC MUSIC PUBLISHING"
click at [902, 267] on input "IPI Number" at bounding box center [1004, 262] width 249 height 42
paste input "00691477506"
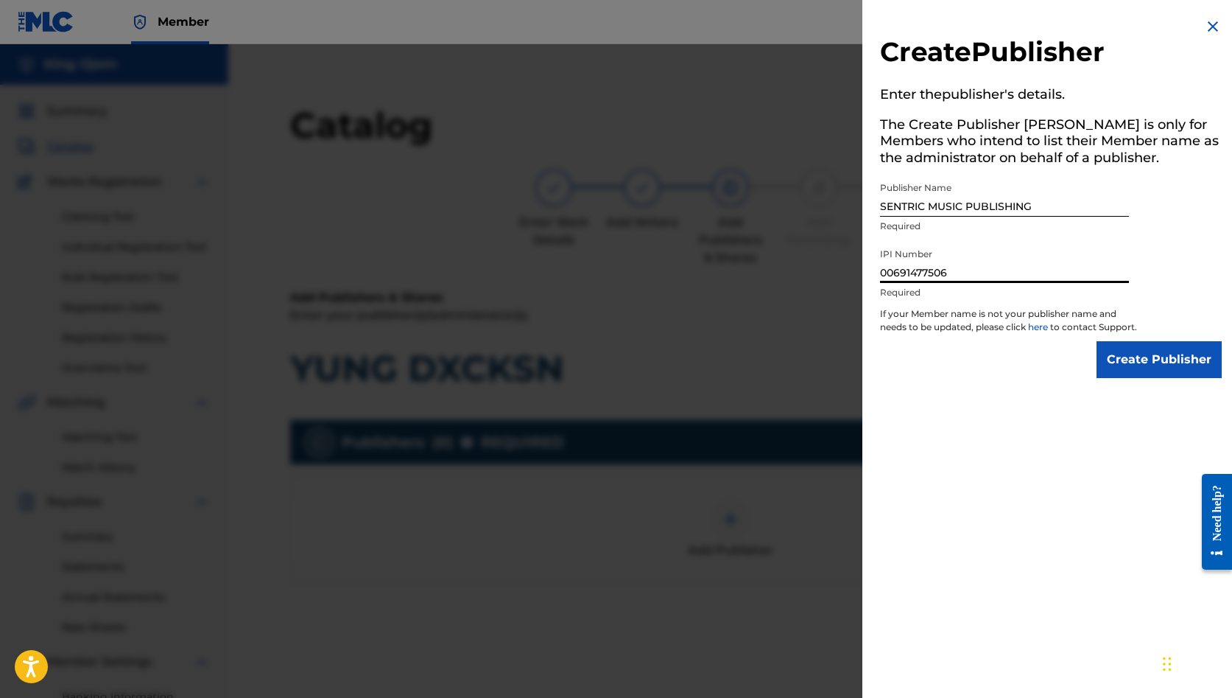
type input "00691477506"
click at [1120, 370] on input "Create Publisher" at bounding box center [1159, 359] width 125 height 37
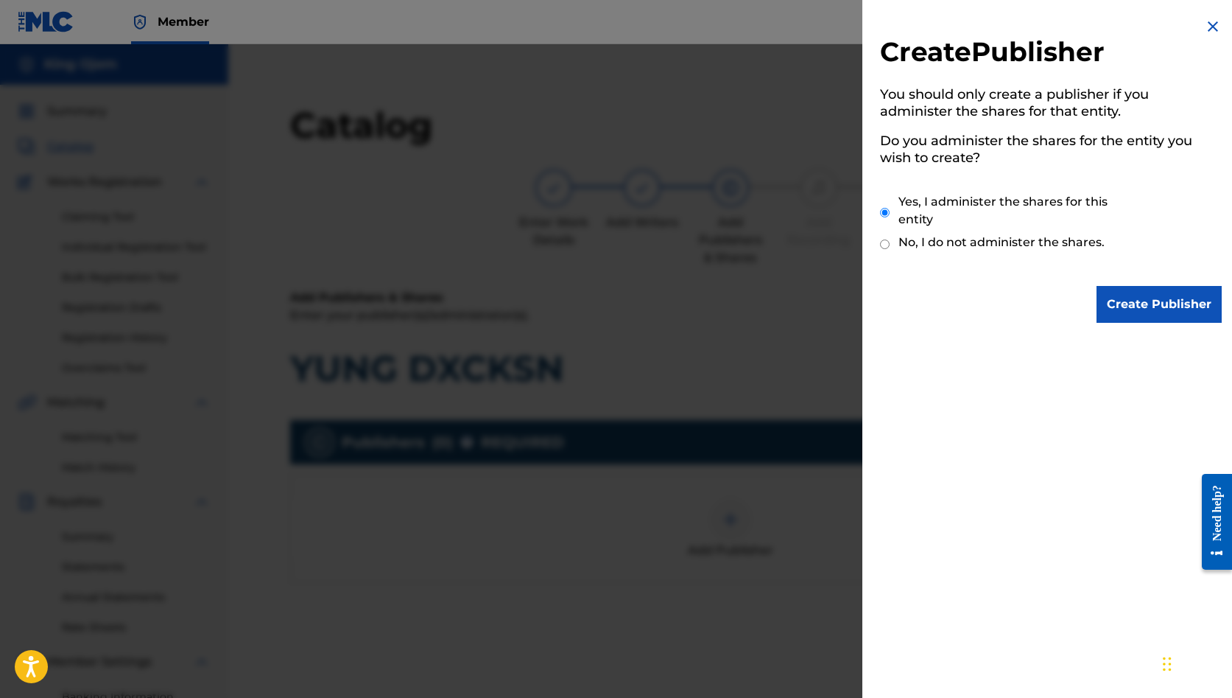
click at [1134, 312] on input "Create Publisher" at bounding box center [1159, 304] width 125 height 37
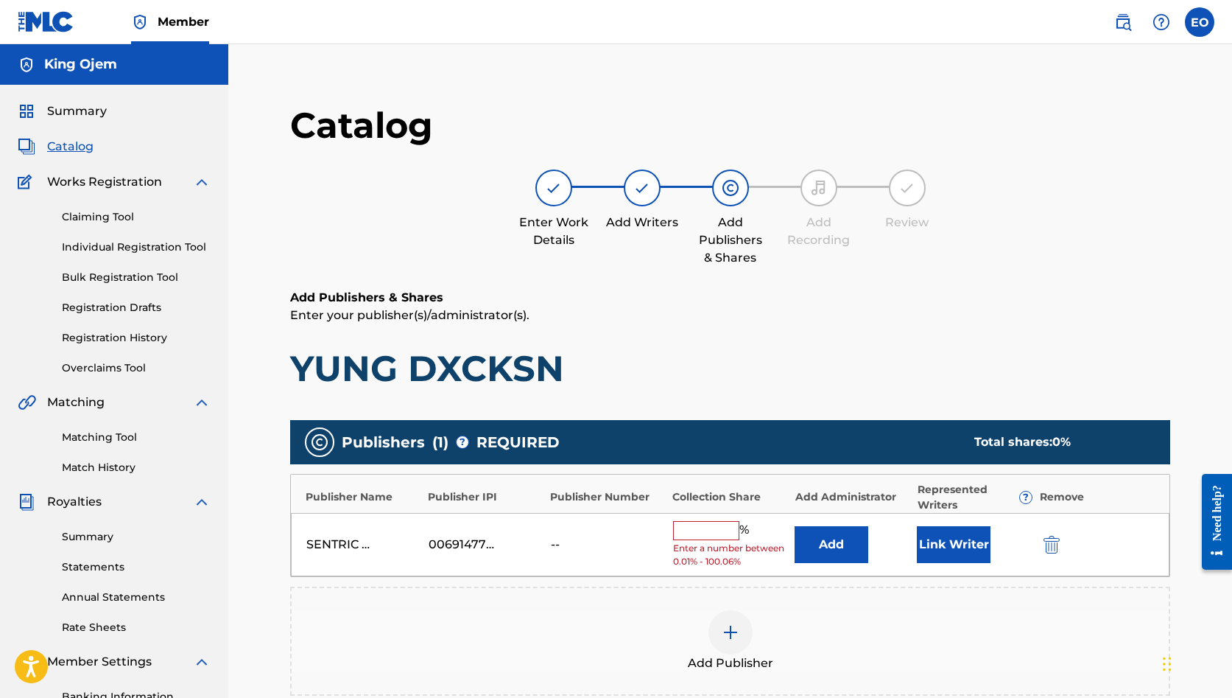
click at [707, 526] on input "text" at bounding box center [706, 530] width 66 height 19
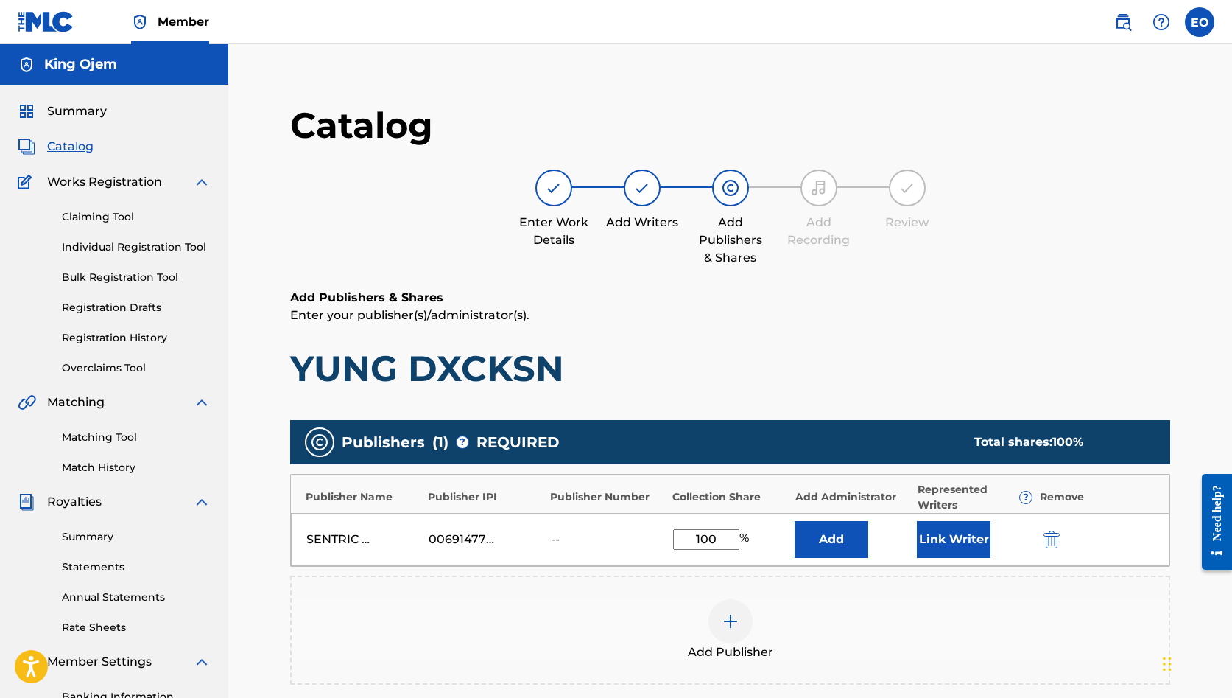
type input "100"
click at [835, 535] on button "Add" at bounding box center [832, 539] width 74 height 37
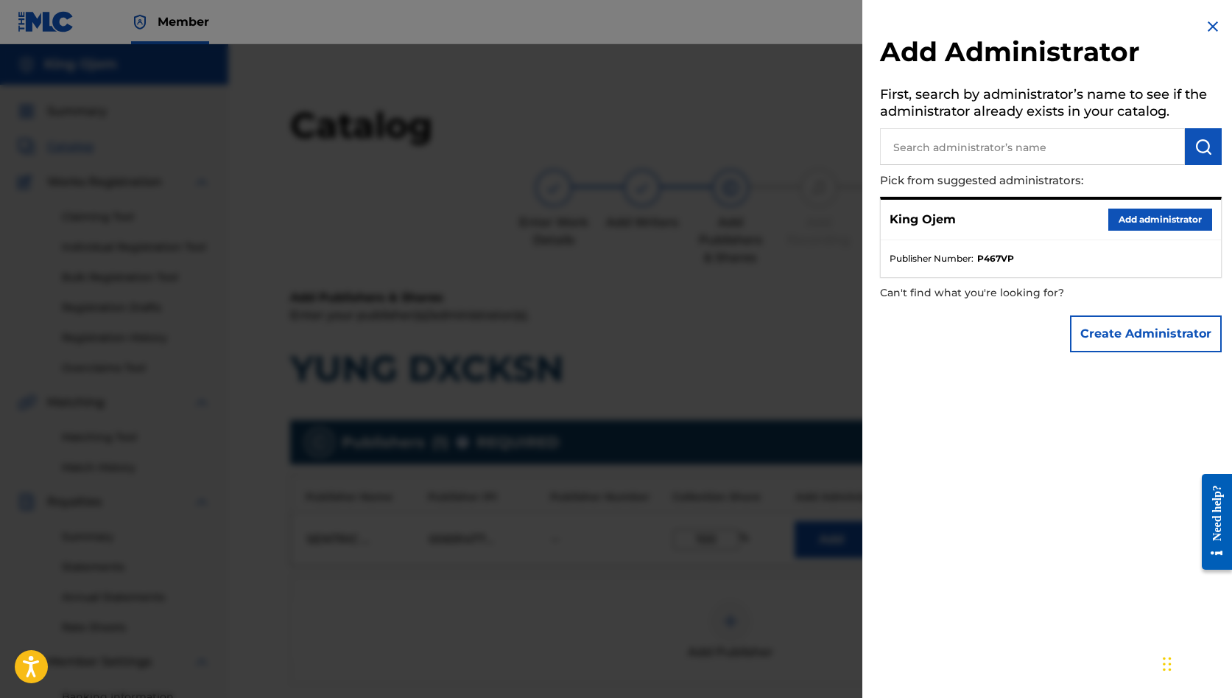
click at [958, 146] on input "text" at bounding box center [1032, 146] width 305 height 37
type input "sentric"
click at [1188, 151] on button "submit" at bounding box center [1203, 146] width 37 height 37
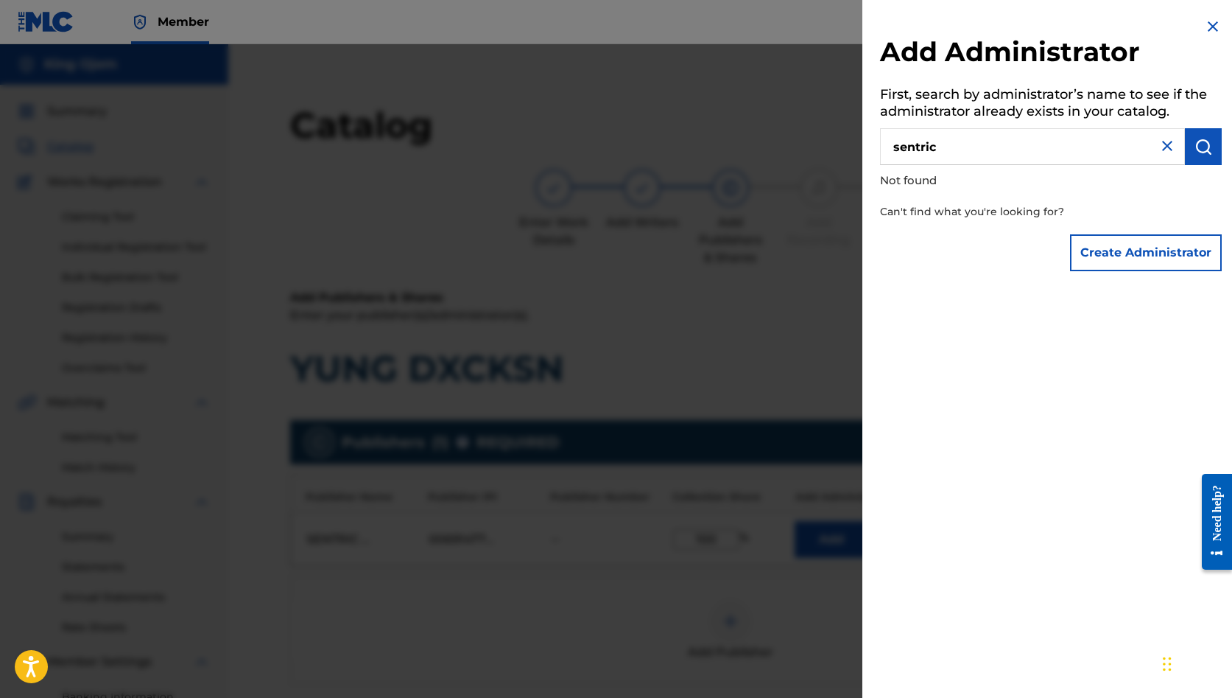
click at [1160, 263] on button "Create Administrator" at bounding box center [1146, 252] width 152 height 37
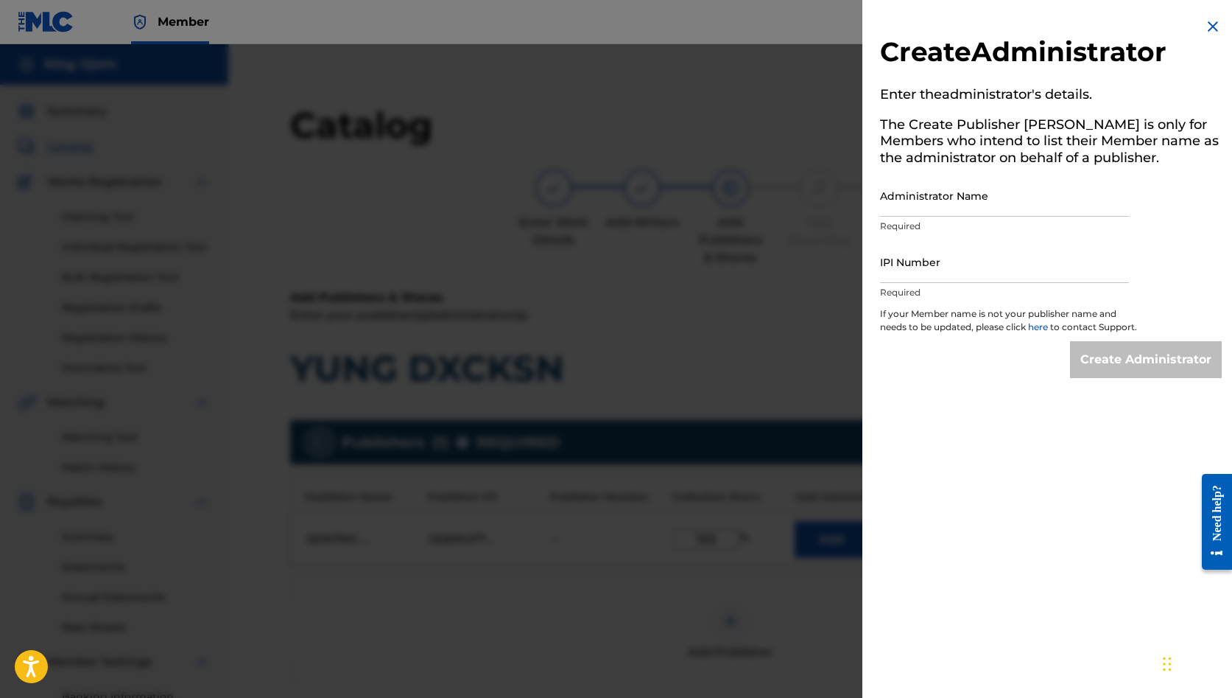
click at [932, 202] on input "Administrator Name" at bounding box center [1004, 196] width 249 height 42
paste input "SENTRIC MUSIC LIMITED"
type input "SENTRIC MUSIC LIMITED"
click at [972, 268] on input "IPI Number" at bounding box center [1004, 262] width 249 height 42
paste input "00509030978"
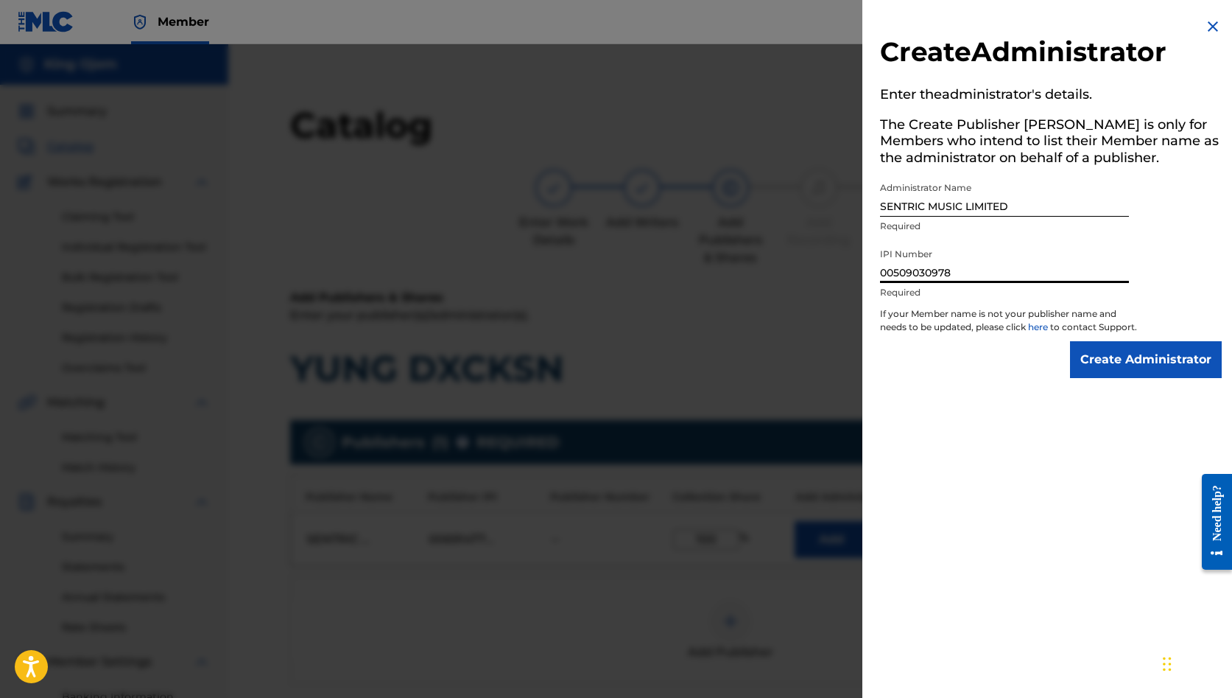
type input "00509030978"
click at [1139, 370] on input "Create Administrator" at bounding box center [1146, 359] width 152 height 37
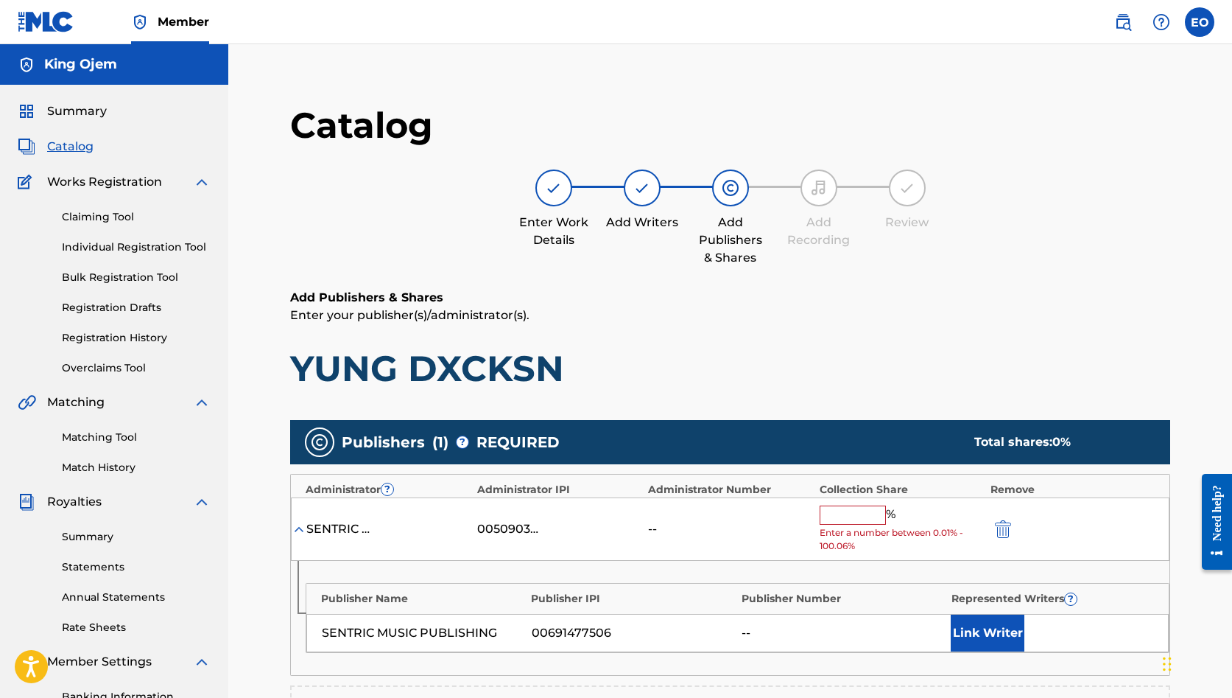
click at [860, 512] on input "text" at bounding box center [853, 514] width 66 height 19
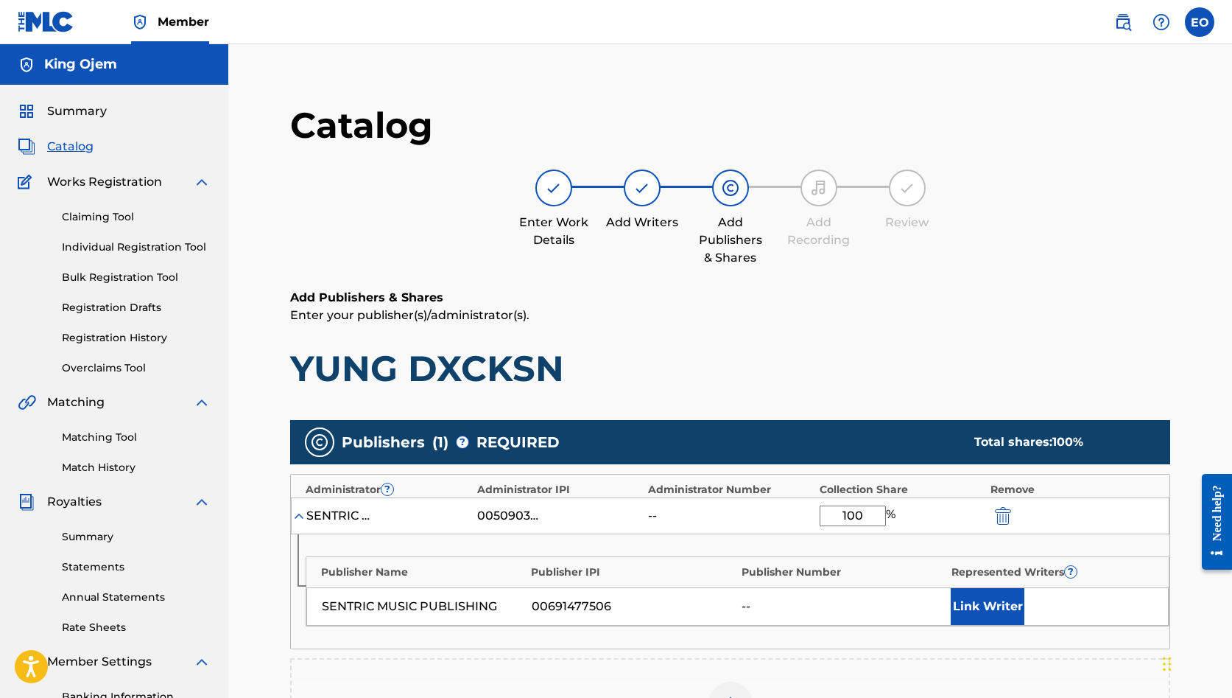
type input "100"
click at [945, 342] on div "Add Publishers & Shares Enter your publisher(s)/administrator(s). YUNG DXCKSN" at bounding box center [730, 340] width 880 height 102
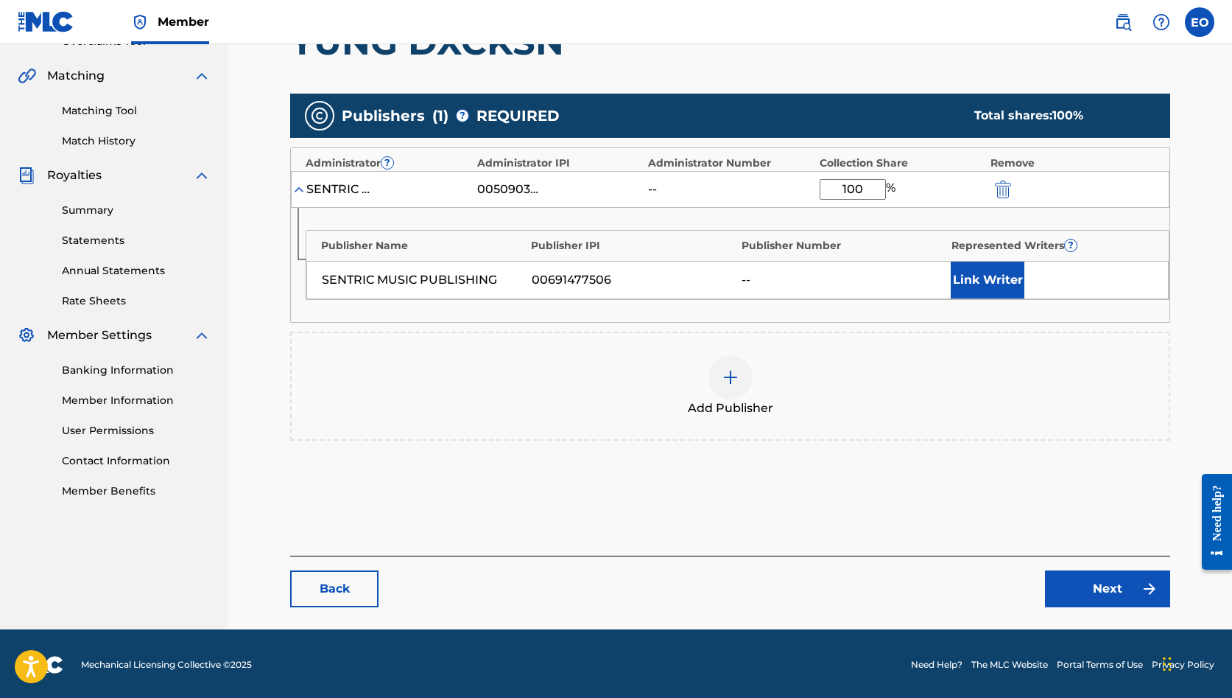
scroll to position [326, 0]
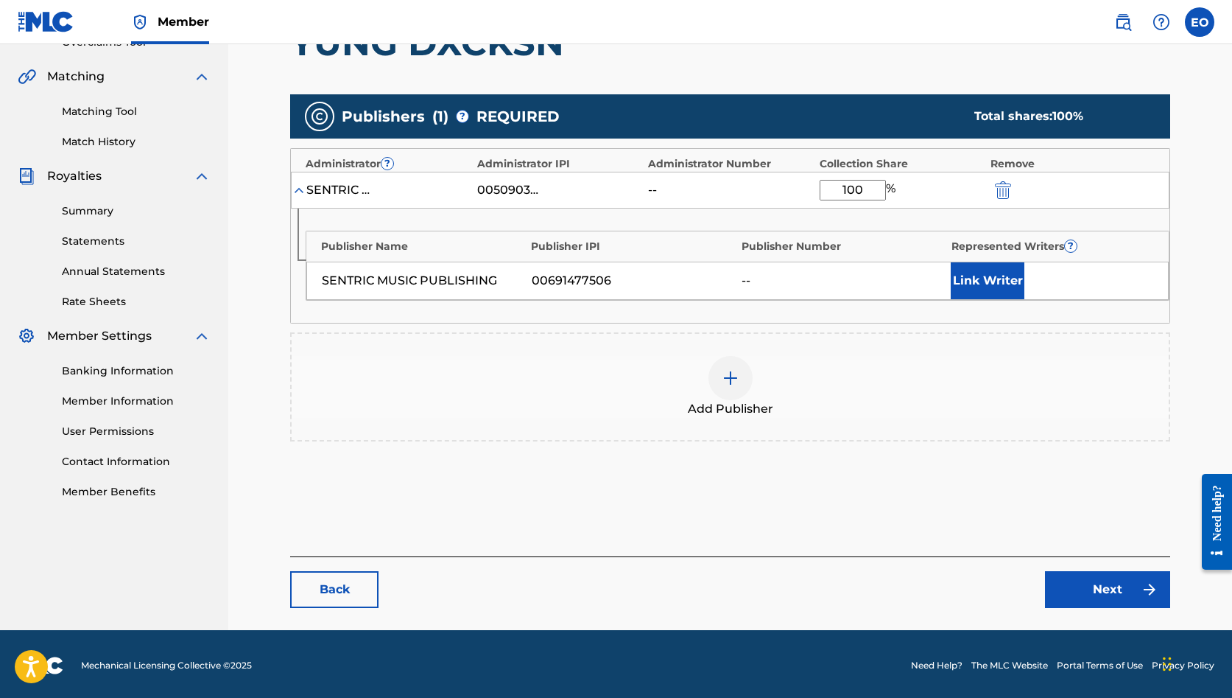
click at [973, 276] on button "Link Writer" at bounding box center [988, 280] width 74 height 37
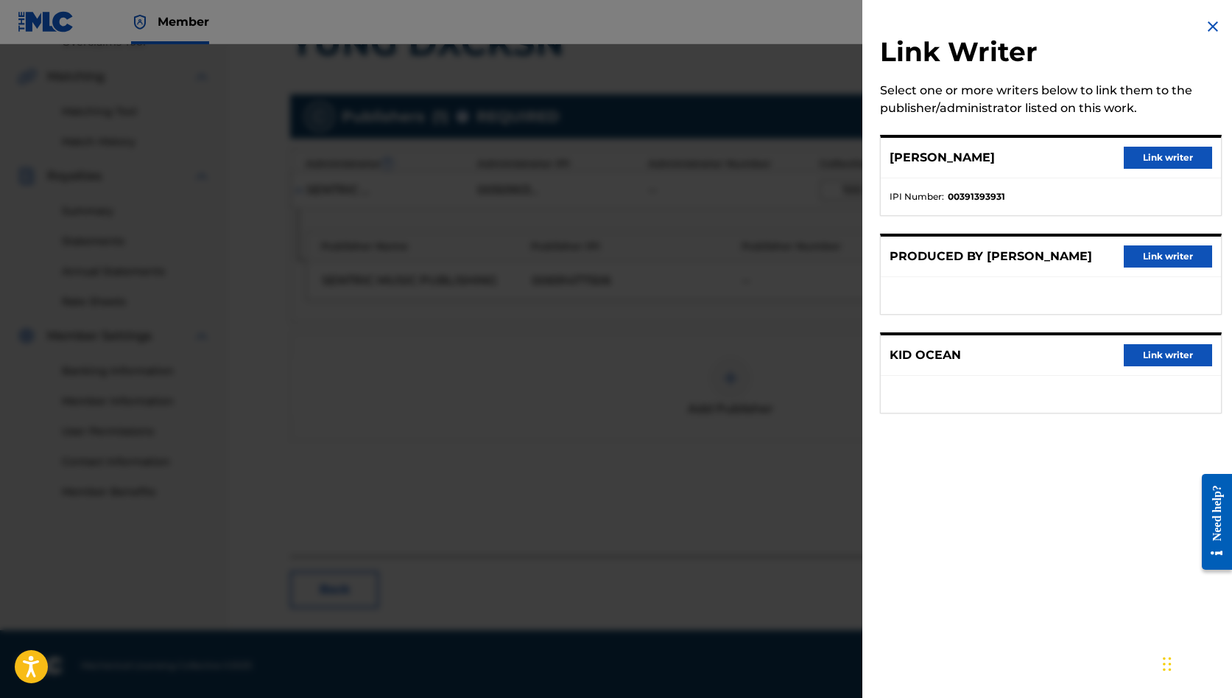
click at [1150, 156] on button "Link writer" at bounding box center [1168, 158] width 88 height 22
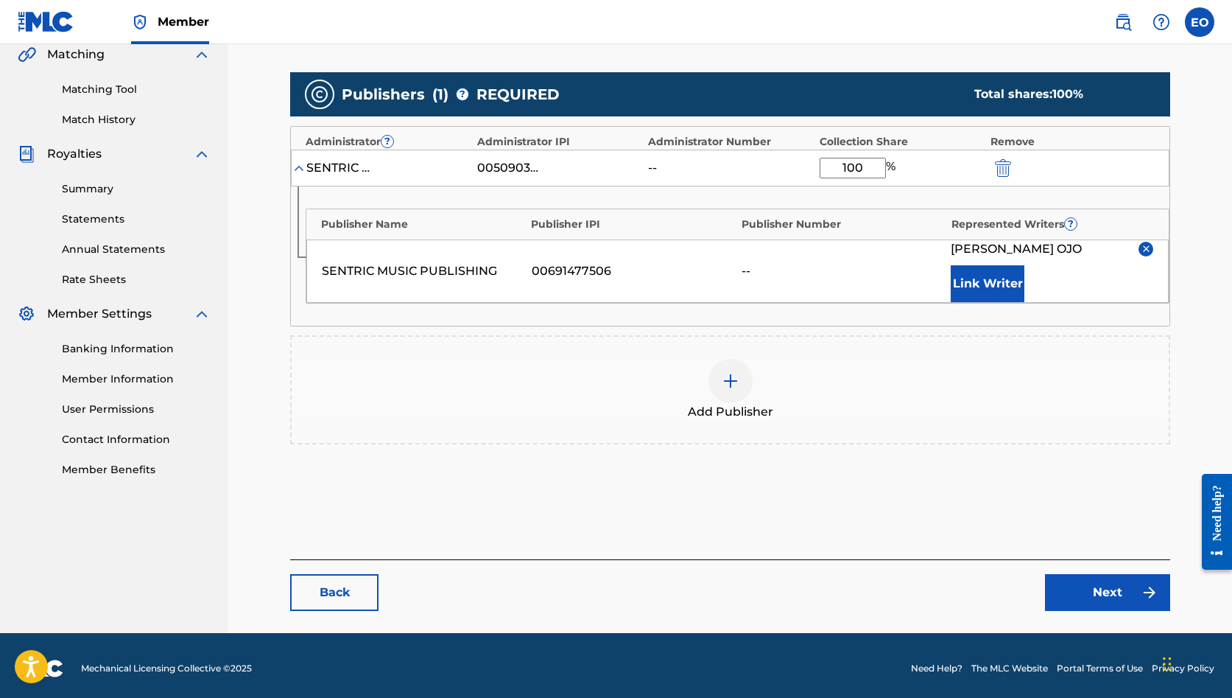
scroll to position [349, 0]
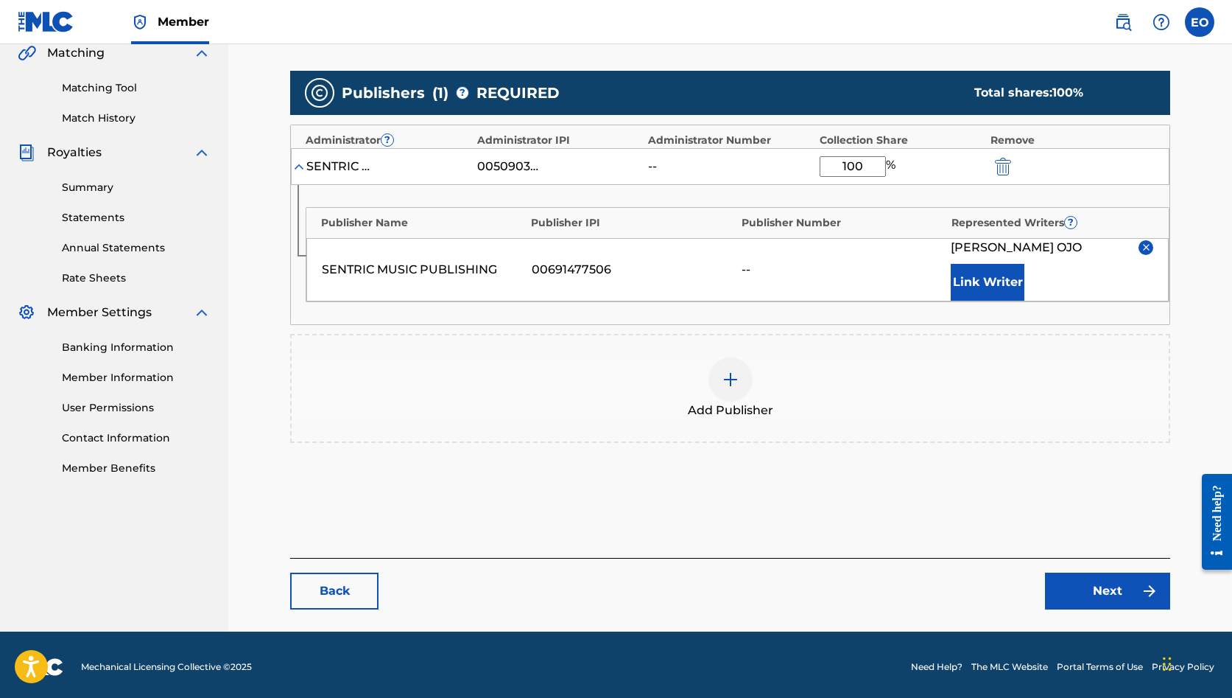
click at [1103, 597] on link "Next" at bounding box center [1107, 590] width 125 height 37
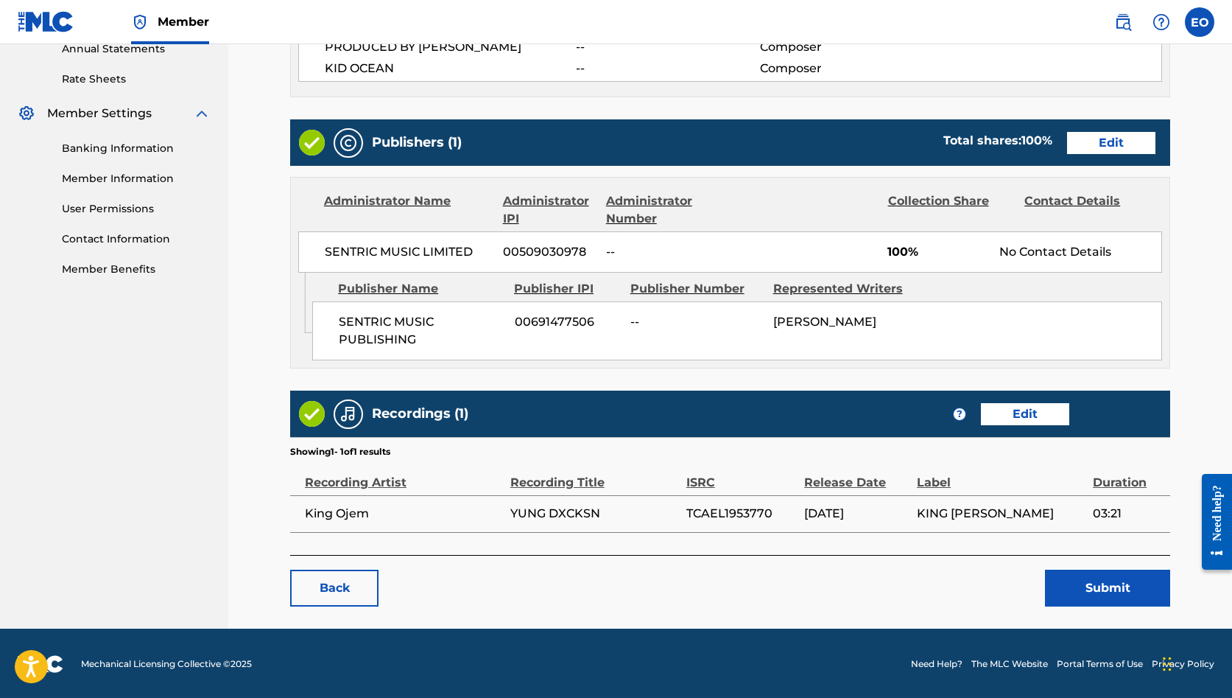
scroll to position [547, 0]
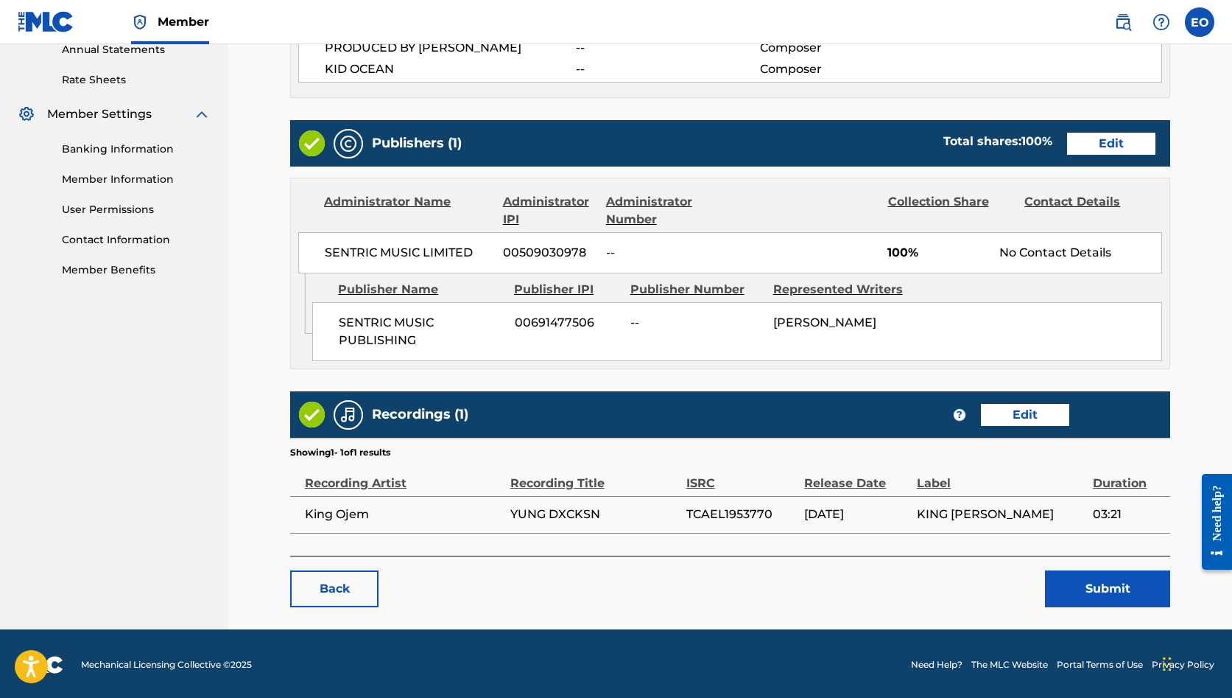
click at [1081, 591] on button "Submit" at bounding box center [1107, 588] width 125 height 37
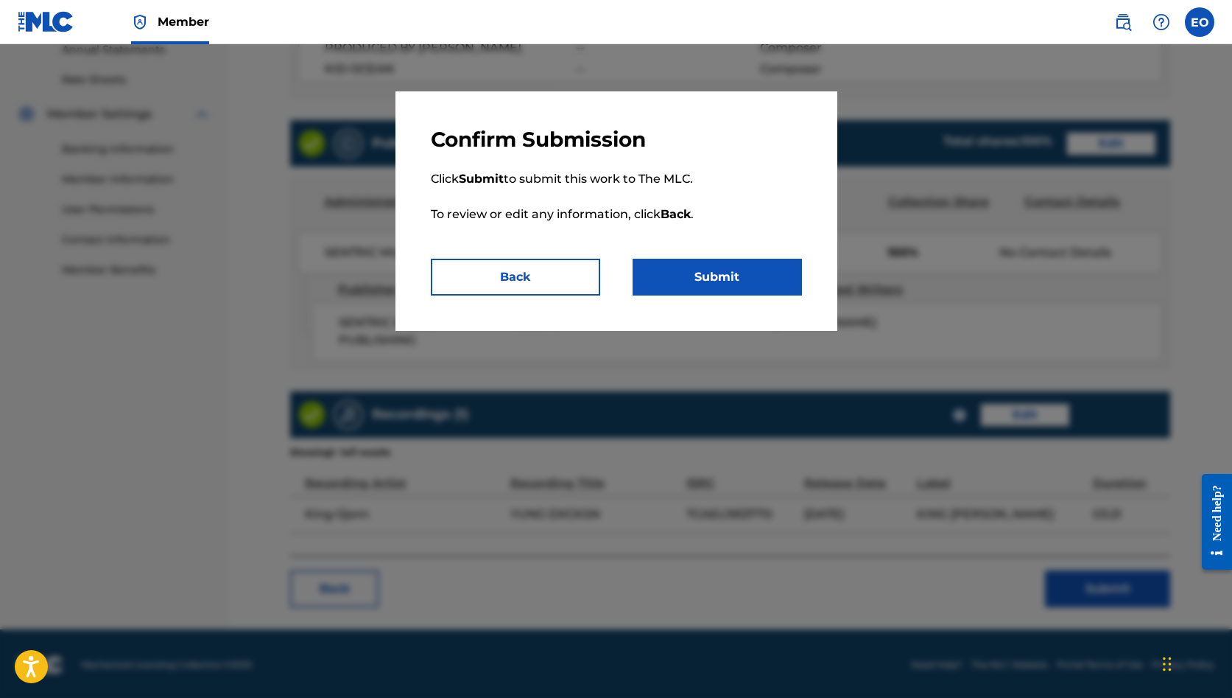
click at [734, 284] on button "Submit" at bounding box center [717, 277] width 169 height 37
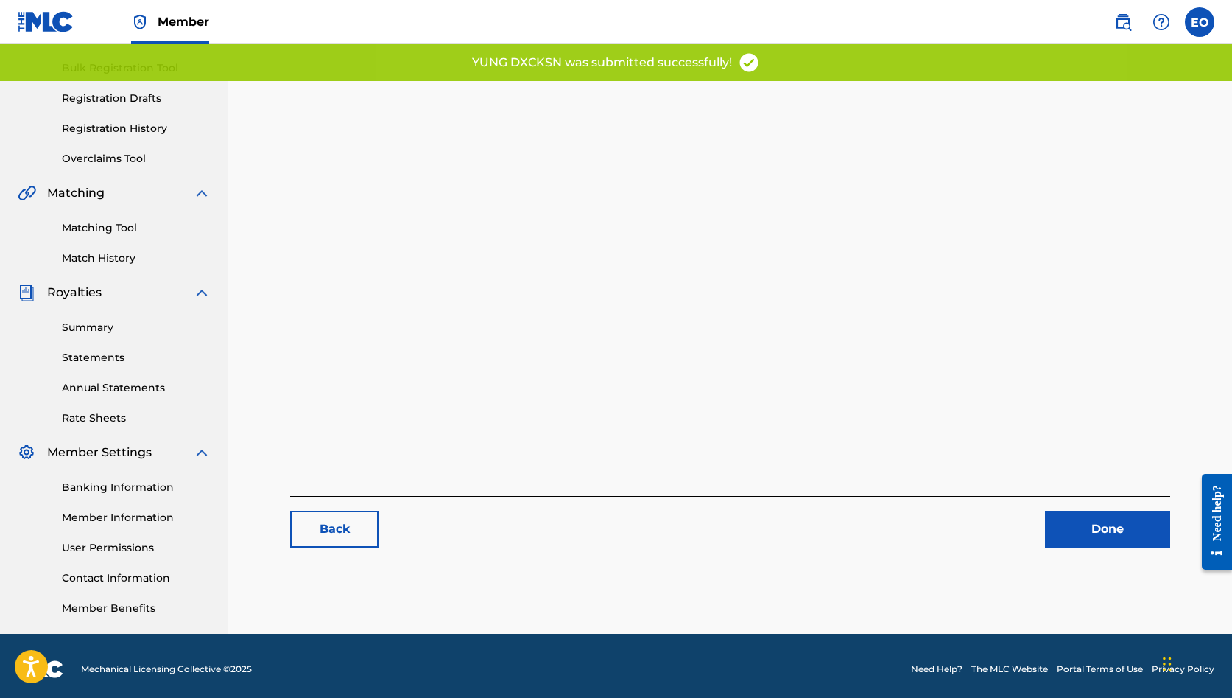
scroll to position [202, 0]
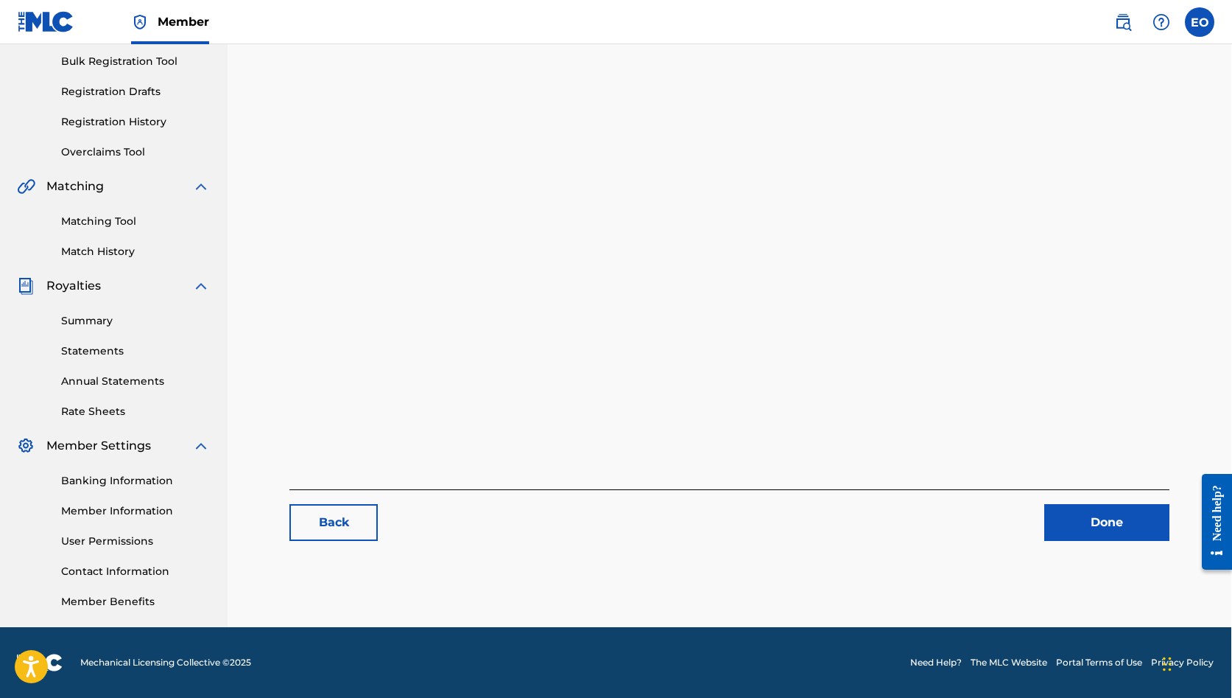
click at [1078, 510] on link "Done" at bounding box center [1106, 522] width 125 height 37
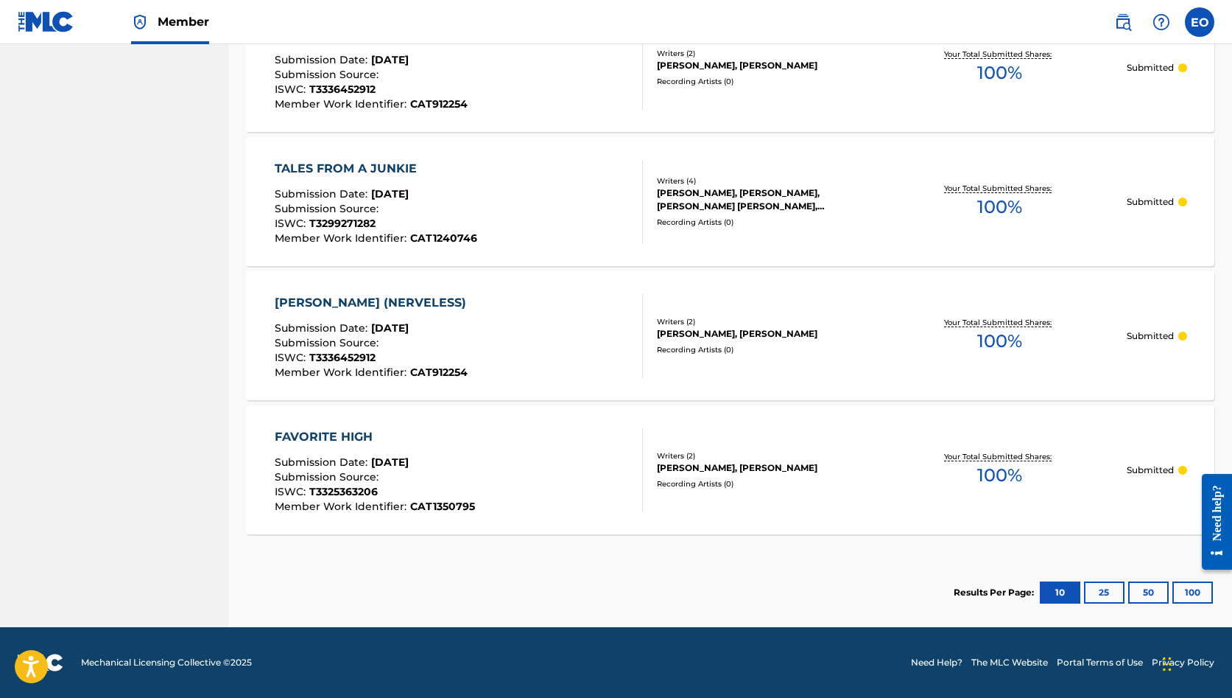
scroll to position [1008, 0]
click at [337, 430] on div "FAVORITE HIGH" at bounding box center [375, 437] width 200 height 18
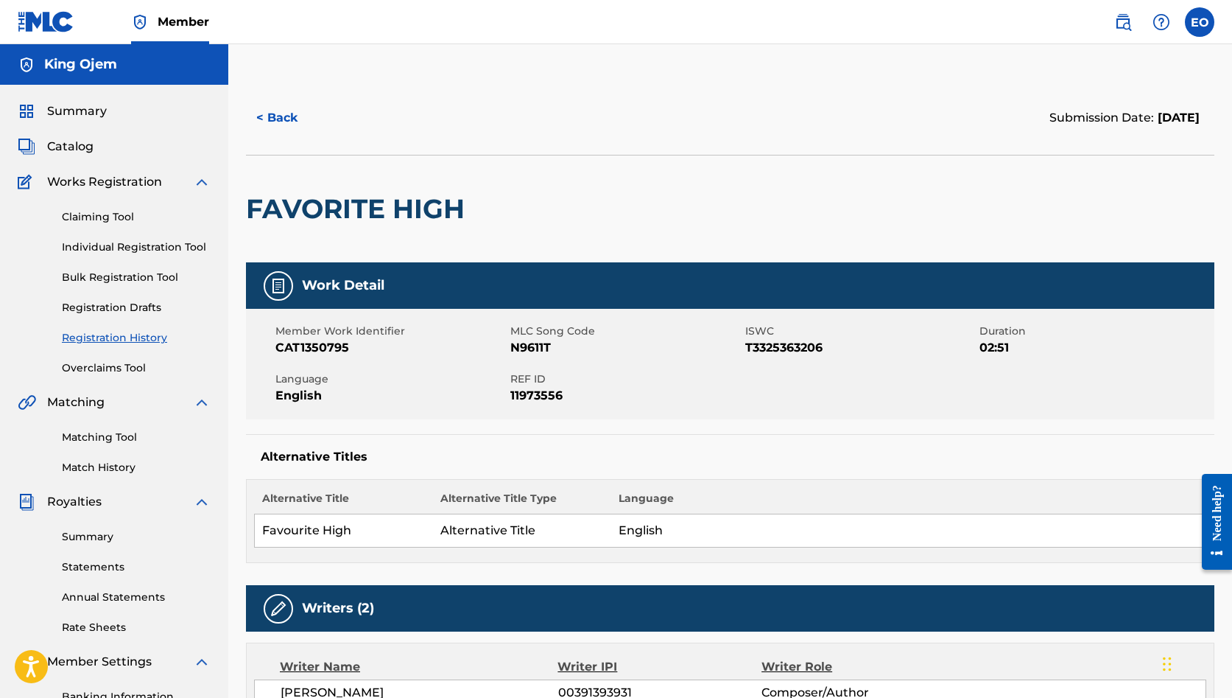
click at [273, 120] on button "< Back" at bounding box center [290, 117] width 88 height 37
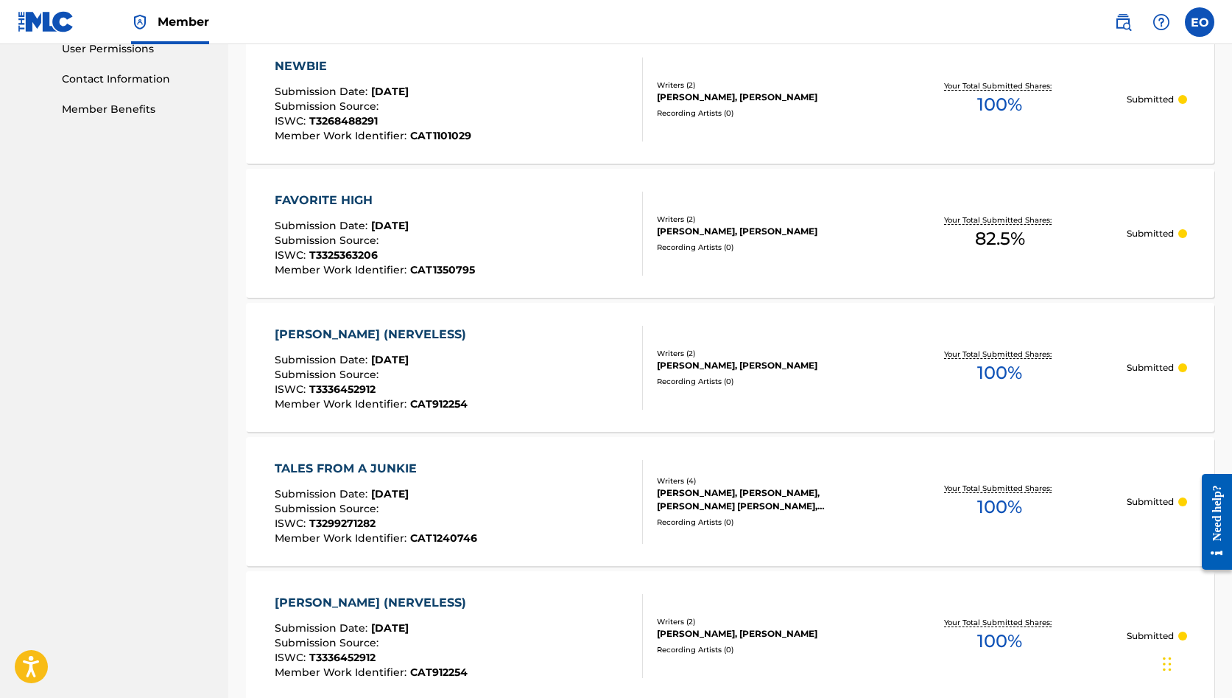
scroll to position [695, 0]
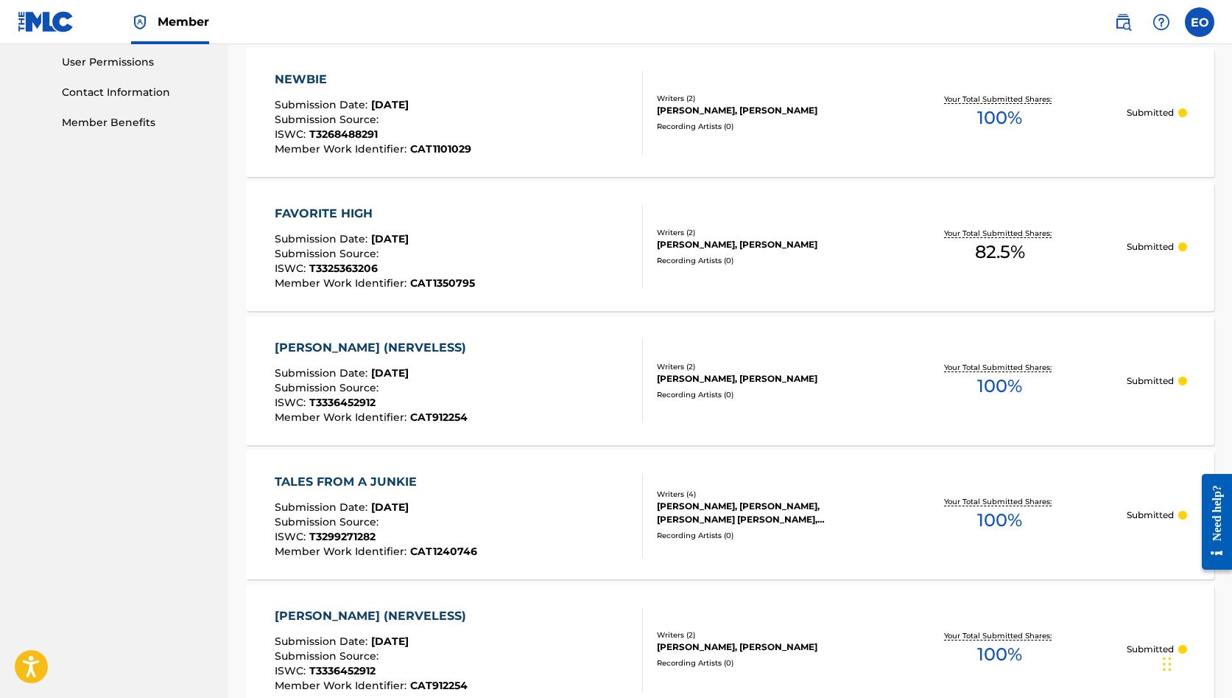
click at [339, 208] on div "FAVORITE HIGH" at bounding box center [375, 214] width 200 height 18
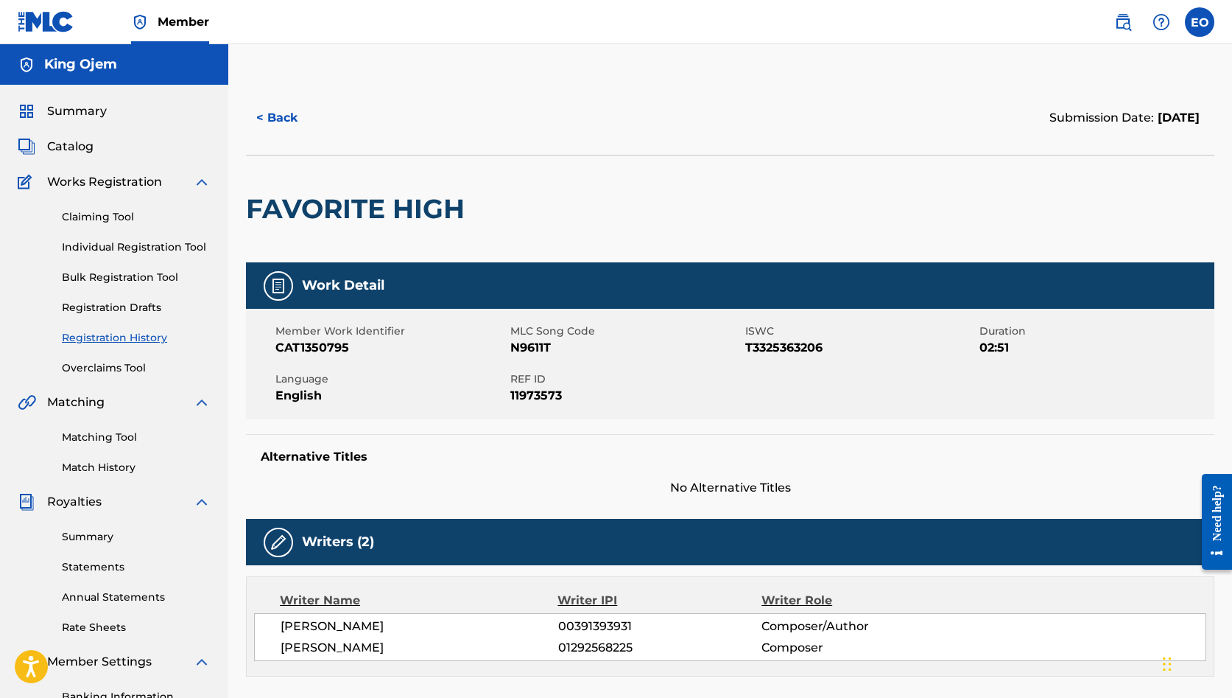
click at [75, 145] on span "Catalog" at bounding box center [70, 147] width 46 height 18
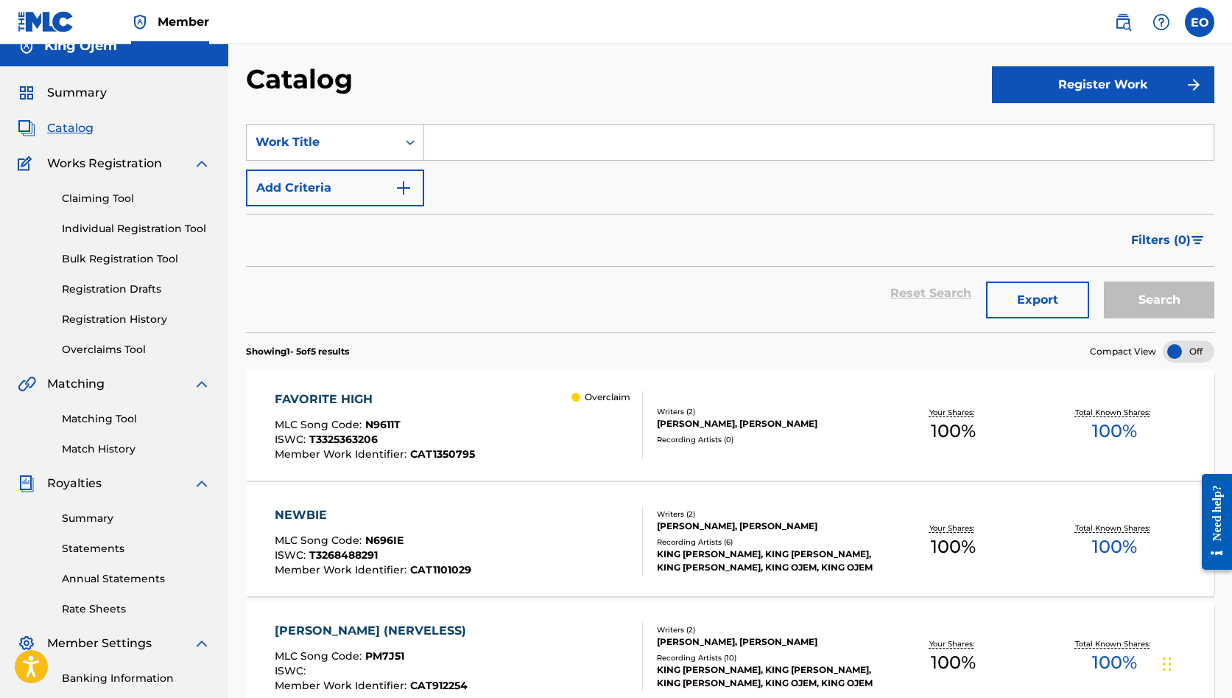
scroll to position [21, 0]
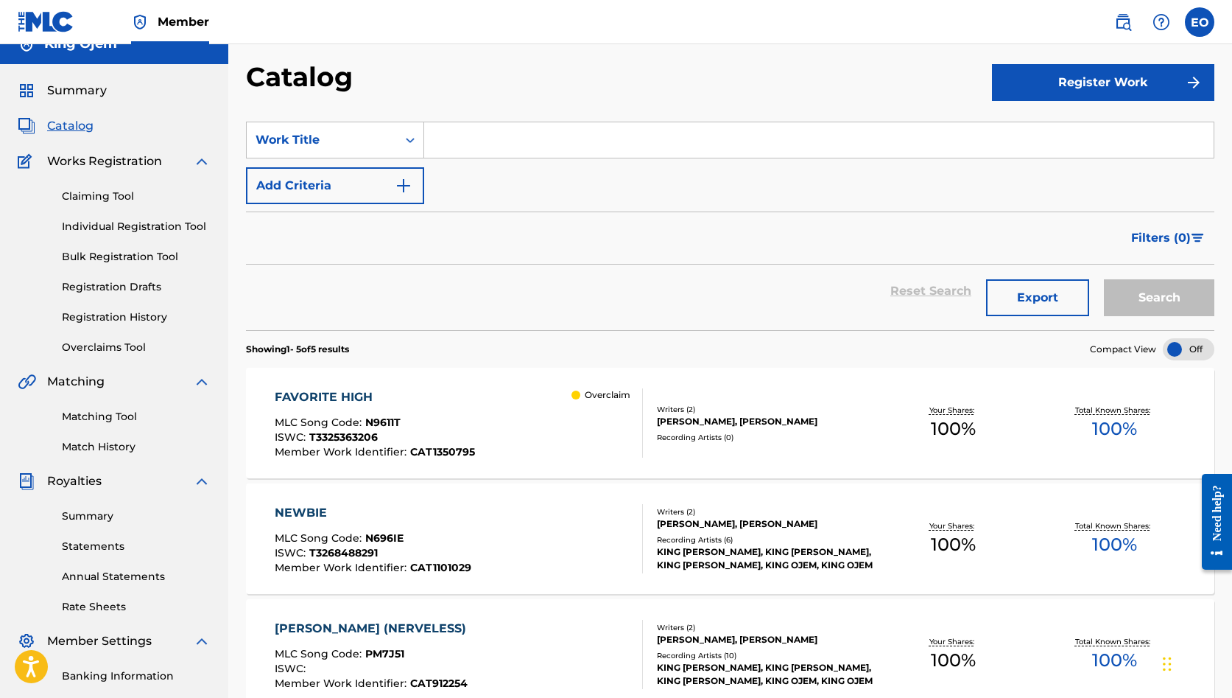
click at [354, 395] on div "FAVORITE HIGH" at bounding box center [375, 397] width 200 height 18
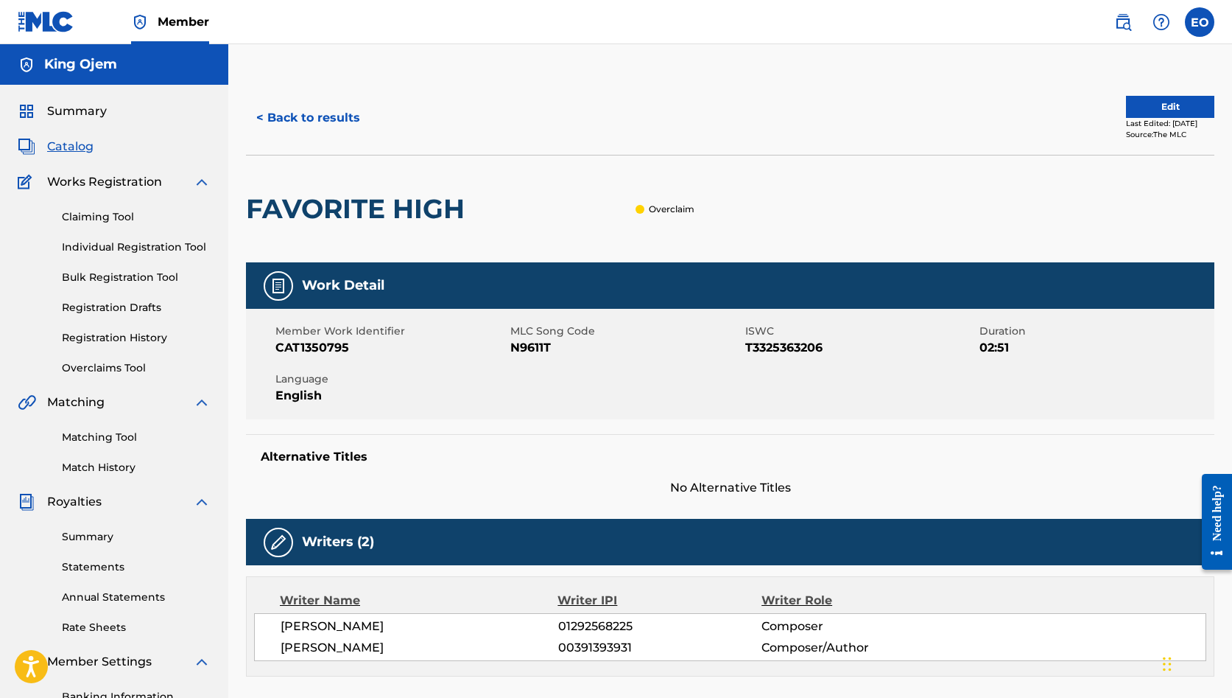
click at [1131, 110] on button "Edit" at bounding box center [1170, 107] width 88 height 22
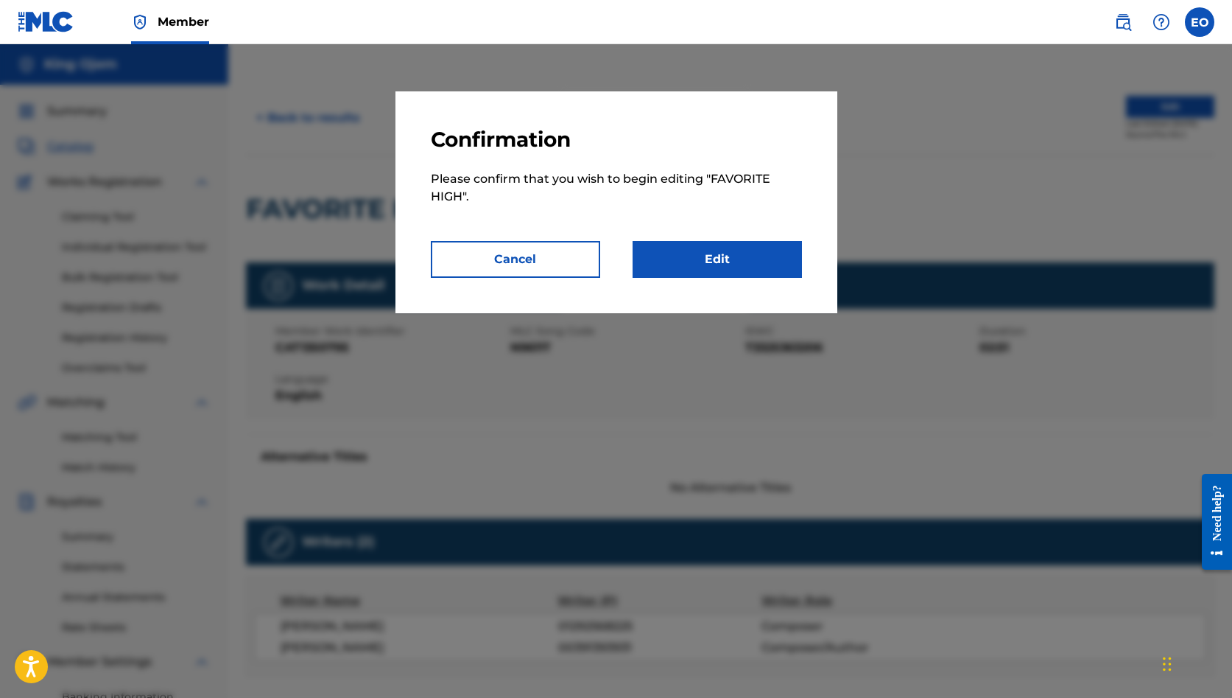
click at [773, 267] on link "Edit" at bounding box center [717, 259] width 169 height 37
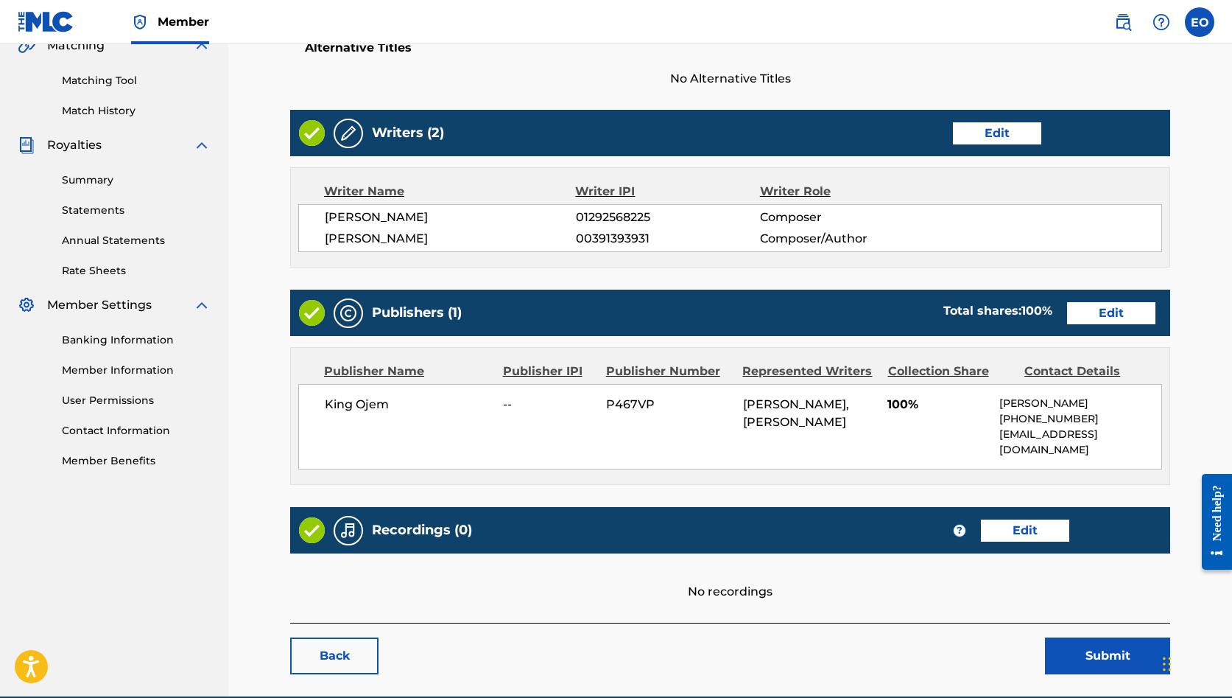
scroll to position [362, 0]
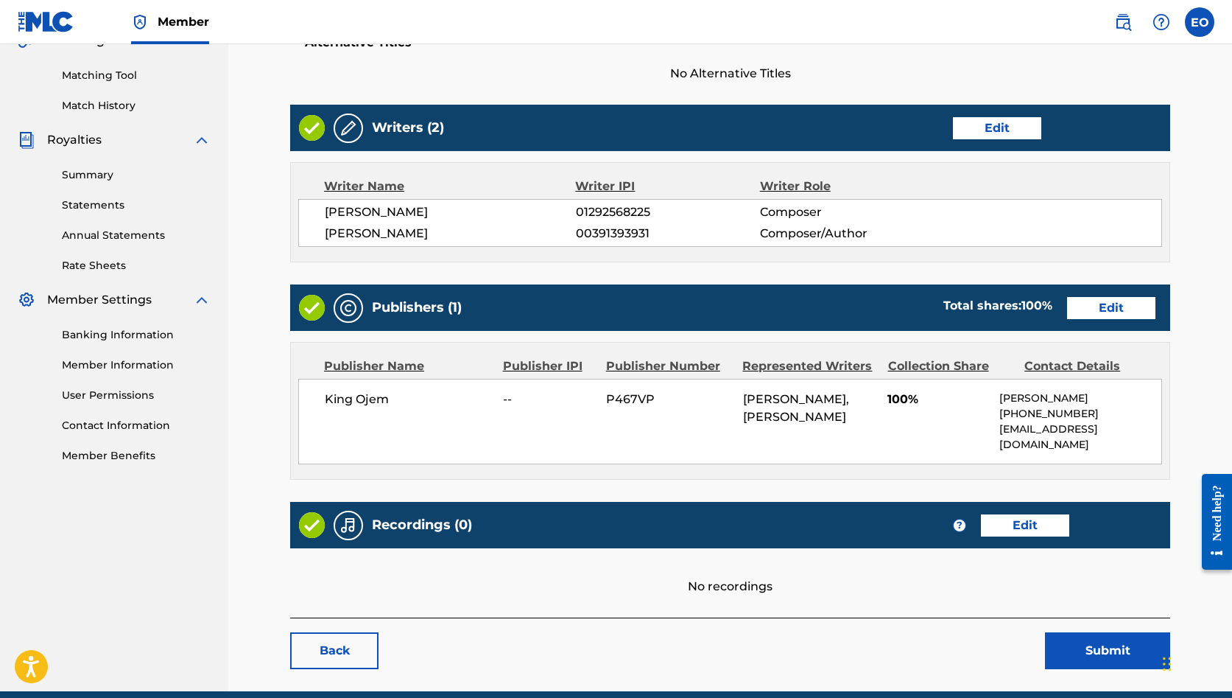
click at [1098, 305] on link "Edit" at bounding box center [1111, 308] width 88 height 22
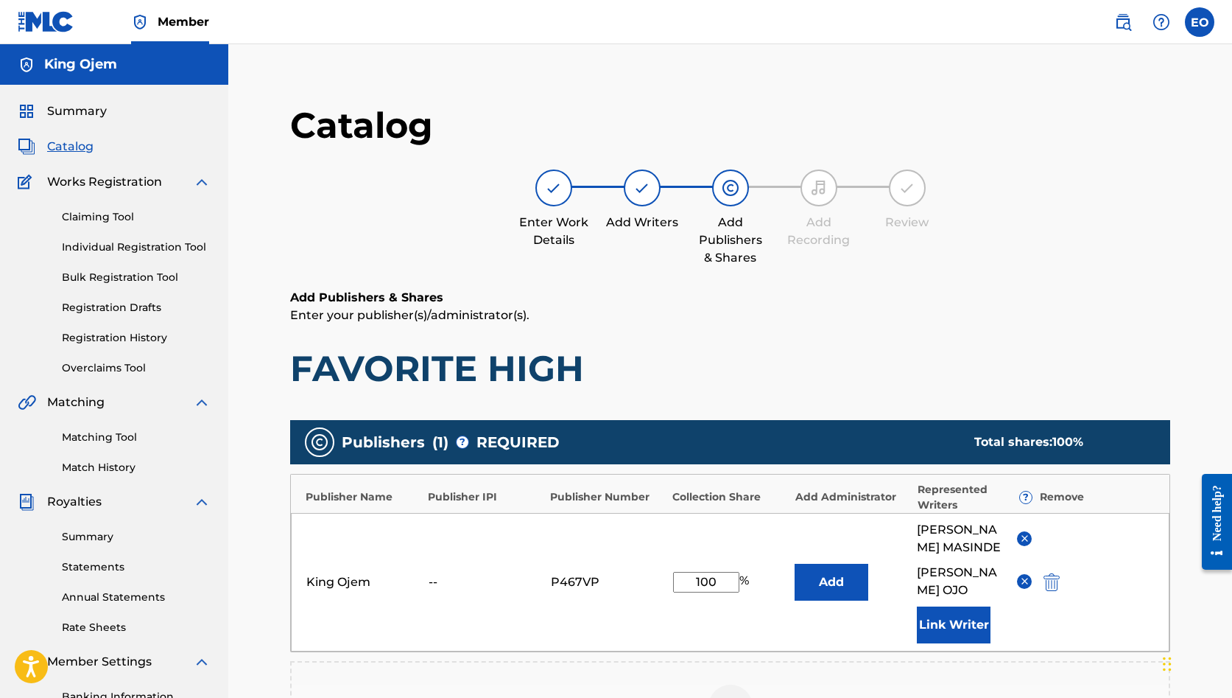
click at [1024, 535] on img at bounding box center [1024, 538] width 11 height 11
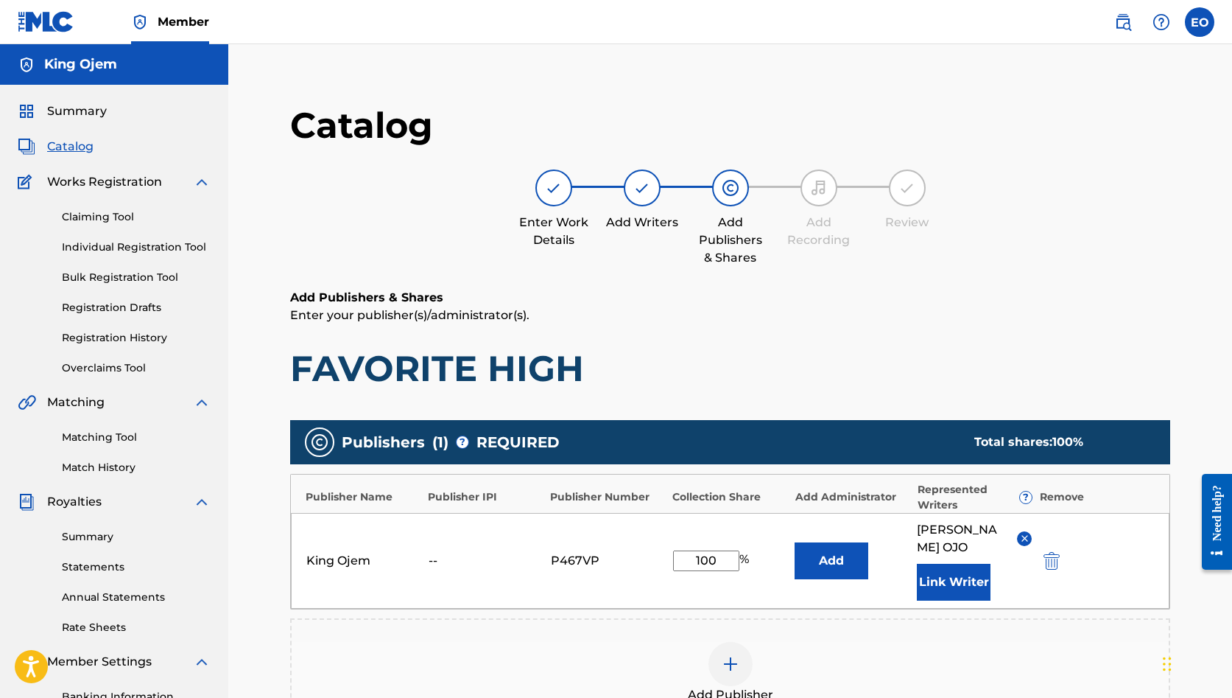
click at [1048, 557] on img "submit" at bounding box center [1052, 561] width 16 height 18
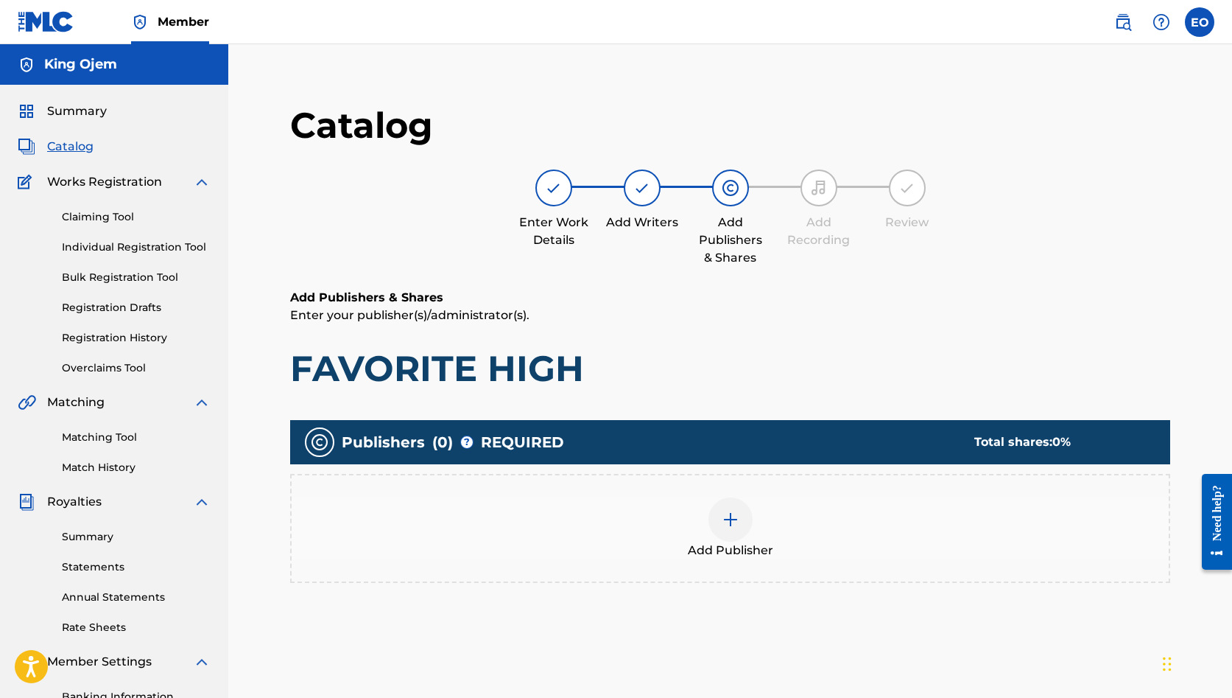
click at [728, 510] on img at bounding box center [731, 519] width 18 height 18
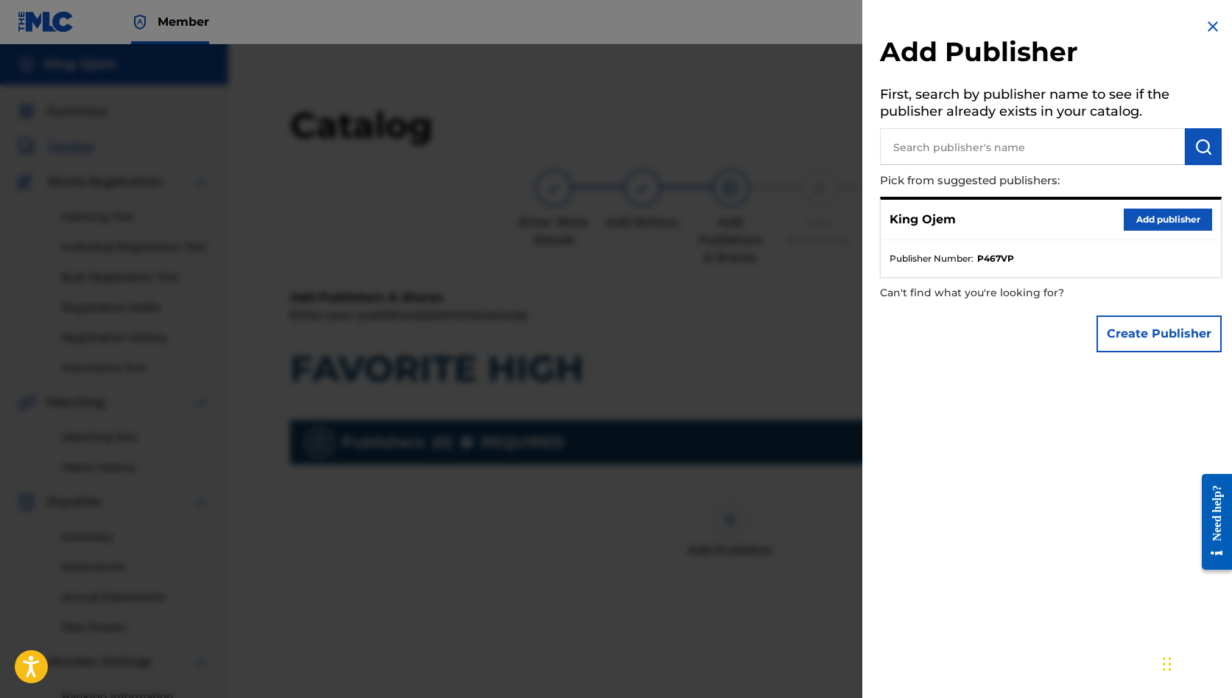
click at [1123, 344] on button "Create Publisher" at bounding box center [1159, 333] width 125 height 37
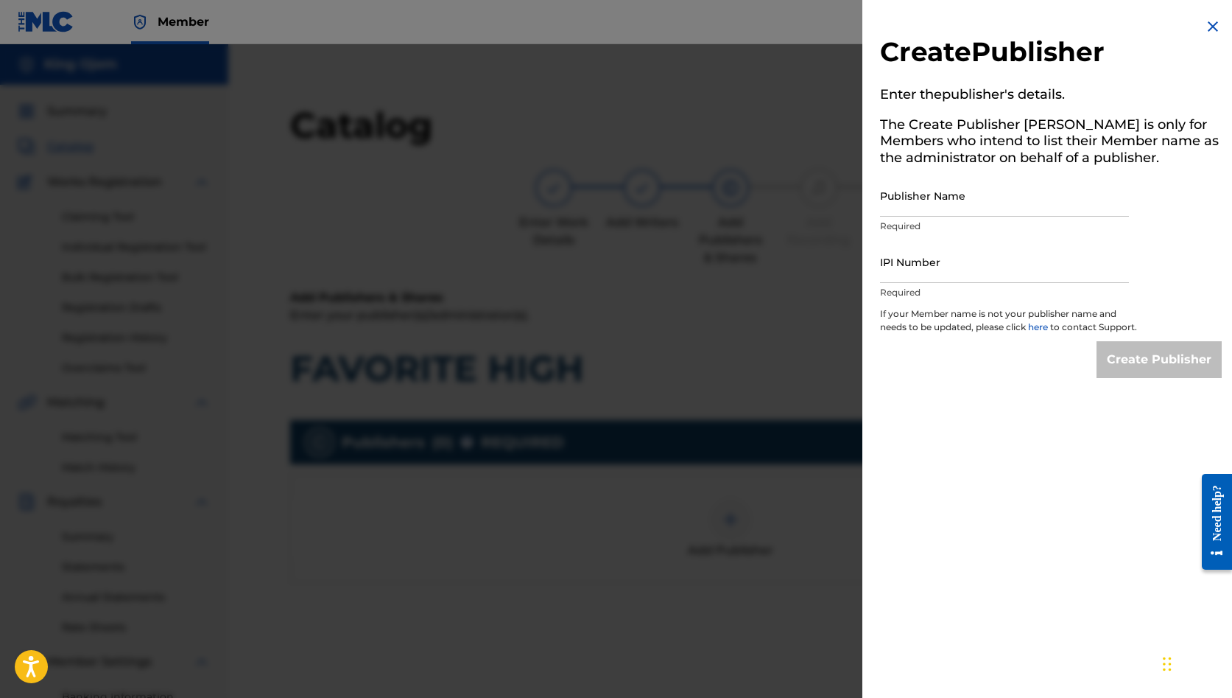
click at [968, 202] on input "Publisher Name" at bounding box center [1004, 196] width 249 height 42
paste input "SENTRIC MUSIC PUBLISHING"
type input "SENTRIC MUSIC PUBLISHING"
click at [946, 278] on input "IPI Number" at bounding box center [1004, 262] width 249 height 42
paste input "00691477506"
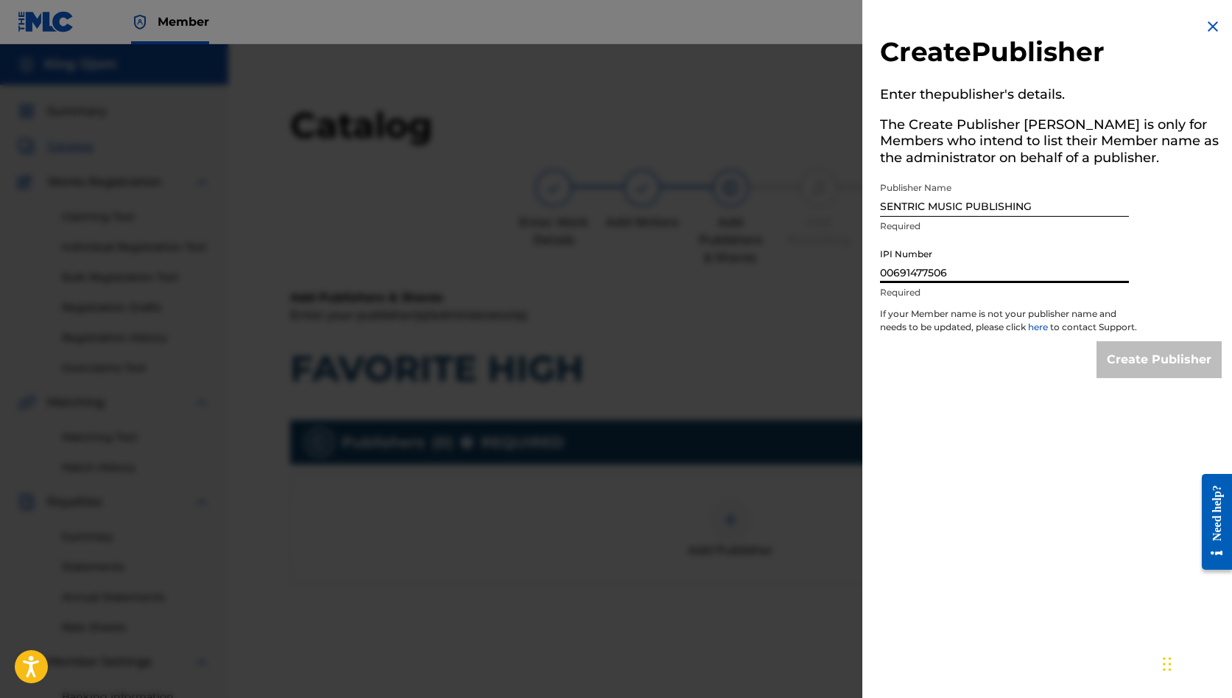
click at [946, 278] on input "00691477506" at bounding box center [1004, 262] width 249 height 42
type input "00691477506"
click at [1152, 362] on input "Create Publisher" at bounding box center [1159, 359] width 125 height 37
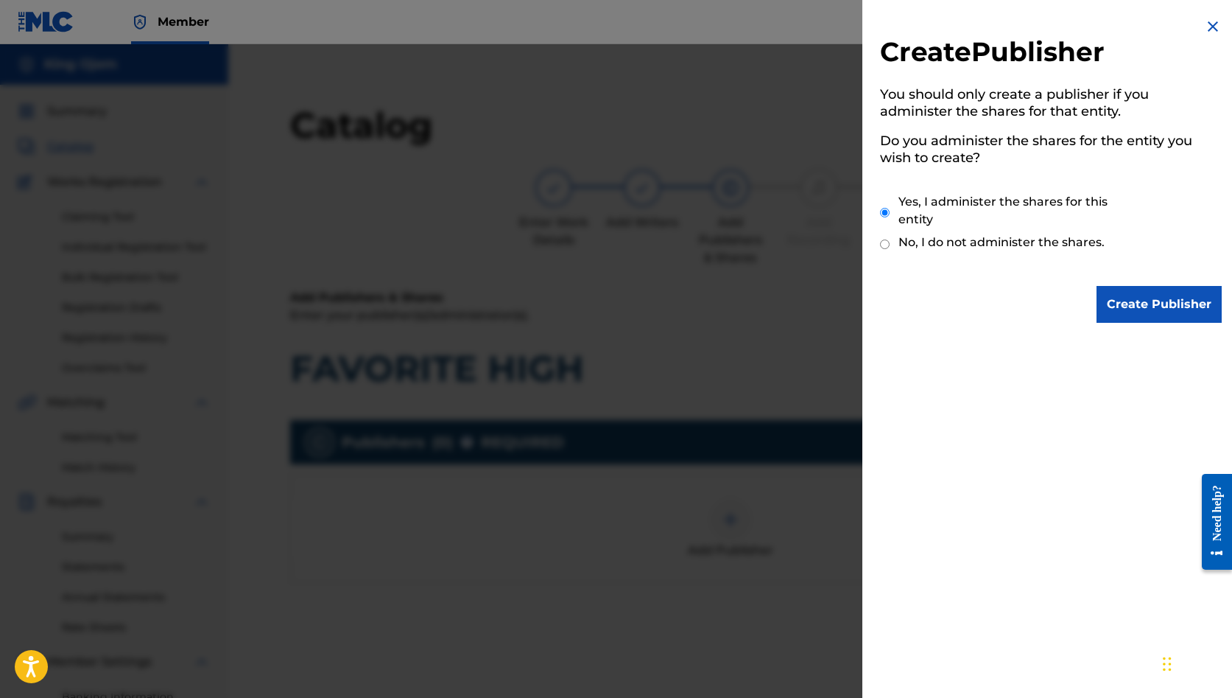
click at [1120, 315] on input "Create Publisher" at bounding box center [1159, 304] width 125 height 37
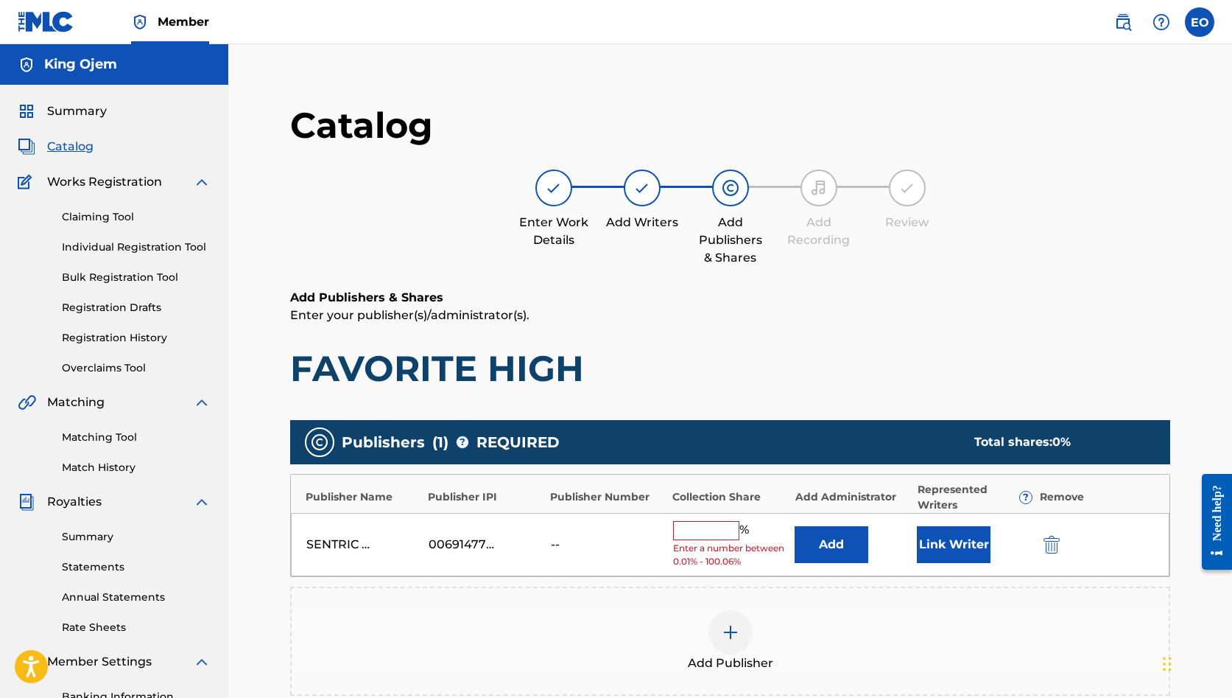
click at [827, 534] on button "Add" at bounding box center [832, 544] width 74 height 37
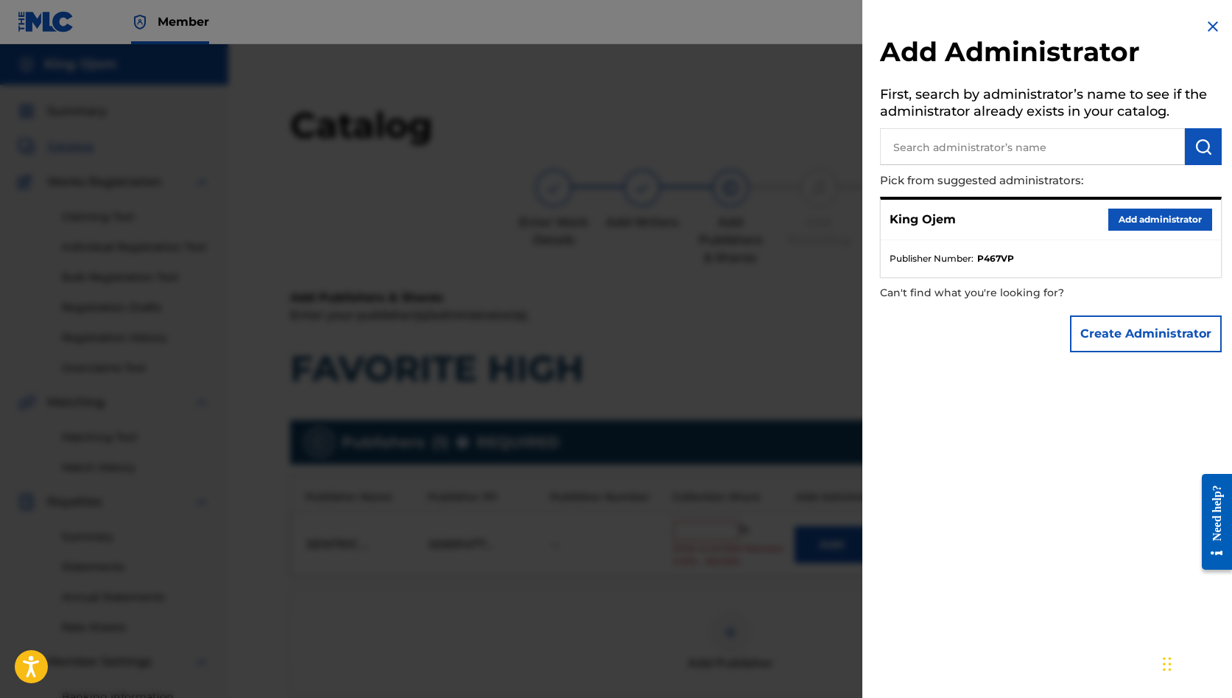
click at [1098, 345] on button "Create Administrator" at bounding box center [1146, 333] width 152 height 37
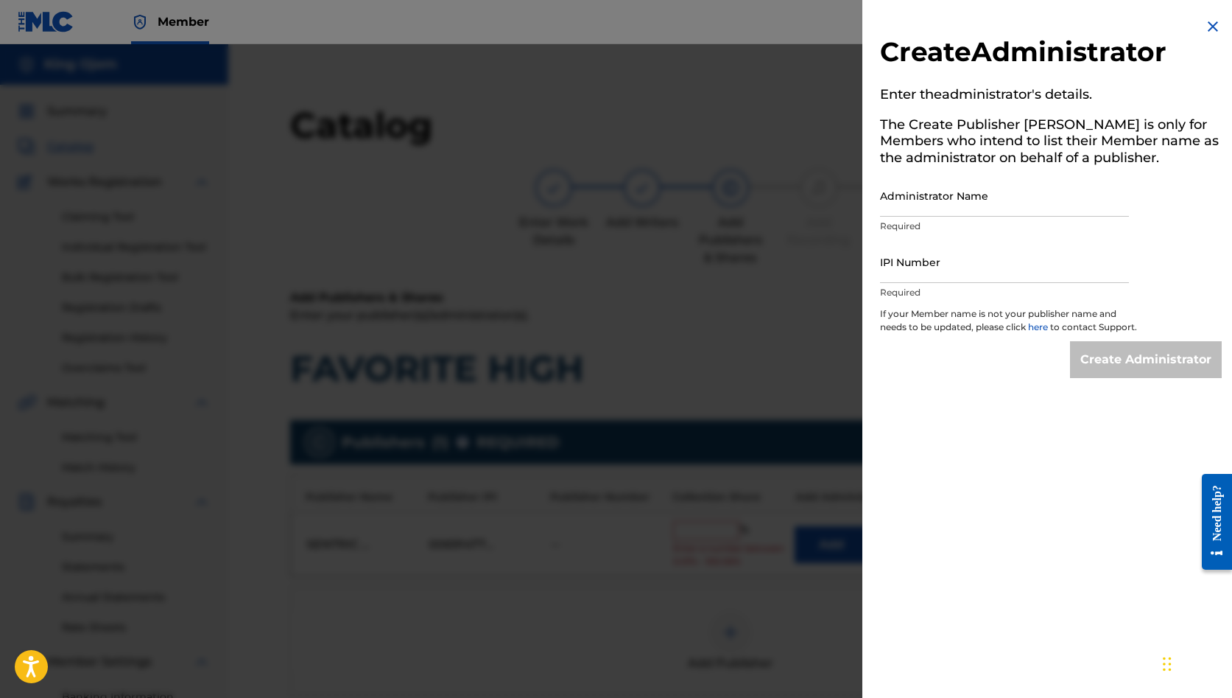
click at [918, 205] on input "Administrator Name" at bounding box center [1004, 196] width 249 height 42
paste input "SENTRIC MUSIC LIMITED"
type input "SENTRIC MUSIC LIMITED"
click at [922, 273] on input "IPI Number" at bounding box center [1004, 262] width 249 height 42
paste input "00509030978"
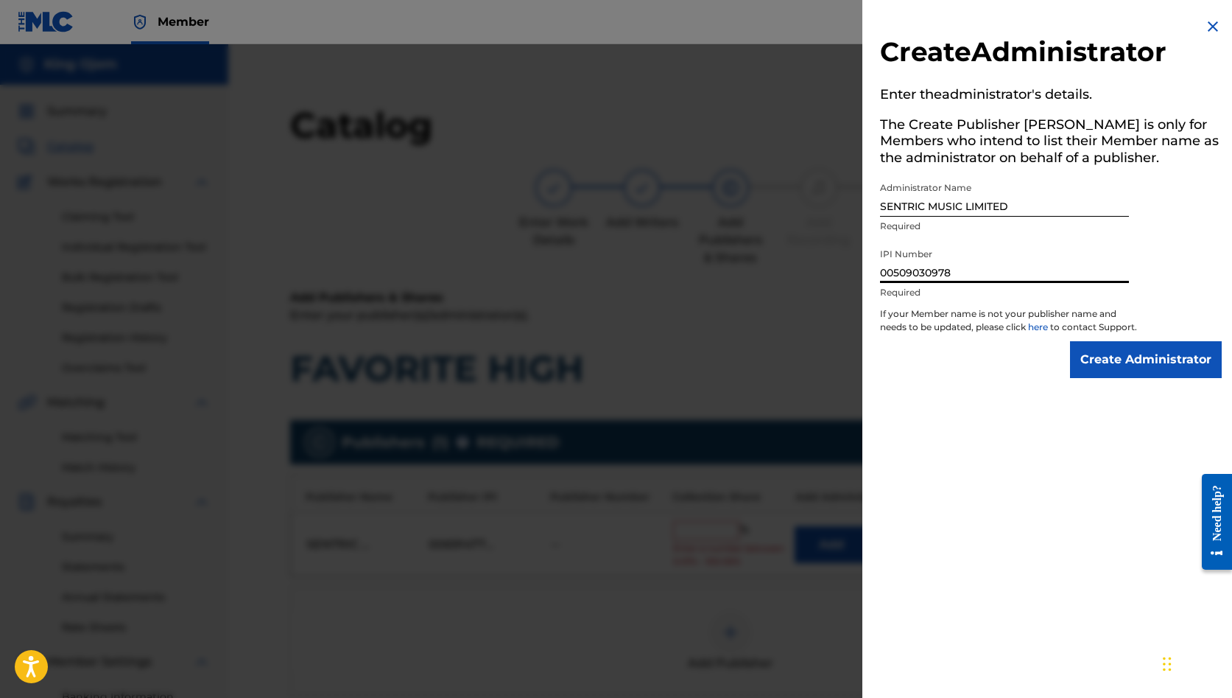
type input "00509030978"
click at [1128, 376] on input "Create Administrator" at bounding box center [1146, 359] width 152 height 37
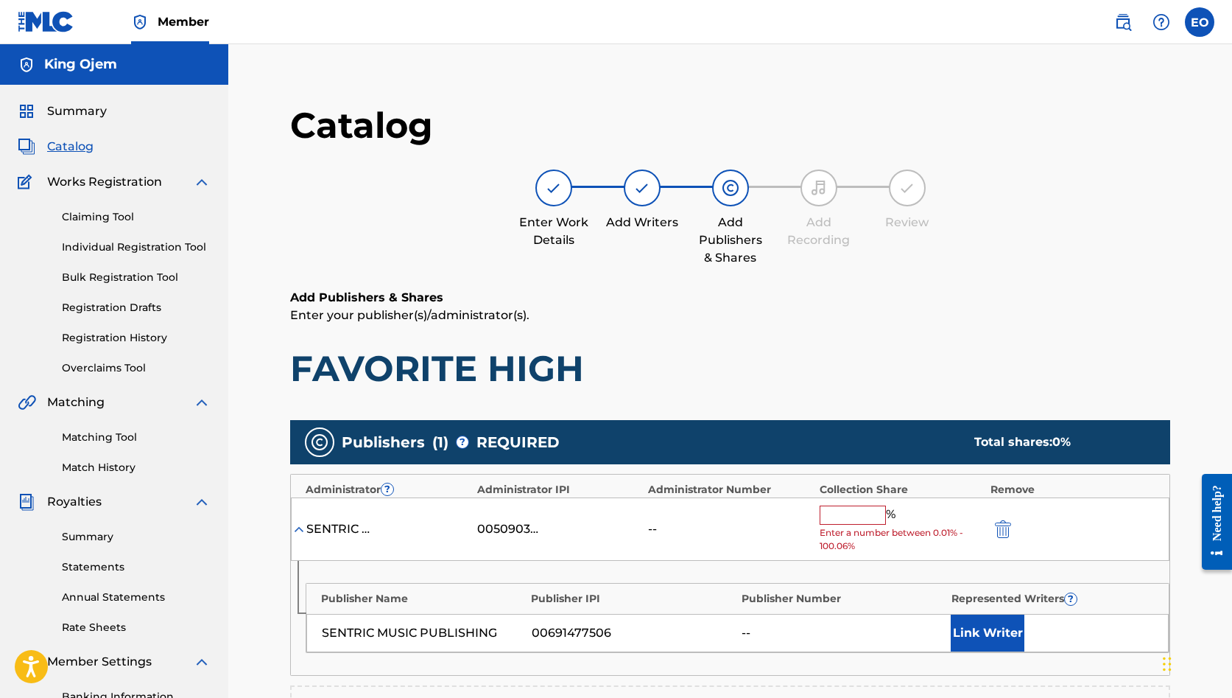
click at [845, 515] on input "text" at bounding box center [853, 514] width 66 height 19
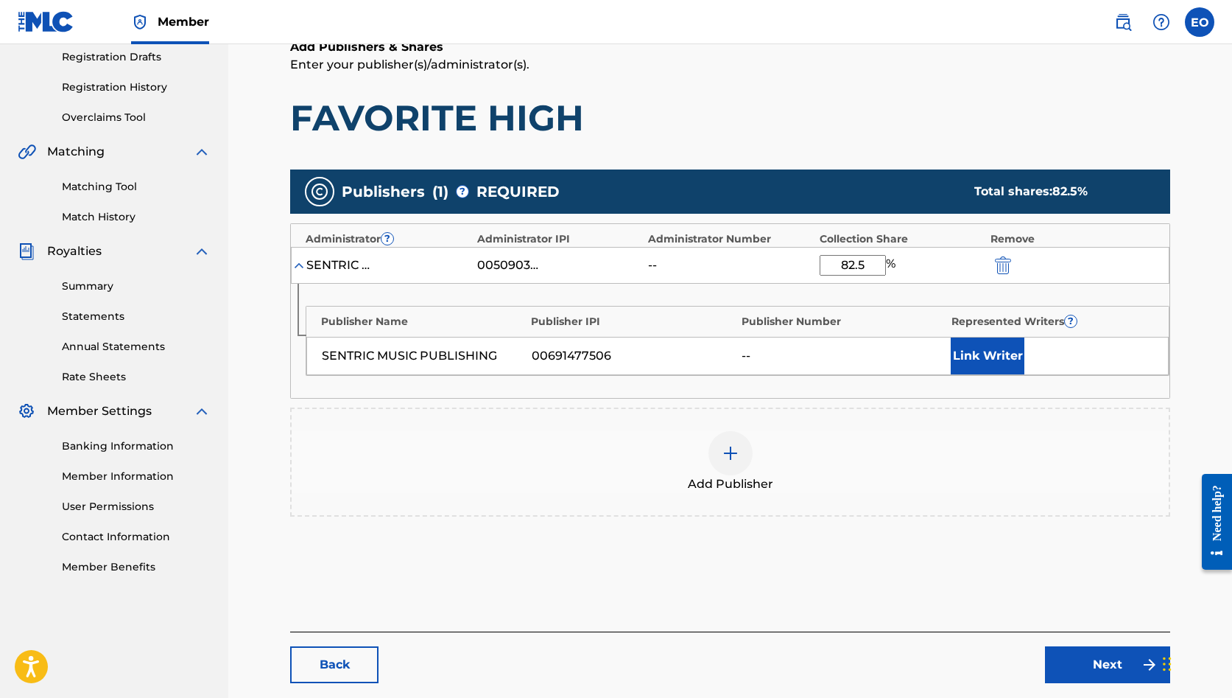
scroll to position [269, 0]
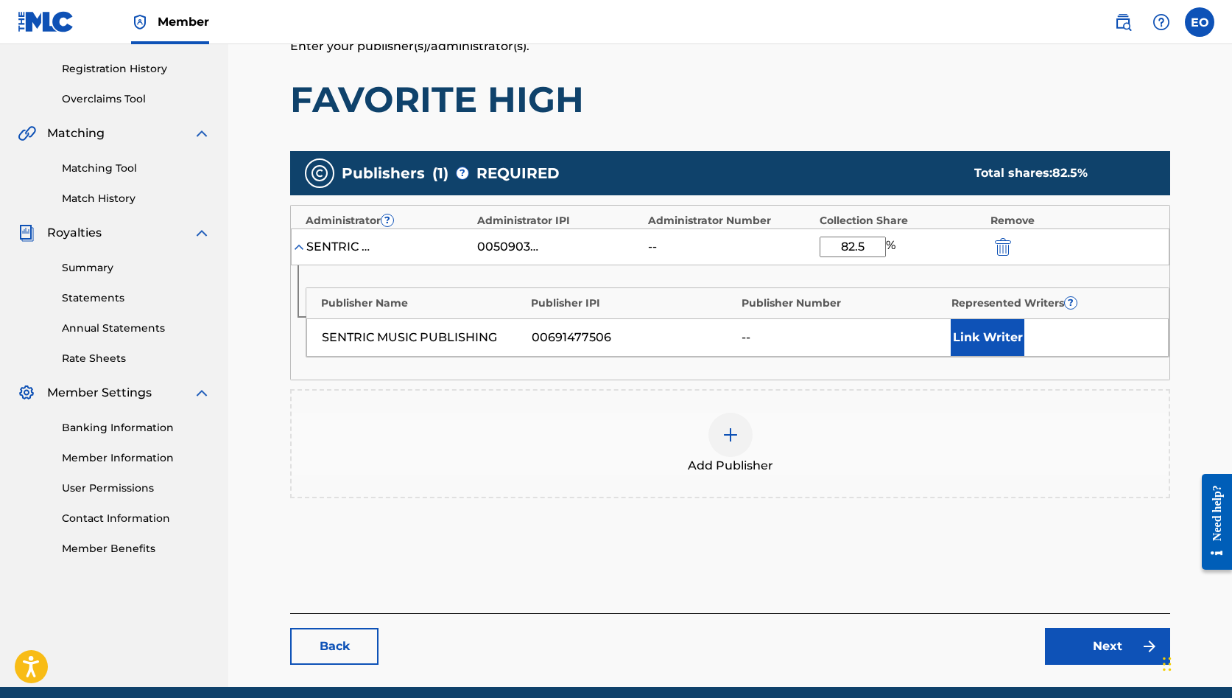
type input "82.5"
click at [963, 342] on button "Link Writer" at bounding box center [988, 337] width 74 height 37
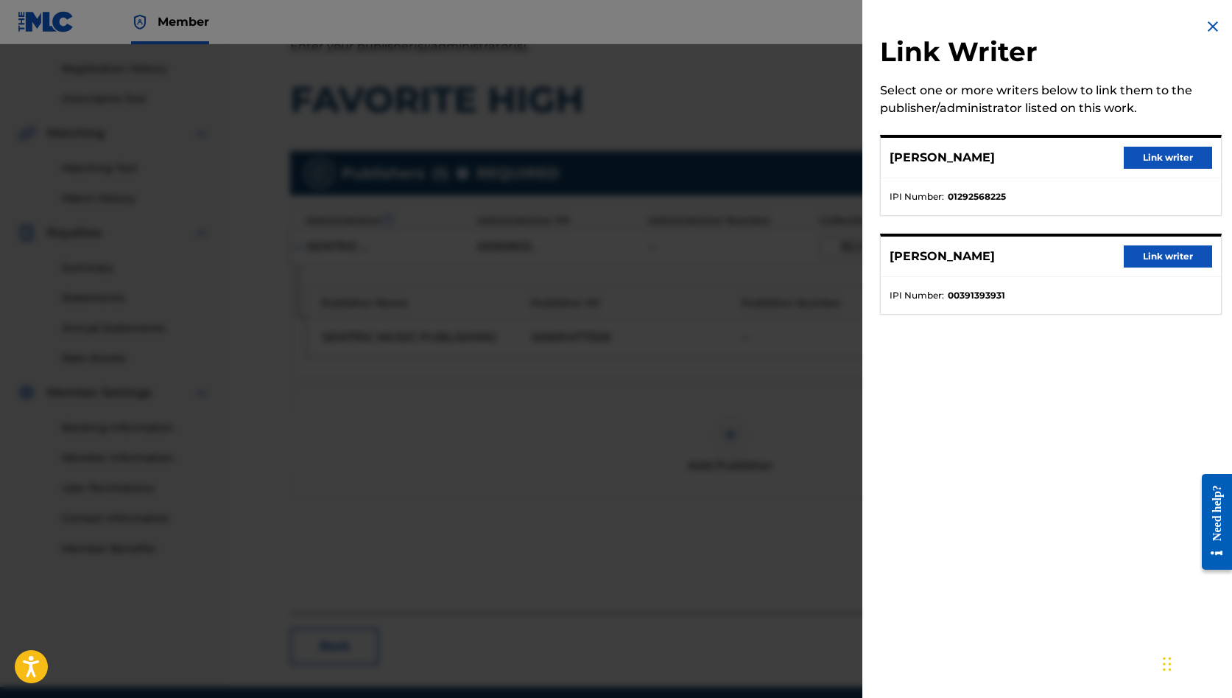
click at [1170, 257] on button "Link writer" at bounding box center [1168, 256] width 88 height 22
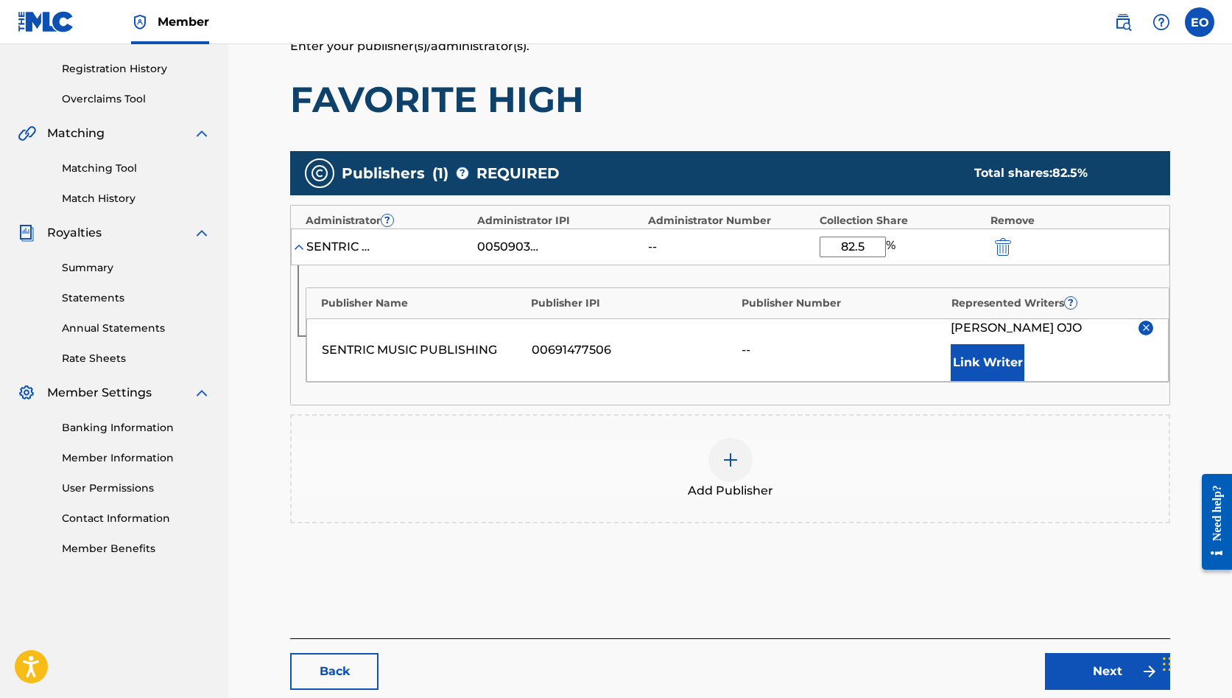
click at [1099, 664] on link "Next" at bounding box center [1107, 671] width 125 height 37
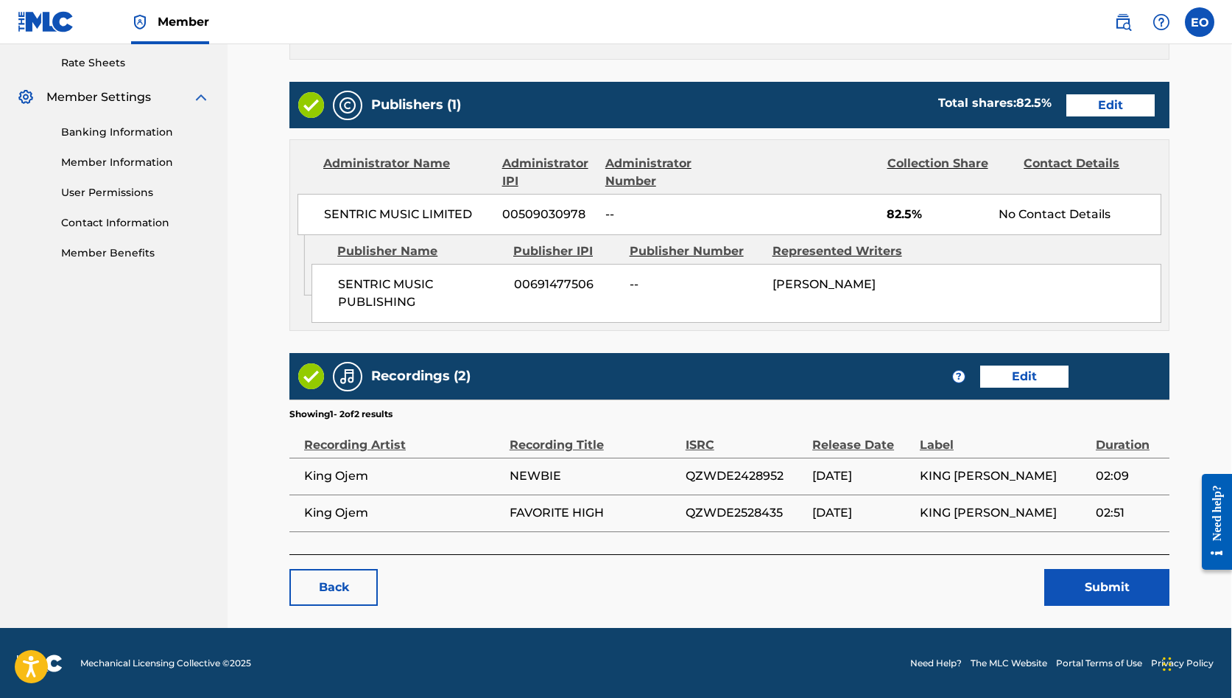
scroll to position [563, 1]
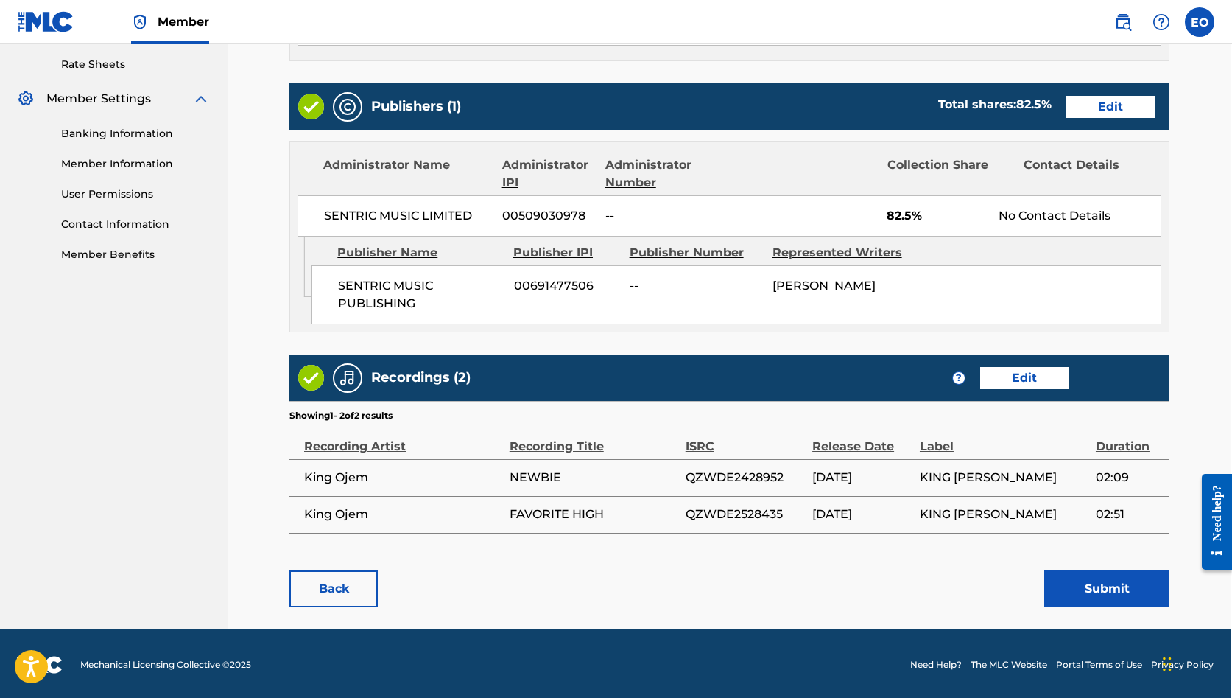
click at [1019, 376] on link "Edit" at bounding box center [1024, 378] width 88 height 22
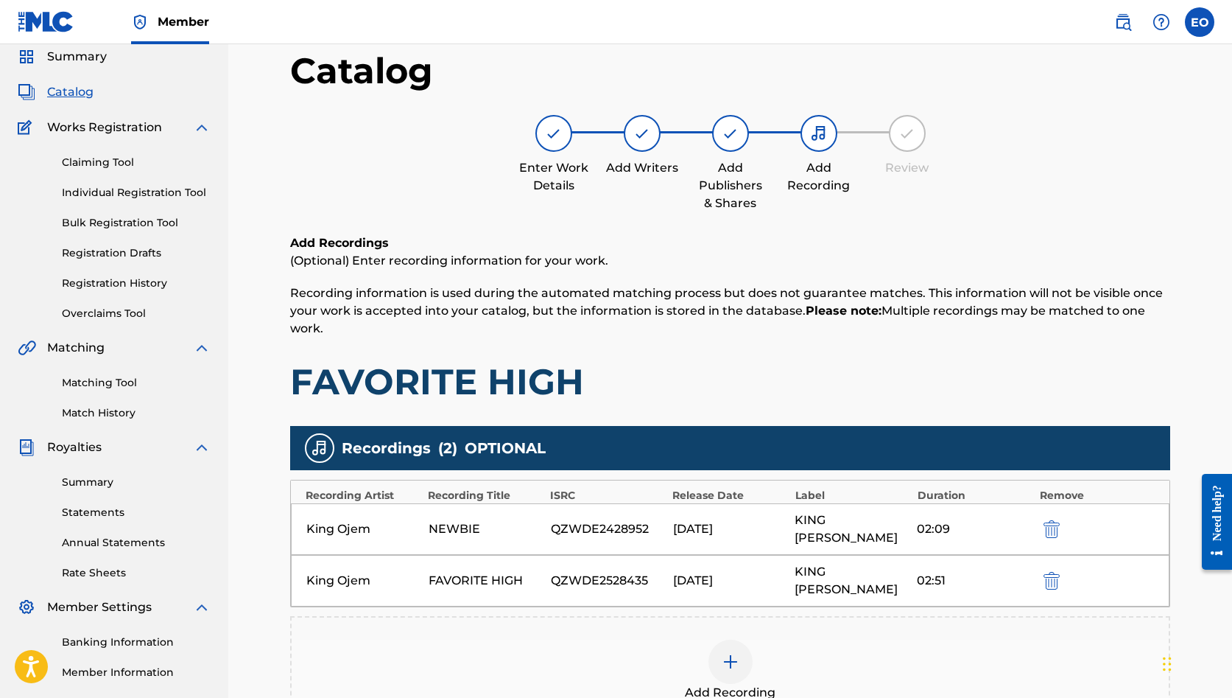
scroll to position [59, 0]
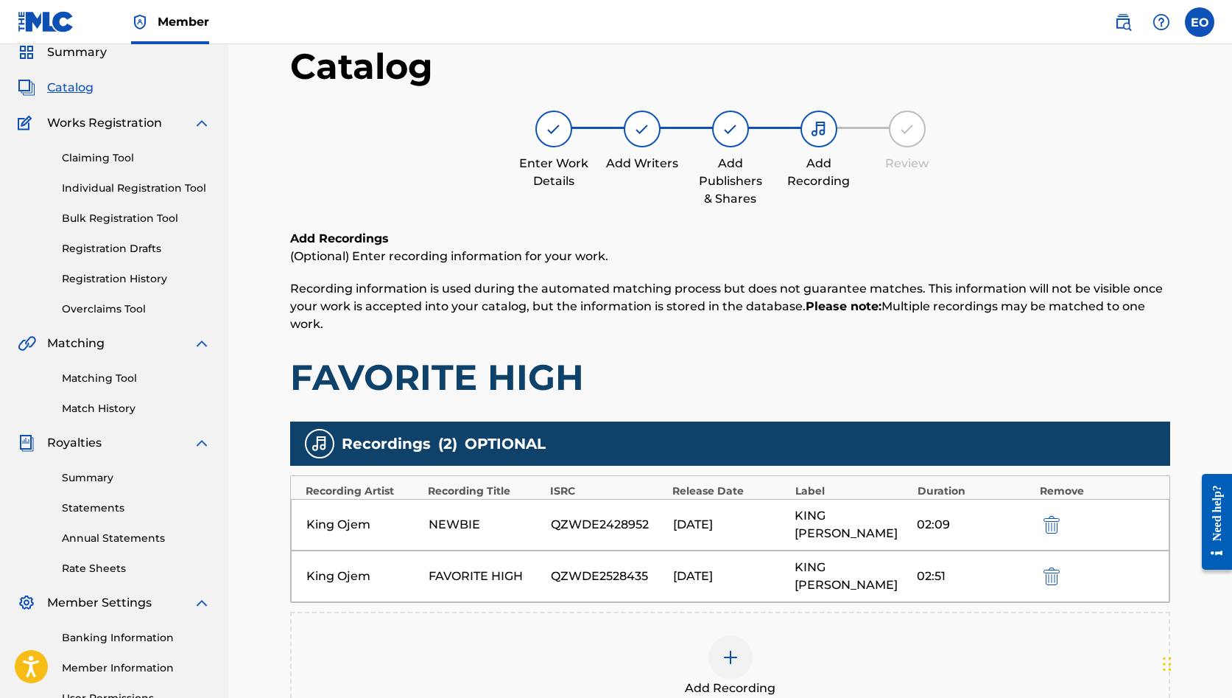
click at [1047, 516] on img "submit" at bounding box center [1052, 525] width 16 height 18
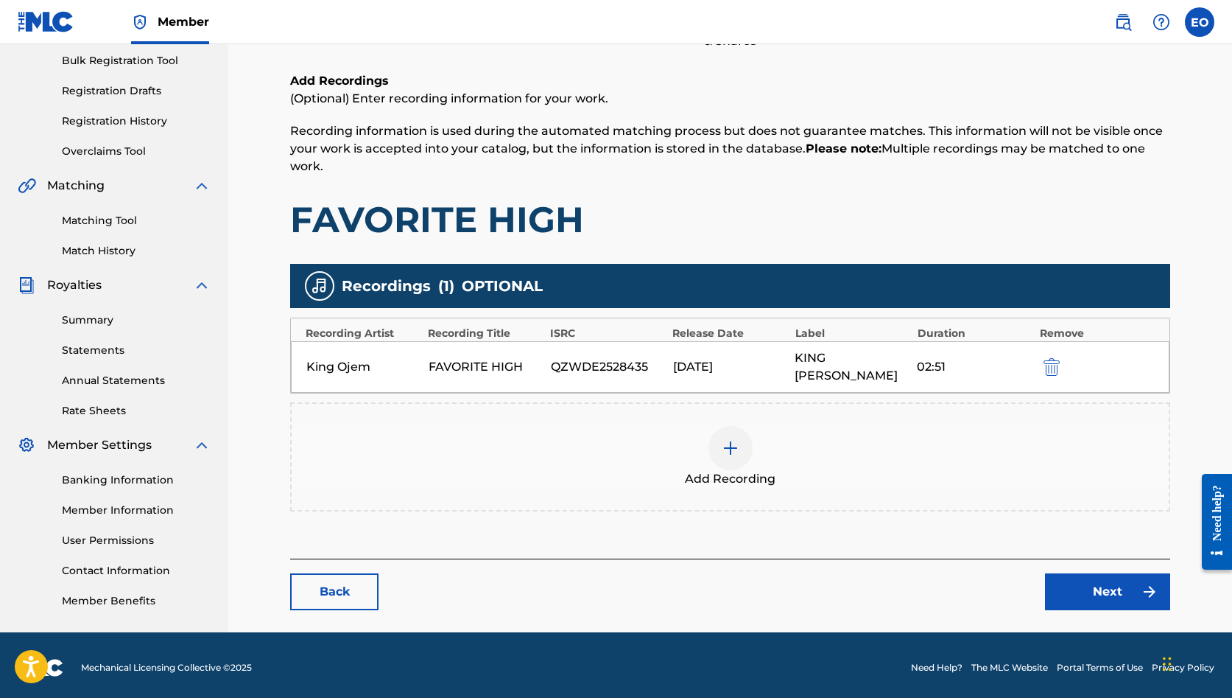
scroll to position [216, 0]
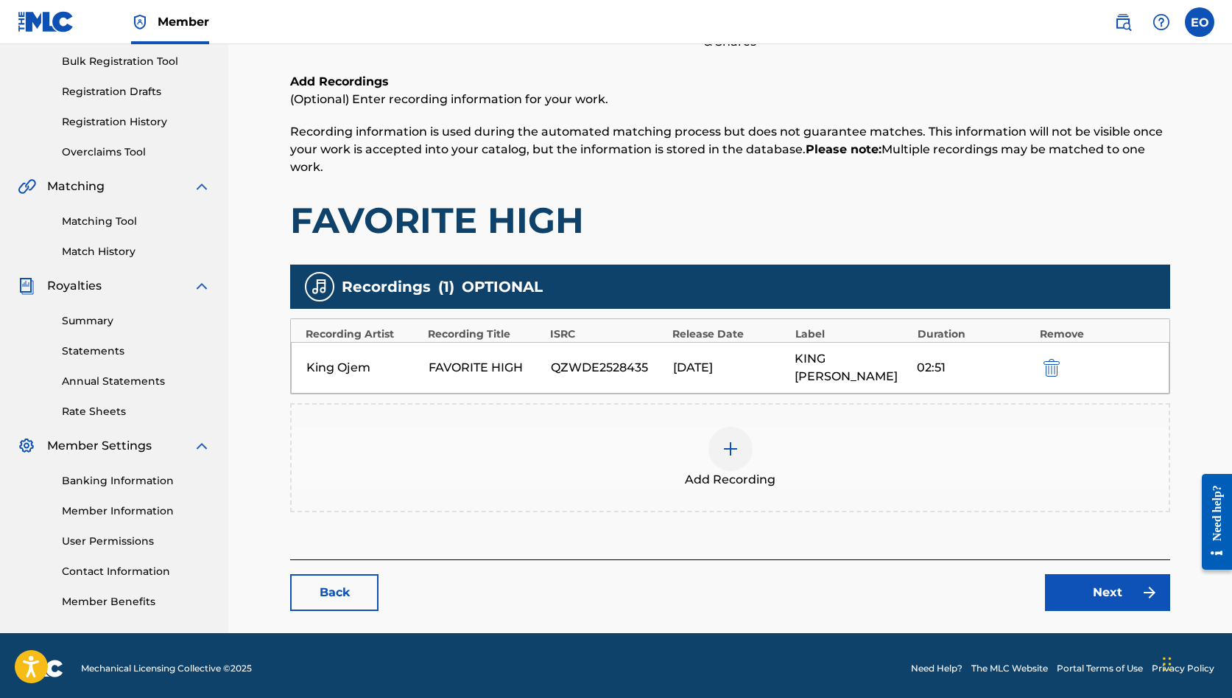
click at [1077, 574] on link "Next" at bounding box center [1107, 592] width 125 height 37
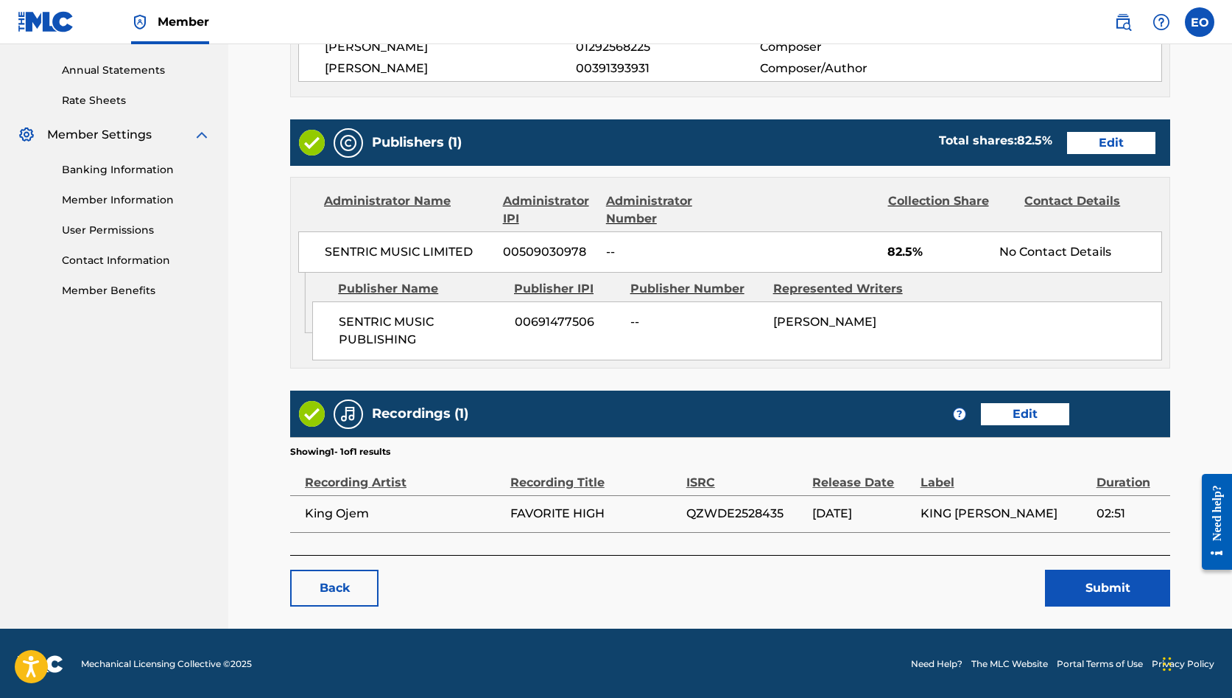
scroll to position [526, 0]
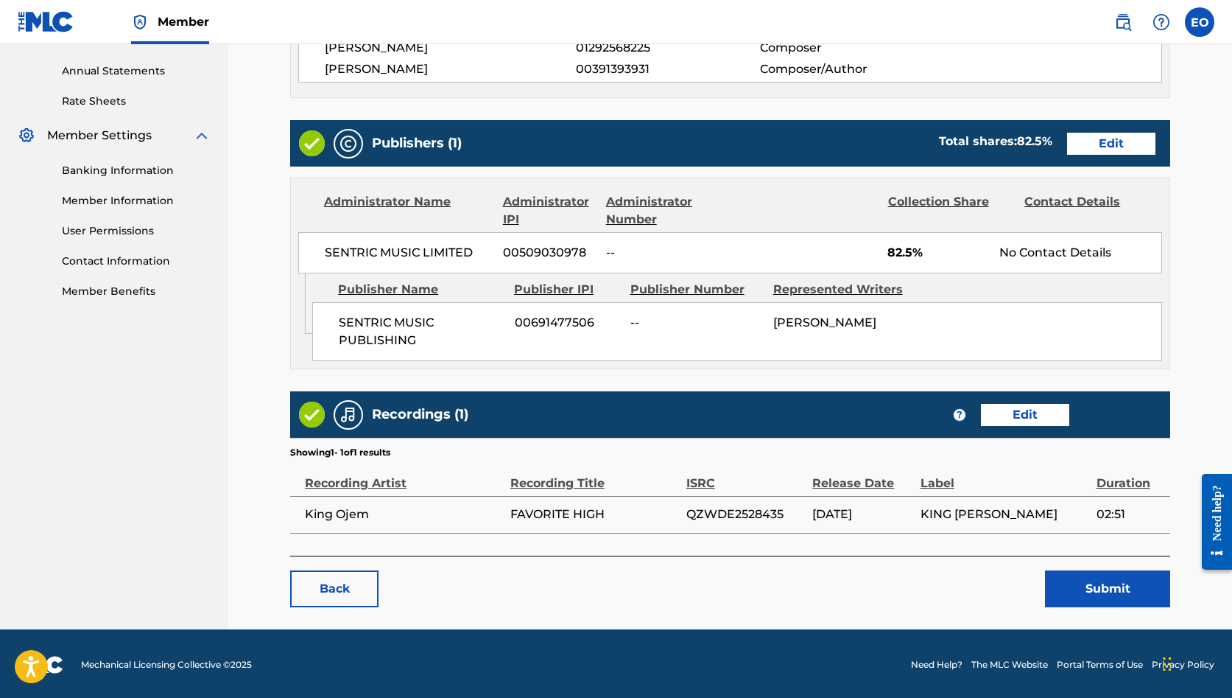
click at [1091, 590] on button "Submit" at bounding box center [1107, 588] width 125 height 37
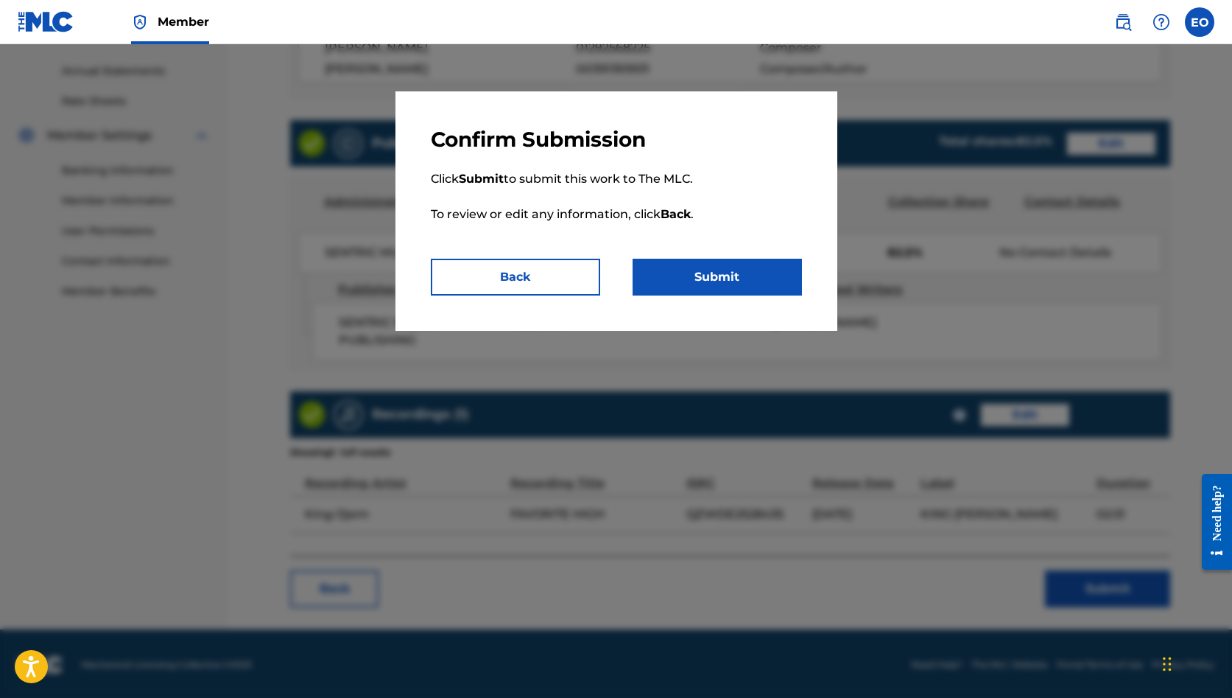
click at [732, 276] on button "Submit" at bounding box center [717, 277] width 169 height 37
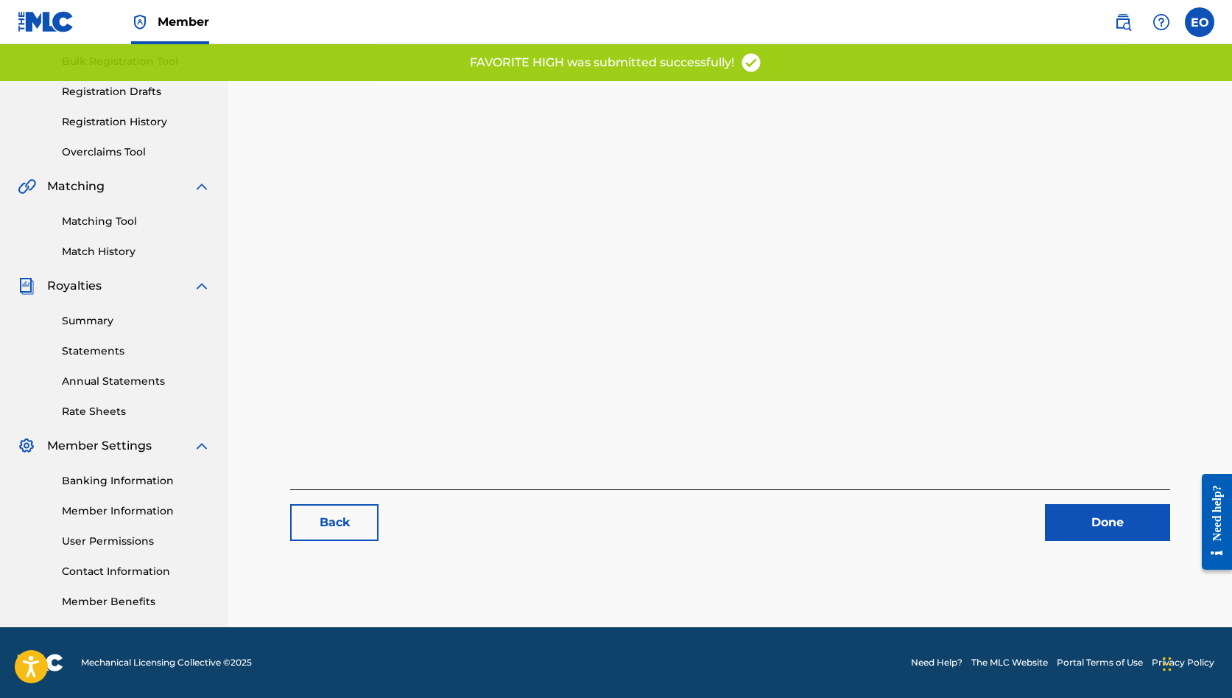
scroll to position [216, 0]
click at [1072, 518] on link "Done" at bounding box center [1107, 522] width 125 height 37
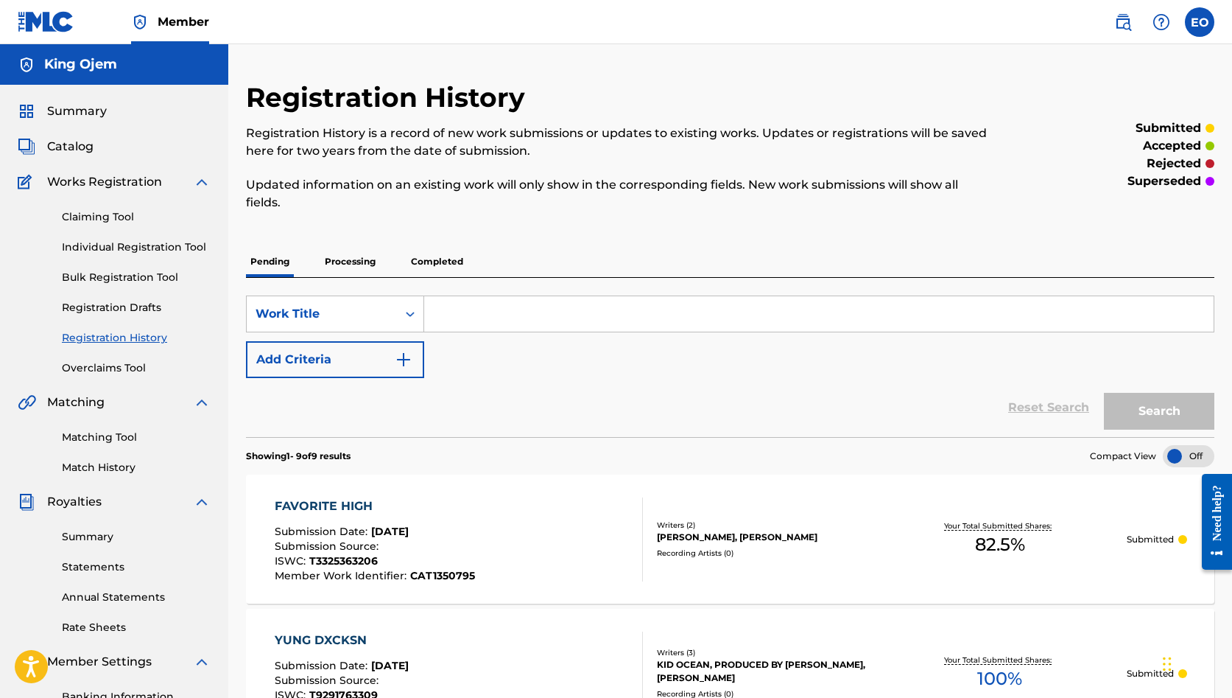
click at [353, 259] on p "Processing" at bounding box center [350, 261] width 60 height 31
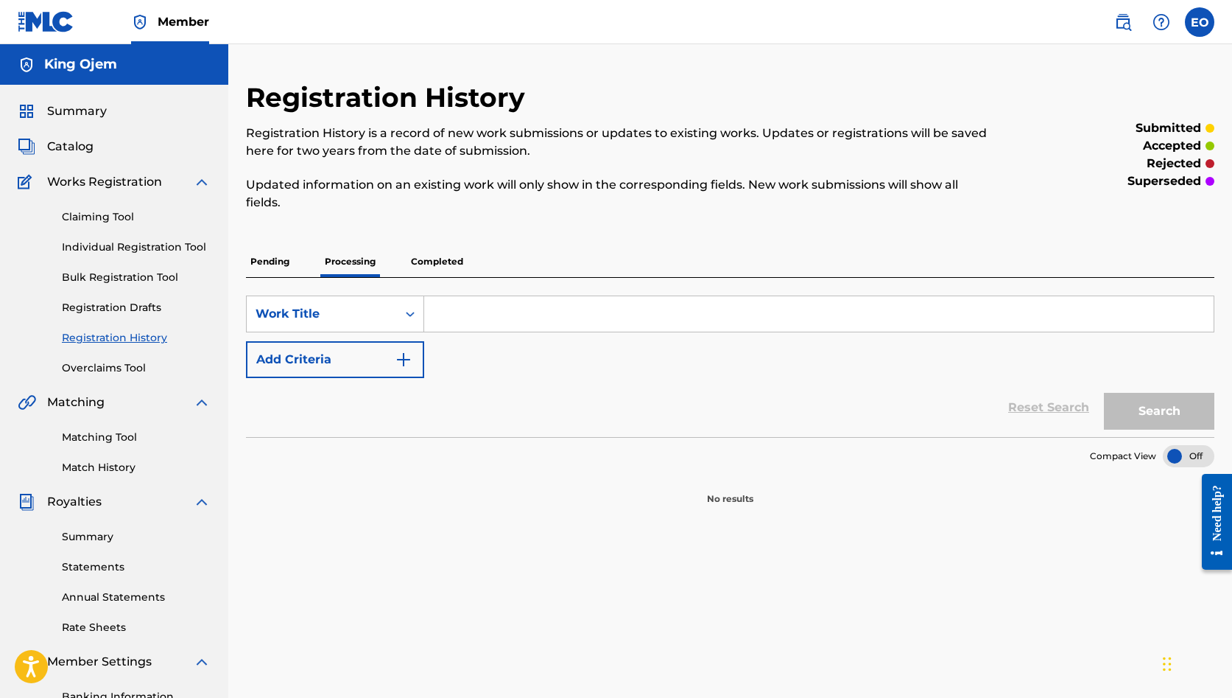
click at [443, 256] on p "Completed" at bounding box center [437, 261] width 61 height 31
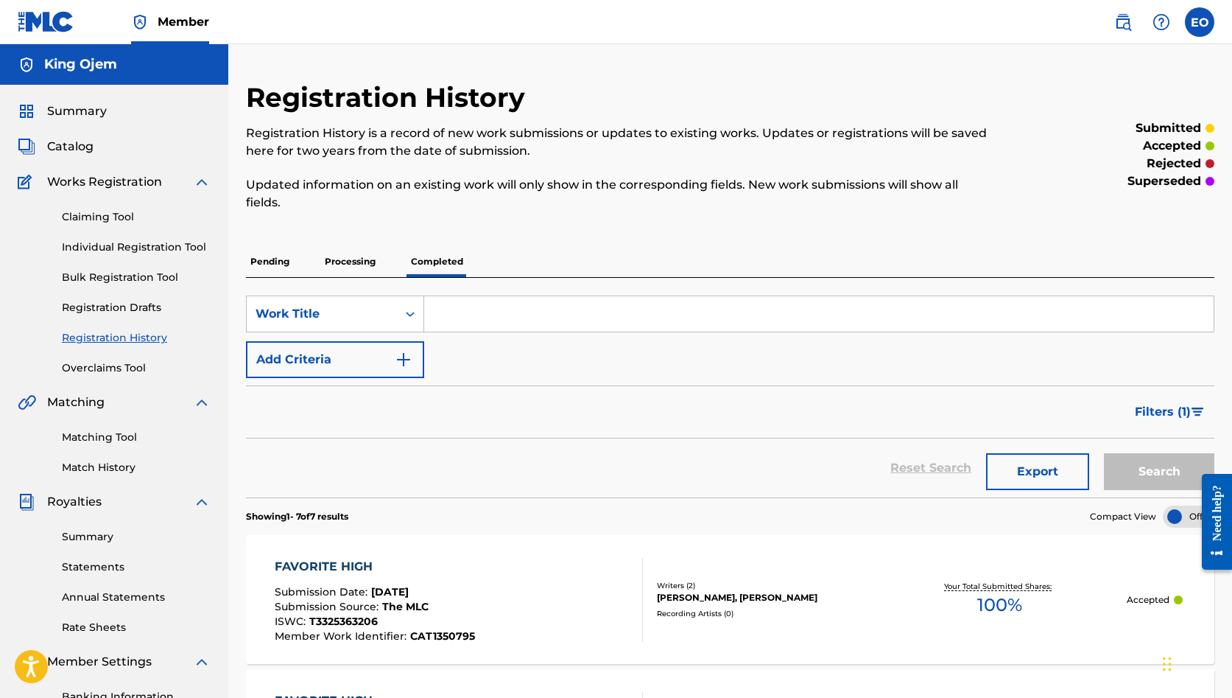
click at [265, 263] on p "Pending" at bounding box center [270, 261] width 48 height 31
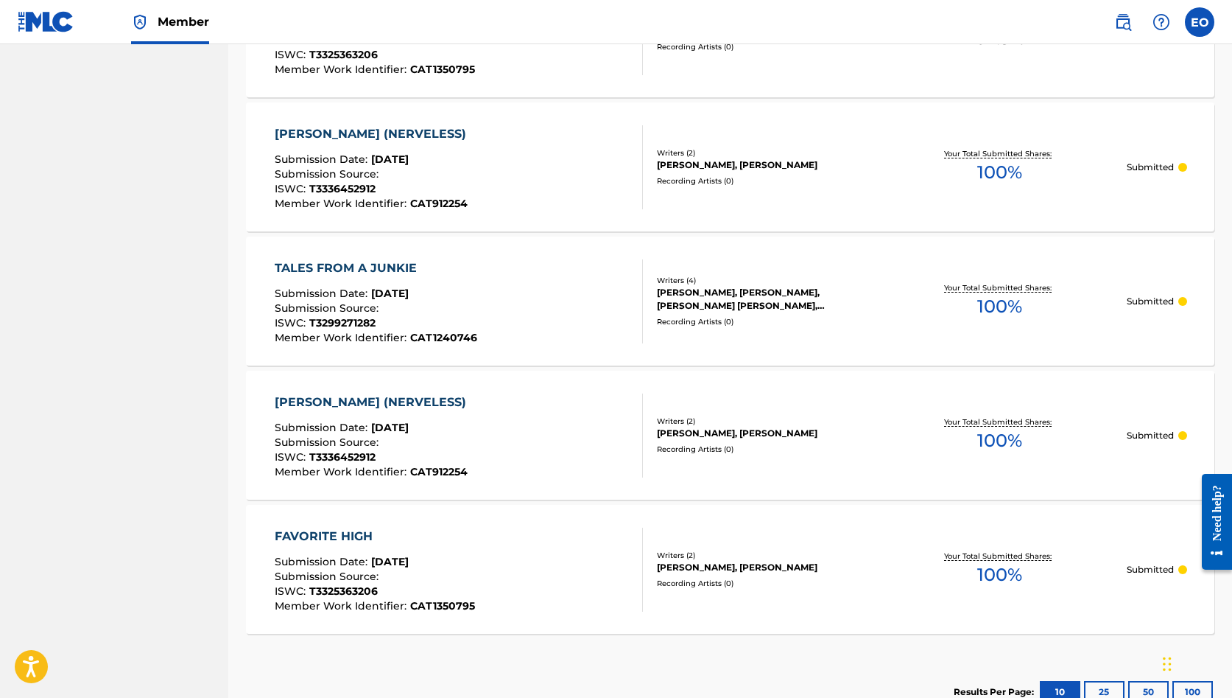
scroll to position [1044, 0]
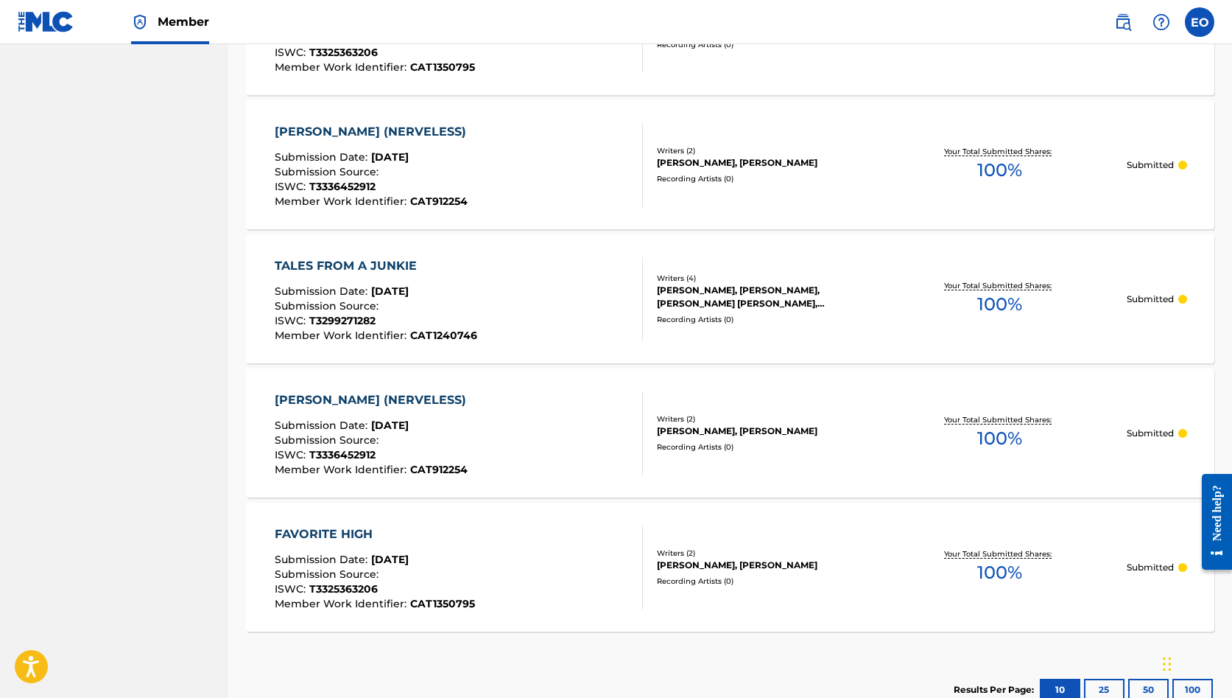
click at [327, 263] on div "TALES FROM A JUNKIE" at bounding box center [376, 266] width 203 height 18
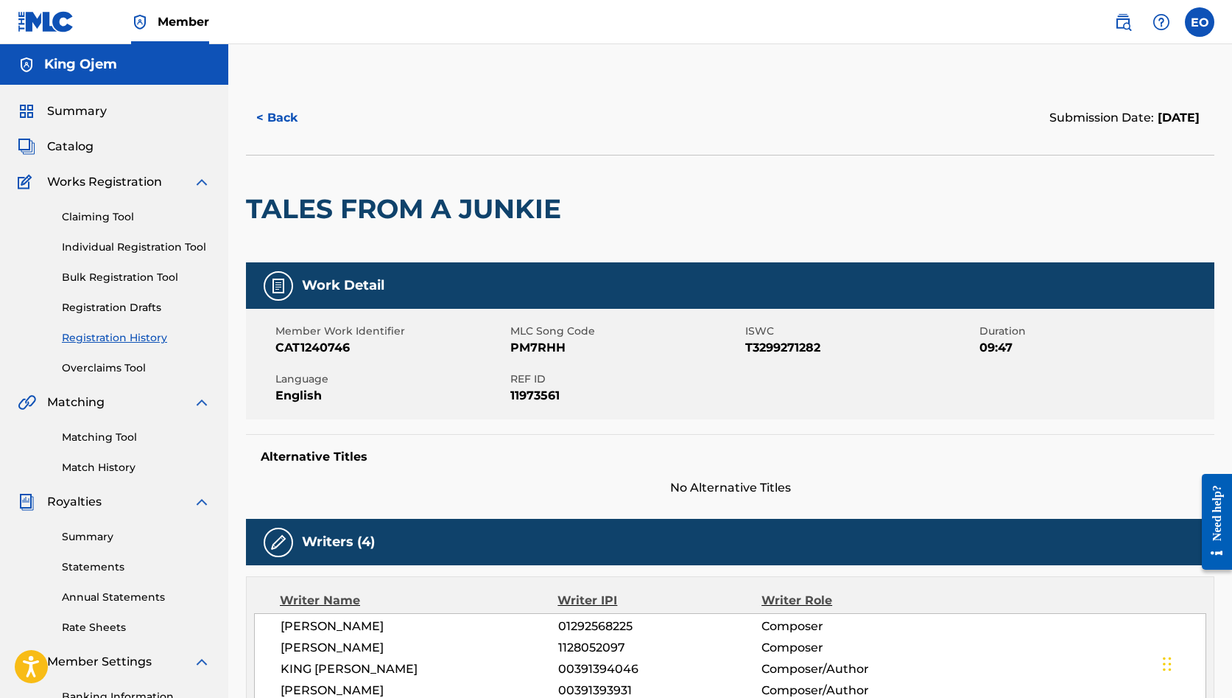
click at [92, 440] on link "Matching Tool" at bounding box center [136, 436] width 149 height 15
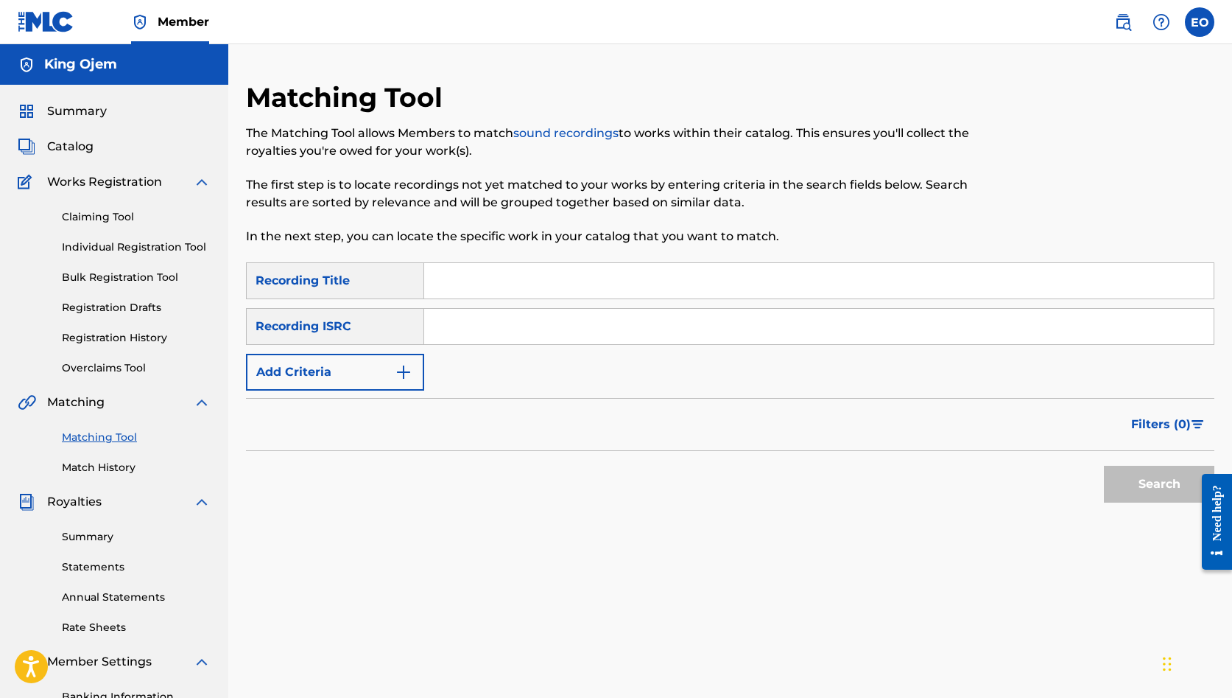
click at [382, 289] on div "Recording Title" at bounding box center [335, 280] width 178 height 37
click at [488, 282] on input "Search Form" at bounding box center [819, 280] width 790 height 35
click at [1127, 478] on button "Search" at bounding box center [1159, 483] width 110 height 37
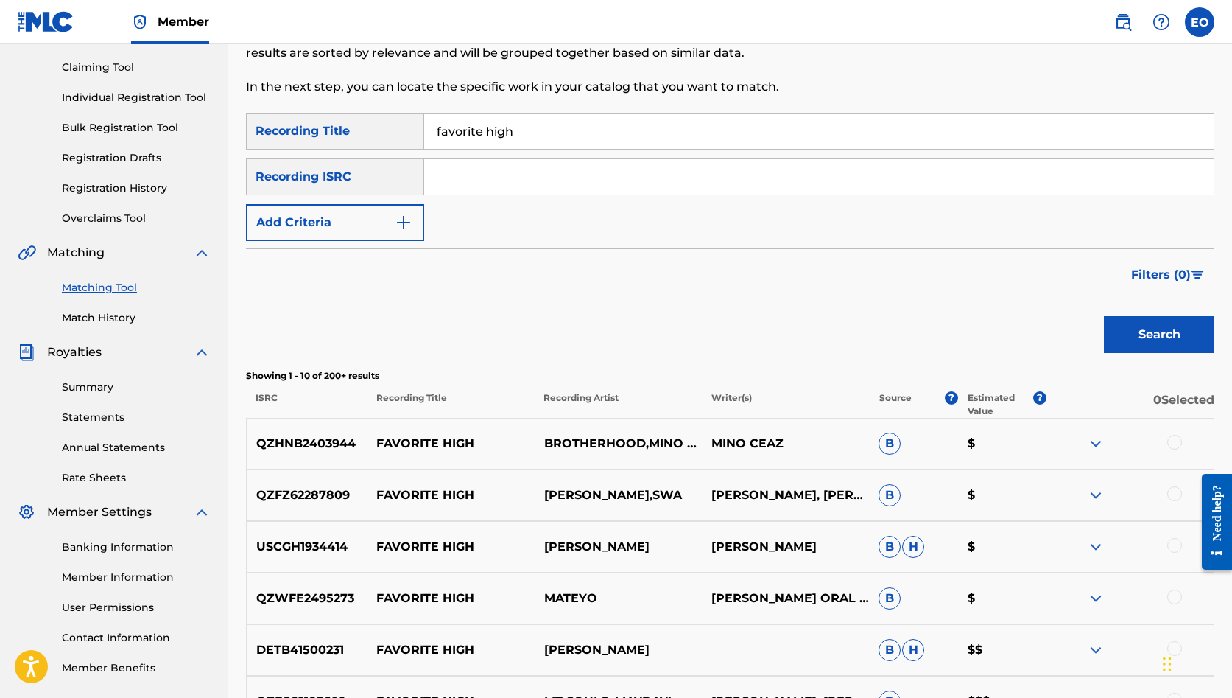
scroll to position [24, 0]
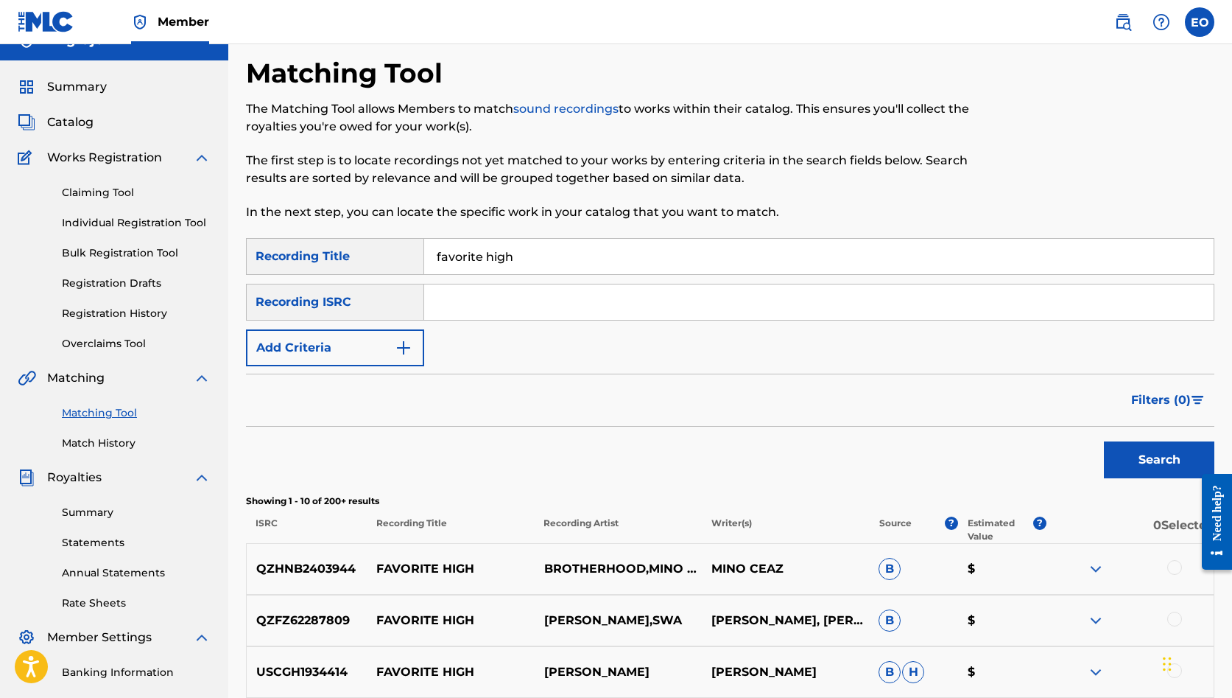
drag, startPoint x: 522, startPoint y: 254, endPoint x: 442, endPoint y: 254, distance: 80.3
click at [442, 254] on input "favorite high" at bounding box center [819, 256] width 790 height 35
type input "f"
click at [448, 295] on input "Search Form" at bounding box center [819, 301] width 790 height 35
paste input "QZ5FN2550036"
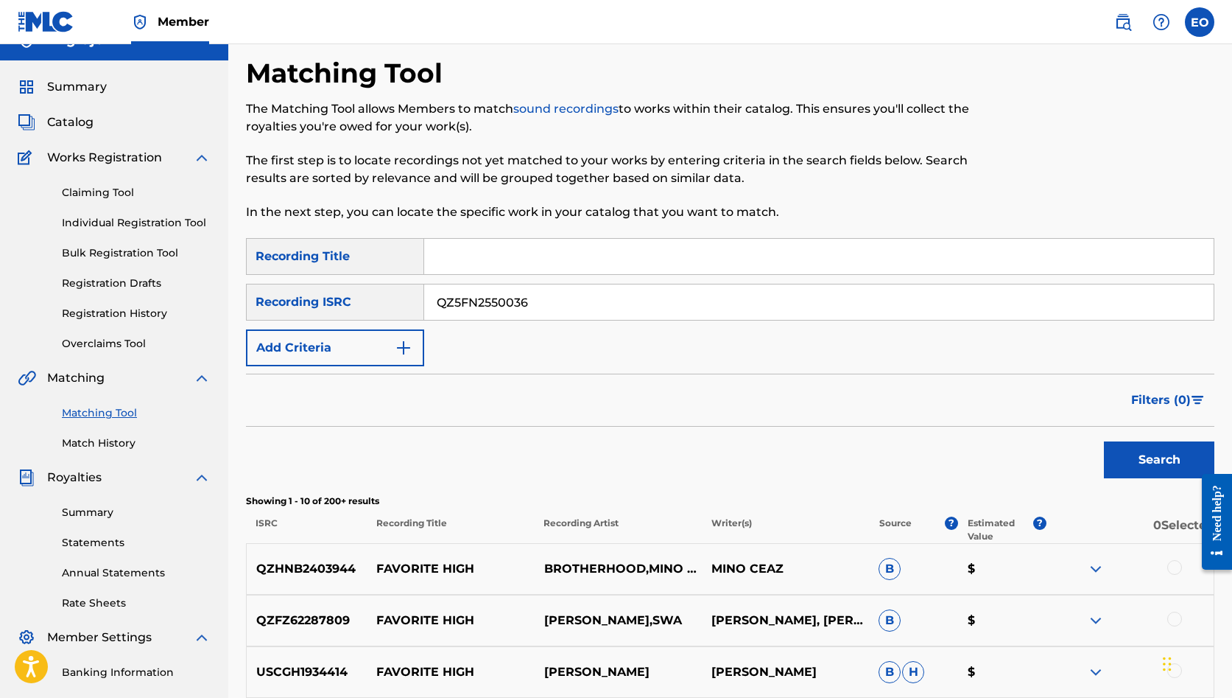
type input "QZ5FN2550036"
click at [1148, 460] on button "Search" at bounding box center [1159, 459] width 110 height 37
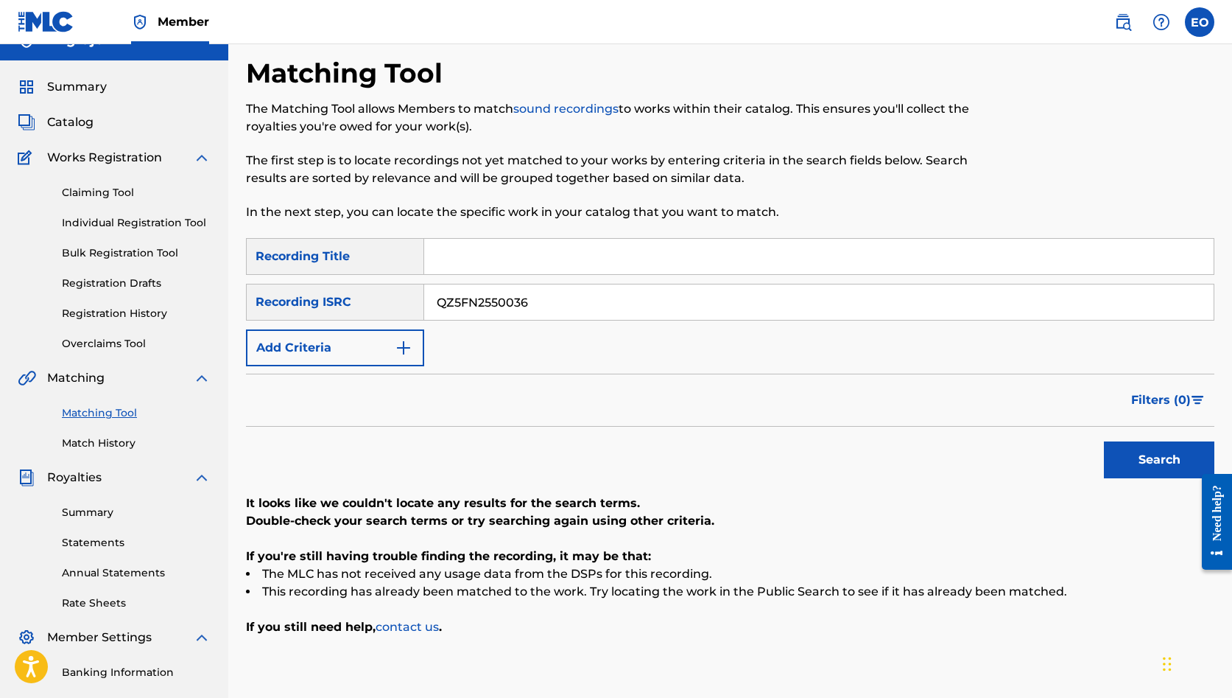
click at [66, 120] on span "Catalog" at bounding box center [70, 122] width 46 height 18
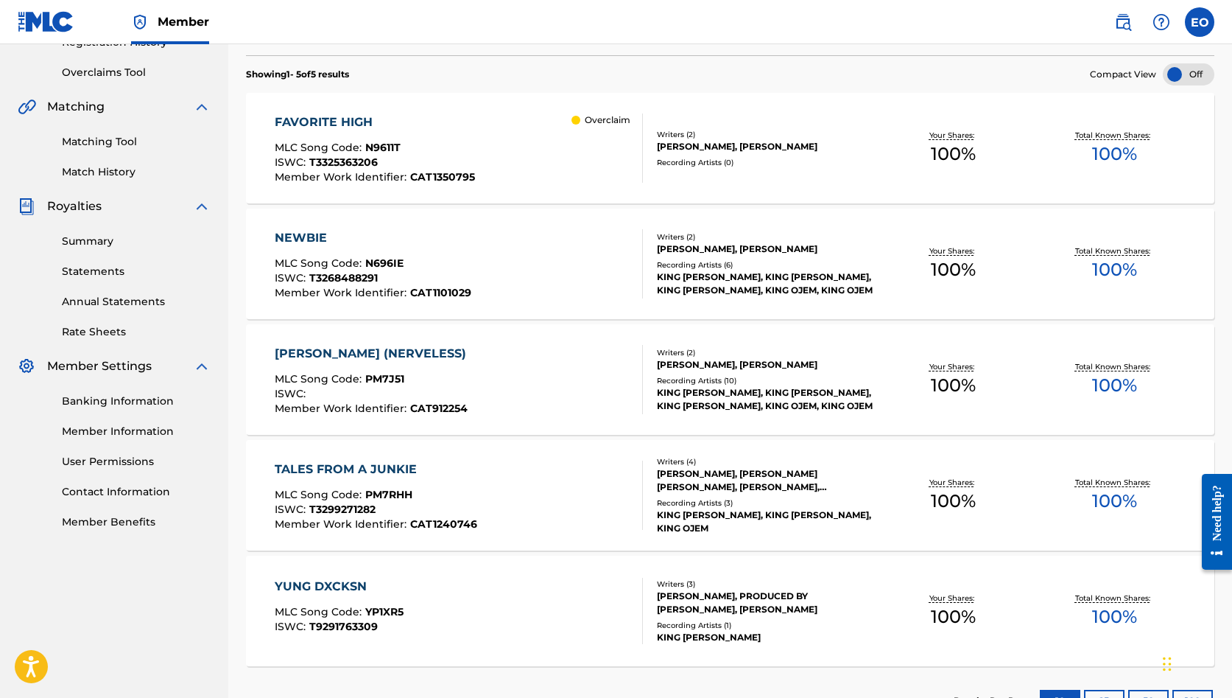
scroll to position [297, 0]
click at [379, 465] on div "TALES FROM A JUNKIE" at bounding box center [376, 468] width 203 height 18
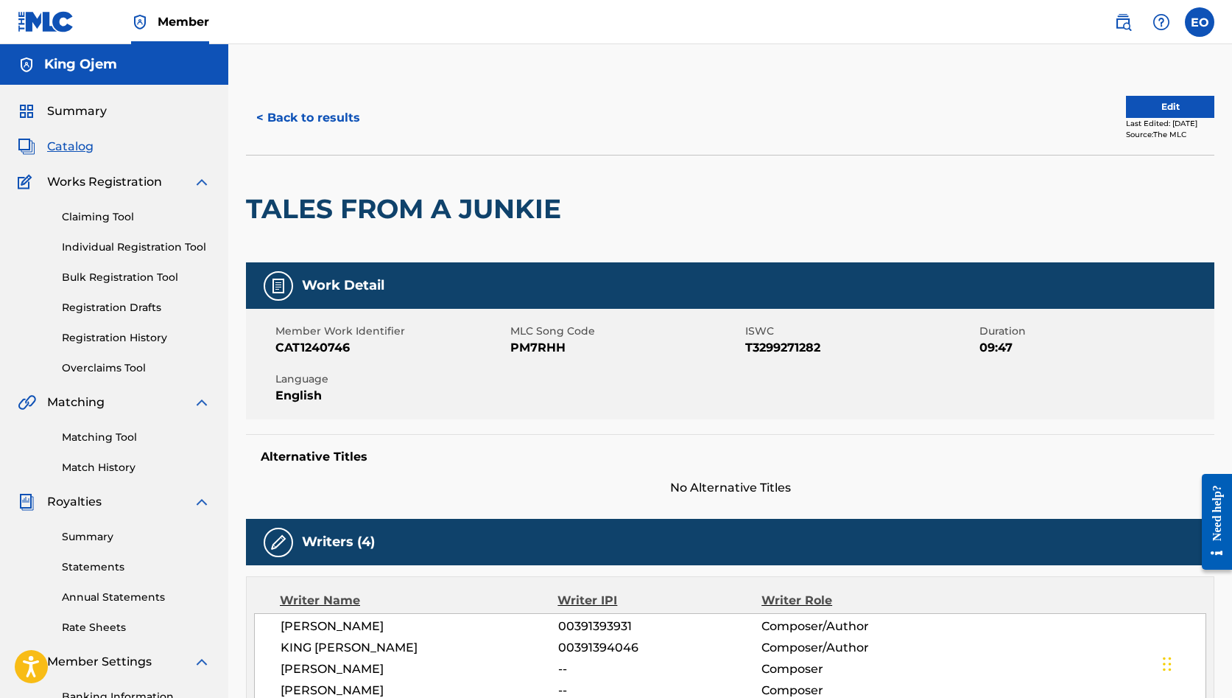
click at [1126, 103] on button "Edit" at bounding box center [1170, 107] width 88 height 22
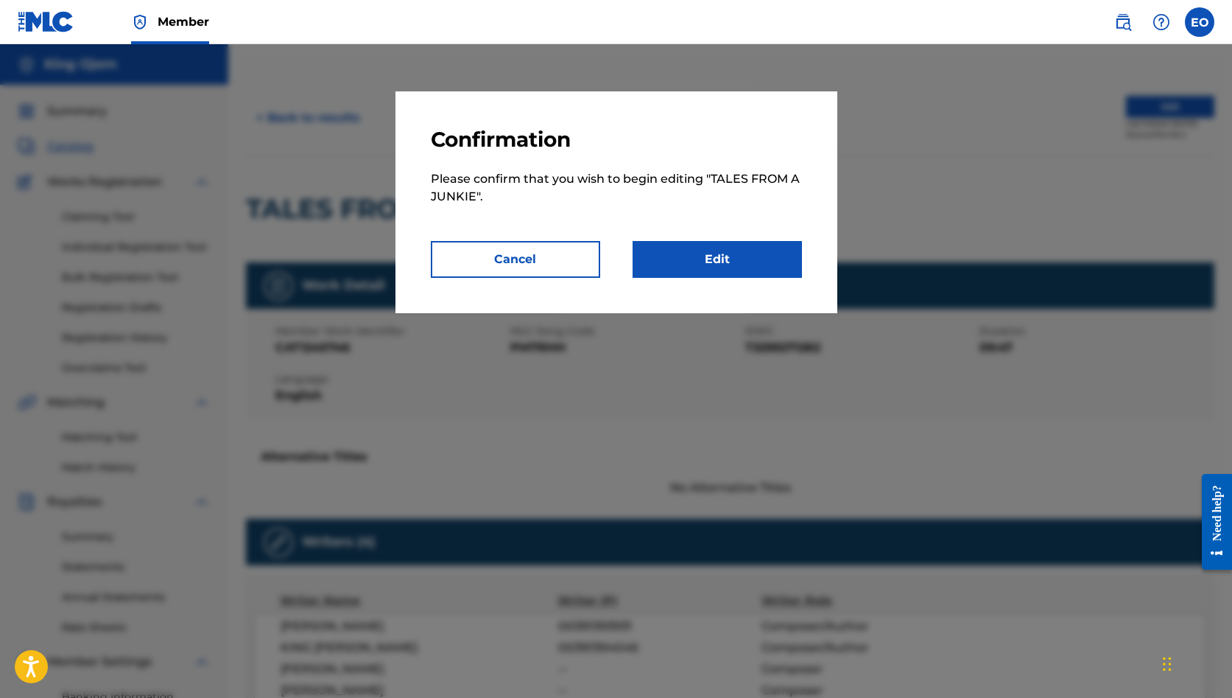
click at [743, 257] on link "Edit" at bounding box center [717, 259] width 169 height 37
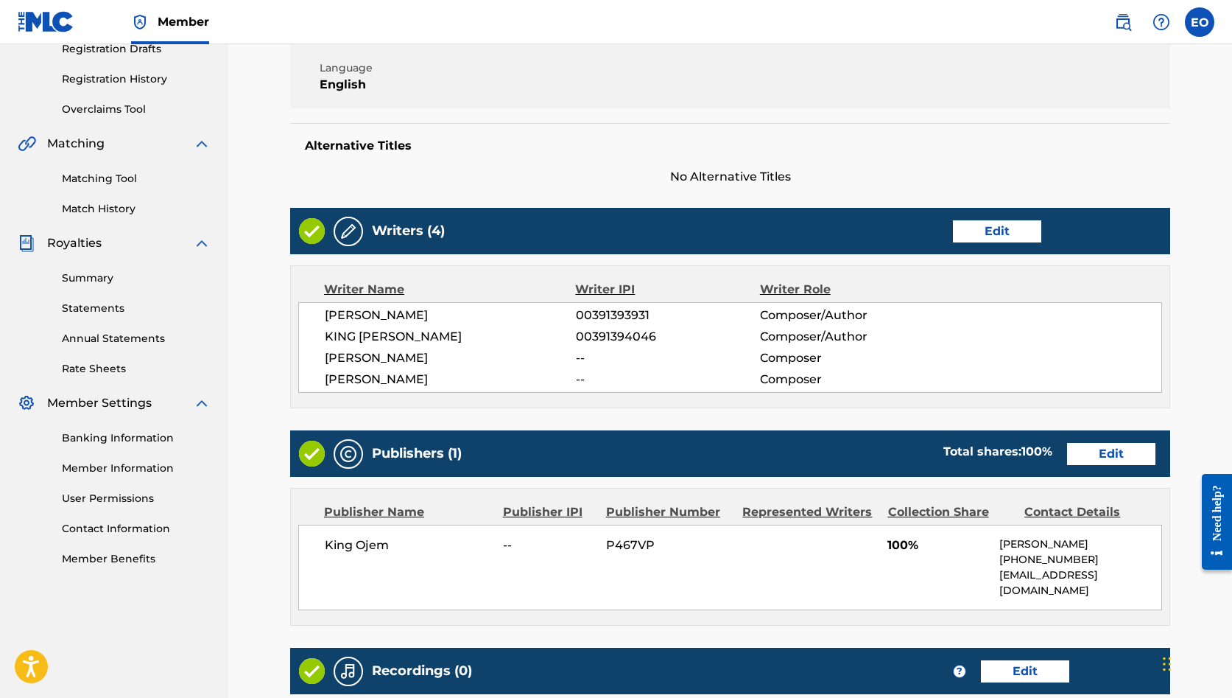
scroll to position [253, 0]
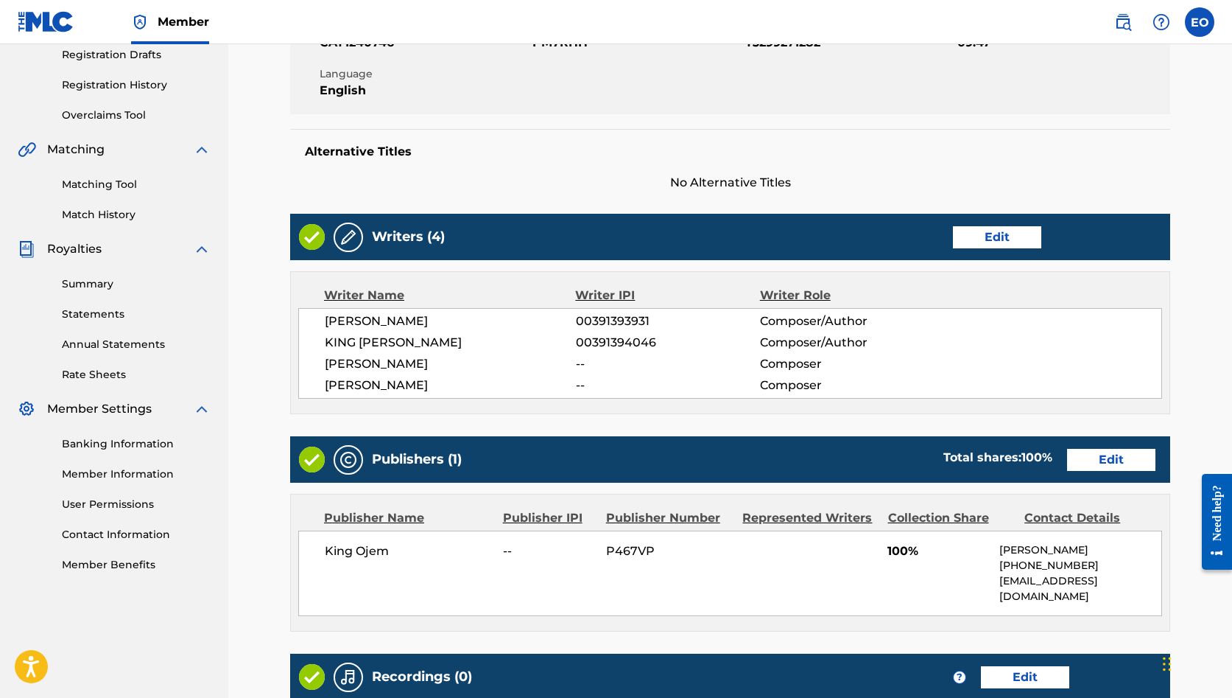
click at [977, 236] on link "Edit" at bounding box center [997, 237] width 88 height 22
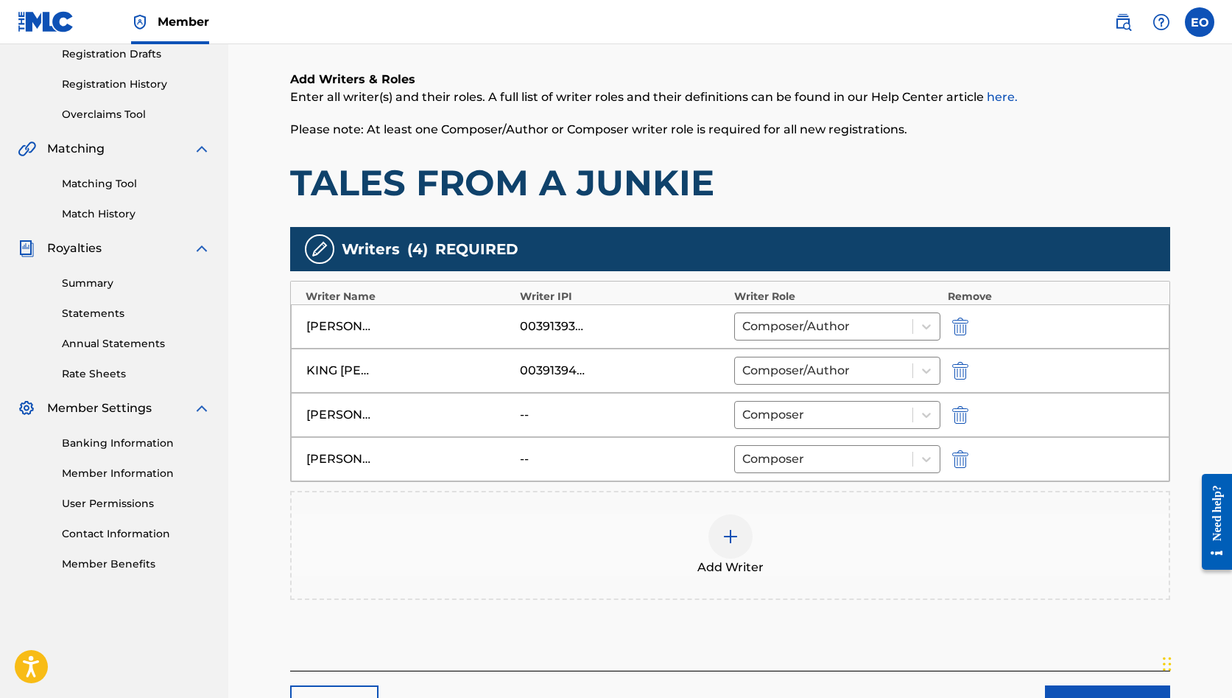
scroll to position [260, 0]
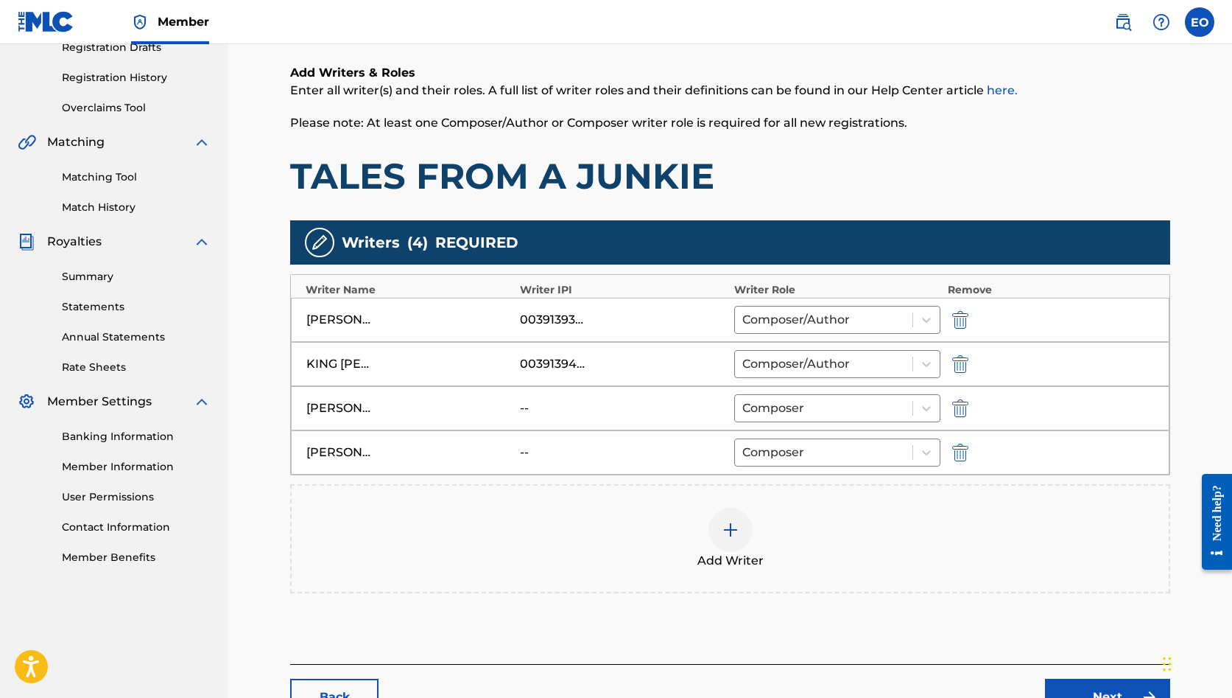
click at [957, 403] on img "submit" at bounding box center [960, 408] width 16 height 18
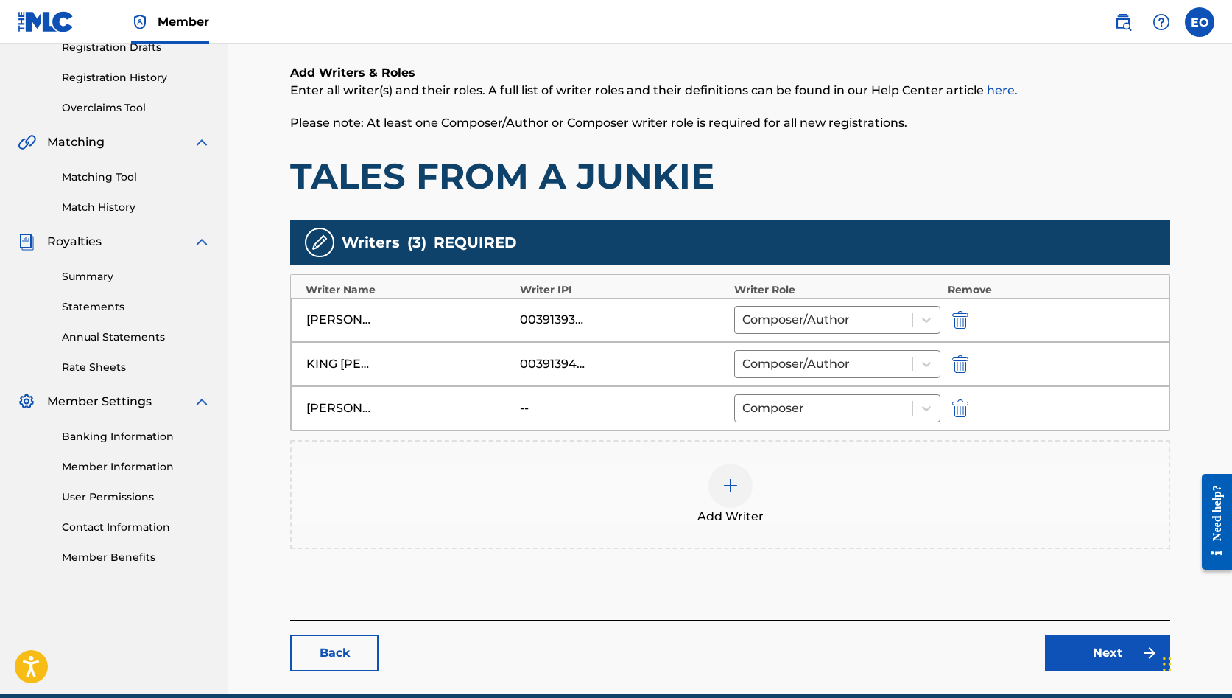
click at [960, 415] on img "submit" at bounding box center [960, 408] width 16 height 18
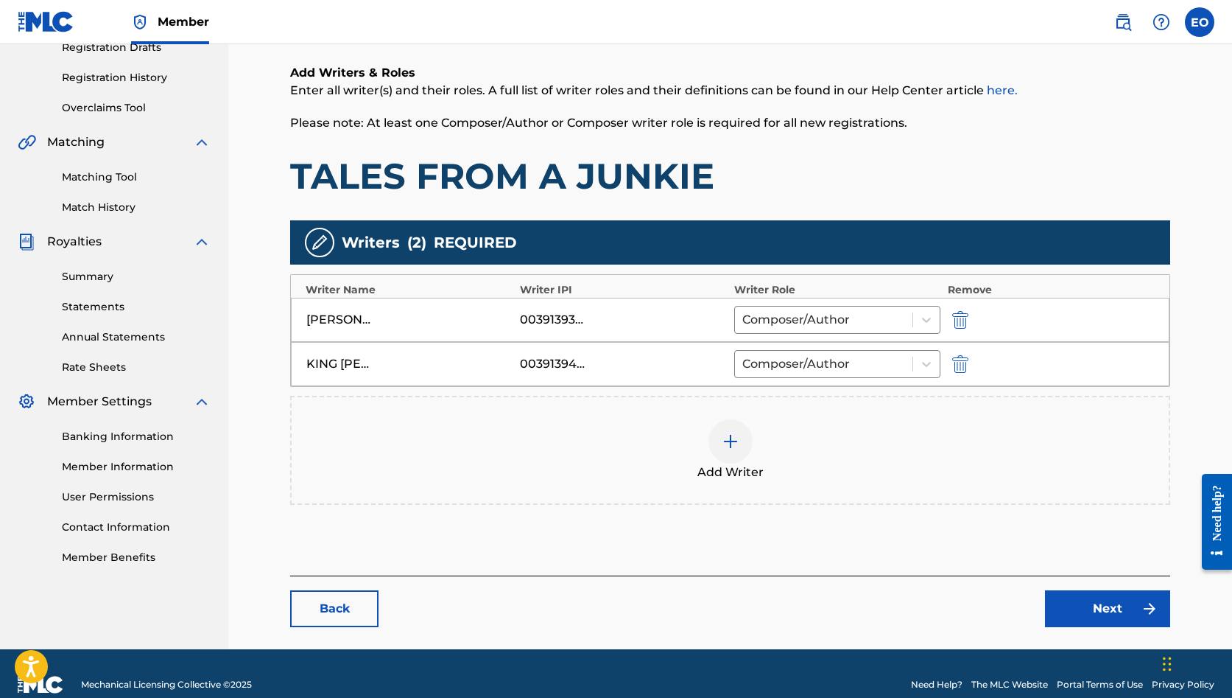
click at [732, 447] on img at bounding box center [731, 441] width 18 height 18
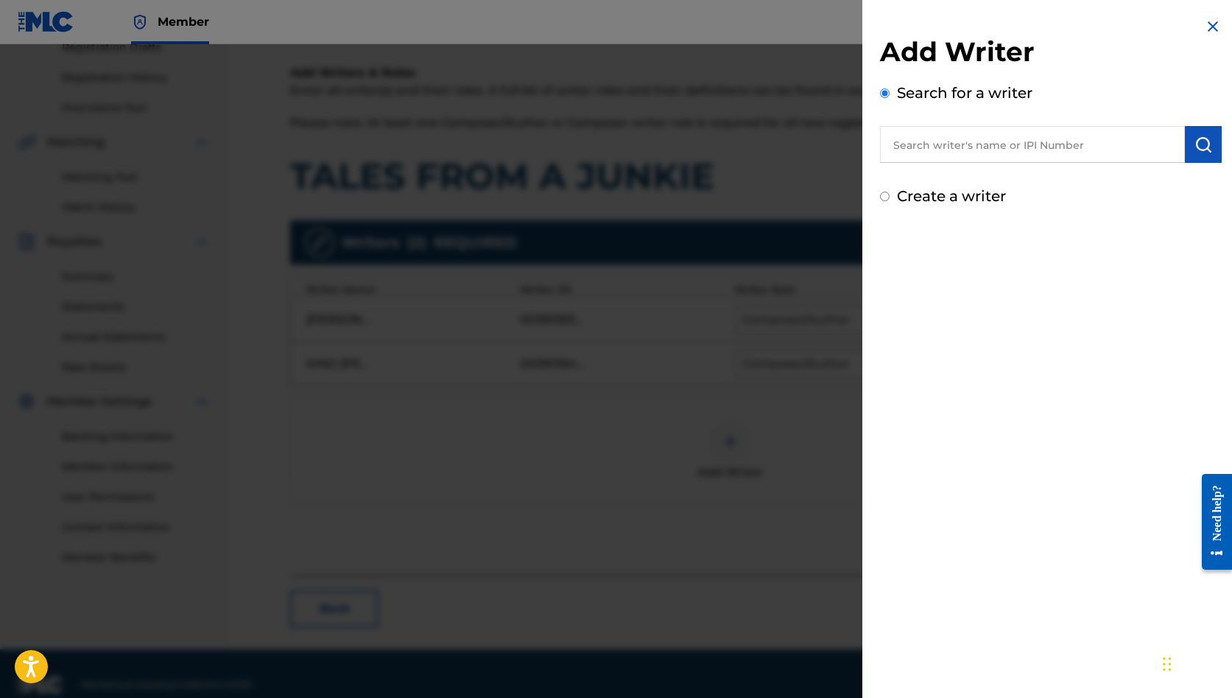
click at [934, 150] on input "text" at bounding box center [1032, 144] width 305 height 37
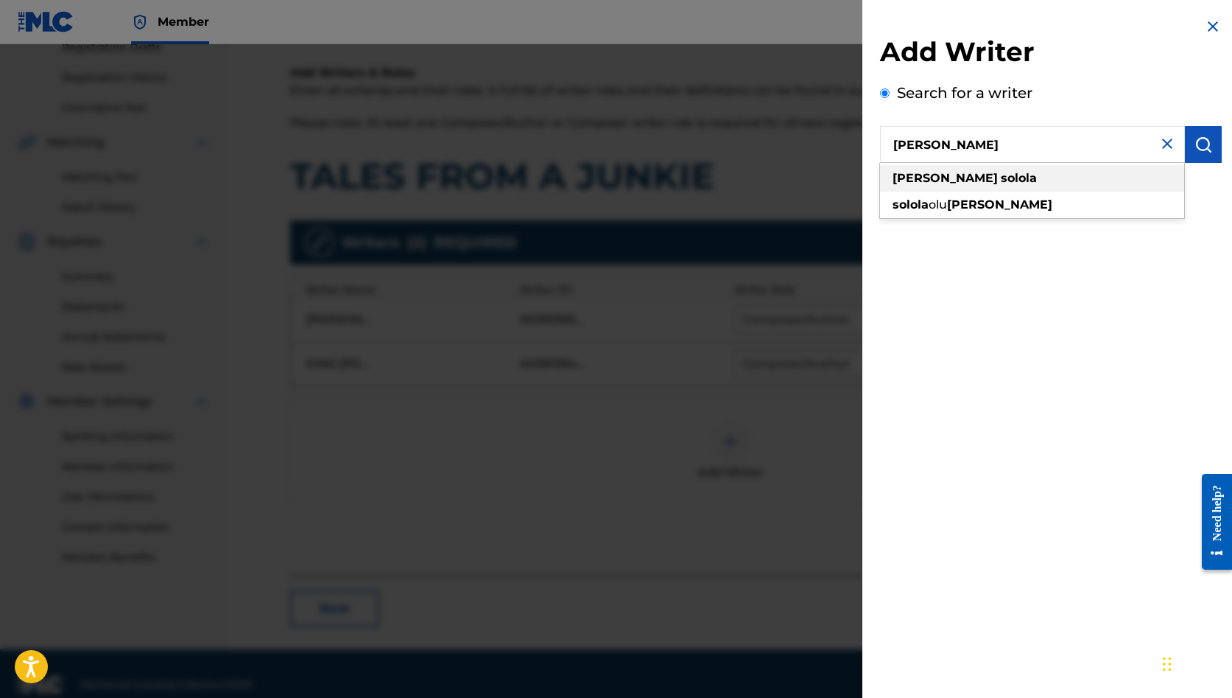
type input "[PERSON_NAME]"
click at [1001, 178] on strong "solola" at bounding box center [1019, 178] width 36 height 14
click at [1206, 144] on img "submit" at bounding box center [1204, 145] width 18 height 18
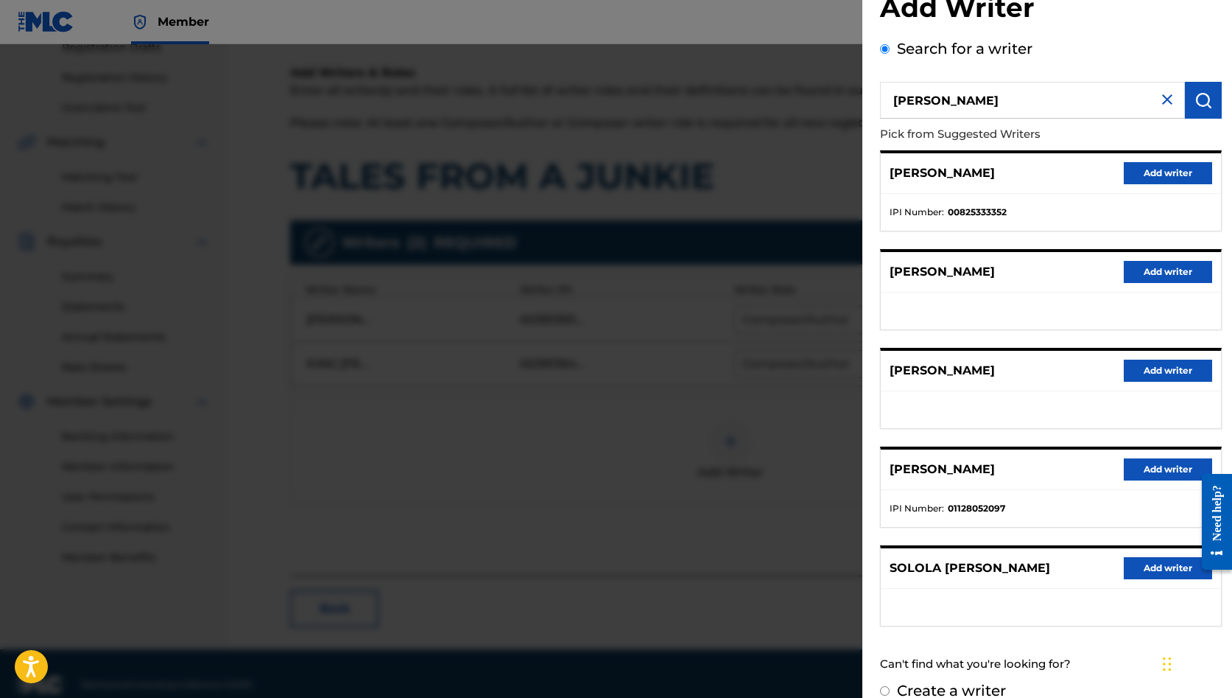
scroll to position [47, 0]
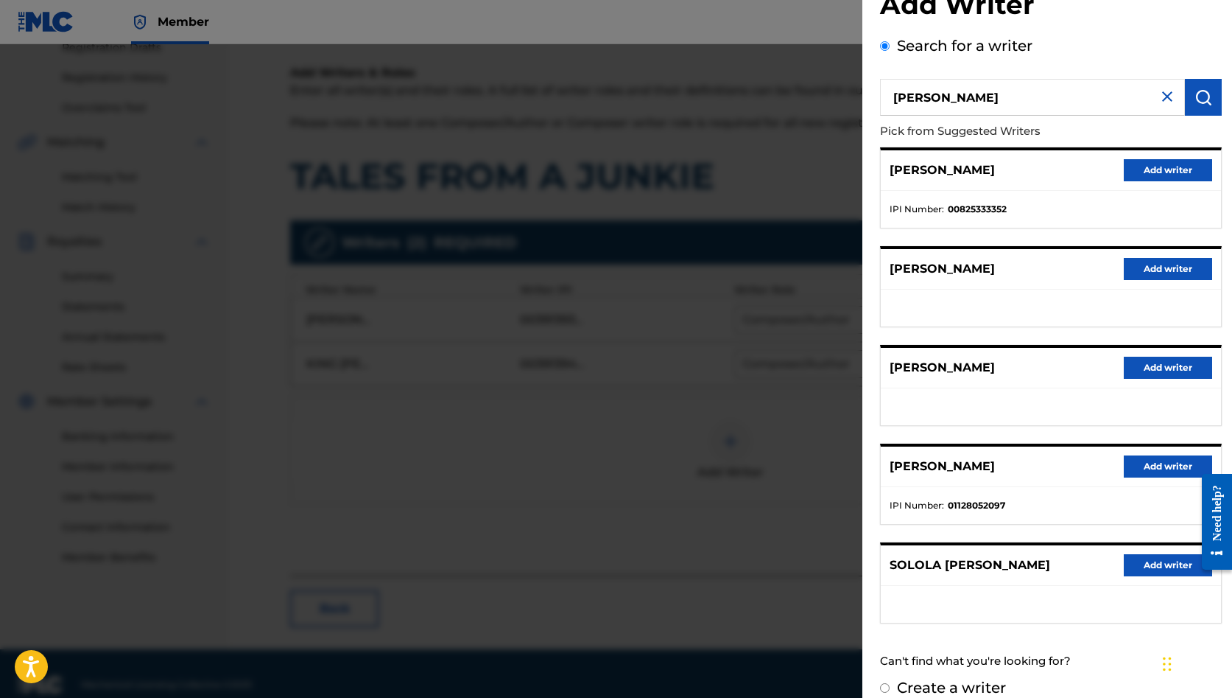
click at [1159, 470] on button "Add writer" at bounding box center [1168, 466] width 88 height 22
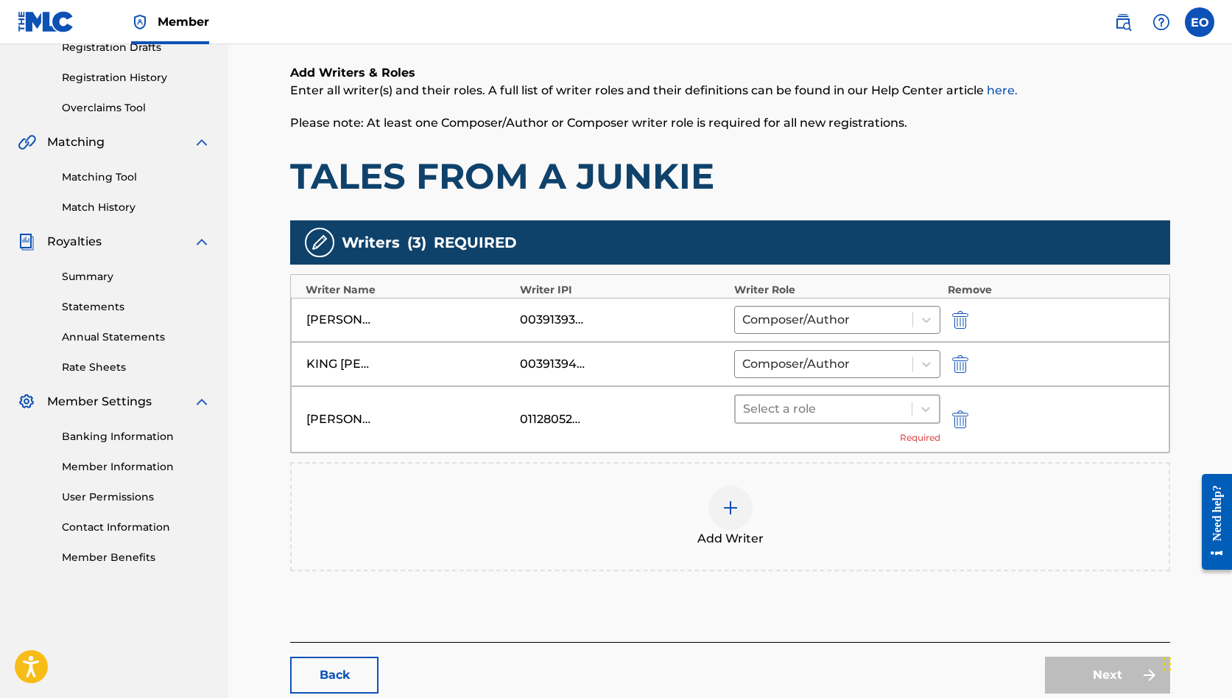
click at [827, 407] on div at bounding box center [823, 408] width 161 height 21
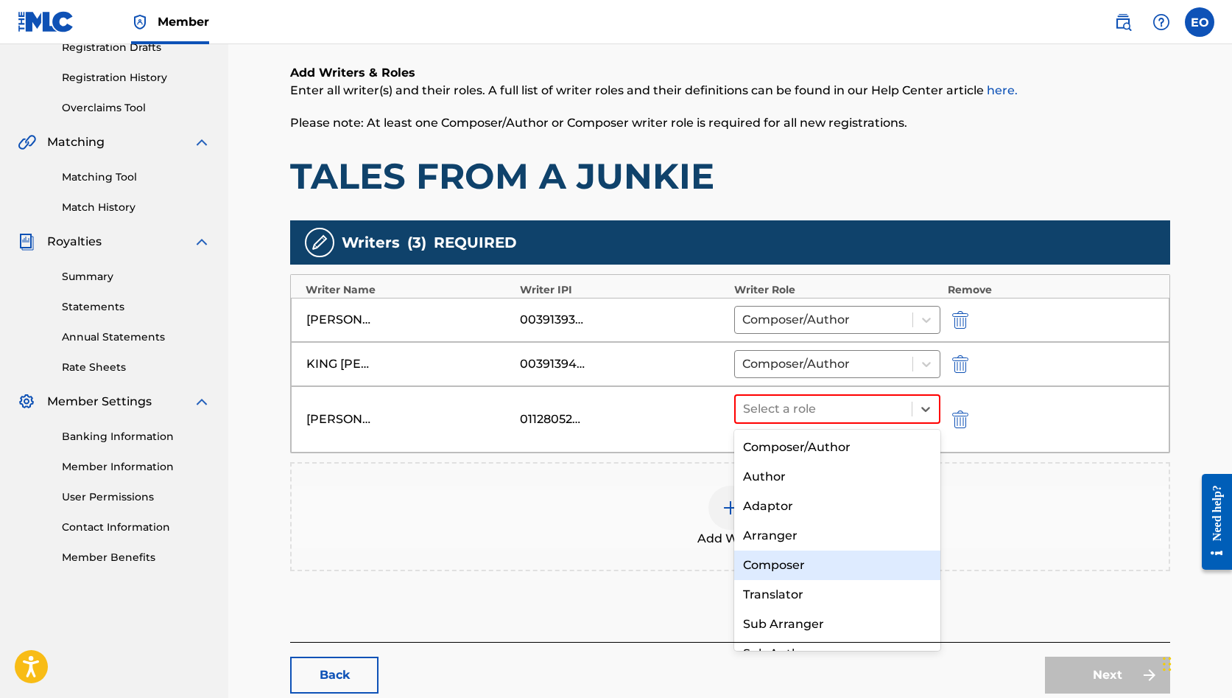
click at [797, 561] on div "Composer" at bounding box center [837, 564] width 206 height 29
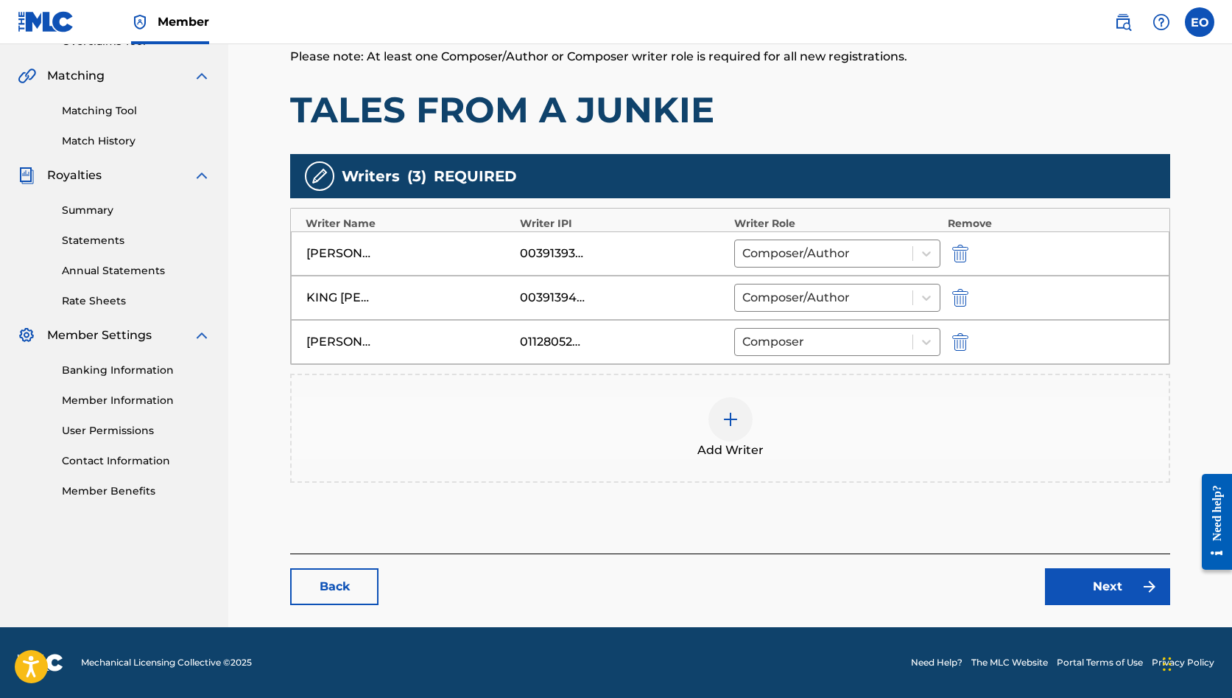
scroll to position [326, 0]
click at [1067, 586] on link "Next" at bounding box center [1107, 586] width 125 height 37
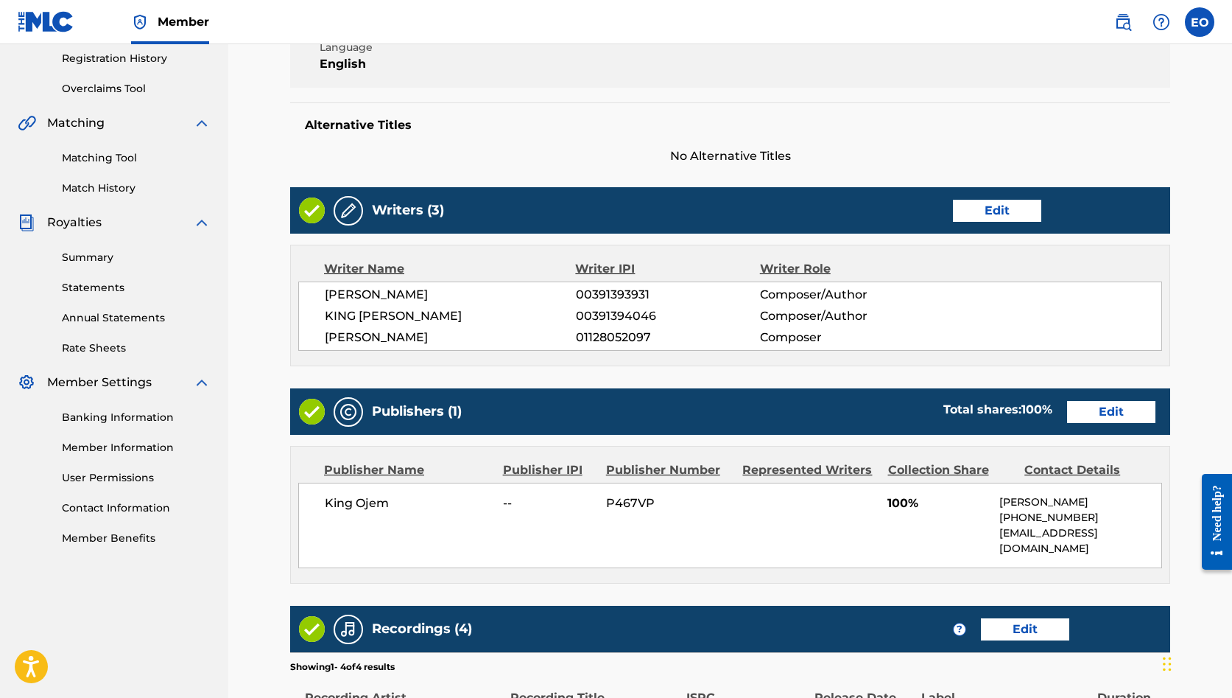
scroll to position [288, 0]
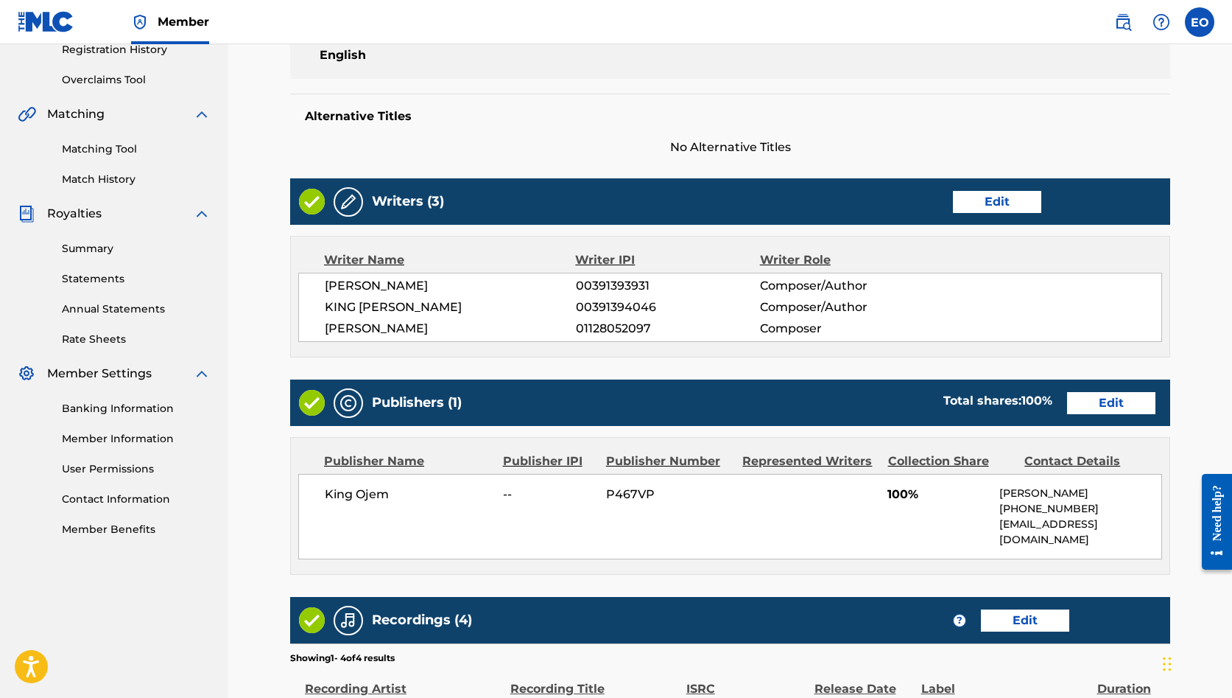
click at [1104, 401] on link "Edit" at bounding box center [1111, 403] width 88 height 22
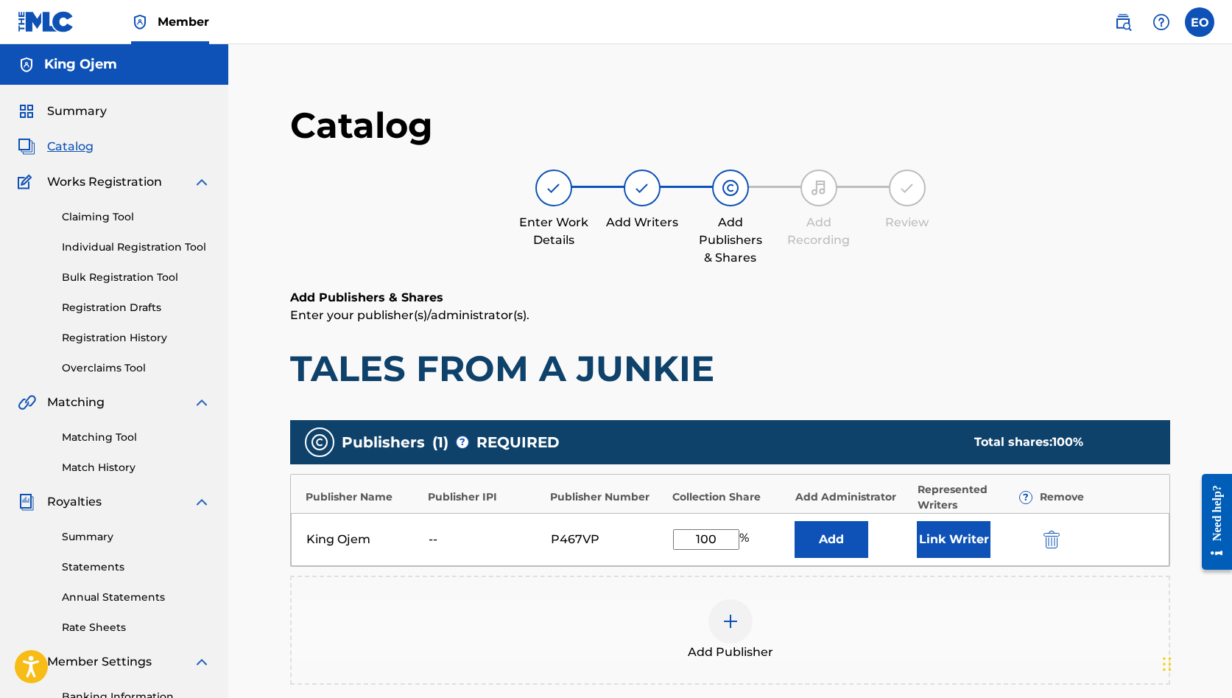
click at [1049, 539] on img "submit" at bounding box center [1052, 539] width 16 height 18
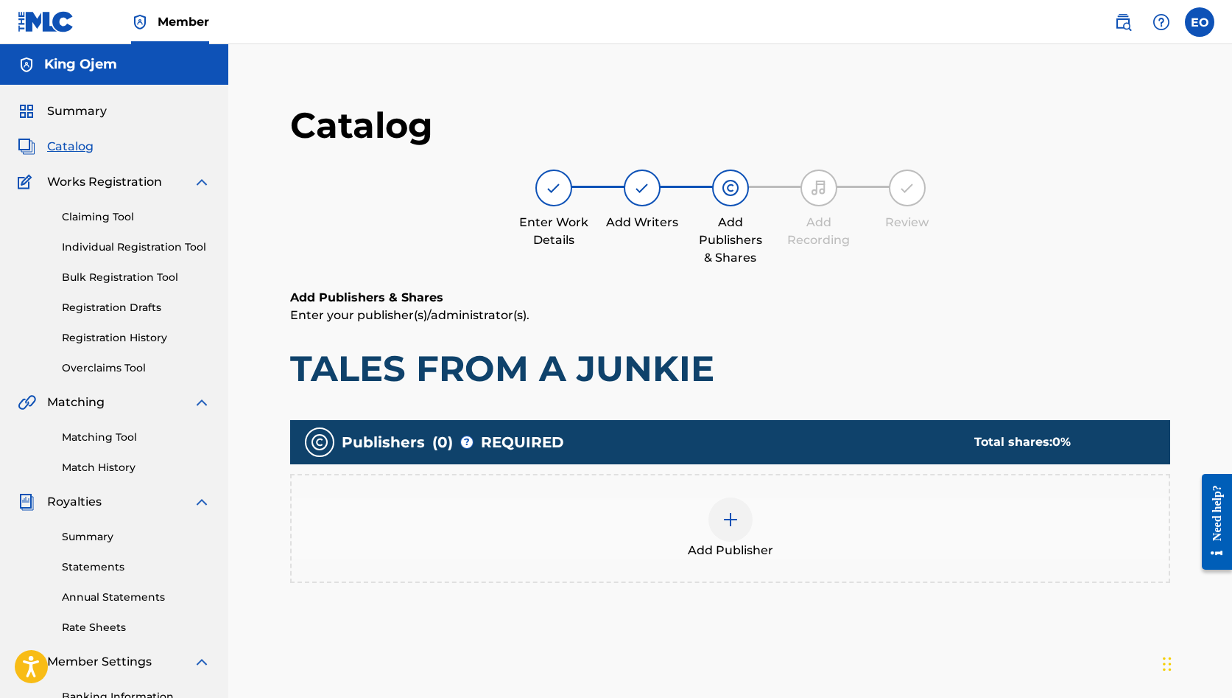
click at [736, 519] on img at bounding box center [731, 519] width 18 height 18
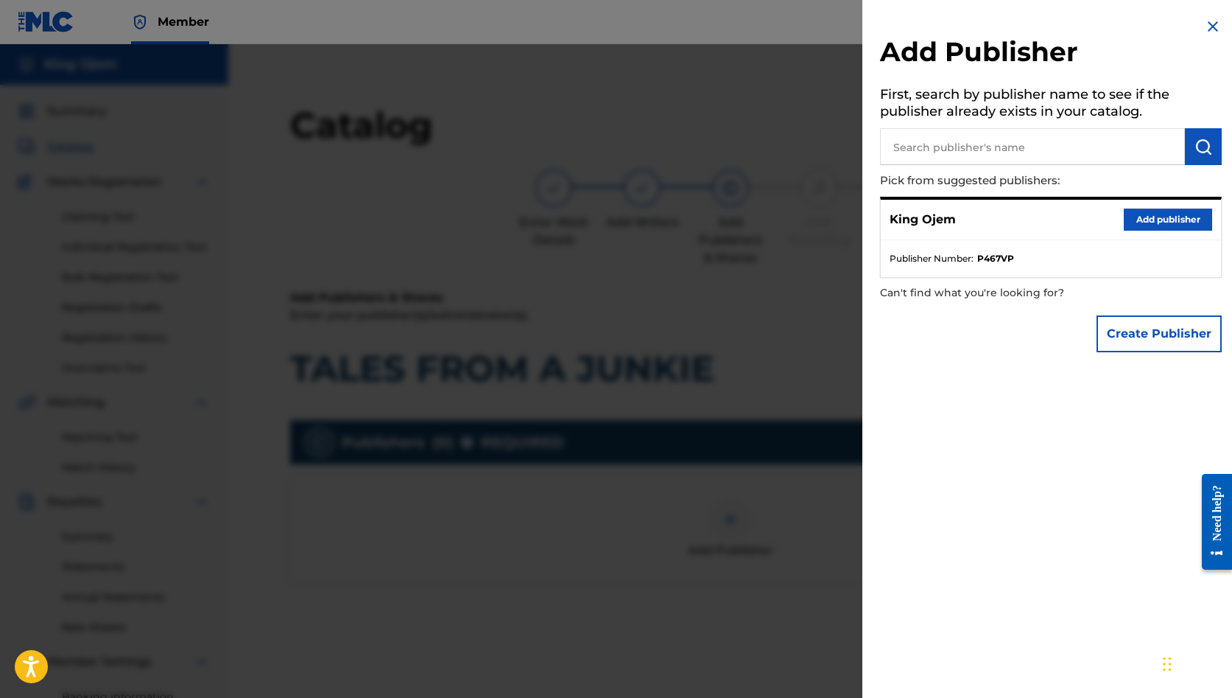
click at [1142, 334] on button "Create Publisher" at bounding box center [1159, 333] width 125 height 37
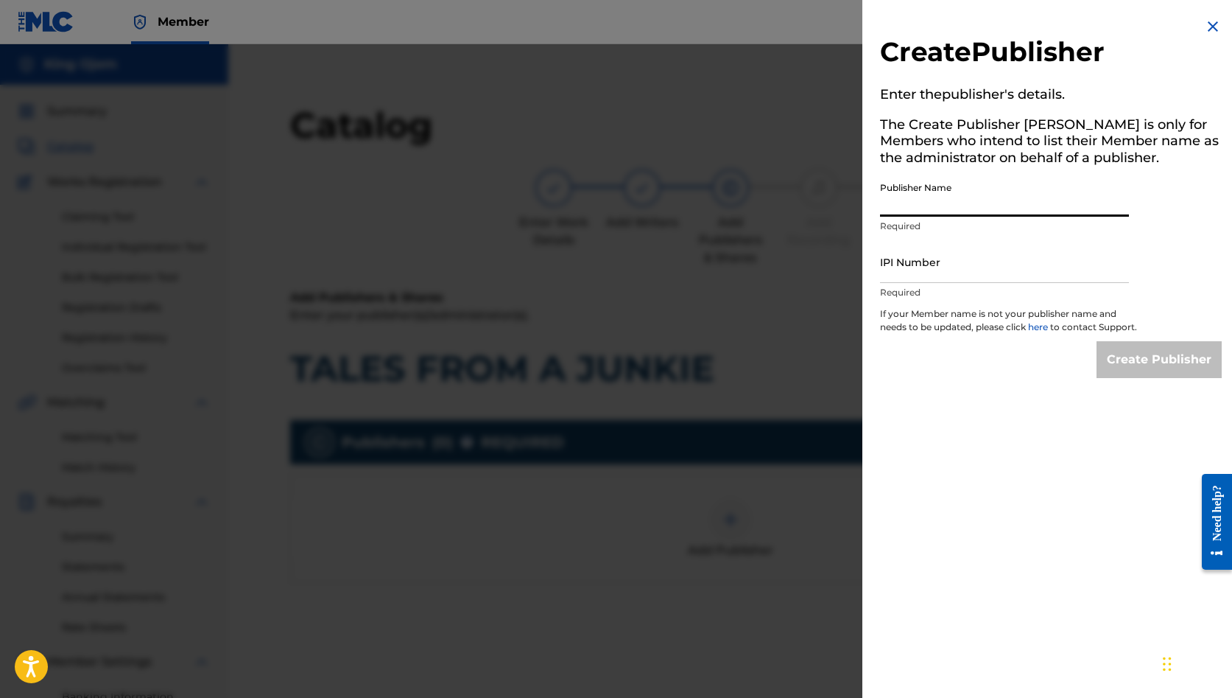
click at [958, 204] on input "Publisher Name" at bounding box center [1004, 196] width 249 height 42
paste input "SENTRIC MUSIC PUBLISHING"
type input "SENTRIC MUSIC PUBLISHING"
click at [931, 266] on input "IPI Number" at bounding box center [1004, 262] width 249 height 42
paste input "00691477506"
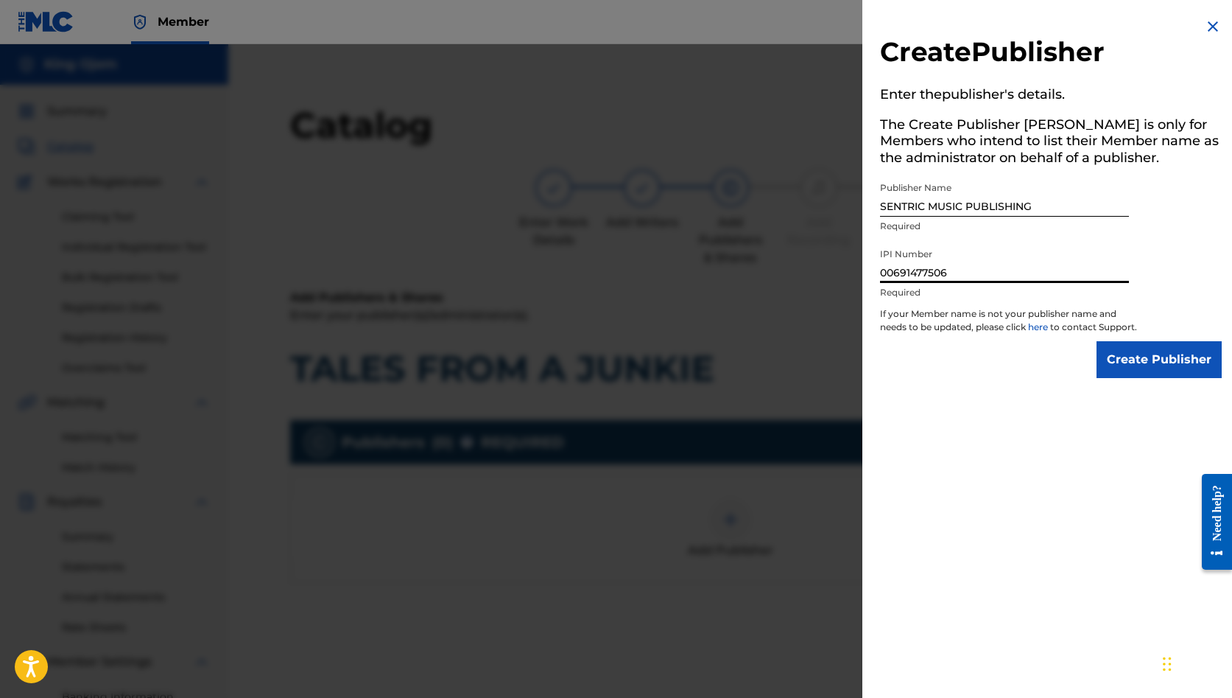
type input "00691477506"
click at [1124, 373] on input "Create Publisher" at bounding box center [1159, 359] width 125 height 37
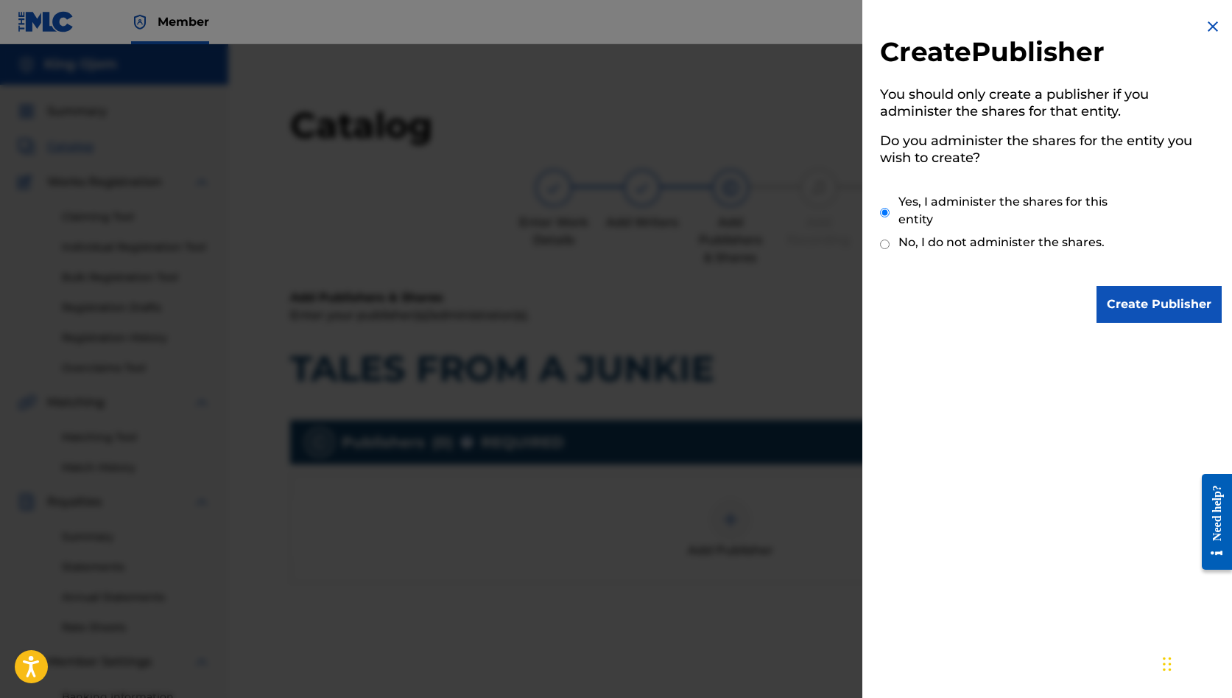
click at [1111, 295] on input "Create Publisher" at bounding box center [1159, 304] width 125 height 37
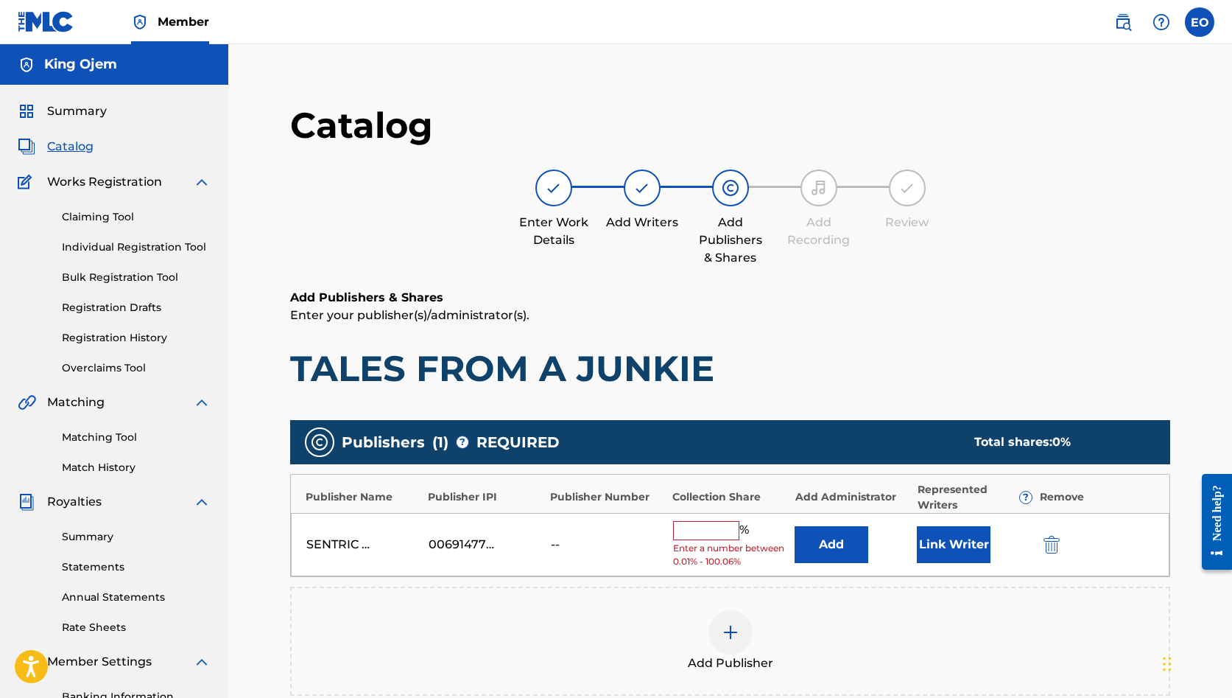
click at [854, 538] on button "Add" at bounding box center [832, 544] width 74 height 37
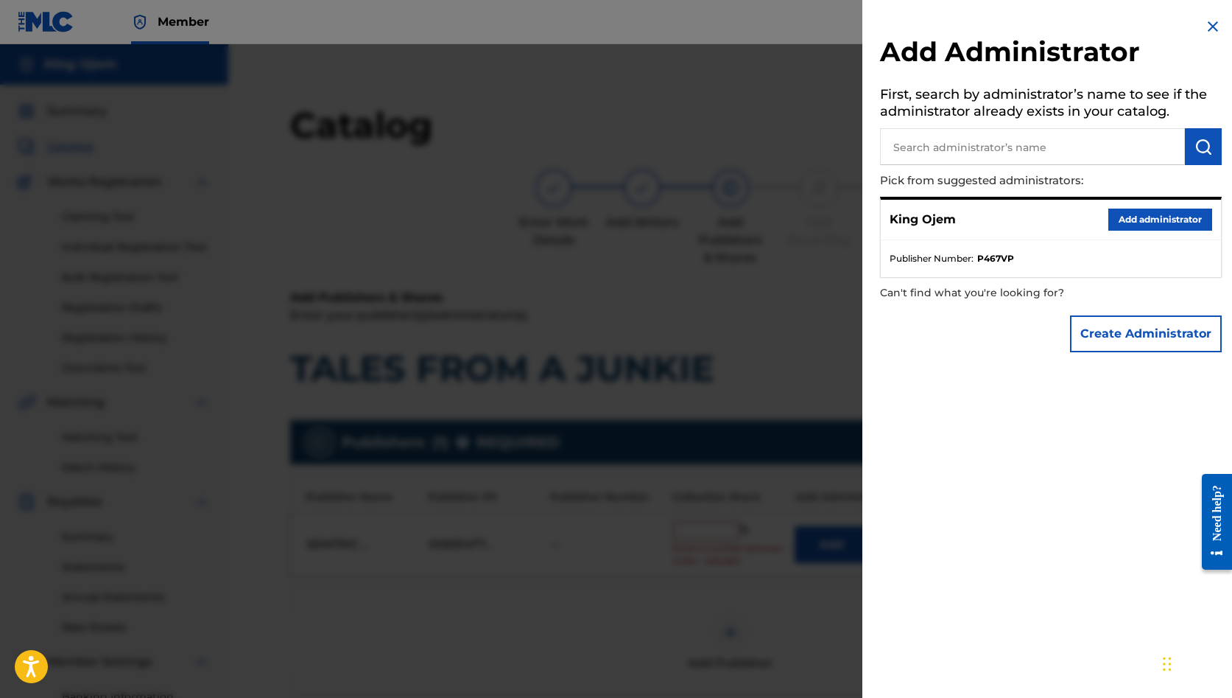
click at [1147, 331] on button "Create Administrator" at bounding box center [1146, 333] width 152 height 37
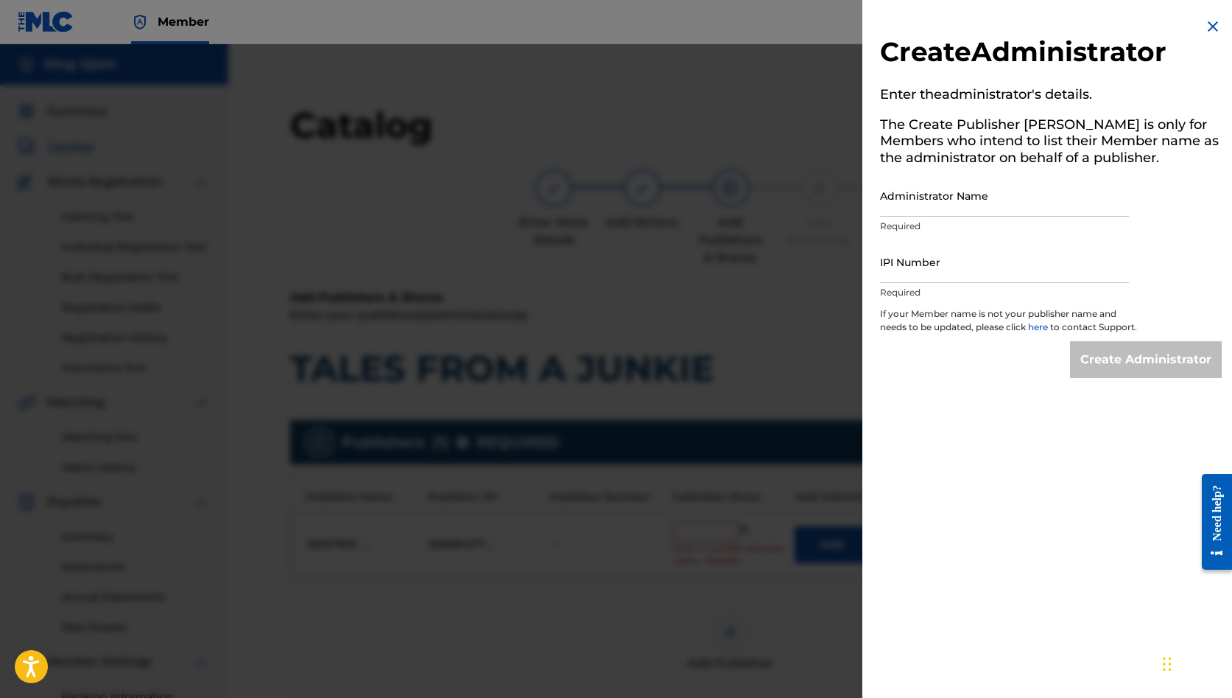
click at [933, 200] on input "Administrator Name" at bounding box center [1004, 196] width 249 height 42
paste input "SENTRIC MUSIC LIMITED"
type input "SENTRIC MUSIC LIMITED"
click at [896, 271] on input "IPI Number" at bounding box center [1004, 262] width 249 height 42
paste input "00509030978"
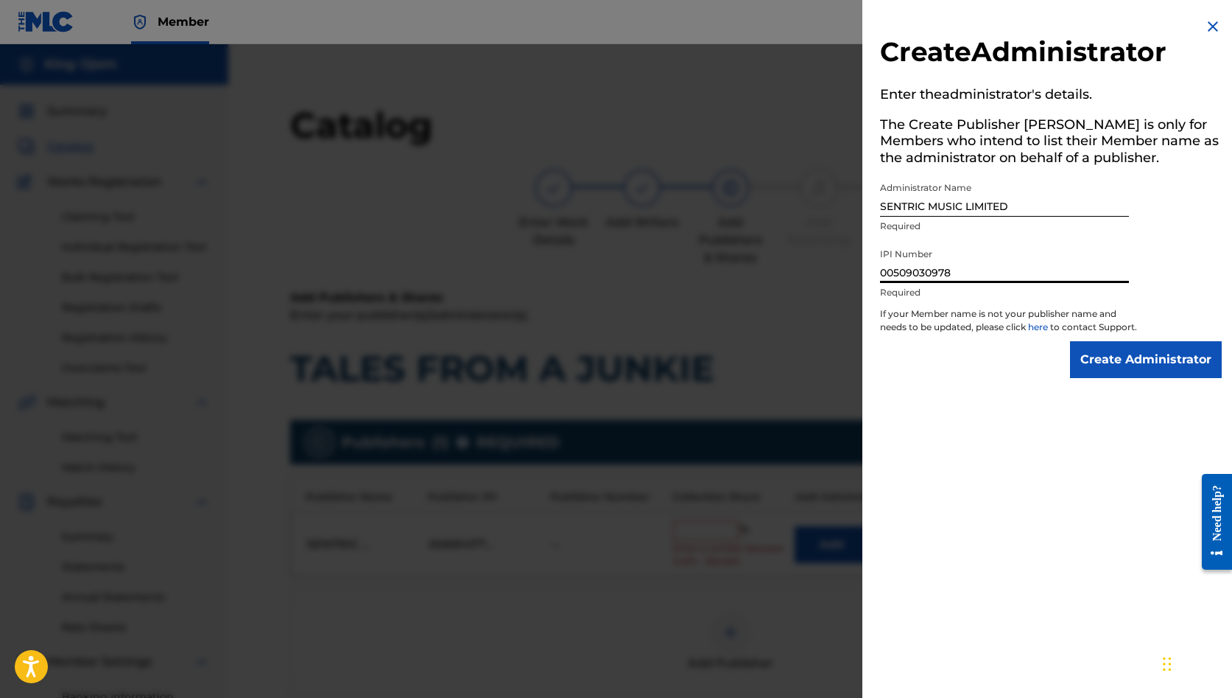
type input "00509030978"
click at [1154, 364] on input "Create Administrator" at bounding box center [1146, 359] width 152 height 37
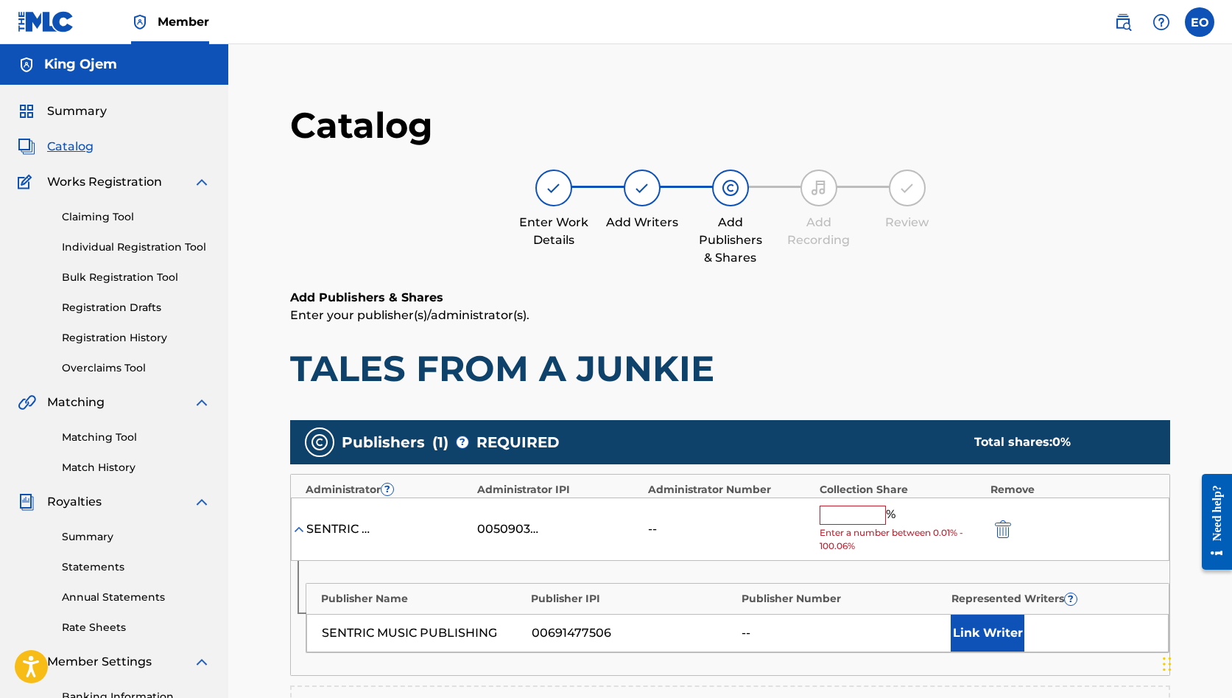
click at [840, 518] on input "text" at bounding box center [853, 514] width 66 height 19
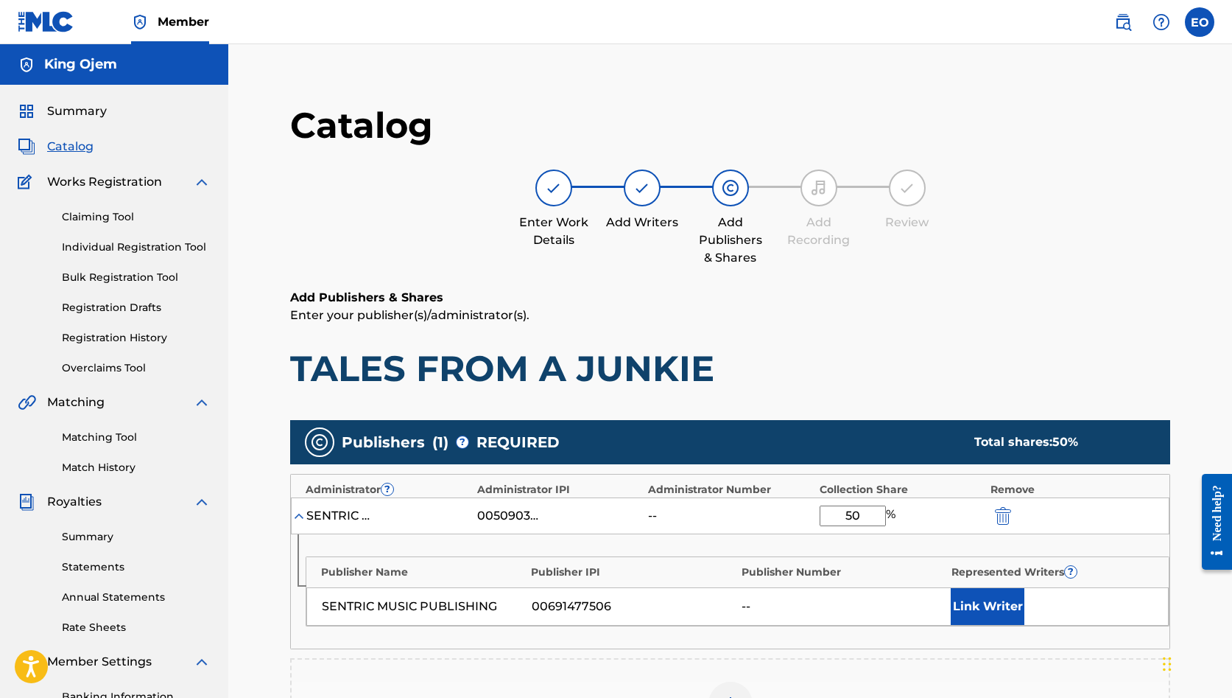
type input "50"
click at [967, 594] on button "Link Writer" at bounding box center [988, 606] width 74 height 37
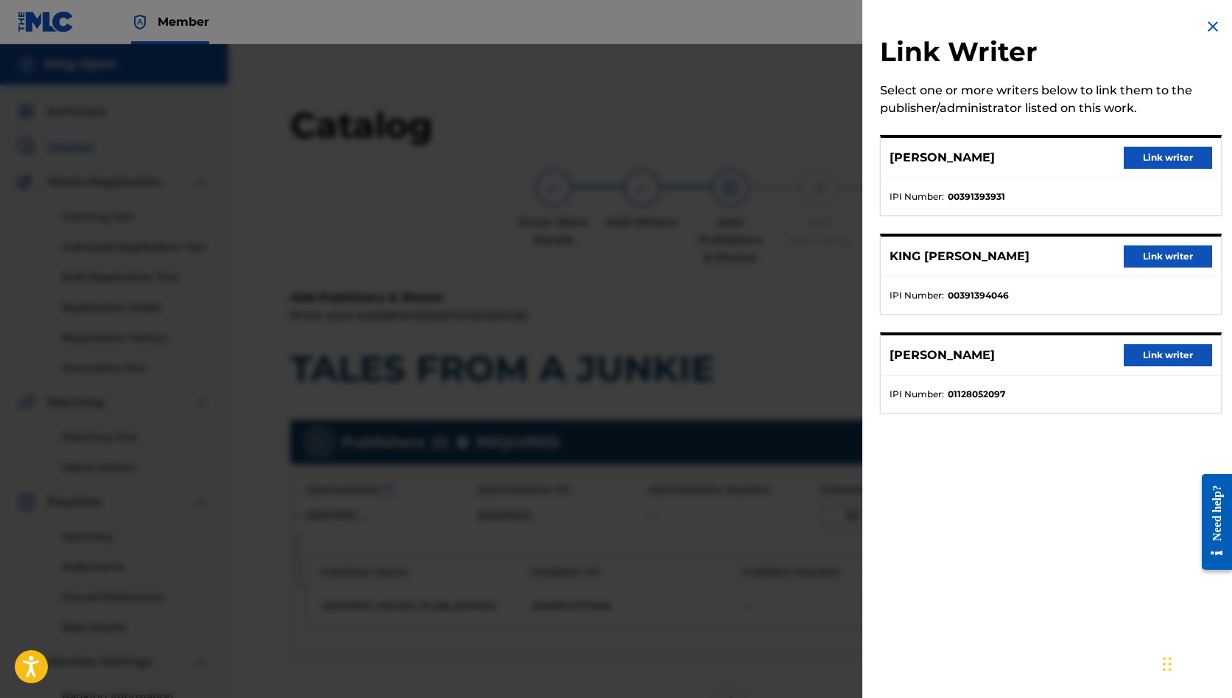
click at [1132, 155] on button "Link writer" at bounding box center [1168, 158] width 88 height 22
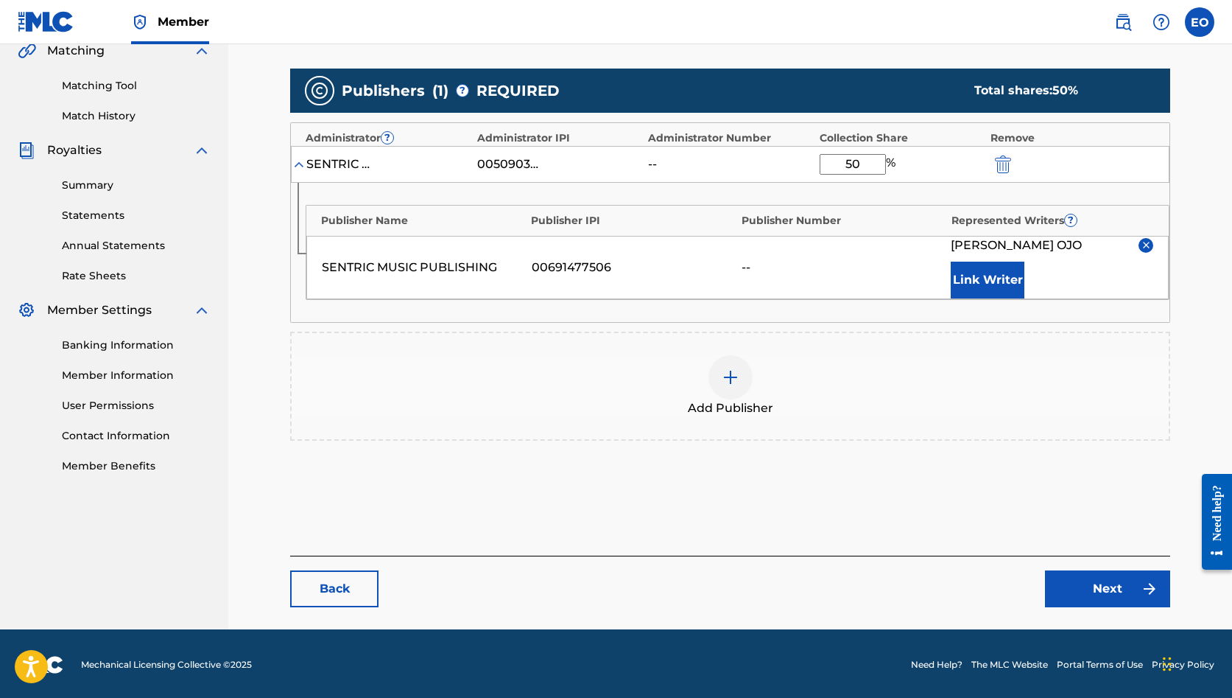
scroll to position [351, 0]
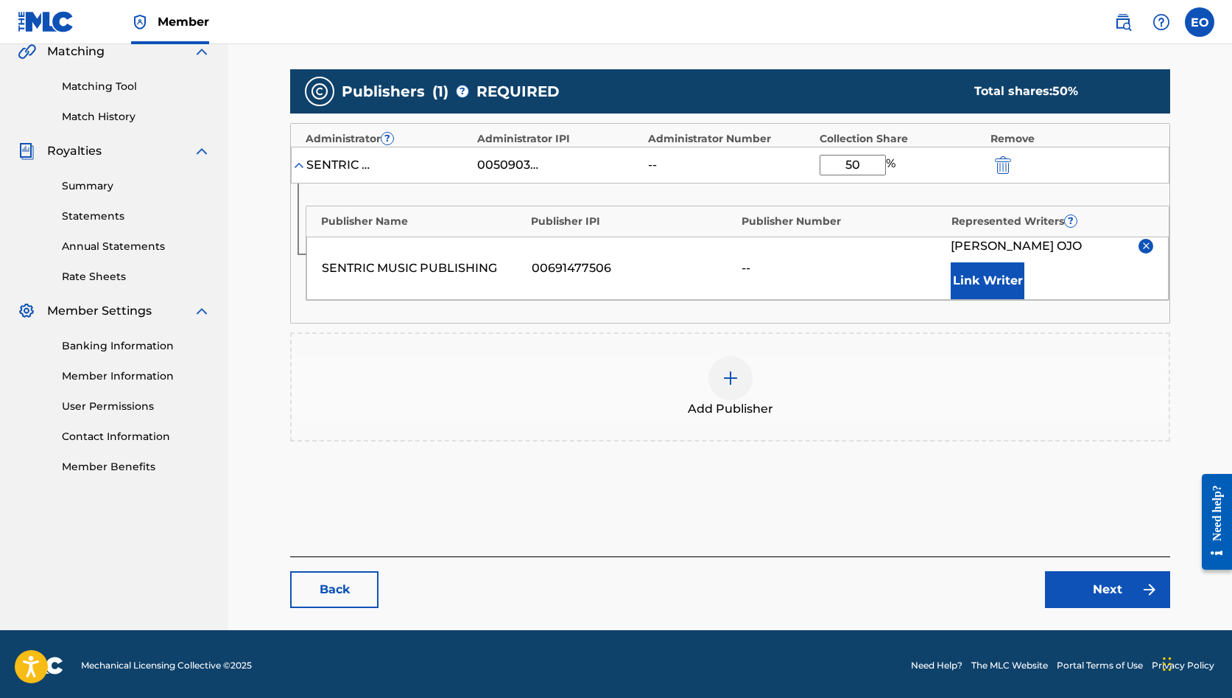
click at [1089, 591] on link "Next" at bounding box center [1107, 589] width 125 height 37
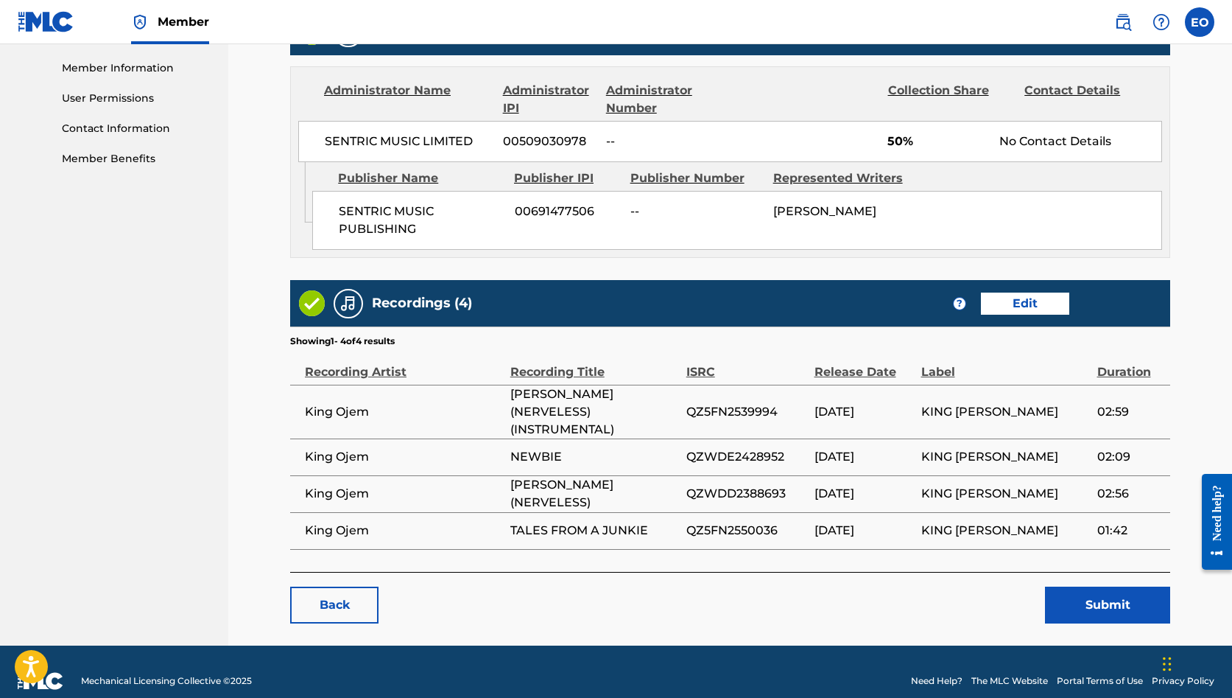
scroll to position [658, 0]
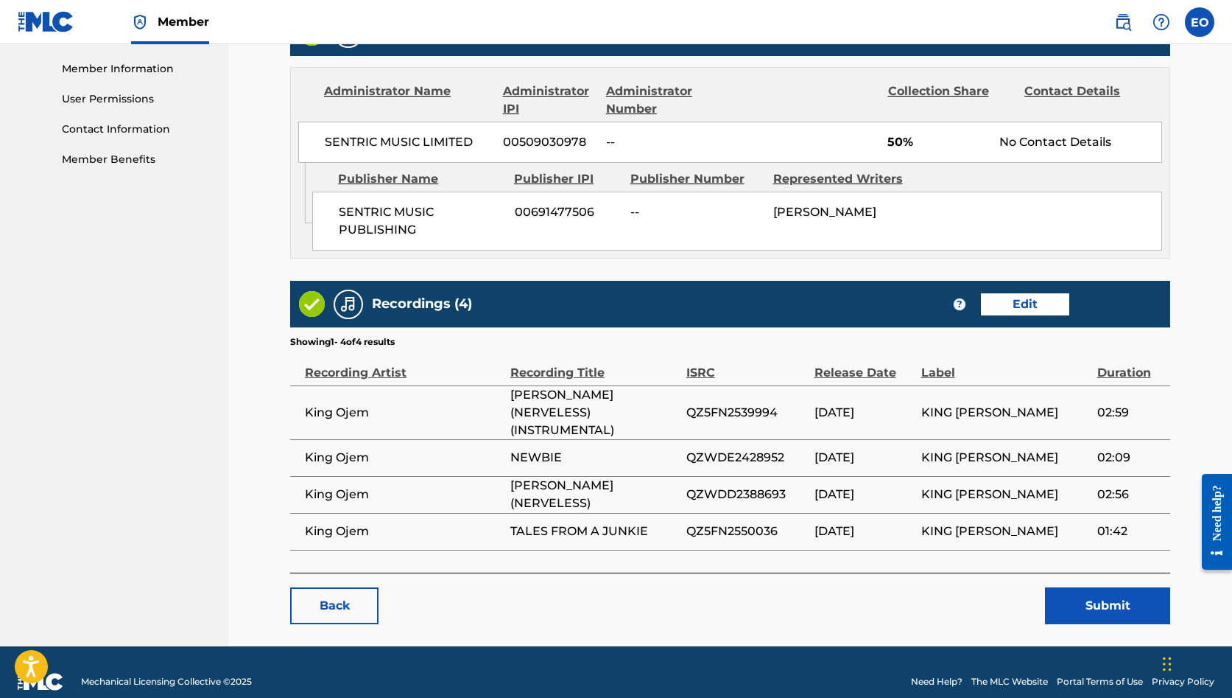
click at [1016, 306] on link "Edit" at bounding box center [1025, 304] width 88 height 22
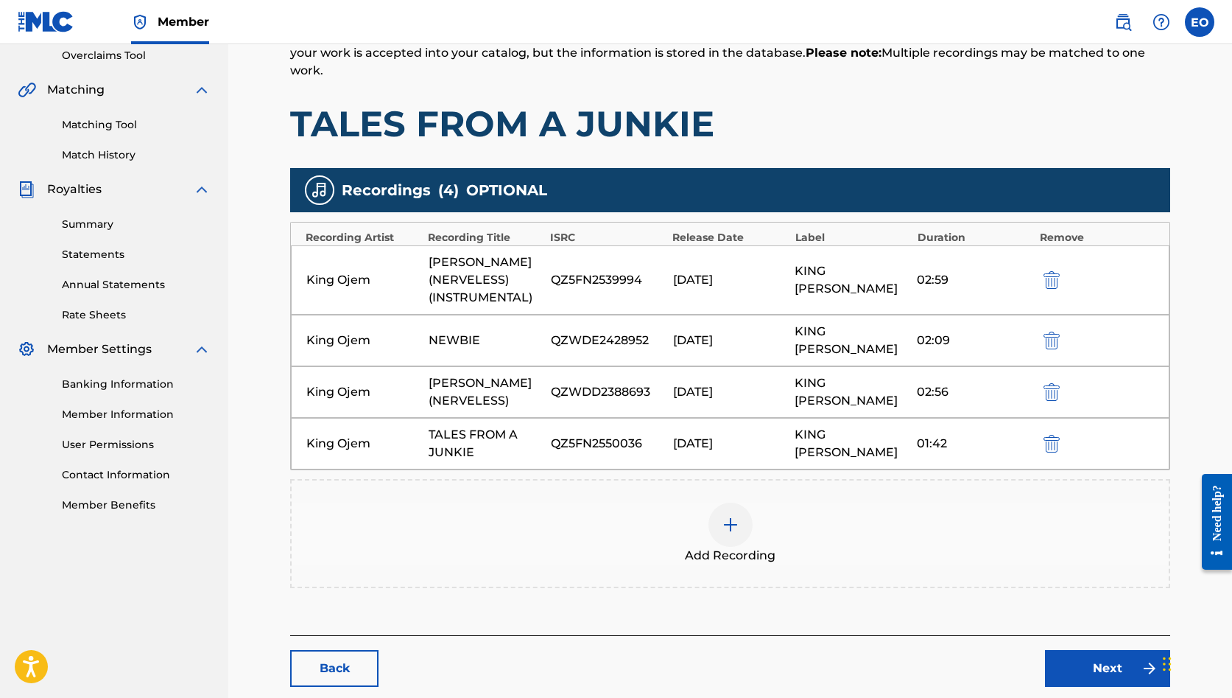
scroll to position [314, 0]
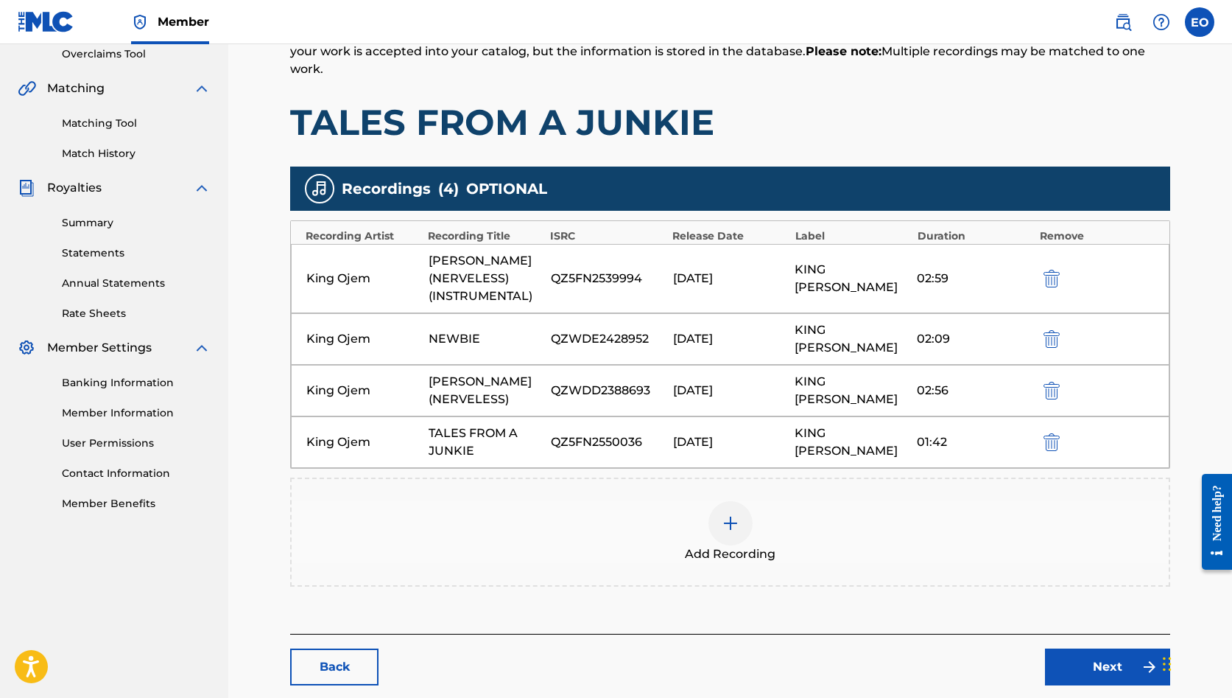
click at [1052, 382] on img "submit" at bounding box center [1052, 391] width 16 height 18
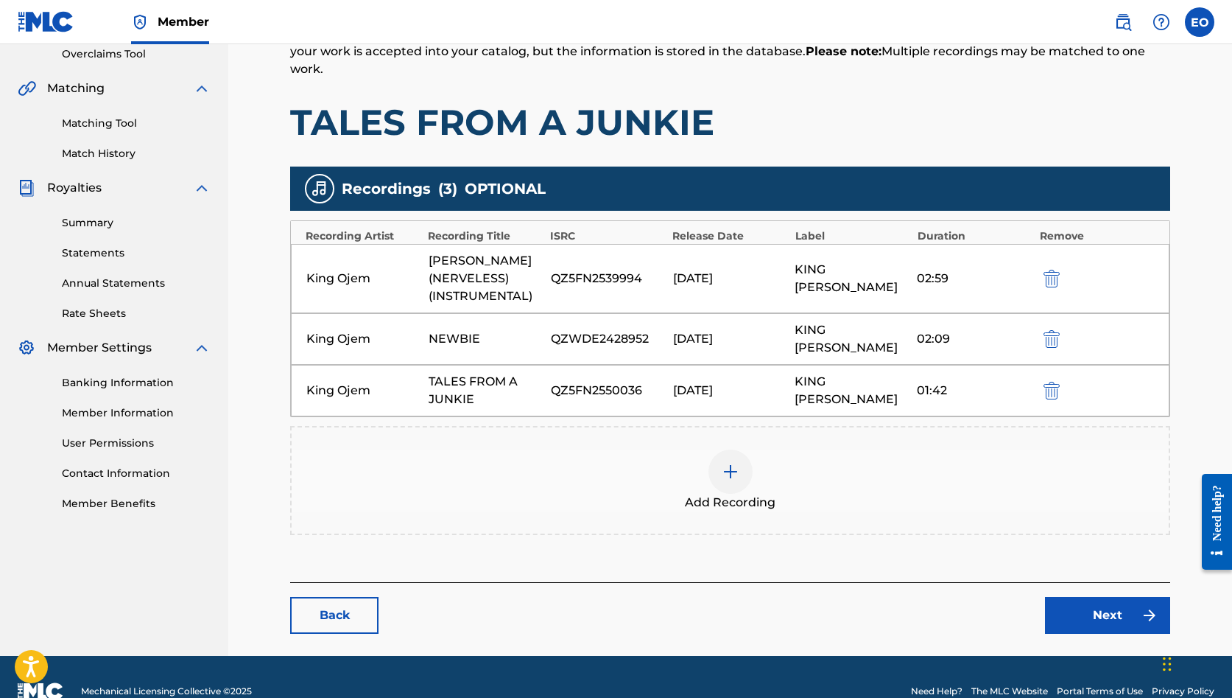
click at [1053, 332] on img "submit" at bounding box center [1052, 339] width 16 height 18
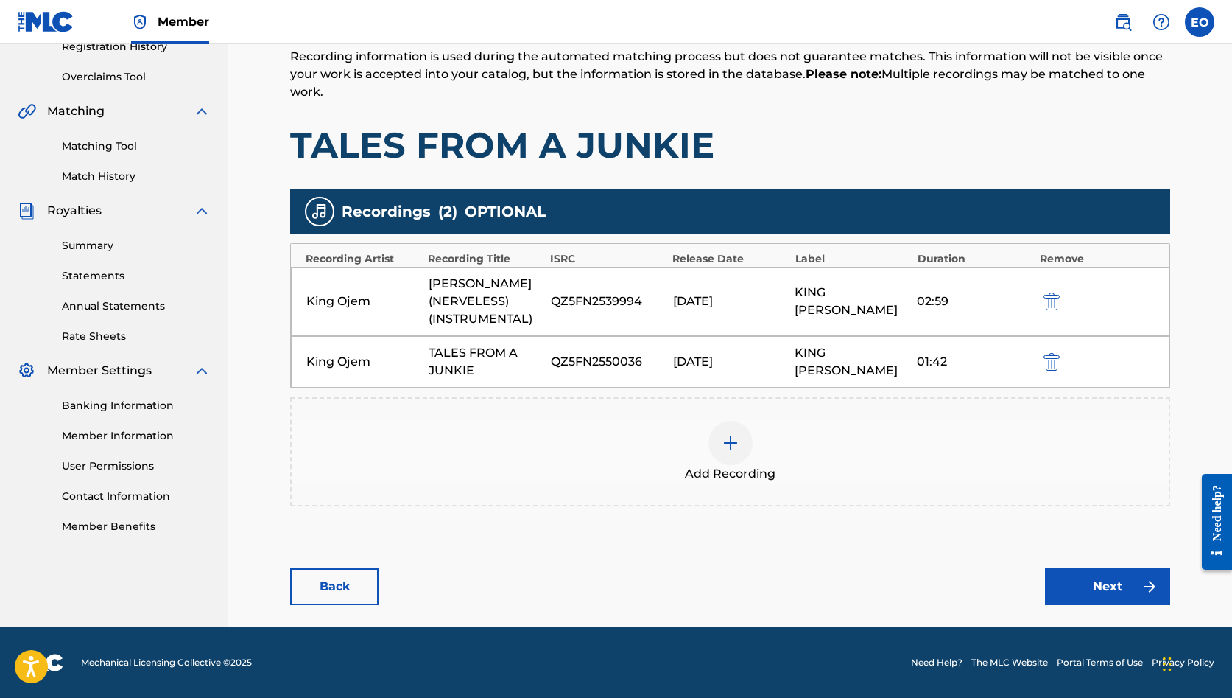
click at [1053, 304] on img "submit" at bounding box center [1052, 301] width 16 height 18
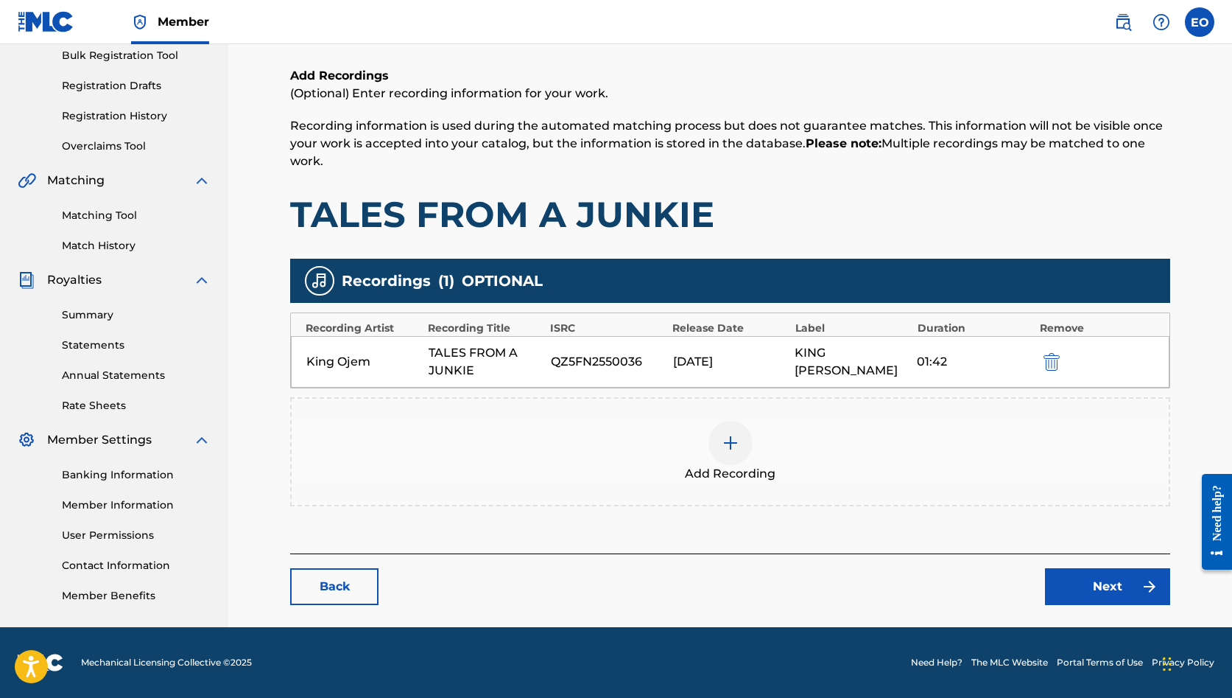
scroll to position [222, 0]
click at [1146, 588] on img at bounding box center [1150, 586] width 18 height 18
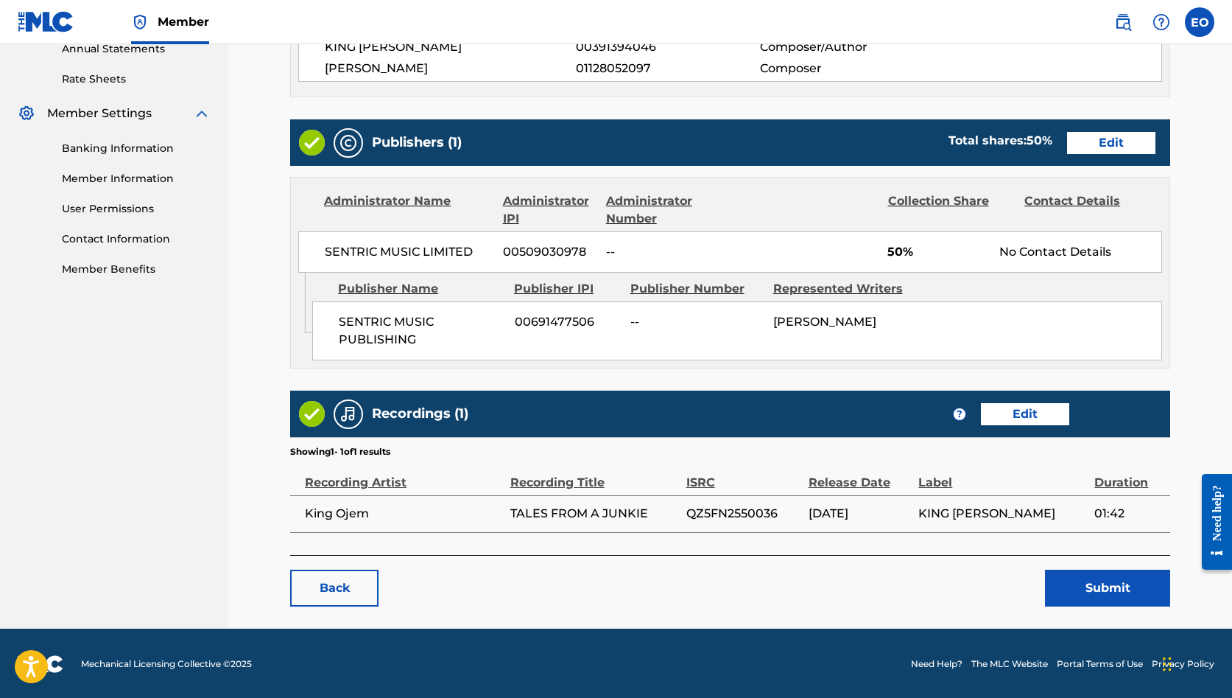
scroll to position [547, 0]
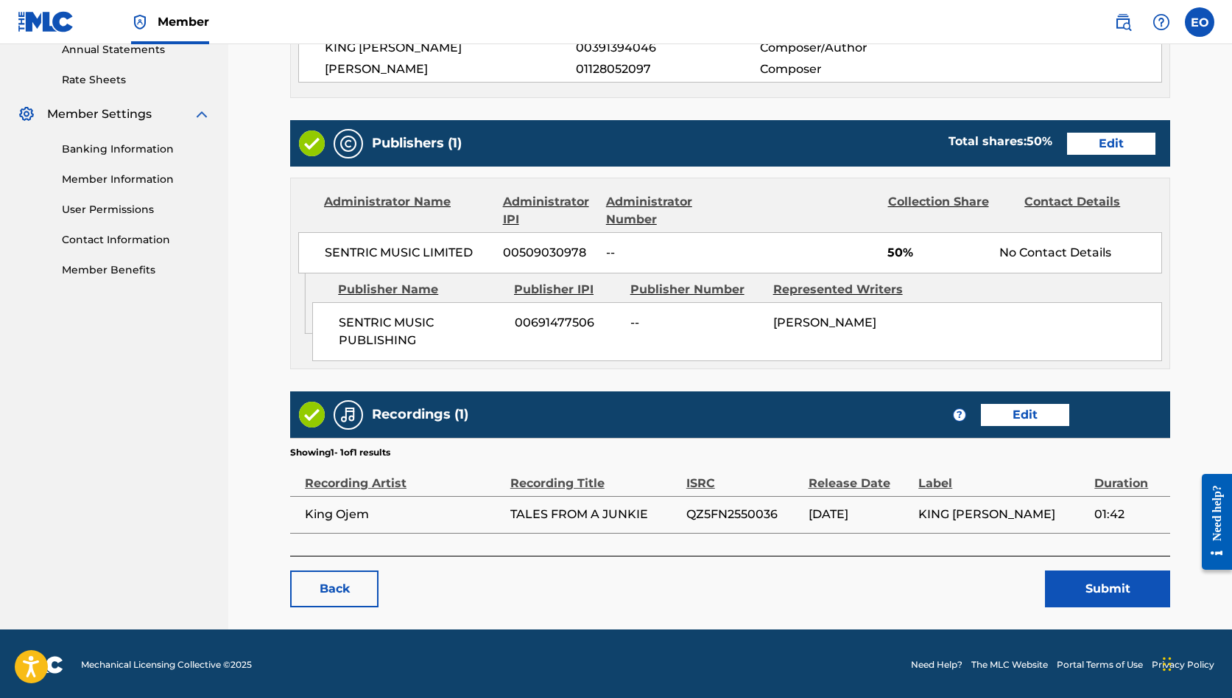
click at [1067, 588] on button "Submit" at bounding box center [1107, 588] width 125 height 37
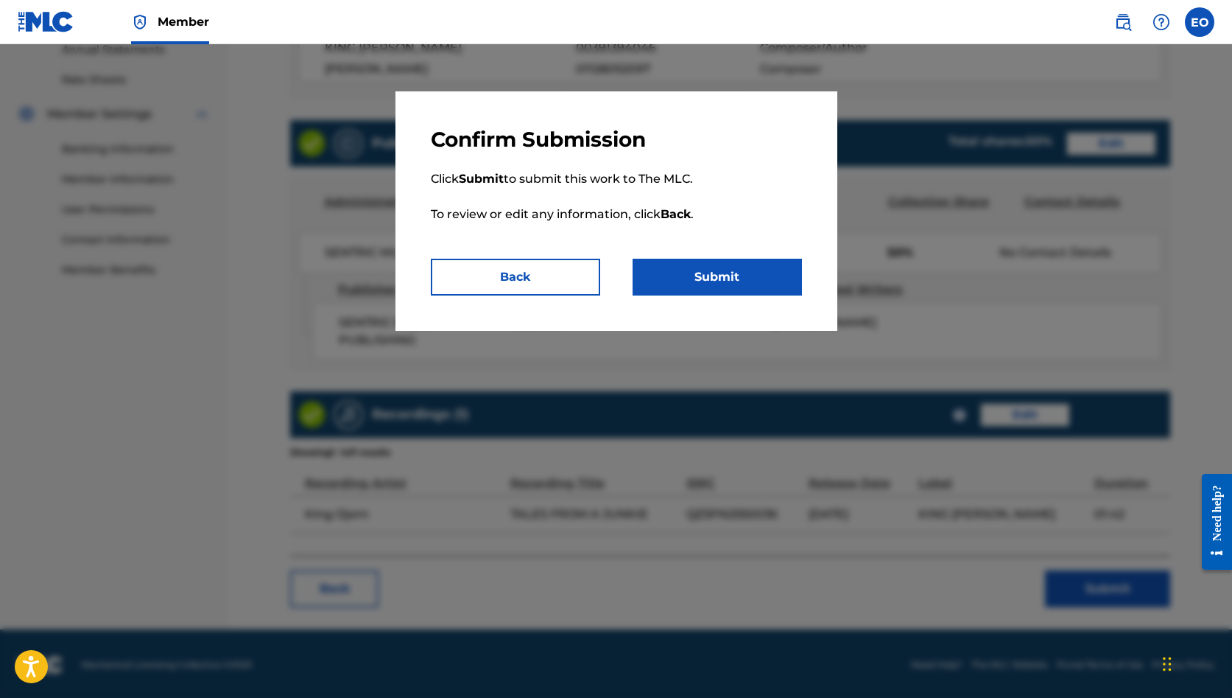
click at [741, 281] on button "Submit" at bounding box center [717, 277] width 169 height 37
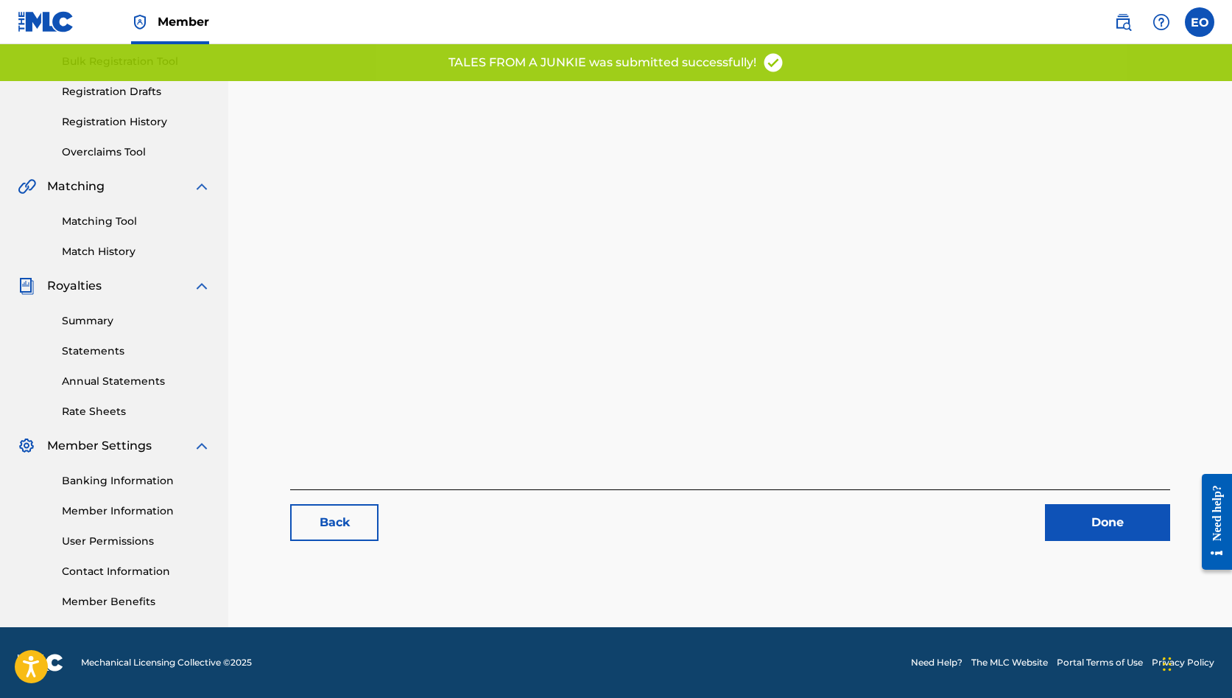
scroll to position [216, 0]
click at [1075, 535] on link "Done" at bounding box center [1107, 522] width 125 height 37
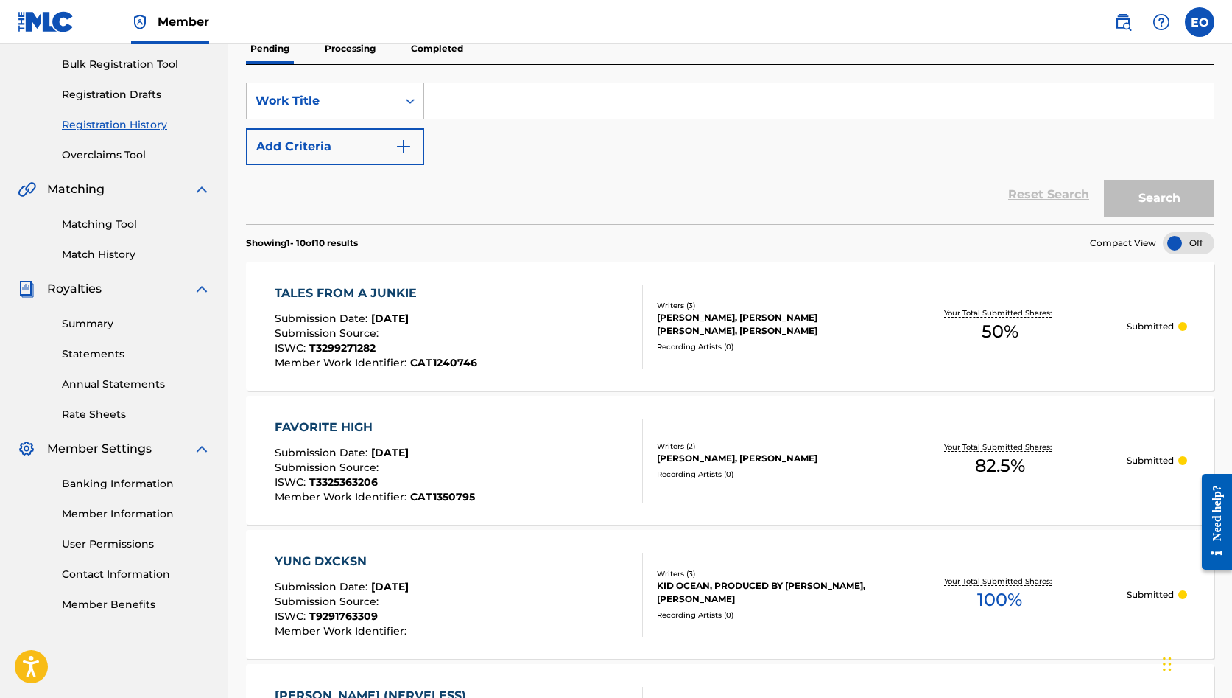
scroll to position [219, 0]
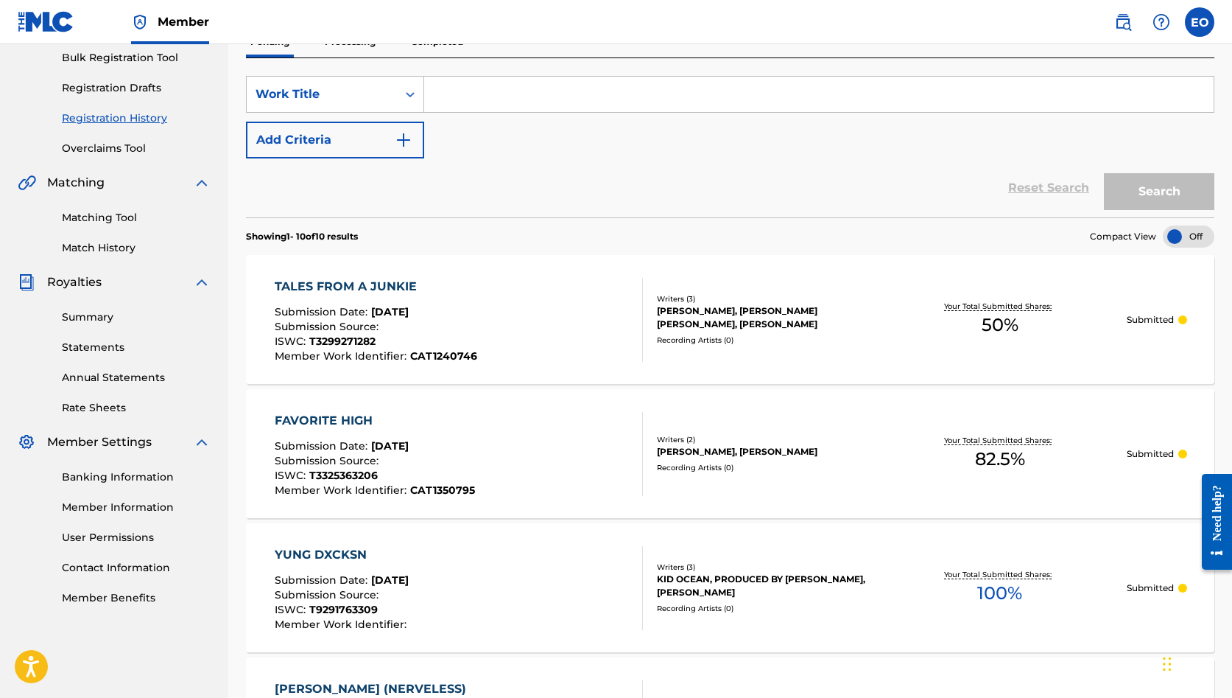
click at [309, 419] on div "FAVORITE HIGH" at bounding box center [375, 421] width 200 height 18
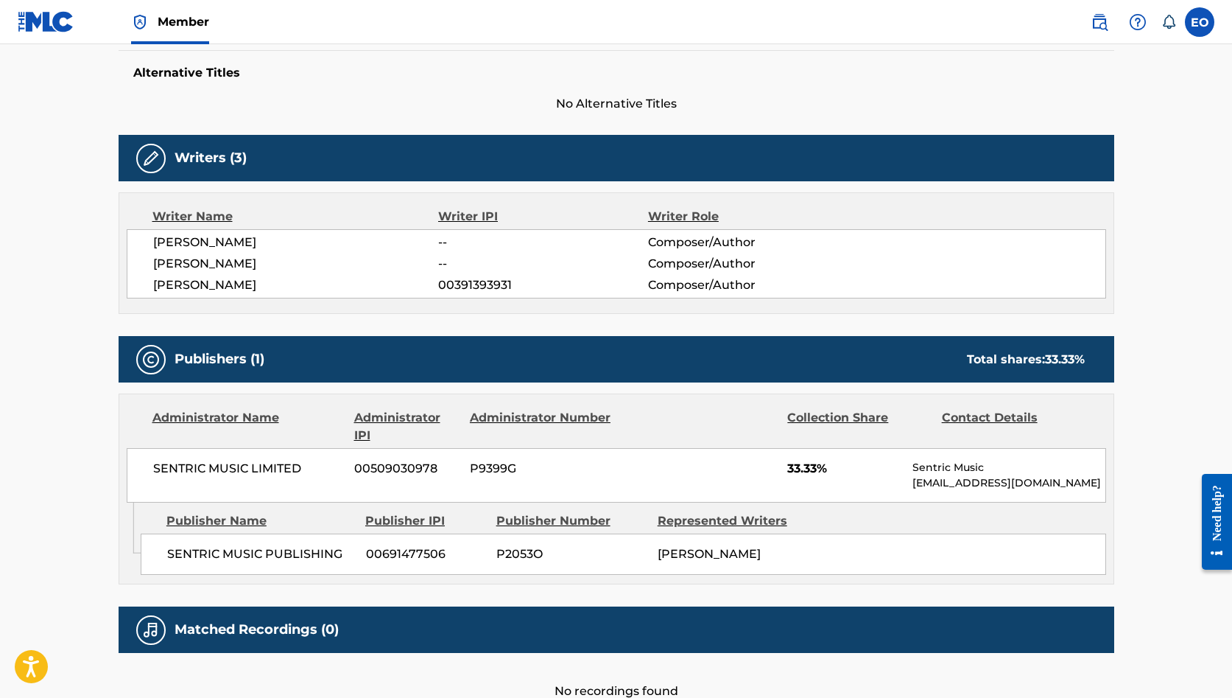
scroll to position [384, 0]
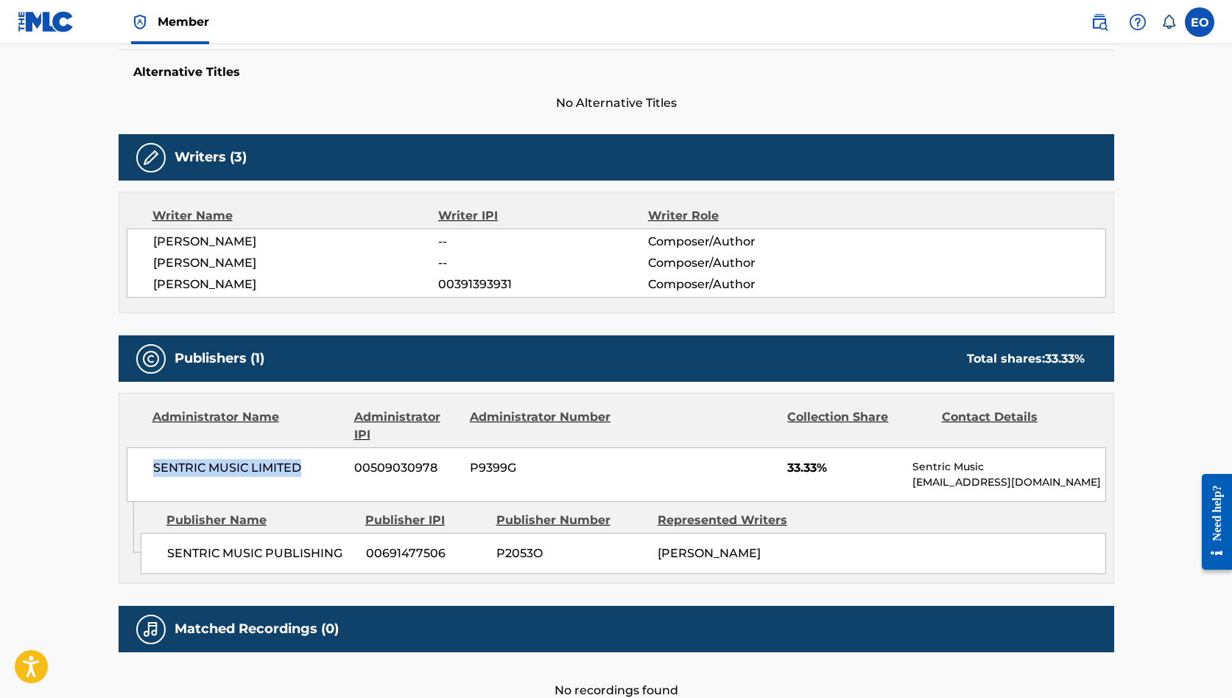
drag, startPoint x: 154, startPoint y: 465, endPoint x: 299, endPoint y: 467, distance: 145.1
click at [299, 467] on span "SENTRIC MUSIC LIMITED" at bounding box center [248, 468] width 191 height 18
copy span "SENTRIC MUSIC LIMITED"
drag, startPoint x: 356, startPoint y: 465, endPoint x: 433, endPoint y: 471, distance: 77.6
click at [433, 471] on span "00509030978" at bounding box center [406, 468] width 105 height 18
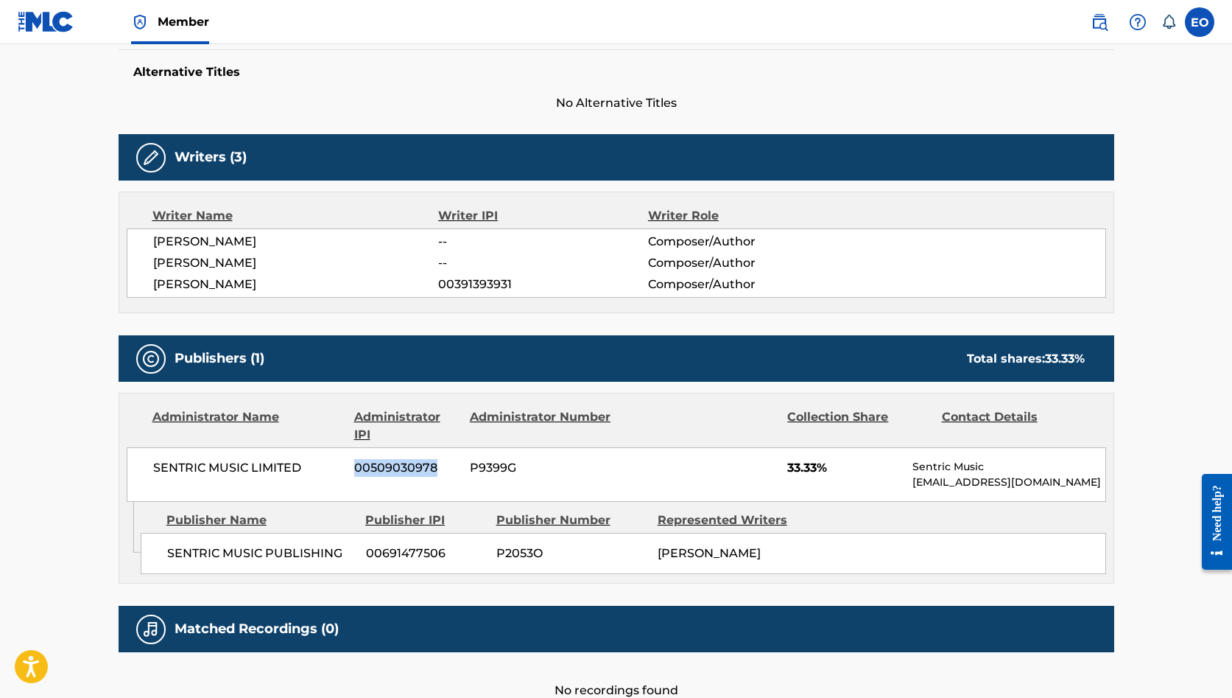
copy span "00509030978"
drag, startPoint x: 155, startPoint y: 468, endPoint x: 311, endPoint y: 466, distance: 156.2
click at [311, 466] on span "SENTRIC MUSIC LIMITED" at bounding box center [248, 468] width 191 height 18
copy span "SENTRIC MUSIC LIMITED"
click at [390, 463] on span "00509030978" at bounding box center [406, 468] width 105 height 18
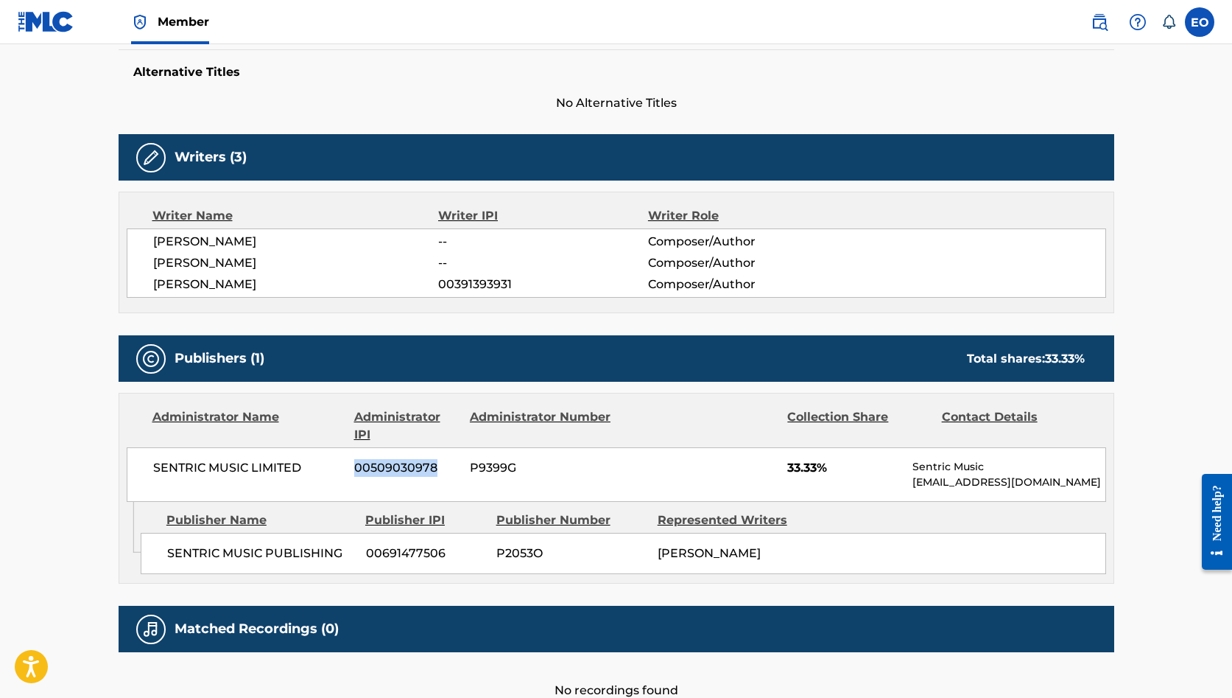
click at [390, 463] on span "00509030978" at bounding box center [406, 468] width 105 height 18
copy span "00509030978"
drag, startPoint x: 154, startPoint y: 468, endPoint x: 301, endPoint y: 472, distance: 147.4
click at [301, 472] on span "SENTRIC MUSIC LIMITED" at bounding box center [248, 468] width 191 height 18
copy span "SENTRIC MUSIC LIMITED"
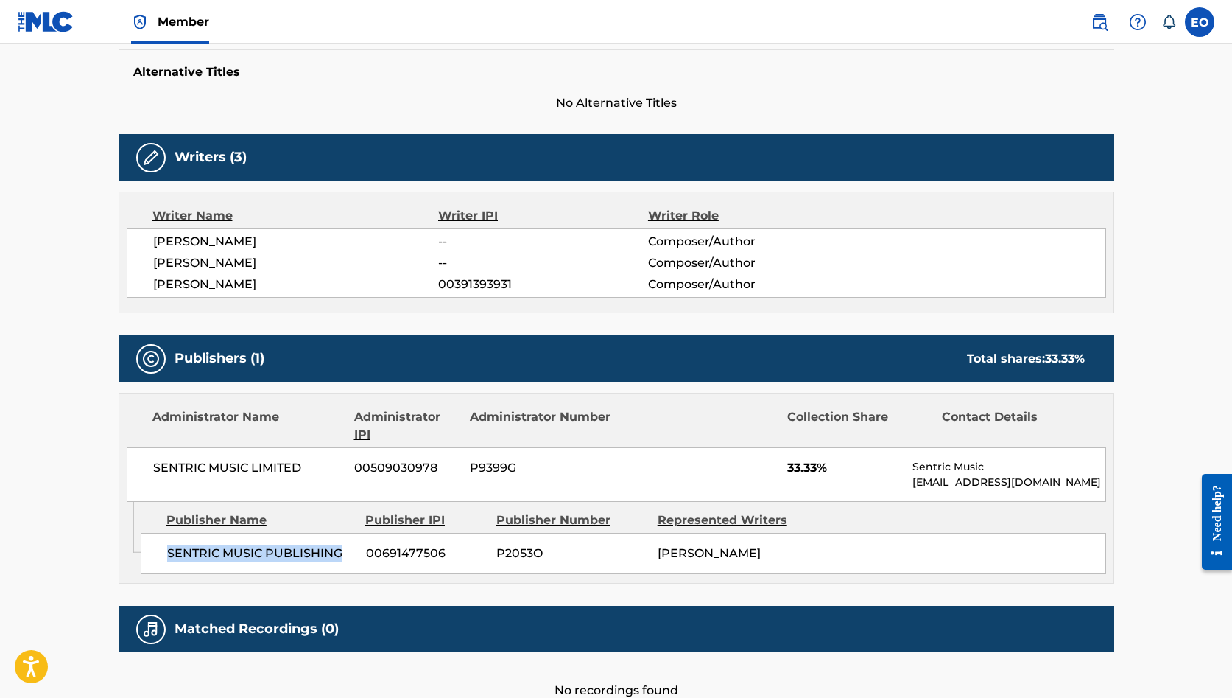
drag, startPoint x: 167, startPoint y: 552, endPoint x: 350, endPoint y: 552, distance: 182.7
click at [350, 552] on span "SENTRIC MUSIC PUBLISHING" at bounding box center [261, 553] width 188 height 18
copy span "SENTRIC MUSIC PUBLISHING"
click at [423, 549] on span "00691477506" at bounding box center [425, 553] width 119 height 18
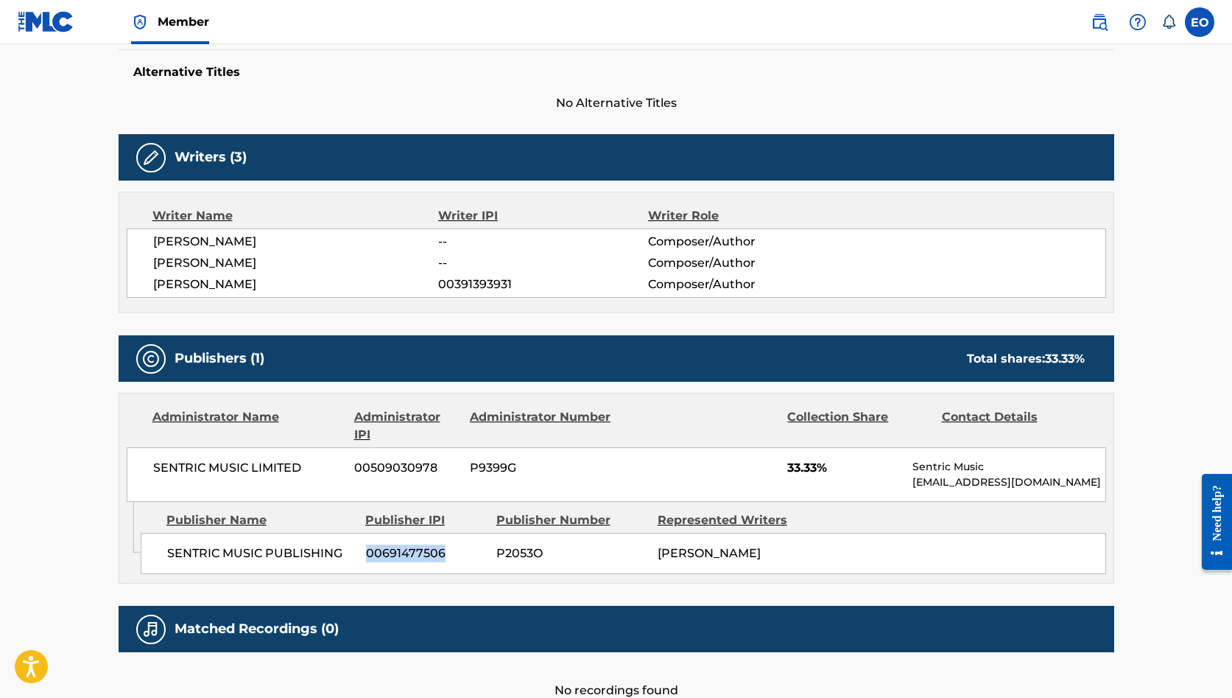
copy span "00691477506"
drag, startPoint x: 168, startPoint y: 552, endPoint x: 347, endPoint y: 558, distance: 179.1
click at [347, 558] on span "SENTRIC MUSIC PUBLISHING" at bounding box center [261, 553] width 188 height 18
copy span "SENTRIC MUSIC PUBLISHING"
click at [401, 549] on span "00691477506" at bounding box center [425, 553] width 119 height 18
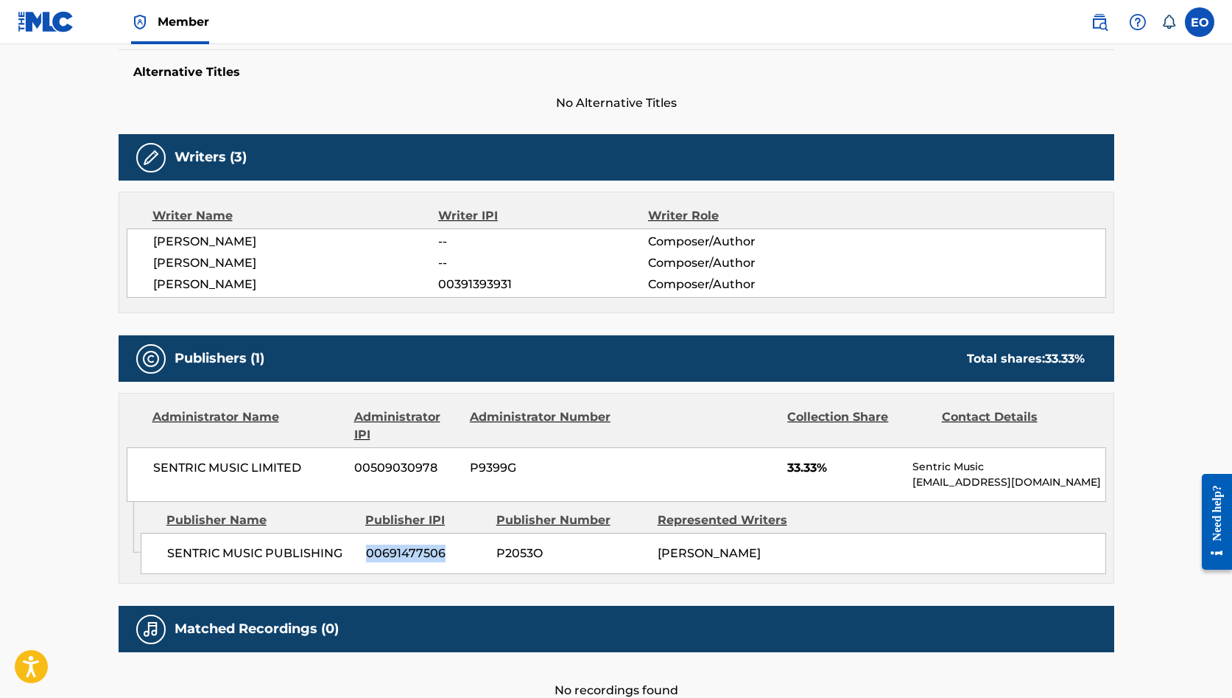
click at [401, 549] on span "00691477506" at bounding box center [425, 553] width 119 height 18
copy span "00691477506"
drag, startPoint x: 152, startPoint y: 465, endPoint x: 319, endPoint y: 466, distance: 166.5
click at [319, 466] on span "SENTRIC MUSIC LIMITED" at bounding box center [248, 468] width 191 height 18
copy span "SENTRIC MUSIC LIMITED"
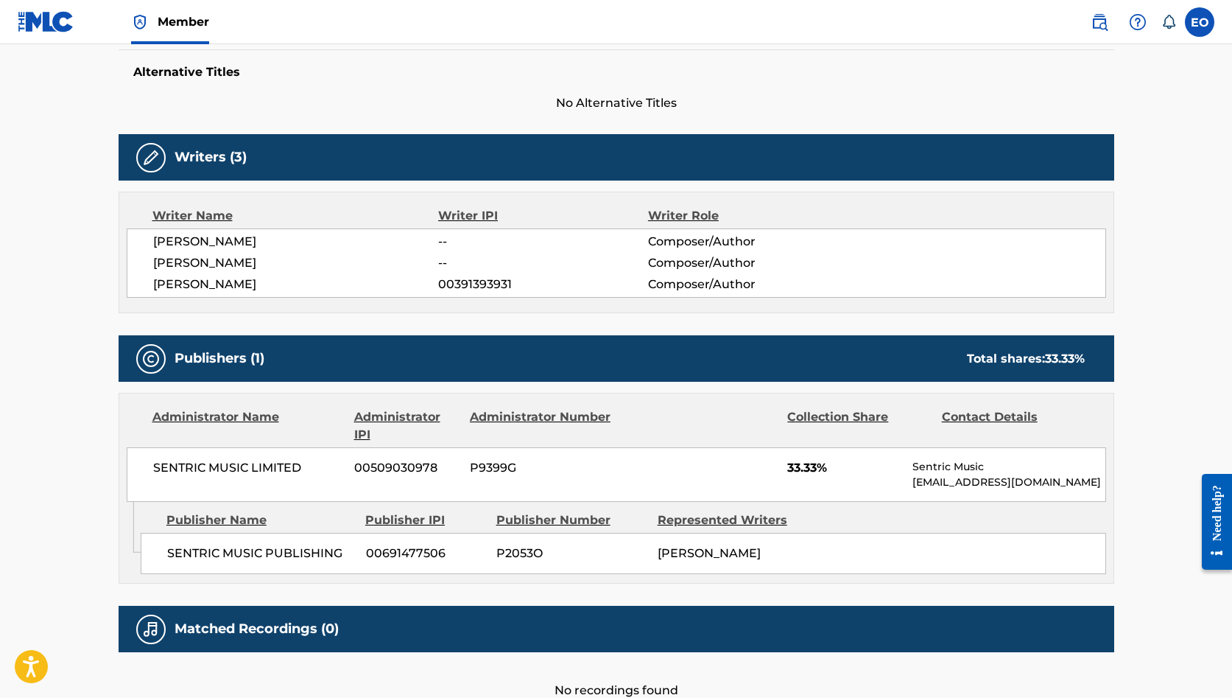
click at [384, 463] on span "00509030978" at bounding box center [406, 468] width 105 height 18
drag, startPoint x: 169, startPoint y: 553, endPoint x: 350, endPoint y: 553, distance: 181.2
click at [350, 553] on span "SENTRIC MUSIC PUBLISHING" at bounding box center [261, 553] width 188 height 18
click at [391, 547] on span "00691477506" at bounding box center [425, 553] width 119 height 18
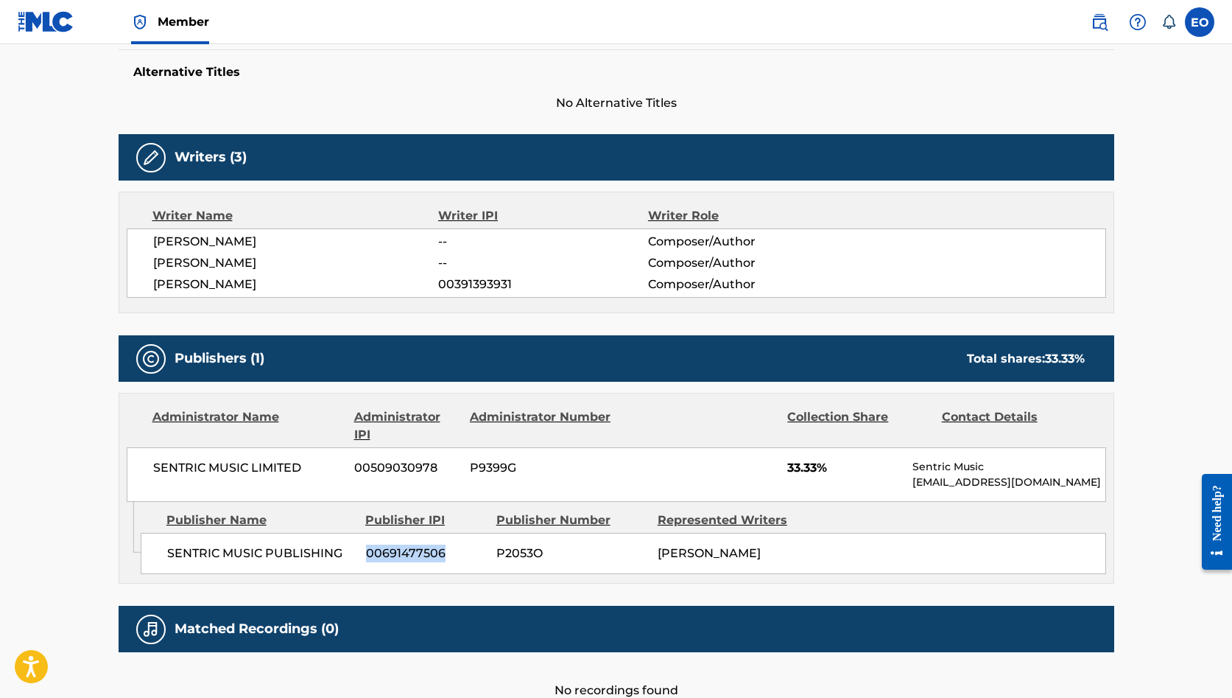
click at [391, 547] on span "00691477506" at bounding box center [425, 553] width 119 height 18
drag, startPoint x: 154, startPoint y: 465, endPoint x: 299, endPoint y: 463, distance: 145.1
click at [299, 463] on span "SENTRIC MUSIC LIMITED" at bounding box center [248, 468] width 191 height 18
click at [405, 463] on span "00509030978" at bounding box center [406, 468] width 105 height 18
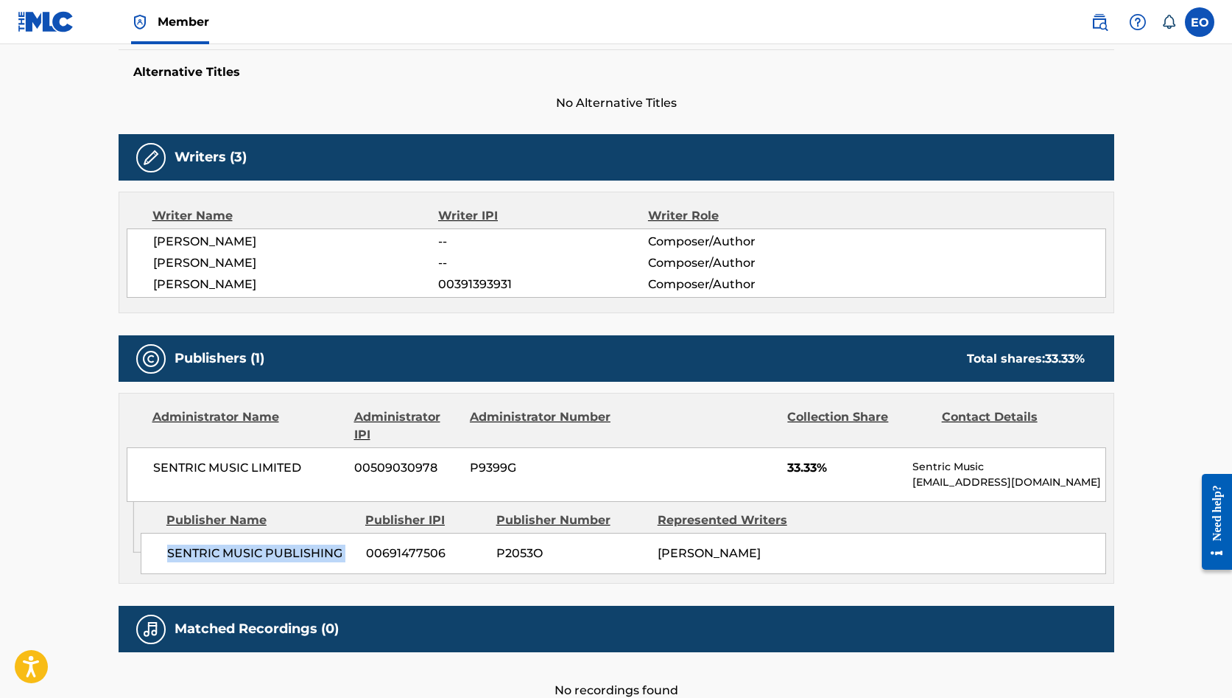
drag, startPoint x: 168, startPoint y: 549, endPoint x: 362, endPoint y: 552, distance: 193.7
click at [362, 552] on div "SENTRIC MUSIC PUBLISHING 00691477506 P2053O EMMANUEL OJO" at bounding box center [624, 553] width 966 height 41
click at [342, 549] on span "SENTRIC MUSIC PUBLISHING" at bounding box center [261, 553] width 188 height 18
drag, startPoint x: 340, startPoint y: 549, endPoint x: 166, endPoint y: 549, distance: 174.6
click at [166, 549] on div "SENTRIC MUSIC PUBLISHING 00691477506 P2053O EMMANUEL OJO" at bounding box center [624, 553] width 966 height 41
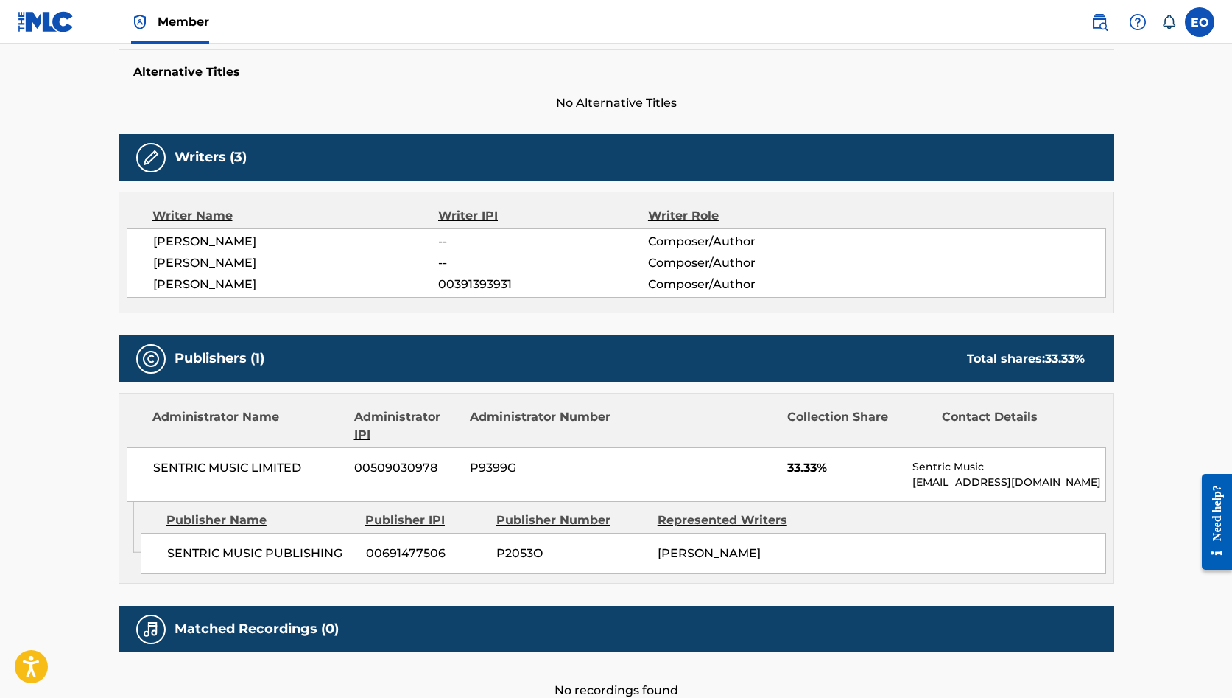
click at [413, 551] on span "00691477506" at bounding box center [425, 553] width 119 height 18
click at [390, 463] on span "00509030978" at bounding box center [406, 468] width 105 height 18
drag, startPoint x: 154, startPoint y: 462, endPoint x: 310, endPoint y: 463, distance: 156.1
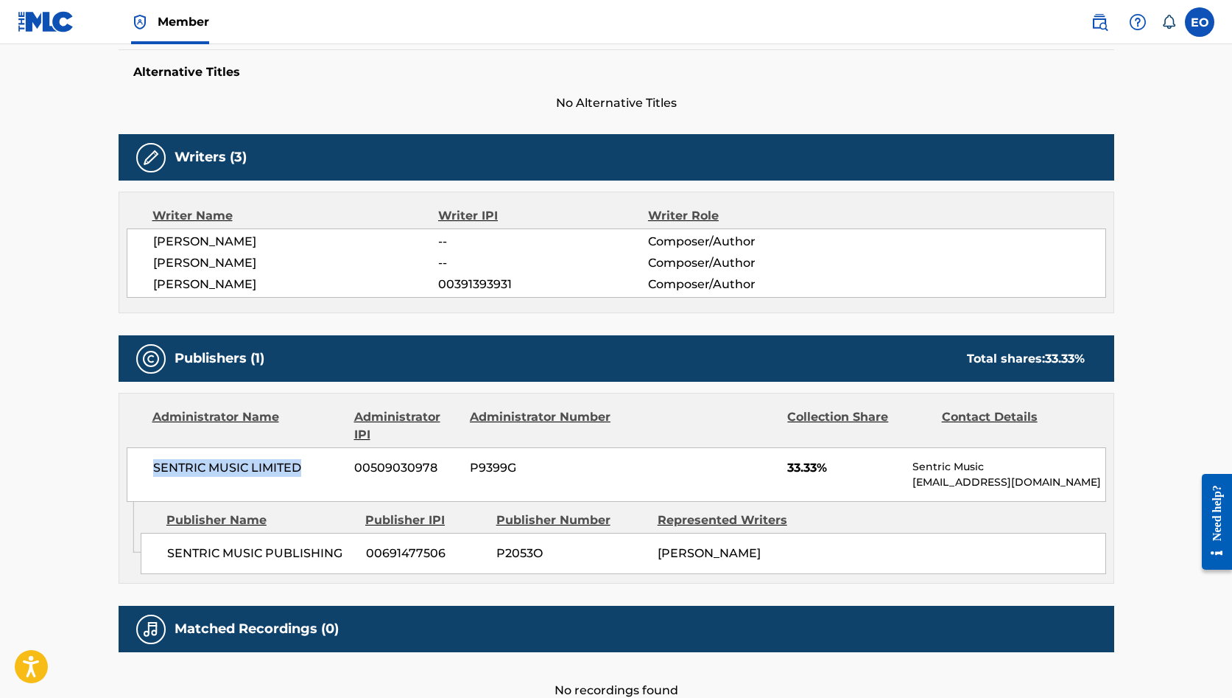
click at [310, 463] on span "SENTRIC MUSIC LIMITED" at bounding box center [248, 468] width 191 height 18
click at [402, 462] on span "00509030978" at bounding box center [406, 468] width 105 height 18
drag, startPoint x: 1052, startPoint y: 479, endPoint x: 916, endPoint y: 477, distance: 136.3
click at [916, 477] on p "[EMAIL_ADDRESS][DOMAIN_NAME]" at bounding box center [1009, 481] width 192 height 15
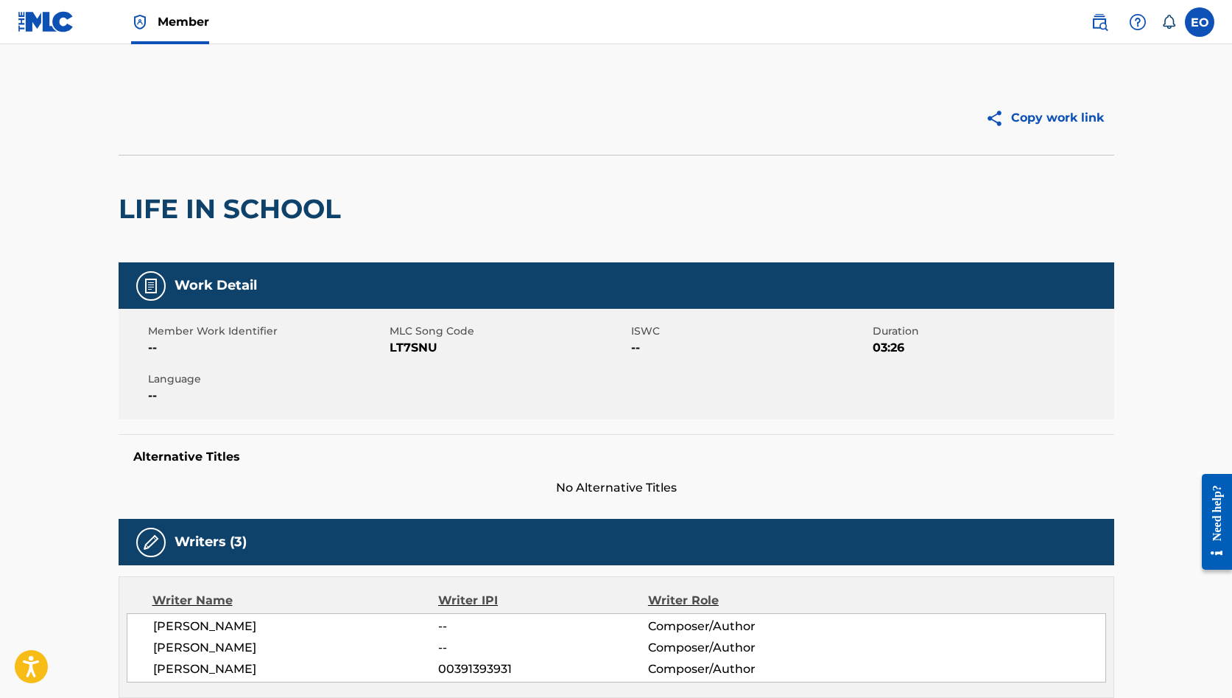
scroll to position [0, 0]
click at [1097, 21] on img at bounding box center [1100, 22] width 18 height 18
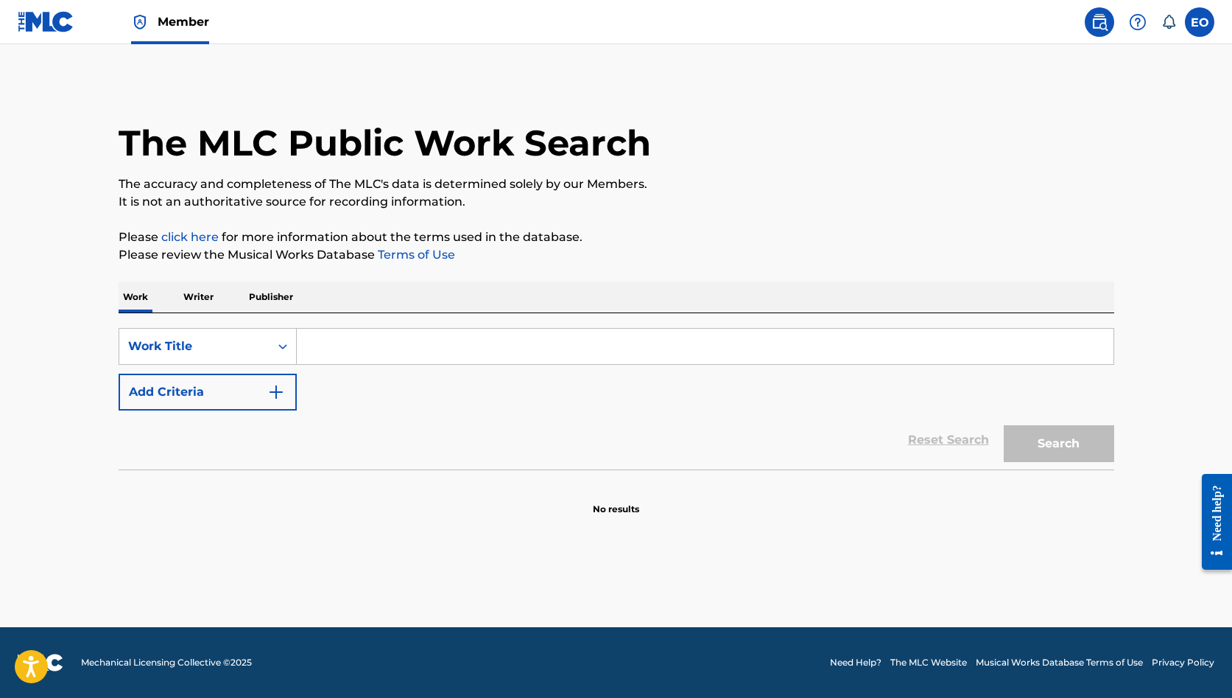
click at [495, 354] on input "Search Form" at bounding box center [705, 345] width 817 height 35
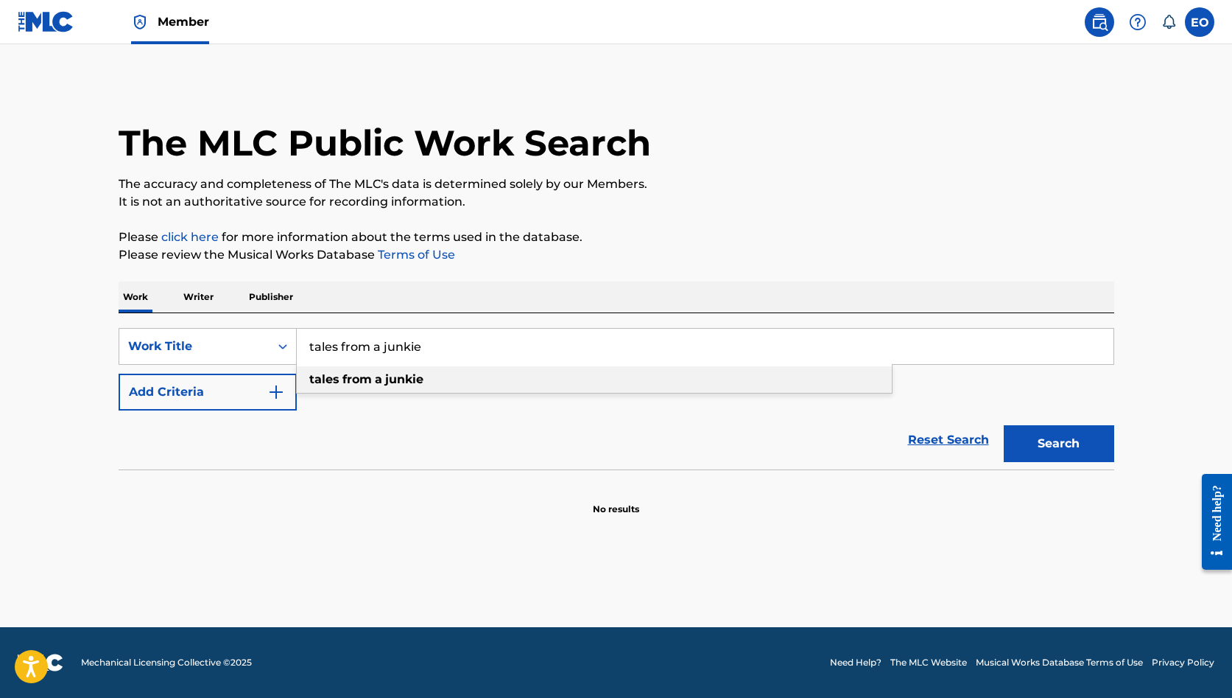
type input "tales from a junkie"
click at [354, 370] on div "tales from a junkie" at bounding box center [594, 379] width 595 height 27
click at [1031, 429] on button "Search" at bounding box center [1059, 443] width 110 height 37
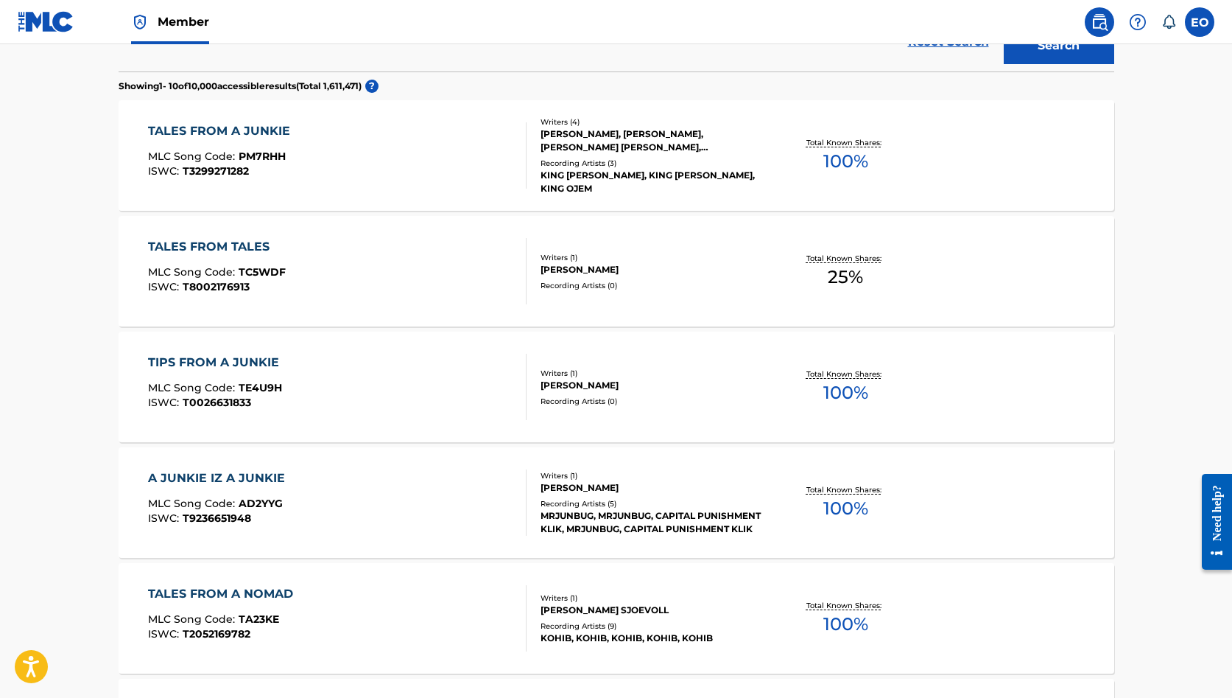
scroll to position [398, 0]
click at [243, 130] on div "TALES FROM A JUNKIE" at bounding box center [223, 131] width 150 height 18
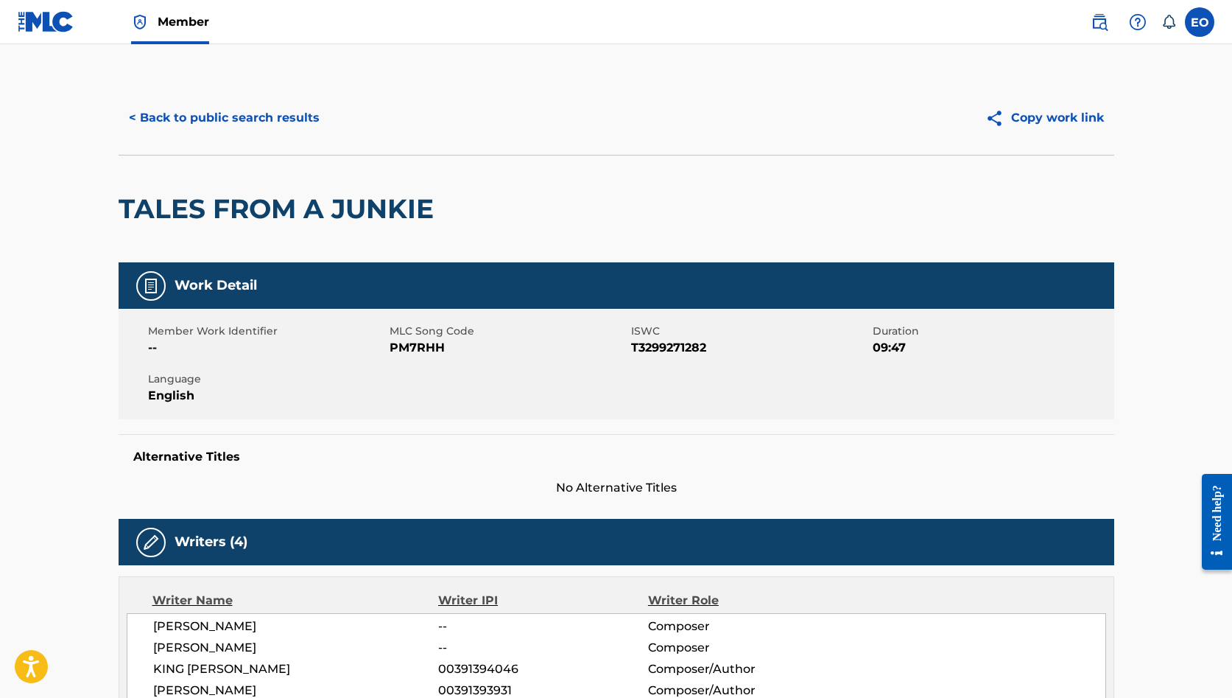
scroll to position [11, 0]
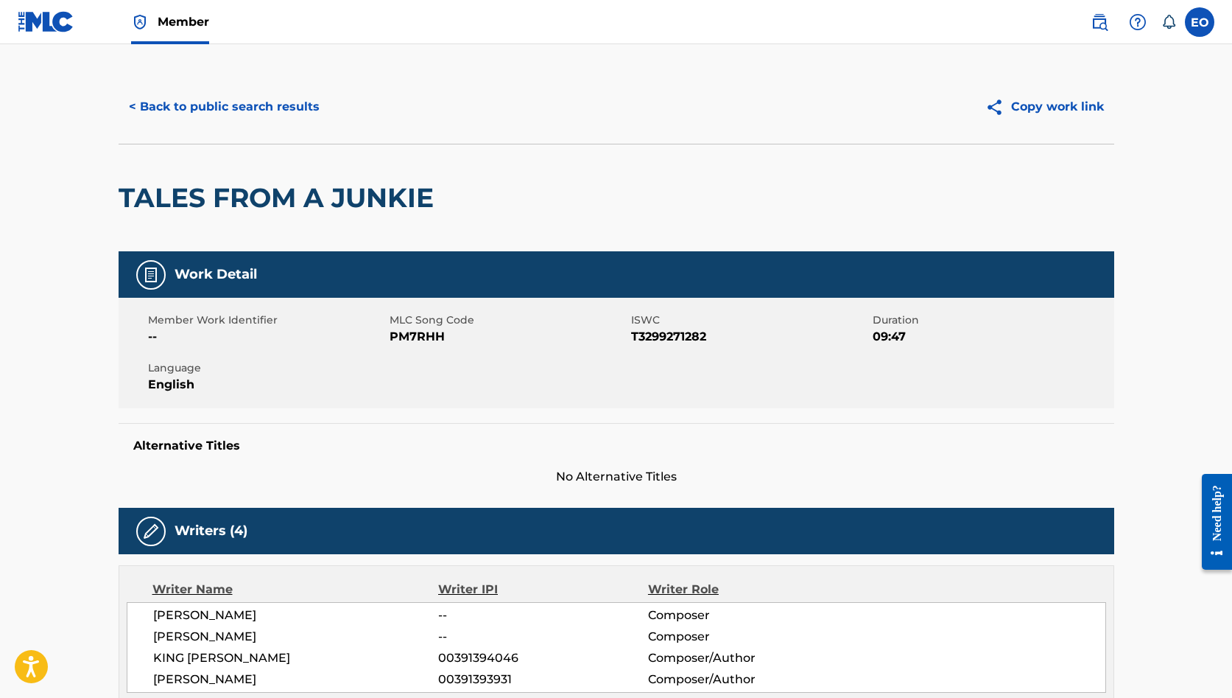
click at [189, 101] on button "< Back to public search results" at bounding box center [224, 106] width 211 height 37
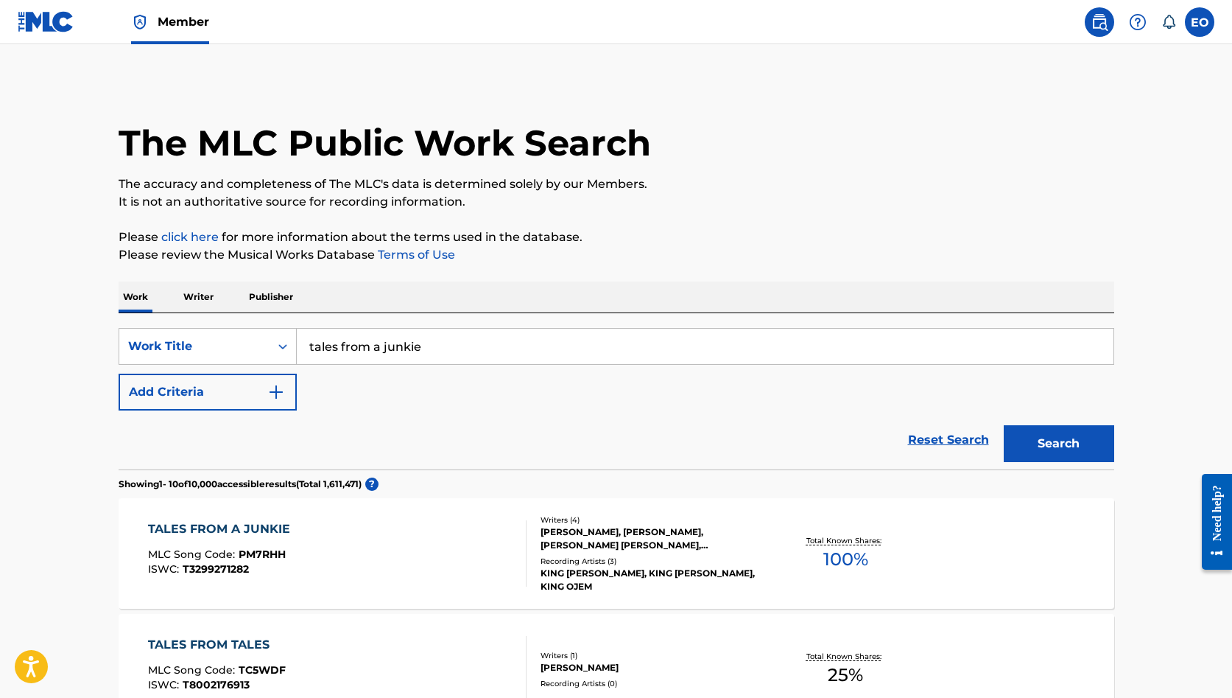
click at [192, 302] on p "Writer" at bounding box center [198, 296] width 39 height 31
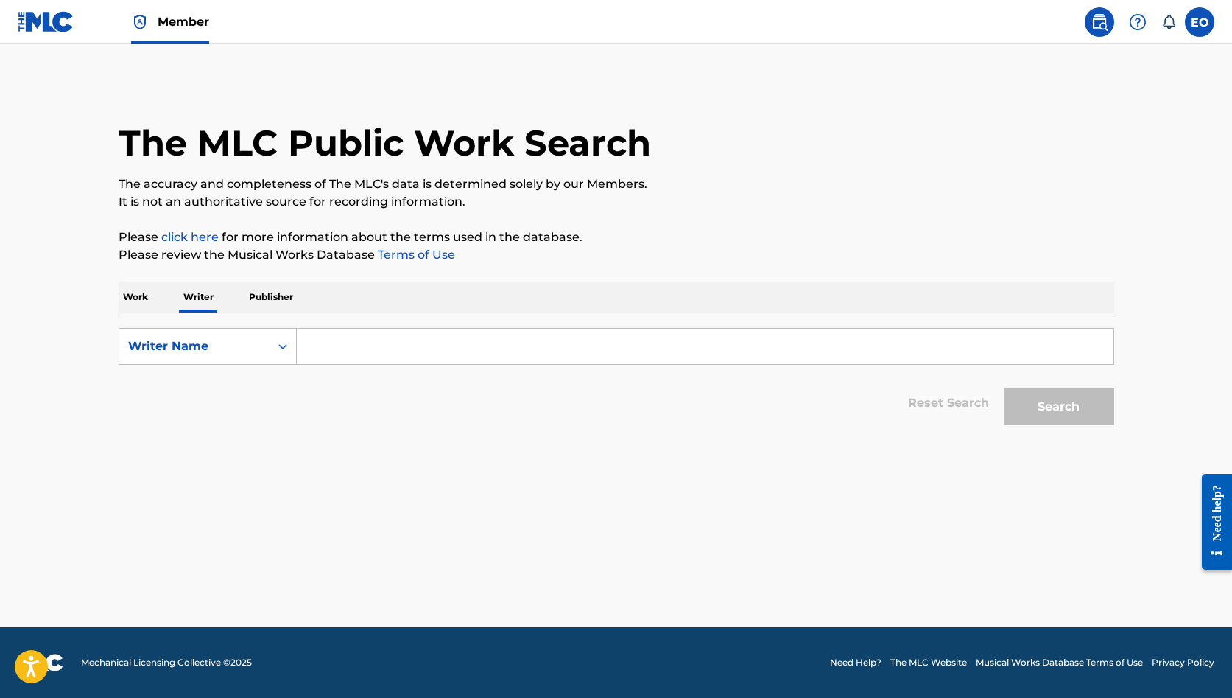
click at [322, 346] on input "Search Form" at bounding box center [705, 345] width 817 height 35
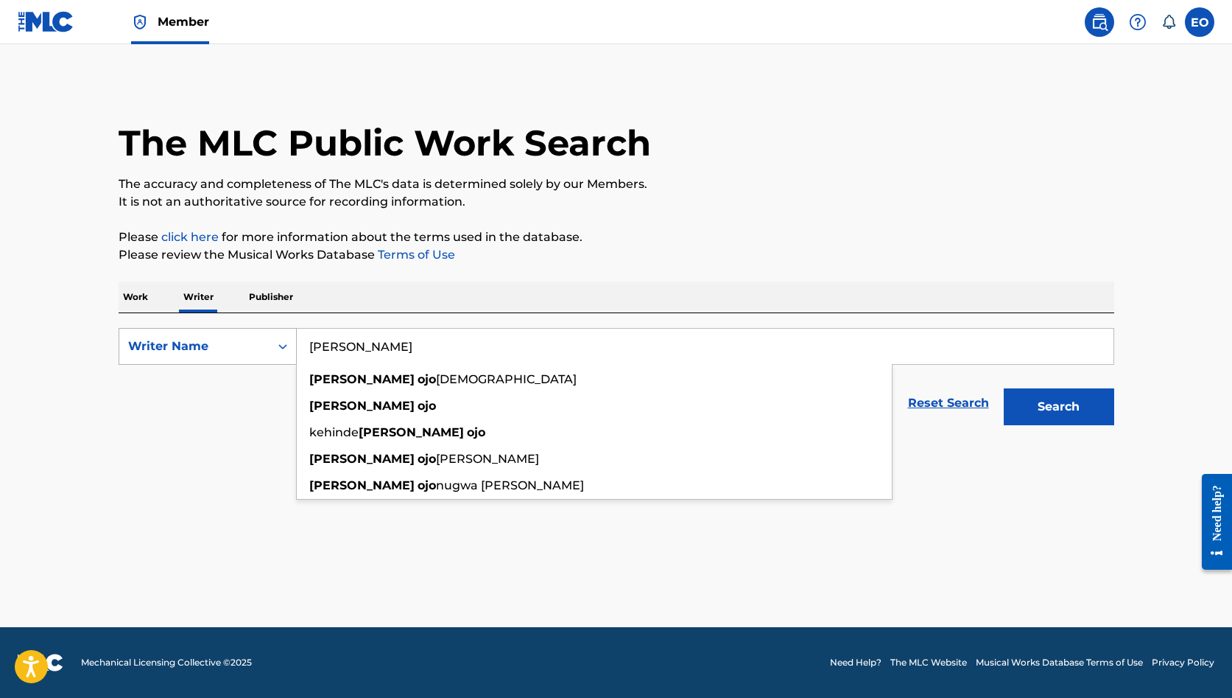
type input "emmanuel Ojo"
click at [175, 351] on div "Writer Name" at bounding box center [194, 346] width 133 height 18
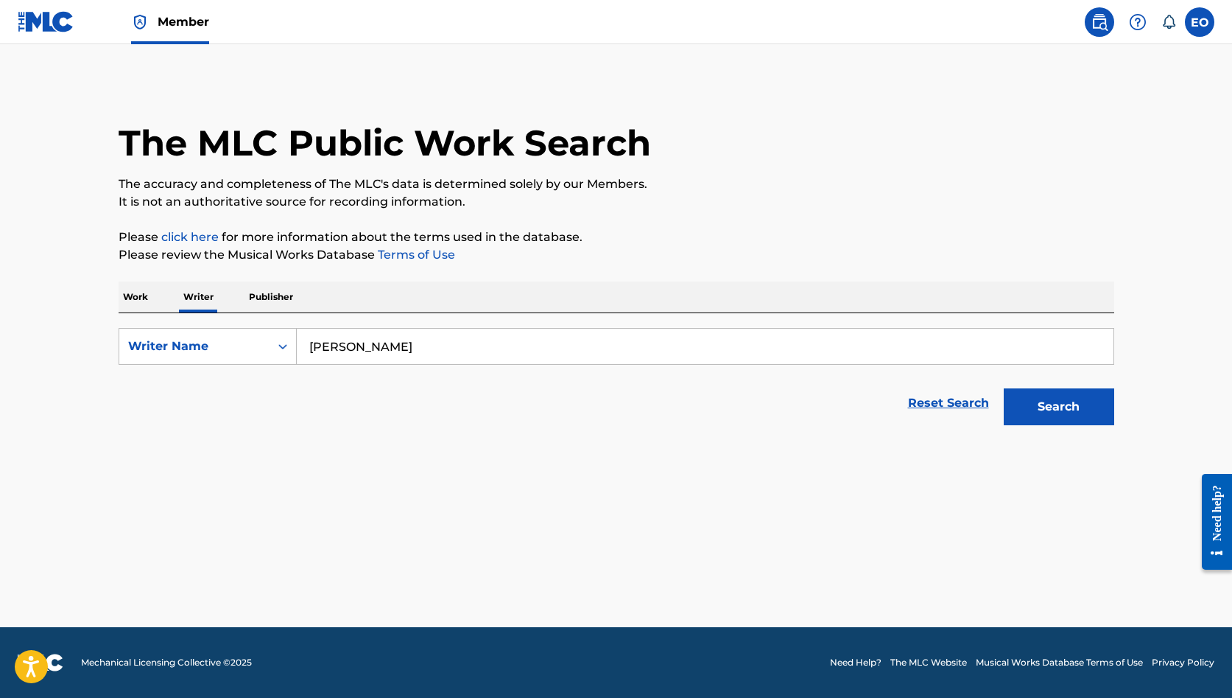
click at [447, 273] on div "The MLC Public Work Search The accuracy and completeness of The MLC's data is d…" at bounding box center [616, 256] width 1031 height 351
click at [1094, 400] on button "Search" at bounding box center [1059, 406] width 110 height 37
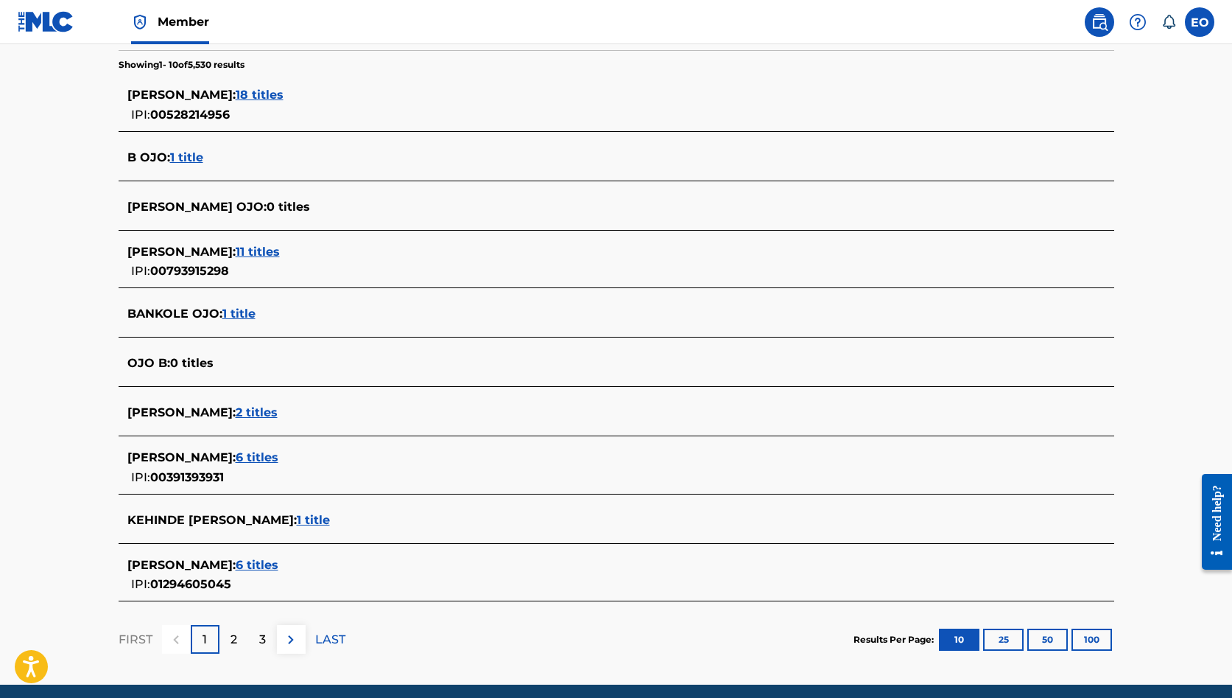
scroll to position [384, 0]
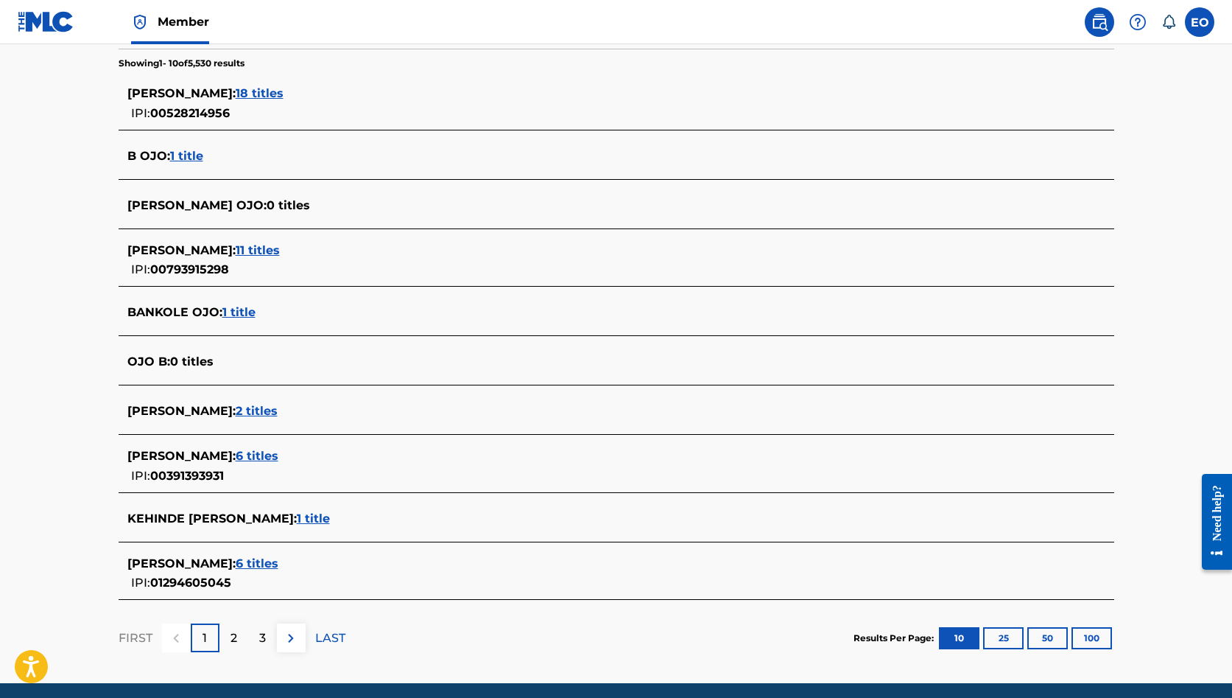
click at [256, 457] on span "6 titles" at bounding box center [257, 456] width 43 height 14
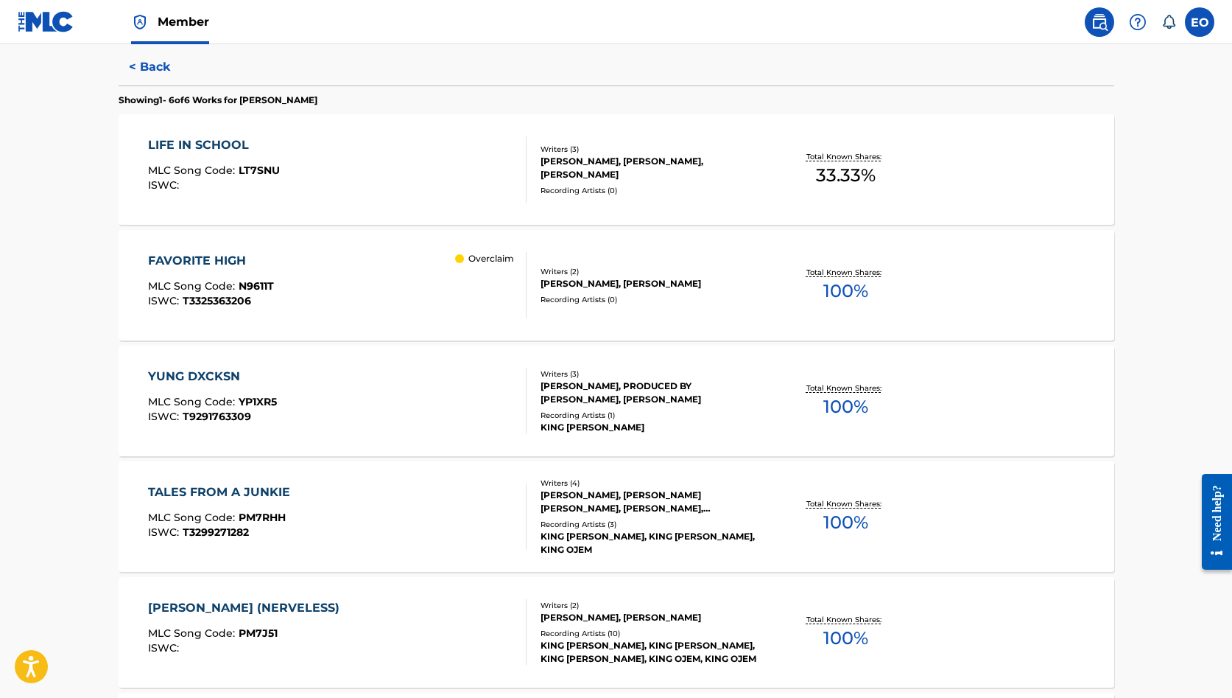
click at [195, 141] on div "LIFE IN SCHOOL" at bounding box center [214, 145] width 132 height 18
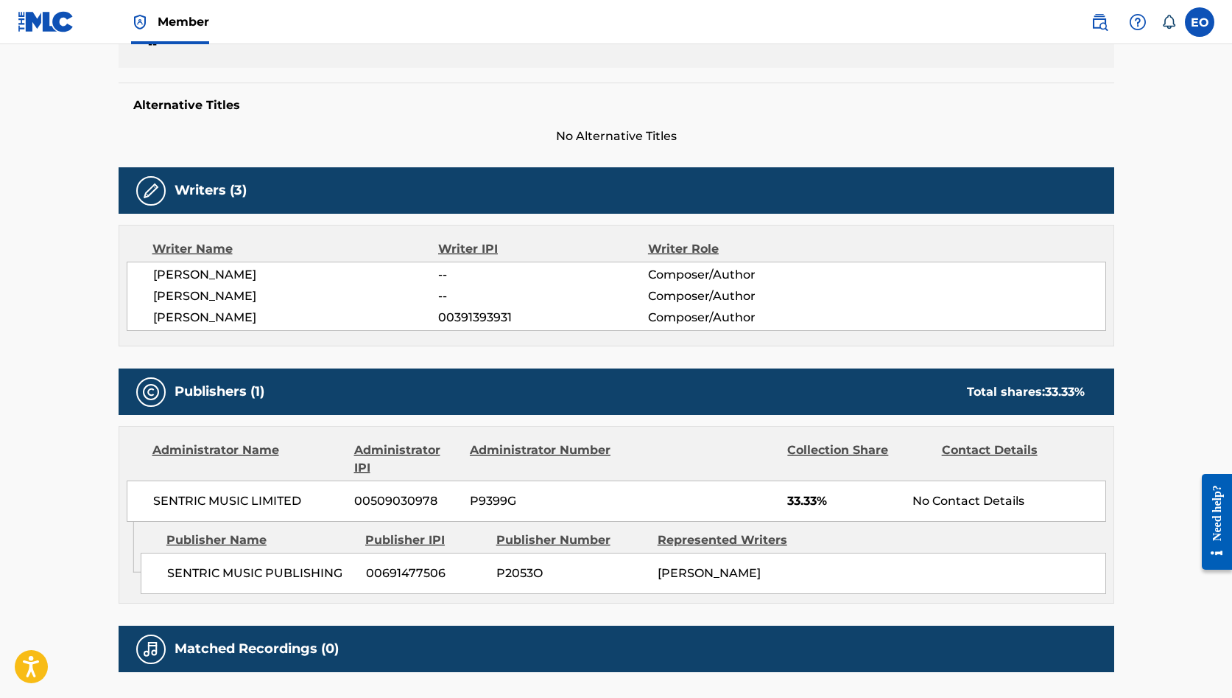
scroll to position [353, 0]
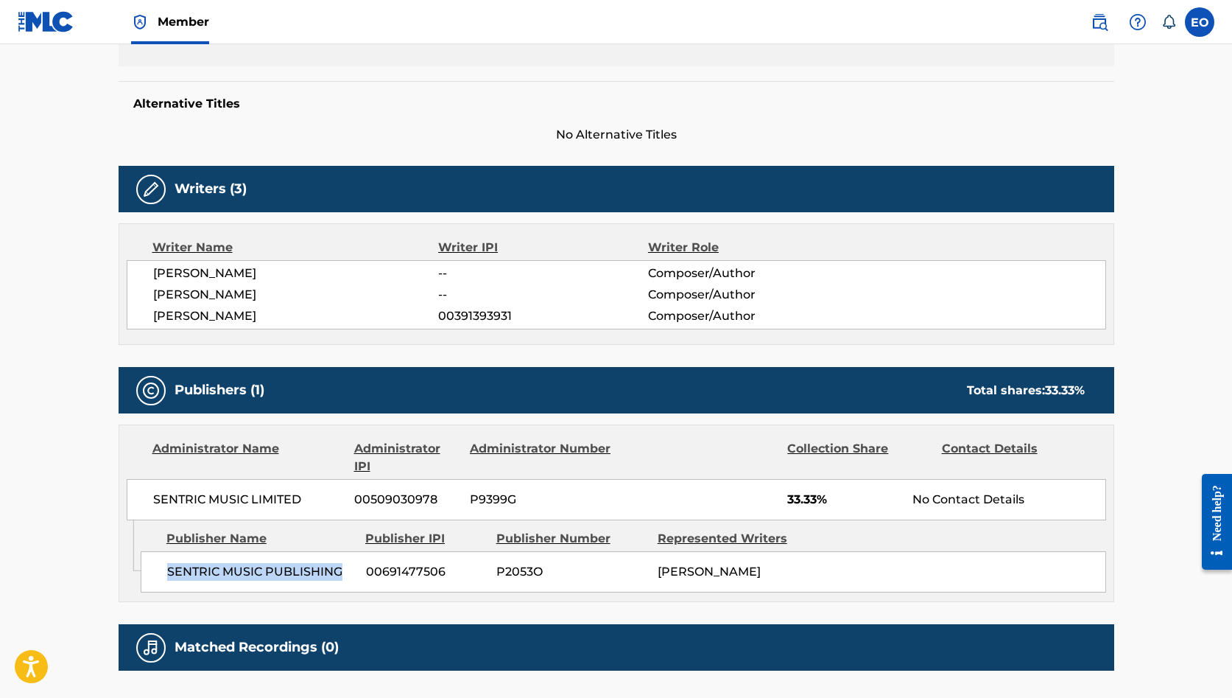
drag, startPoint x: 168, startPoint y: 572, endPoint x: 347, endPoint y: 572, distance: 179.0
click at [347, 572] on span "SENTRIC MUSIC PUBLISHING" at bounding box center [261, 572] width 188 height 18
click at [404, 567] on span "00691477506" at bounding box center [425, 572] width 119 height 18
drag, startPoint x: 153, startPoint y: 499, endPoint x: 311, endPoint y: 499, distance: 157.6
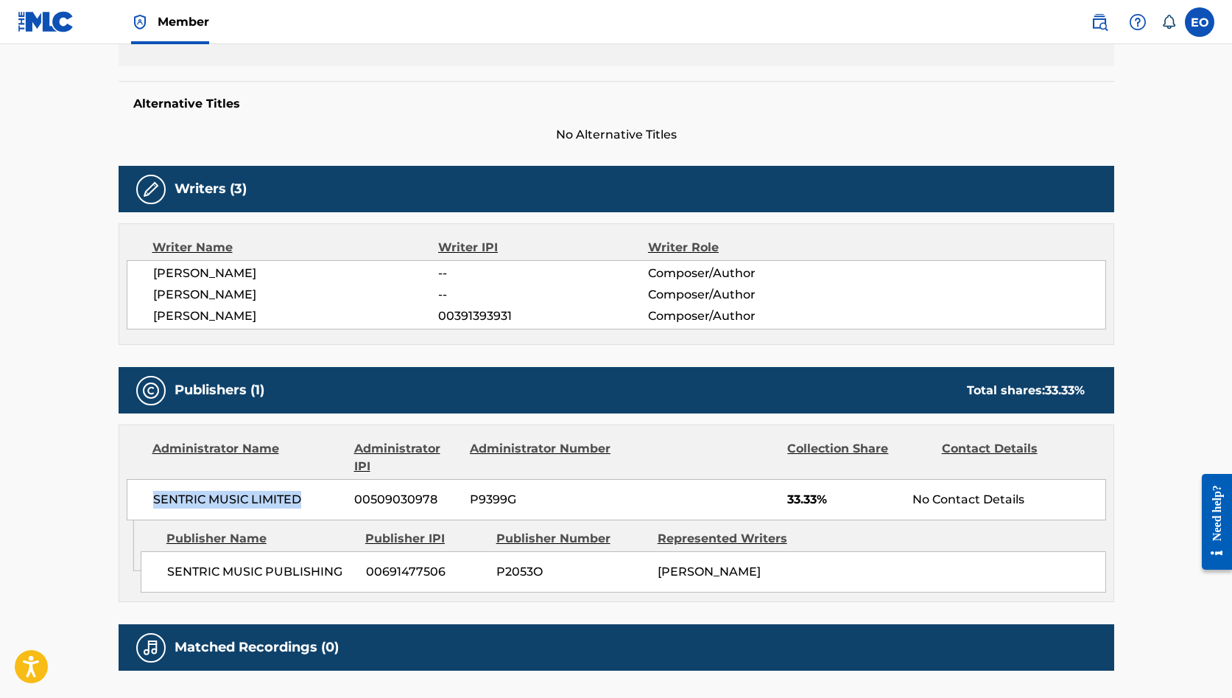
click at [311, 499] on span "SENTRIC MUSIC LIMITED" at bounding box center [248, 500] width 191 height 18
click at [384, 494] on span "00509030978" at bounding box center [406, 500] width 105 height 18
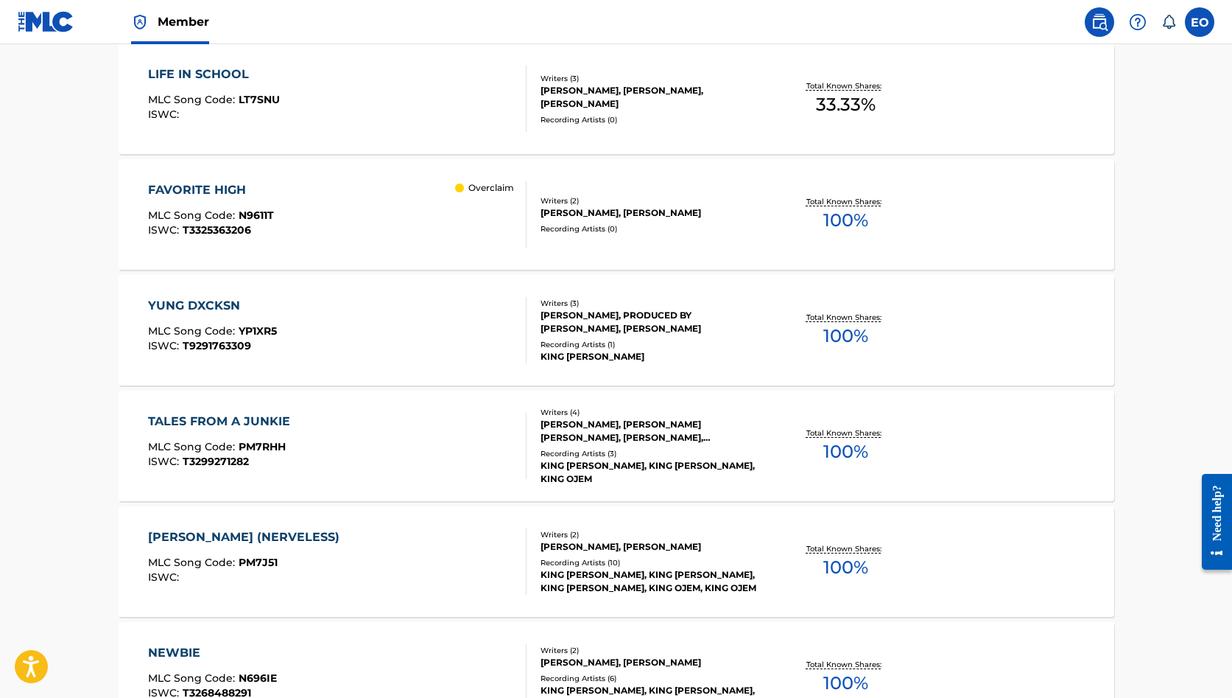
scroll to position [459, 0]
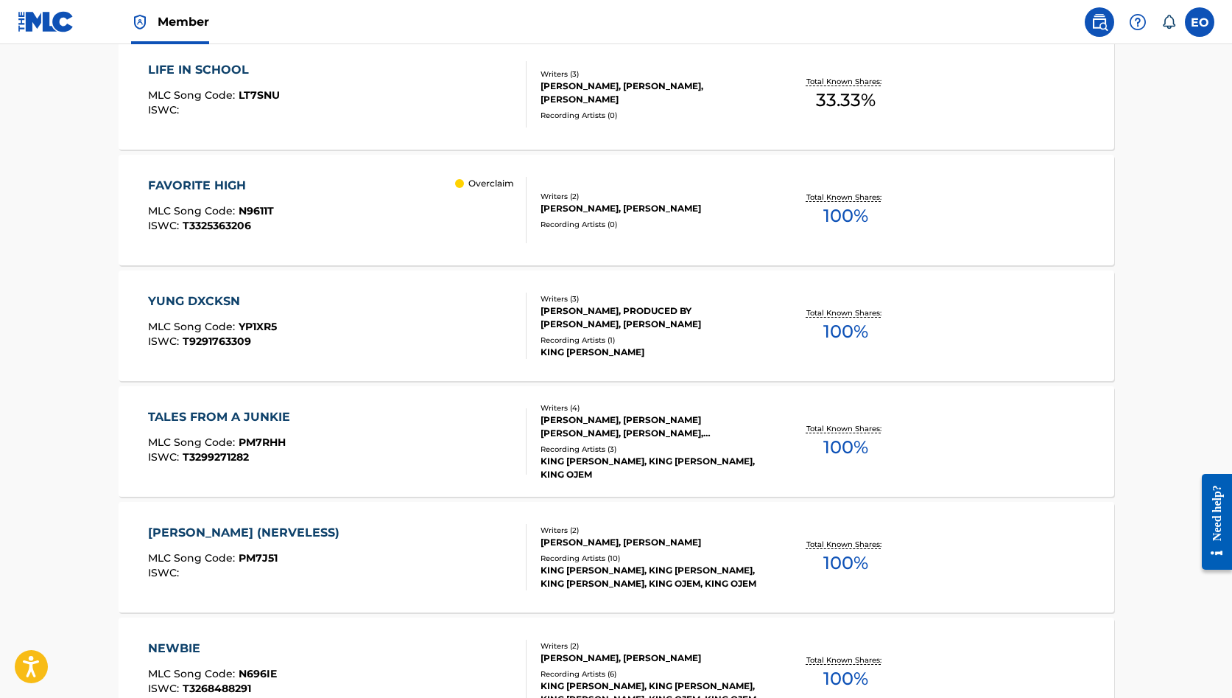
click at [215, 189] on div "FAVORITE HIGH" at bounding box center [211, 186] width 126 height 18
